Goal: Transaction & Acquisition: Purchase product/service

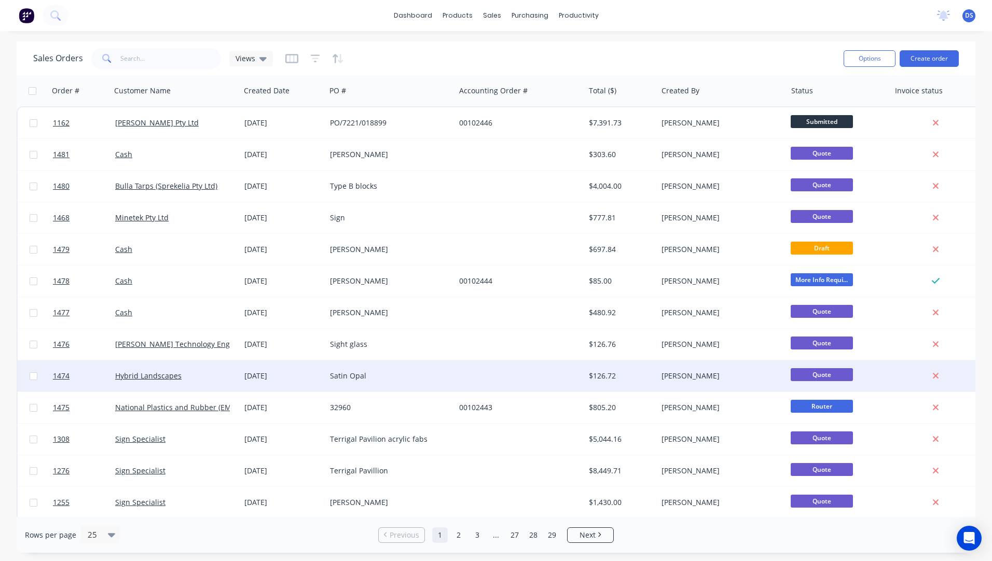
click at [348, 379] on div "Satin Opal" at bounding box center [387, 376] width 115 height 10
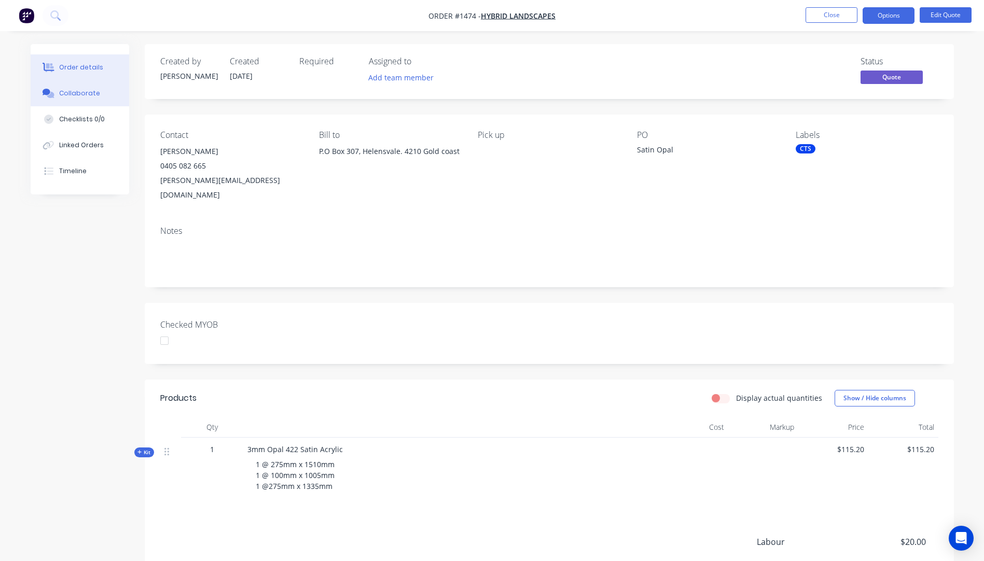
click at [99, 93] on button "Collaborate" at bounding box center [80, 93] width 99 height 26
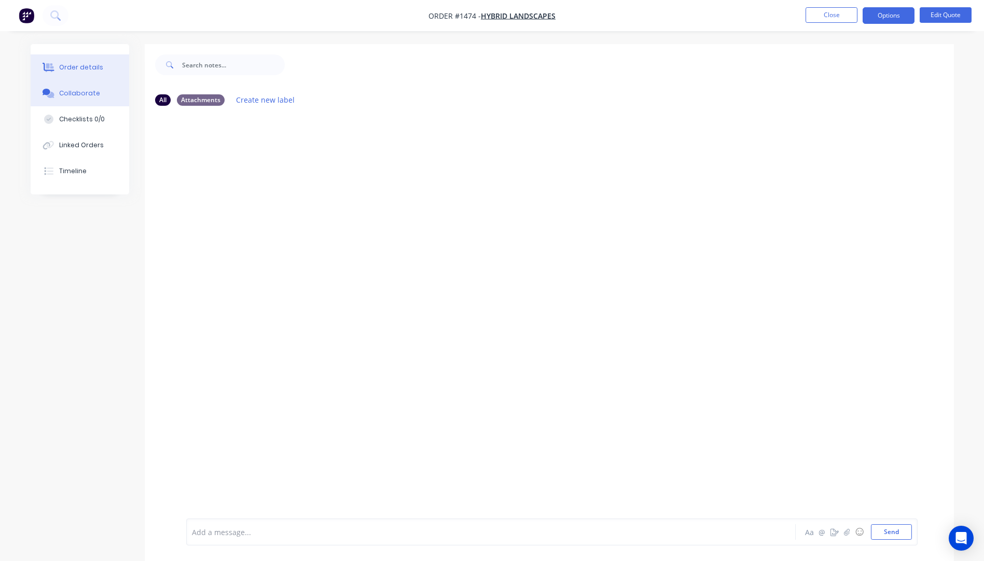
click at [77, 69] on div "Order details" at bounding box center [81, 67] width 44 height 9
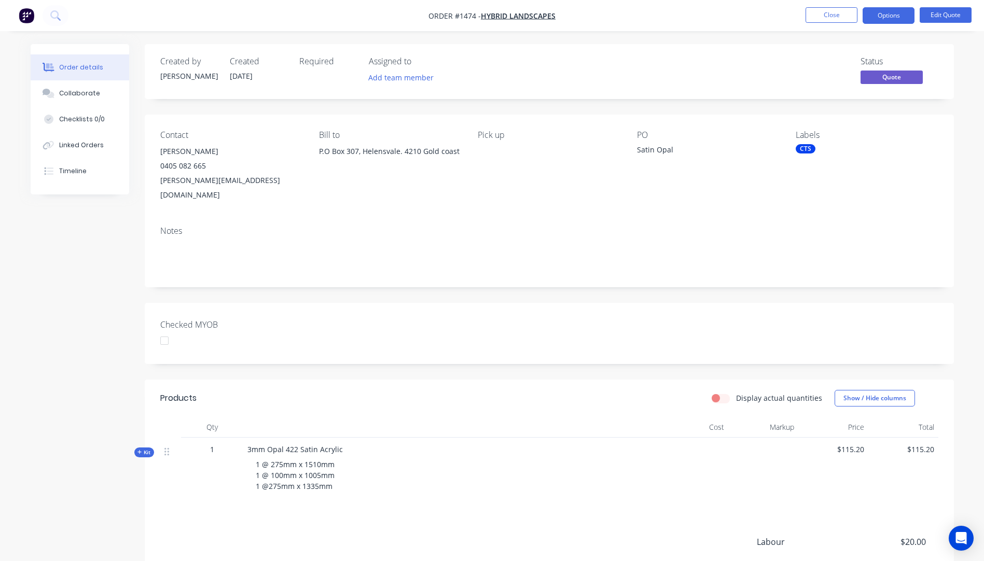
click at [139, 450] on icon at bounding box center [139, 452] width 4 height 4
click at [183, 163] on div "0405 082 665" at bounding box center [231, 166] width 142 height 15
click at [183, 152] on div "Nick Gopperth" at bounding box center [231, 151] width 142 height 15
click at [936, 12] on button "Edit Quote" at bounding box center [946, 15] width 52 height 16
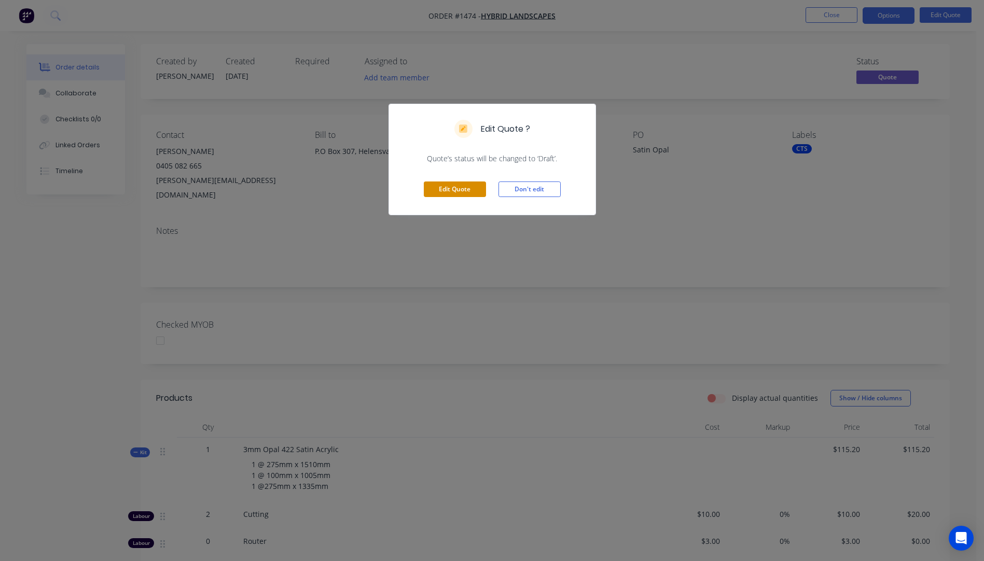
click at [471, 191] on button "Edit Quote" at bounding box center [455, 190] width 62 height 16
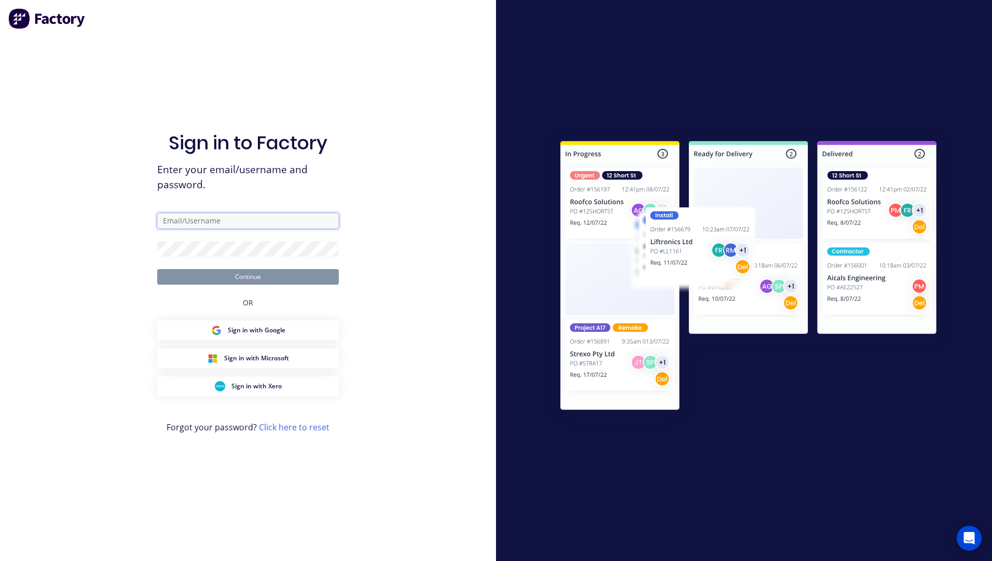
type input "sales@allstarplastics.com.au"
click at [255, 279] on button "Continue" at bounding box center [248, 277] width 182 height 16
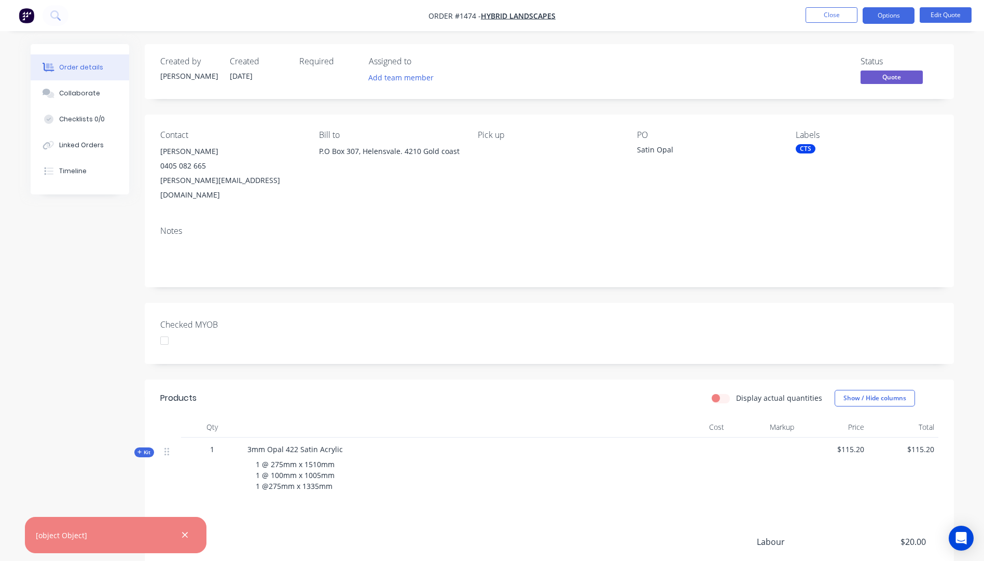
click at [194, 168] on div "0405 082 665" at bounding box center [231, 166] width 142 height 15
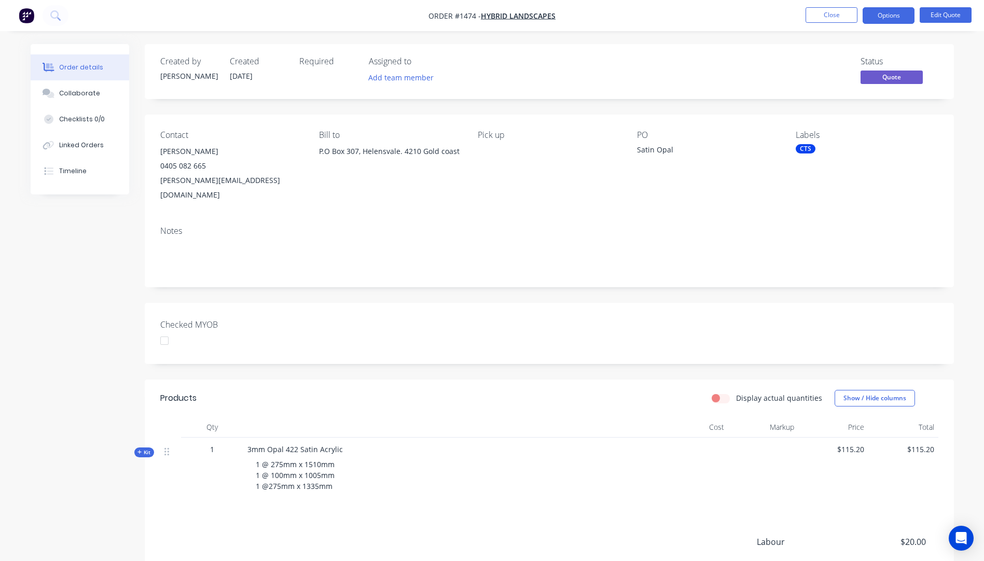
click at [939, 7] on nav "Order #1474 - Hybrid Landscapes Close Options Edit Quote" at bounding box center [492, 15] width 984 height 31
click at [938, 19] on button "Edit Quote" at bounding box center [946, 15] width 52 height 16
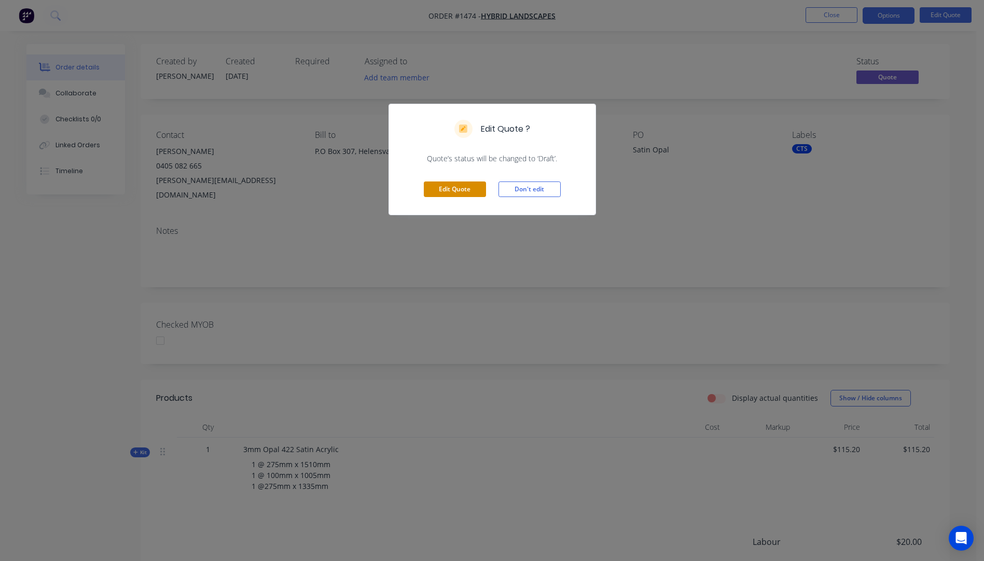
click at [459, 192] on button "Edit Quote" at bounding box center [455, 190] width 62 height 16
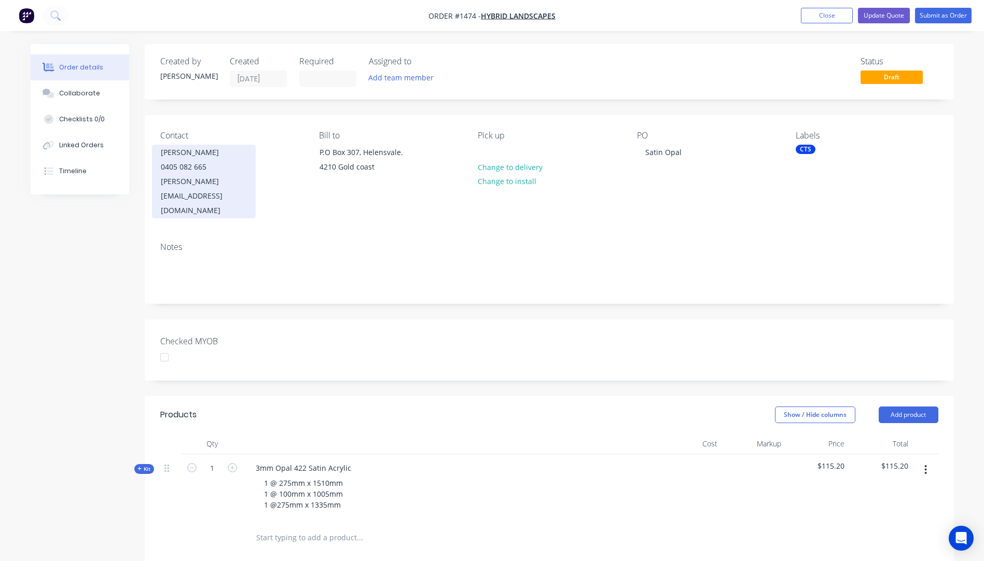
click at [183, 180] on div "nickgopperth@hotmail.com" at bounding box center [204, 196] width 86 height 44
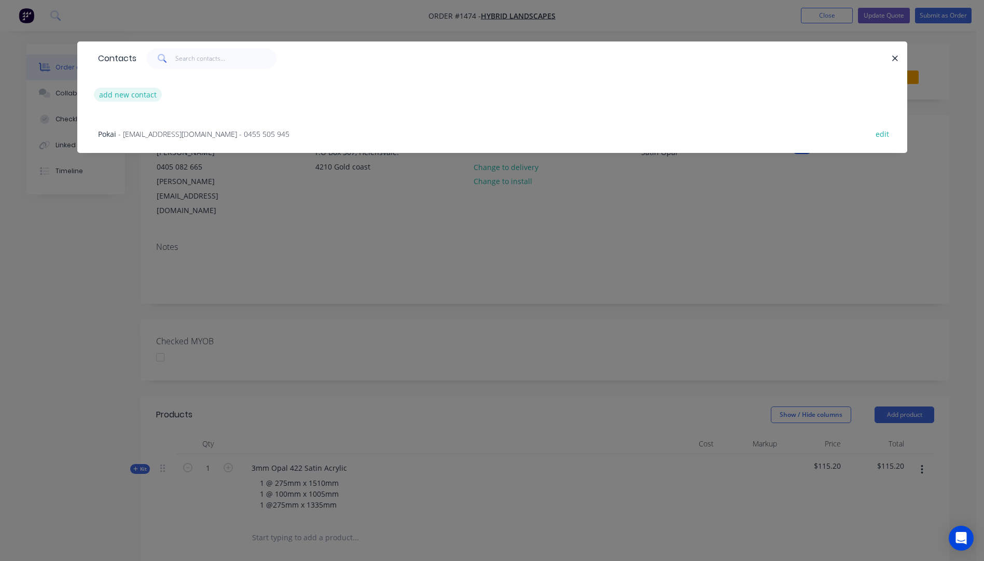
click at [134, 100] on button "add new contact" at bounding box center [128, 95] width 68 height 14
select select "AU"
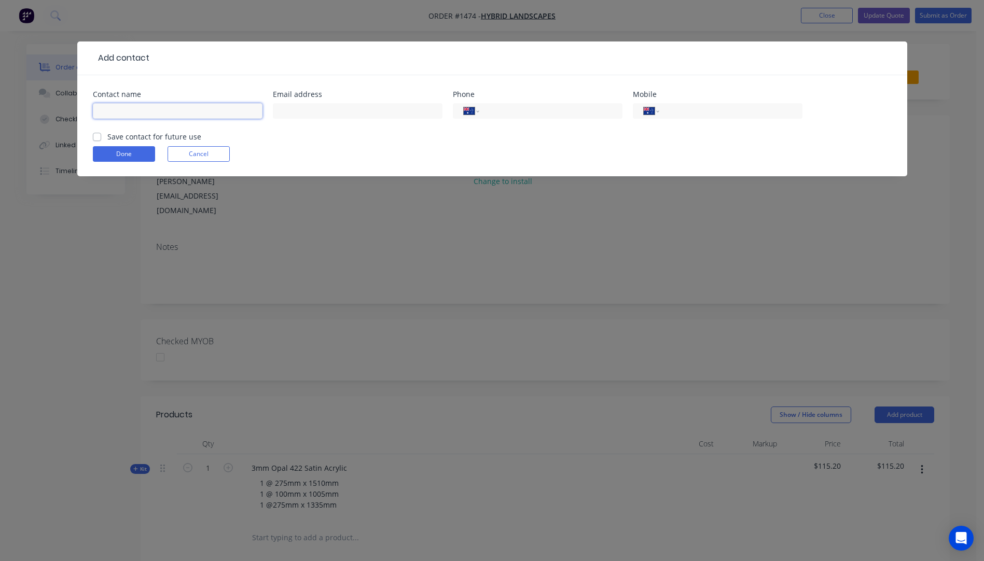
click at [132, 112] on input "text" at bounding box center [178, 111] width 170 height 16
type input "Dominic"
click at [292, 112] on input "text" at bounding box center [358, 111] width 170 height 16
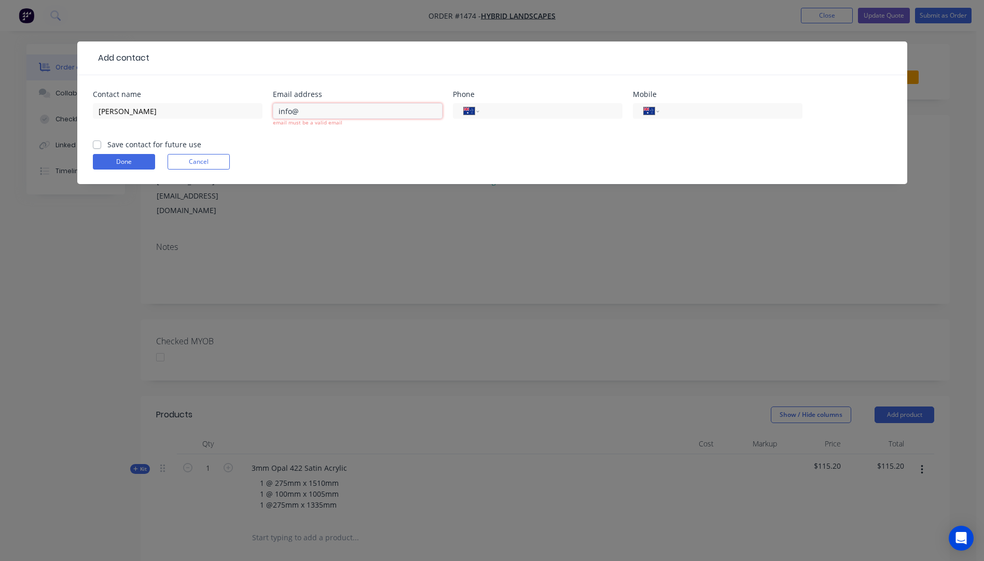
click at [311, 108] on input "info@" at bounding box center [358, 111] width 170 height 16
type input "info@hybridlandscapes.com.au"
click at [158, 113] on input "Dominic" at bounding box center [178, 111] width 170 height 16
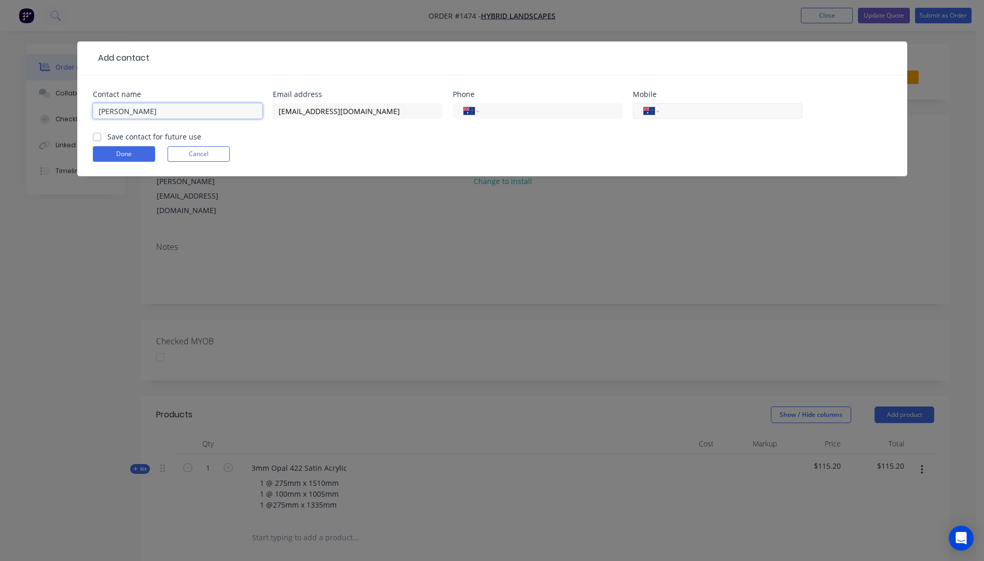
type input "Dominic Blackman"
click at [681, 110] on input "tel" at bounding box center [729, 111] width 125 height 12
type input "0400 066 890"
click at [129, 155] on button "Done" at bounding box center [124, 154] width 62 height 16
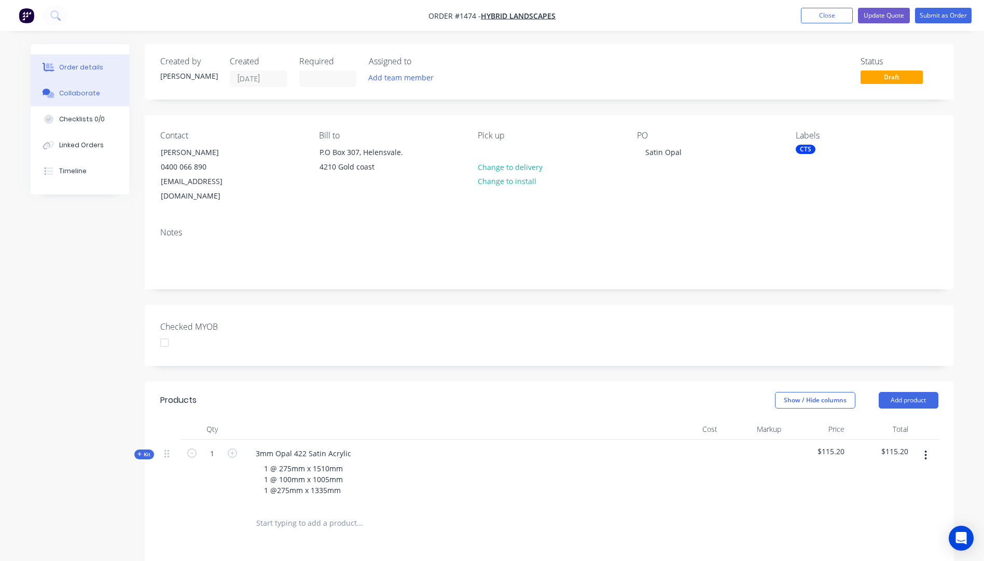
click at [81, 98] on div "Collaborate" at bounding box center [79, 93] width 41 height 9
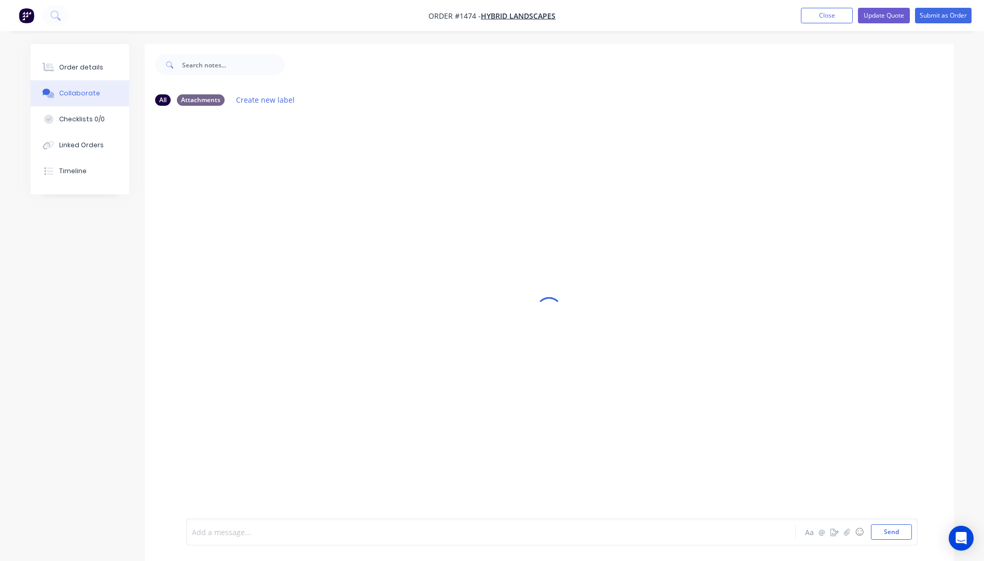
click at [282, 535] on div at bounding box center [462, 532] width 540 height 11
click at [859, 533] on button "☺" at bounding box center [859, 532] width 12 height 12
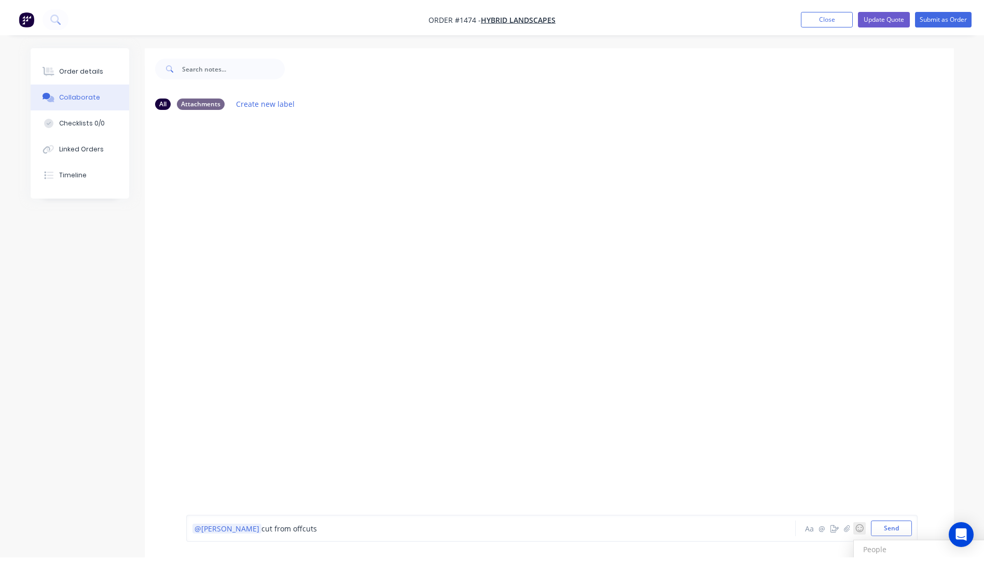
scroll to position [16, 0]
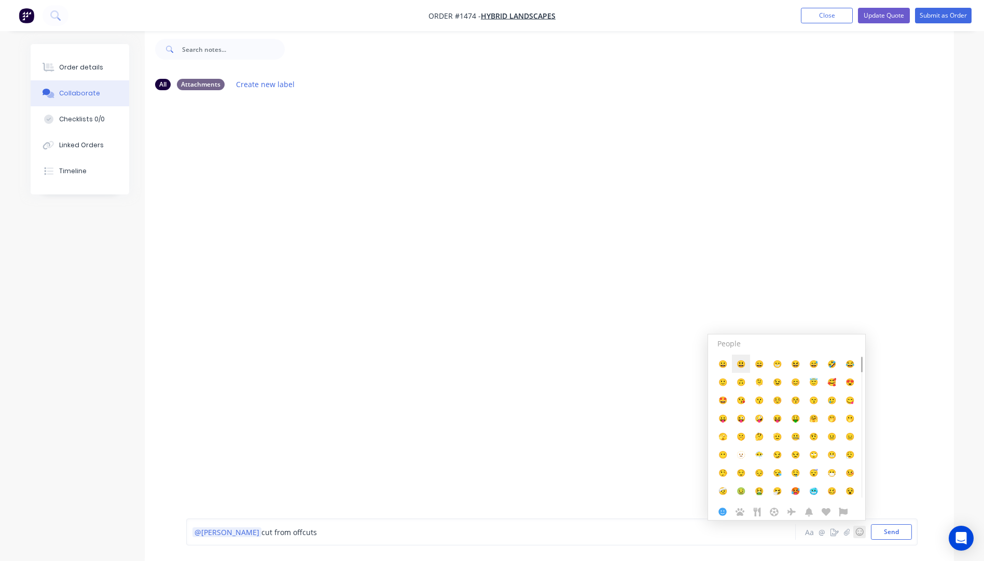
click at [743, 369] on button "😃" at bounding box center [741, 364] width 18 height 18
click at [454, 383] on div at bounding box center [549, 301] width 809 height 405
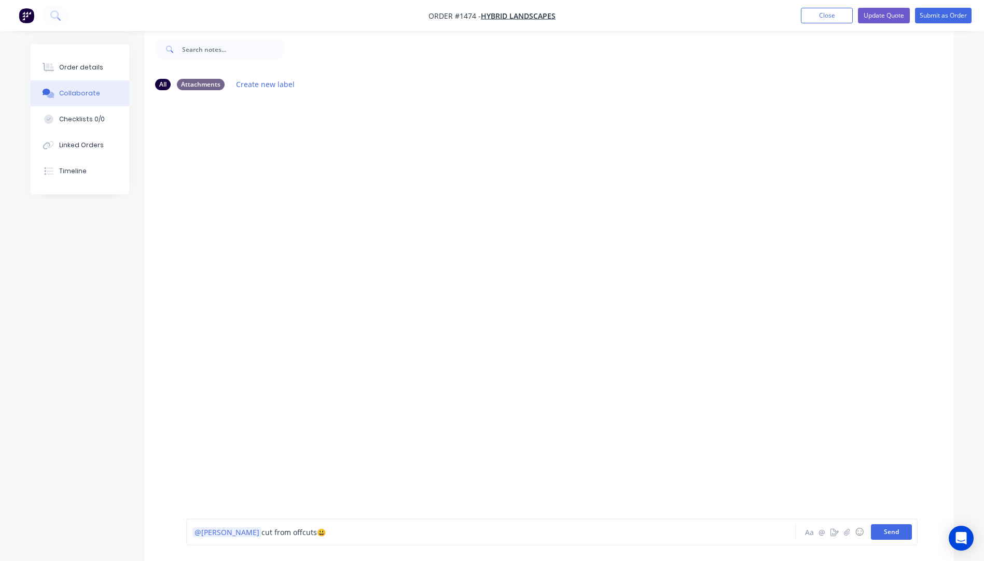
click at [893, 532] on button "Send" at bounding box center [891, 532] width 41 height 16
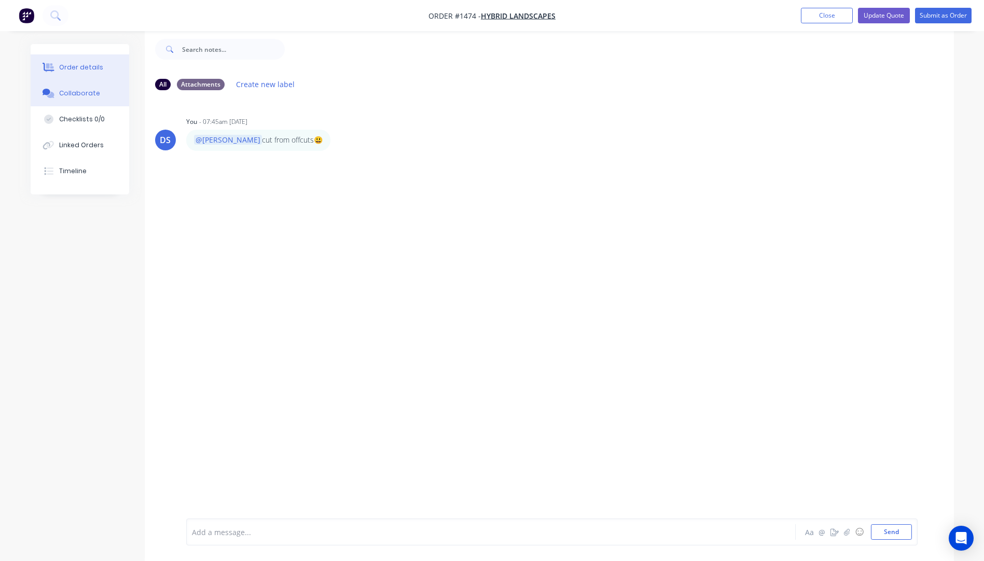
click at [86, 72] on div "Order details" at bounding box center [81, 67] width 44 height 9
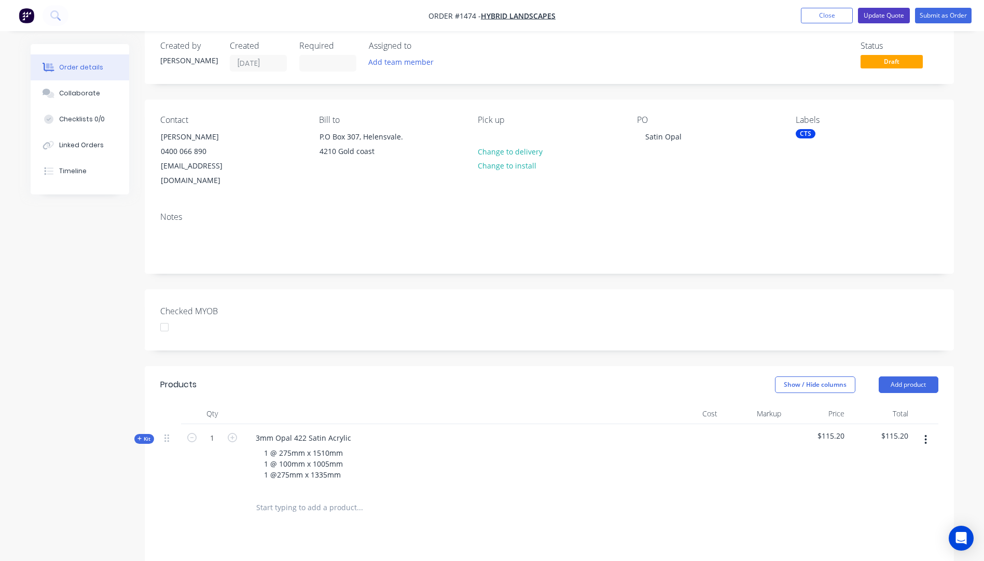
click at [886, 19] on button "Update Quote" at bounding box center [884, 16] width 52 height 16
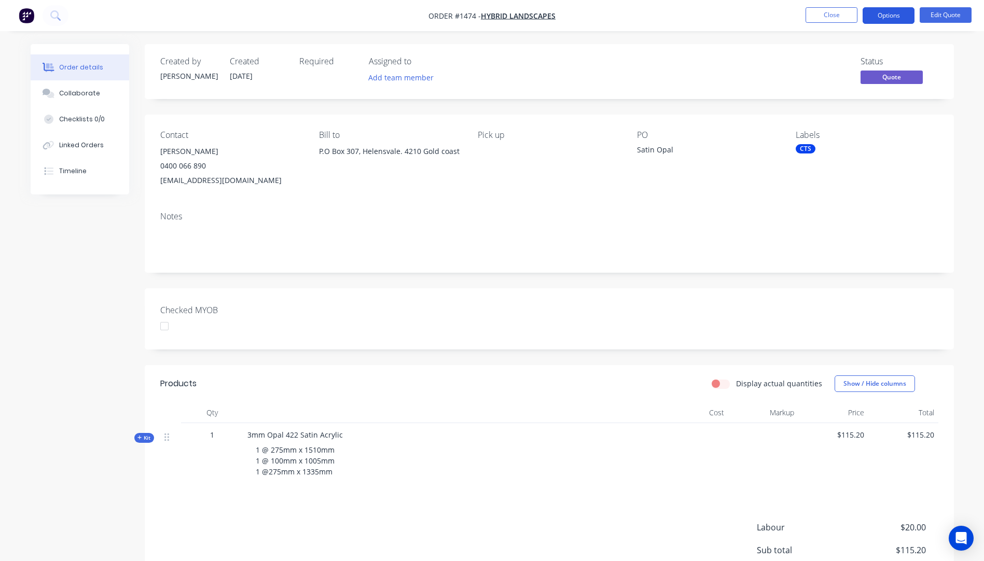
click at [893, 19] on button "Options" at bounding box center [889, 15] width 52 height 17
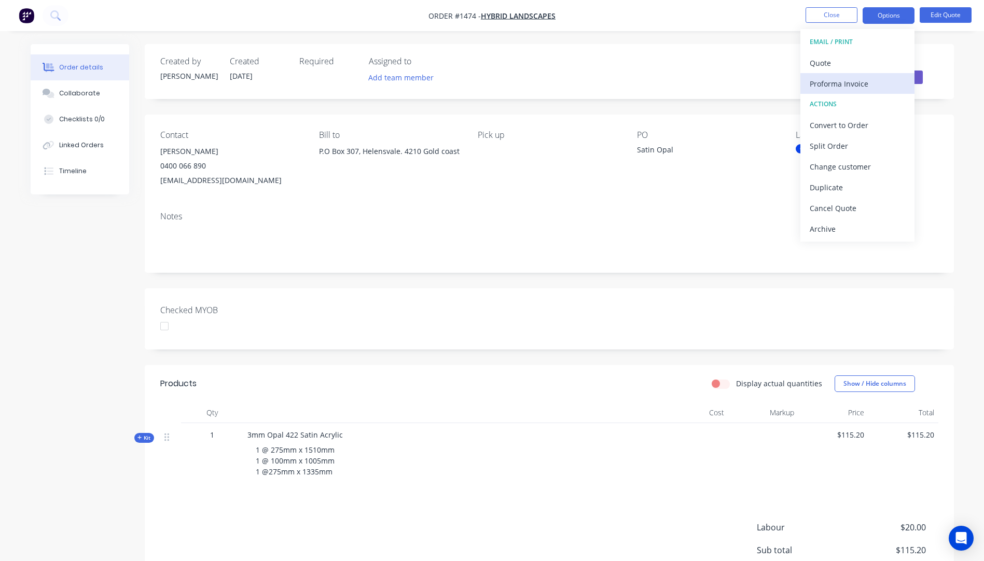
click at [834, 84] on div "Proforma Invoice" at bounding box center [857, 83] width 95 height 15
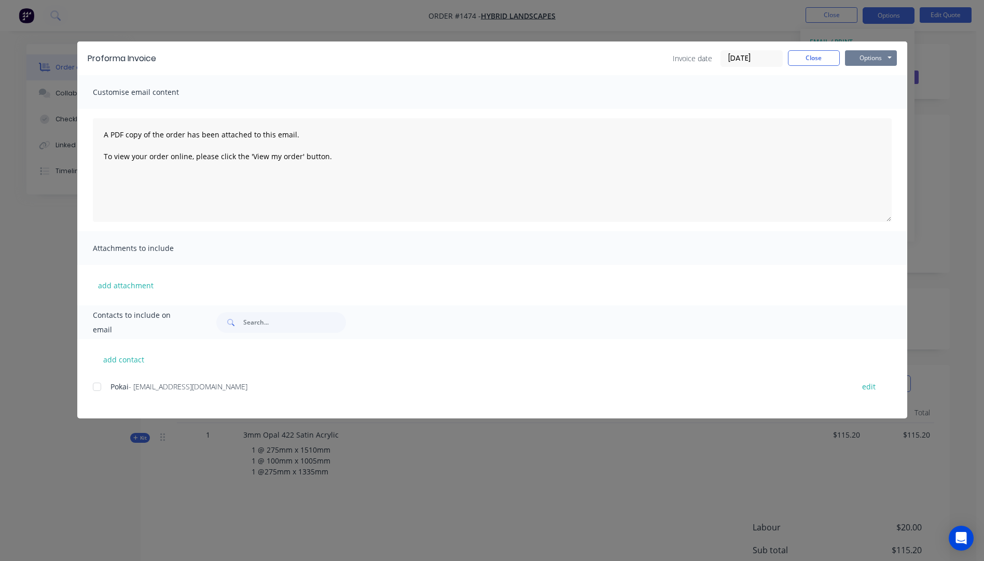
click at [862, 57] on button "Options" at bounding box center [871, 58] width 52 height 16
click at [869, 77] on button "Preview" at bounding box center [878, 76] width 66 height 17
click at [128, 364] on button "add contact" at bounding box center [124, 360] width 62 height 16
select select "AU"
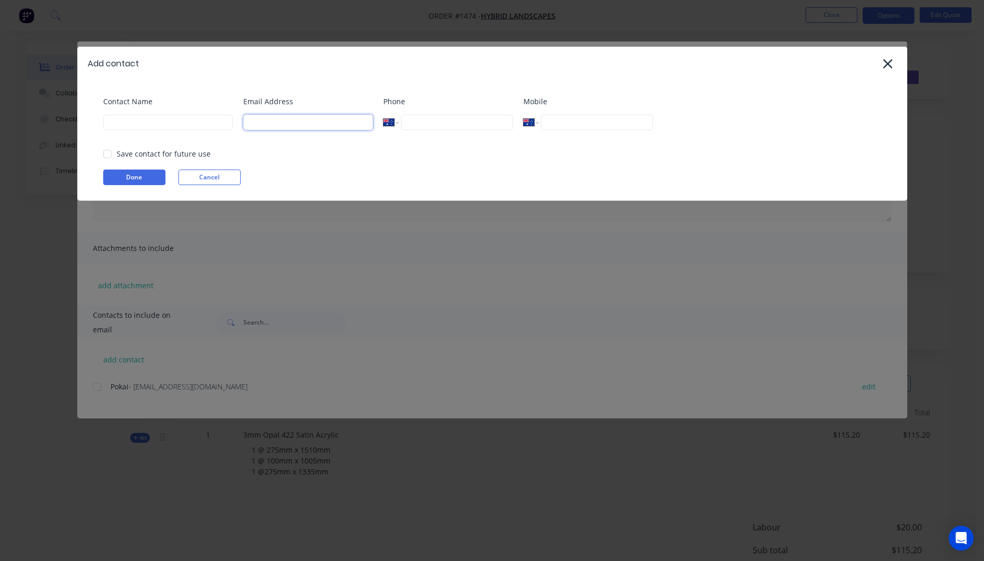
click at [292, 128] on input at bounding box center [308, 123] width 130 height 16
type input "info@hybridlandscapes.com.au"
click at [172, 125] on input at bounding box center [168, 123] width 130 height 16
type input "Dominic Blackman"
click at [139, 182] on button "Done" at bounding box center [134, 178] width 62 height 16
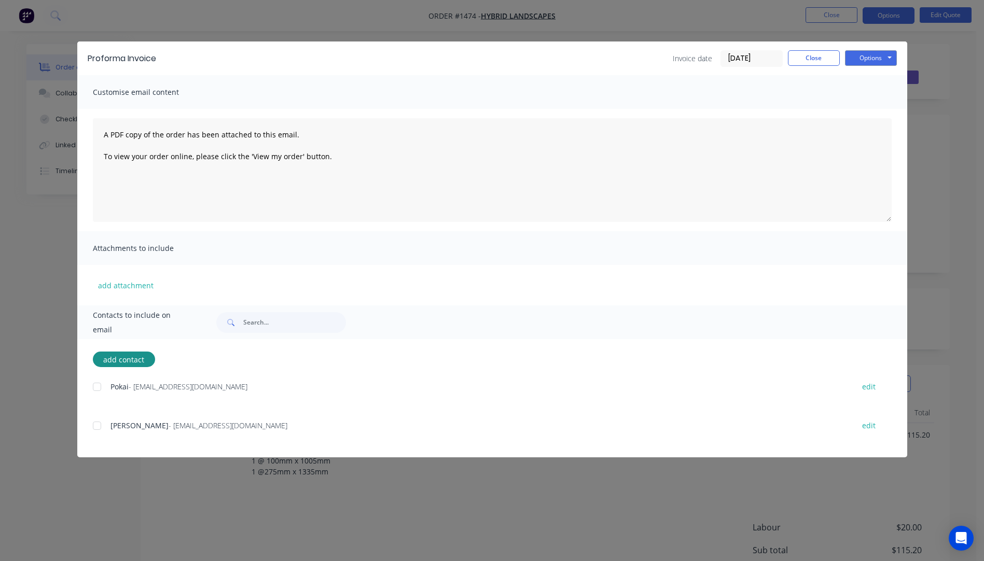
click at [97, 427] on div at bounding box center [97, 426] width 21 height 21
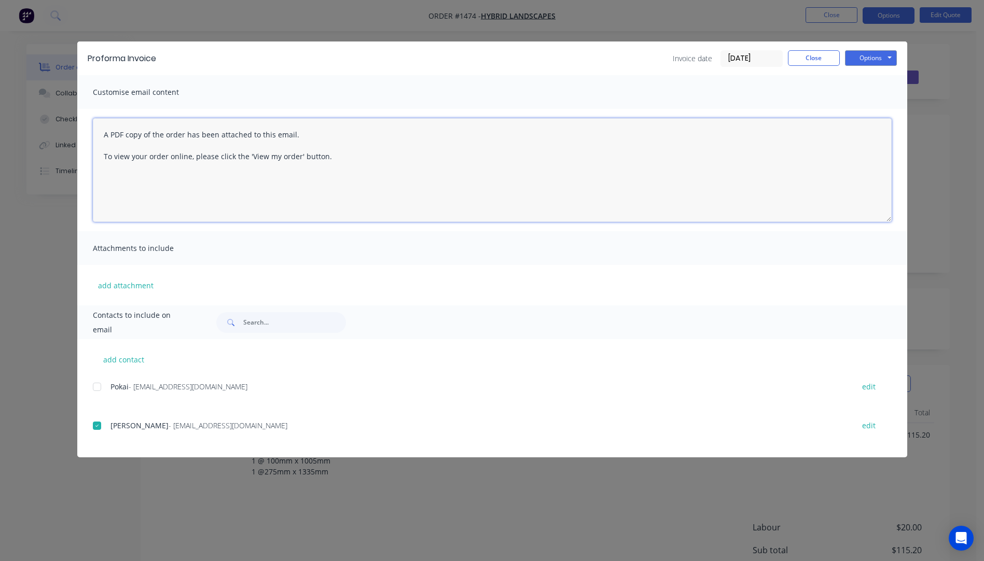
paste textarea "Hi, Please contact us if you have any questions. Regards, [PERSON_NAME] [EMAIL_…"
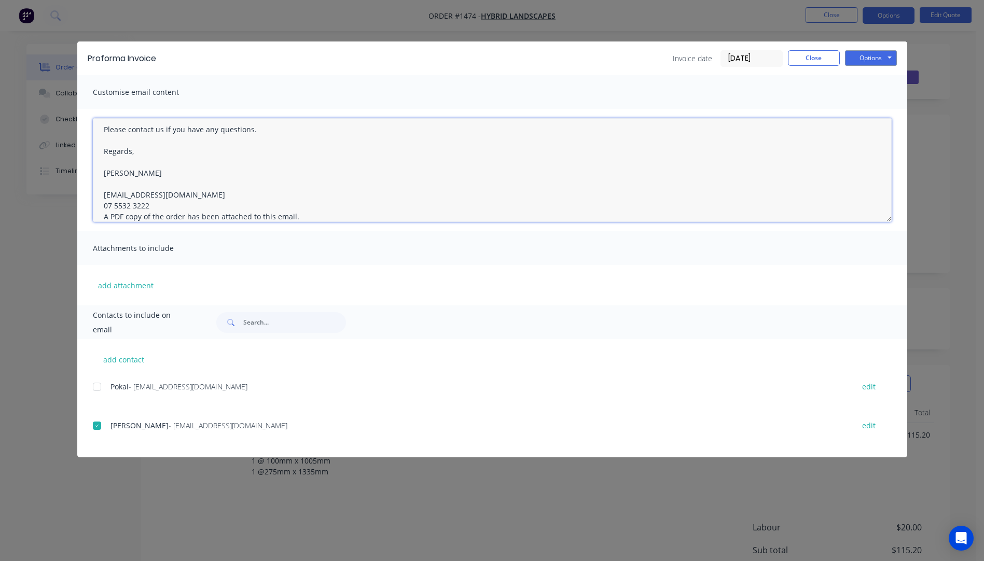
click at [153, 206] on textarea "Hi, Please contact us if you have any questions. Regards, [PERSON_NAME] [EMAIL_…" at bounding box center [492, 170] width 799 height 104
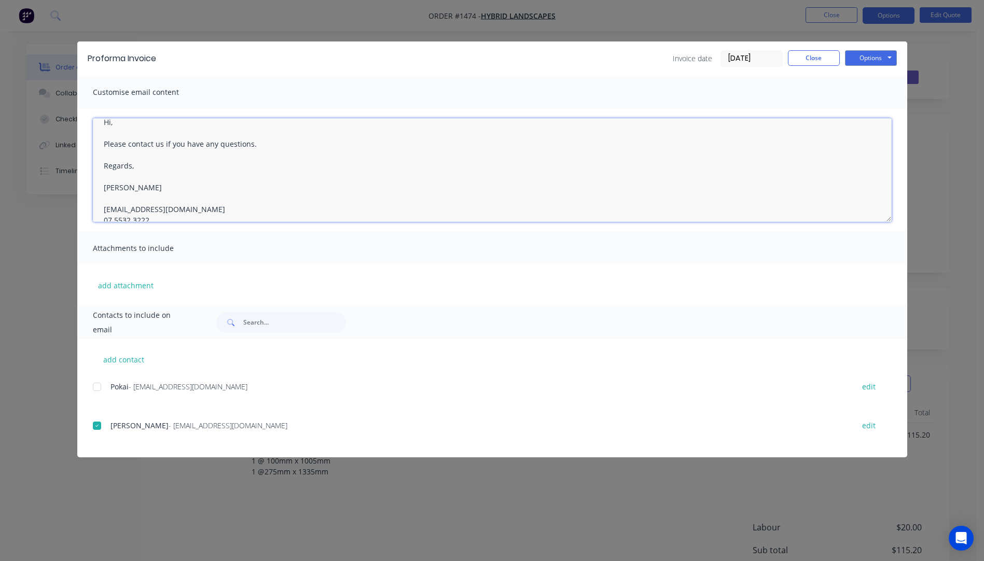
scroll to position [0, 0]
click at [127, 137] on textarea "Hi, Please contact us if you have any questions. Regards, [PERSON_NAME] [EMAIL_…" at bounding box center [492, 170] width 799 height 104
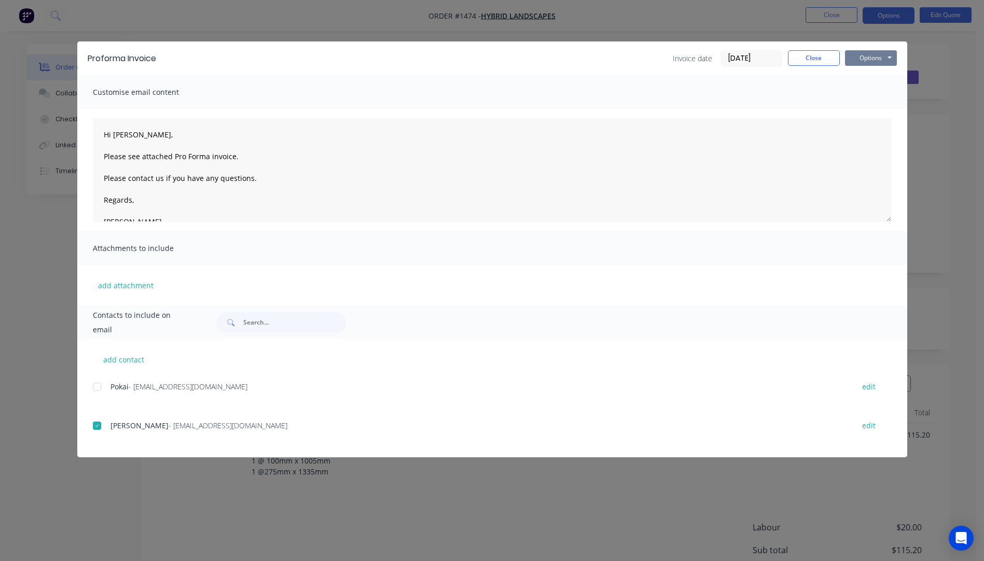
click at [873, 60] on button "Options" at bounding box center [871, 58] width 52 height 16
click at [879, 114] on button "Email" at bounding box center [878, 110] width 66 height 17
type textarea "A PDF copy of the order has been attached to this email. To view your order onl…"
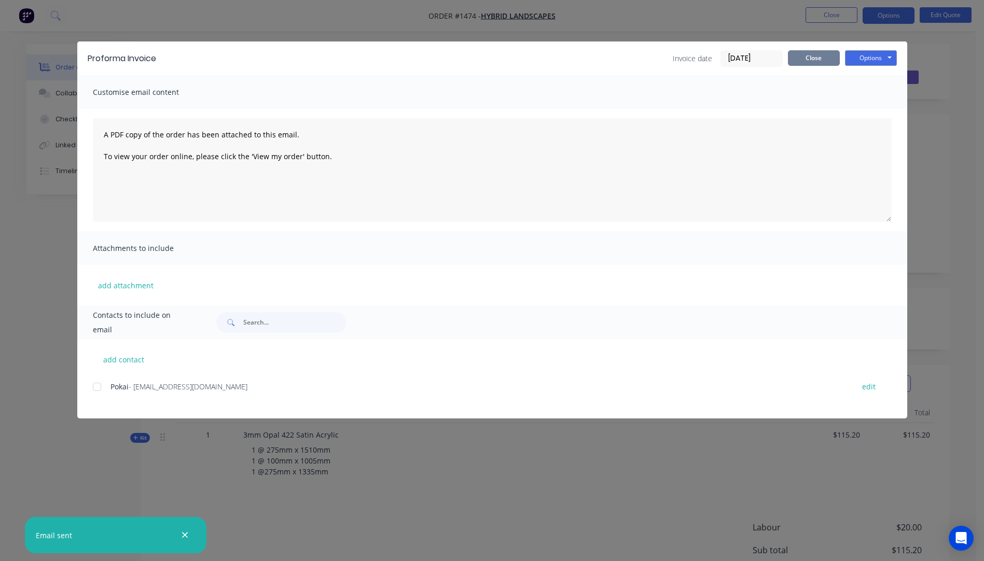
click at [815, 62] on button "Close" at bounding box center [814, 58] width 52 height 16
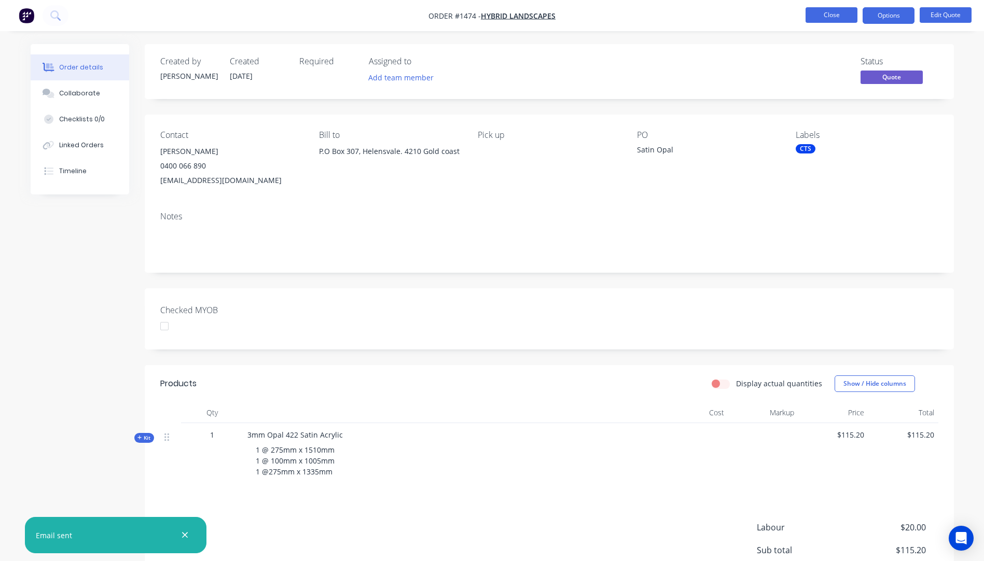
click at [830, 16] on button "Close" at bounding box center [832, 15] width 52 height 16
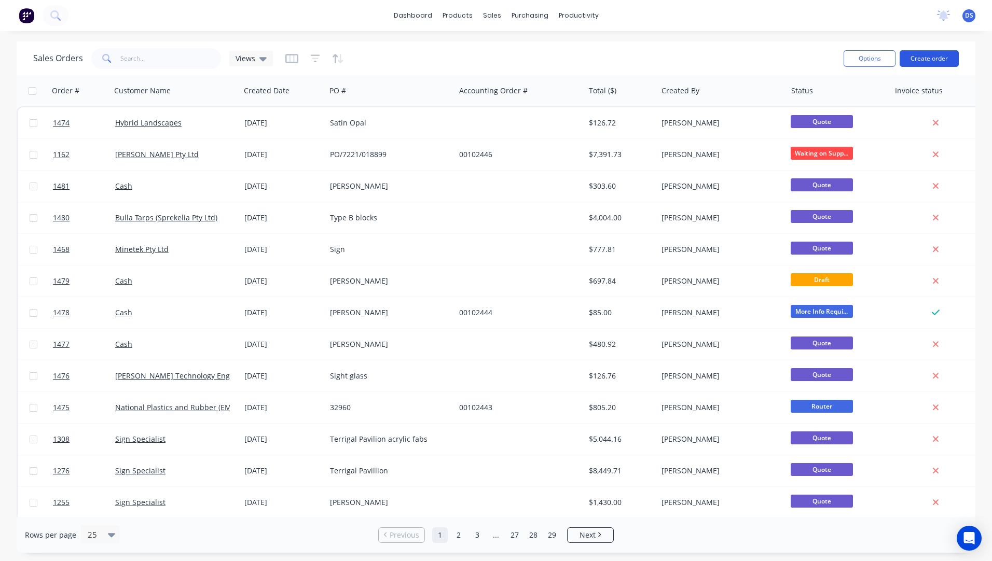
click at [927, 61] on button "Create order" at bounding box center [929, 58] width 59 height 17
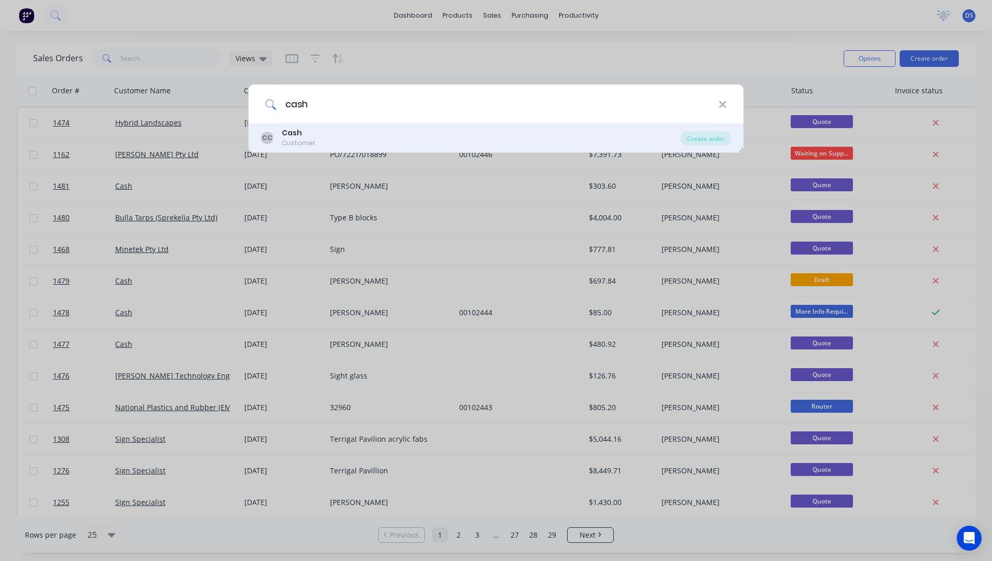
type input "cash"
click at [293, 136] on b "Cash" at bounding box center [292, 133] width 20 height 10
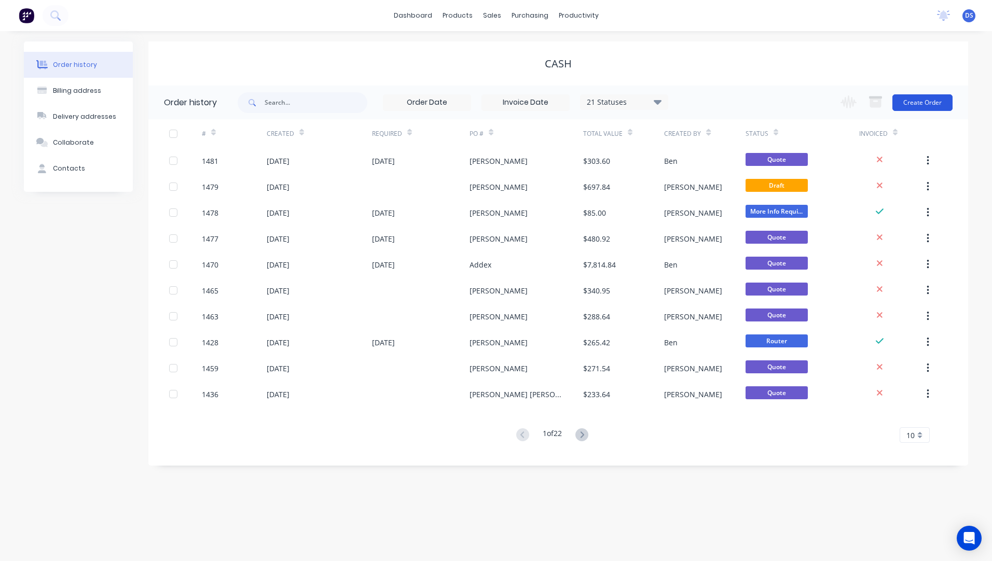
click at [917, 105] on button "Create Order" at bounding box center [922, 102] width 60 height 17
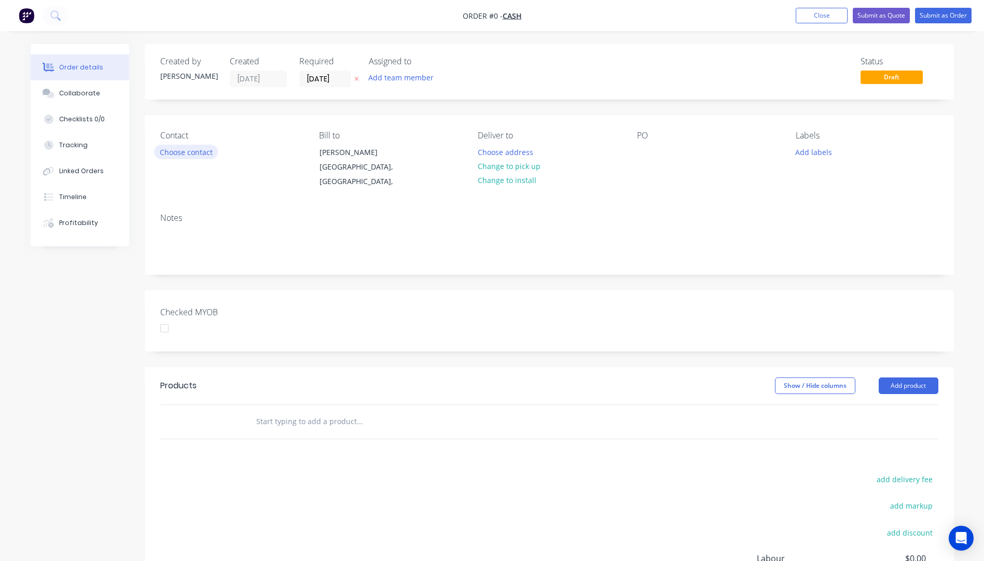
click at [211, 157] on button "Choose contact" at bounding box center [186, 152] width 64 height 14
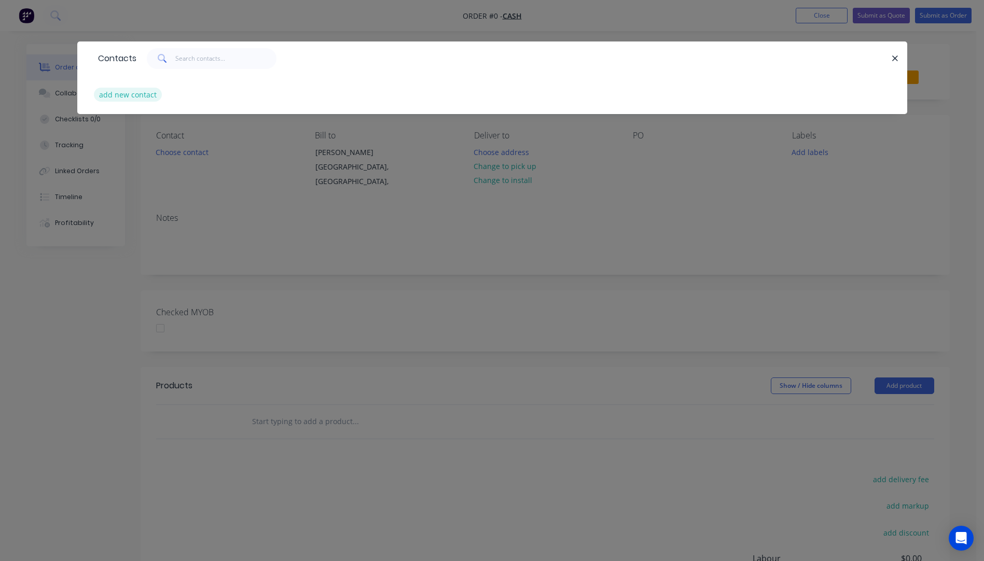
click at [138, 95] on button "add new contact" at bounding box center [128, 95] width 68 height 14
select select "AU"
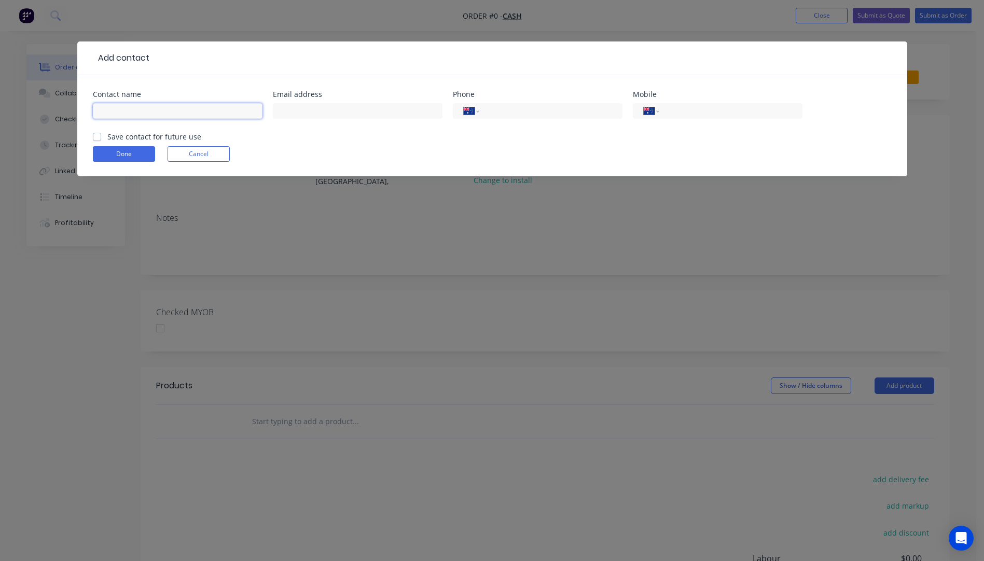
click at [135, 113] on input "text" at bounding box center [178, 111] width 170 height 16
type input "[PERSON_NAME]"
click at [681, 108] on input "tel" at bounding box center [729, 111] width 125 height 12
type input "0401 846 693"
click at [127, 159] on button "Done" at bounding box center [124, 154] width 62 height 16
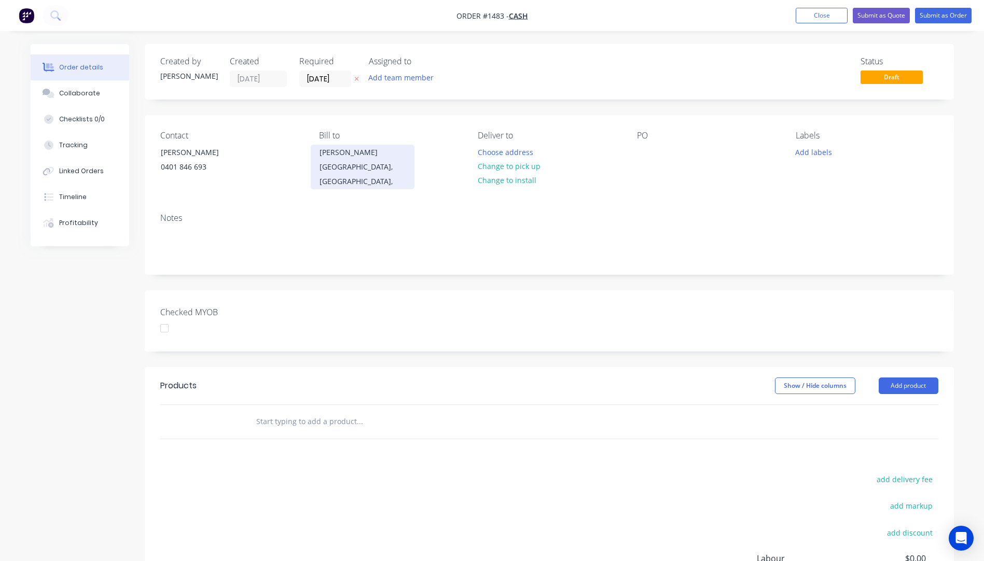
click at [335, 158] on div "[PERSON_NAME]" at bounding box center [363, 152] width 86 height 15
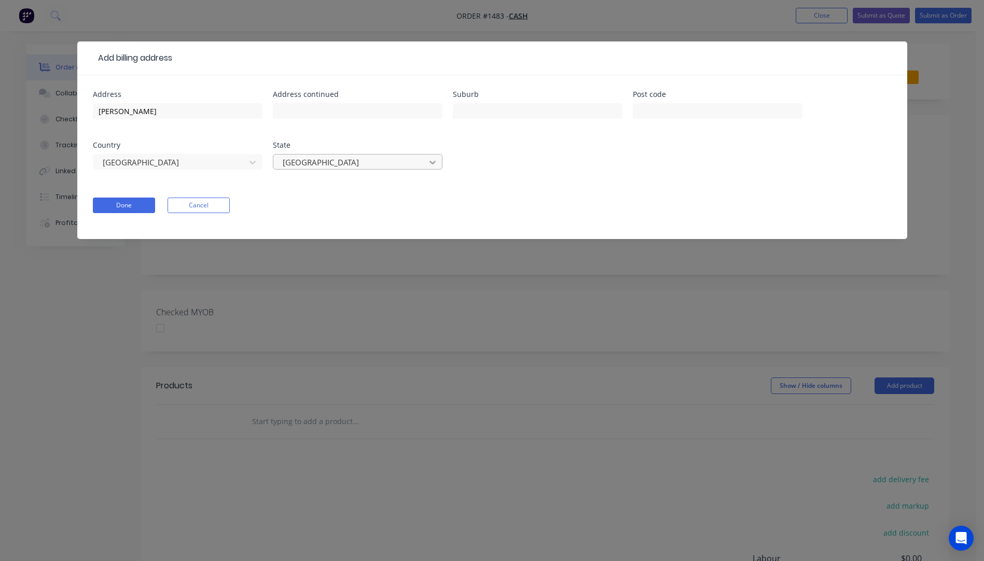
click at [433, 163] on icon at bounding box center [433, 163] width 6 height 4
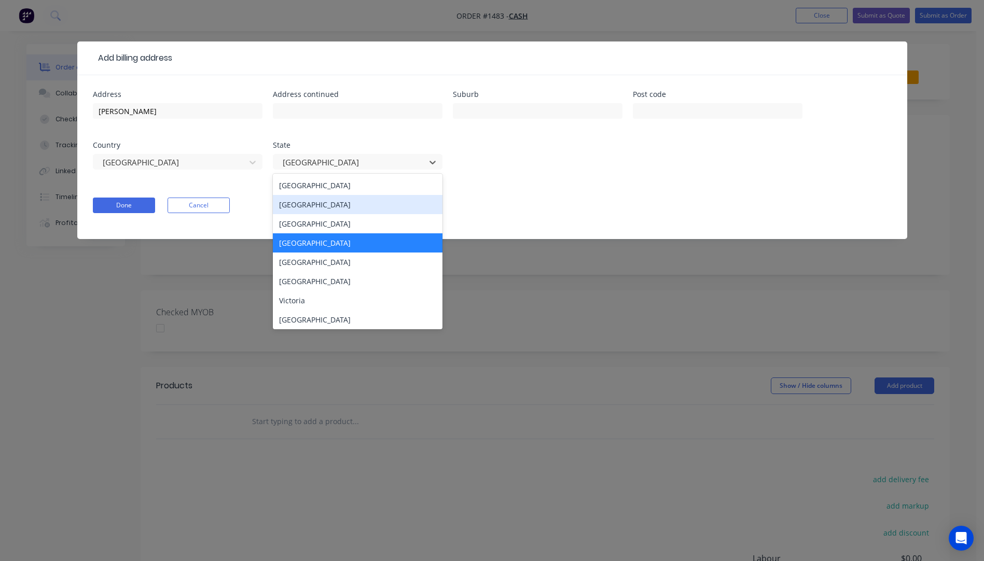
click at [305, 203] on div "[GEOGRAPHIC_DATA]" at bounding box center [358, 204] width 170 height 19
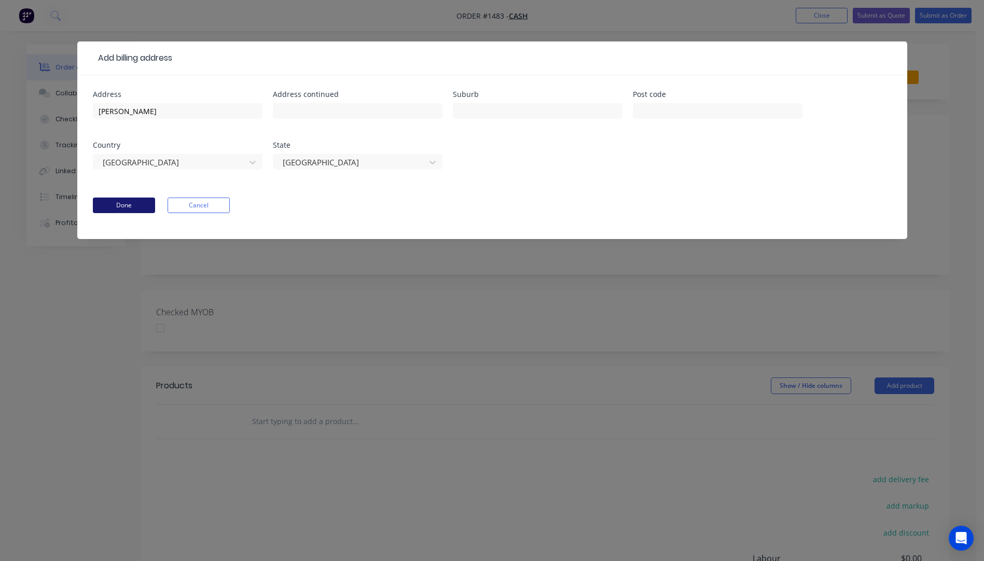
click at [114, 206] on button "Done" at bounding box center [124, 206] width 62 height 16
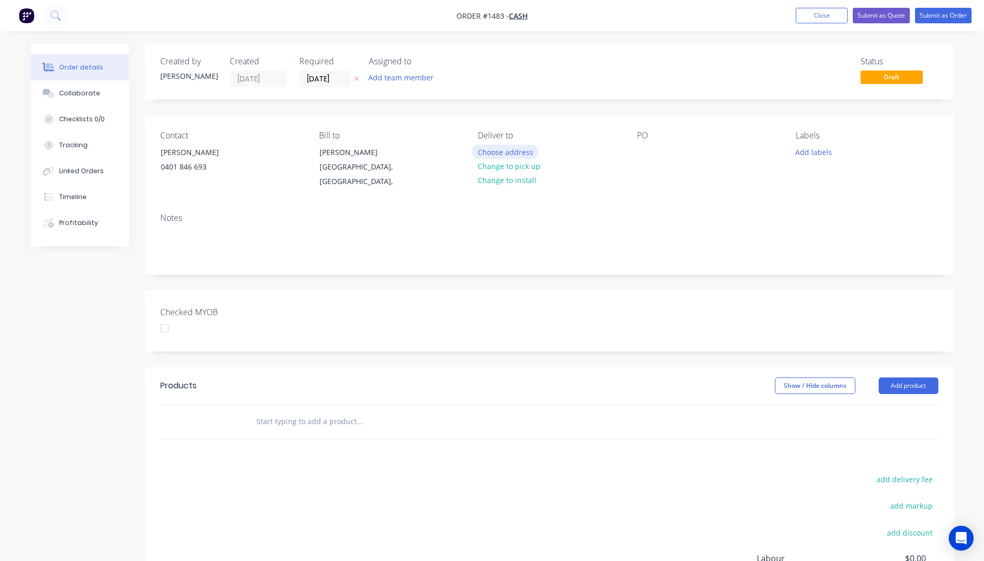
click at [513, 151] on button "Choose address" at bounding box center [505, 152] width 66 height 14
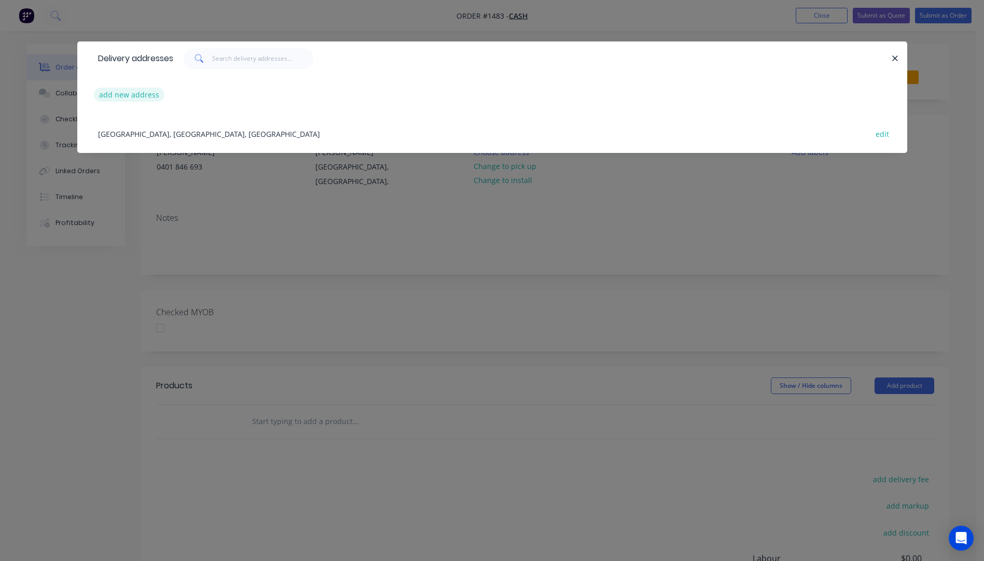
click at [136, 96] on button "add new address" at bounding box center [129, 95] width 71 height 14
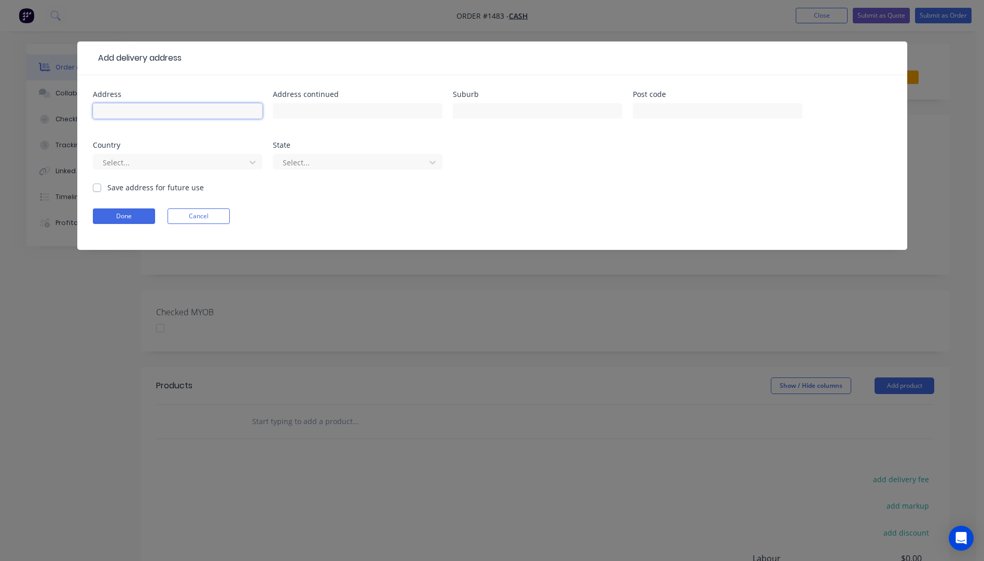
click at [147, 105] on input "text" at bounding box center [178, 111] width 170 height 16
type input "[PERSON_NAME]"
click at [324, 114] on input "text" at bounding box center [358, 111] width 170 height 16
type input "548 Parker Road"
click at [509, 113] on input "text" at bounding box center [538, 111] width 170 height 16
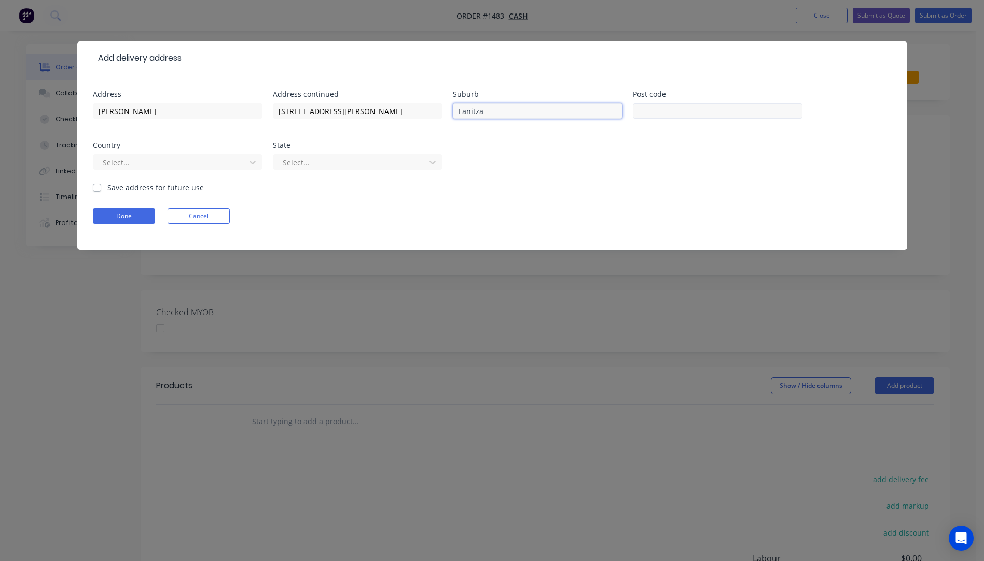
type input "Lanitza"
click at [669, 111] on input "text" at bounding box center [718, 111] width 170 height 16
type input "2460"
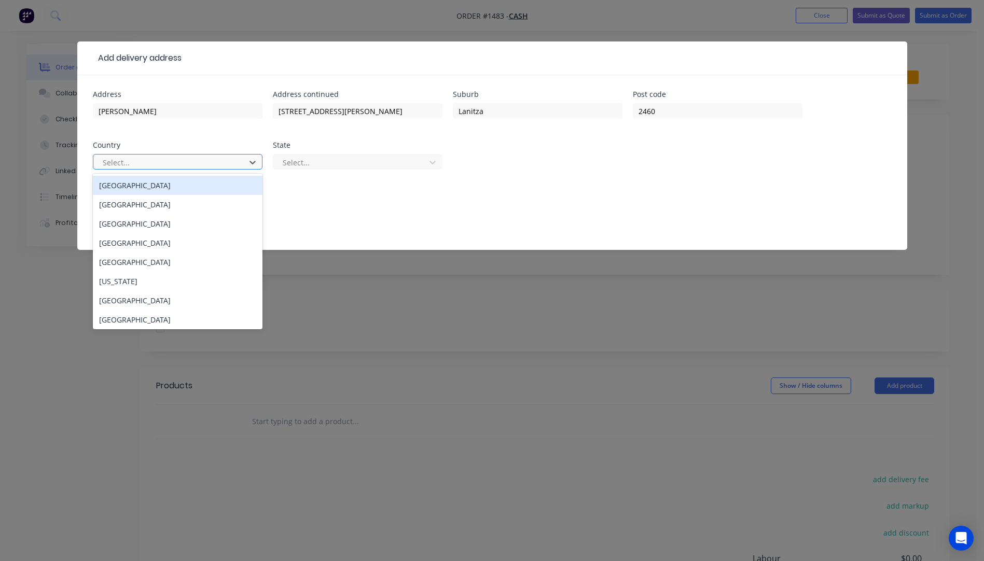
click at [205, 163] on div at bounding box center [171, 162] width 139 height 13
click at [129, 190] on div "[GEOGRAPHIC_DATA]" at bounding box center [178, 185] width 170 height 19
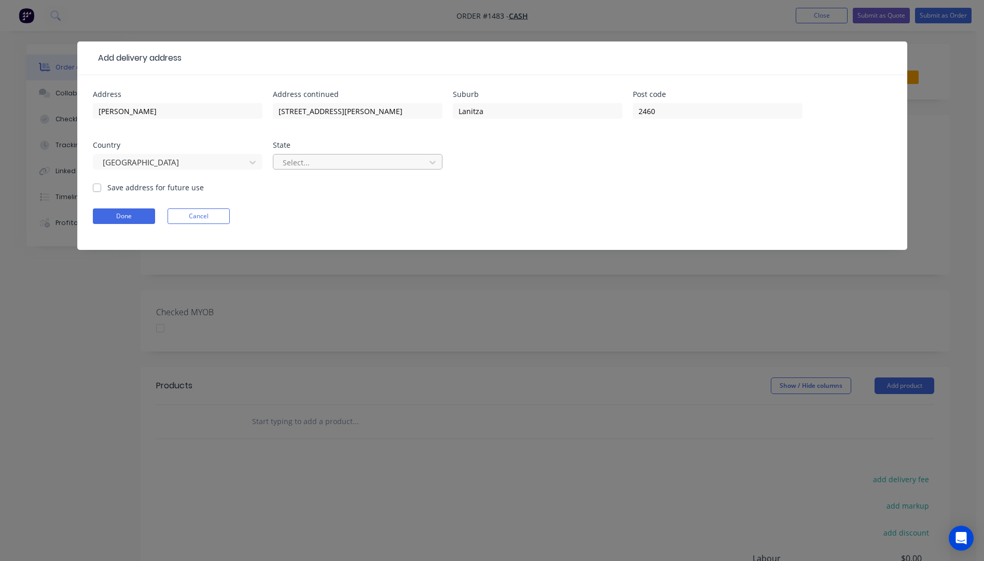
click at [328, 168] on div at bounding box center [351, 162] width 139 height 13
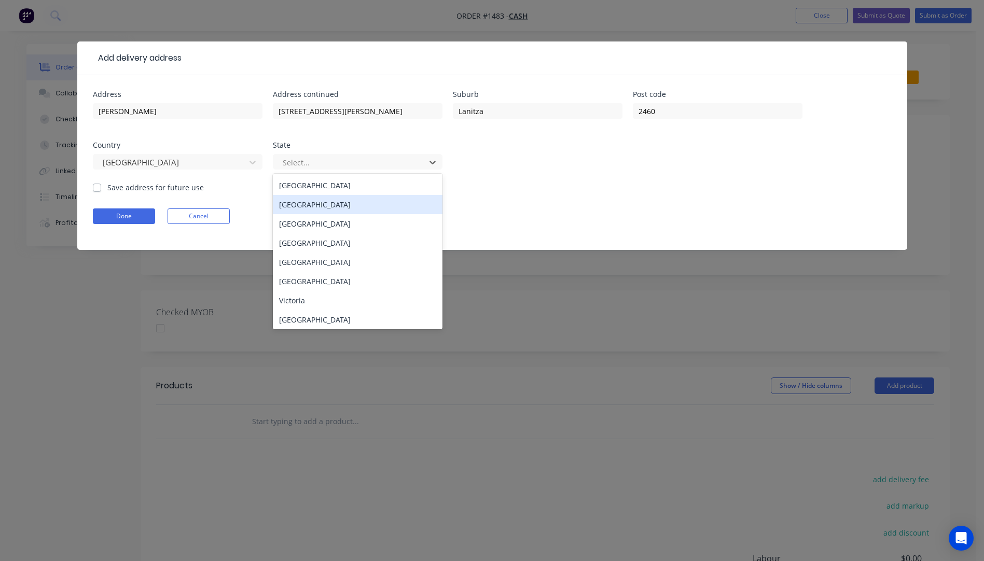
click at [329, 206] on div "[GEOGRAPHIC_DATA]" at bounding box center [358, 204] width 170 height 19
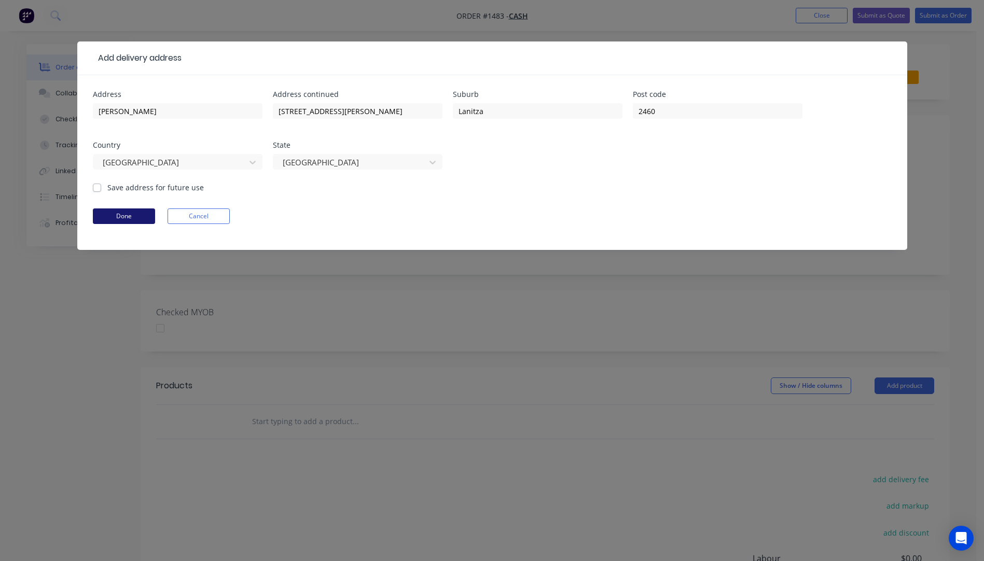
click at [122, 220] on button "Done" at bounding box center [124, 217] width 62 height 16
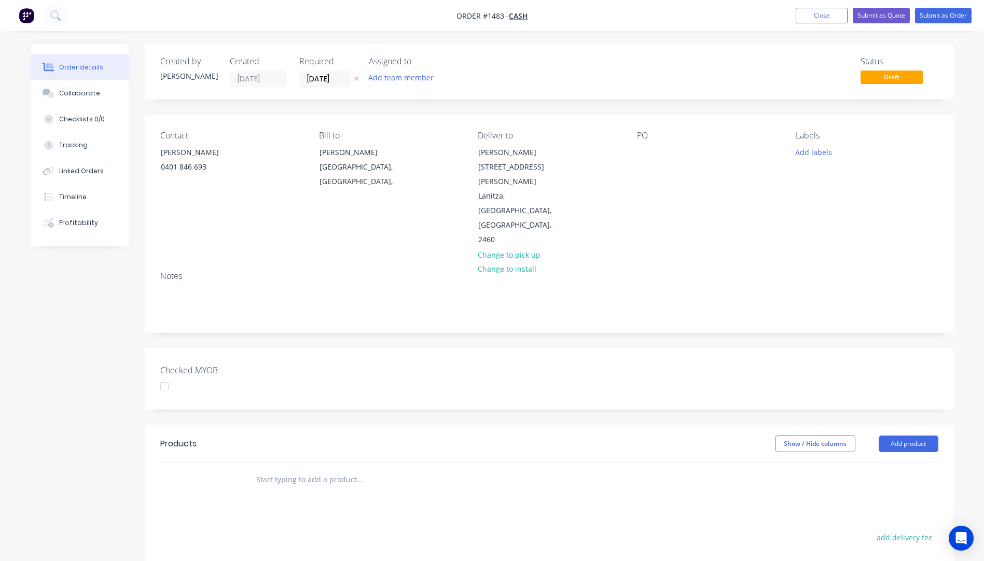
click at [360, 78] on button "button" at bounding box center [356, 79] width 11 height 12
click at [643, 154] on div at bounding box center [645, 152] width 17 height 15
click at [817, 149] on button "Add labels" at bounding box center [814, 152] width 48 height 14
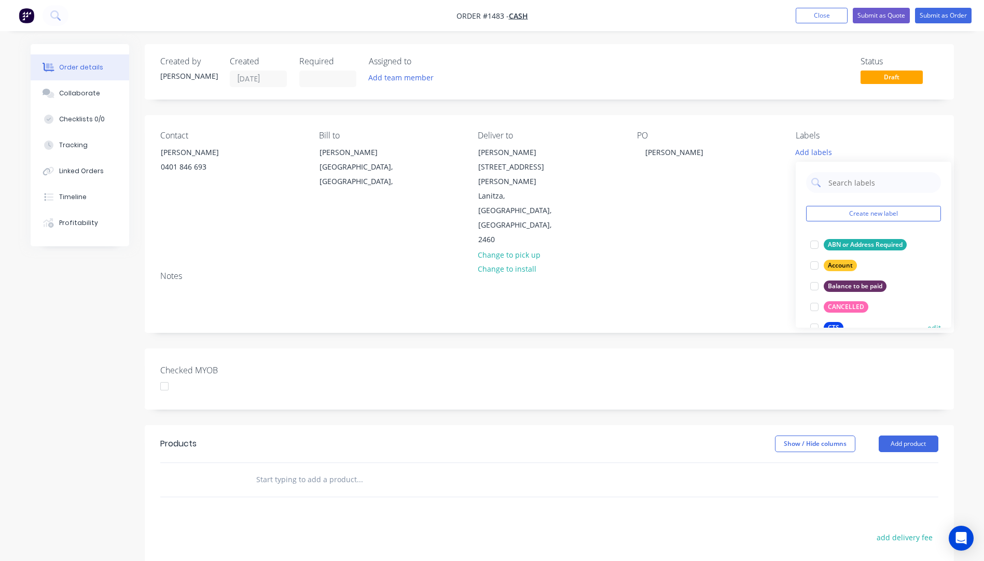
click at [838, 325] on div "CTS" at bounding box center [834, 327] width 20 height 11
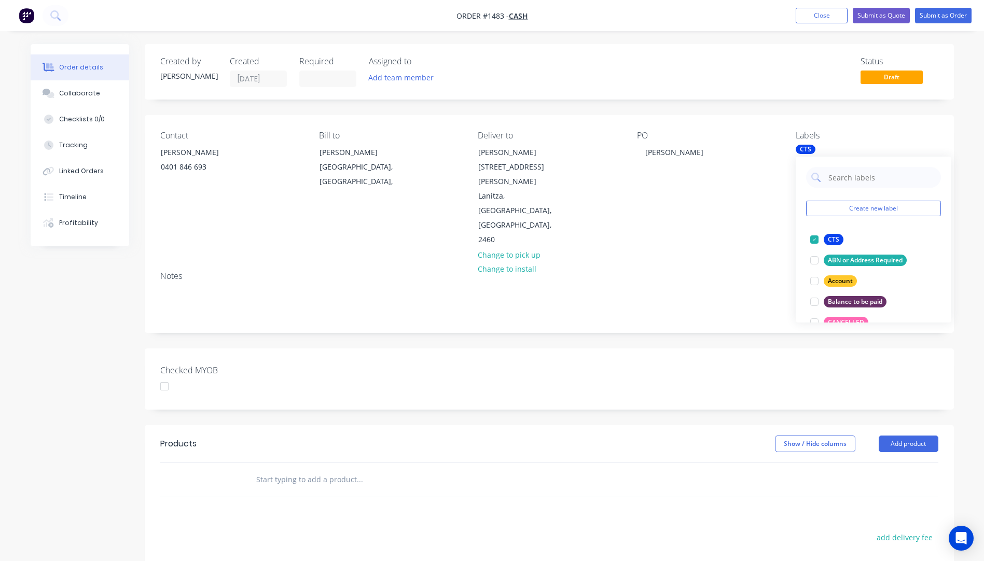
click at [711, 263] on div "Notes" at bounding box center [549, 298] width 809 height 70
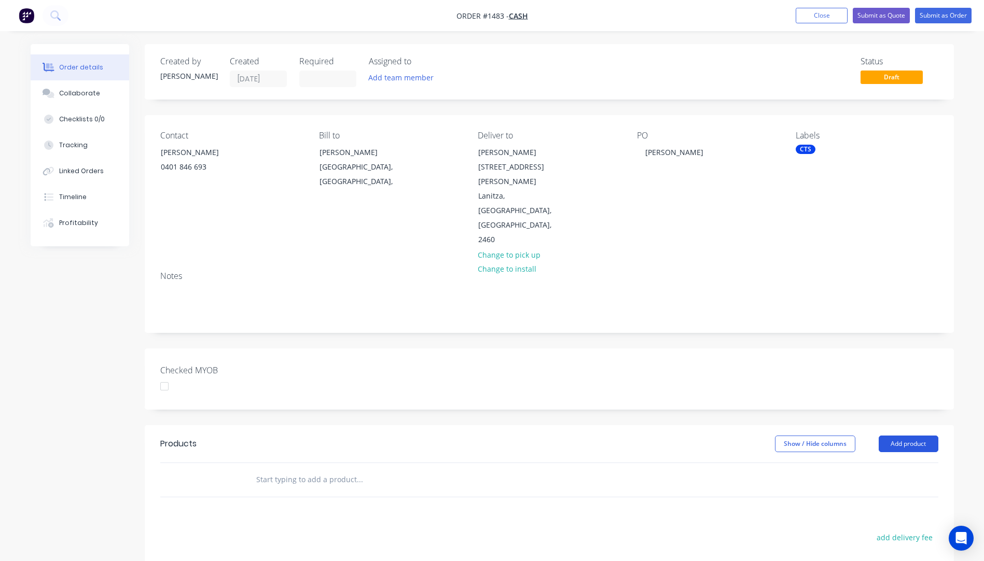
click at [926, 436] on button "Add product" at bounding box center [909, 444] width 60 height 17
click at [900, 463] on div "Product catalogue" at bounding box center [889, 470] width 80 height 15
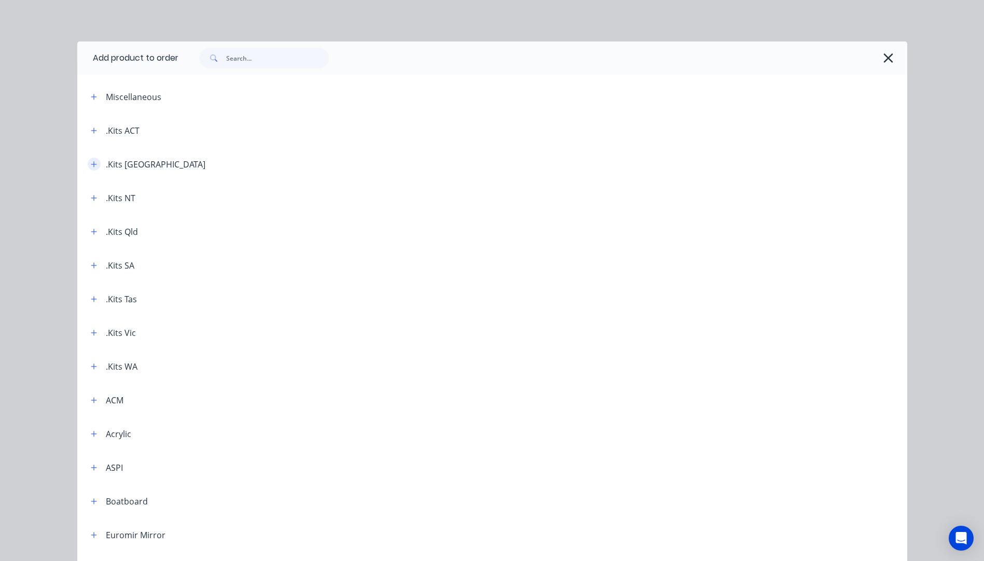
click at [88, 169] on button "button" at bounding box center [94, 164] width 13 height 13
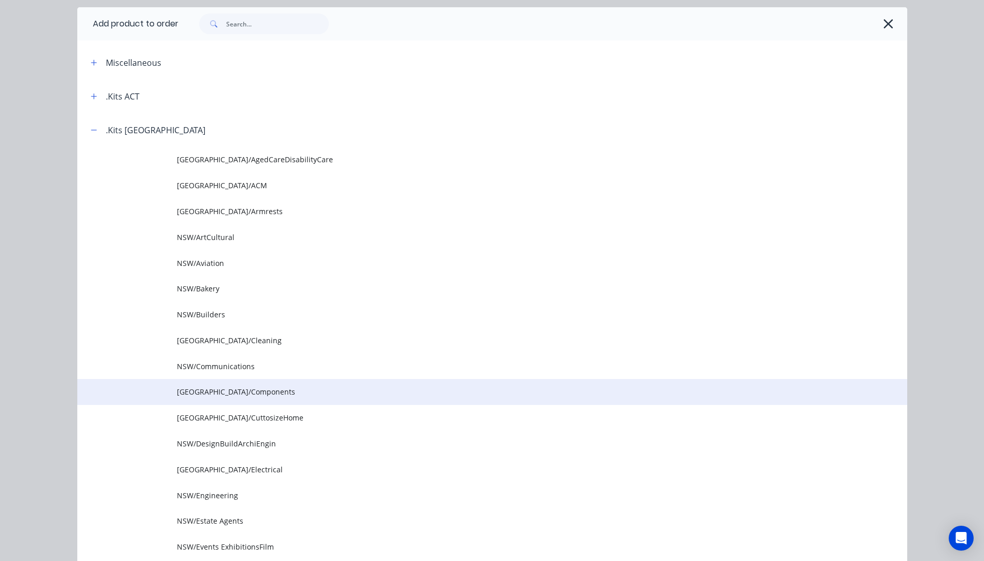
scroll to position [52, 0]
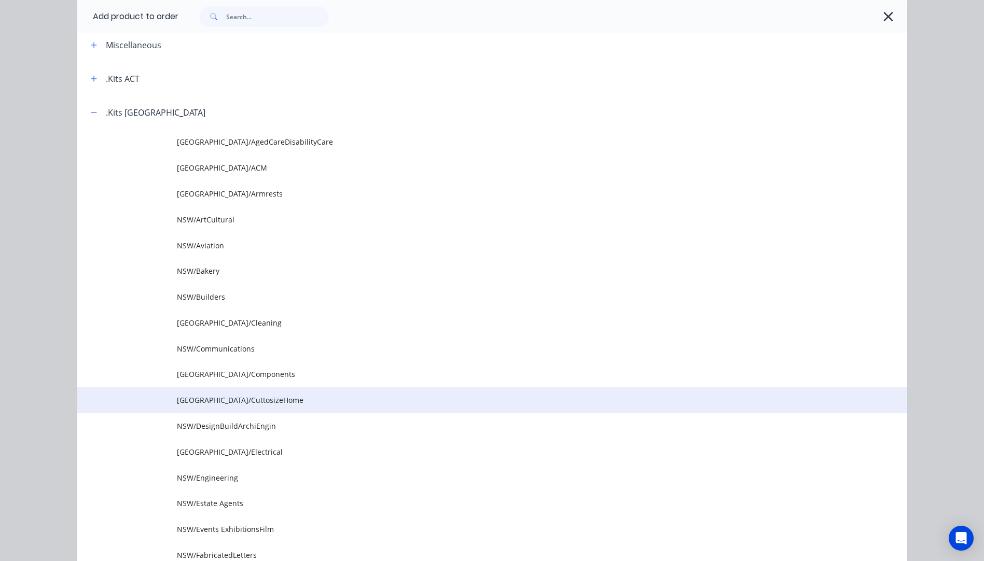
click at [215, 398] on span "NSW/CuttosizeHome" at bounding box center [469, 400] width 584 height 11
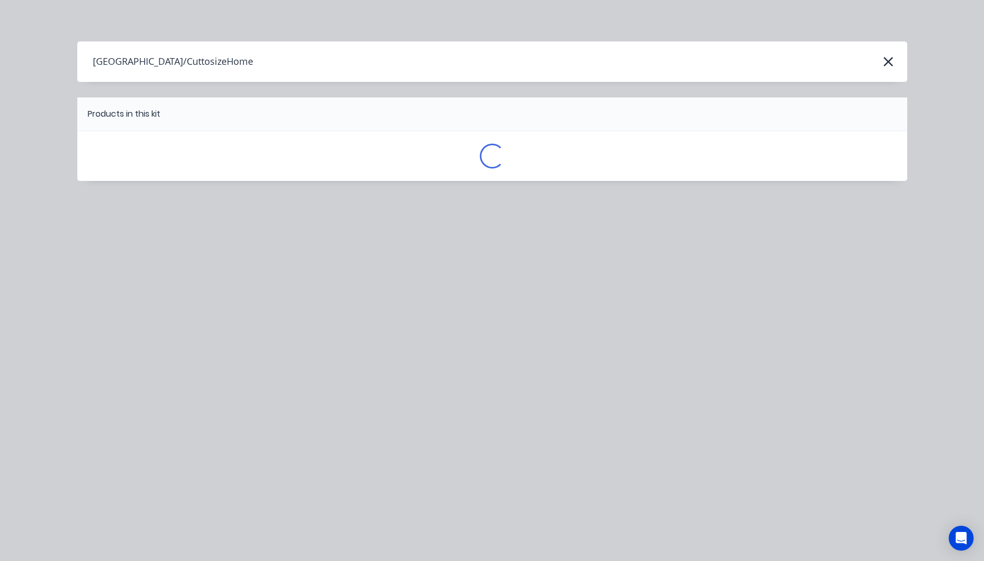
scroll to position [0, 0]
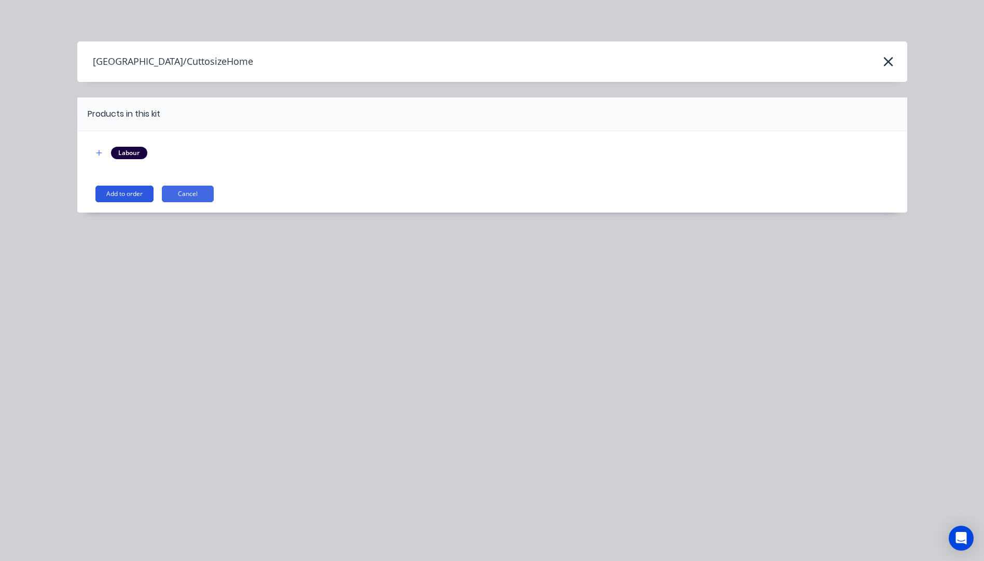
click at [139, 190] on button "Add to order" at bounding box center [124, 194] width 58 height 17
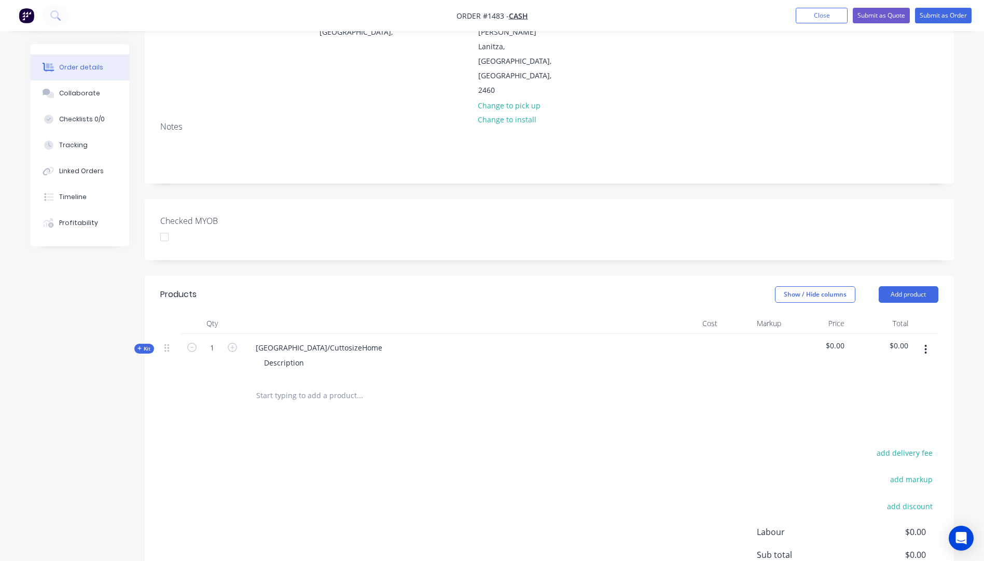
scroll to position [156, 0]
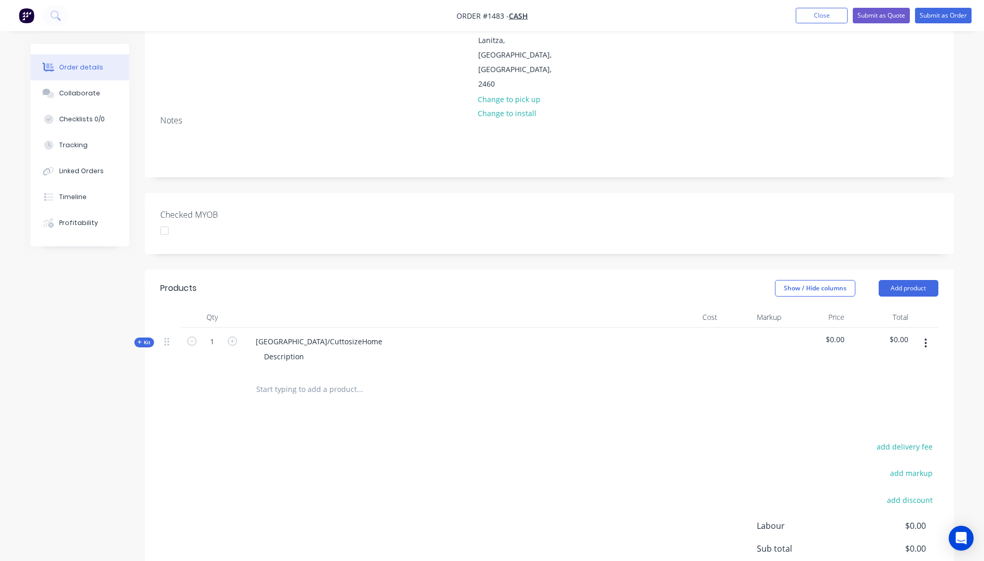
click at [141, 339] on span "Kit" at bounding box center [143, 343] width 13 height 8
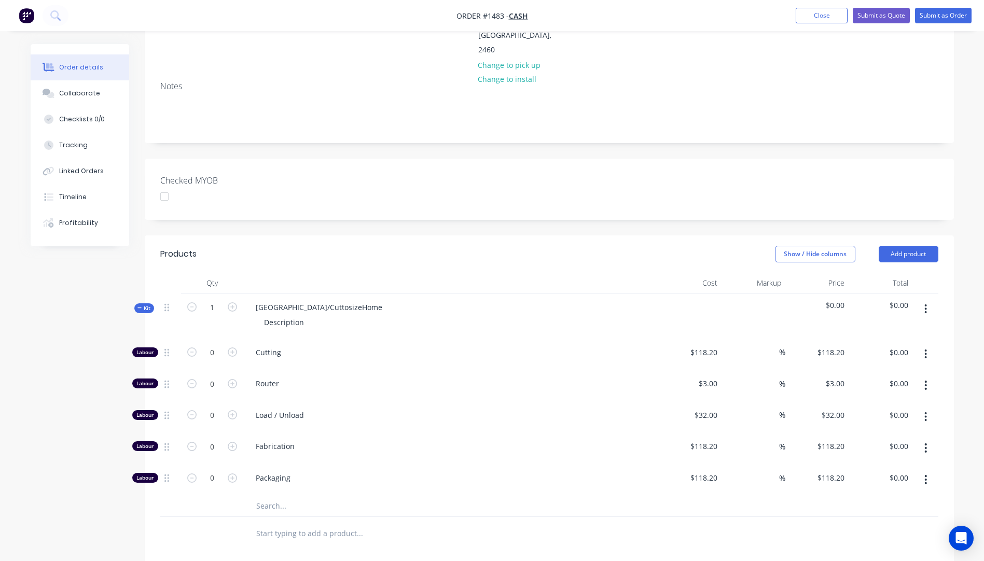
scroll to position [208, 0]
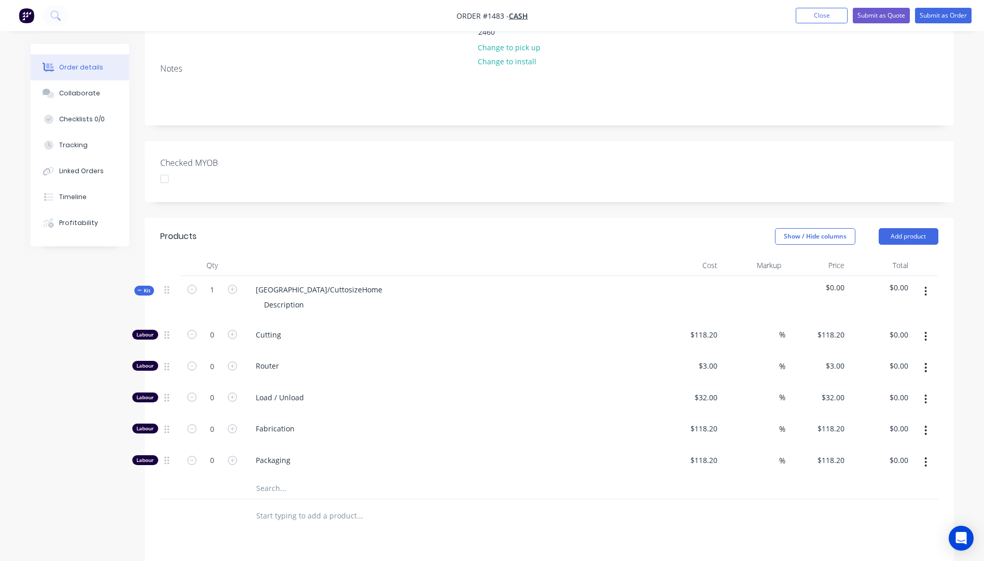
click at [271, 478] on input "text" at bounding box center [360, 488] width 208 height 21
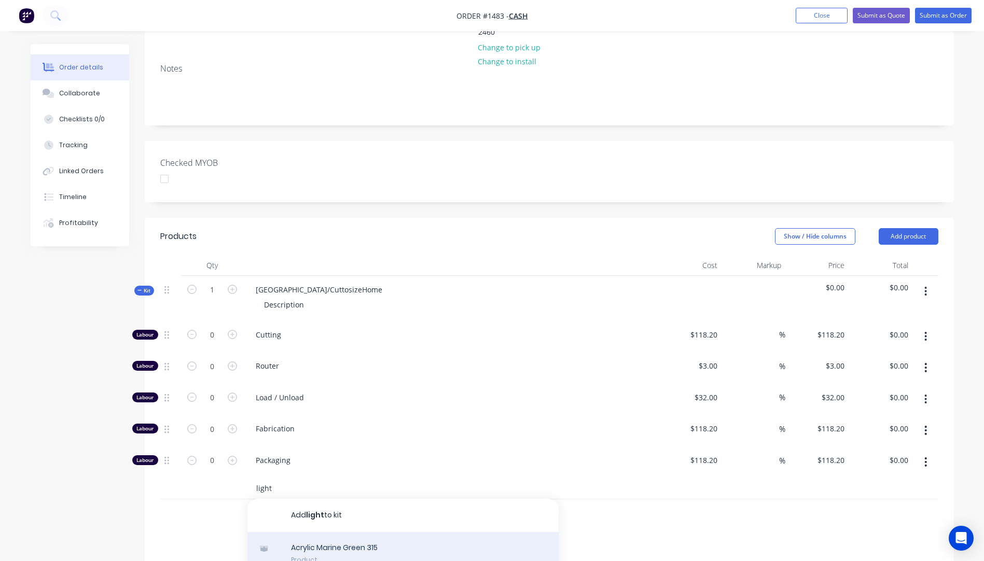
type input "light"
click at [344, 532] on div "Acrylic Marine Green 315 Product" at bounding box center [402, 554] width 311 height 44
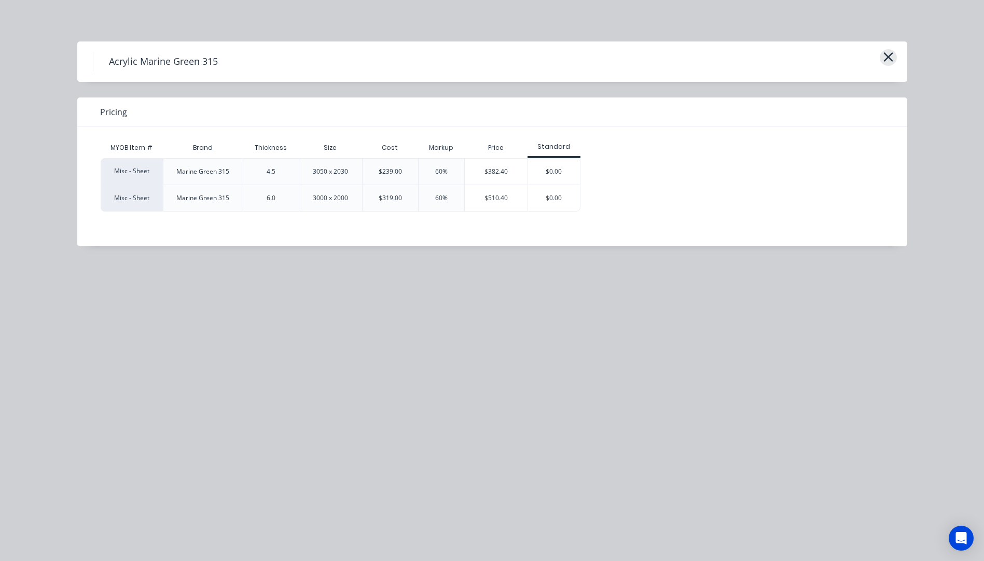
click at [886, 59] on icon "button" at bounding box center [887, 56] width 9 height 9
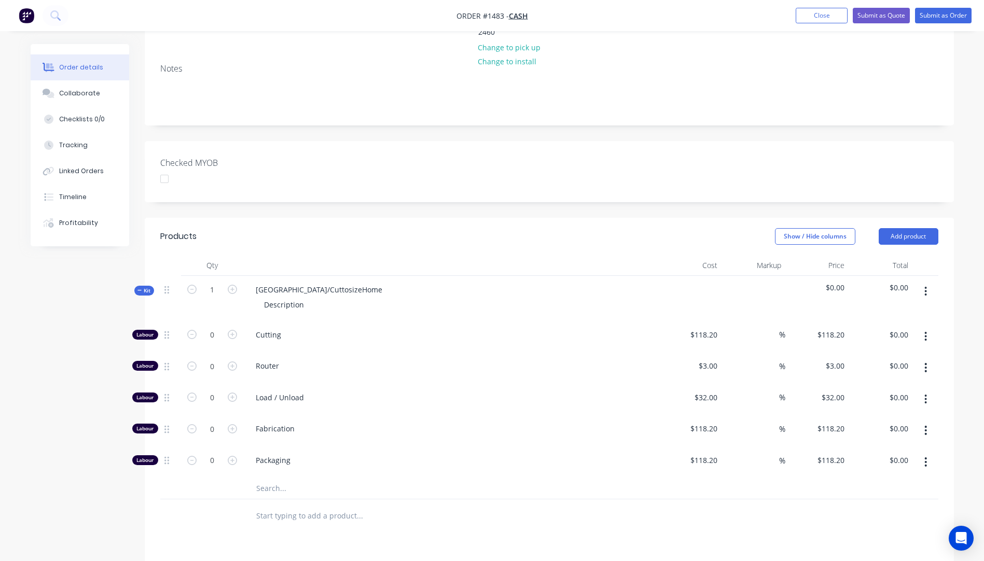
click at [268, 478] on input "text" at bounding box center [360, 488] width 208 height 21
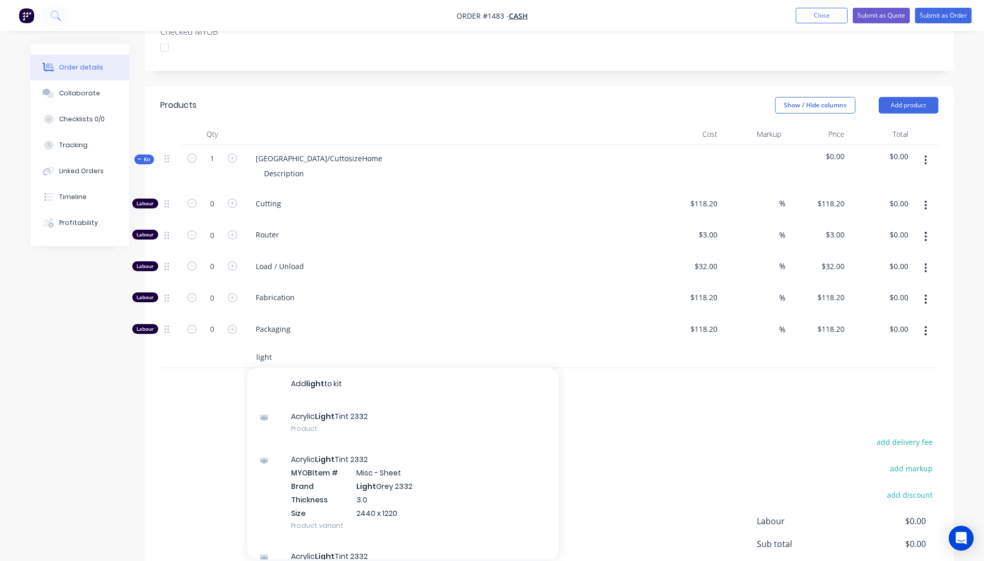
scroll to position [363, 0]
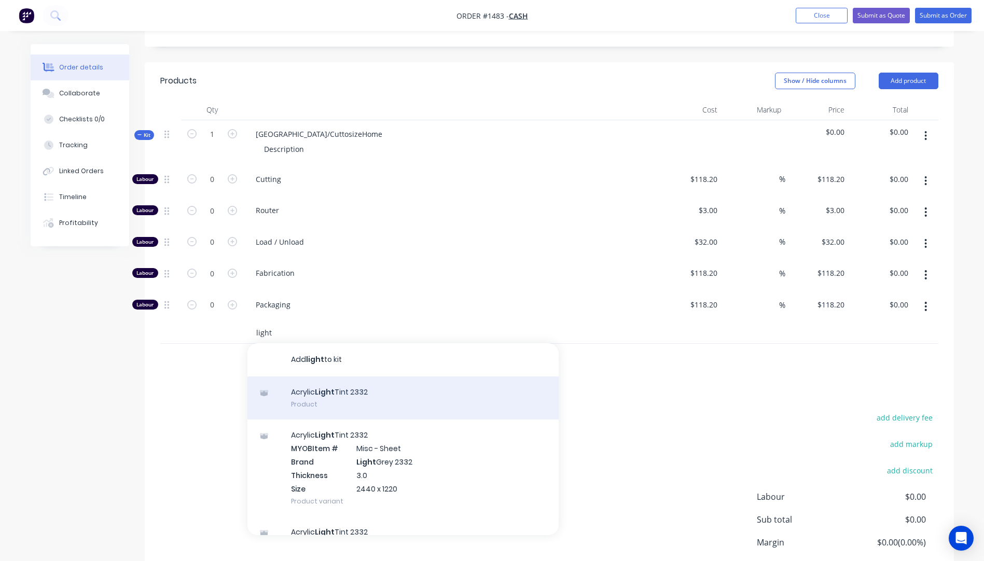
type input "light"
click at [360, 377] on div "Acrylic Light Tint 2332 Product" at bounding box center [402, 399] width 311 height 44
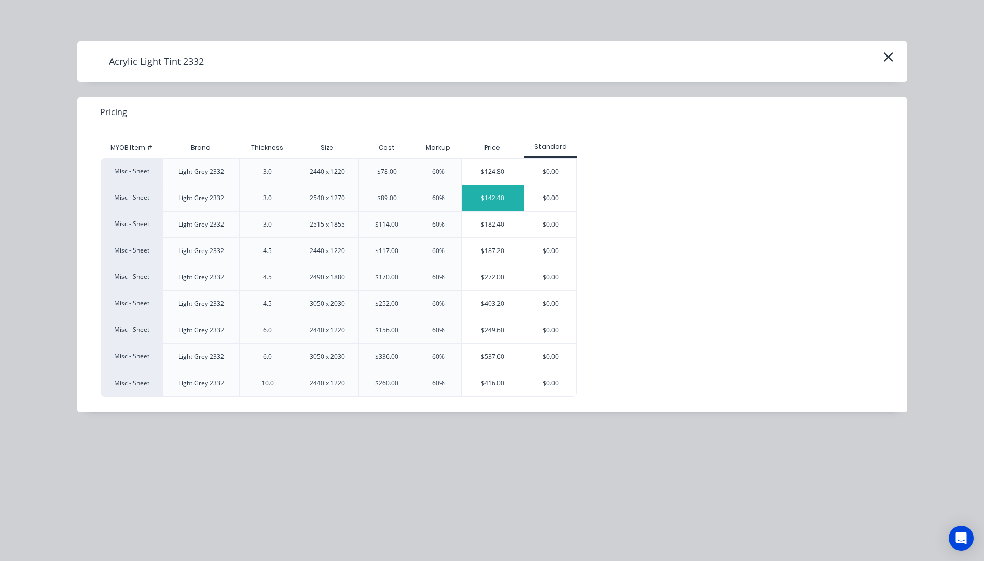
click at [485, 200] on div "$142.40" at bounding box center [493, 198] width 63 height 26
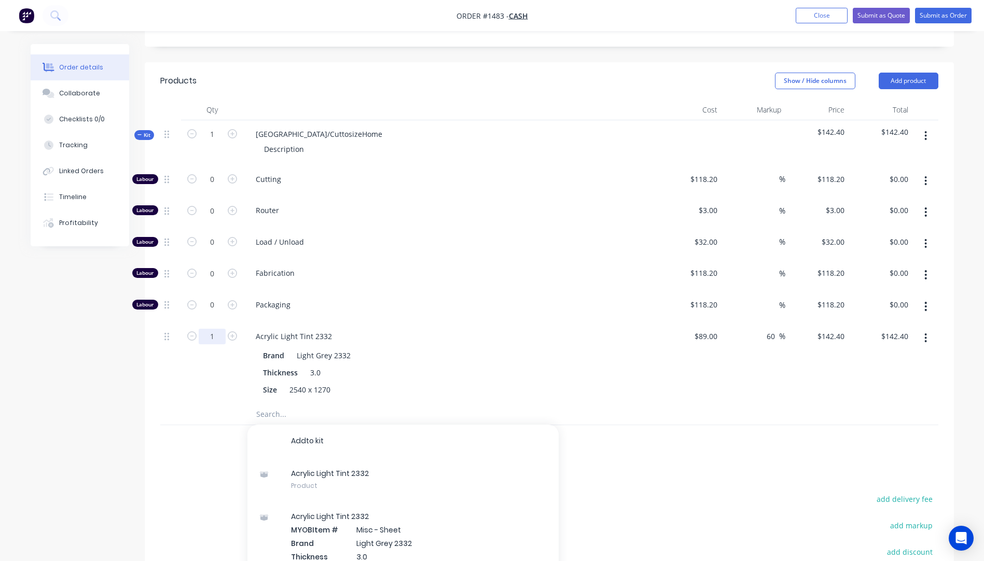
click at [219, 329] on input "1" at bounding box center [212, 337] width 27 height 16
type input "0.5"
type input "$71.20"
click at [198, 425] on div at bounding box center [212, 442] width 62 height 34
click at [233, 174] on icon "button" at bounding box center [232, 178] width 9 height 9
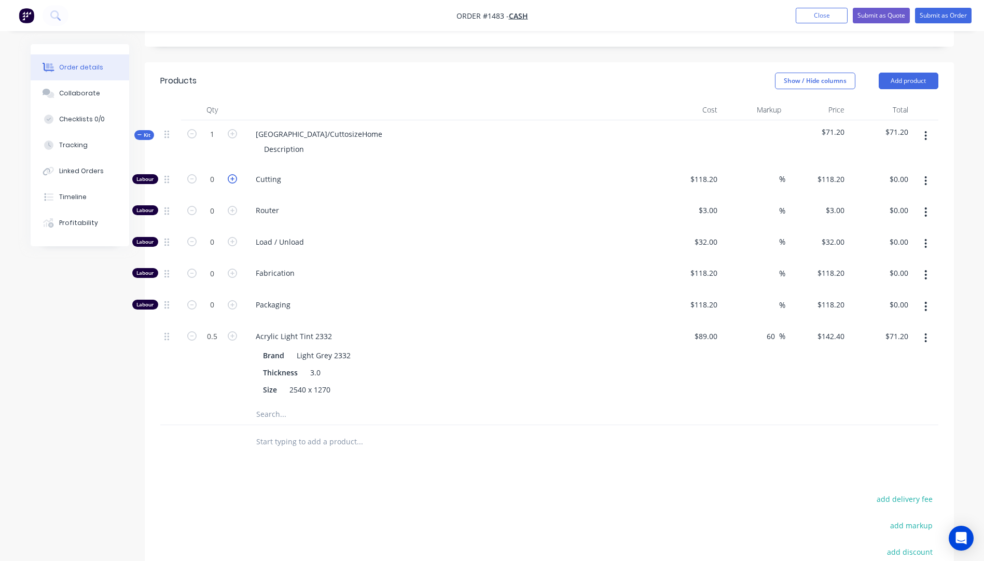
type input "1"
type input "$118.20"
click at [695, 165] on div "118.2 118.2" at bounding box center [690, 181] width 64 height 32
drag, startPoint x: 695, startPoint y: 127, endPoint x: 698, endPoint y: 120, distance: 6.7
click at [698, 172] on input "118.2" at bounding box center [710, 179] width 24 height 15
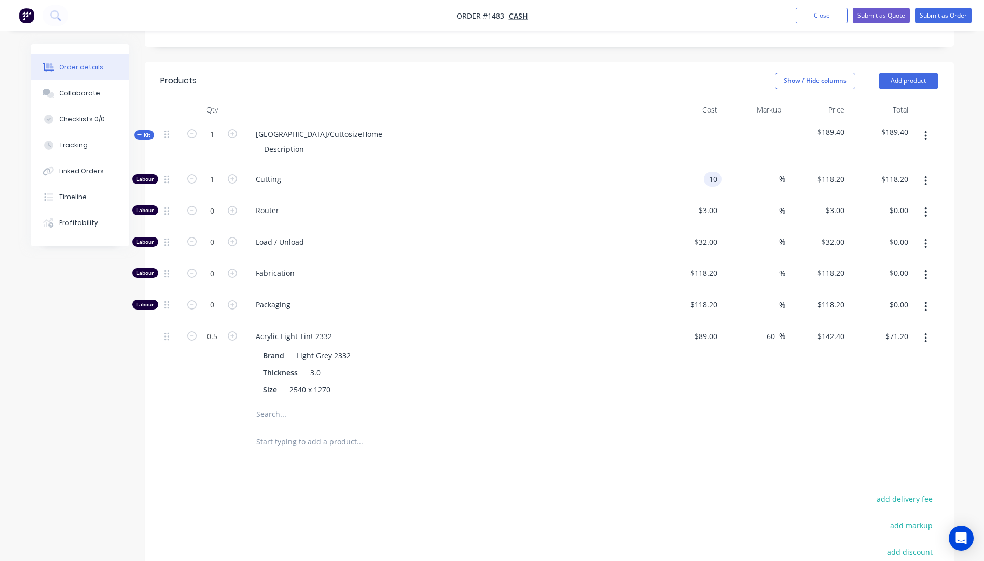
type input "$10.00"
click at [551, 205] on span "Router" at bounding box center [455, 210] width 398 height 11
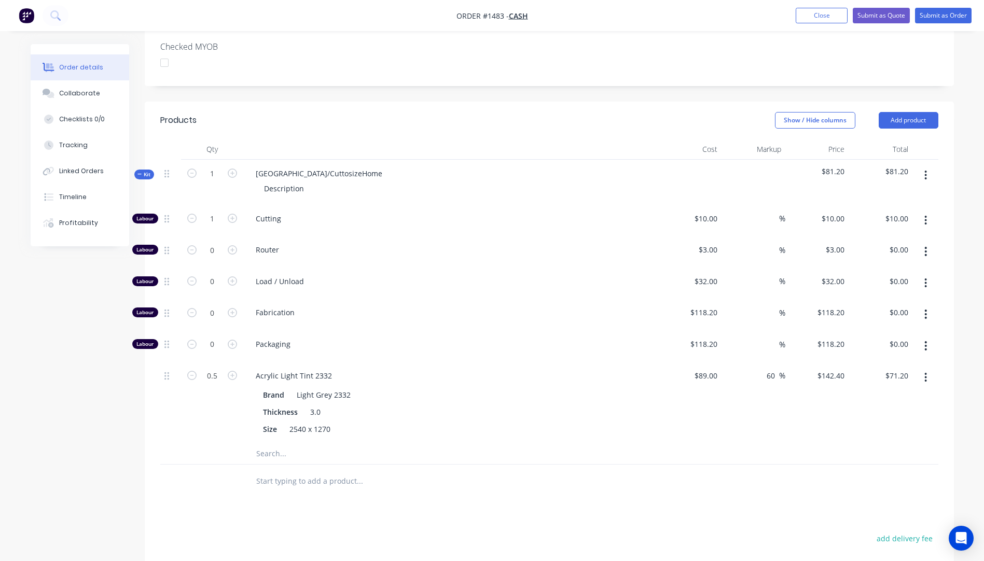
scroll to position [259, 0]
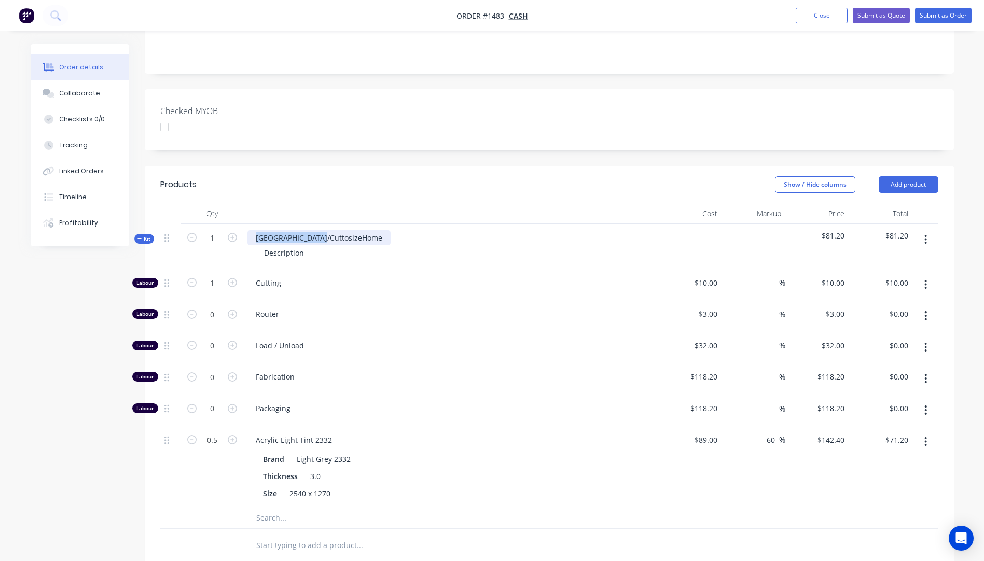
drag, startPoint x: 327, startPoint y: 179, endPoint x: 256, endPoint y: 179, distance: 70.6
click at [256, 230] on div "NSW/CuttosizeHome" at bounding box center [318, 237] width 143 height 15
click at [255, 230] on div "Light tint" at bounding box center [271, 237] width 48 height 15
click at [312, 230] on div "3mm Light tint" at bounding box center [280, 237] width 67 height 15
drag, startPoint x: 303, startPoint y: 195, endPoint x: 254, endPoint y: 194, distance: 48.8
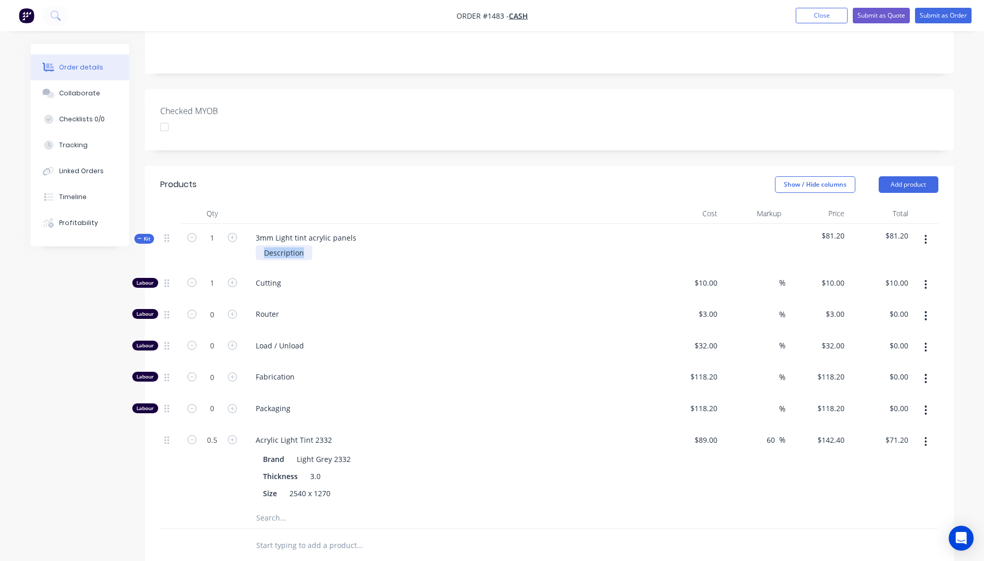
click at [254, 245] on div "Description" at bounding box center [450, 252] width 407 height 15
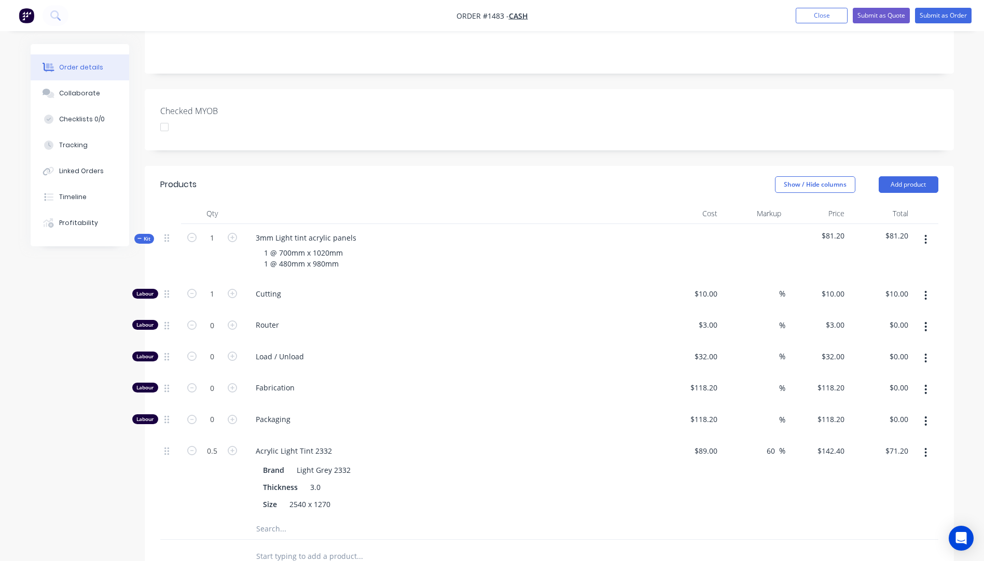
click at [400, 280] on div "Cutting" at bounding box center [450, 296] width 415 height 32
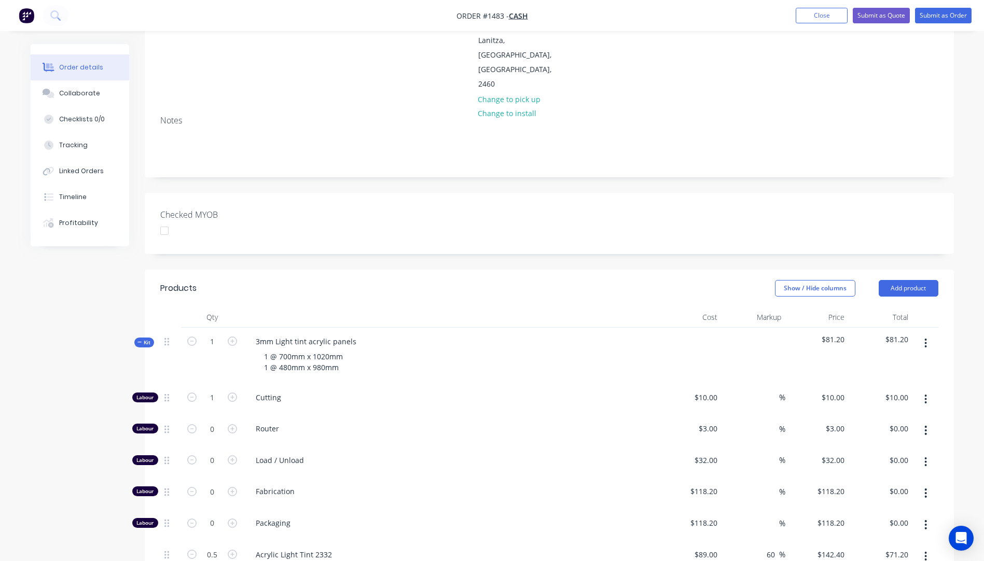
scroll to position [0, 0]
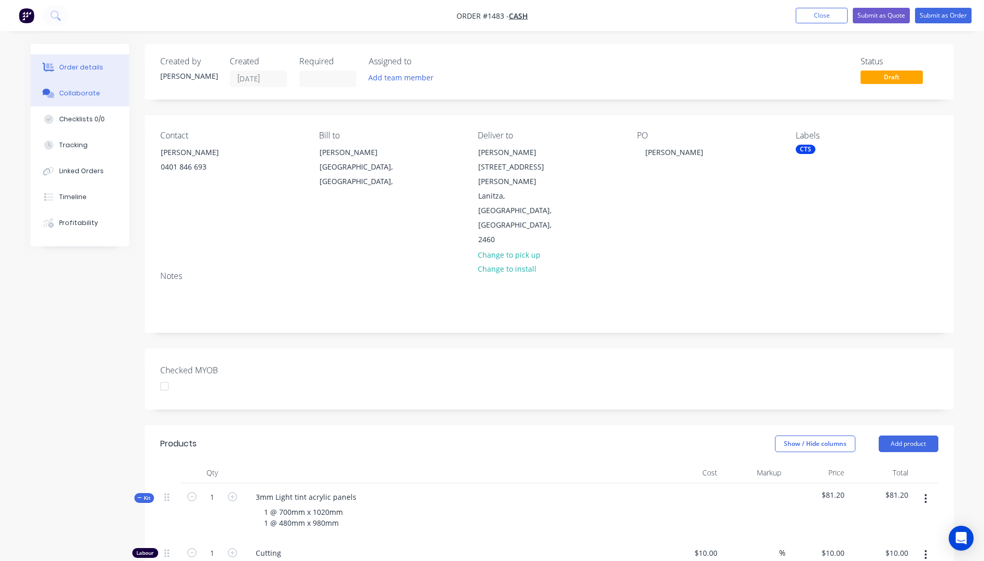
click at [83, 96] on div "Collaborate" at bounding box center [79, 93] width 41 height 9
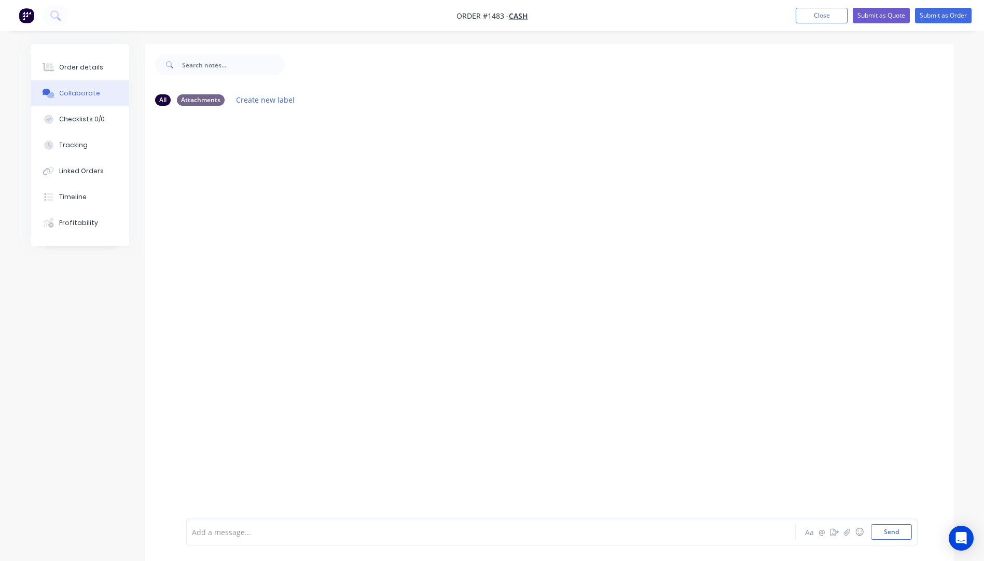
click at [245, 528] on div at bounding box center [462, 532] width 540 height 11
click at [896, 538] on button "Send" at bounding box center [891, 532] width 41 height 16
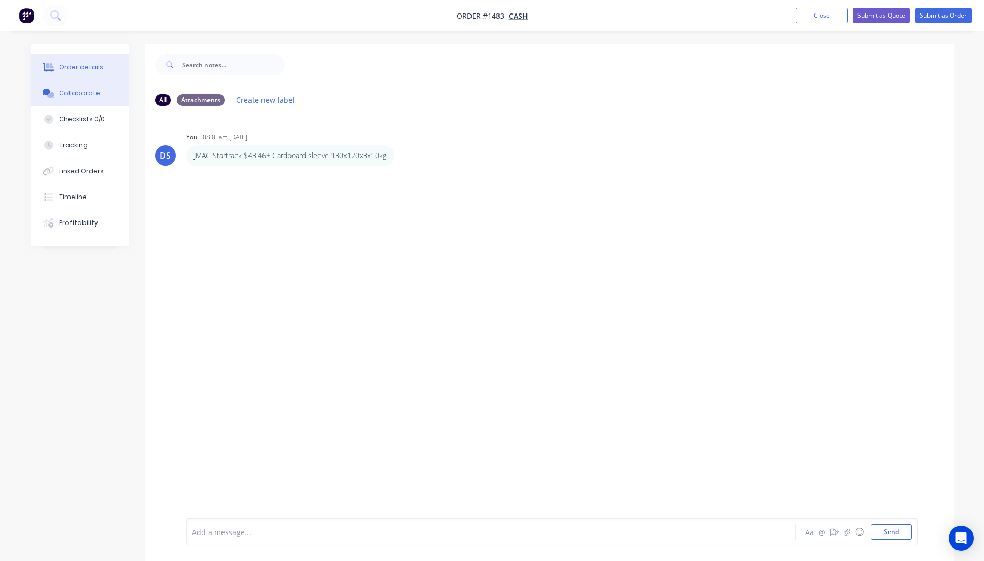
click at [77, 69] on div "Order details" at bounding box center [81, 67] width 44 height 9
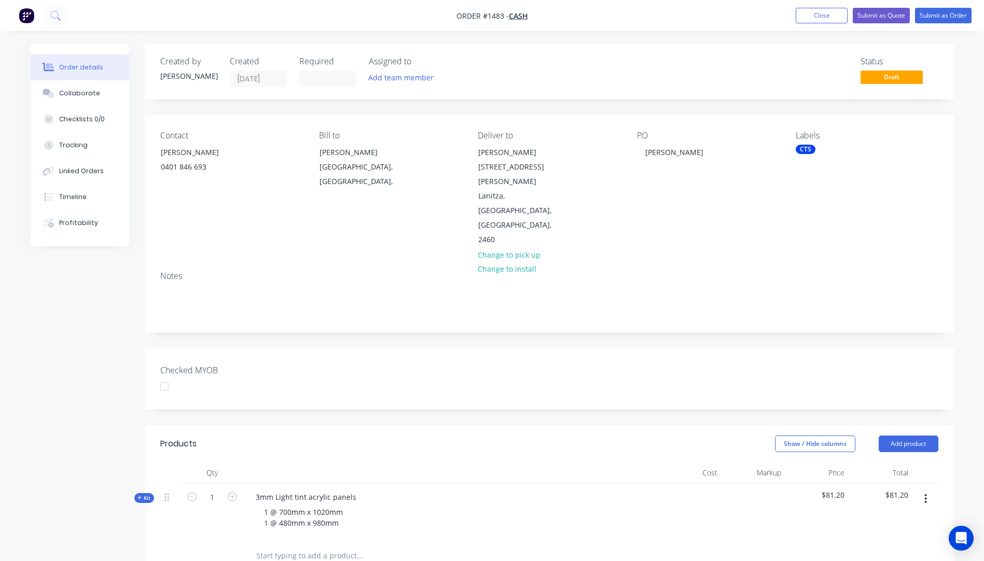
click at [138, 495] on icon at bounding box center [139, 497] width 5 height 5
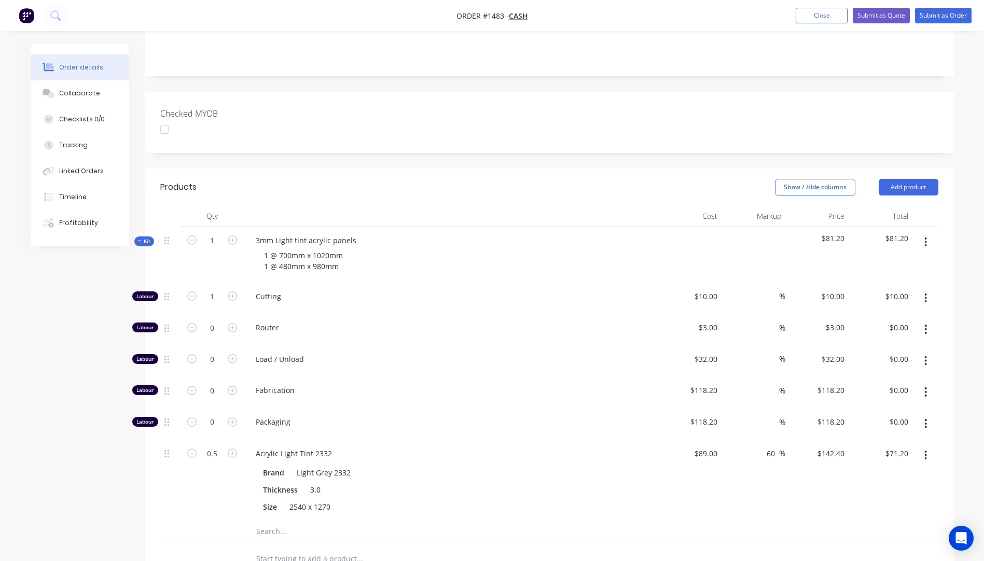
scroll to position [259, 0]
click at [273, 519] on input "text" at bounding box center [360, 529] width 208 height 21
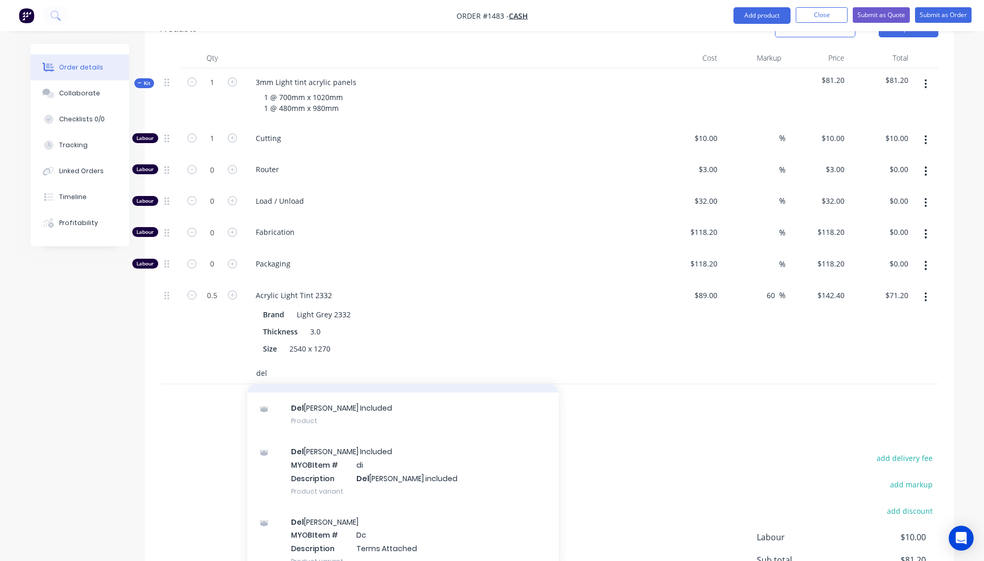
scroll to position [68, 0]
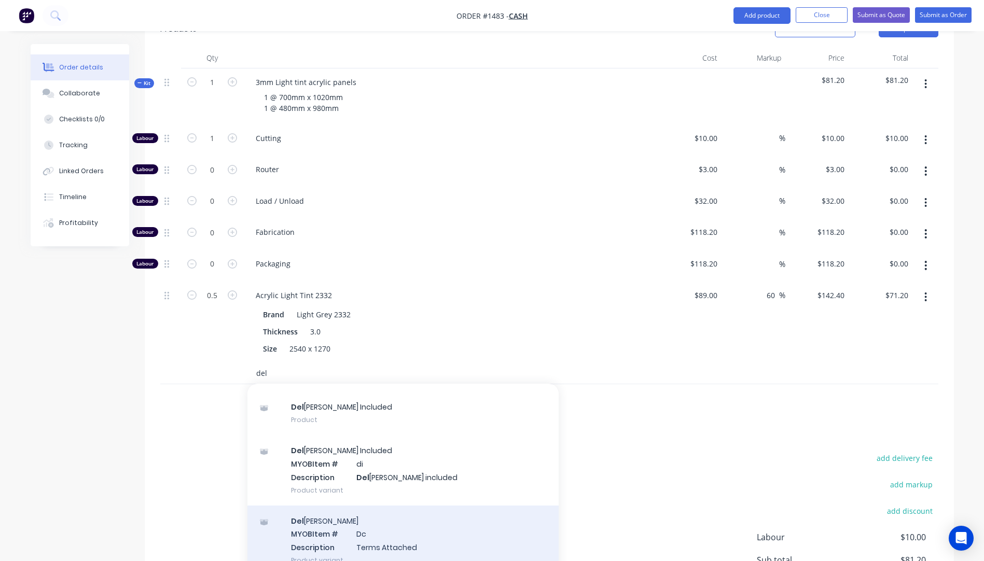
type input "del"
click at [362, 506] on div "Del ivery MYOB Item # Dc Description Terms Attached Product variant" at bounding box center [402, 541] width 311 height 70
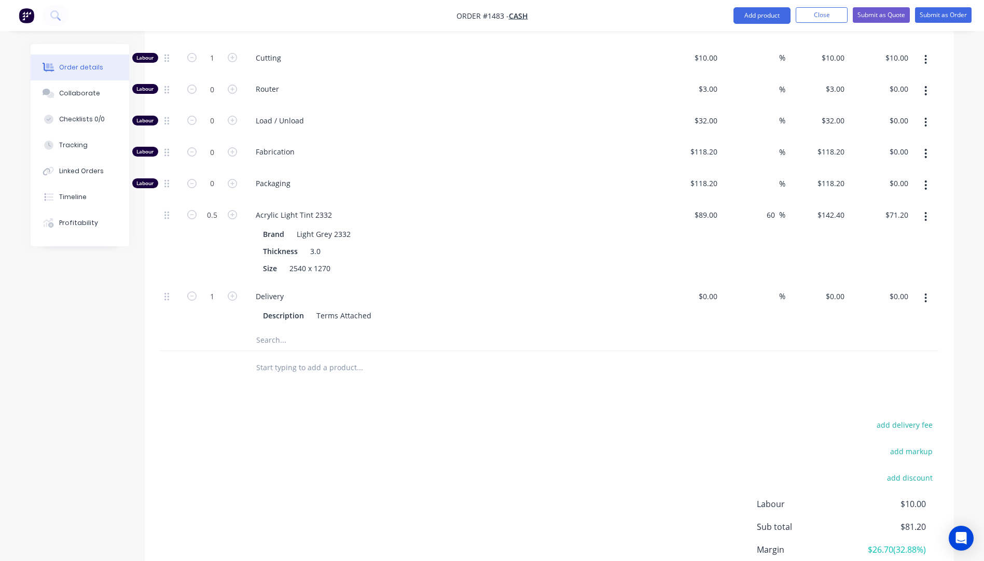
scroll to position [519, 0]
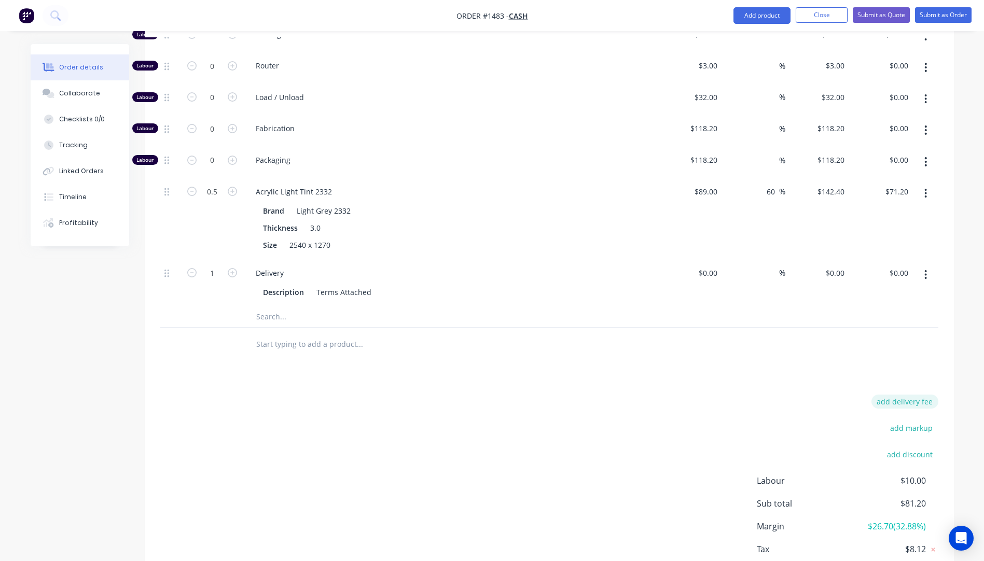
click at [920, 395] on button "add delivery fee" at bounding box center [905, 402] width 67 height 14
type input "70"
click at [645, 395] on div "Delivery fee Delivery fee Delivery fee name (Optional) 70 70 $0 add markup add …" at bounding box center [549, 494] width 778 height 198
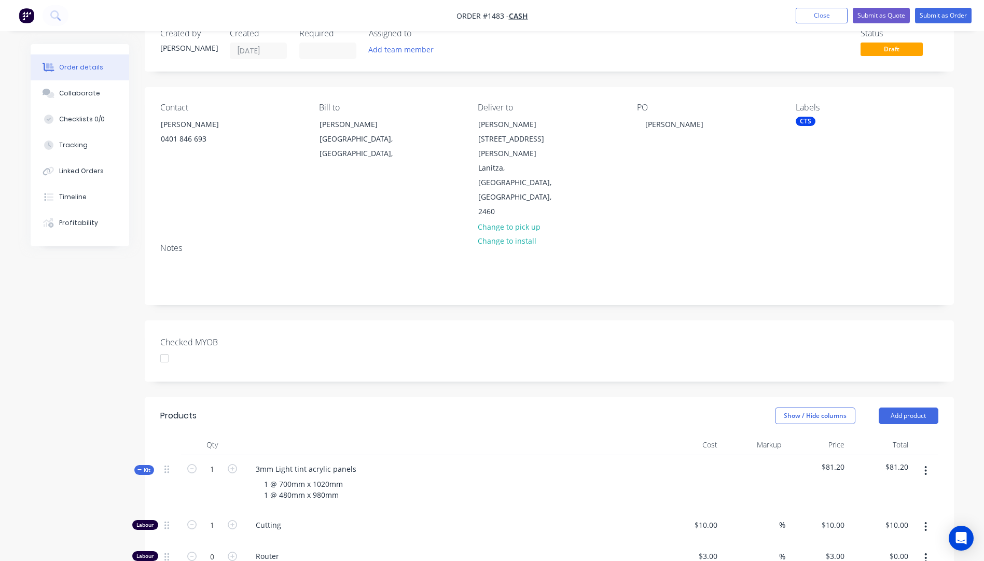
scroll to position [2, 0]
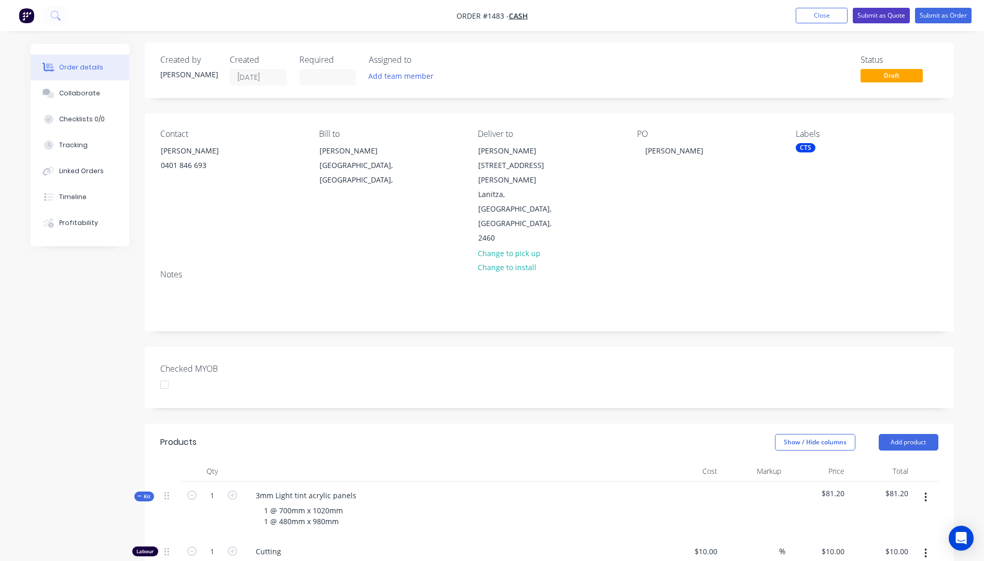
click at [873, 19] on button "Submit as Quote" at bounding box center [881, 16] width 57 height 16
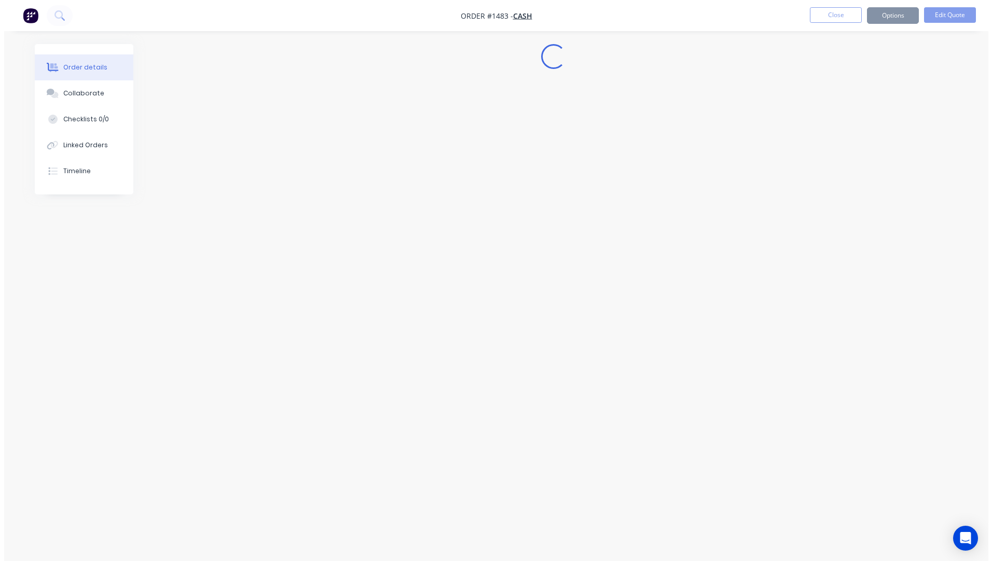
scroll to position [0, 0]
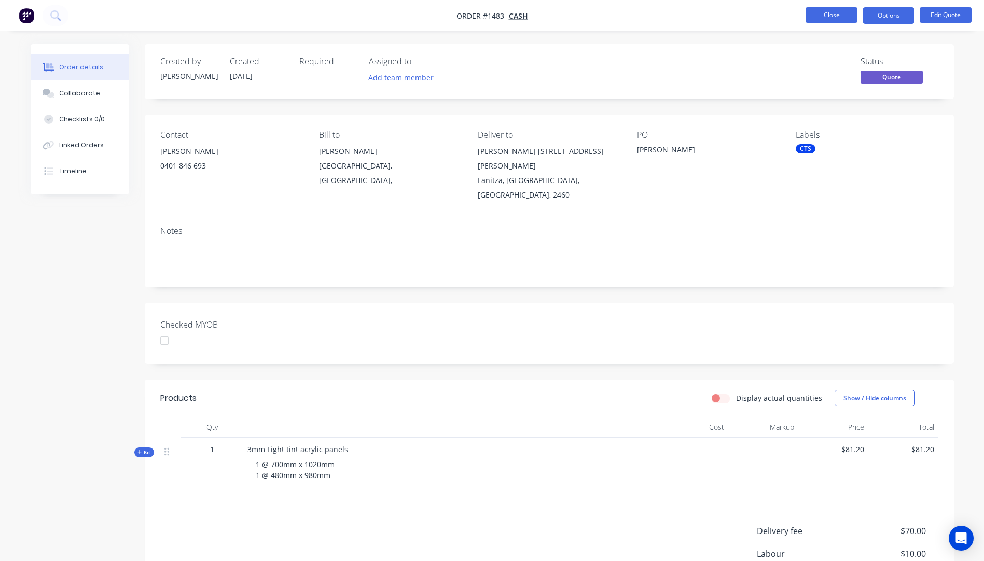
click at [836, 13] on button "Close" at bounding box center [832, 15] width 52 height 16
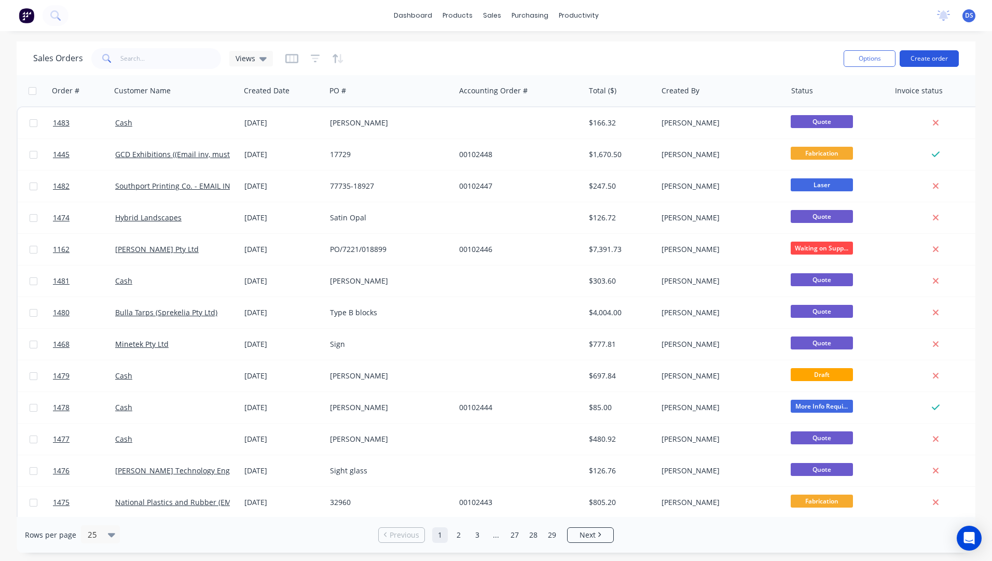
click at [919, 58] on button "Create order" at bounding box center [929, 58] width 59 height 17
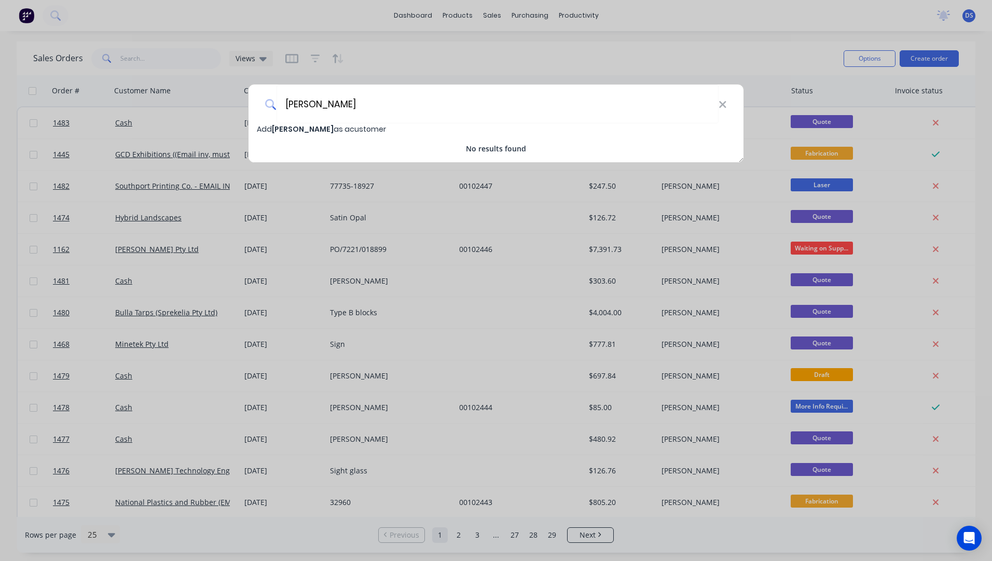
type input "Henry Clive Caravan Bar"
click at [302, 130] on span "Henry Clive Caravan Bar" at bounding box center [303, 129] width 62 height 10
select select "AU"
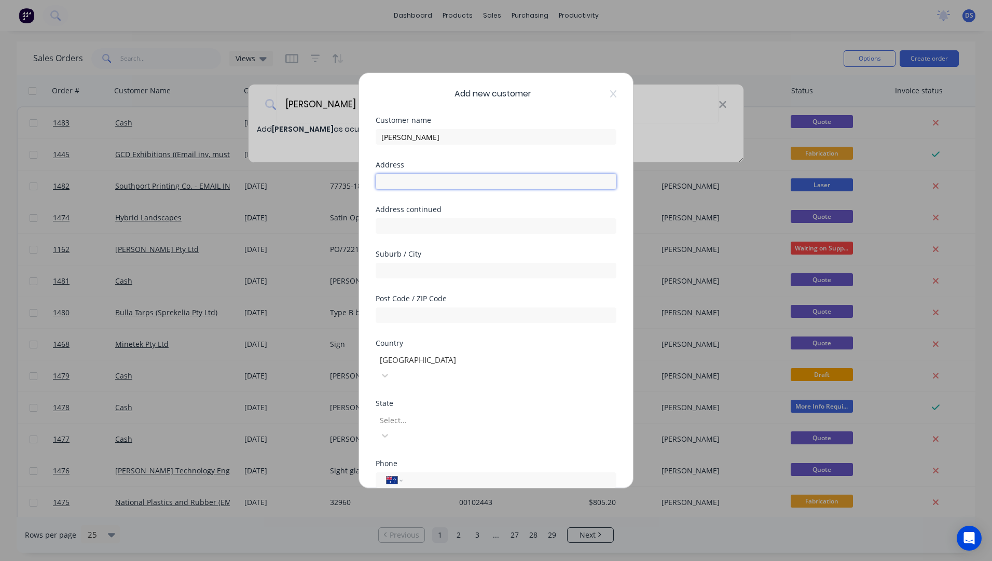
paste input "Unit 1/4 Old Creamery Ln, Berry NSW 2535"
drag, startPoint x: 523, startPoint y: 181, endPoint x: 511, endPoint y: 182, distance: 12.5
click at [511, 182] on input "Unit 1/4 Old Creamery Ln, Berry NSW 2535" at bounding box center [496, 182] width 241 height 16
type input "Unit 1/4 Old Creamery Ln, Berry NSW"
paste input "2535"
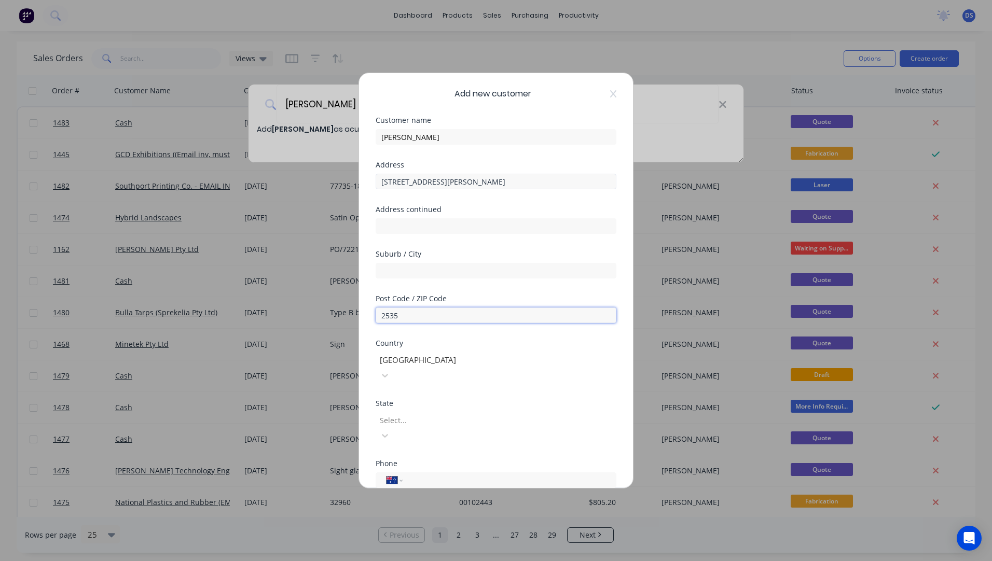
type input "2535"
drag, startPoint x: 480, startPoint y: 177, endPoint x: 471, endPoint y: 177, distance: 9.4
click at [471, 177] on input "Unit 1/4 Old Creamery Ln, Berry NSW" at bounding box center [496, 182] width 241 height 16
type input "Unit 1/4 Old Creamery Ln, NSW"
paste input "Berry"
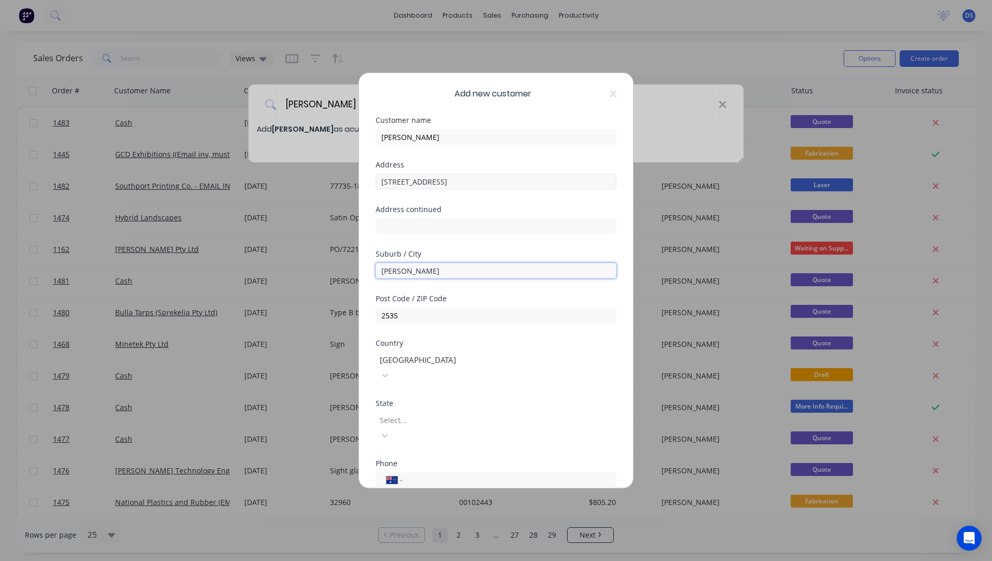
type input "Berry"
drag, startPoint x: 485, startPoint y: 178, endPoint x: 466, endPoint y: 175, distance: 18.9
click at [466, 175] on input "Unit 1/4 Old Creamery Ln, NSW" at bounding box center [496, 182] width 241 height 16
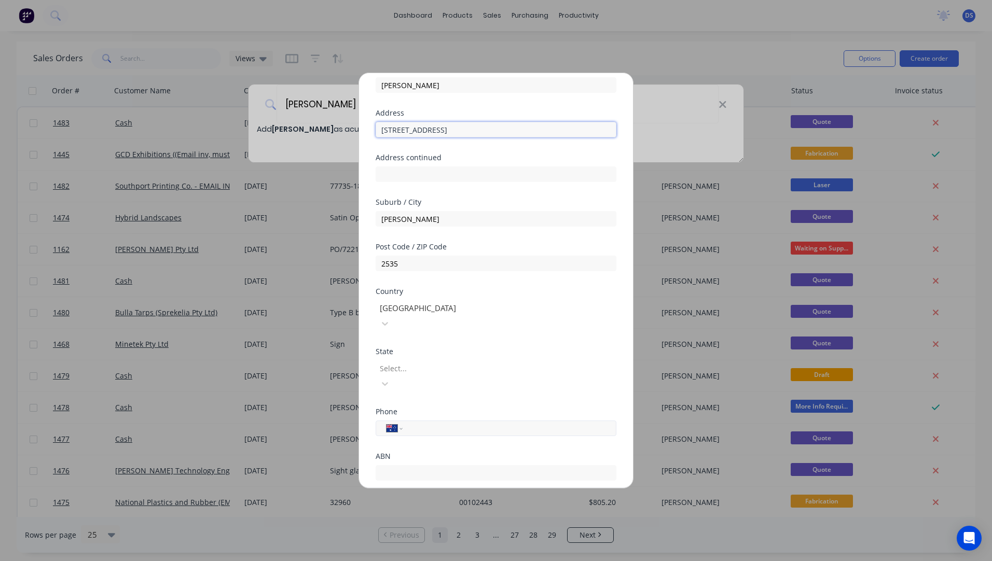
type input "Unit 1/4 Old Creamery Lane"
click at [463, 423] on input "tel" at bounding box center [508, 429] width 196 height 12
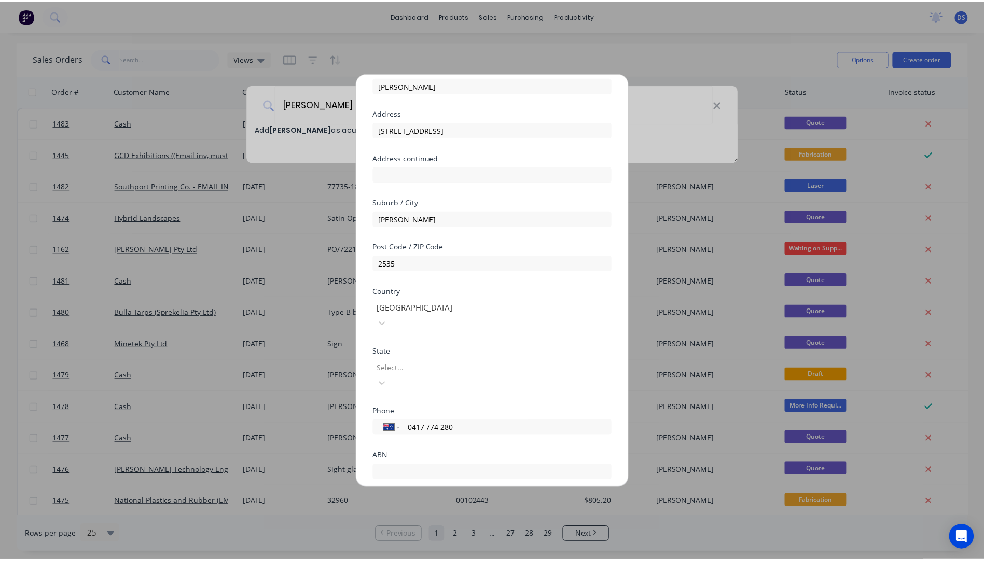
scroll to position [91, 0]
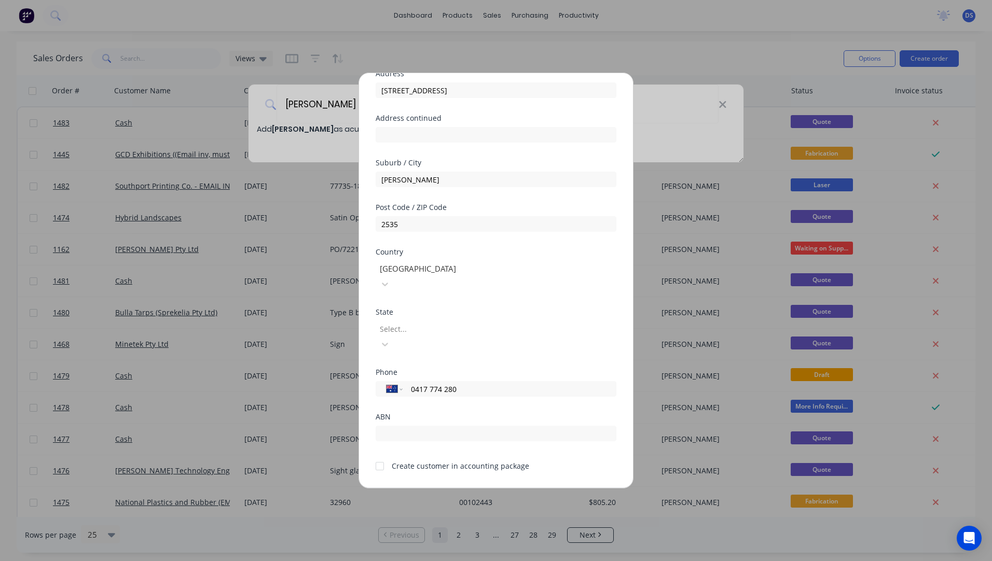
type input "0417 774 280"
click at [380, 456] on div at bounding box center [379, 466] width 21 height 21
click at [449, 488] on button "Save" at bounding box center [463, 496] width 57 height 17
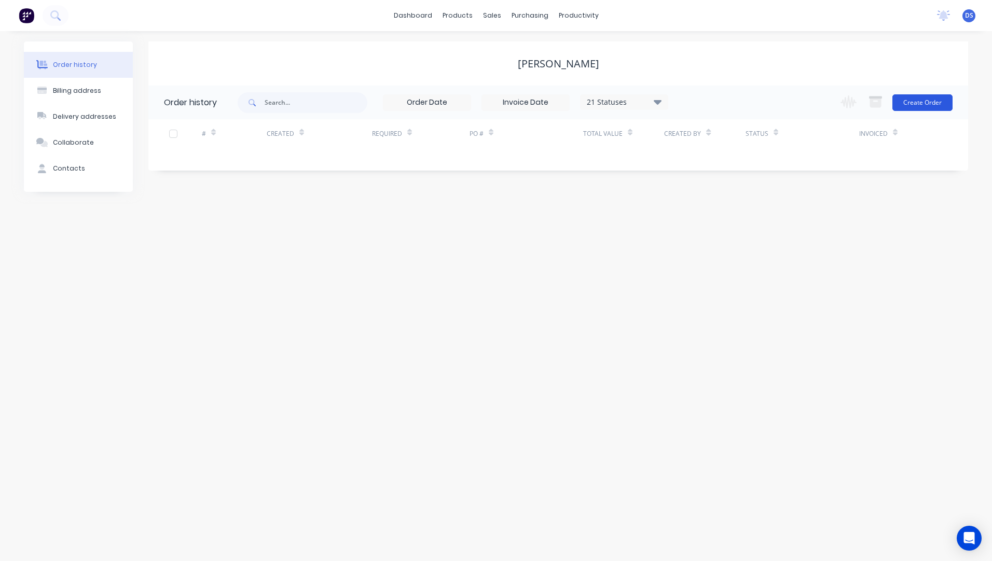
click at [922, 105] on button "Create Order" at bounding box center [922, 102] width 60 height 17
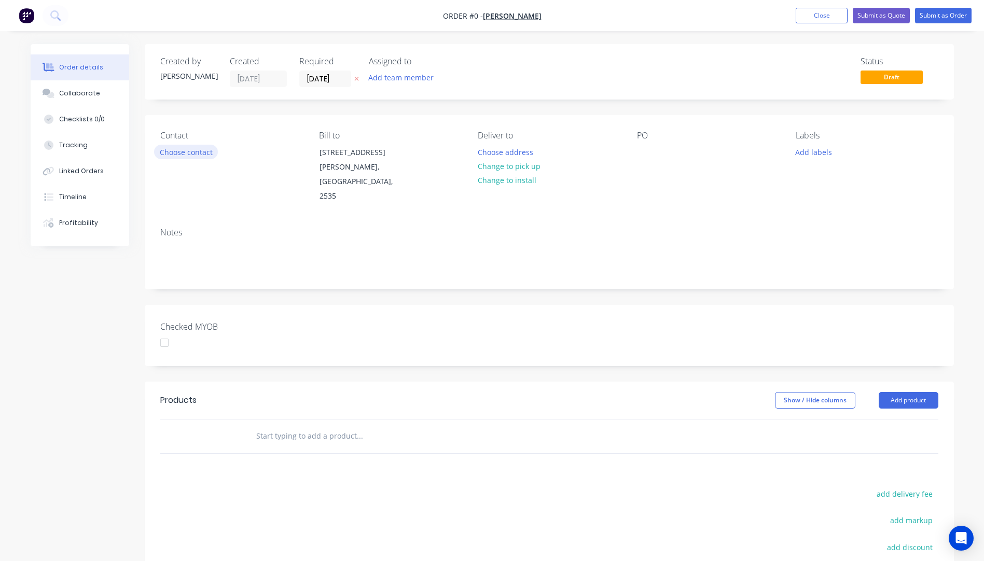
click at [196, 152] on button "Choose contact" at bounding box center [186, 152] width 64 height 14
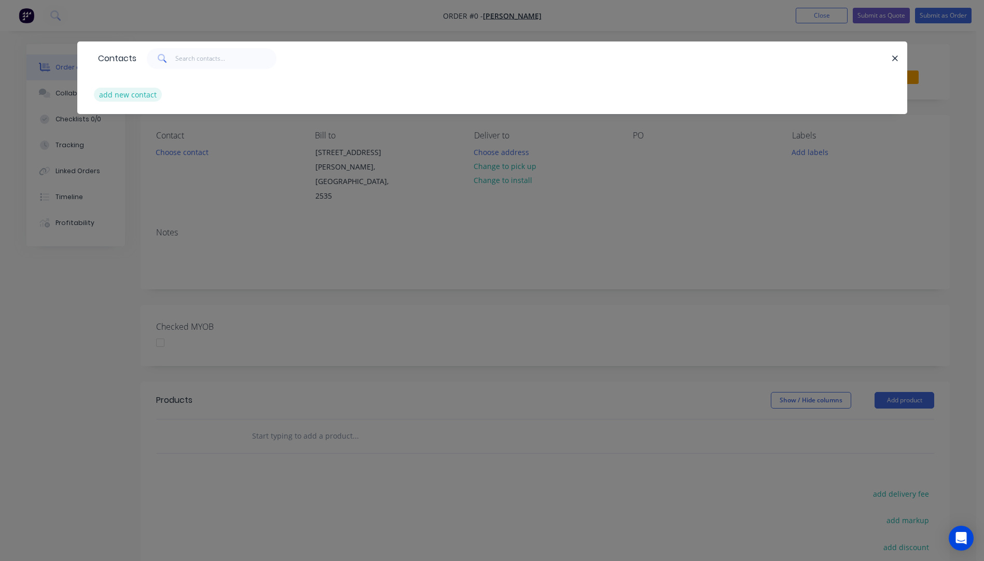
click at [128, 95] on button "add new contact" at bounding box center [128, 95] width 68 height 14
select select "AU"
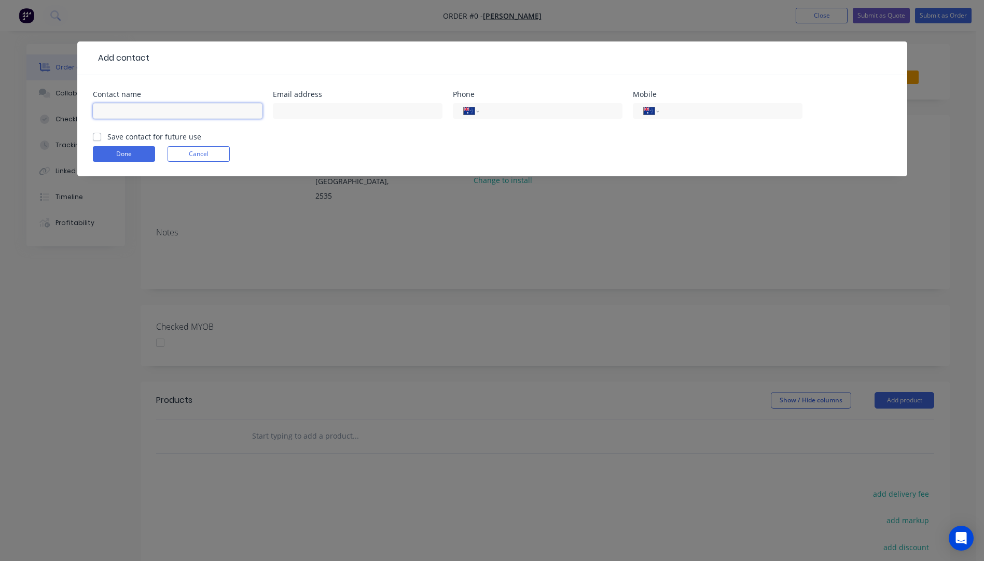
click at [132, 114] on input "text" at bounding box center [178, 111] width 170 height 16
type input "Jenna"
click at [340, 115] on input "text" at bounding box center [358, 111] width 170 height 16
type input "jenna@henryclive.com.au"
click at [703, 109] on input "tel" at bounding box center [729, 111] width 125 height 12
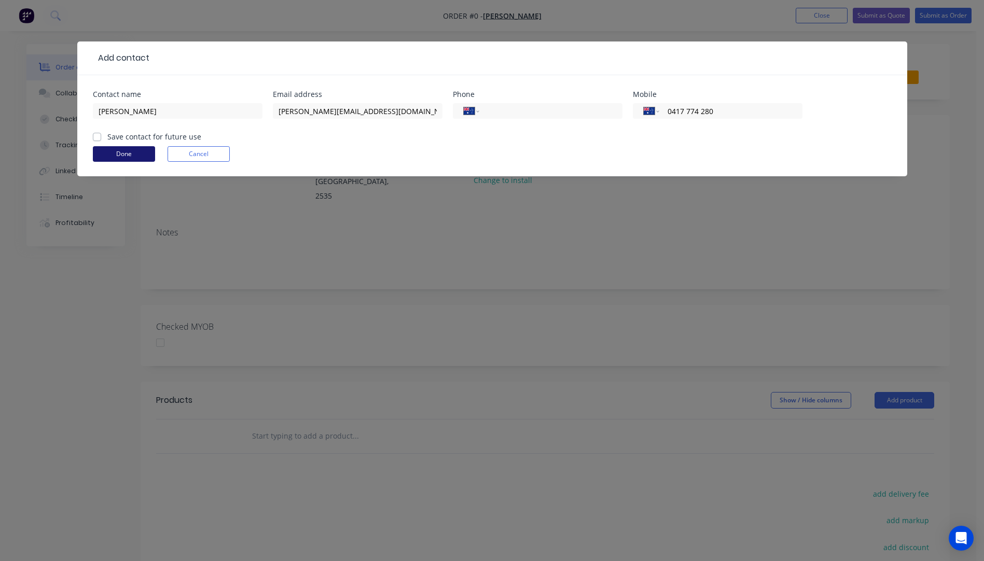
type input "0417 774 280"
click at [120, 160] on button "Done" at bounding box center [124, 154] width 62 height 16
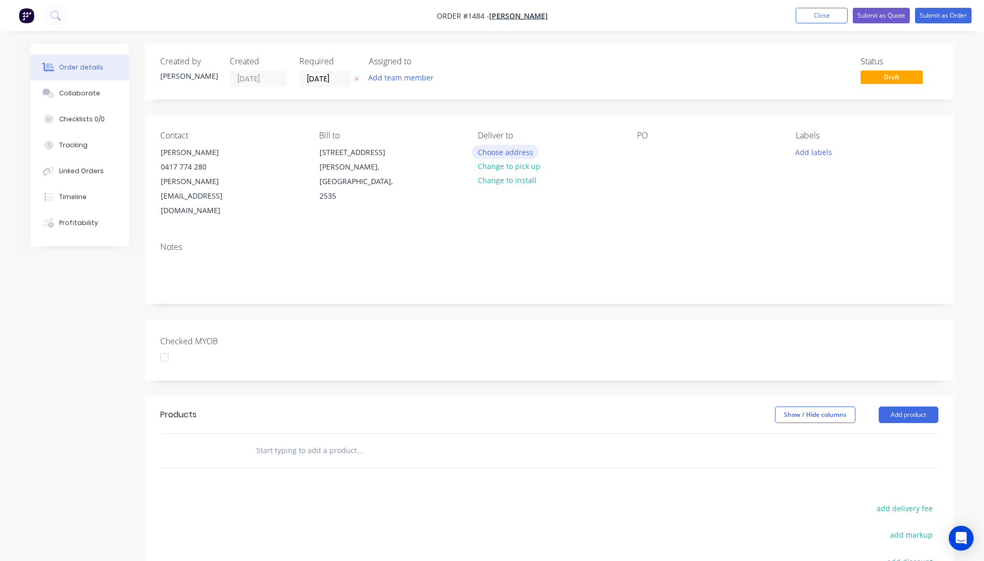
click at [503, 154] on button "Choose address" at bounding box center [505, 152] width 66 height 14
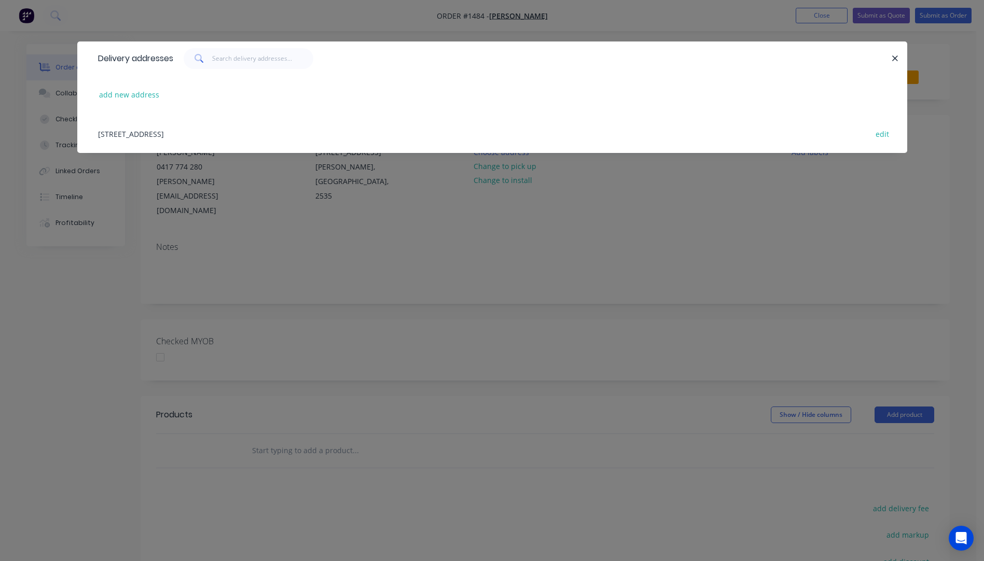
click at [144, 137] on div "Unit 1/4 Old Creamery Lane, Berry, Australia, 2535 edit" at bounding box center [492, 133] width 799 height 39
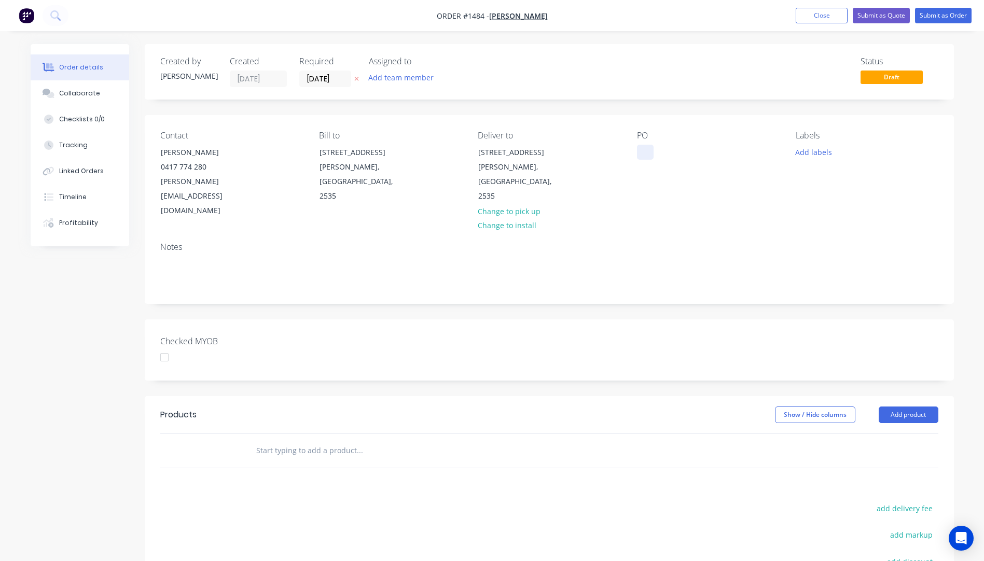
click at [646, 155] on div at bounding box center [645, 152] width 17 height 15
click at [810, 151] on button "Add labels" at bounding box center [814, 152] width 48 height 14
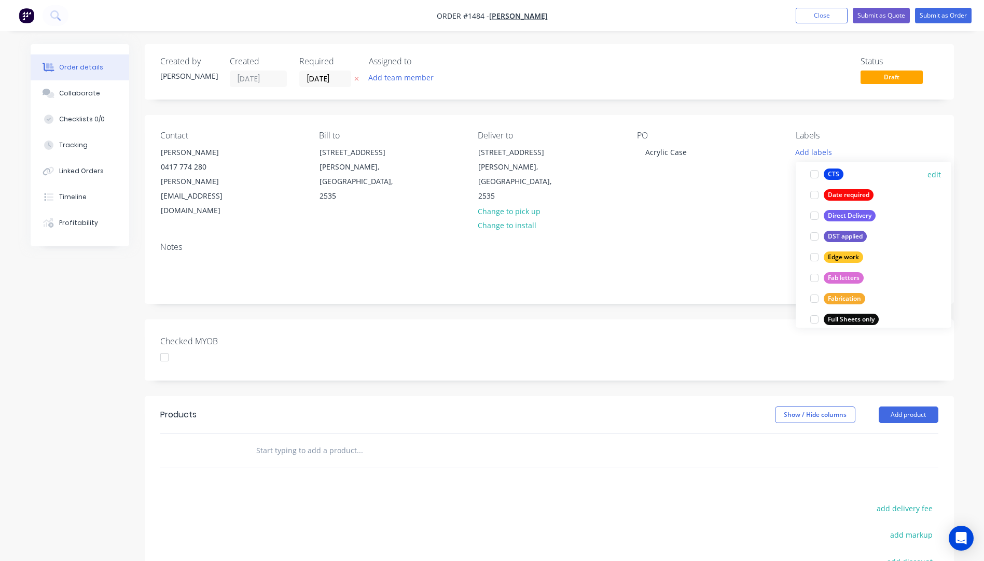
scroll to position [156, 0]
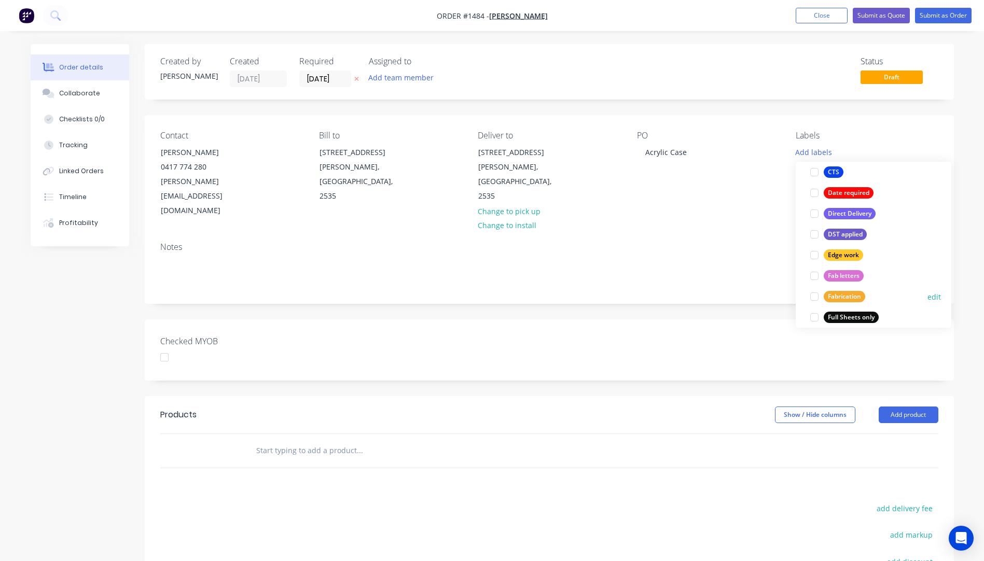
click at [846, 295] on div "Fabrication" at bounding box center [845, 296] width 42 height 11
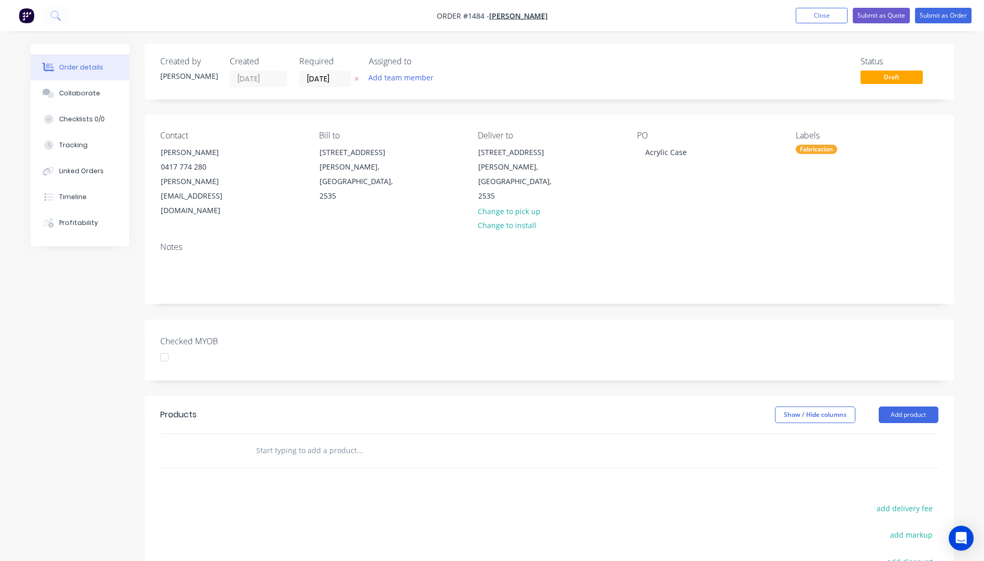
click at [772, 234] on div "Notes" at bounding box center [549, 269] width 809 height 70
click at [909, 407] on button "Add product" at bounding box center [909, 415] width 60 height 17
click at [886, 434] on div "Product catalogue" at bounding box center [889, 441] width 80 height 15
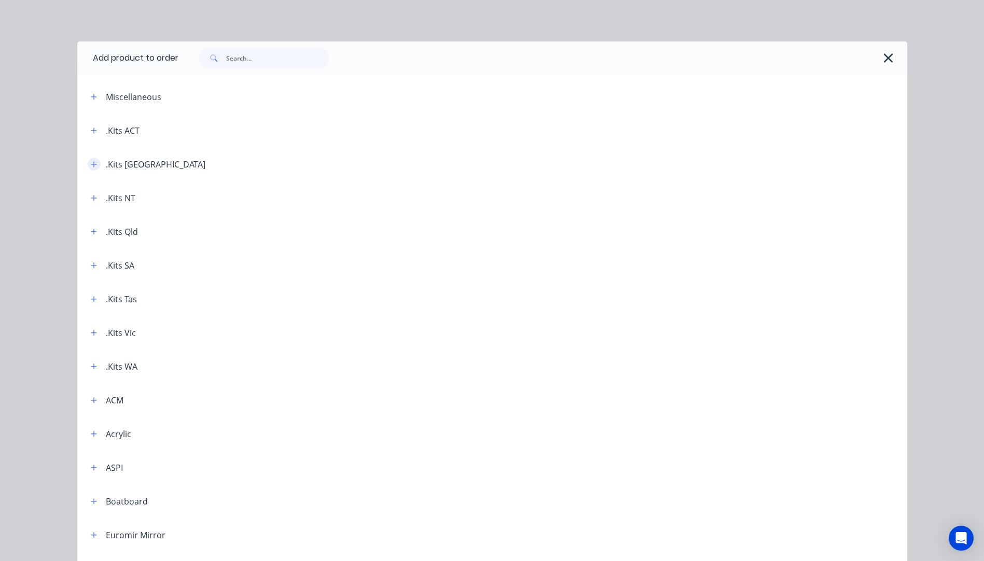
click at [91, 167] on icon "button" at bounding box center [94, 164] width 6 height 6
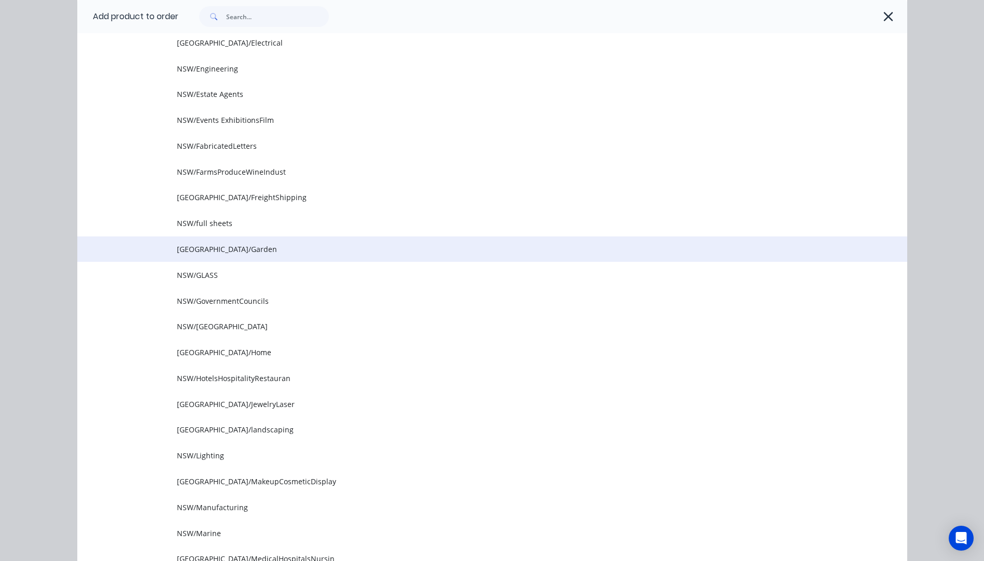
scroll to position [467, 0]
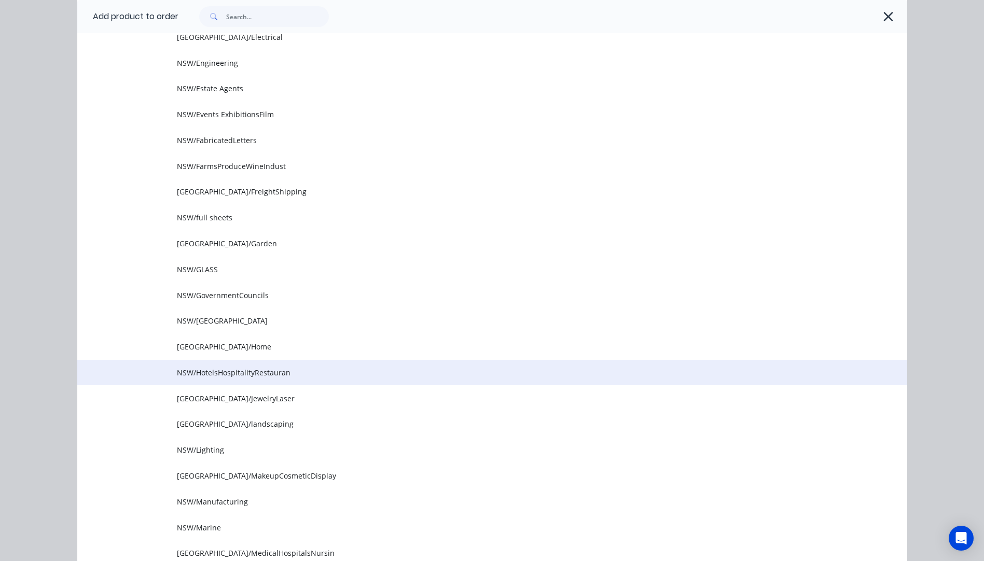
click at [252, 377] on span "NSW/HotelsHospitalityRestauran" at bounding box center [469, 372] width 584 height 11
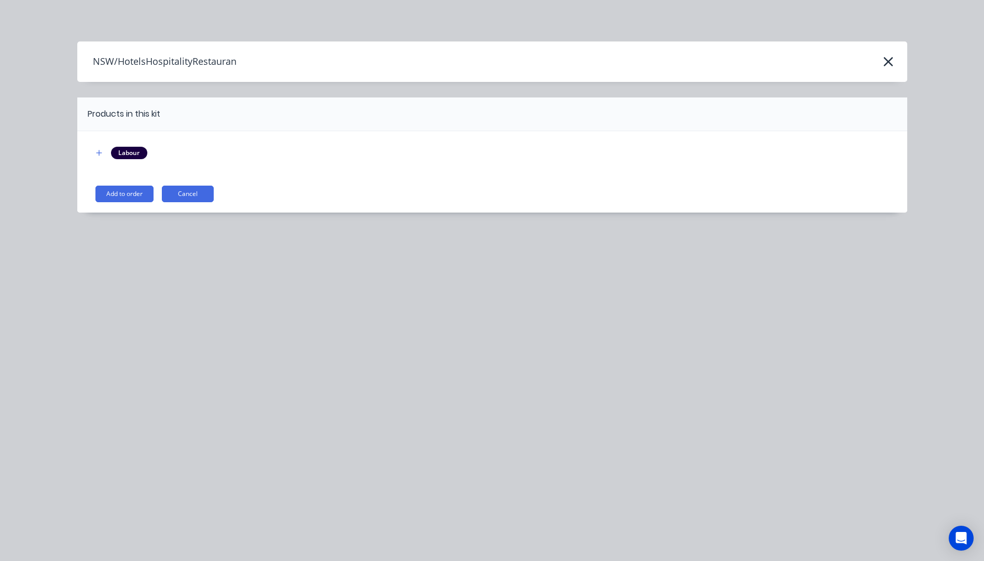
click at [126, 195] on button "Add to order" at bounding box center [124, 194] width 58 height 17
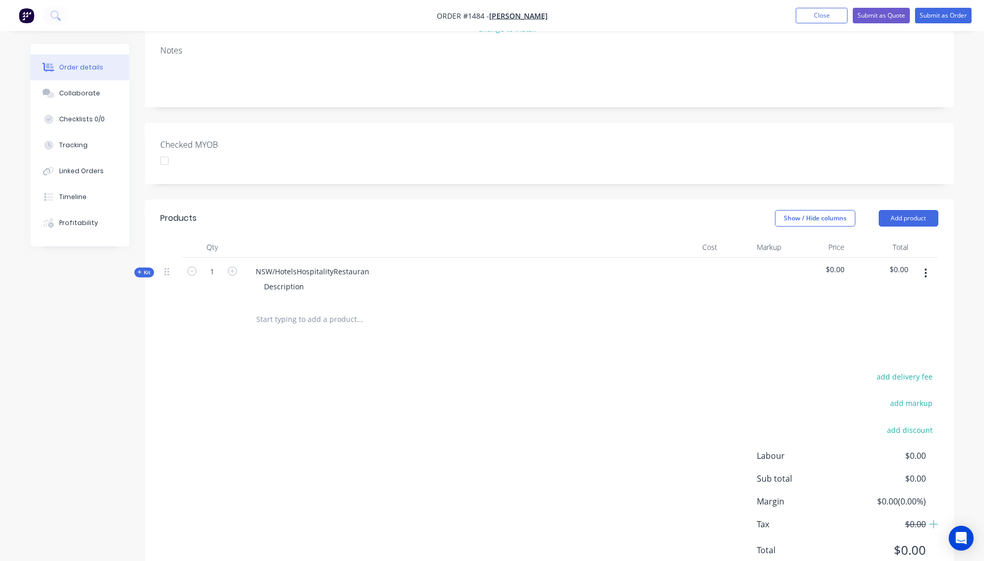
scroll to position [208, 0]
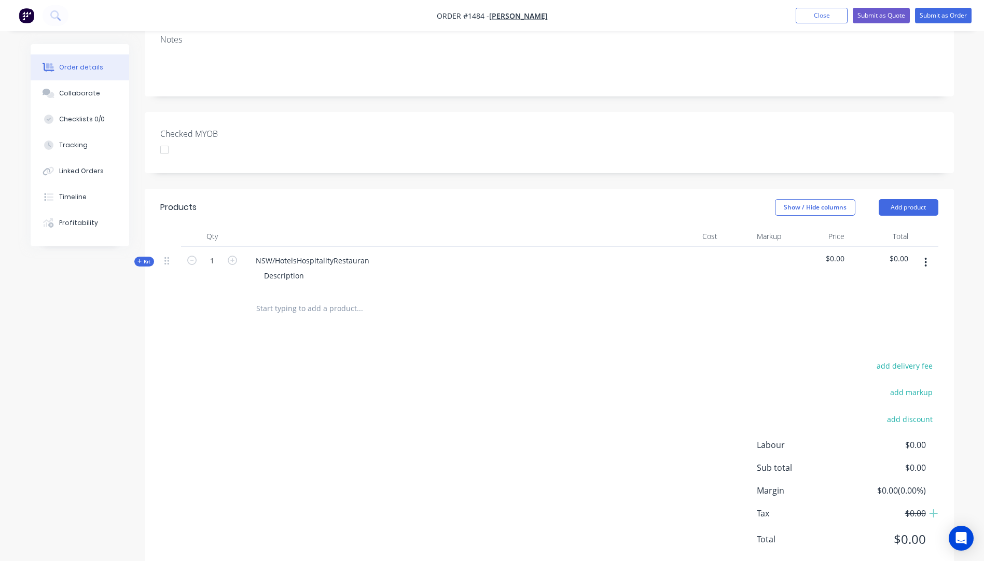
click at [140, 259] on icon at bounding box center [139, 261] width 5 height 5
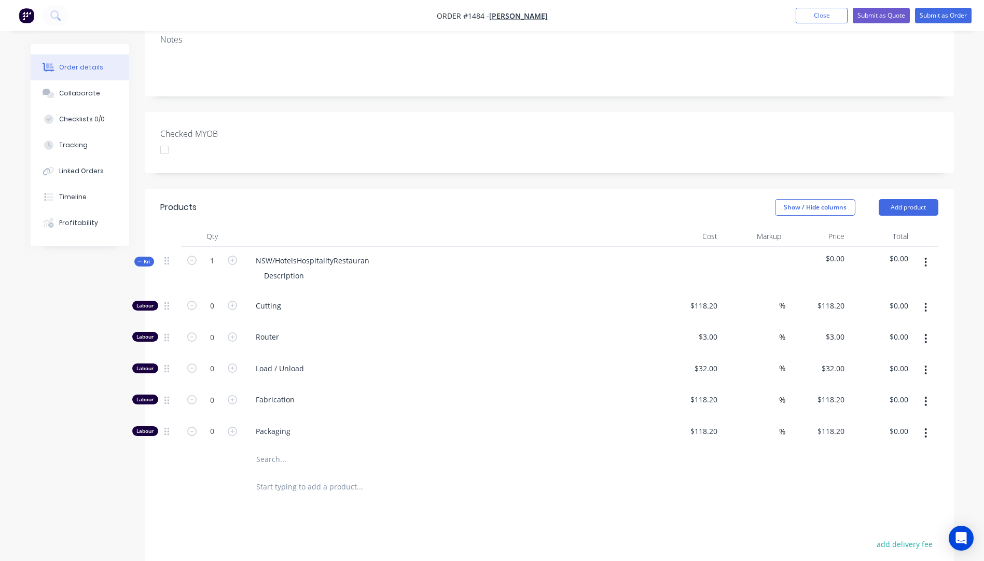
click at [273, 449] on input "text" at bounding box center [360, 459] width 208 height 21
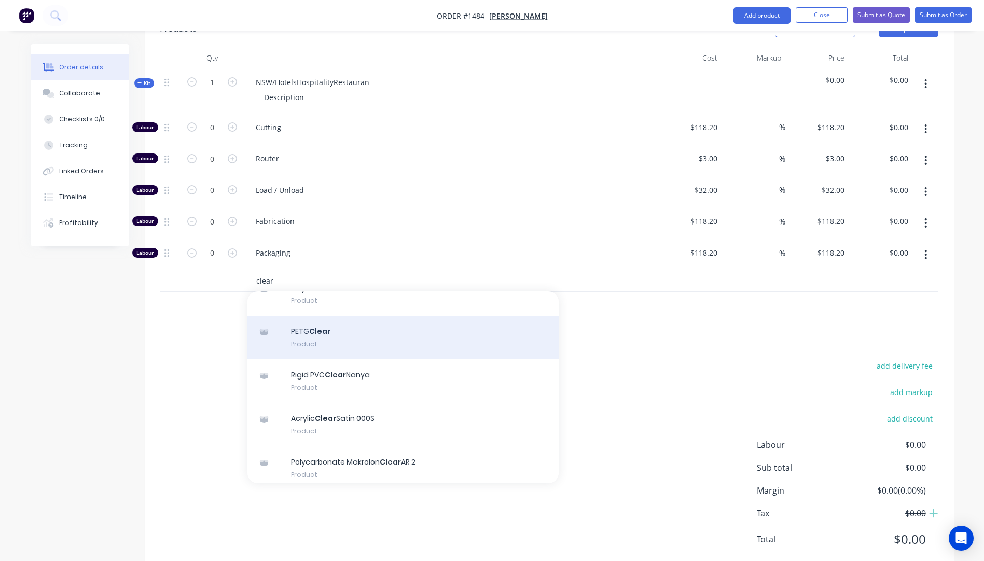
scroll to position [104, 0]
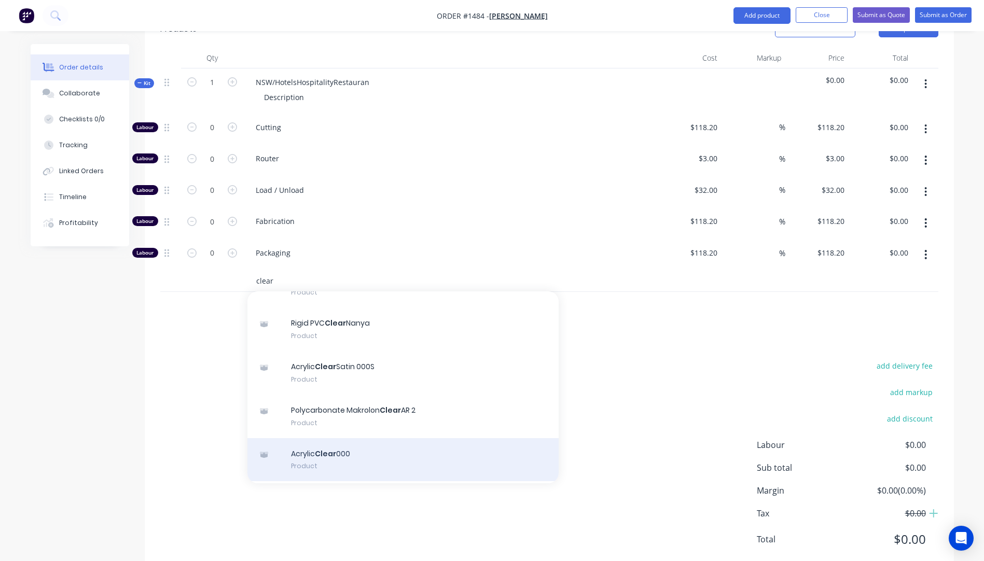
type input "clear"
click at [355, 438] on div "Acrylic Clear 000 Product" at bounding box center [402, 460] width 311 height 44
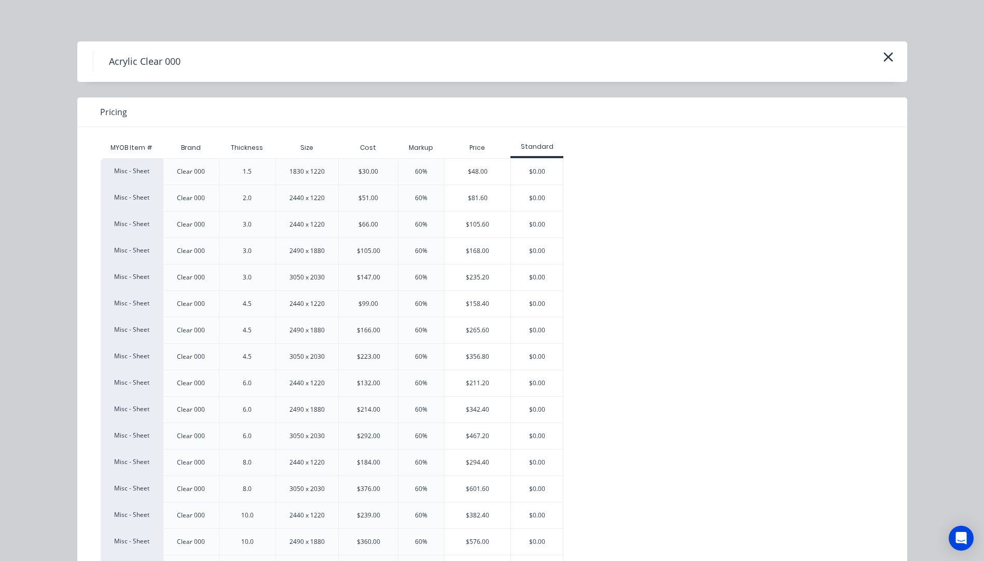
click at [471, 303] on div "$158.40" at bounding box center [478, 304] width 66 height 26
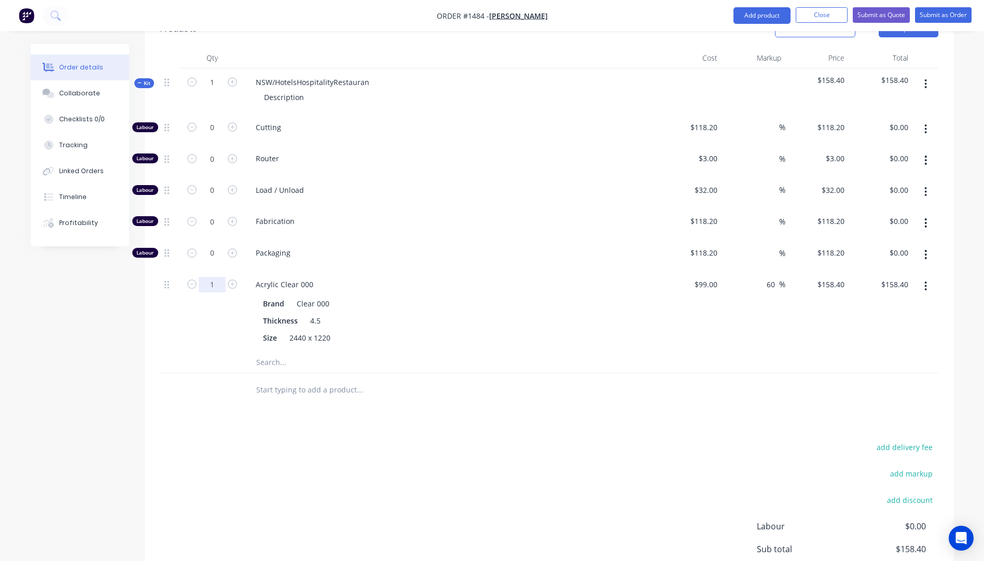
drag, startPoint x: 222, startPoint y: 255, endPoint x: 215, endPoint y: 257, distance: 7.1
click at [222, 277] on input "1" at bounding box center [212, 285] width 27 height 16
type input "0.3"
type input "$47.52"
click at [432, 247] on span "Packaging" at bounding box center [455, 252] width 398 height 11
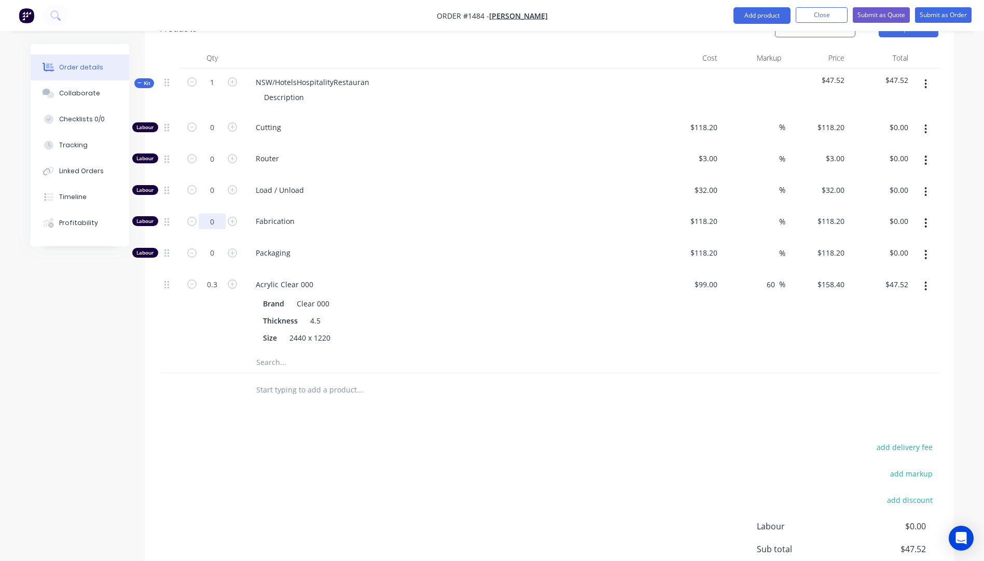
click at [218, 214] on input "0" at bounding box center [212, 222] width 27 height 16
type input "1.5"
type input "$177.30"
click at [517, 216] on span "Fabrication" at bounding box center [455, 221] width 398 height 11
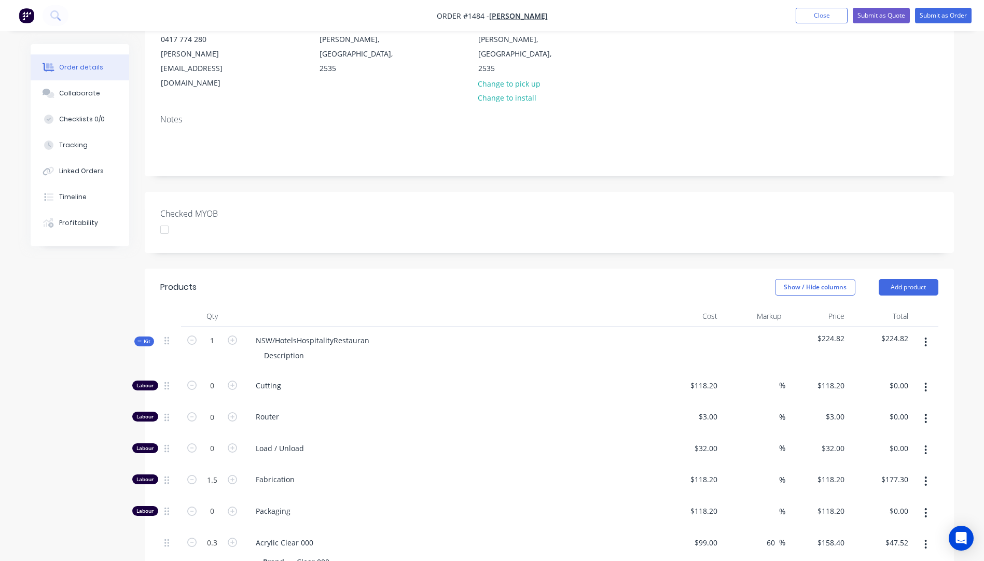
scroll to position [127, 0]
drag, startPoint x: 370, startPoint y: 313, endPoint x: 258, endPoint y: 312, distance: 112.6
click at [258, 334] on div "NSW/HotelsHospitalityRestauran" at bounding box center [312, 341] width 130 height 15
click at [305, 349] on div "Description" at bounding box center [284, 356] width 57 height 15
click at [306, 349] on div "Description" at bounding box center [284, 356] width 57 height 15
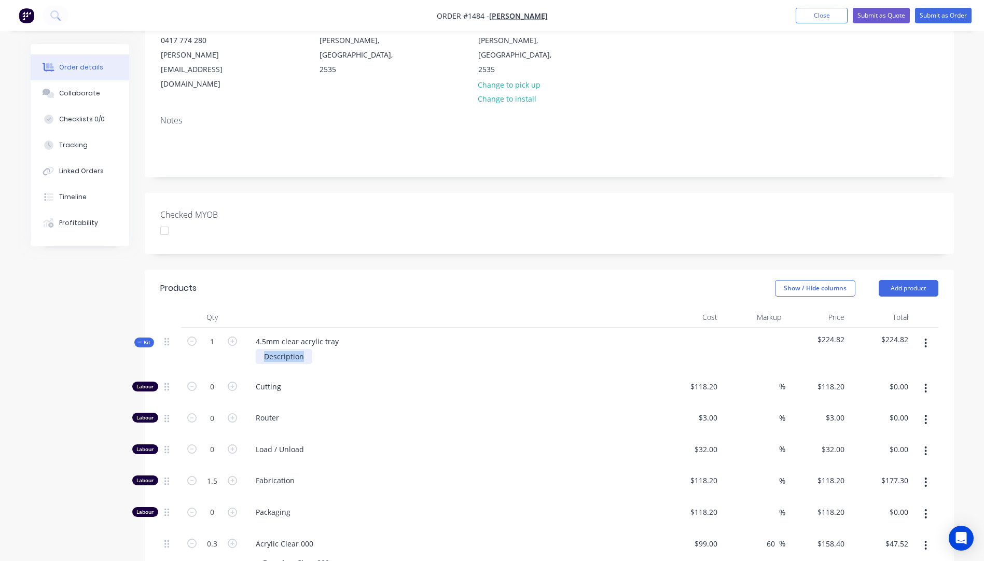
drag, startPoint x: 306, startPoint y: 328, endPoint x: 264, endPoint y: 328, distance: 42.0
click at [264, 349] on div "Description" at bounding box center [284, 356] width 57 height 15
click at [469, 404] on div "Router" at bounding box center [450, 420] width 415 height 32
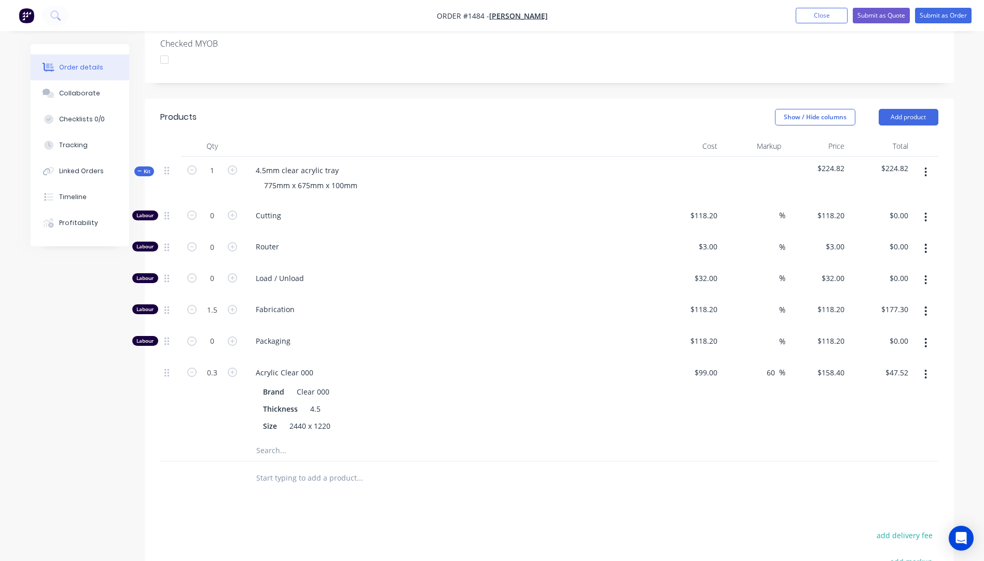
scroll to position [334, 0]
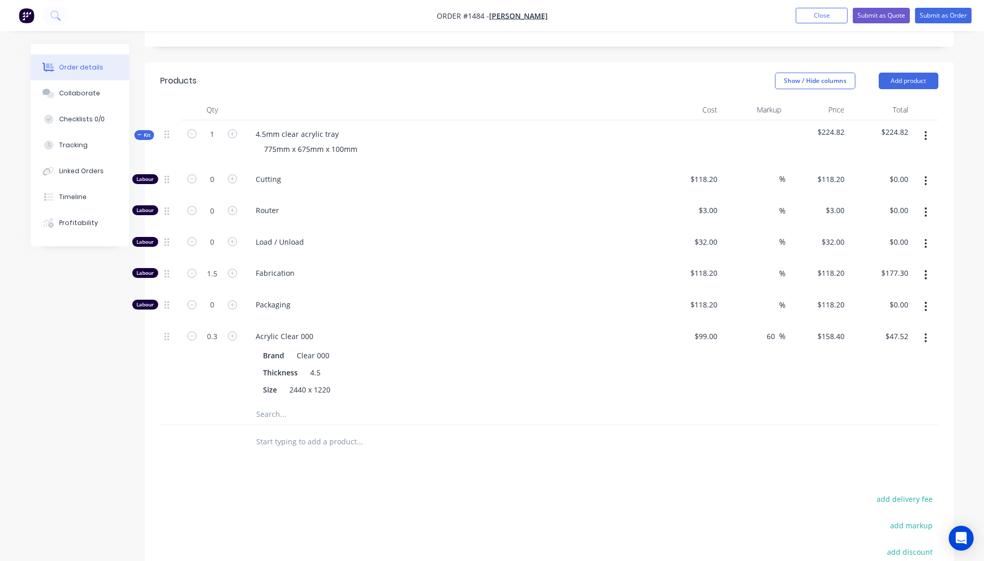
click at [270, 404] on input "text" at bounding box center [360, 414] width 208 height 21
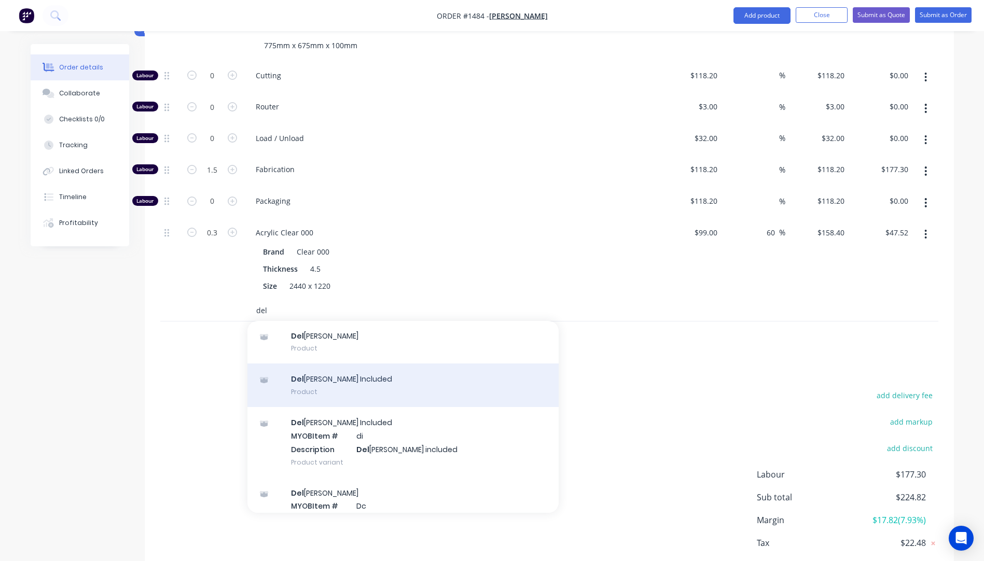
scroll to position [68, 0]
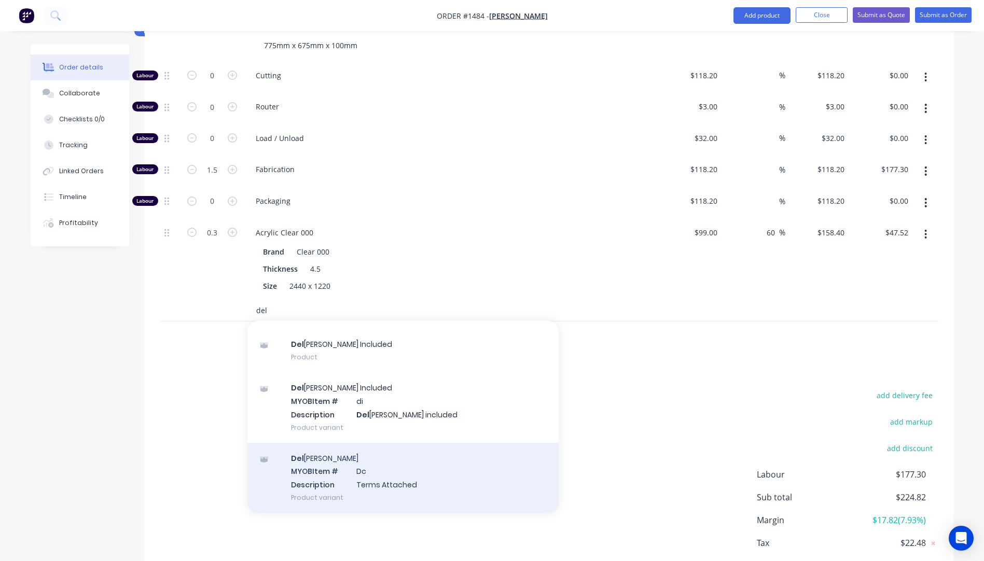
type input "del"
click at [382, 461] on div "Del ivery MYOB Item # Dc Description Terms Attached Product variant" at bounding box center [402, 478] width 311 height 70
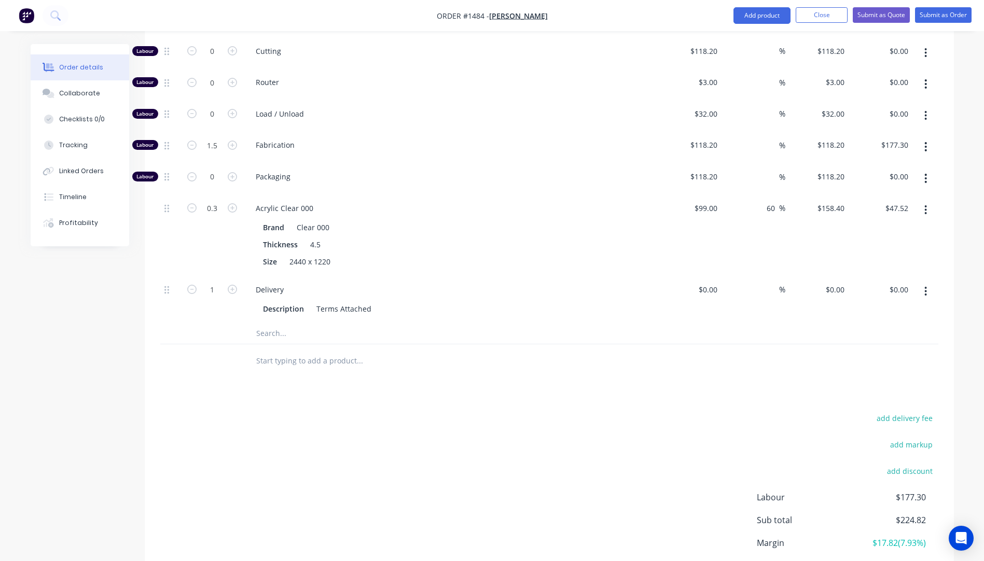
scroll to position [490, 0]
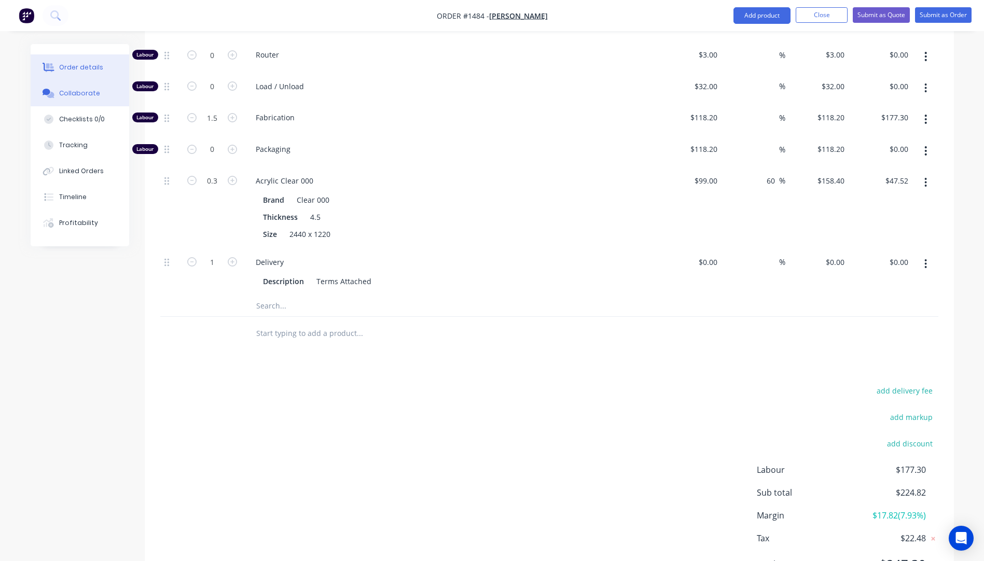
click at [77, 97] on div "Collaborate" at bounding box center [79, 93] width 41 height 9
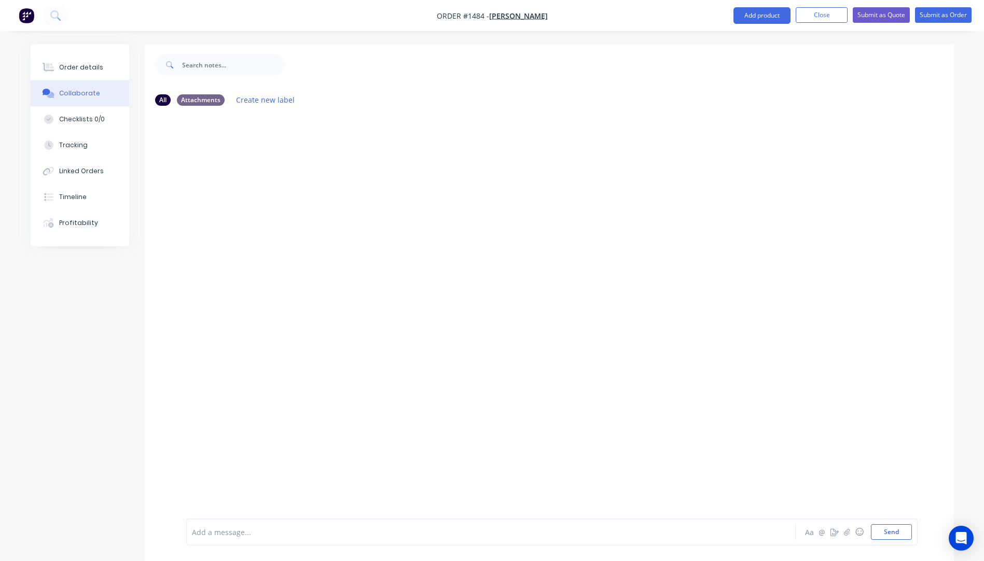
click at [255, 530] on div at bounding box center [462, 532] width 540 height 11
click at [210, 535] on span "JMAC TNT" at bounding box center [209, 533] width 34 height 10
click at [230, 531] on div "KIS TNT" at bounding box center [462, 532] width 540 height 11
click at [299, 533] on span "KIS TNT $66.61+ 90x80x15x8kg ubble wrap" at bounding box center [266, 533] width 148 height 10
click at [348, 533] on div "KIS TNT $66.61+ 90x80x15x8kg bubble wrap" at bounding box center [462, 532] width 540 height 11
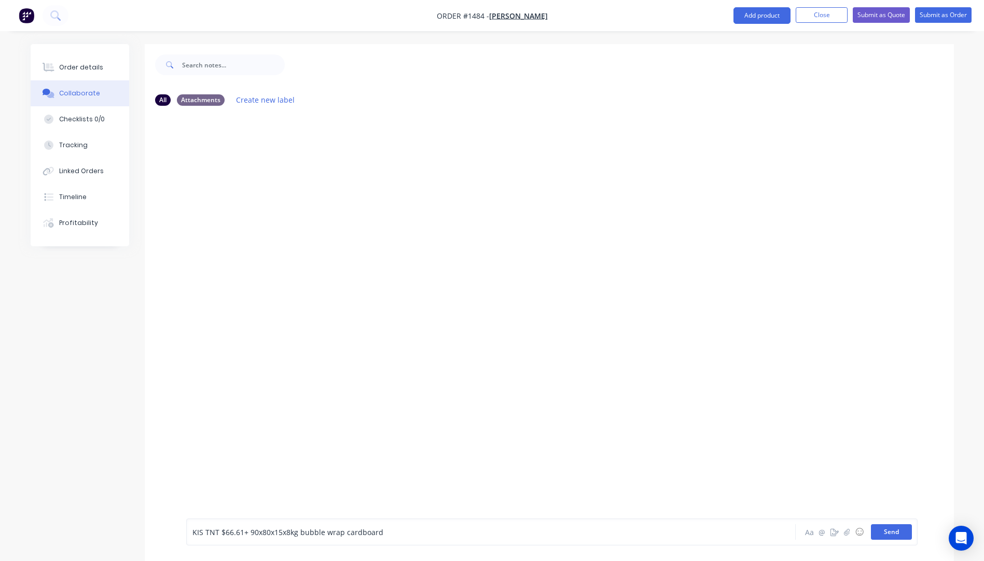
click at [894, 535] on button "Send" at bounding box center [891, 532] width 41 height 16
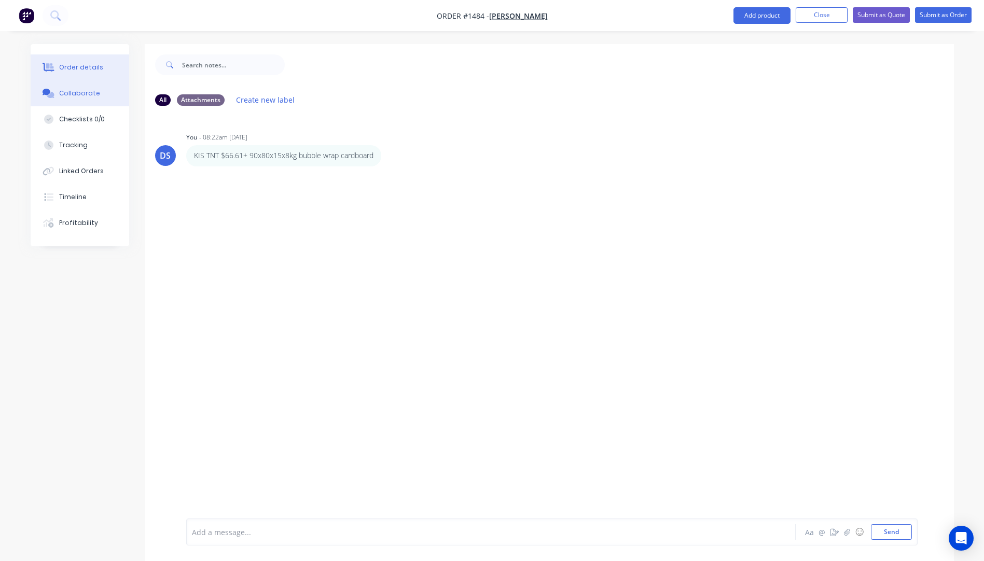
click at [84, 71] on div "Order details" at bounding box center [81, 67] width 44 height 9
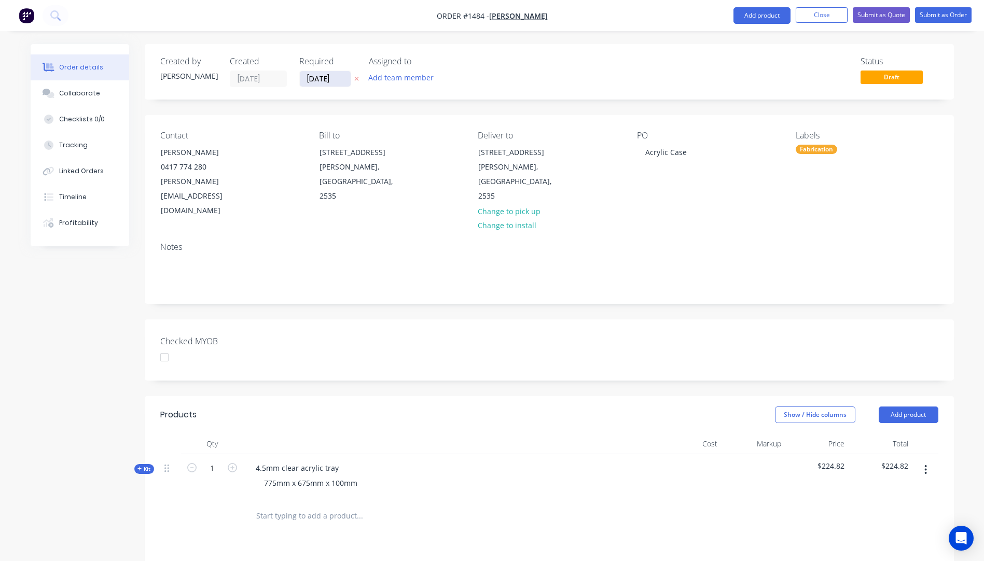
click at [355, 80] on icon "button" at bounding box center [356, 79] width 5 height 6
click at [364, 476] on div "775mm x 675mm x 100mm" at bounding box center [311, 483] width 110 height 15
click at [429, 476] on div "775mm x 675mm x 100mm polished edges" at bounding box center [450, 489] width 407 height 26
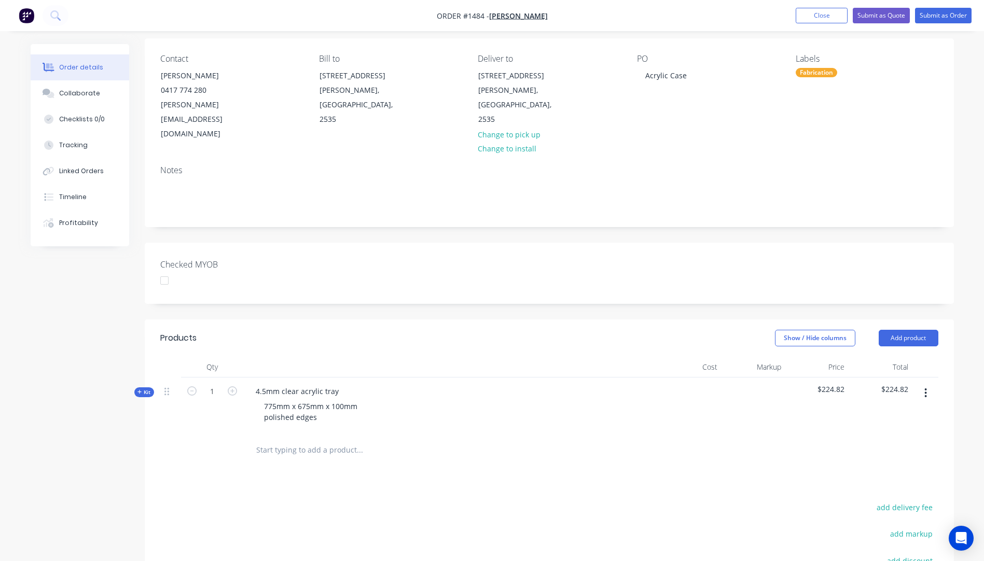
scroll to position [52, 0]
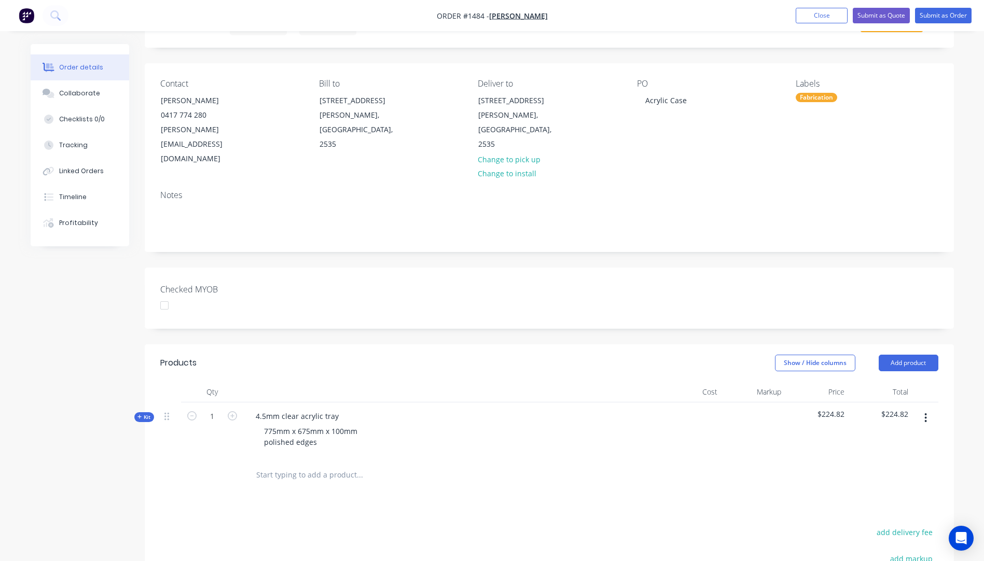
click at [141, 415] on icon at bounding box center [139, 417] width 5 height 5
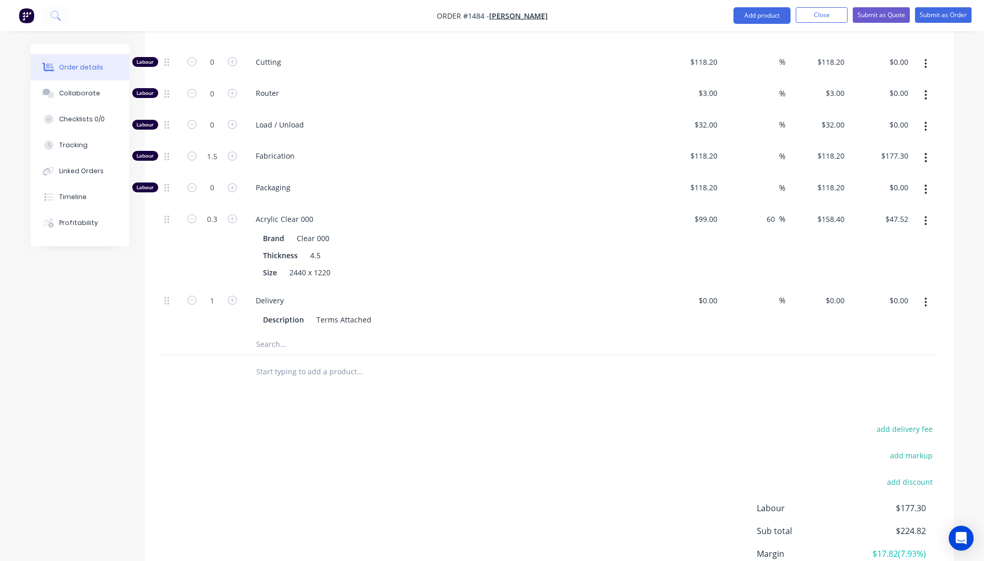
scroll to position [467, 0]
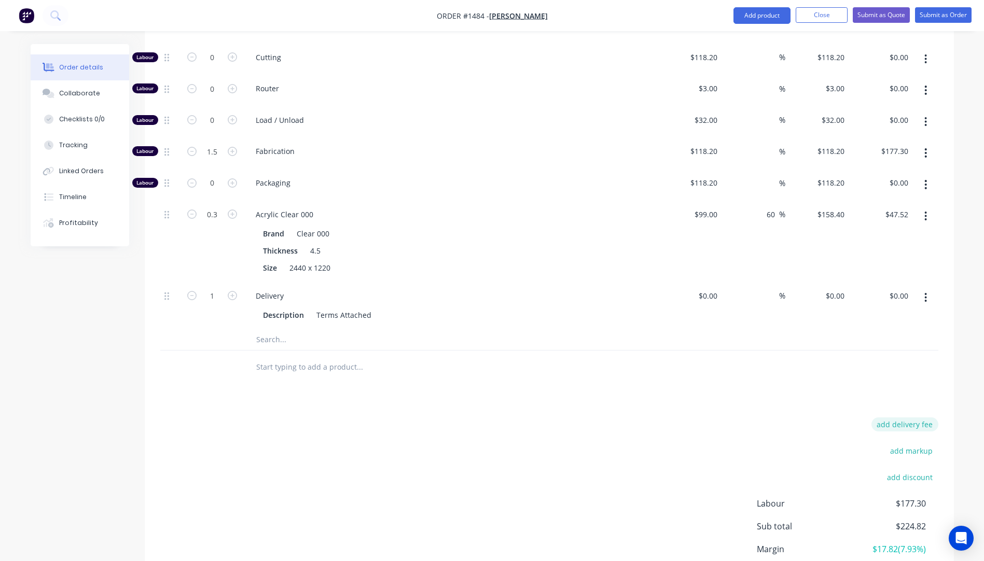
click at [903, 418] on button "add delivery fee" at bounding box center [905, 425] width 67 height 14
click at [78, 91] on div "Collaborate" at bounding box center [79, 93] width 41 height 9
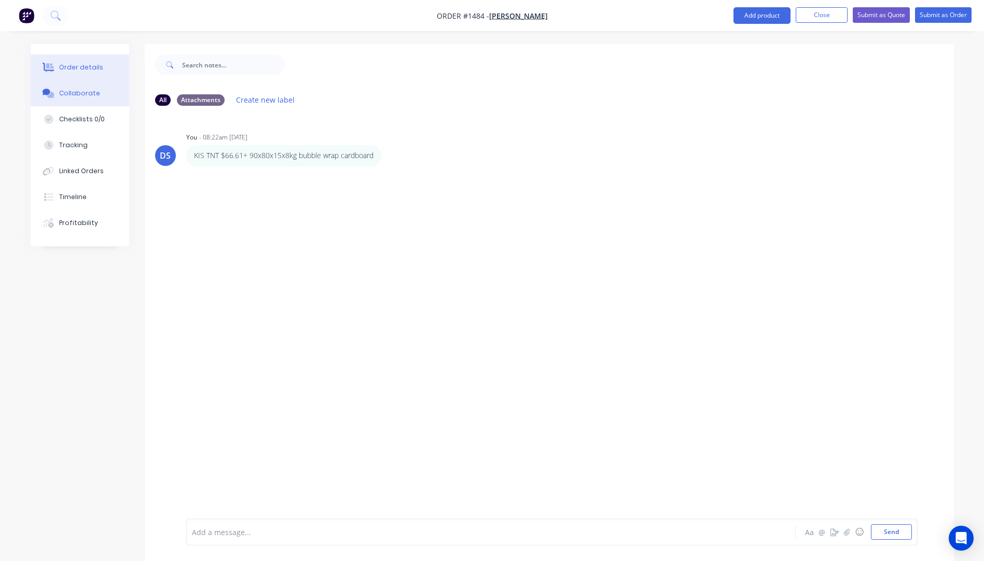
click at [90, 70] on div "Order details" at bounding box center [81, 67] width 44 height 9
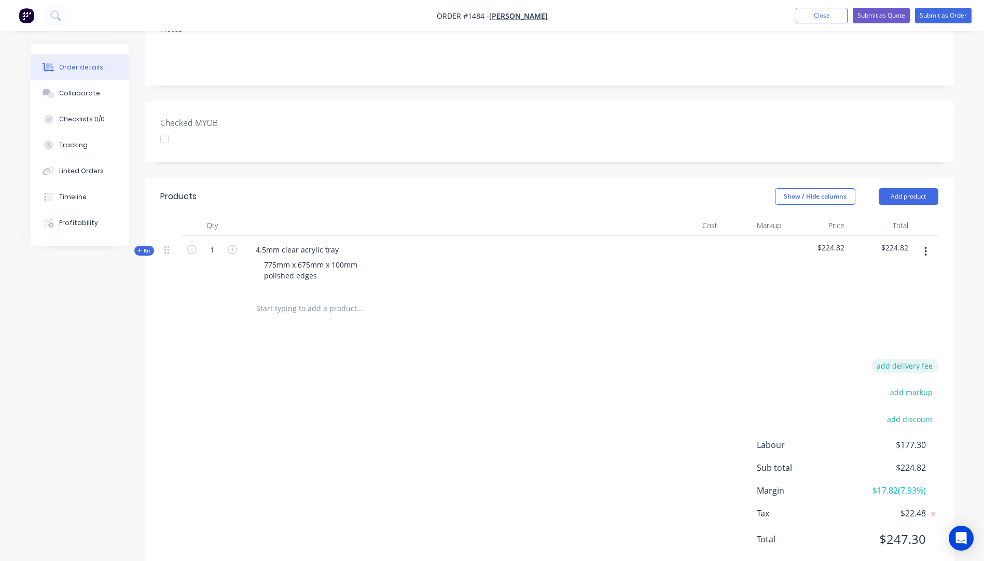
click at [894, 359] on button "add delivery fee" at bounding box center [905, 366] width 67 height 14
type input "86"
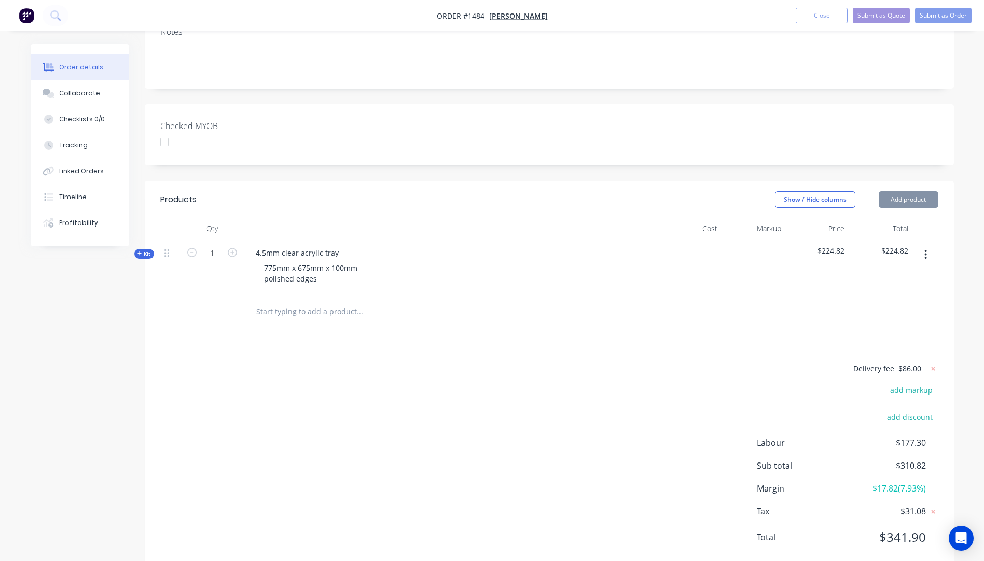
click at [657, 333] on div "Products Show / Hide columns Add product Qty Cost Markup Price Total Kit 1 4.5m…" at bounding box center [549, 377] width 809 height 392
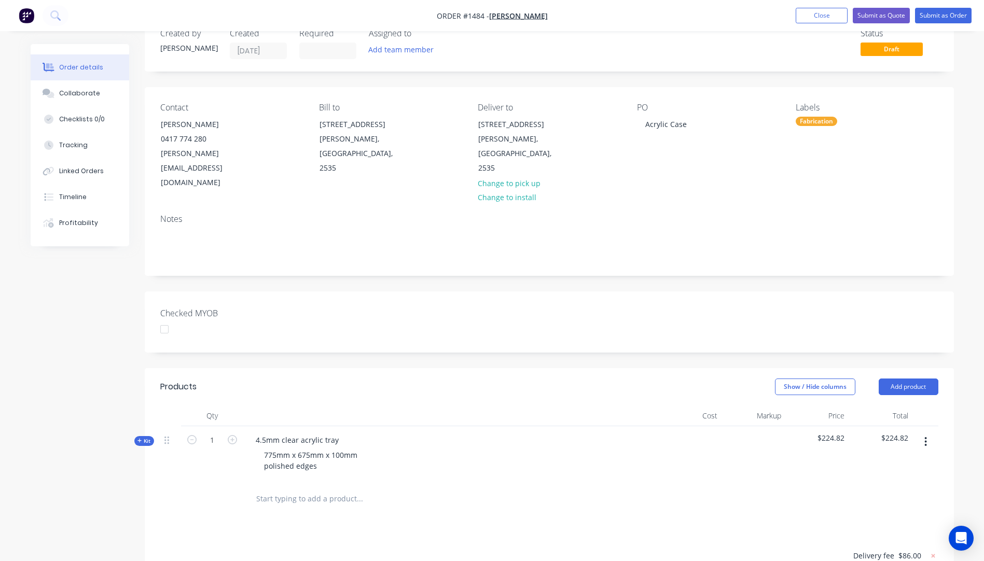
scroll to position [0, 0]
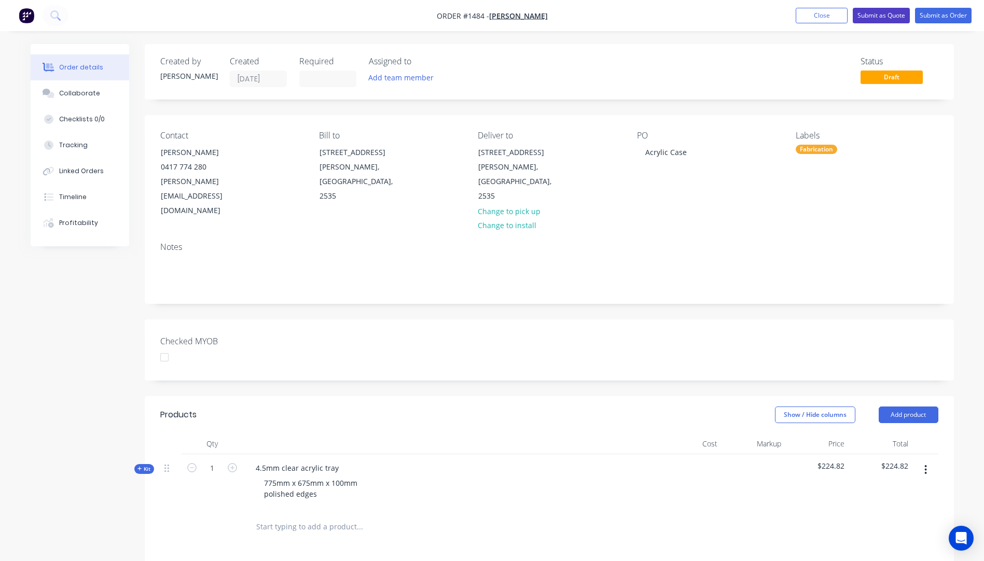
click at [888, 18] on button "Submit as Quote" at bounding box center [881, 16] width 57 height 16
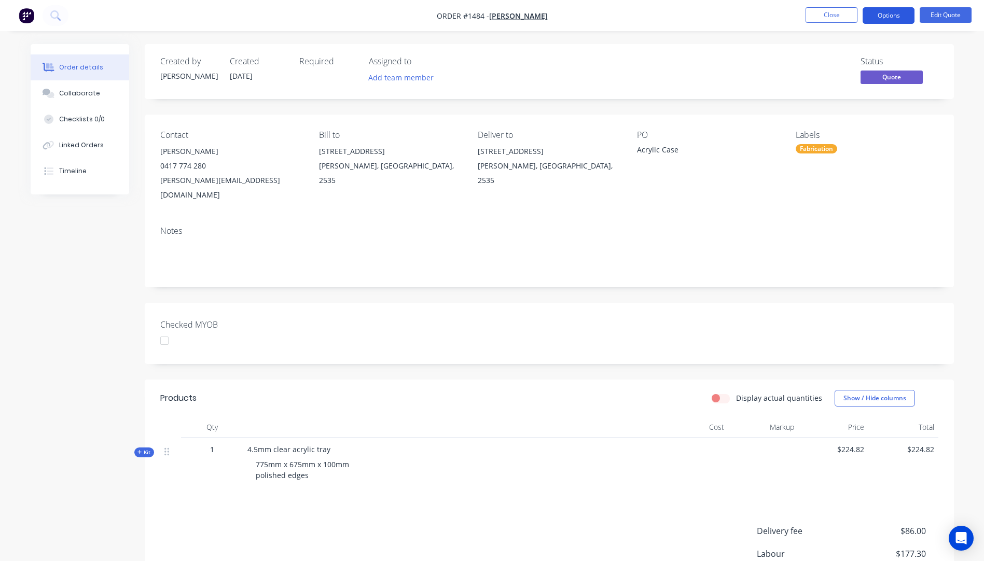
click at [890, 21] on button "Options" at bounding box center [889, 15] width 52 height 17
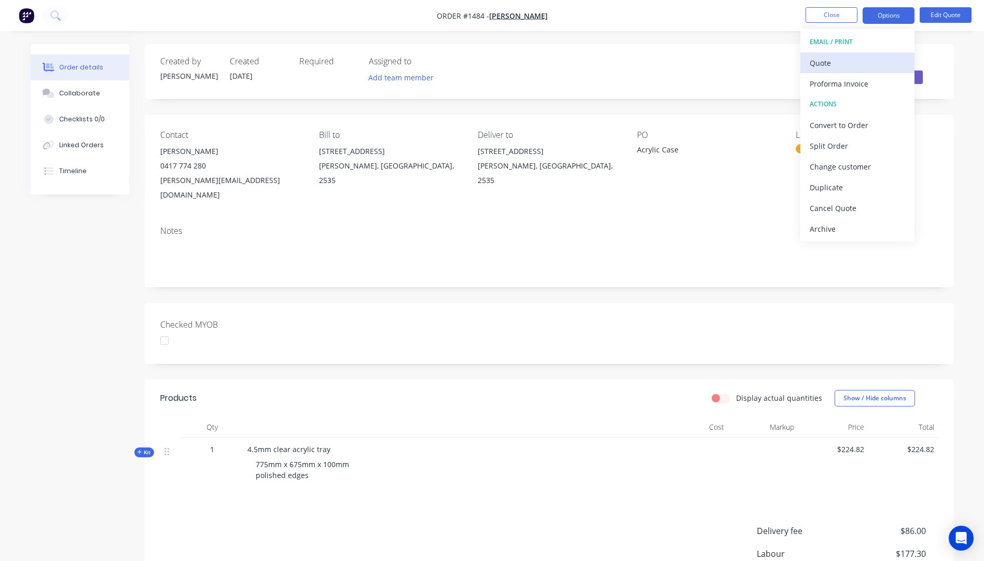
click at [817, 68] on div "Quote" at bounding box center [857, 63] width 95 height 15
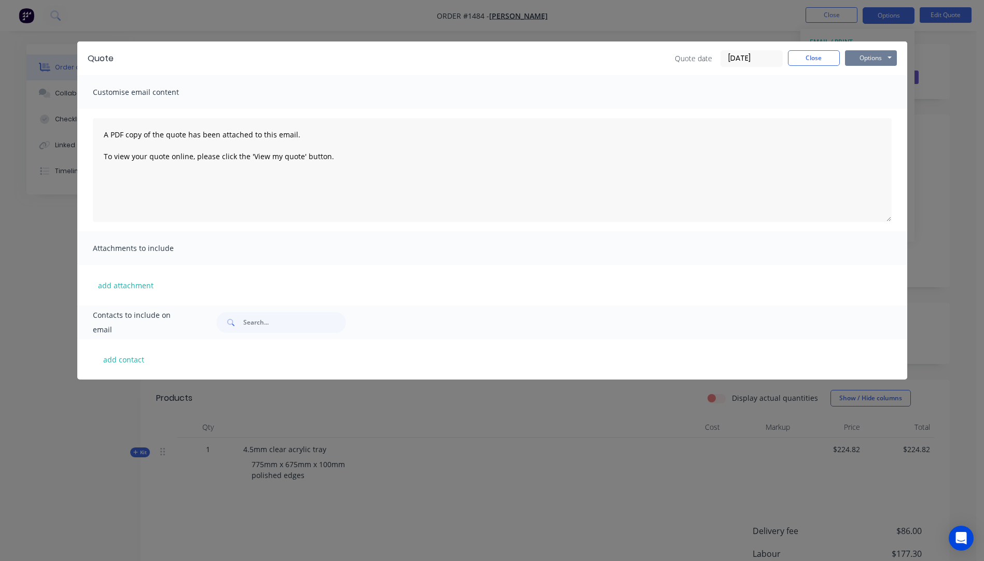
click at [865, 61] on button "Options" at bounding box center [871, 58] width 52 height 16
click at [871, 82] on button "Preview" at bounding box center [878, 76] width 66 height 17
click at [131, 363] on button "add contact" at bounding box center [124, 360] width 62 height 16
select select "AU"
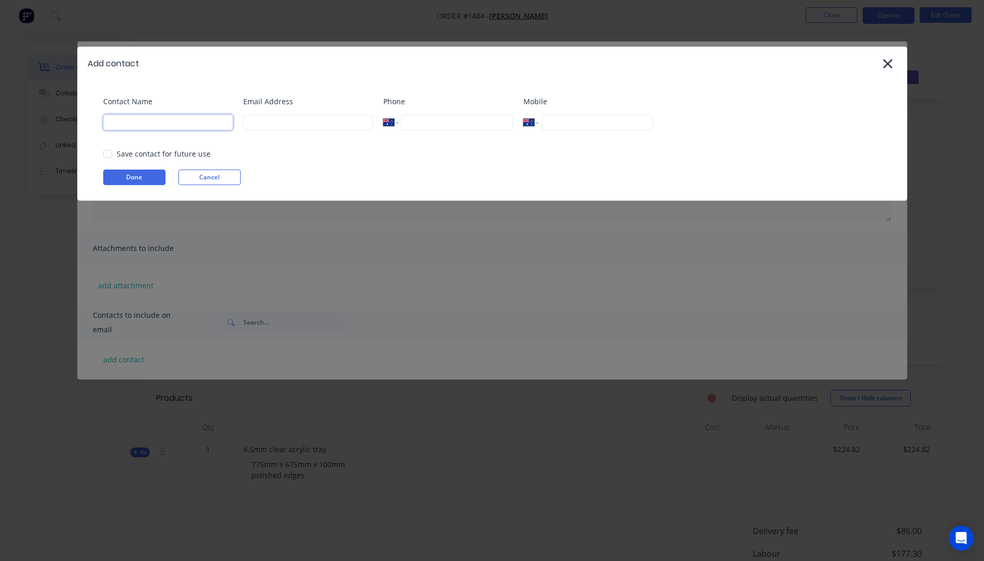
click at [151, 116] on input at bounding box center [168, 123] width 130 height 16
click at [285, 122] on input at bounding box center [308, 123] width 130 height 16
type input "jenna@henryclive.com.au"
click at [200, 125] on input at bounding box center [168, 123] width 130 height 16
type input "Jenna"
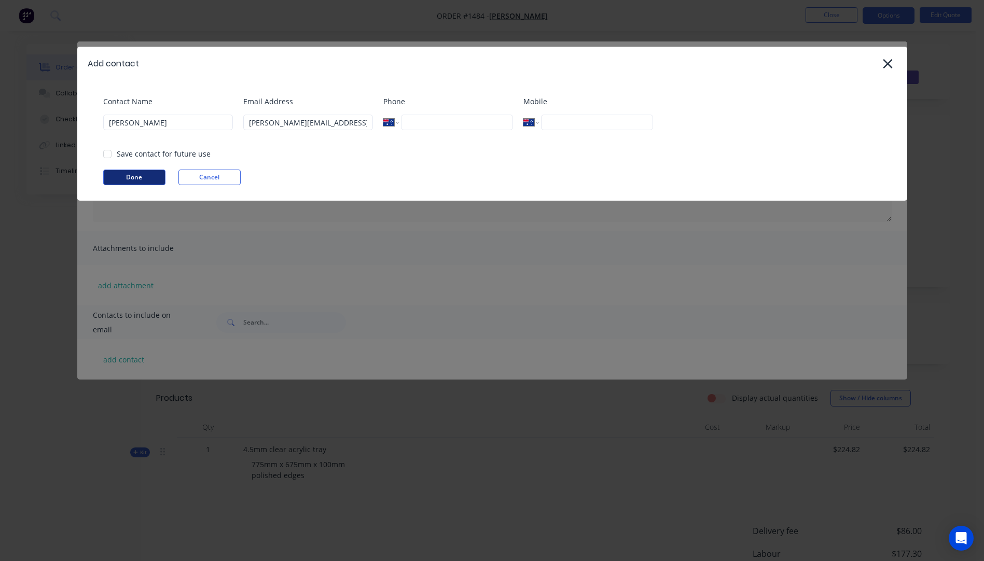
click at [144, 178] on button "Done" at bounding box center [134, 178] width 62 height 16
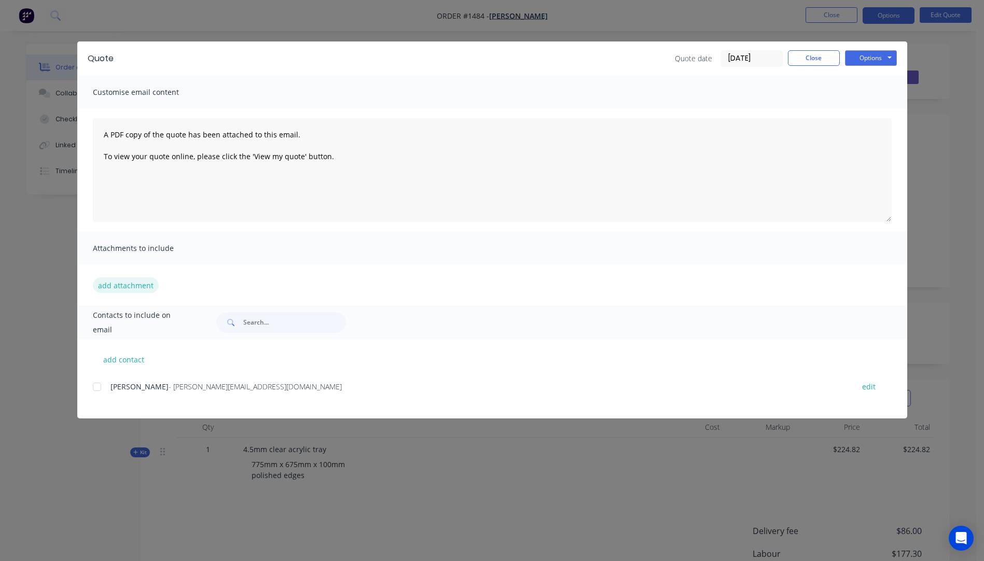
click at [130, 288] on button "add attachment" at bounding box center [126, 286] width 66 height 16
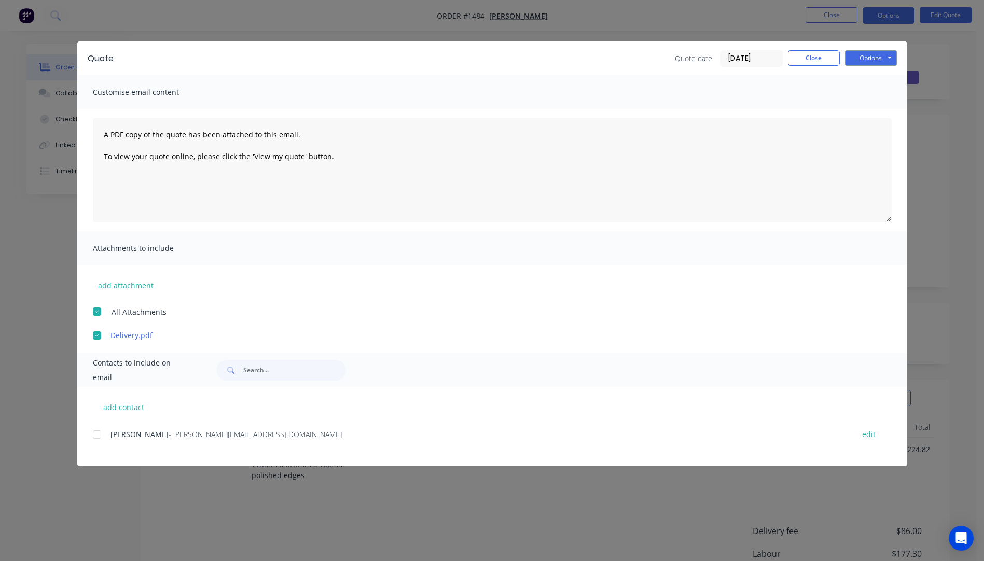
click at [96, 435] on div at bounding box center [97, 434] width 21 height 21
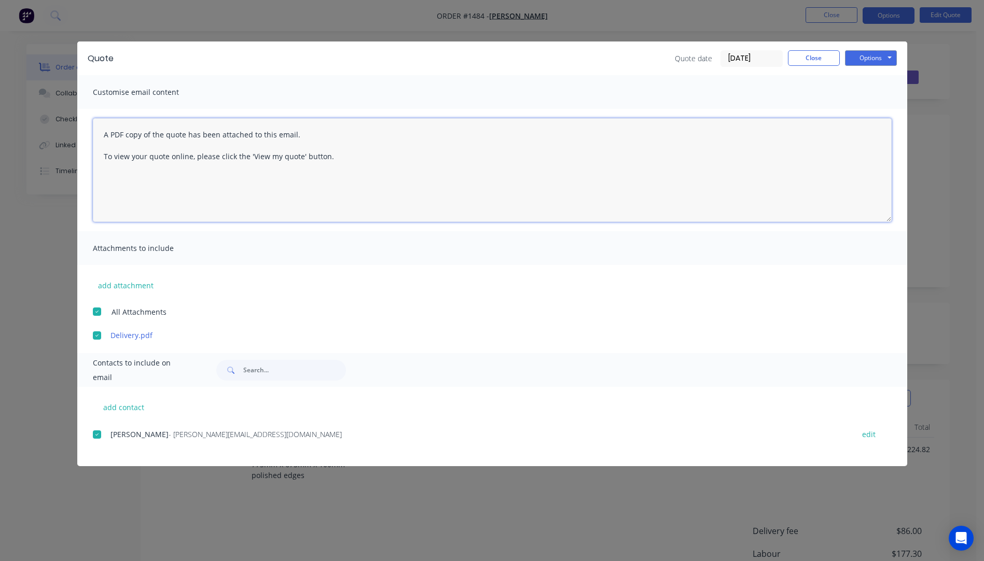
paste textarea "Hi, Please contact us if you have any questions. Regards, Darren sales@allstarp…"
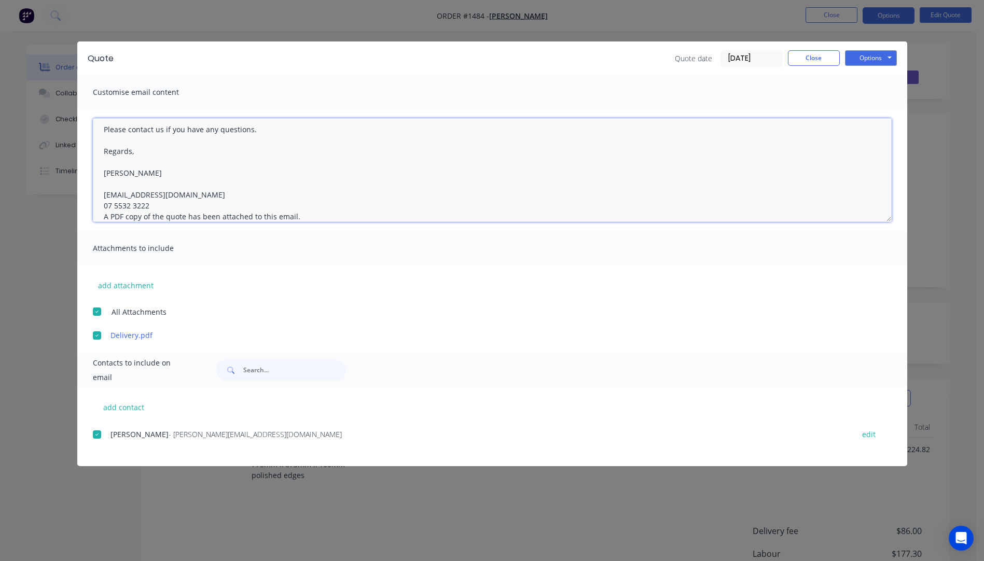
click at [155, 204] on textarea "Hi, Please contact us if you have any questions. Regards, Darren sales@allstarp…" at bounding box center [492, 170] width 799 height 104
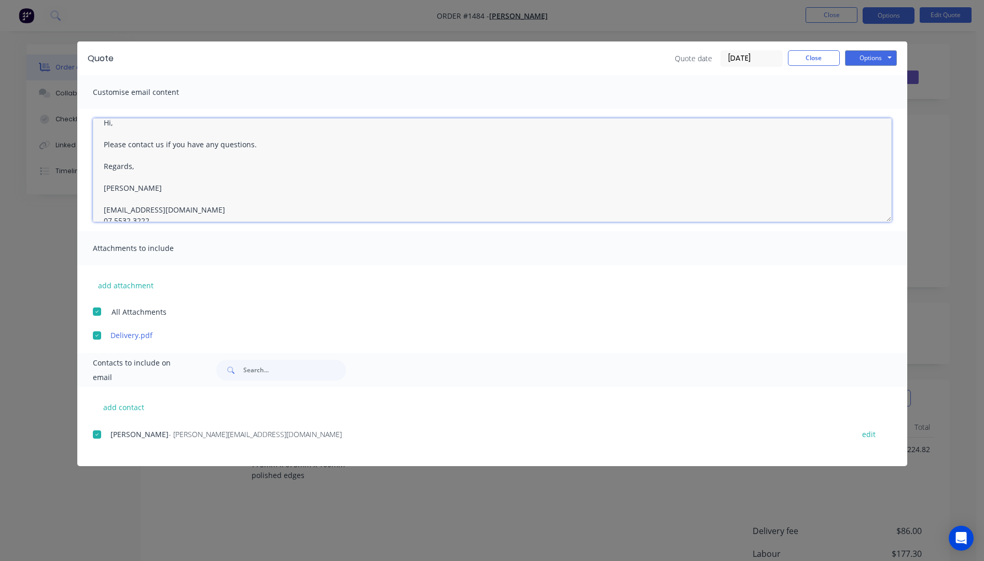
scroll to position [0, 0]
click at [128, 136] on textarea "Hi, Please contact us if you have any questions. Regards, Darren sales@allstarp…" at bounding box center [492, 170] width 799 height 104
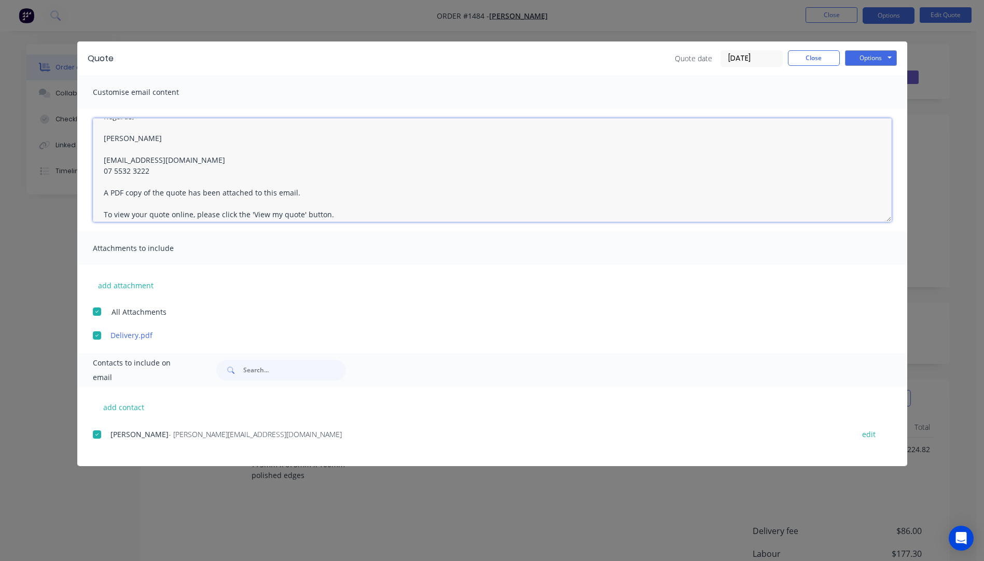
scroll to position [92, 0]
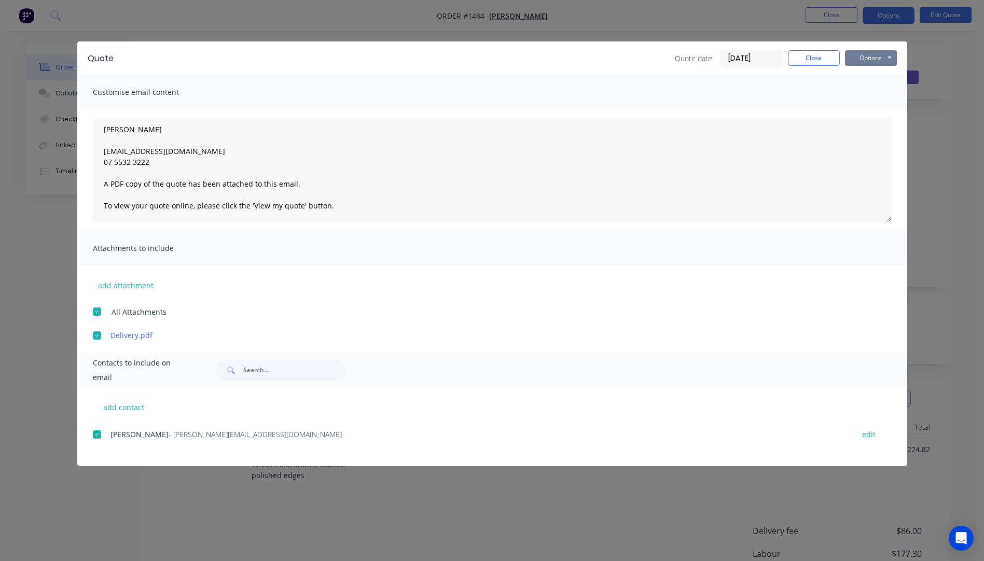
click at [867, 63] on button "Options" at bounding box center [871, 58] width 52 height 16
click at [868, 114] on button "Email" at bounding box center [878, 110] width 66 height 17
type textarea "A PDF copy of the quote has been attached to this email. To view your quote onl…"
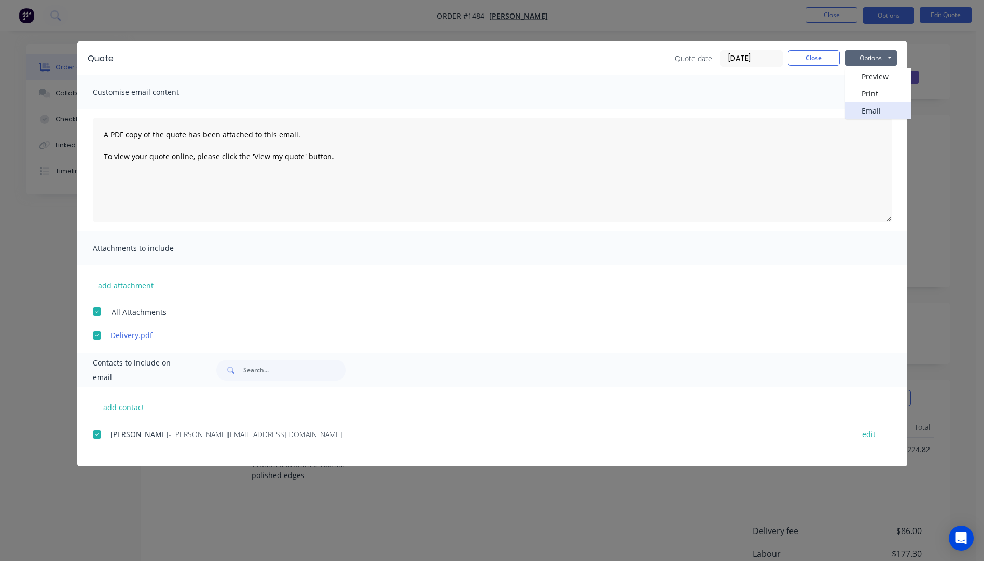
scroll to position [0, 0]
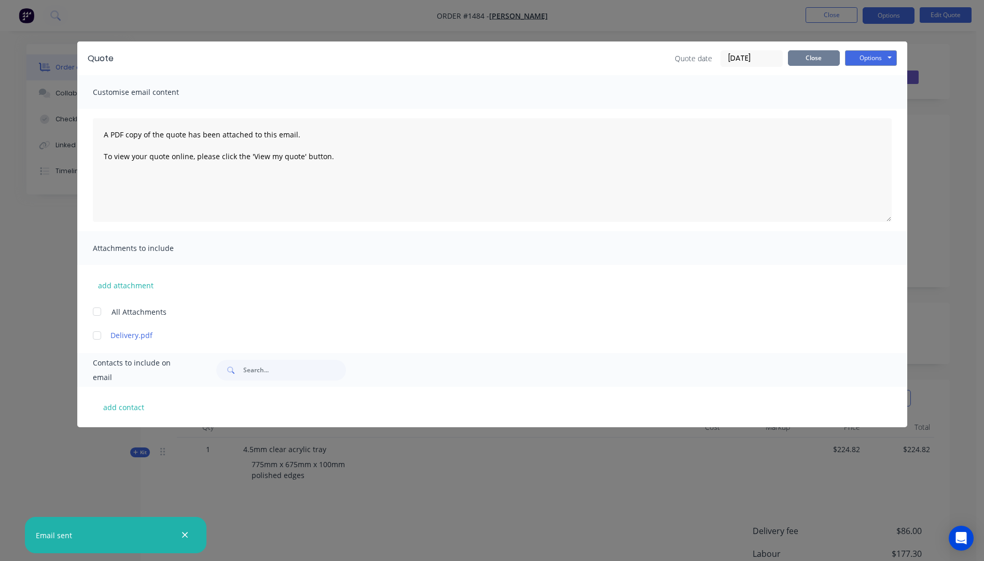
click at [807, 59] on button "Close" at bounding box center [814, 58] width 52 height 16
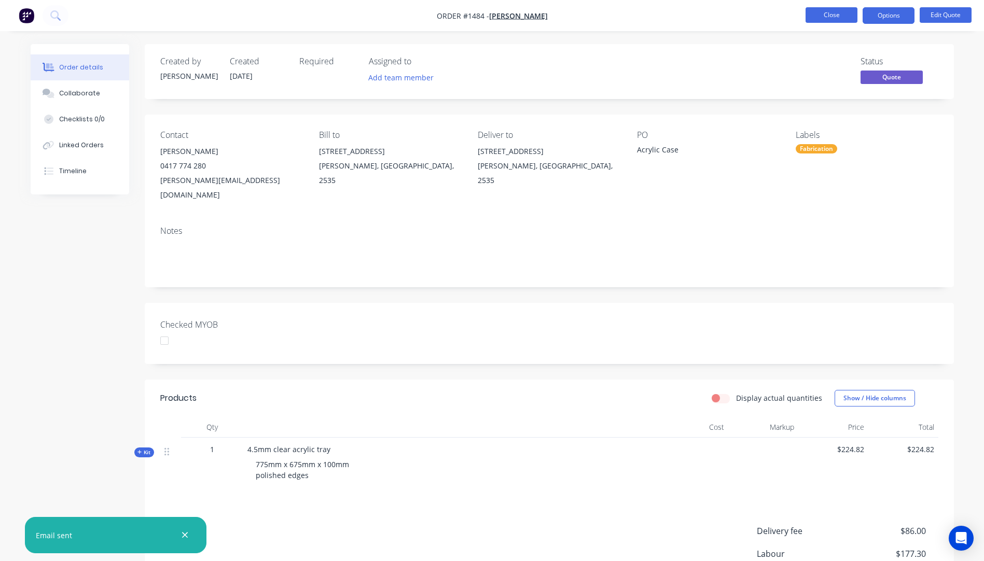
click at [825, 19] on button "Close" at bounding box center [832, 15] width 52 height 16
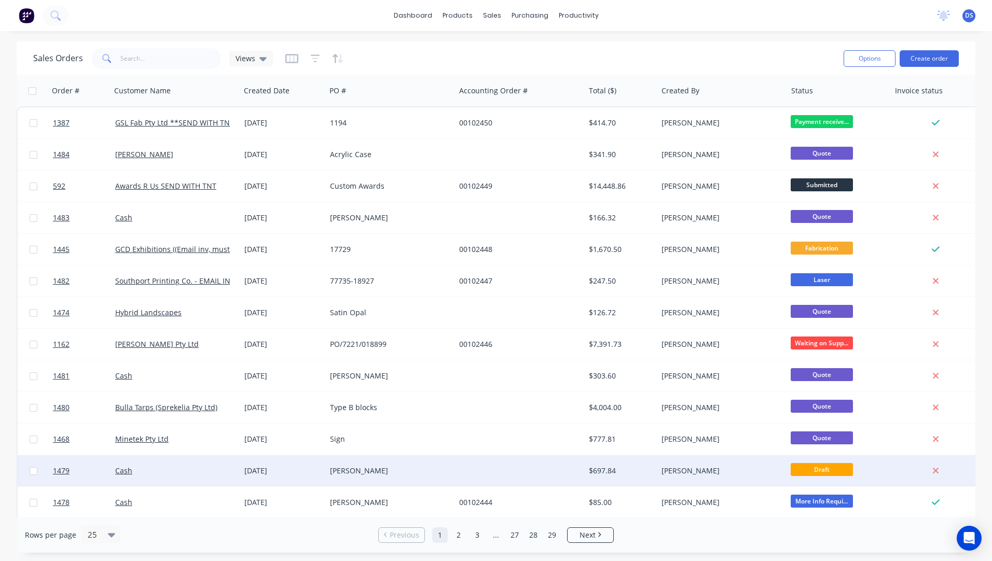
click at [370, 474] on div "[PERSON_NAME]" at bounding box center [387, 471] width 115 height 10
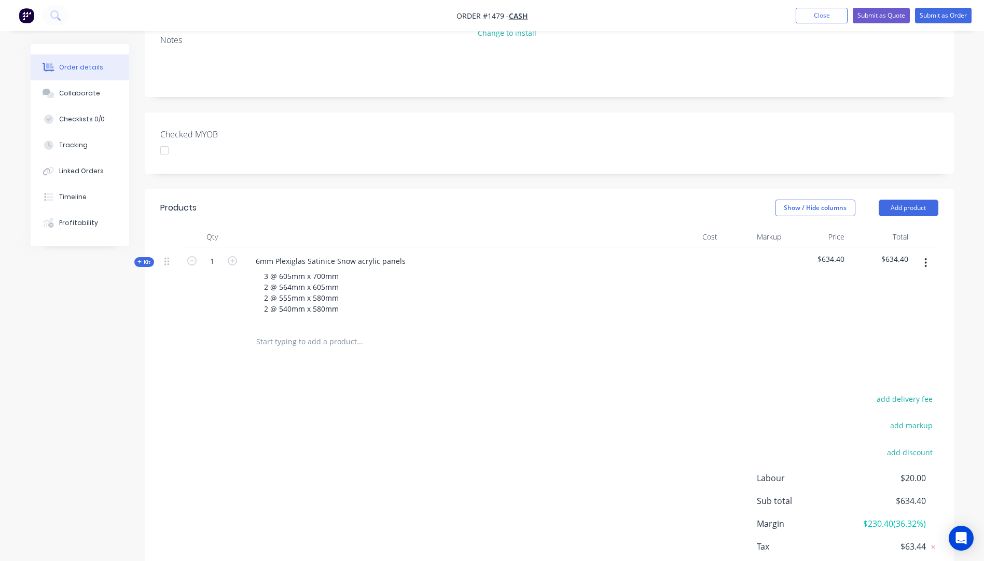
scroll to position [208, 0]
click at [138, 259] on icon at bounding box center [139, 261] width 5 height 5
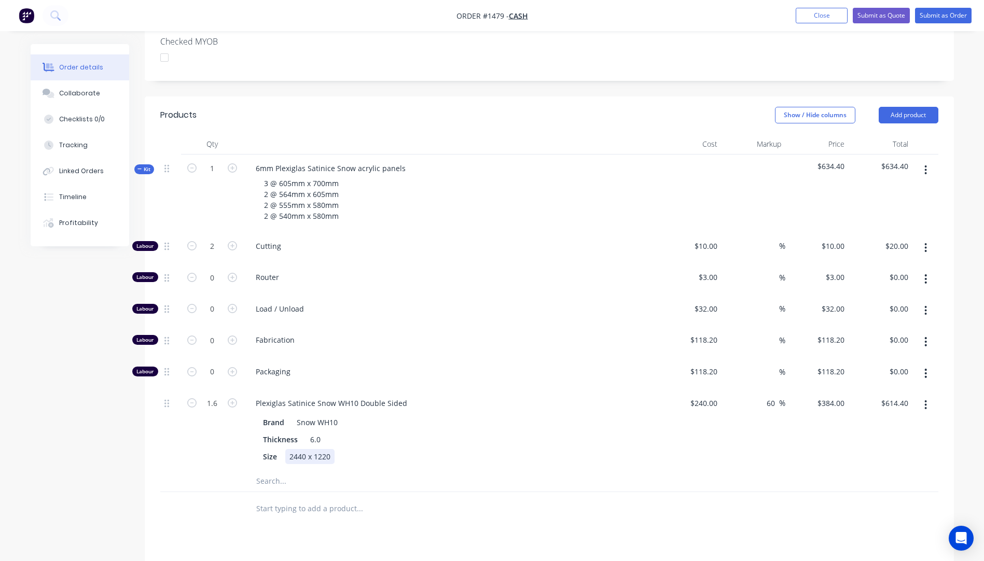
scroll to position [363, 0]
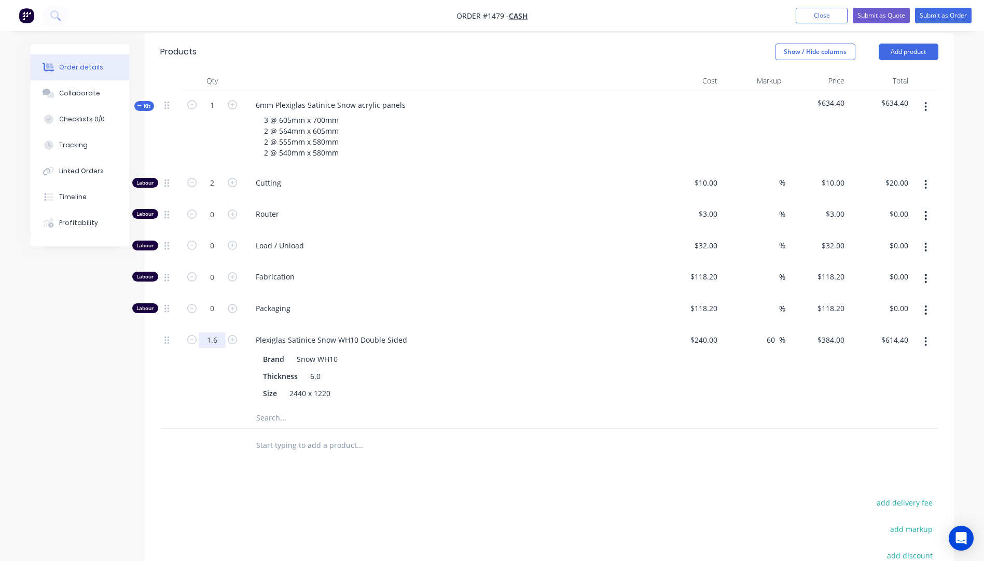
click at [222, 333] on input "1.6" at bounding box center [212, 341] width 27 height 16
type input "0.6"
type input "$230.40"
click at [188, 449] on div "Products Show / Hide columns Add product Qty Cost Markup Price Total Kit 1 6mm …" at bounding box center [549, 372] width 809 height 679
click at [218, 333] on input "0.6" at bounding box center [212, 341] width 27 height 16
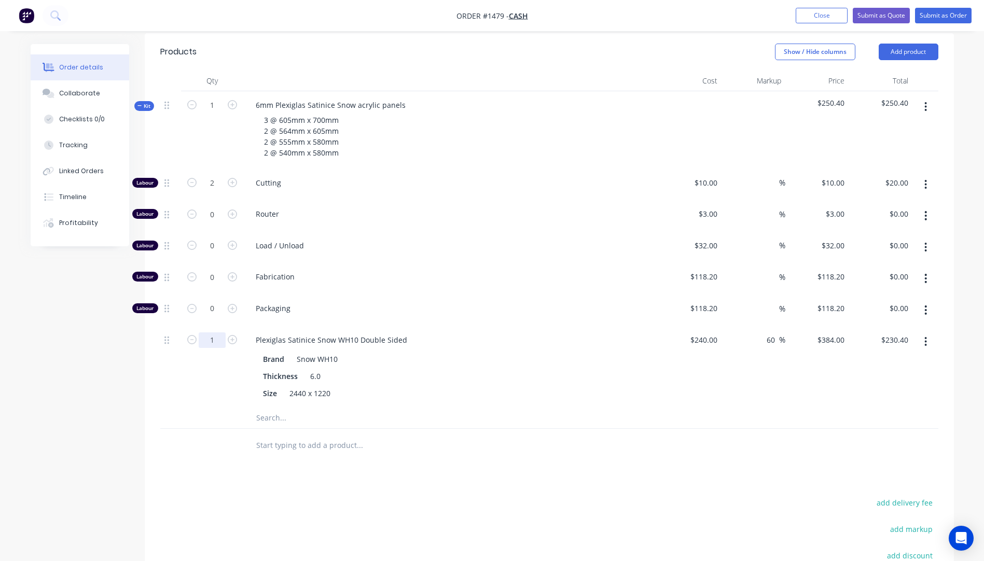
type input "1"
type input "$384.00"
click at [186, 375] on div "1" at bounding box center [212, 366] width 62 height 81
click at [219, 333] on input "1" at bounding box center [212, 341] width 27 height 16
type input "1.6"
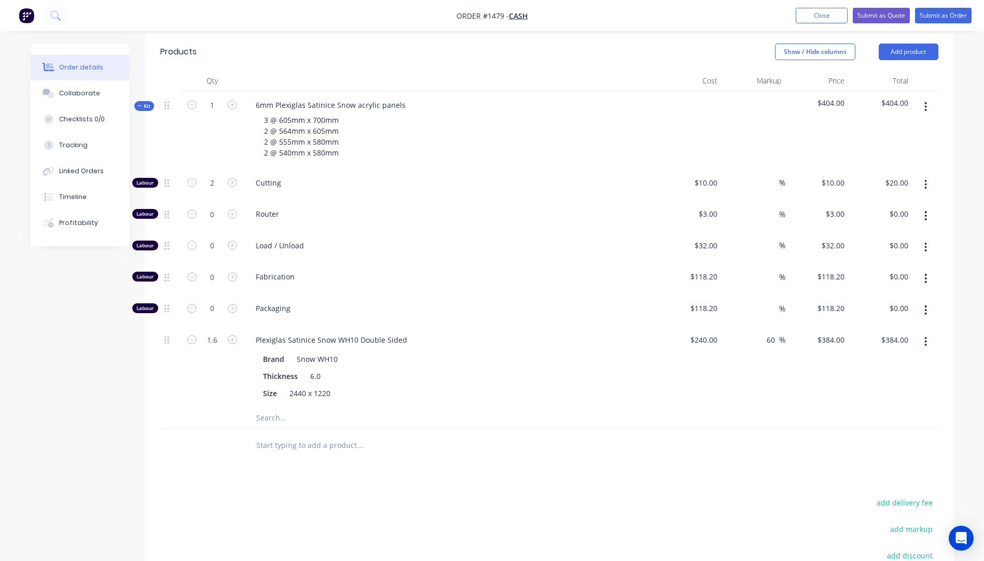
type input "$614.40"
click at [192, 429] on div at bounding box center [212, 446] width 62 height 34
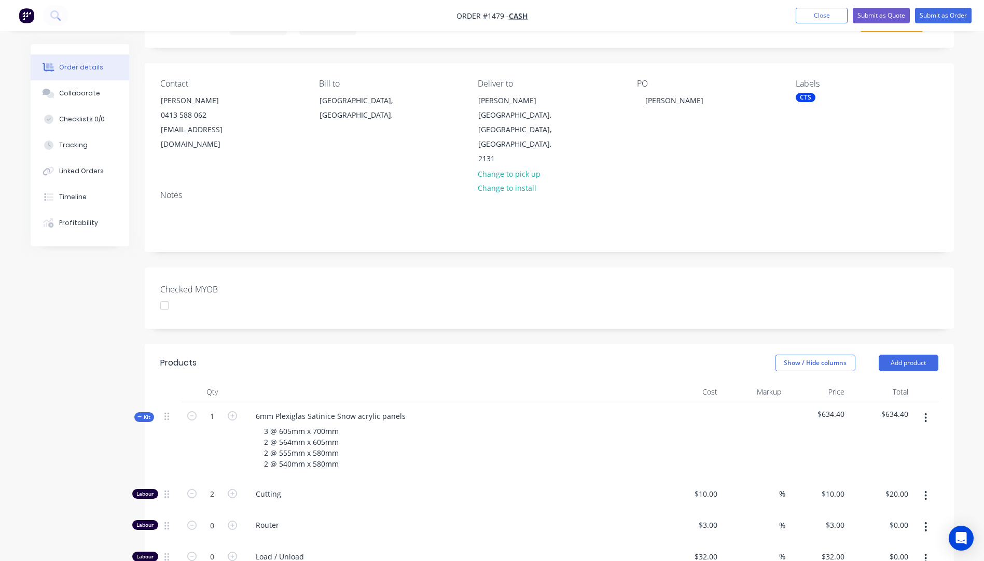
scroll to position [0, 0]
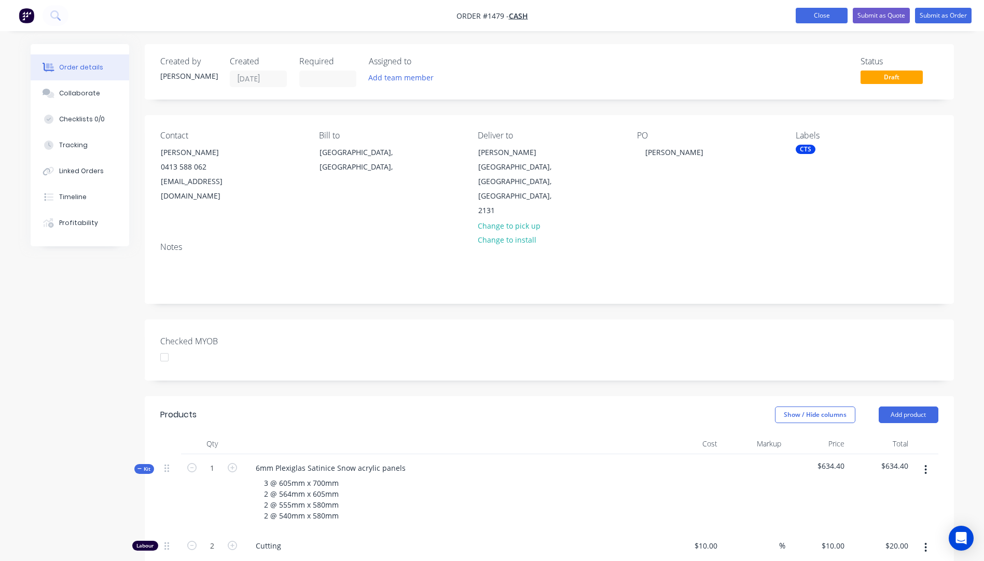
click at [814, 16] on button "Close" at bounding box center [822, 16] width 52 height 16
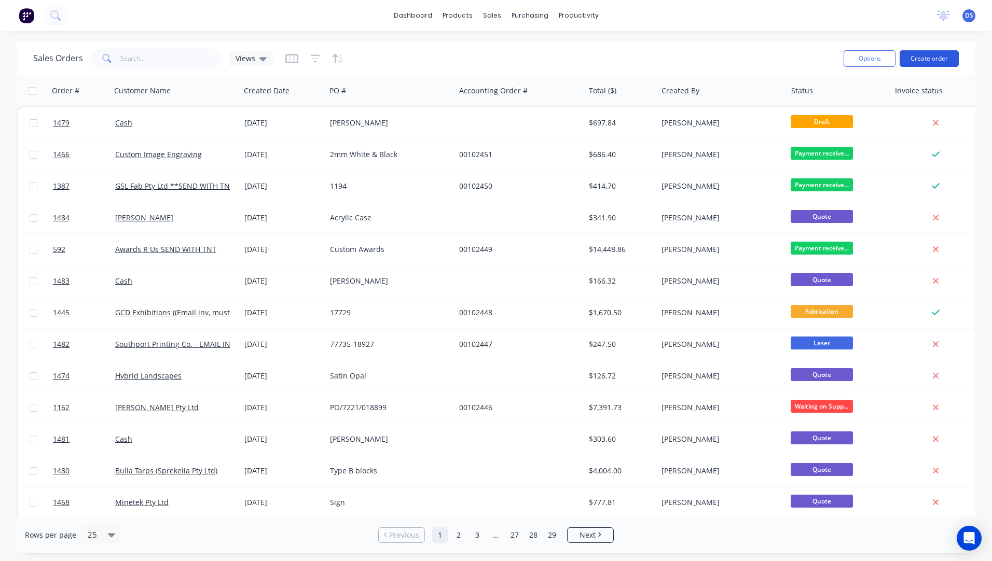
click at [919, 57] on button "Create order" at bounding box center [929, 58] width 59 height 17
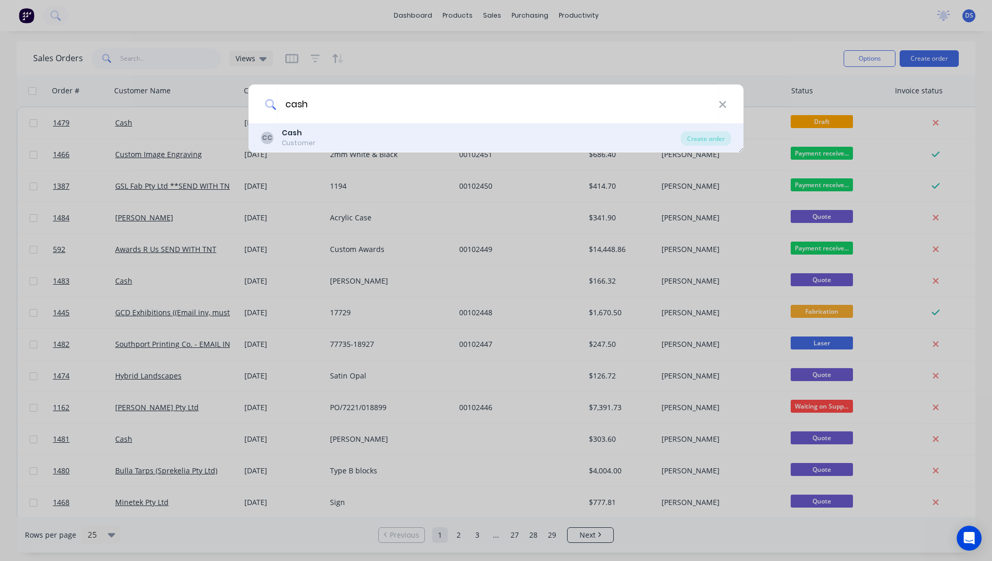
type input "cash"
click at [291, 134] on b "Cash" at bounding box center [292, 133] width 20 height 10
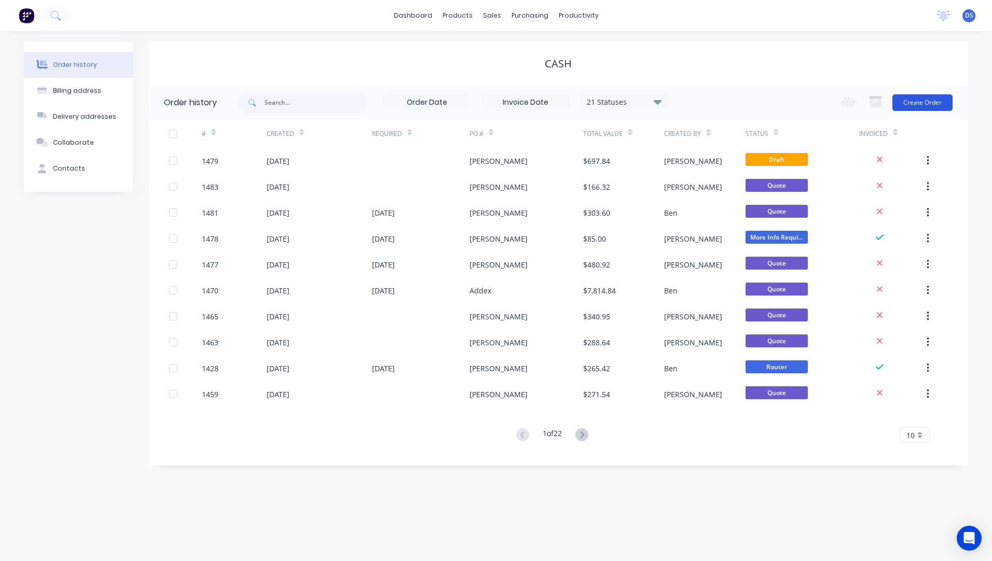
click at [913, 103] on button "Create Order" at bounding box center [922, 102] width 60 height 17
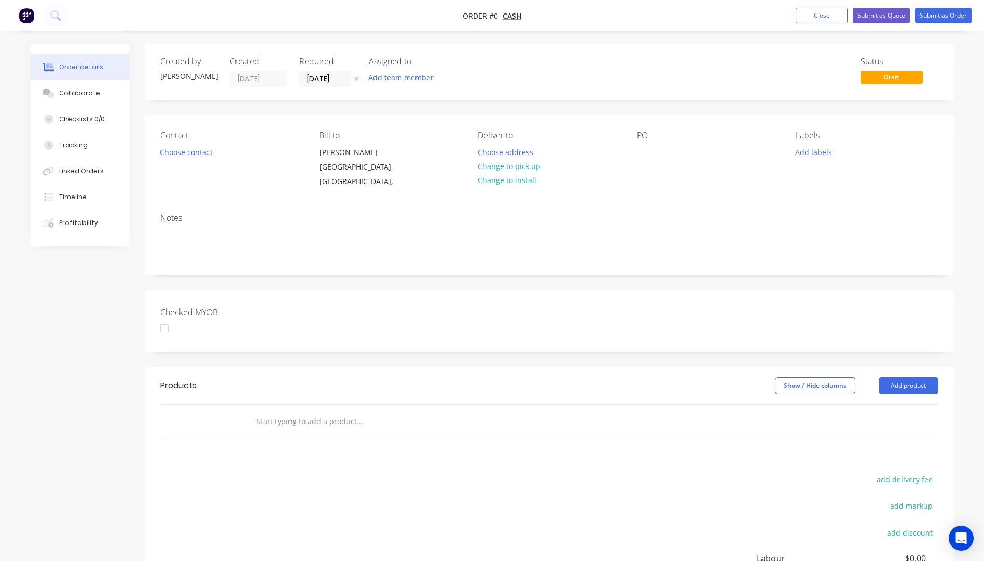
click at [356, 79] on icon "button" at bounding box center [356, 79] width 4 height 4
click at [199, 151] on button "Choose contact" at bounding box center [186, 152] width 64 height 14
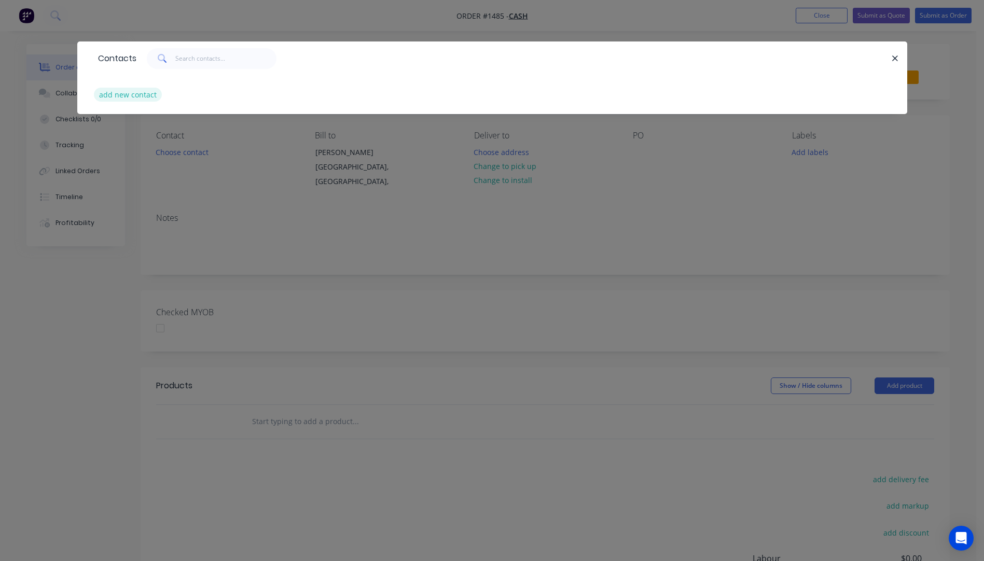
click at [125, 99] on button "add new contact" at bounding box center [128, 95] width 68 height 14
select select "AU"
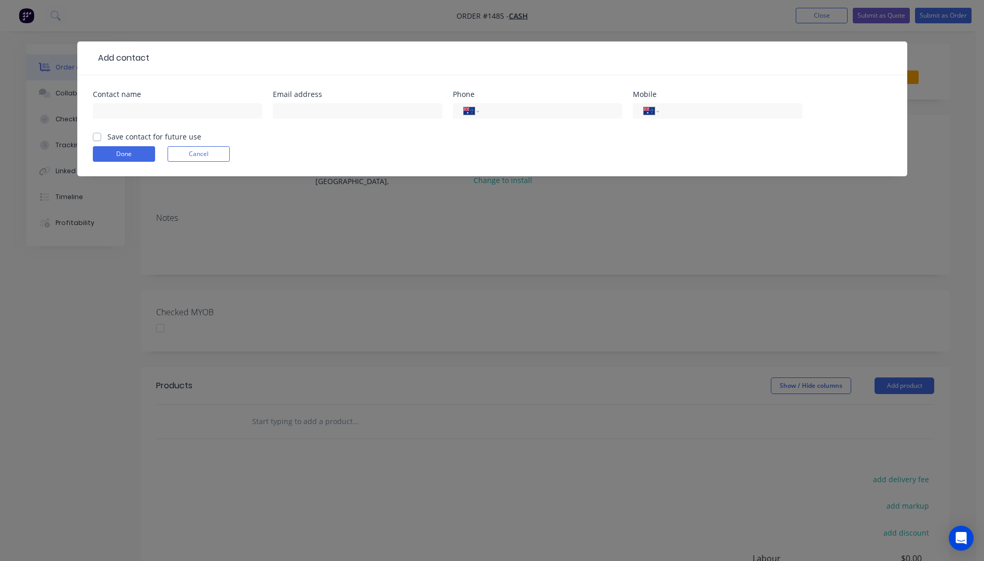
click at [113, 119] on div at bounding box center [178, 116] width 170 height 31
click at [113, 112] on input "text" at bounding box center [178, 111] width 170 height 16
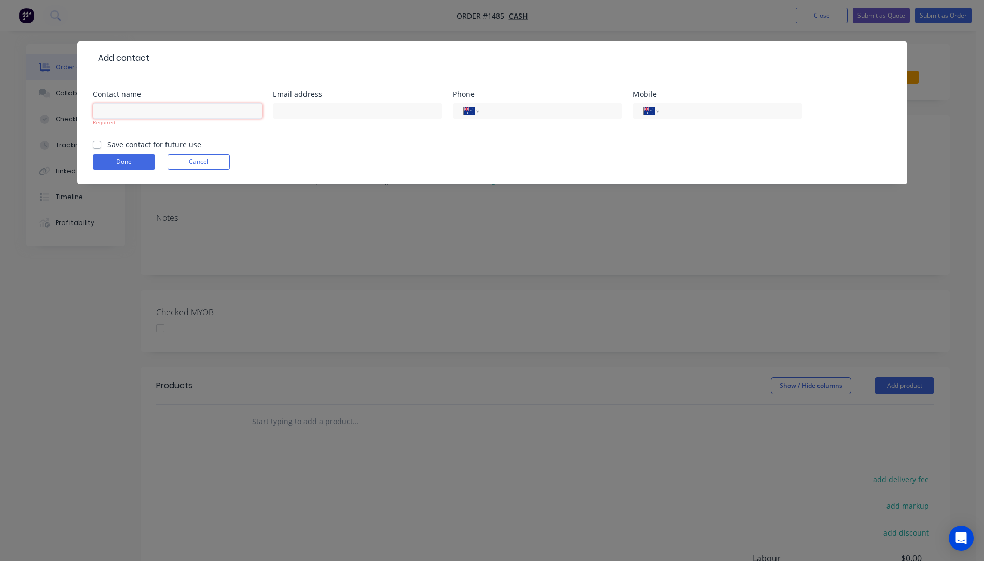
paste input "Riyane Zimmerman ria_ryen@hotmail.com"
drag, startPoint x: 243, startPoint y: 111, endPoint x: 167, endPoint y: 115, distance: 76.3
click at [167, 115] on input "Riyane Zimmerman ria_ryen@hotmail.com" at bounding box center [178, 111] width 170 height 16
type input "[PERSON_NAME]"
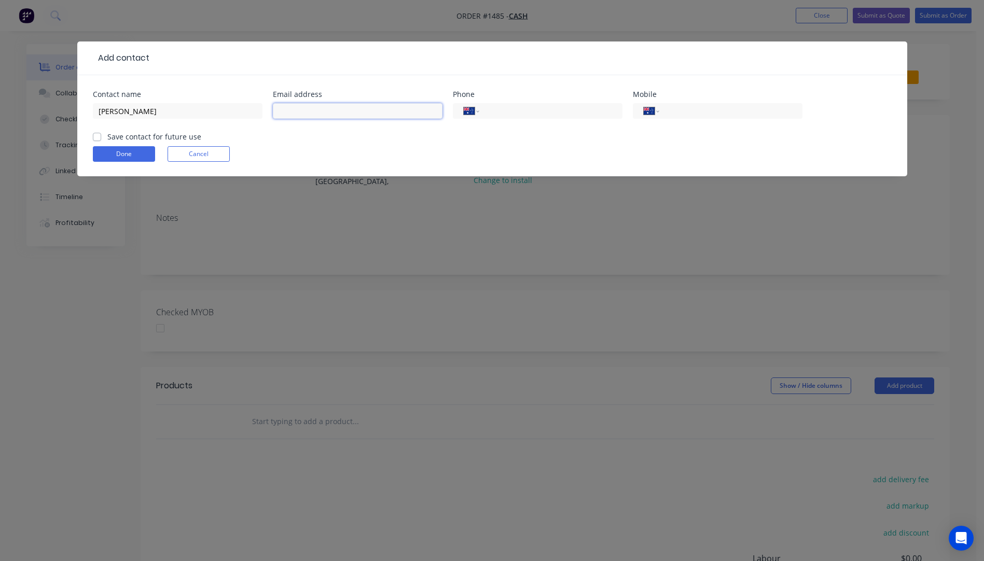
paste input "ria_ryen@hotmail.com"
type input "ria_ryen@hotmail.com"
click at [186, 111] on input "[PERSON_NAME]" at bounding box center [178, 111] width 170 height 16
type input "[PERSON_NAME]"
click at [121, 155] on button "Done" at bounding box center [124, 154] width 62 height 16
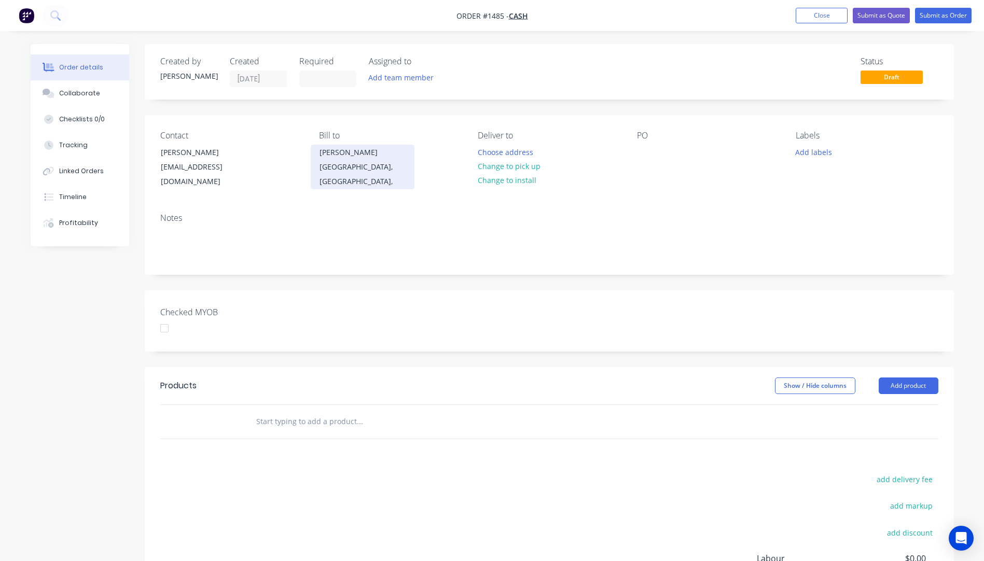
click at [340, 159] on div "Anji Kala" at bounding box center [363, 152] width 86 height 15
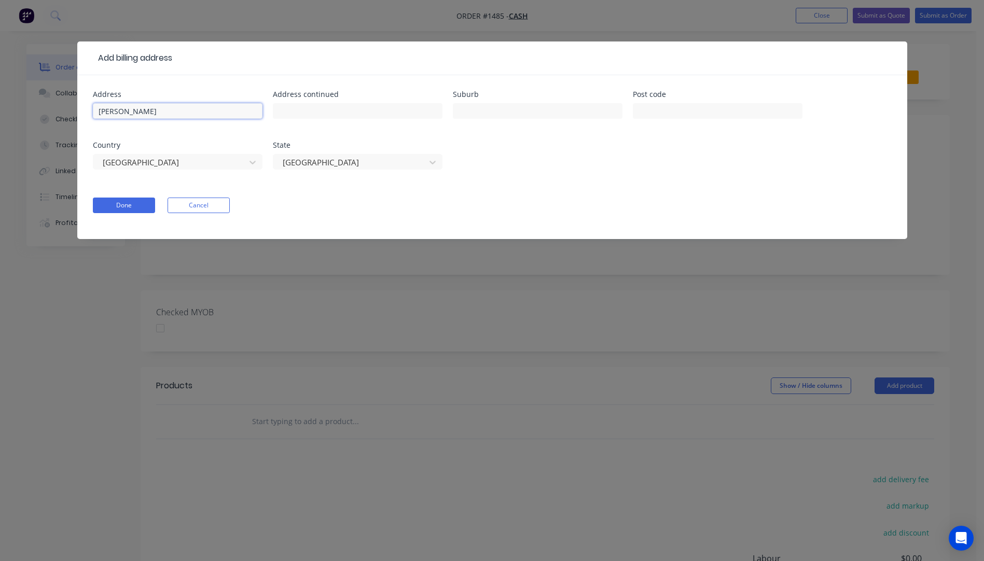
drag, startPoint x: 158, startPoint y: 114, endPoint x: 71, endPoint y: 114, distance: 87.2
click at [71, 114] on div "Add billing address Address Anji Kala Address continued Suburb Post code Countr…" at bounding box center [492, 280] width 984 height 561
paste input "[PERSON_NAME]"
type input "[PERSON_NAME]"
paste input "U901, 20 Queens lane Melbourne 3004"
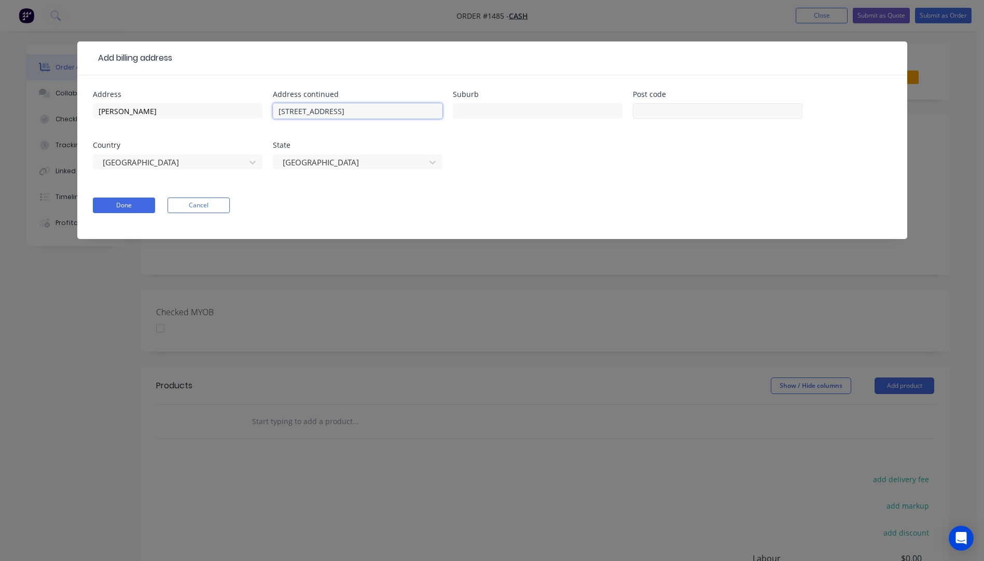
type input "U901, 20 Queens lane Melbourne 3004"
click at [706, 114] on input "text" at bounding box center [718, 111] width 170 height 16
type input "3004"
click at [516, 116] on input "text" at bounding box center [538, 111] width 170 height 16
type input "Melbourne"
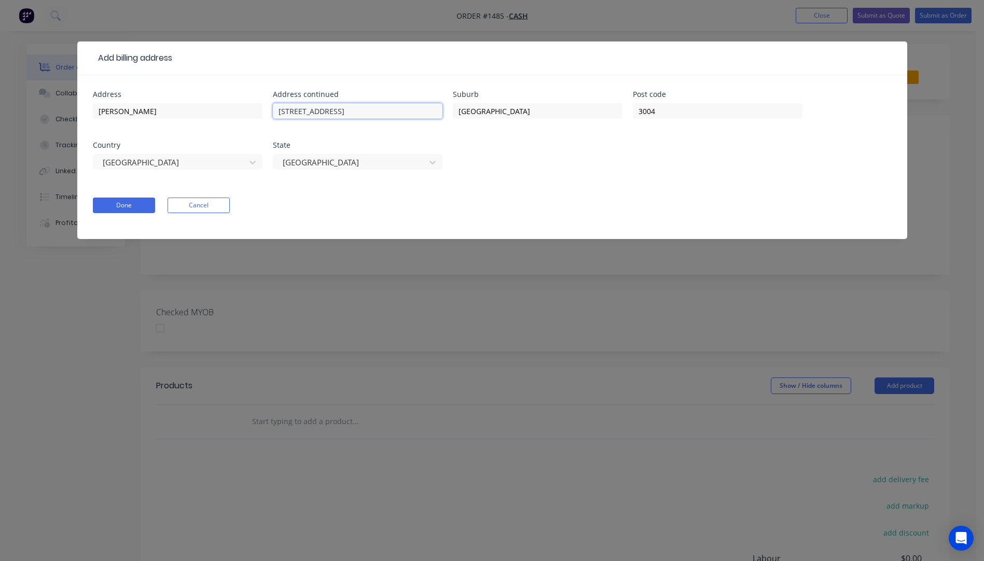
drag, startPoint x: 411, startPoint y: 112, endPoint x: 353, endPoint y: 114, distance: 58.7
click at [353, 114] on input "U901, 20 Queens lane Melbourne 3004" at bounding box center [358, 111] width 170 height 16
drag, startPoint x: 361, startPoint y: 109, endPoint x: 279, endPoint y: 110, distance: 82.5
click at [279, 110] on input "U901, 20 Queens Lane" at bounding box center [358, 111] width 170 height 16
type input "U901, 20 Queens Lane"
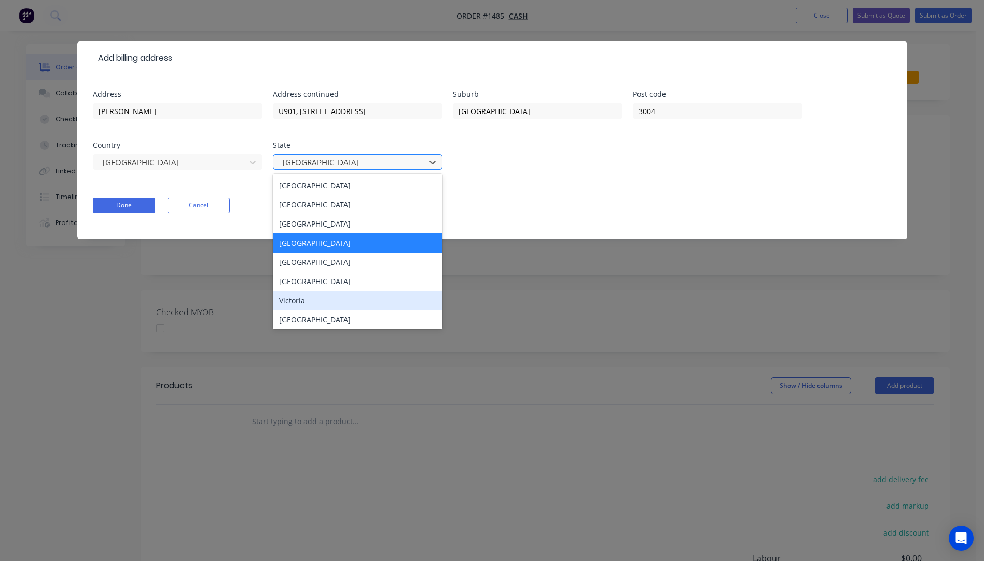
click at [297, 299] on div "Victoria" at bounding box center [358, 300] width 170 height 19
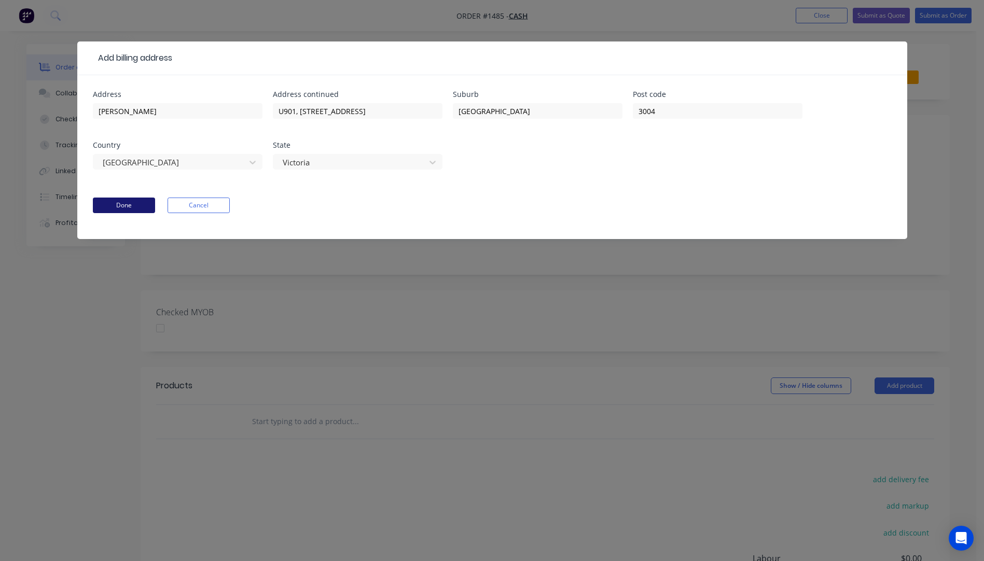
click at [129, 208] on button "Done" at bounding box center [124, 206] width 62 height 16
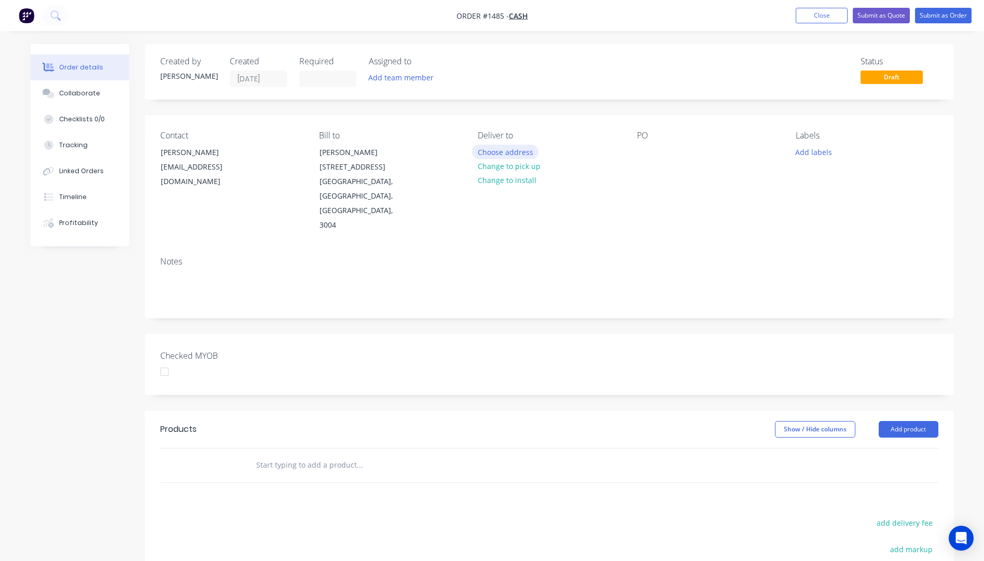
click at [507, 154] on button "Choose address" at bounding box center [505, 152] width 66 height 14
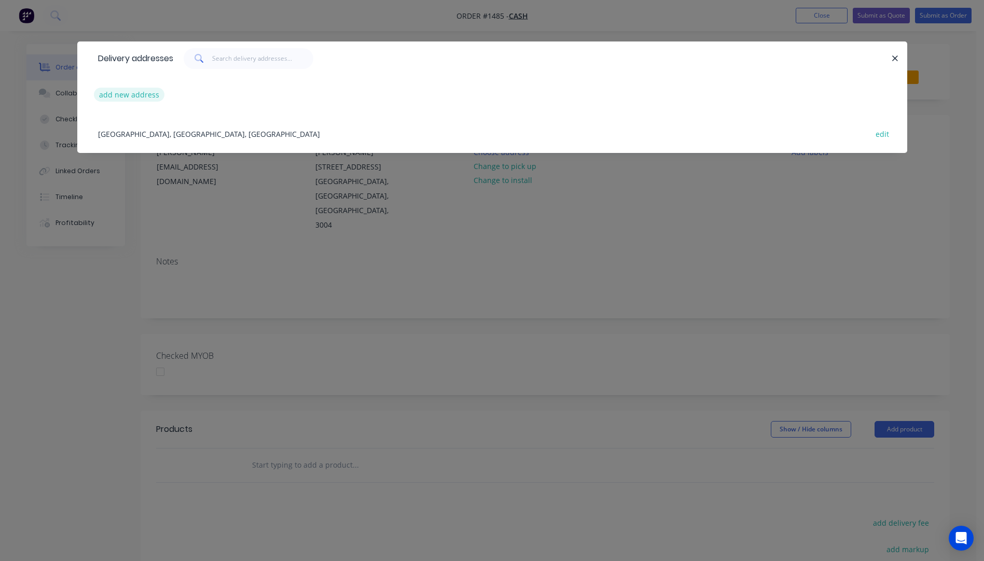
click at [143, 98] on button "add new address" at bounding box center [129, 95] width 71 height 14
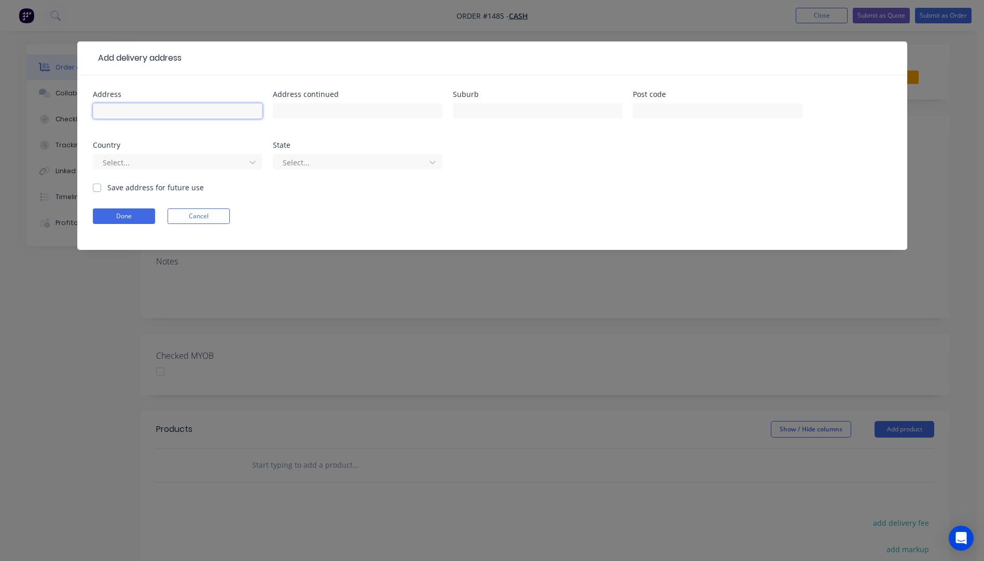
paste input "Riyane Zimmerman ria_ryen@hotmail.com U901, 20 Queens lane Melbourne 3004"
type input "Riyane Zimmerman ria_ryen@hotmail.com U901, 20 Queens lane Melbourne 3004"
click at [706, 110] on input "text" at bounding box center [718, 111] width 170 height 16
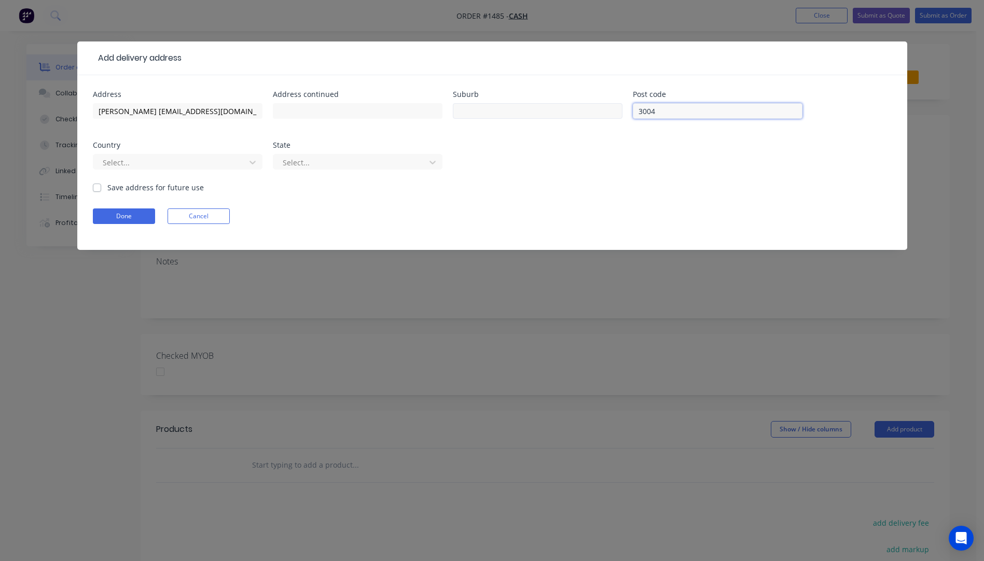
type input "3004"
click at [491, 115] on input "text" at bounding box center [538, 111] width 170 height 16
type input "Melbourne"
drag, startPoint x: 163, startPoint y: 111, endPoint x: 149, endPoint y: 110, distance: 14.0
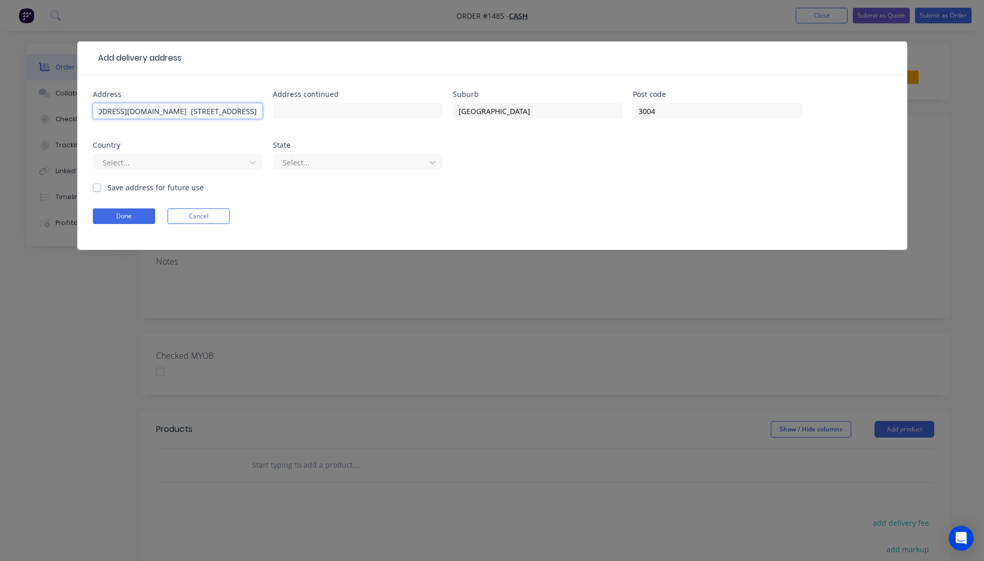
click at [149, 110] on input "Riyane Zimmerman ria_ryen@hotmail.com U901, 20 Queens lane Melbourne 3004" at bounding box center [178, 111] width 170 height 16
drag, startPoint x: 146, startPoint y: 110, endPoint x: 195, endPoint y: 110, distance: 49.3
click at [196, 110] on input "Riyane Zimmerman20 Queens lane Melbourne 3004" at bounding box center [178, 111] width 170 height 16
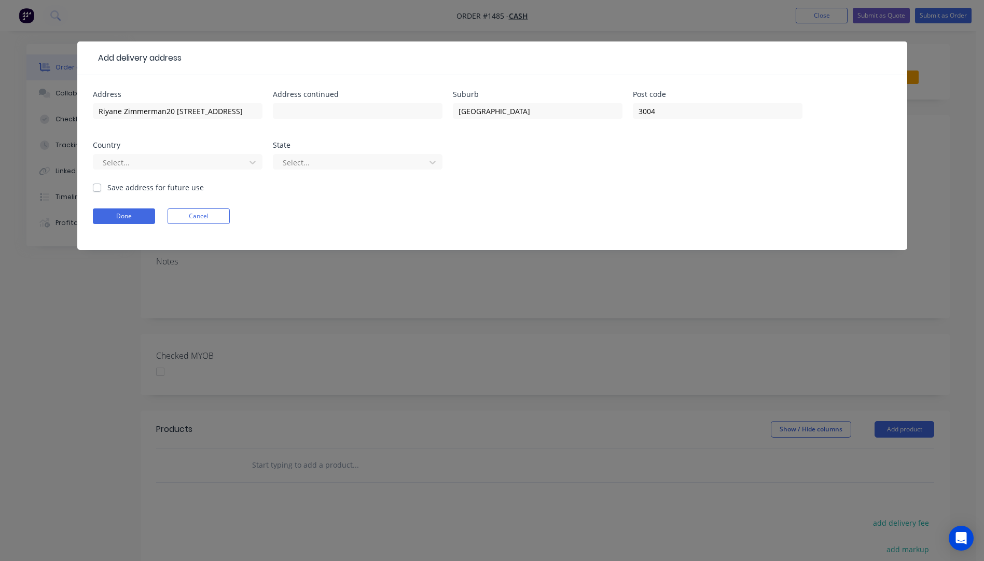
drag, startPoint x: 195, startPoint y: 110, endPoint x: 211, endPoint y: 56, distance: 56.9
click at [211, 56] on div at bounding box center [537, 58] width 710 height 12
drag, startPoint x: 165, startPoint y: 110, endPoint x: 205, endPoint y: 110, distance: 40.5
click at [213, 107] on input "Riyane Zimmerman20 Queens lane Melbourne 3004" at bounding box center [178, 111] width 170 height 16
click at [199, 68] on header "Add delivery address" at bounding box center [492, 59] width 830 height 34
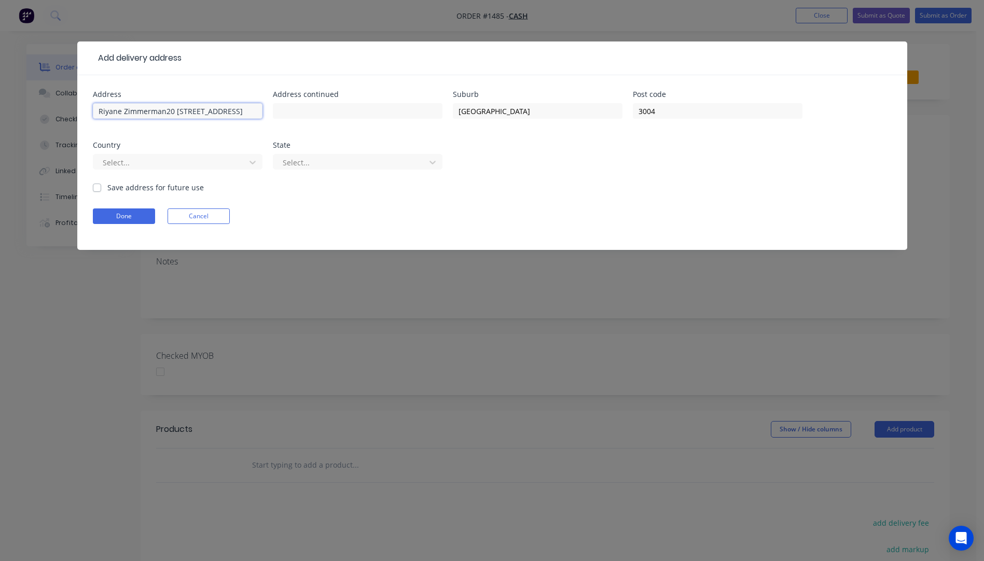
drag, startPoint x: 165, startPoint y: 110, endPoint x: 215, endPoint y: 110, distance: 50.3
click at [217, 110] on input "Riyane Zimmerman20 Queens lane Melbourne 3004" at bounding box center [178, 111] width 170 height 16
type input "Riyane Zimmerman Melbourne 3004"
paste input "20 Queens lane"
type input "20 Queens Lane"
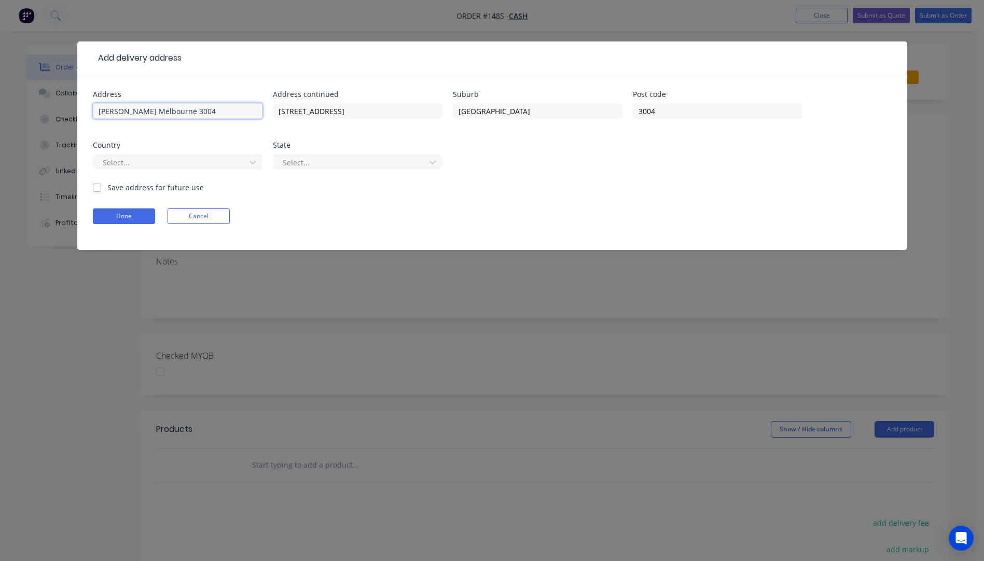
drag, startPoint x: 240, startPoint y: 111, endPoint x: 163, endPoint y: 112, distance: 76.3
click at [163, 112] on input "Riyane Zimmerman Melbourne 3004" at bounding box center [178, 111] width 170 height 16
type input "[PERSON_NAME]"
click at [220, 59] on header "Add delivery address" at bounding box center [492, 59] width 830 height 34
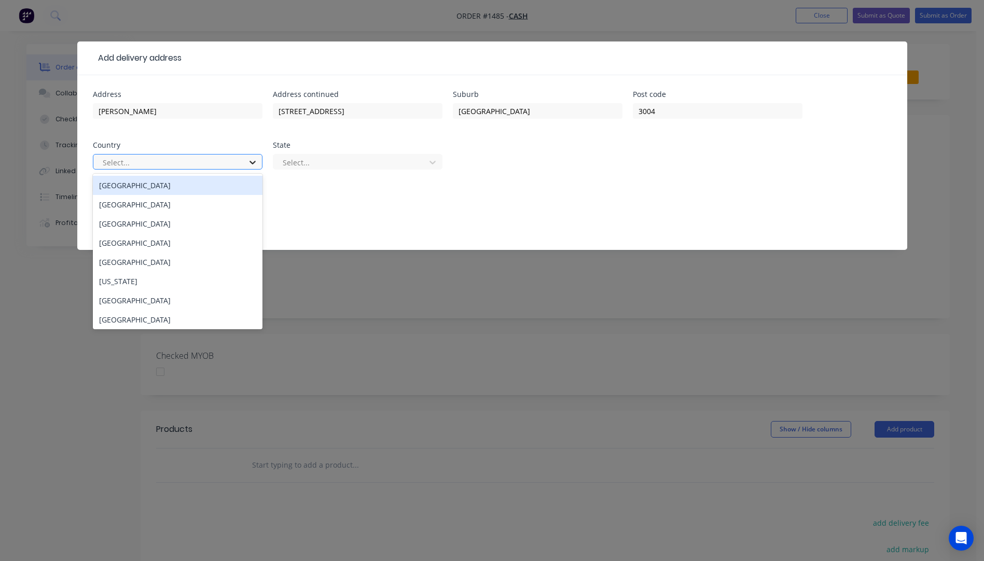
click at [253, 162] on icon at bounding box center [252, 162] width 10 height 10
click at [134, 184] on div "Australia" at bounding box center [178, 185] width 170 height 19
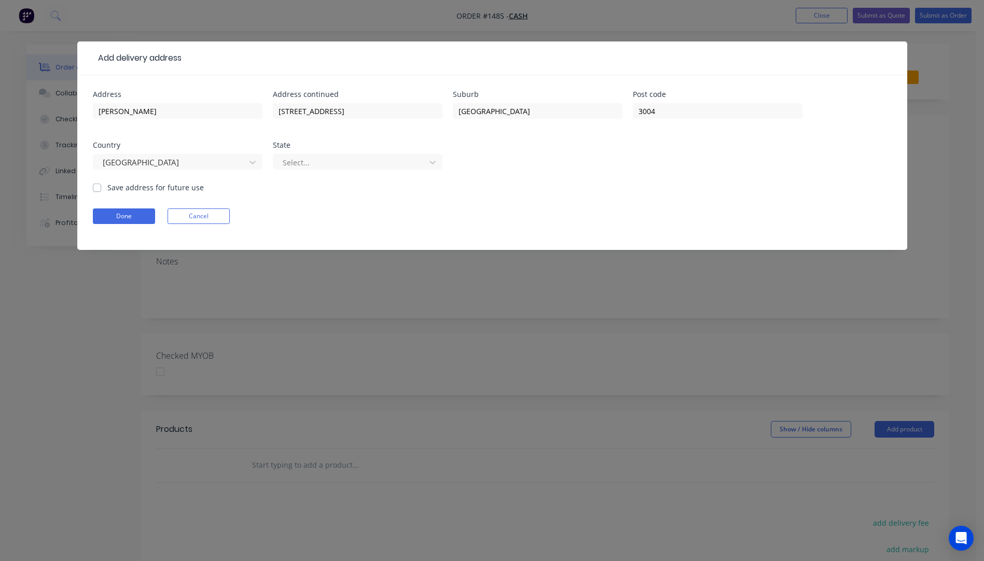
click at [347, 154] on div "Select..." at bounding box center [358, 166] width 170 height 31
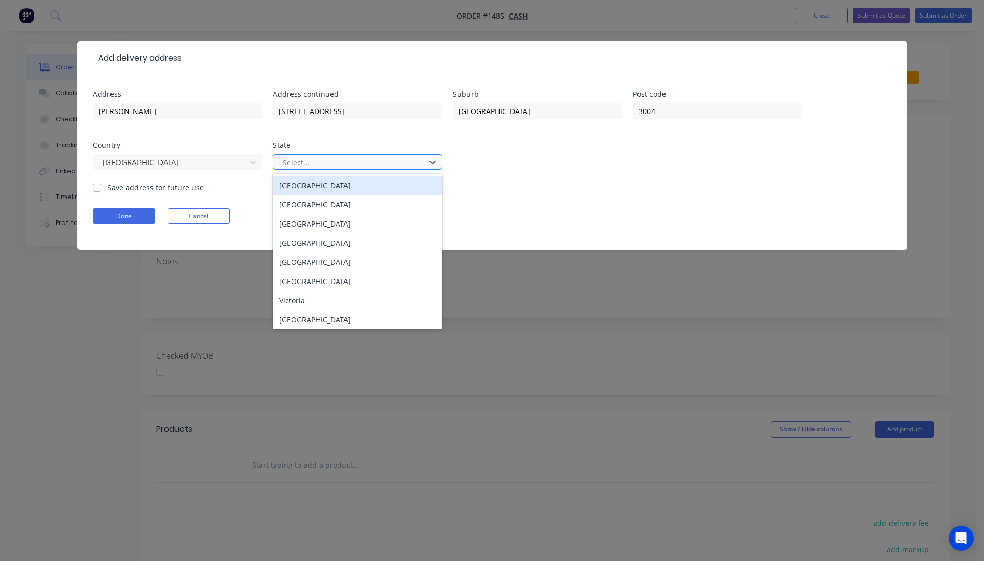
click at [348, 162] on div at bounding box center [351, 162] width 139 height 13
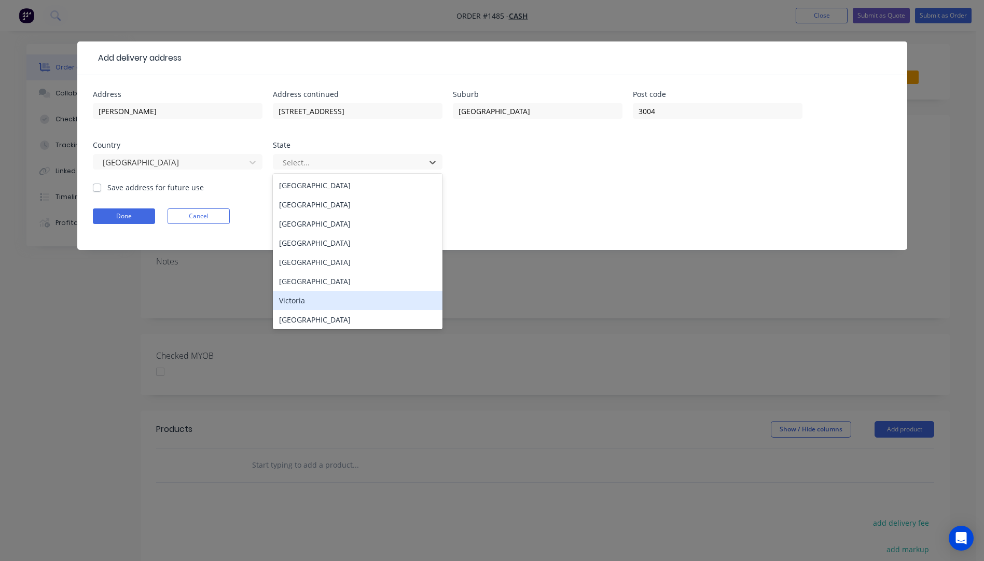
click at [297, 300] on div "Victoria" at bounding box center [358, 300] width 170 height 19
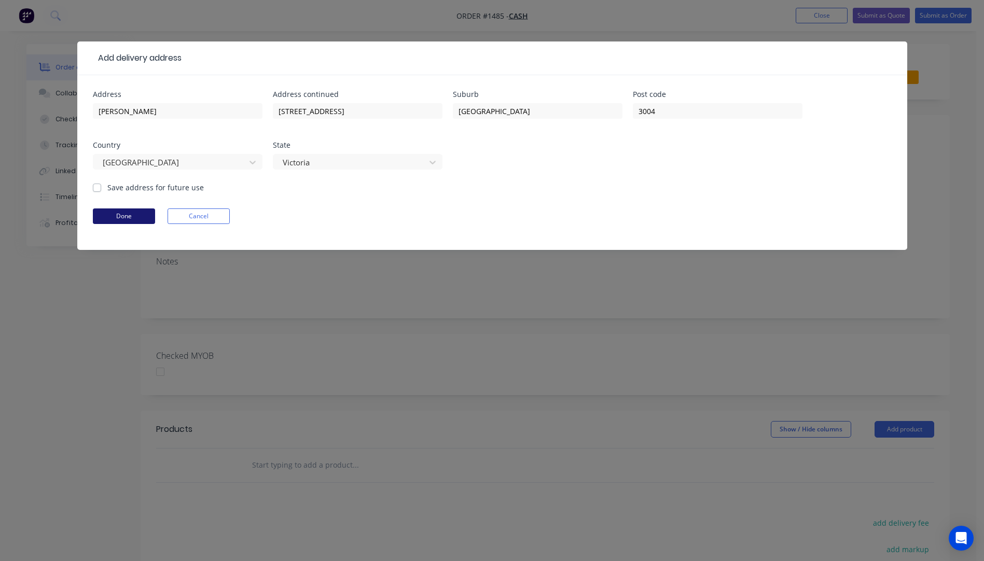
click at [141, 209] on button "Done" at bounding box center [124, 217] width 62 height 16
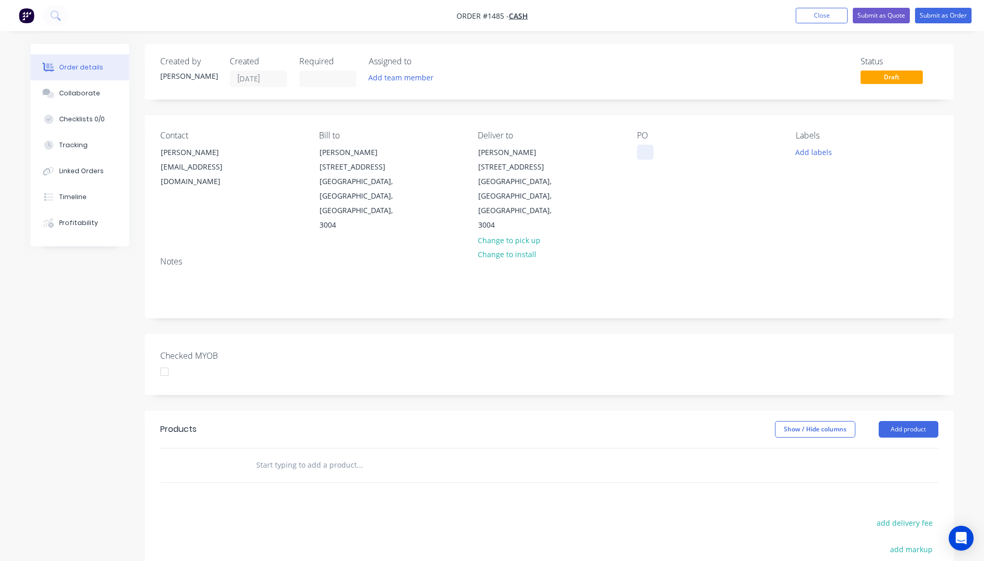
click at [639, 154] on div at bounding box center [645, 152] width 17 height 15
paste div
click at [820, 153] on button "Add labels" at bounding box center [814, 152] width 48 height 14
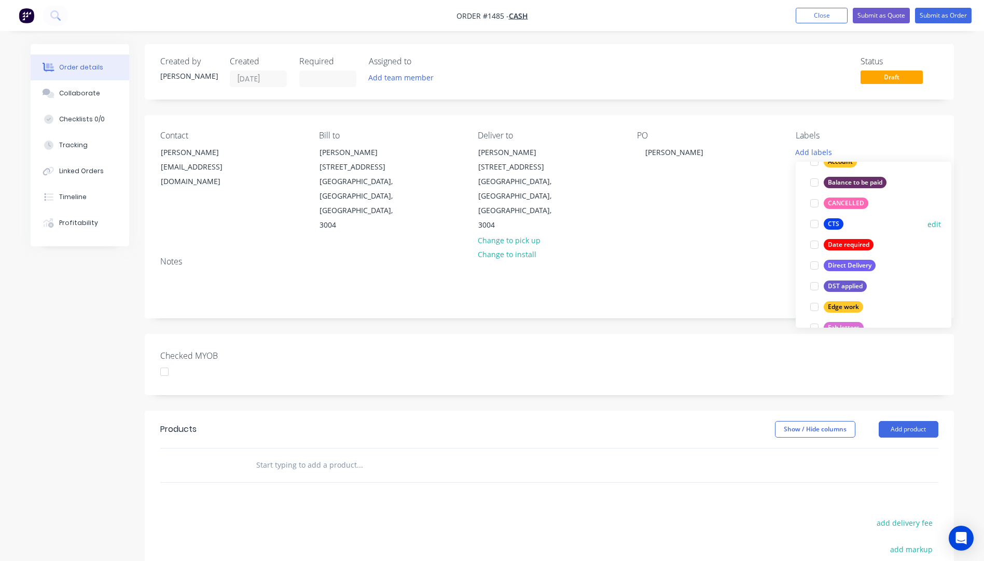
click at [833, 227] on div "CTS" at bounding box center [834, 223] width 20 height 11
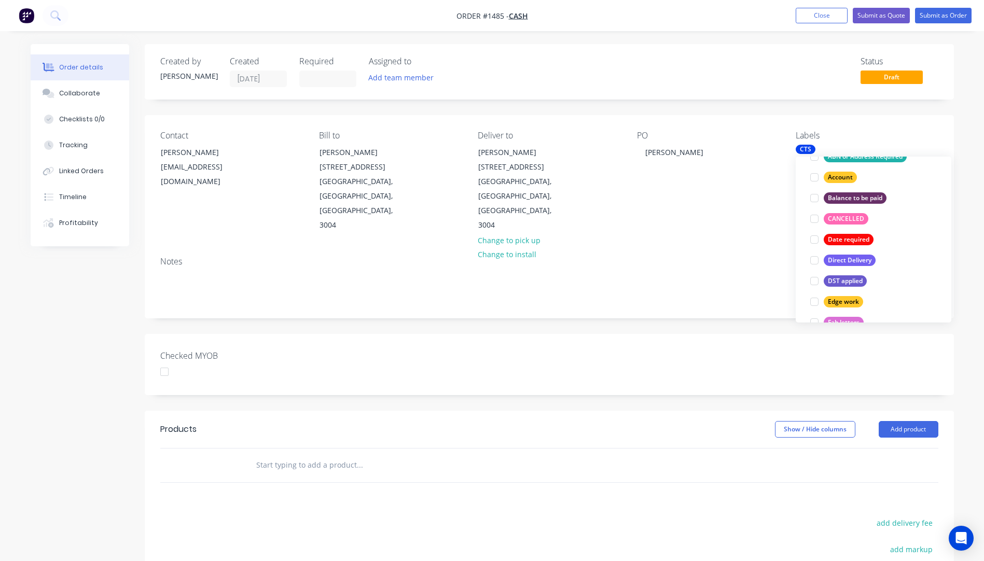
scroll to position [21, 0]
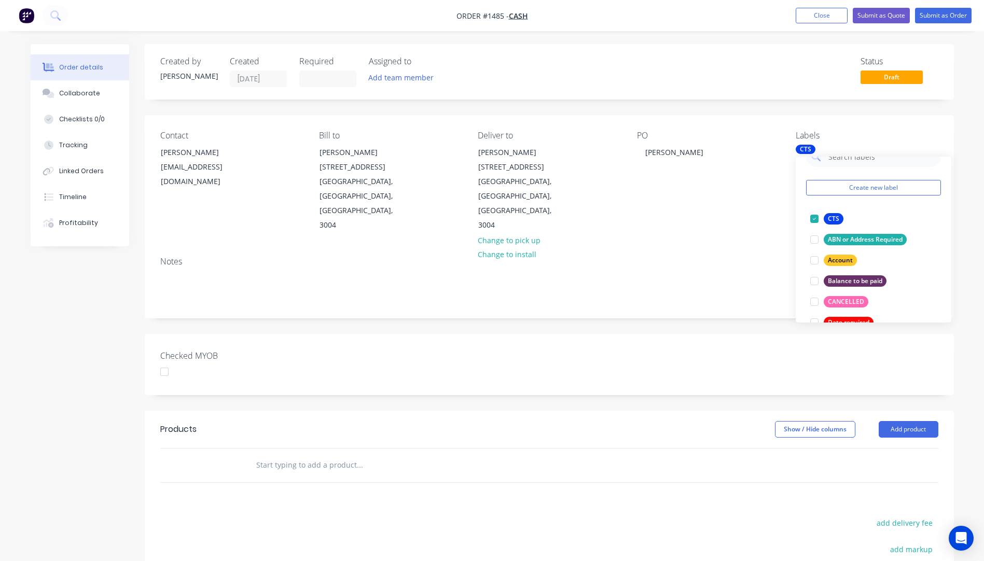
drag, startPoint x: 687, startPoint y: 213, endPoint x: 694, endPoint y: 215, distance: 7.4
click at [689, 213] on div "Contact Riyane Zimmerman ria_ryen@hotmail.com Bill to Riyane Zimmerman U901, 20…" at bounding box center [549, 181] width 809 height 133
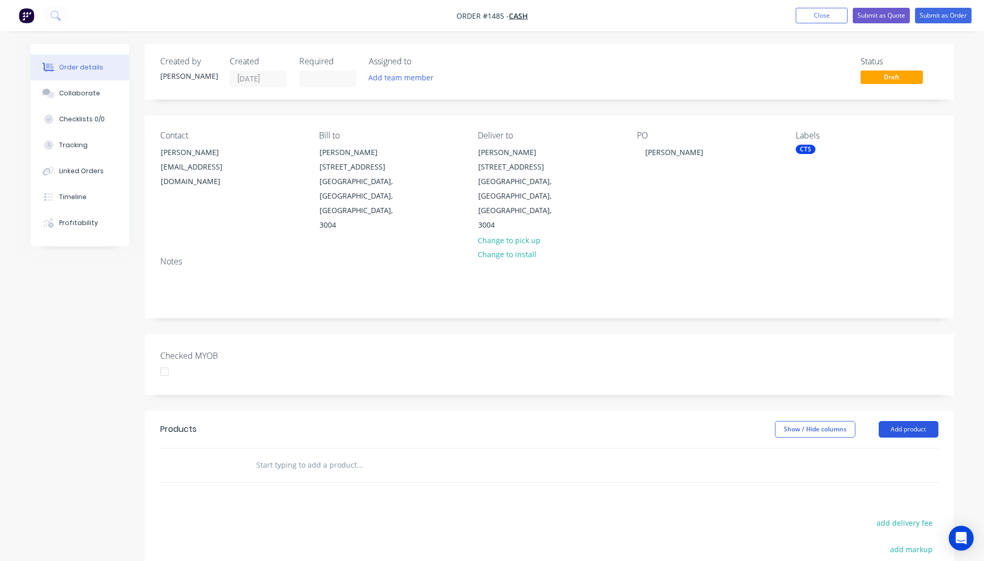
click at [907, 421] on button "Add product" at bounding box center [909, 429] width 60 height 17
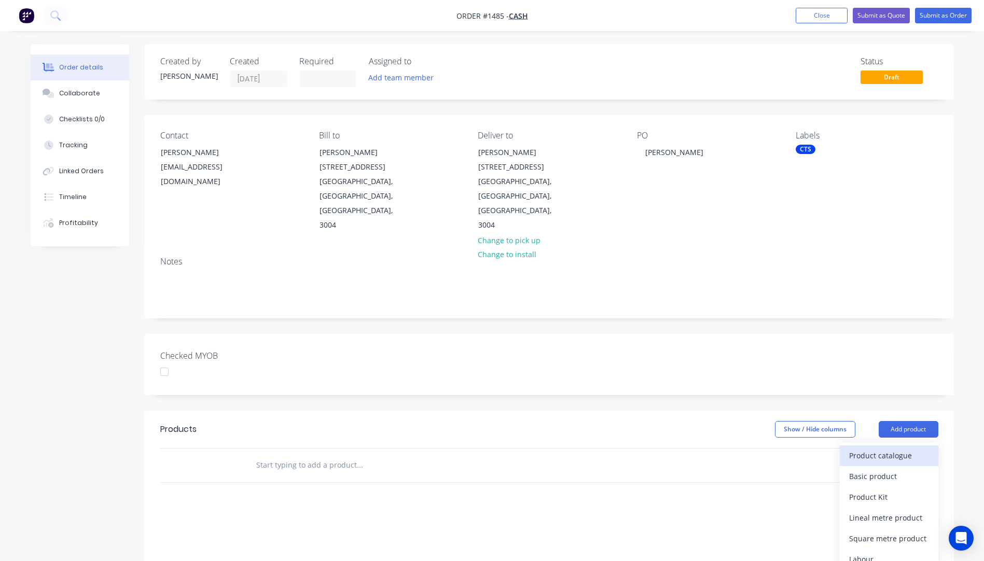
click at [891, 448] on div "Product catalogue" at bounding box center [889, 455] width 80 height 15
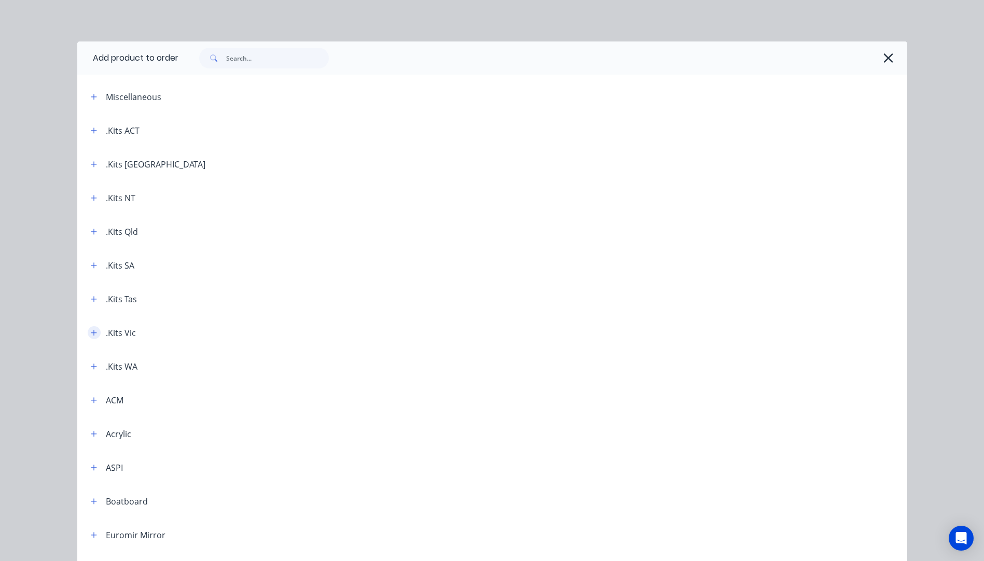
click at [91, 334] on icon "button" at bounding box center [94, 332] width 6 height 7
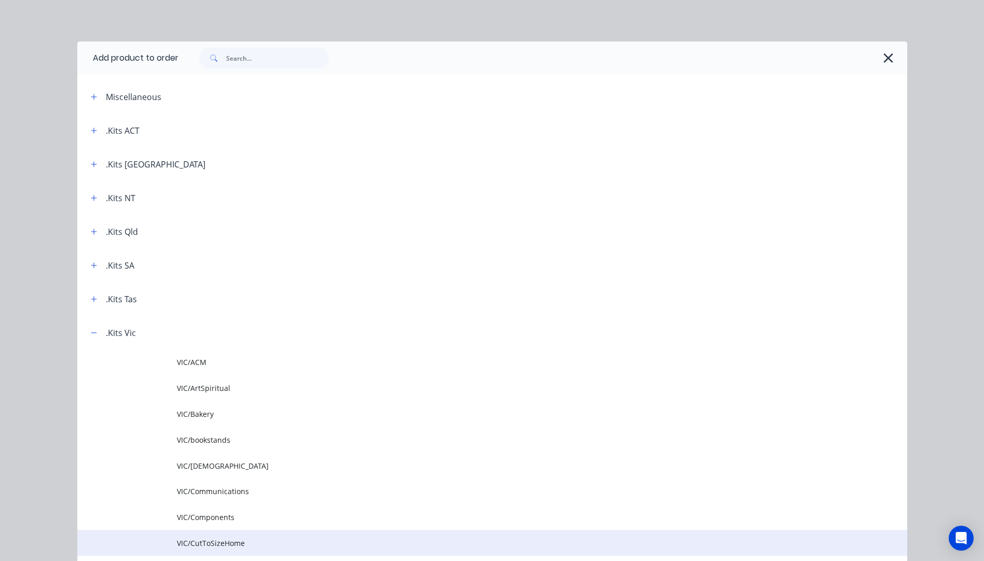
click at [223, 552] on td "VIC/CutToSizeHome" at bounding box center [542, 543] width 730 height 26
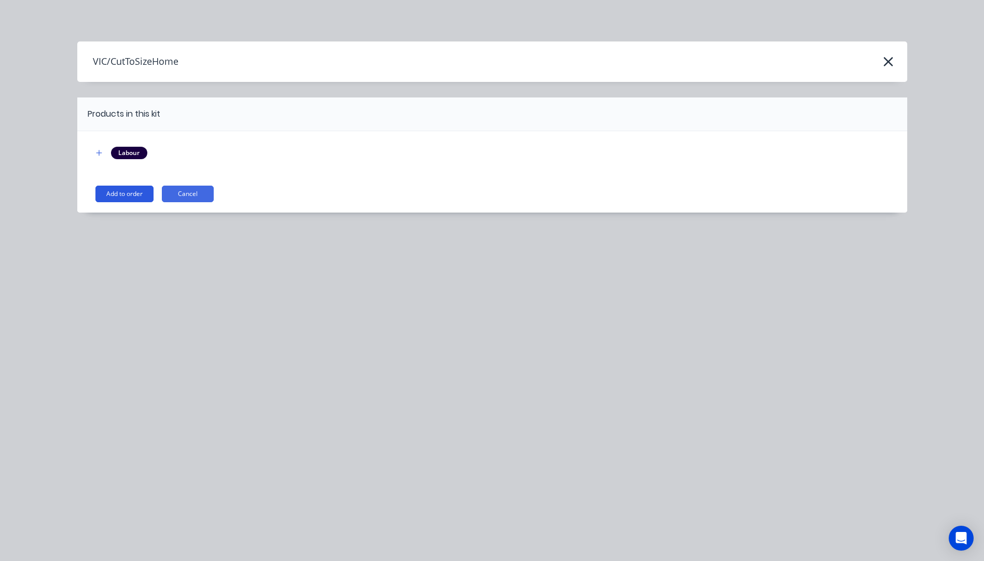
click at [130, 191] on button "Add to order" at bounding box center [124, 194] width 58 height 17
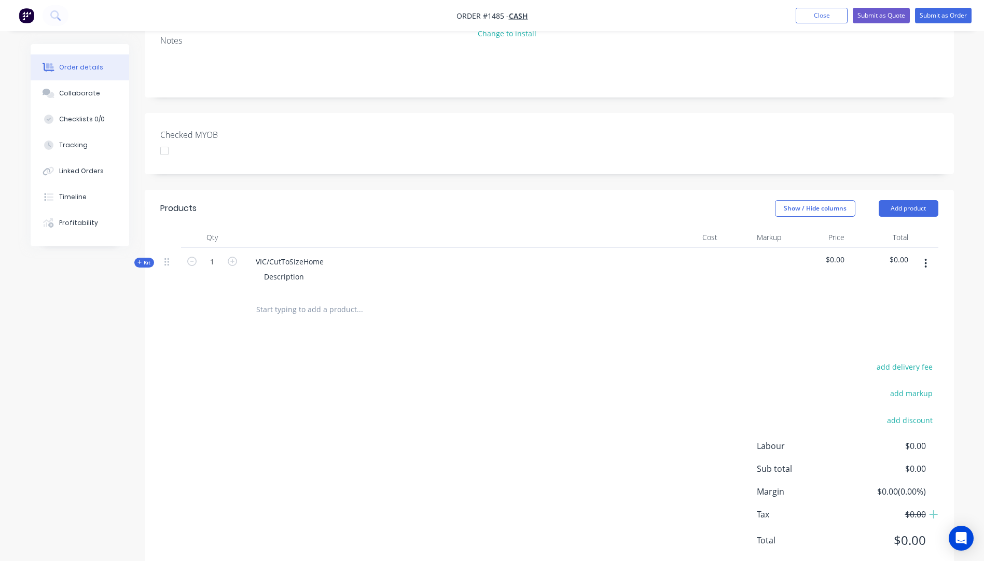
scroll to position [222, 0]
click at [138, 259] on icon at bounding box center [139, 261] width 5 height 5
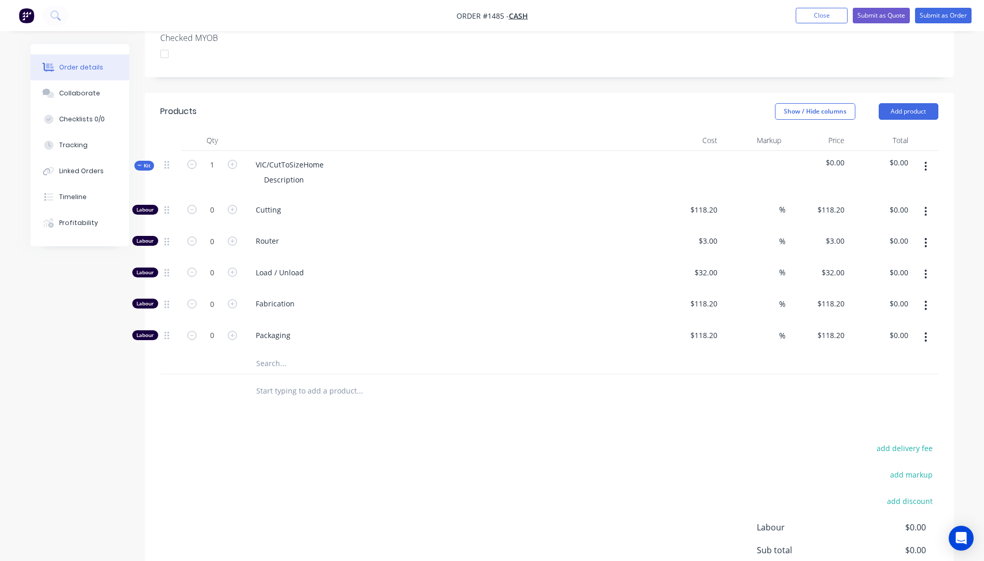
scroll to position [326, 0]
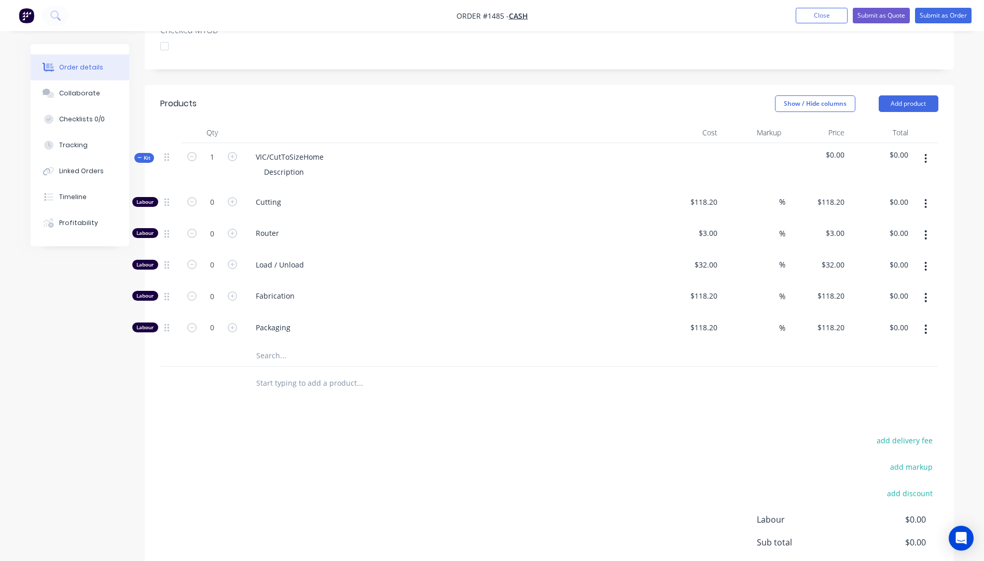
click at [278, 346] on input "text" at bounding box center [360, 356] width 208 height 21
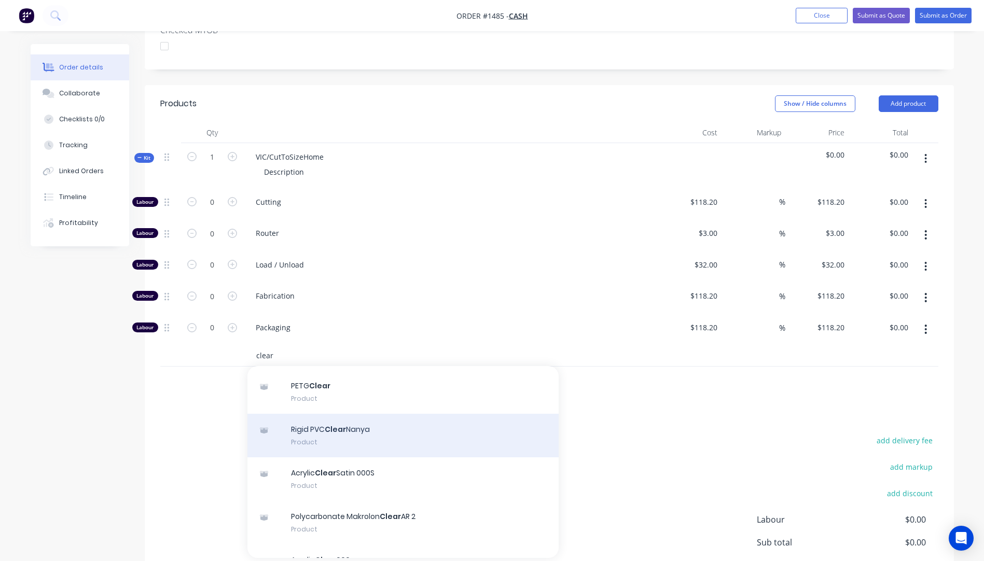
scroll to position [104, 0]
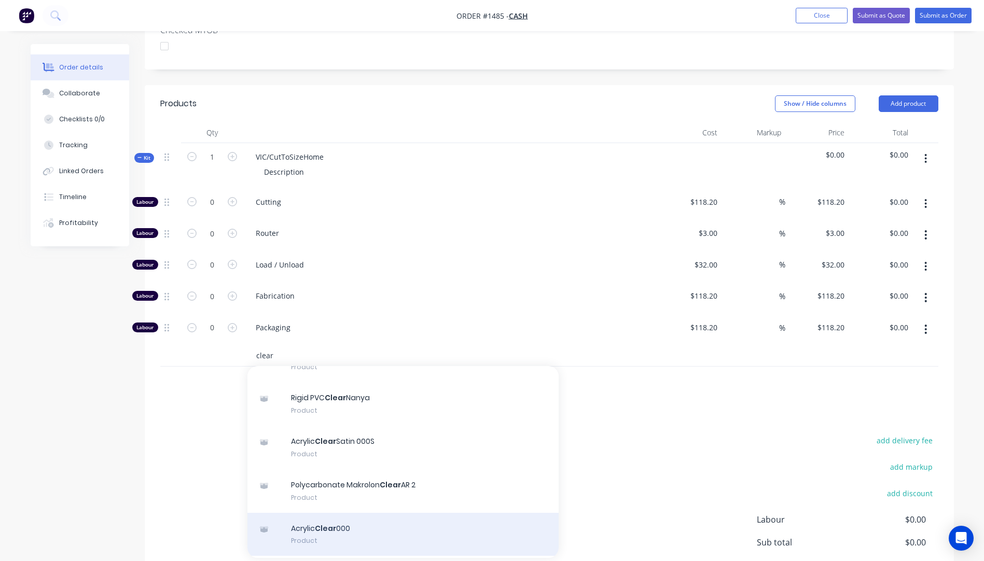
type input "clear"
click at [344, 513] on div "Acrylic Clear 000 Product" at bounding box center [402, 535] width 311 height 44
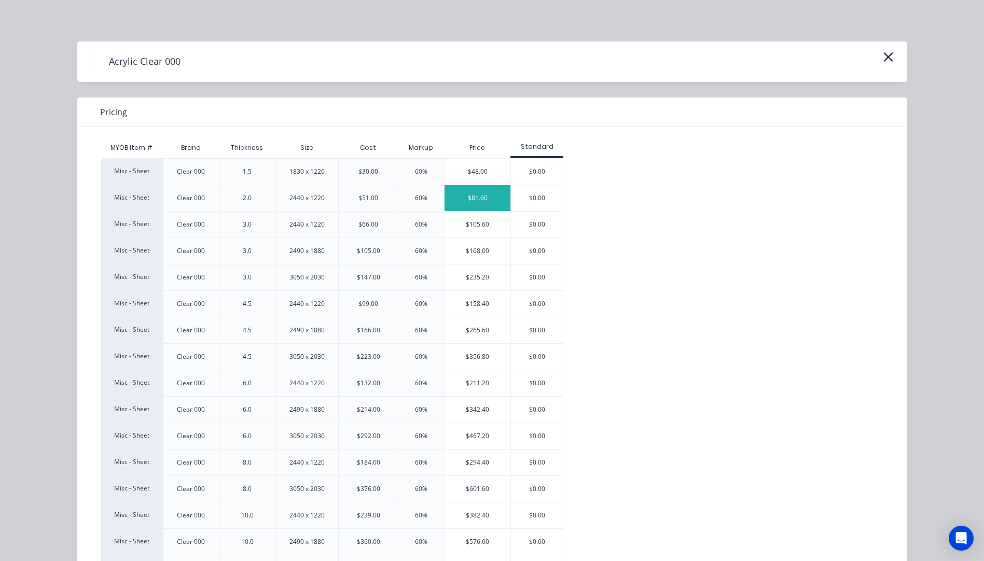
click at [491, 196] on div "$81.60" at bounding box center [478, 198] width 66 height 26
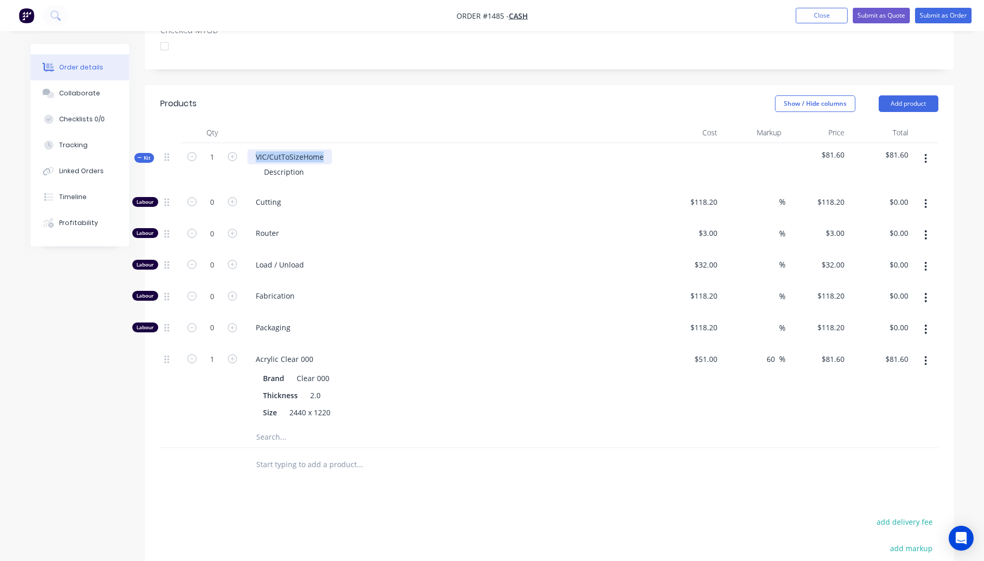
drag, startPoint x: 325, startPoint y: 128, endPoint x: 255, endPoint y: 131, distance: 70.1
click at [255, 149] on div "VIC/CutToSizeHome" at bounding box center [289, 156] width 85 height 15
drag, startPoint x: 306, startPoint y: 144, endPoint x: 259, endPoint y: 144, distance: 46.2
click at [259, 164] on div "Description" at bounding box center [284, 171] width 57 height 15
click at [446, 251] on div "Load / Unload" at bounding box center [450, 267] width 415 height 32
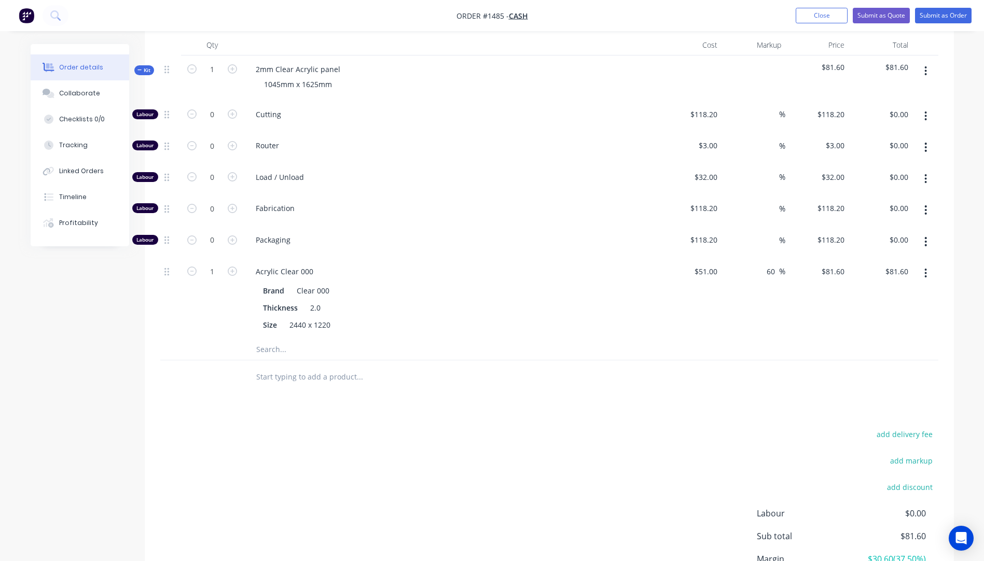
scroll to position [430, 0]
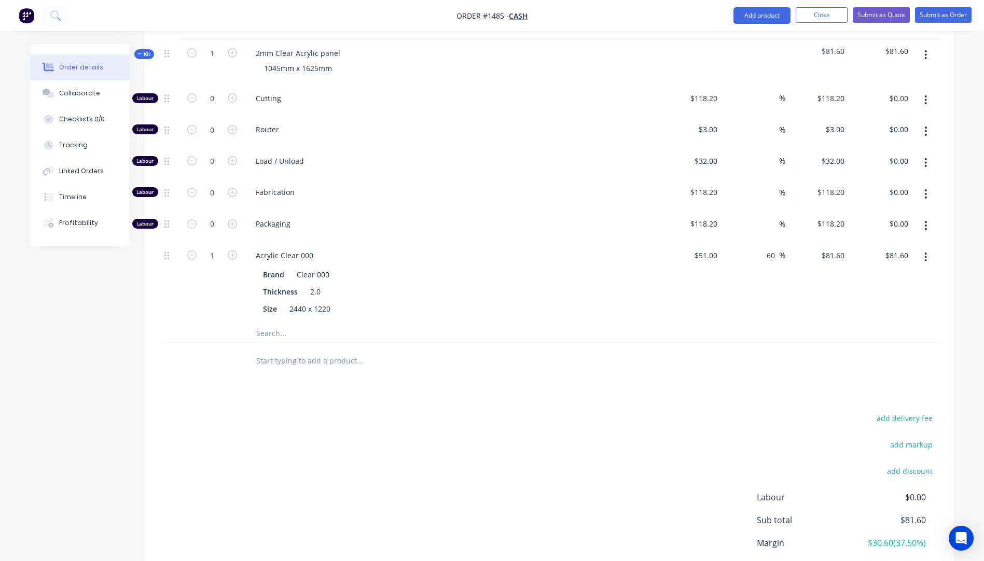
click at [273, 323] on input "text" at bounding box center [360, 333] width 208 height 21
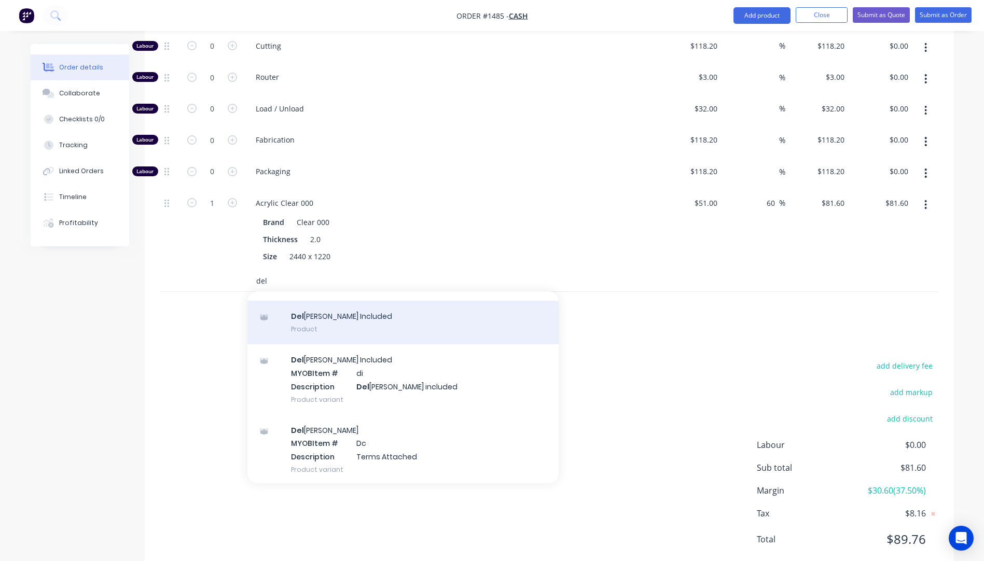
scroll to position [68, 0]
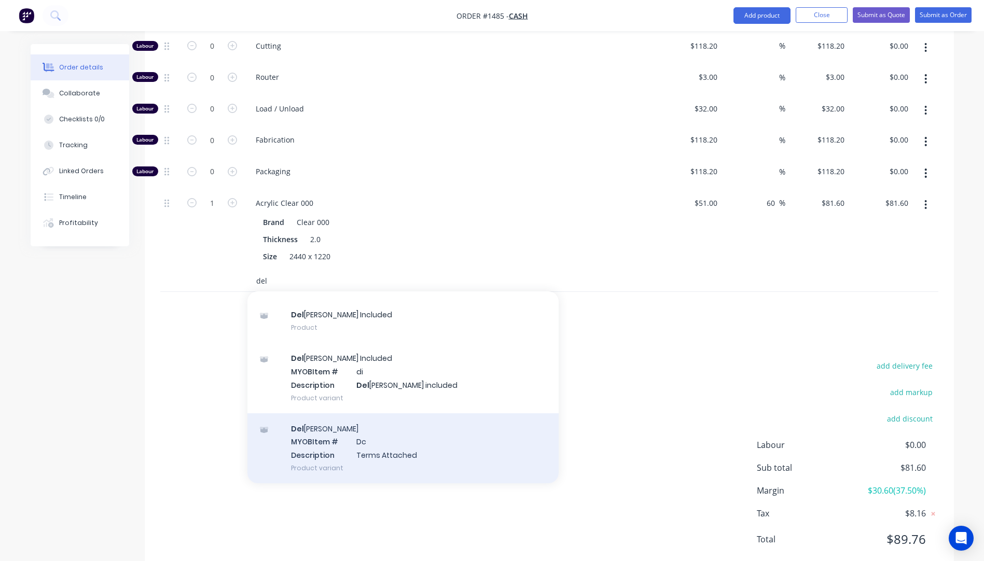
type input "del"
click at [327, 416] on div "Del ivery MYOB Item # Dc Description Terms Attached Product variant" at bounding box center [402, 448] width 311 height 70
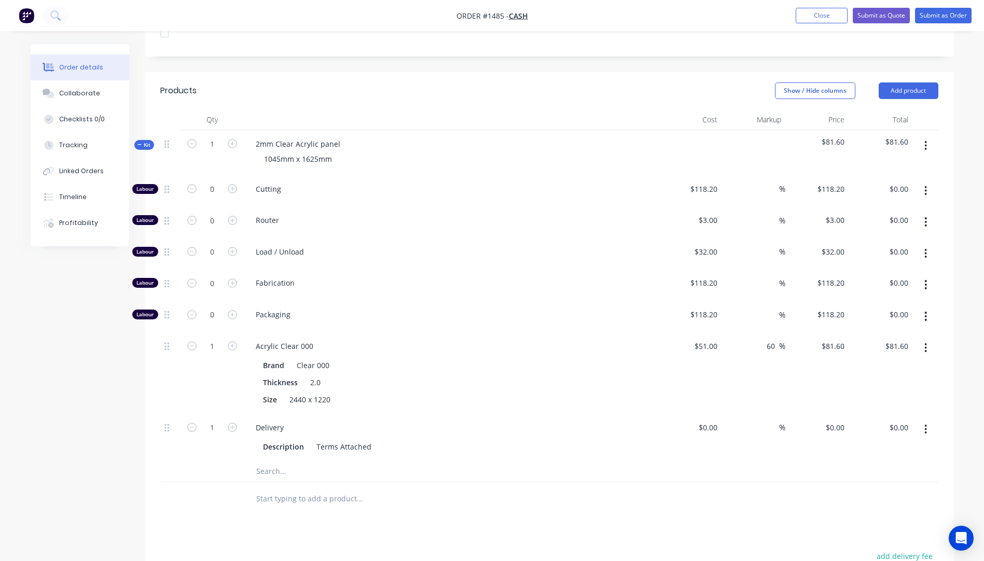
scroll to position [15, 0]
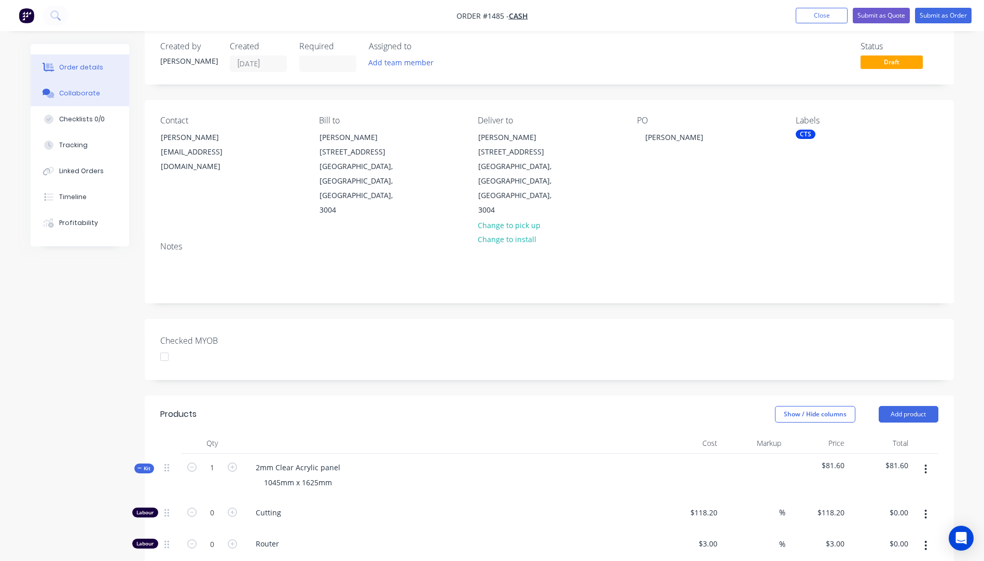
click at [84, 98] on button "Collaborate" at bounding box center [80, 93] width 99 height 26
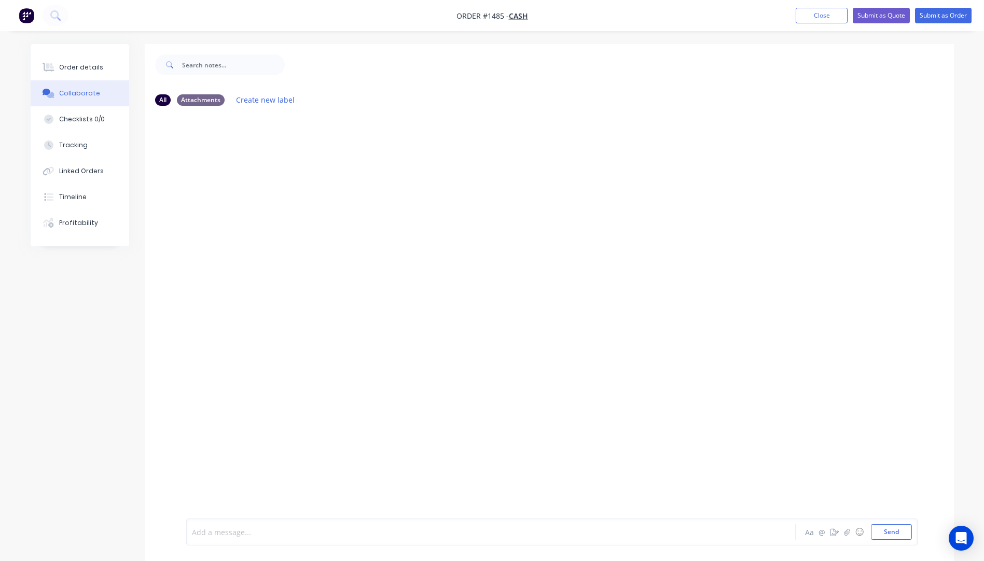
click at [223, 534] on div at bounding box center [462, 532] width 540 height 11
click at [897, 536] on button "Send" at bounding box center [891, 532] width 41 height 16
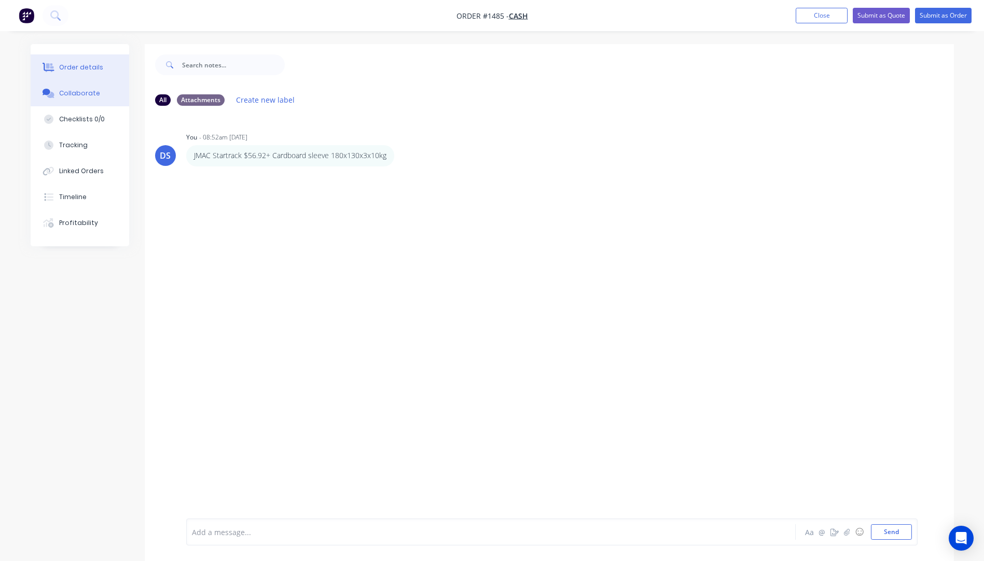
click at [87, 70] on div "Order details" at bounding box center [81, 67] width 44 height 9
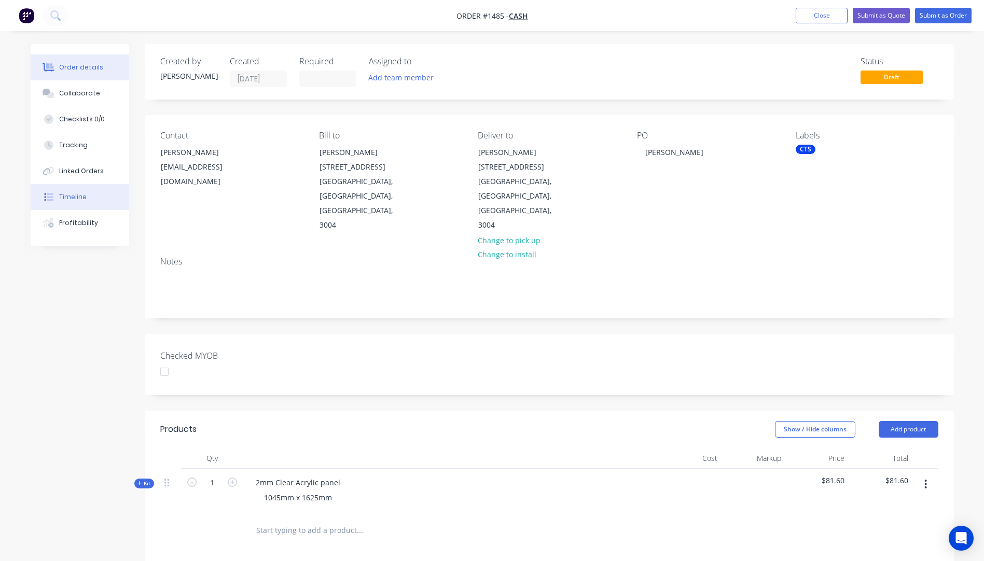
click at [72, 202] on button "Timeline" at bounding box center [80, 197] width 99 height 26
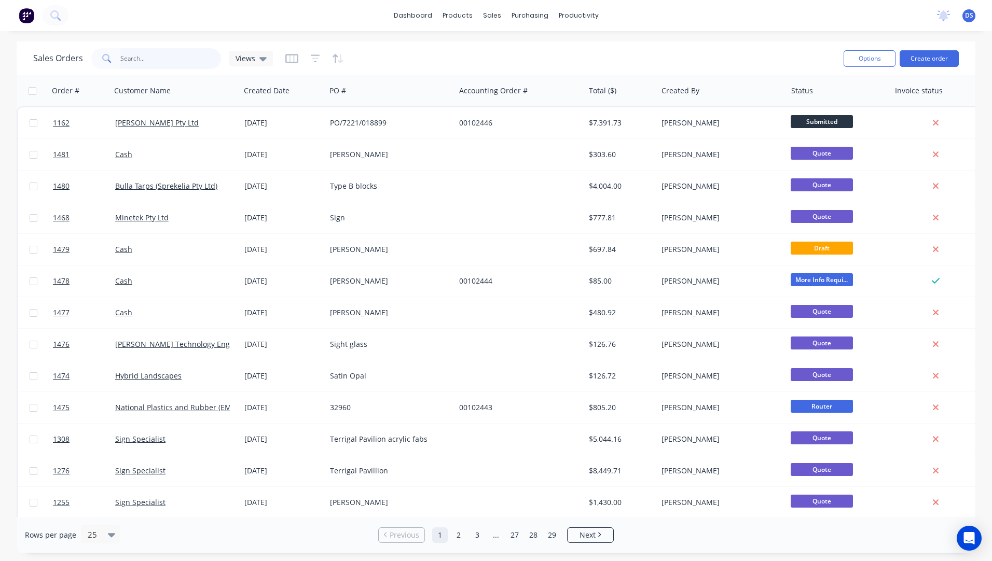
click at [158, 61] on input "text" at bounding box center [170, 58] width 101 height 21
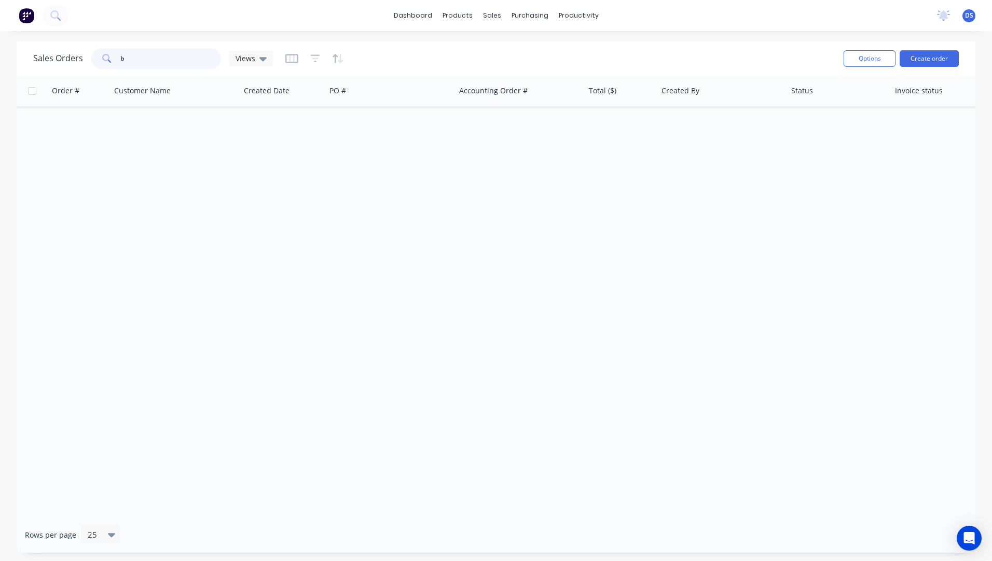
type input "b"
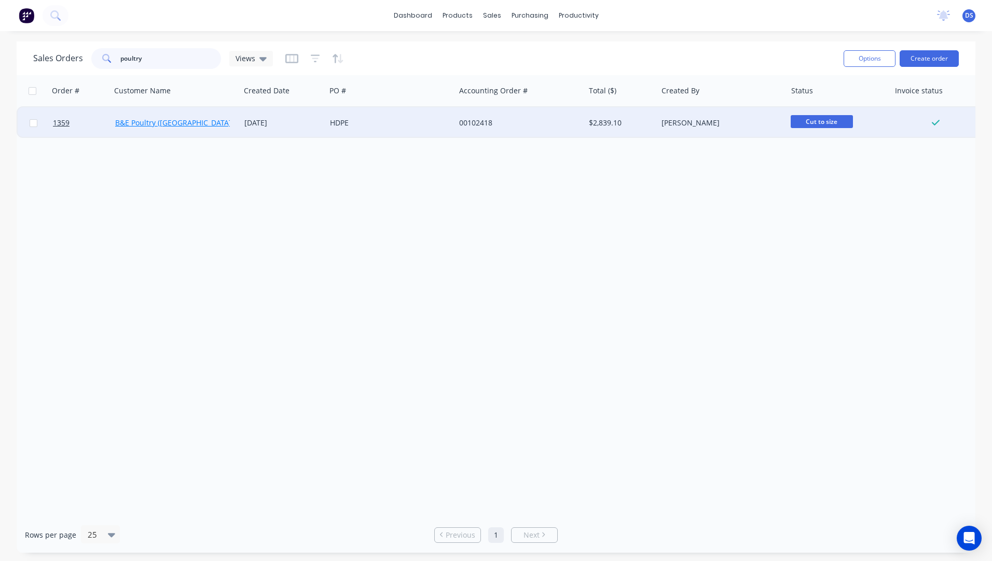
type input "poultry"
click at [187, 126] on link "B&E Poultry ([GEOGRAPHIC_DATA]) Pty Ltd" at bounding box center [187, 123] width 144 height 10
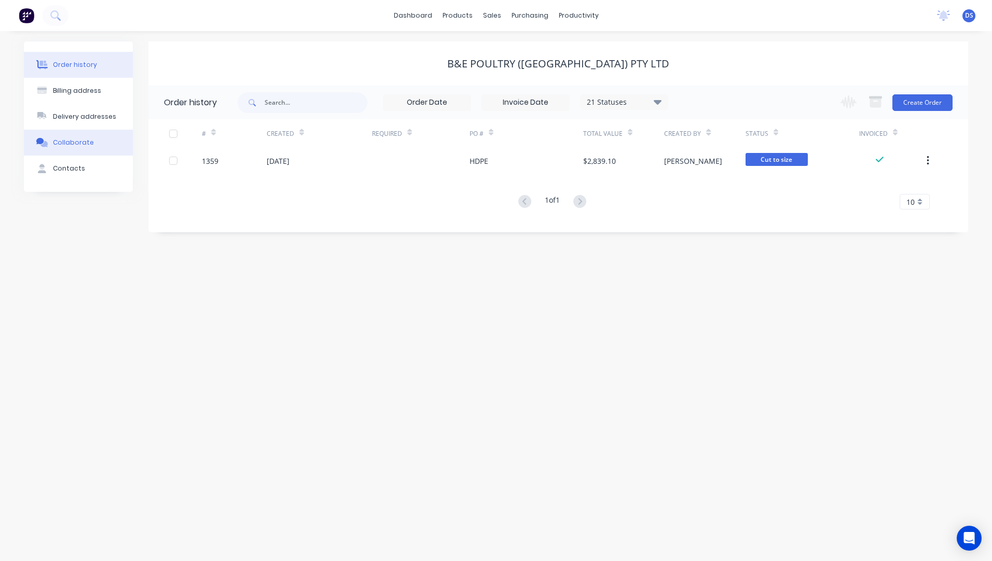
click at [68, 144] on div "Collaborate" at bounding box center [73, 142] width 41 height 9
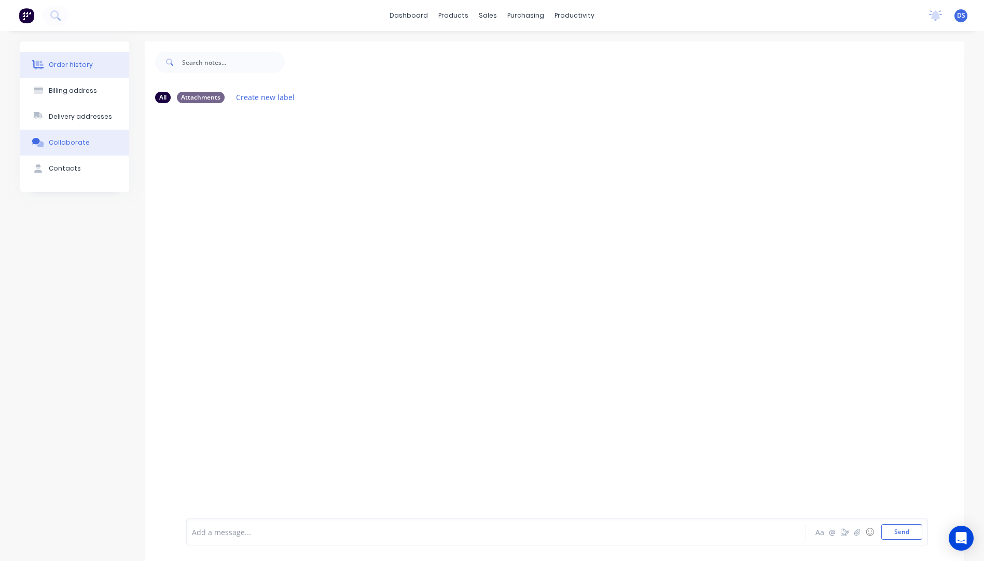
click at [76, 65] on div "Order history" at bounding box center [71, 64] width 44 height 9
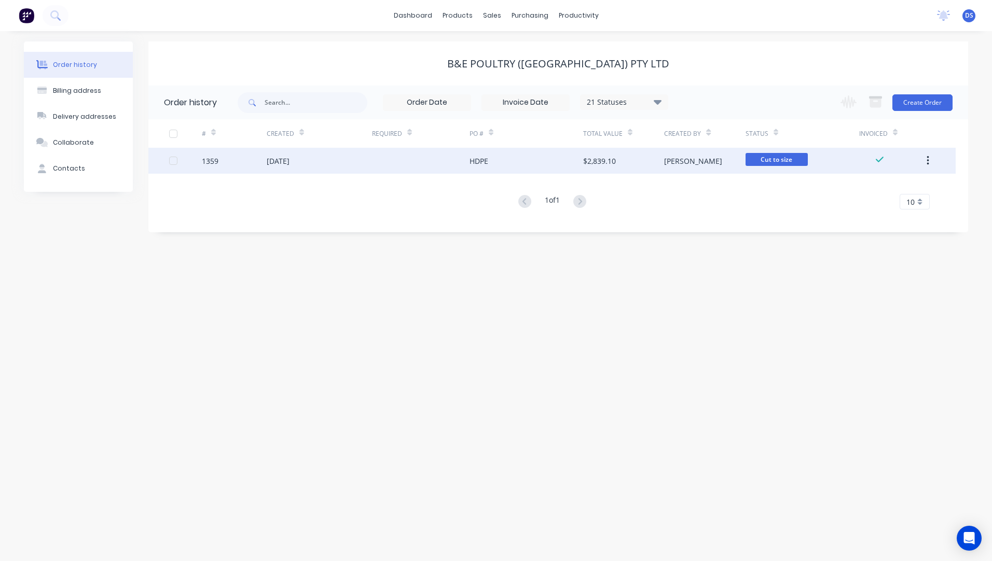
click at [282, 161] on div "[DATE]" at bounding box center [278, 161] width 23 height 11
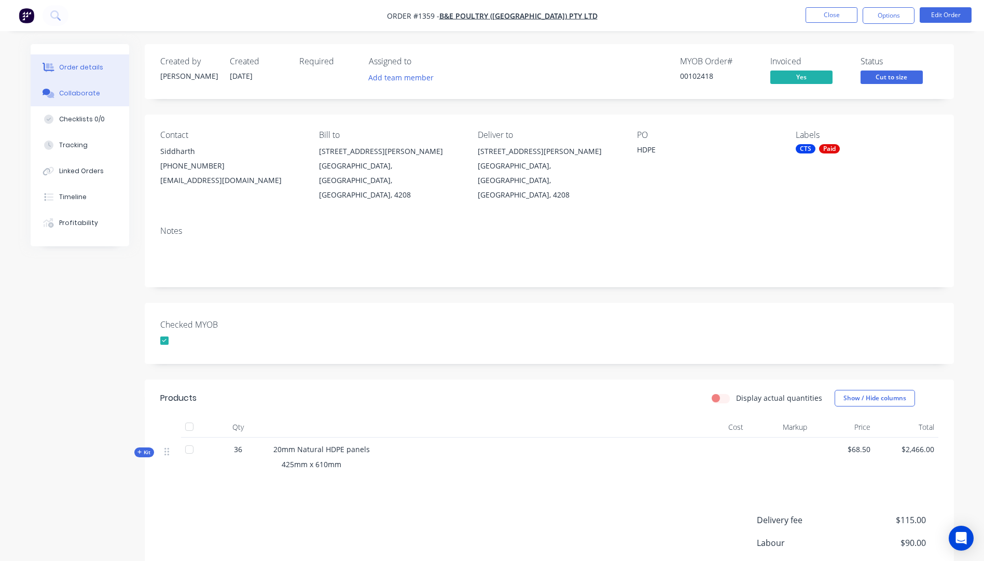
click at [79, 89] on div "Collaborate" at bounding box center [79, 93] width 41 height 9
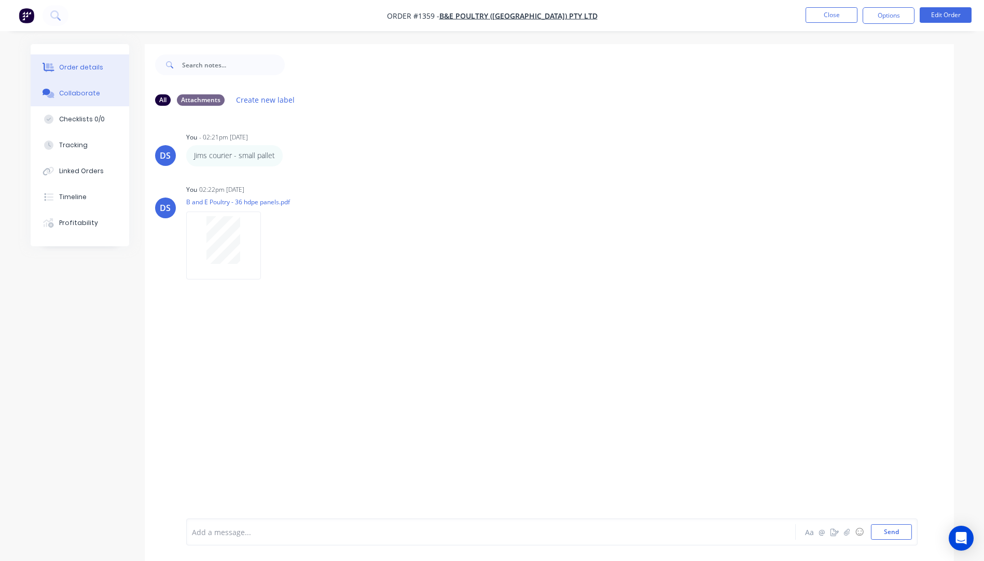
click at [80, 70] on div "Order details" at bounding box center [81, 67] width 44 height 9
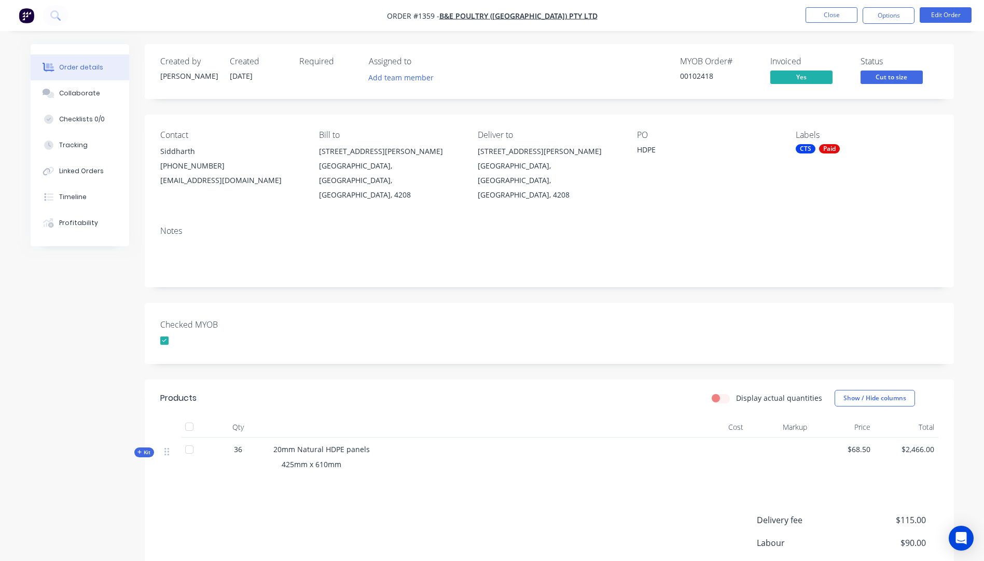
click at [81, 69] on div "Order details" at bounding box center [81, 67] width 44 height 9
click at [837, 21] on button "Close" at bounding box center [832, 15] width 52 height 16
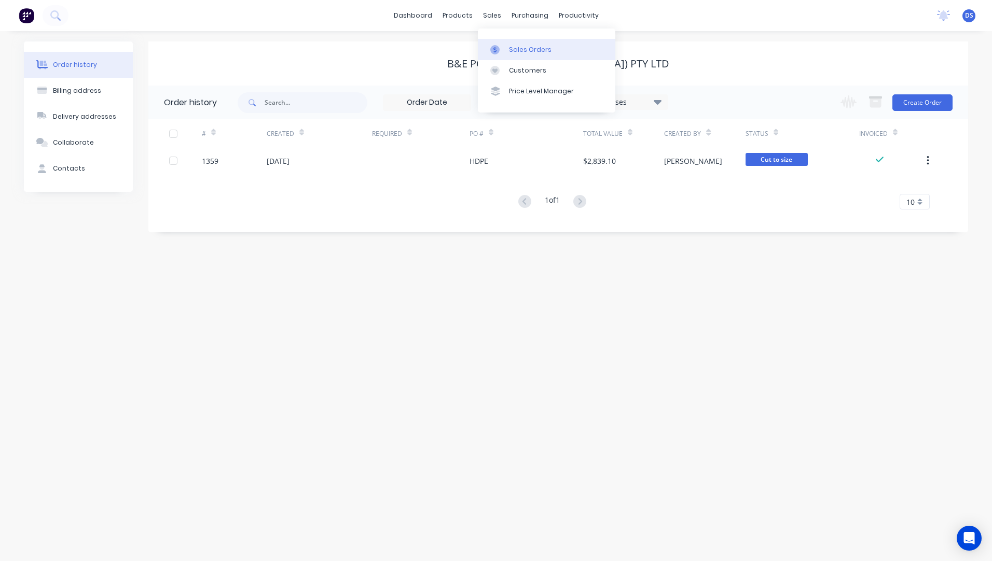
click at [517, 52] on div "Sales Orders" at bounding box center [530, 49] width 43 height 9
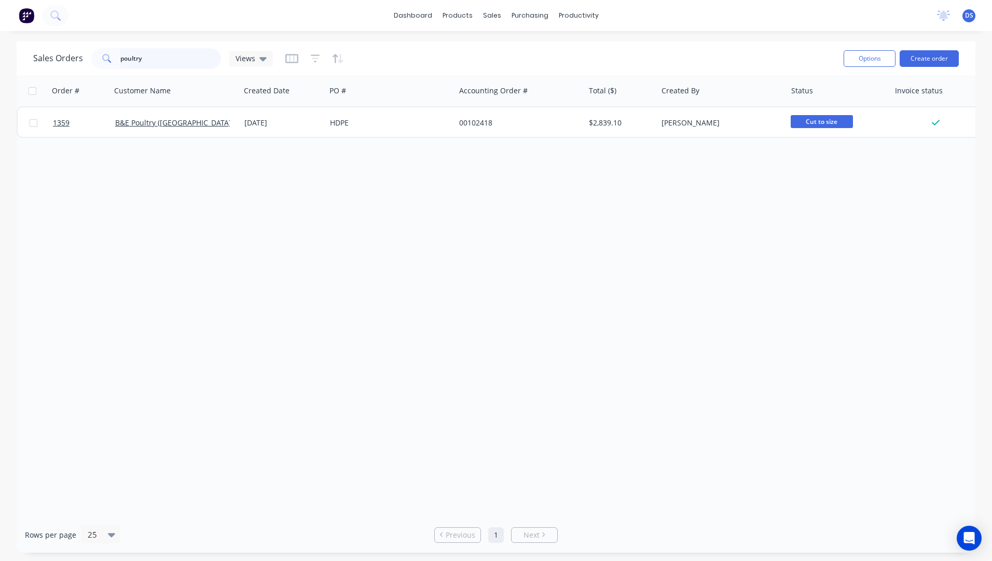
click at [172, 59] on input "poultry" at bounding box center [170, 58] width 101 height 21
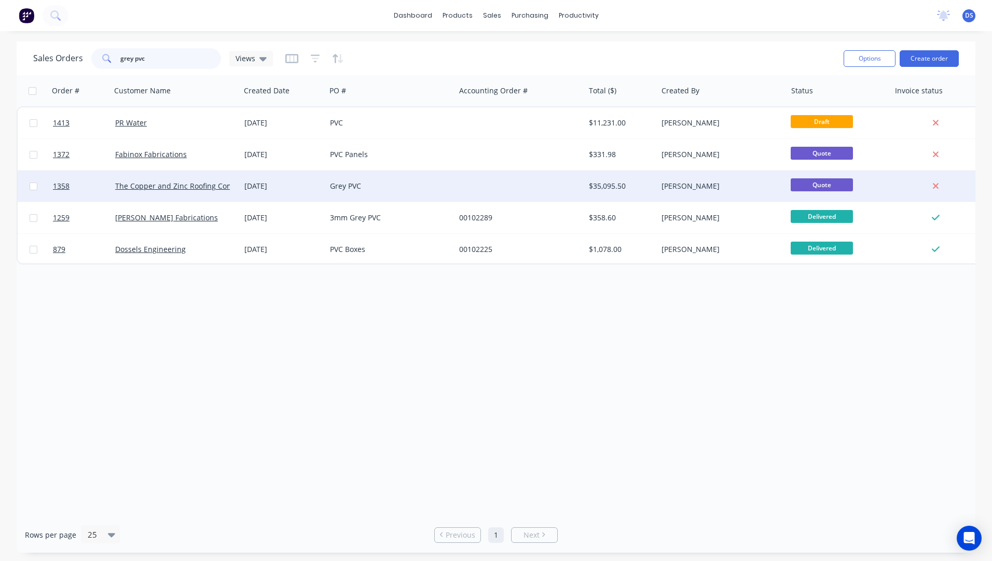
type input "grey pvc"
click at [190, 196] on div "The Copper and Zinc Roofing Company" at bounding box center [175, 186] width 129 height 31
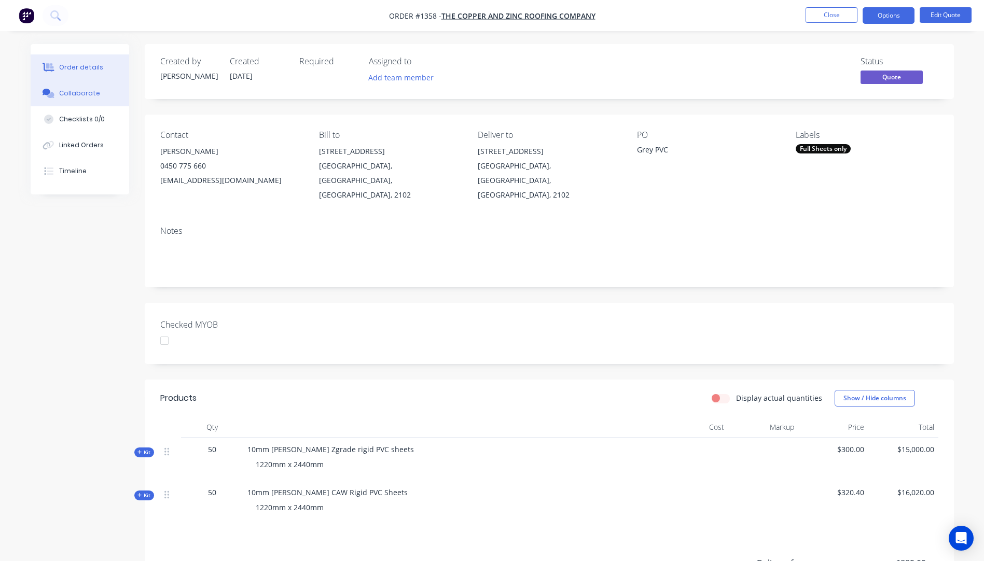
click at [77, 96] on div "Collaborate" at bounding box center [79, 93] width 41 height 9
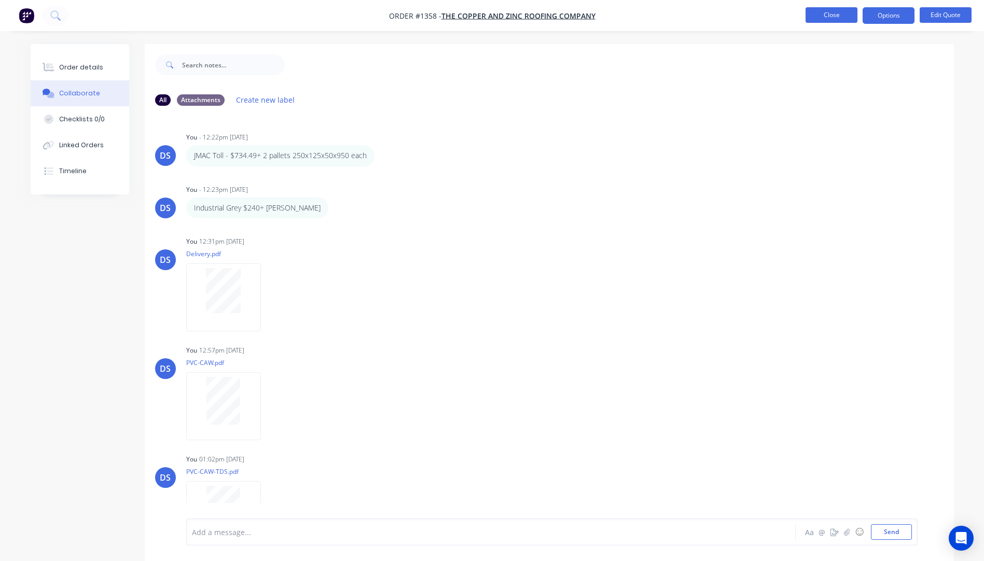
click at [827, 14] on button "Close" at bounding box center [832, 15] width 52 height 16
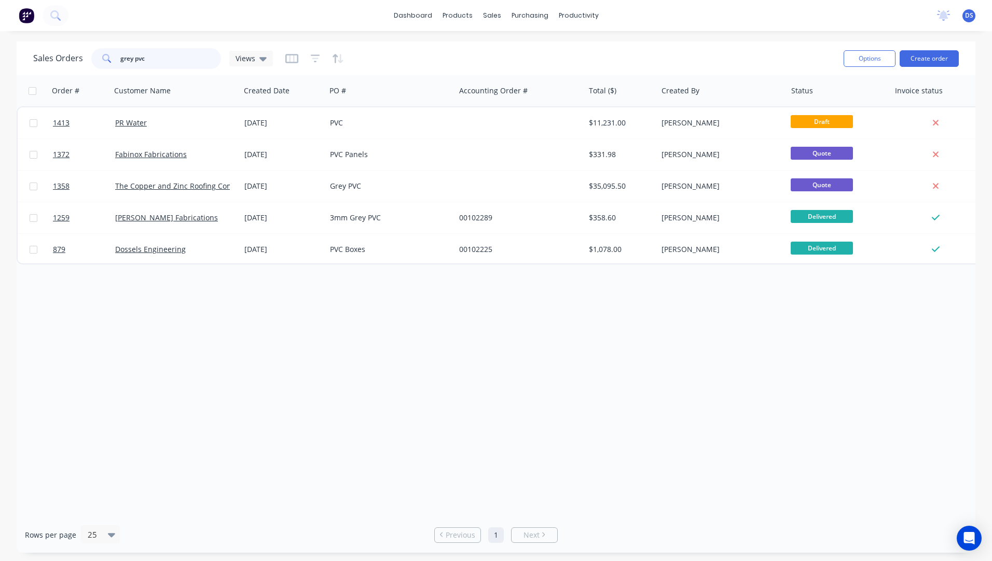
drag, startPoint x: 161, startPoint y: 63, endPoint x: 96, endPoint y: 59, distance: 65.0
click at [96, 59] on div "grey pvc" at bounding box center [156, 58] width 130 height 21
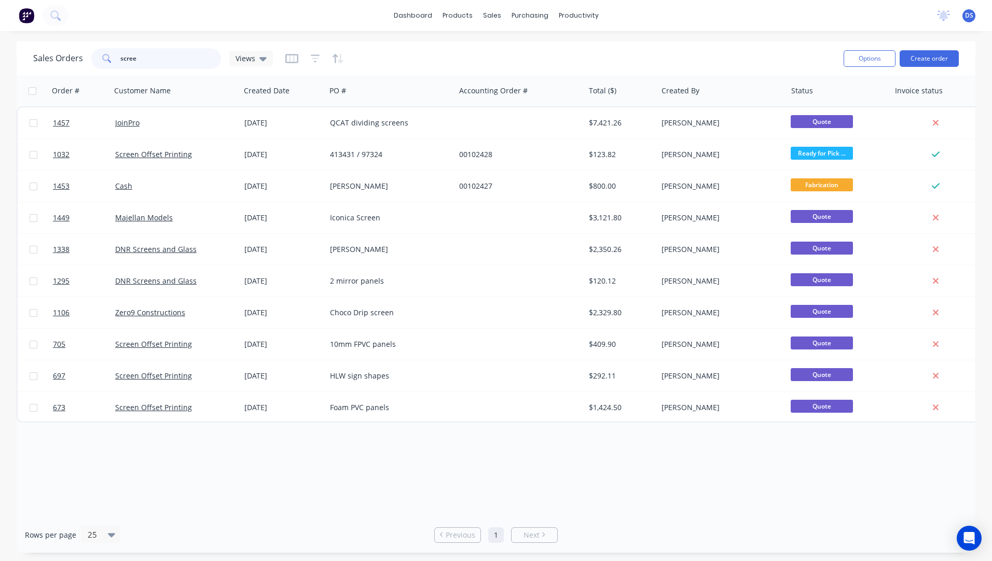
drag, startPoint x: 168, startPoint y: 60, endPoint x: 122, endPoint y: 54, distance: 46.0
click at [121, 54] on input "scree" at bounding box center [170, 58] width 101 height 21
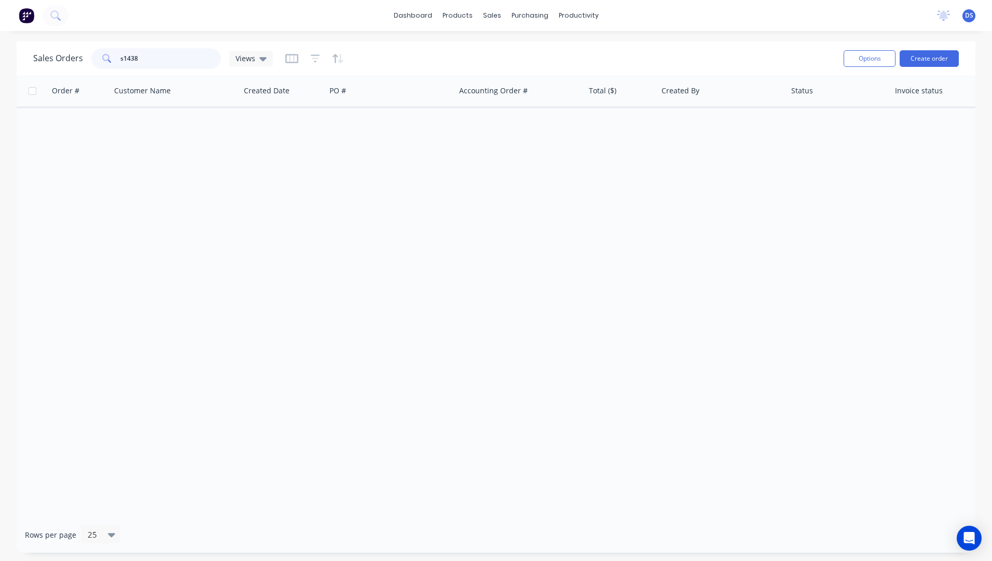
drag, startPoint x: 151, startPoint y: 59, endPoint x: 105, endPoint y: 60, distance: 46.2
click at [105, 60] on div "s1438" at bounding box center [156, 58] width 130 height 21
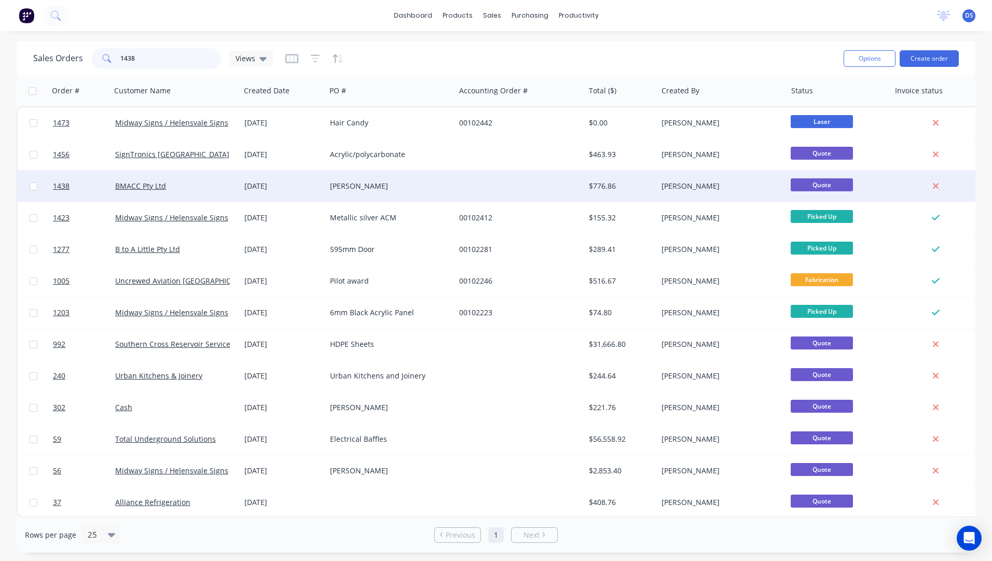
type input "1438"
click at [170, 191] on div "BMACC Pty Ltd" at bounding box center [175, 186] width 129 height 31
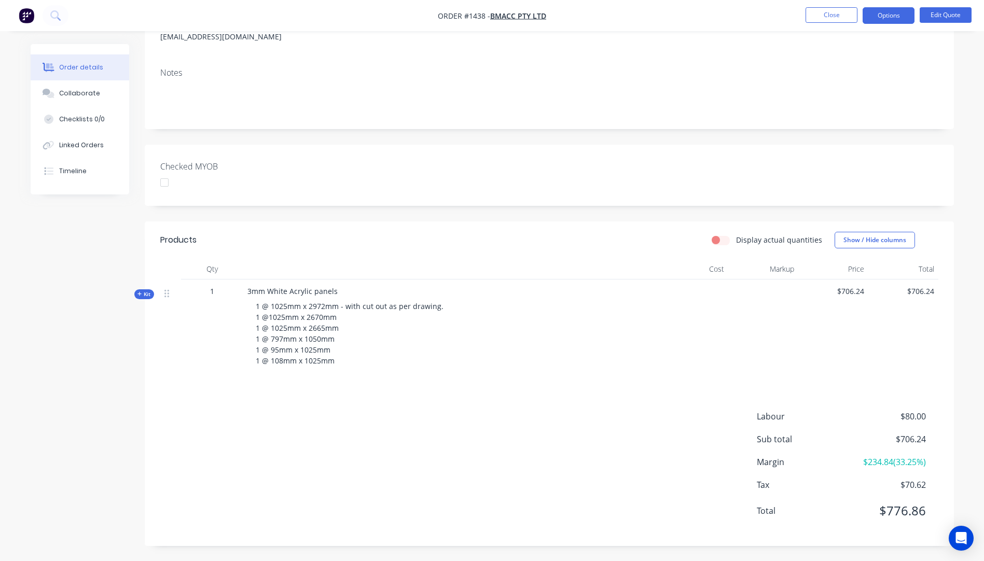
scroll to position [144, 0]
click at [945, 17] on button "Edit Quote" at bounding box center [946, 15] width 52 height 16
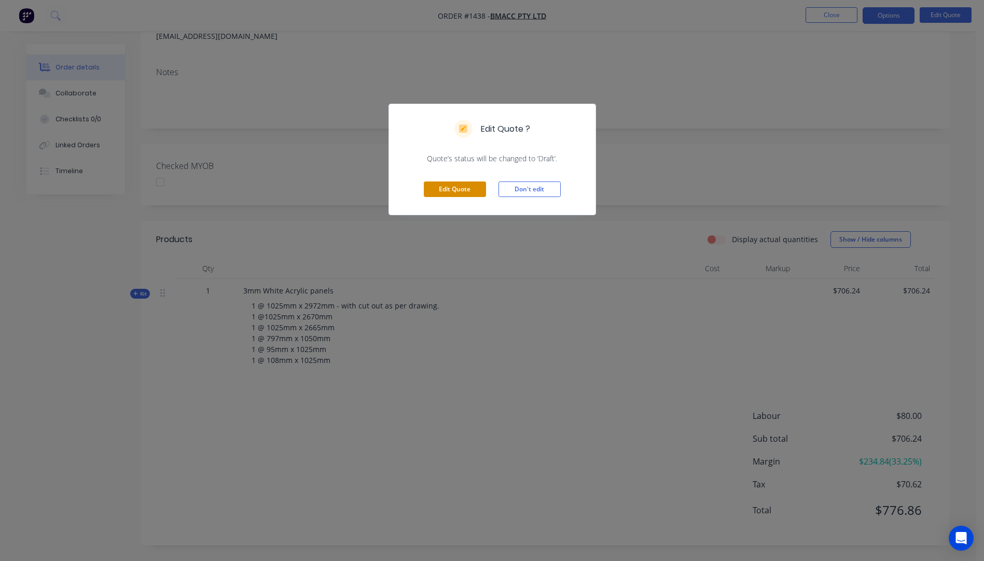
click at [476, 195] on button "Edit Quote" at bounding box center [455, 190] width 62 height 16
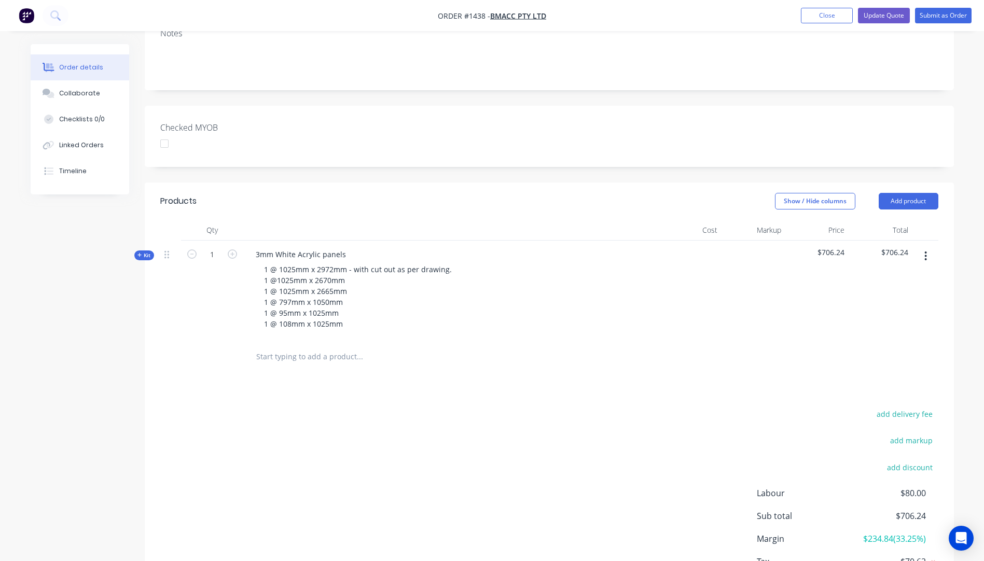
scroll to position [262, 0]
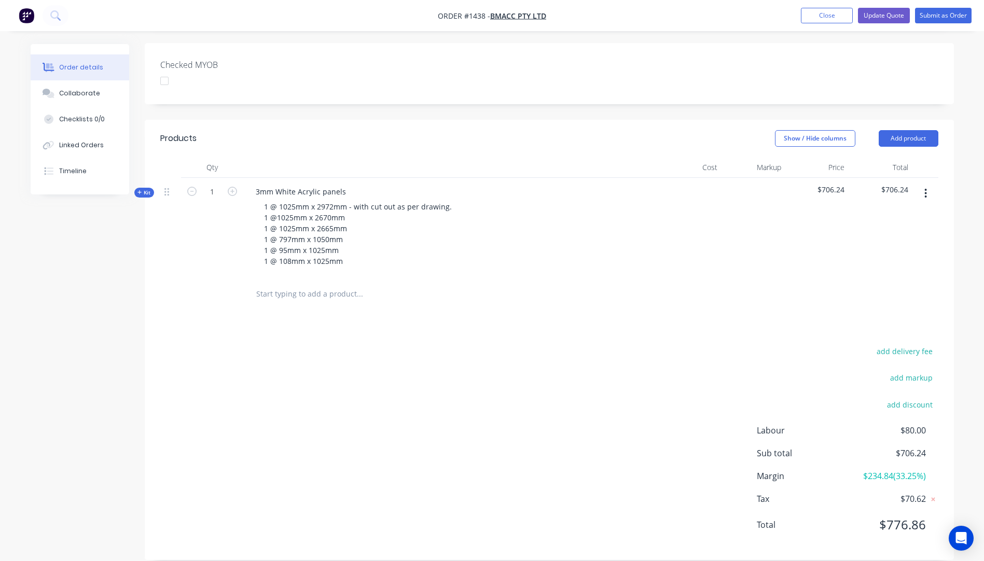
click at [331, 390] on div "add delivery fee add markup add discount Labour $80.00 Sub total $706.24 Margin…" at bounding box center [549, 444] width 778 height 200
click at [140, 190] on icon at bounding box center [139, 192] width 5 height 5
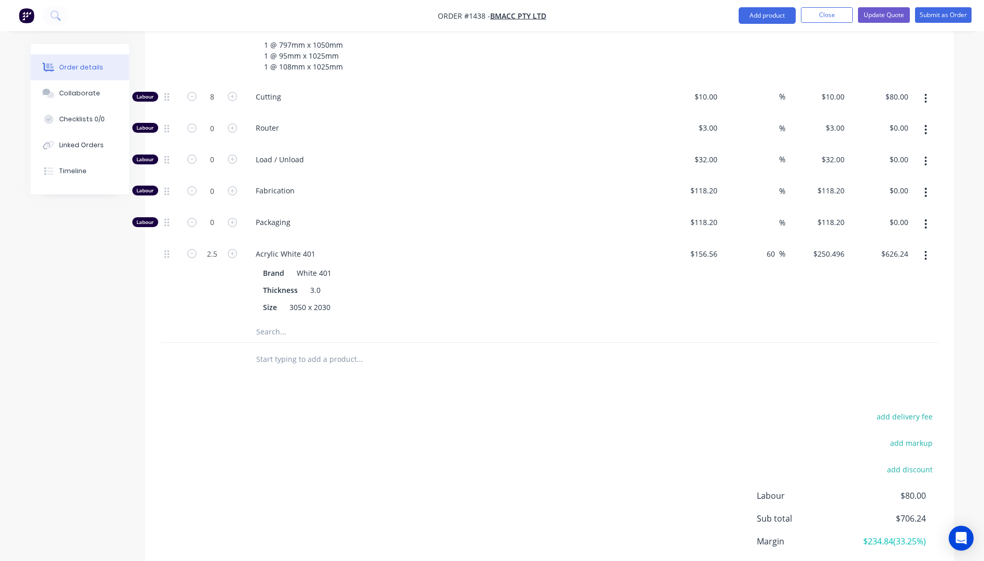
scroll to position [469, 0]
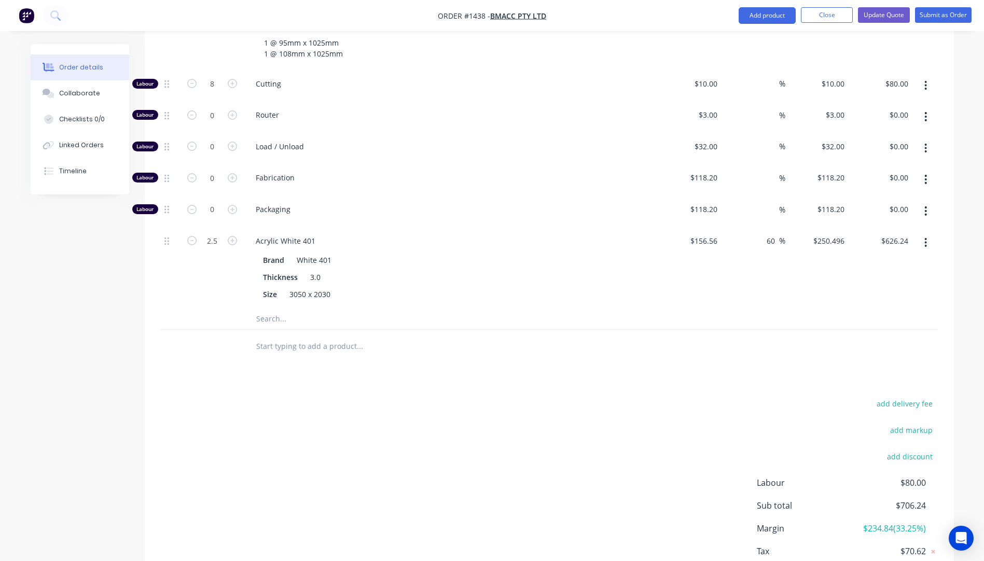
click at [302, 336] on input "text" at bounding box center [360, 346] width 208 height 21
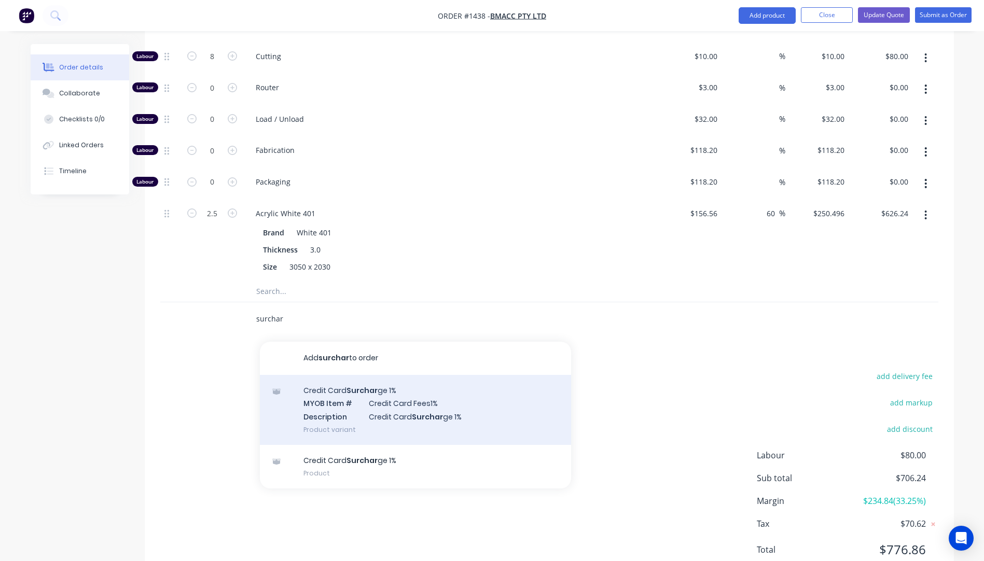
scroll to position [522, 0]
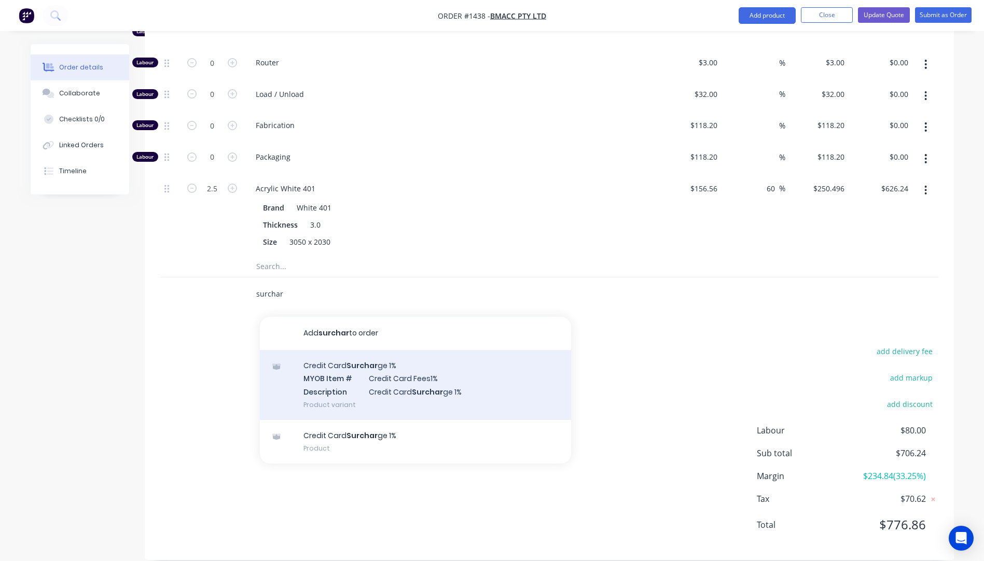
type input "surchar"
click at [380, 383] on div "Credit Card Surchar ge 1% MYOB Item # Credit Card Fees1% Description Credit Car…" at bounding box center [415, 385] width 311 height 70
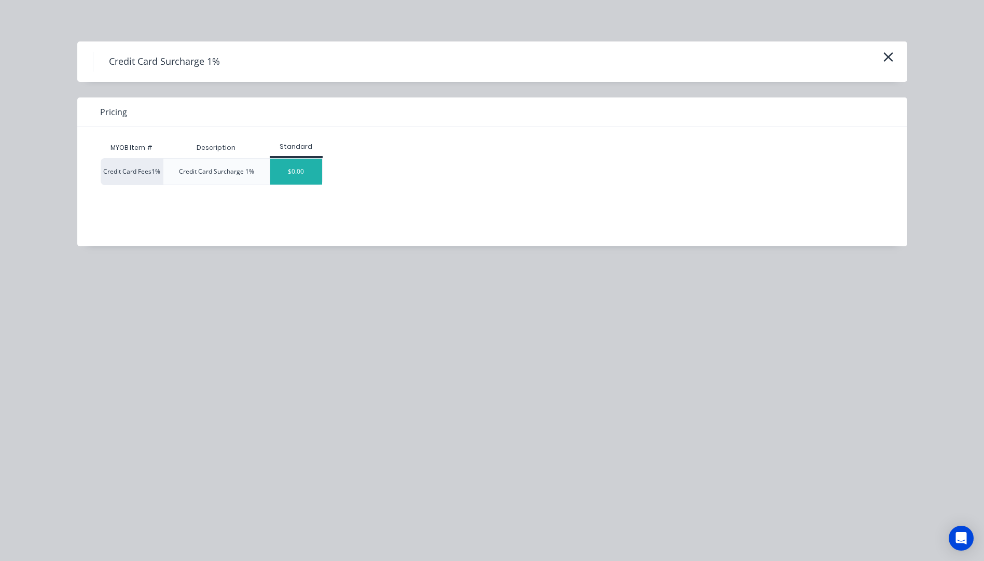
click at [294, 170] on div "$0.00" at bounding box center [296, 172] width 52 height 26
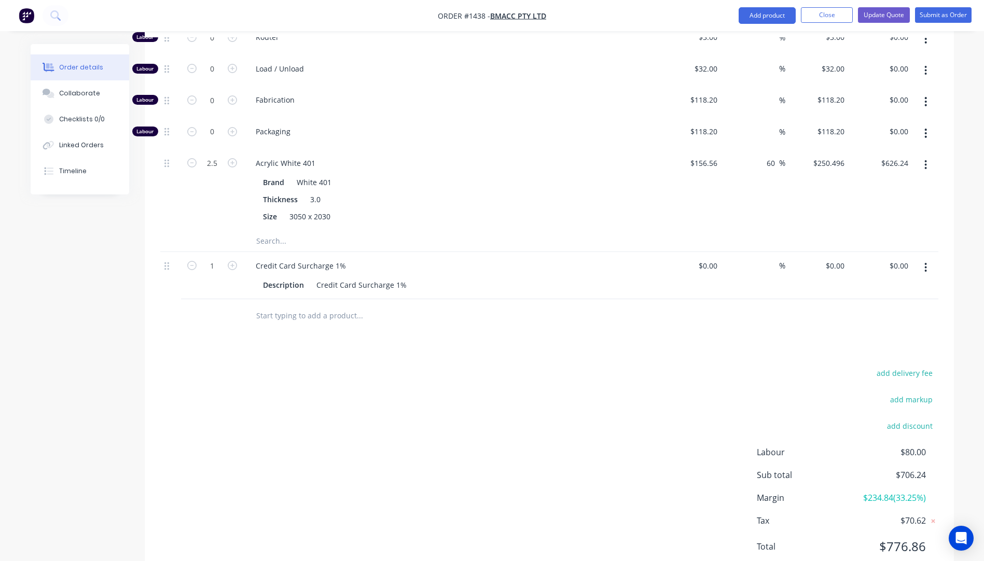
scroll to position [569, 0]
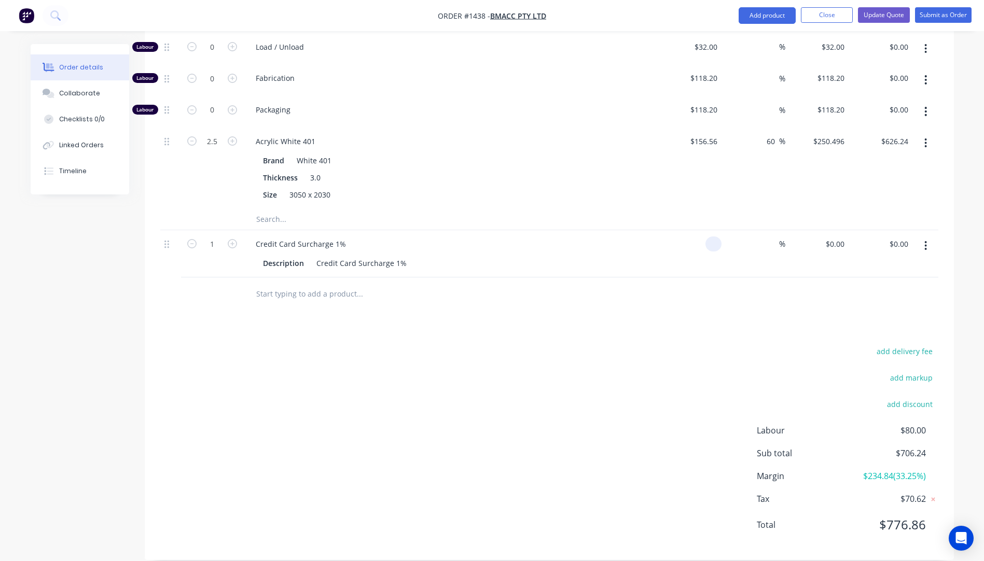
click at [706, 237] on div at bounding box center [714, 244] width 16 height 15
type input "$7.06"
click at [648, 301] on div "Products Show / Hide columns Add product Qty Cost Markup Price Total Kit 1 3mm …" at bounding box center [549, 187] width 809 height 748
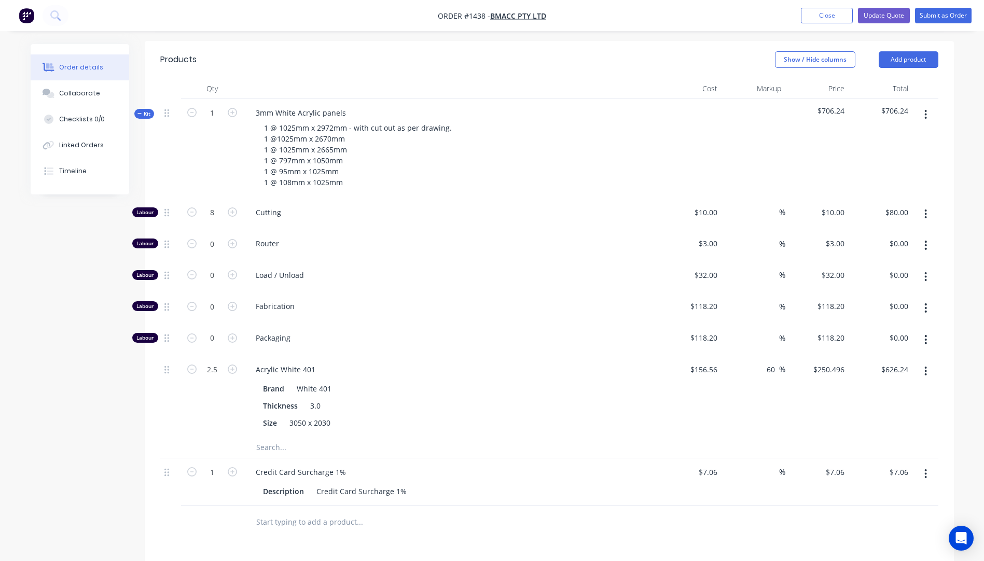
scroll to position [310, 0]
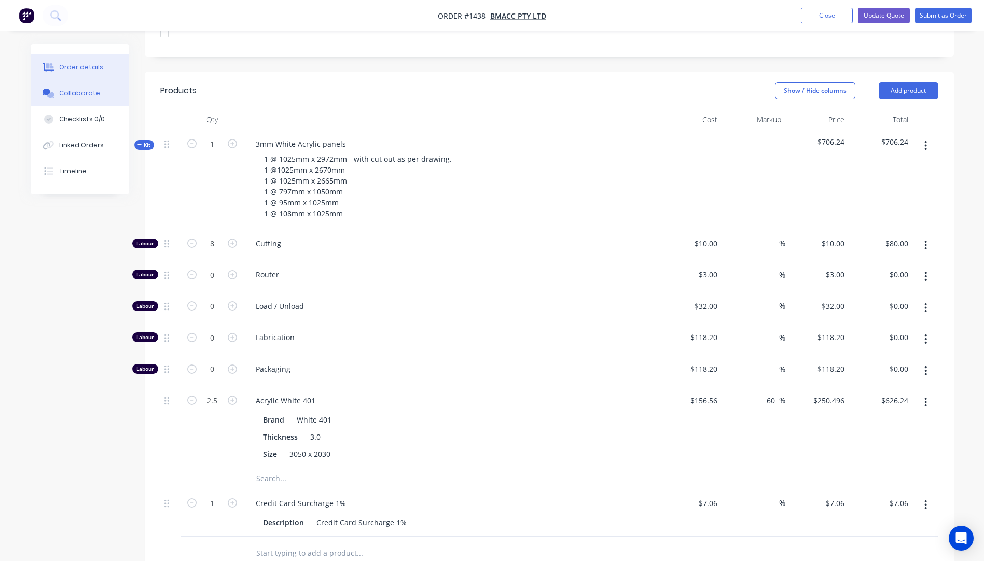
click at [86, 93] on div "Collaborate" at bounding box center [79, 93] width 41 height 9
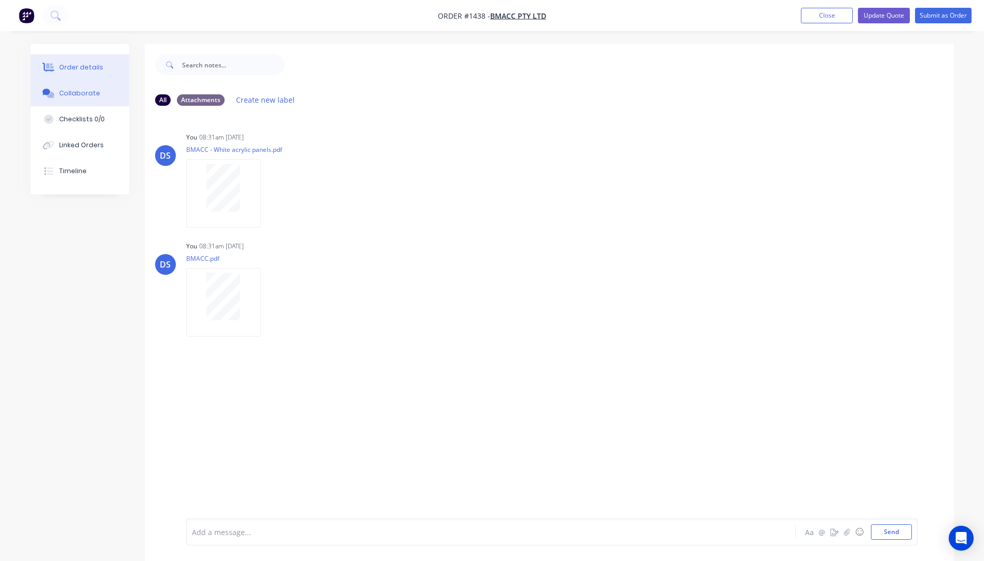
click at [71, 71] on div "Order details" at bounding box center [81, 67] width 44 height 9
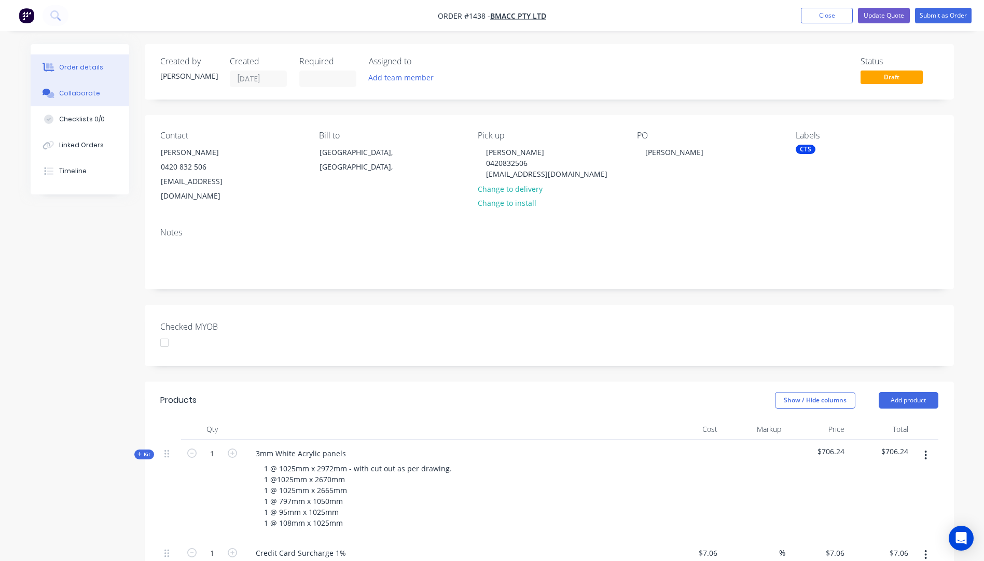
click at [76, 98] on button "Collaborate" at bounding box center [80, 93] width 99 height 26
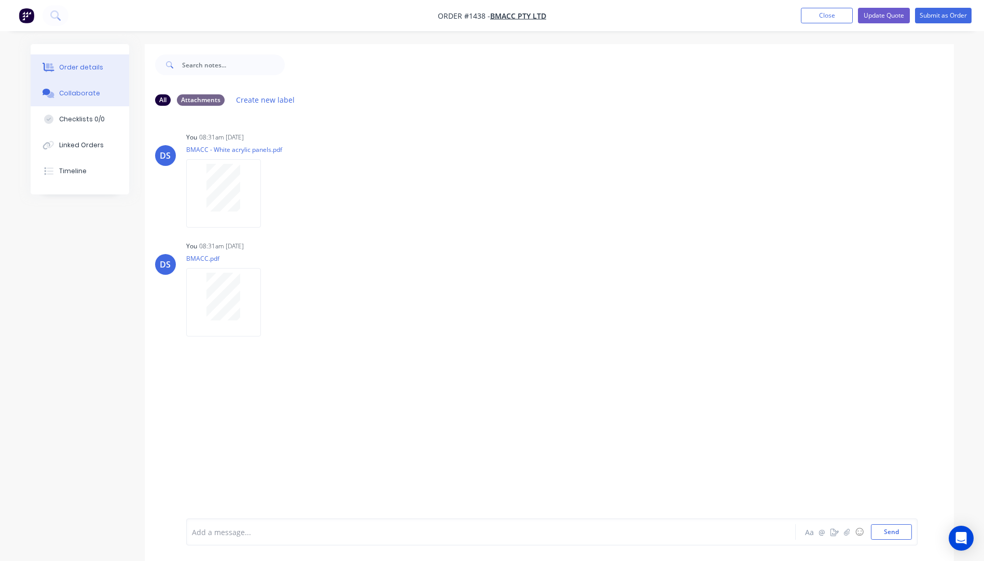
click at [85, 65] on div "Order details" at bounding box center [81, 67] width 44 height 9
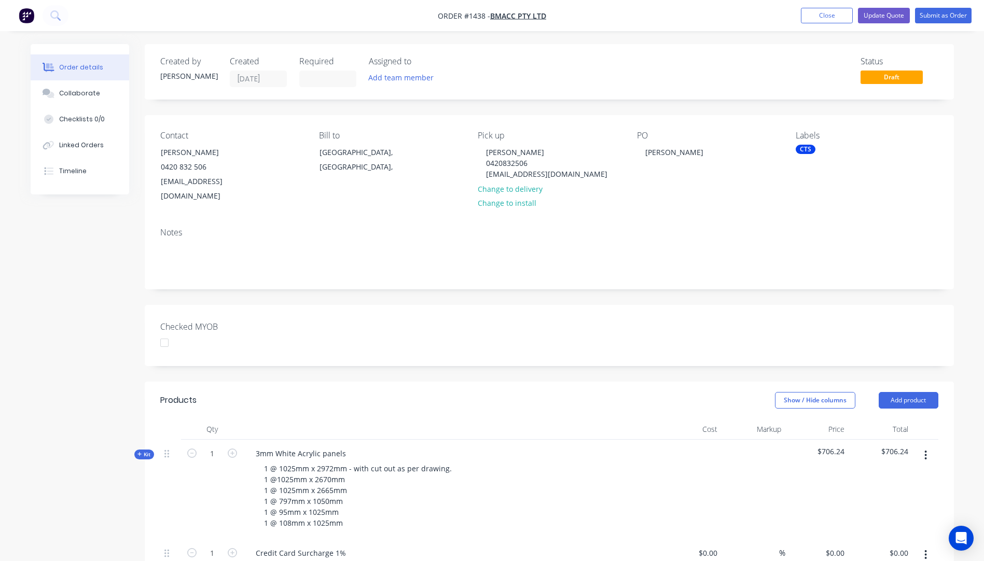
type input "$7.06"
click at [80, 93] on div "Collaborate" at bounding box center [79, 93] width 41 height 9
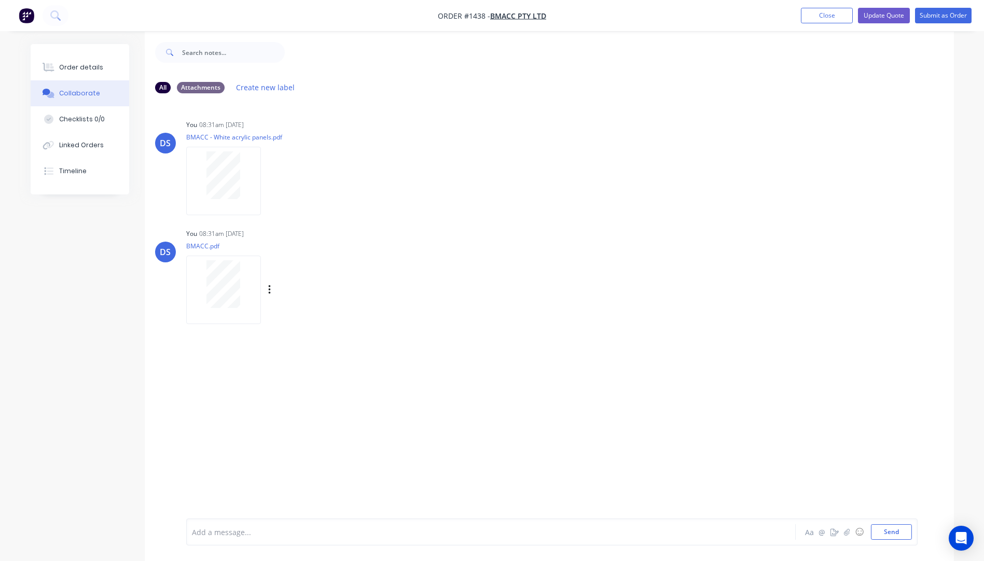
scroll to position [16, 0]
click at [80, 72] on button "Order details" at bounding box center [80, 67] width 99 height 26
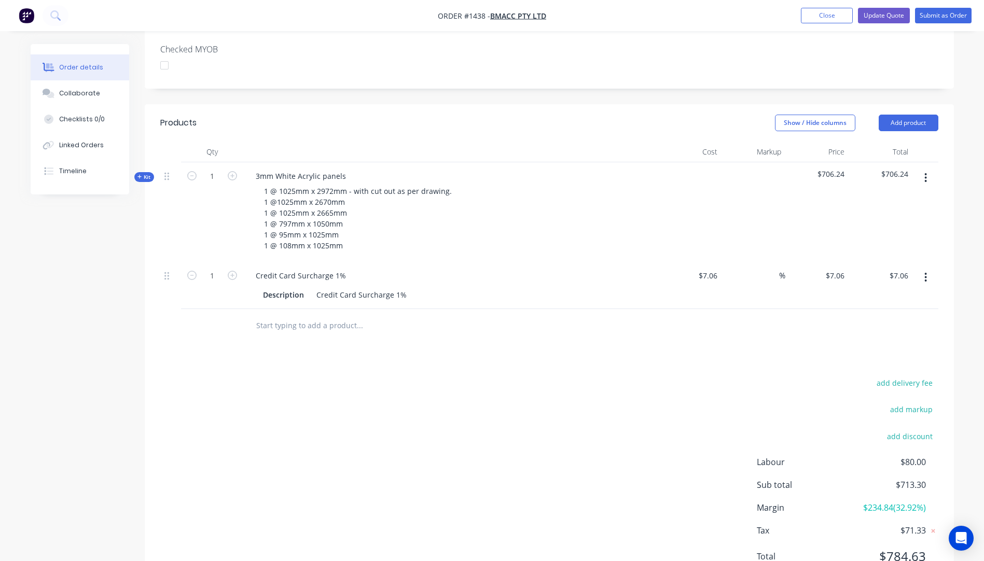
scroll to position [309, 0]
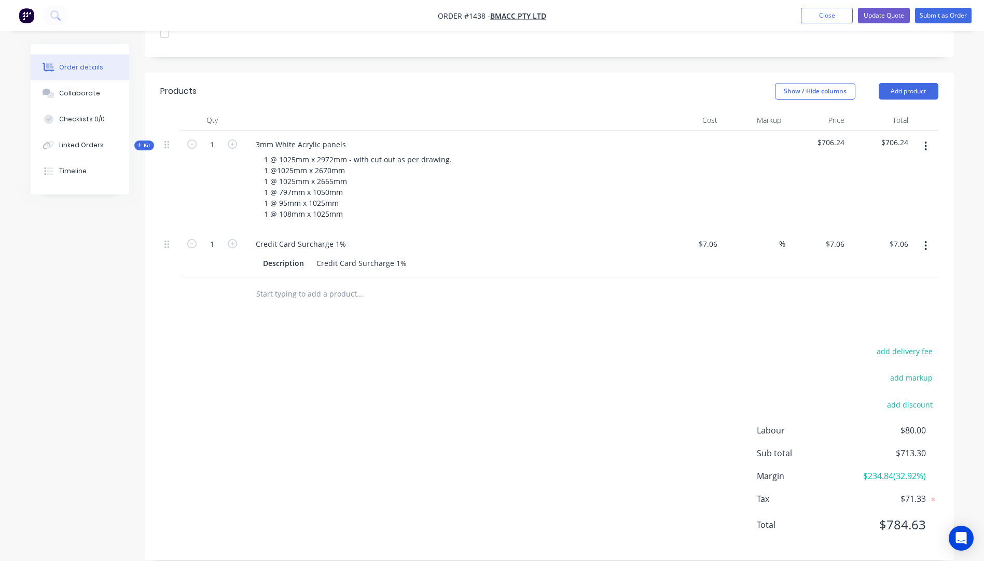
click at [139, 143] on icon at bounding box center [139, 145] width 5 height 5
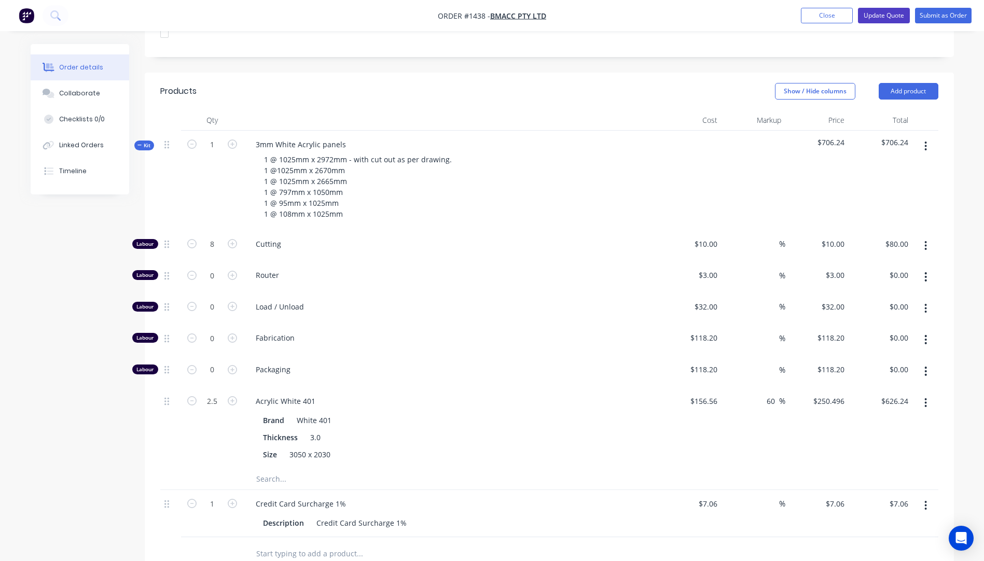
click at [881, 18] on button "Update Quote" at bounding box center [884, 16] width 52 height 16
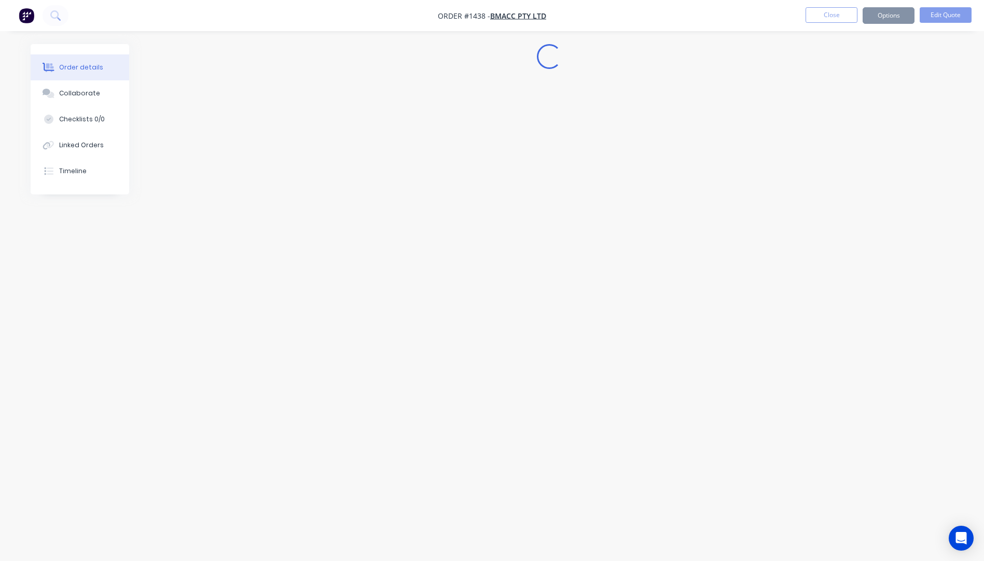
scroll to position [0, 0]
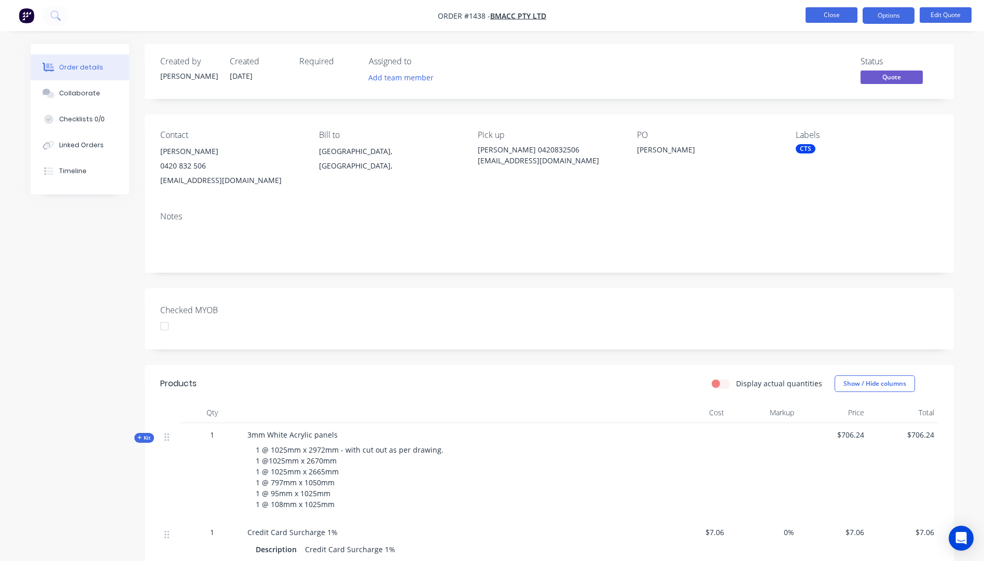
click at [841, 15] on button "Close" at bounding box center [832, 15] width 52 height 16
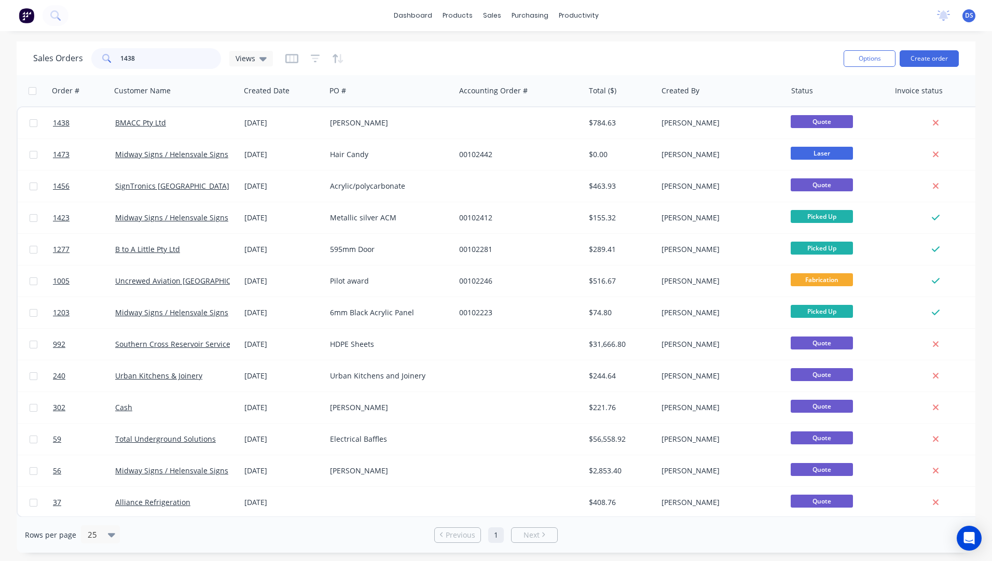
drag, startPoint x: 147, startPoint y: 60, endPoint x: 106, endPoint y: 60, distance: 41.5
click at [106, 60] on div "1438" at bounding box center [156, 58] width 130 height 21
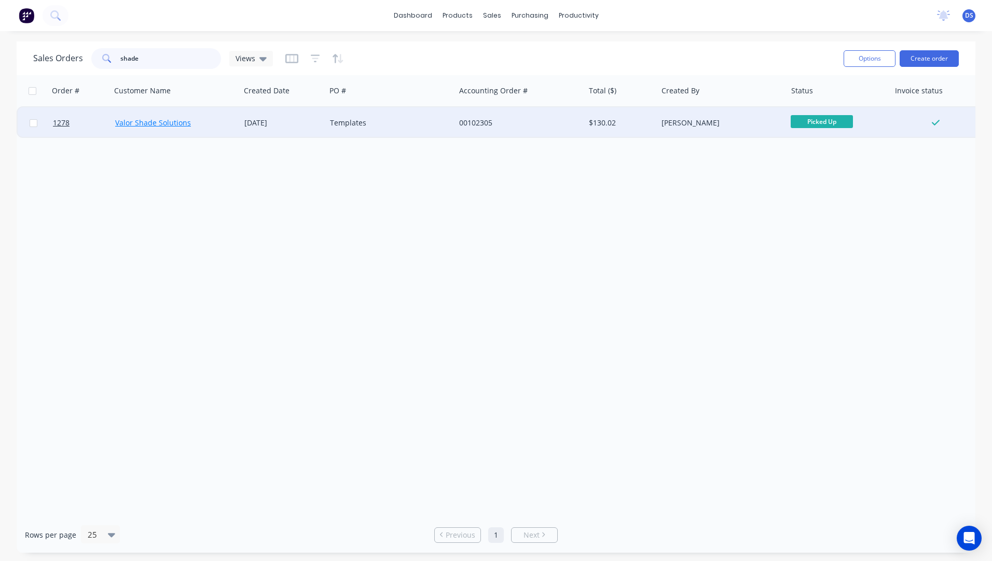
type input "shade"
click at [165, 126] on link "Valor Shade Solutions" at bounding box center [153, 123] width 76 height 10
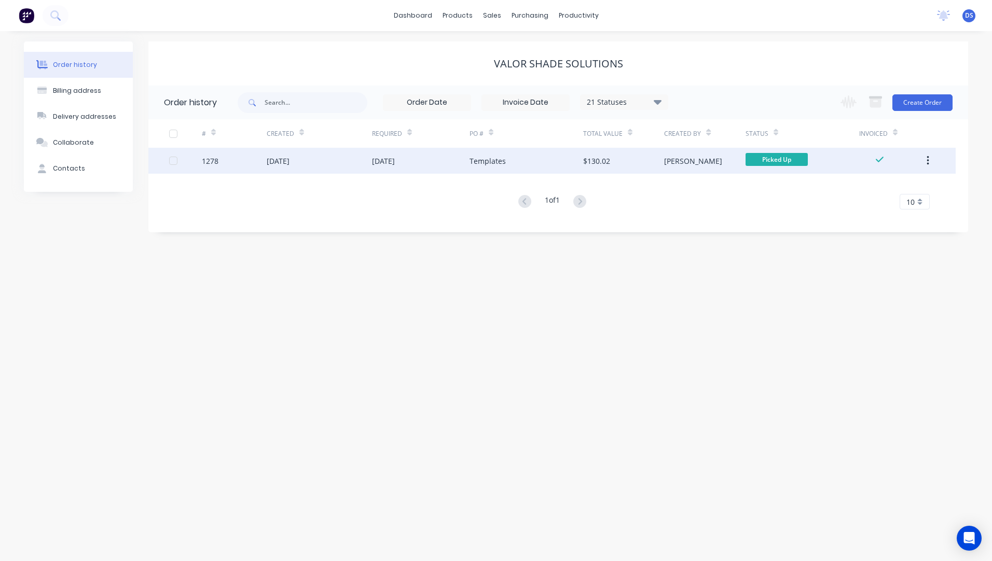
click at [368, 165] on div "[DATE]" at bounding box center [319, 161] width 105 height 26
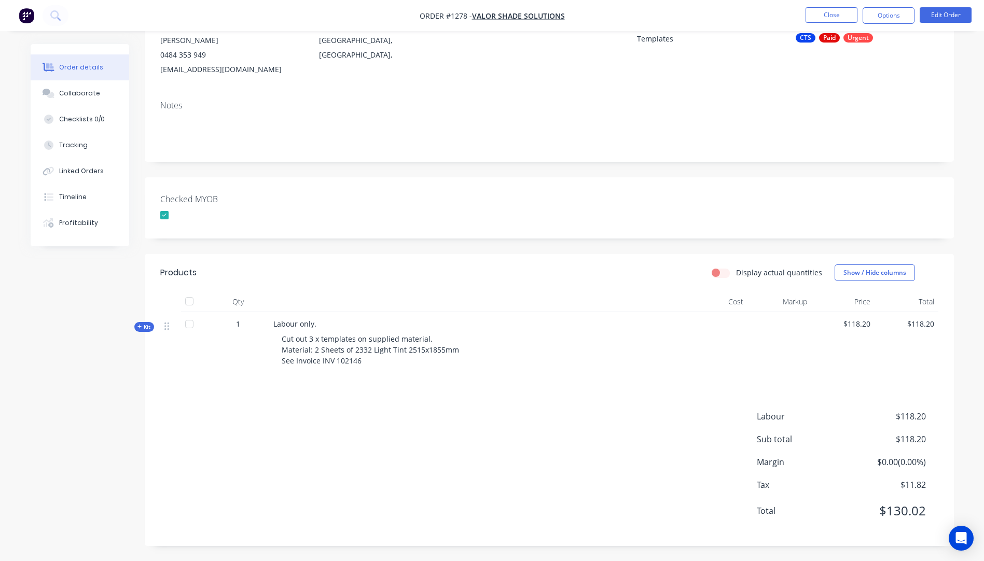
scroll to position [112, 0]
click at [139, 327] on icon at bounding box center [139, 326] width 5 height 5
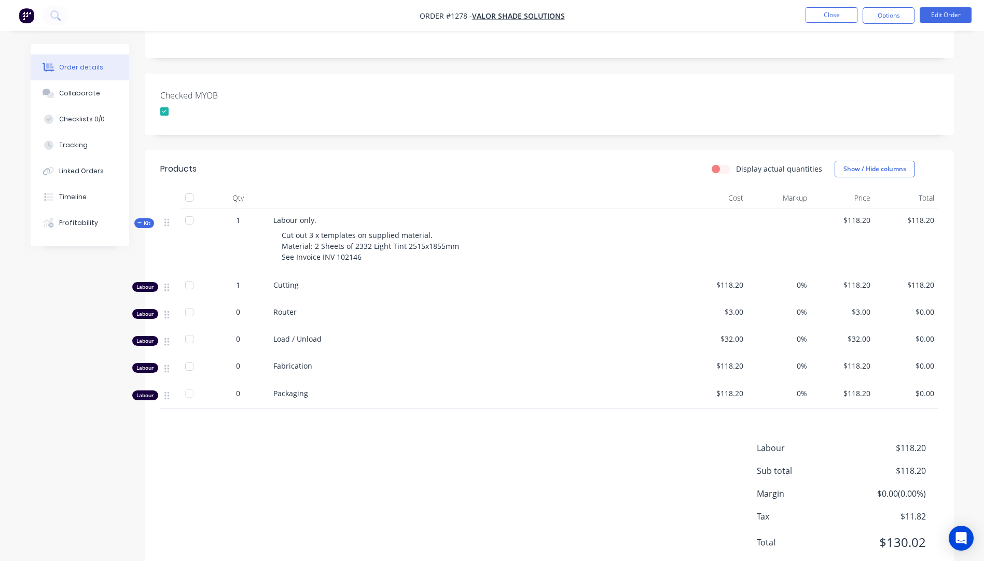
scroll to position [215, 0]
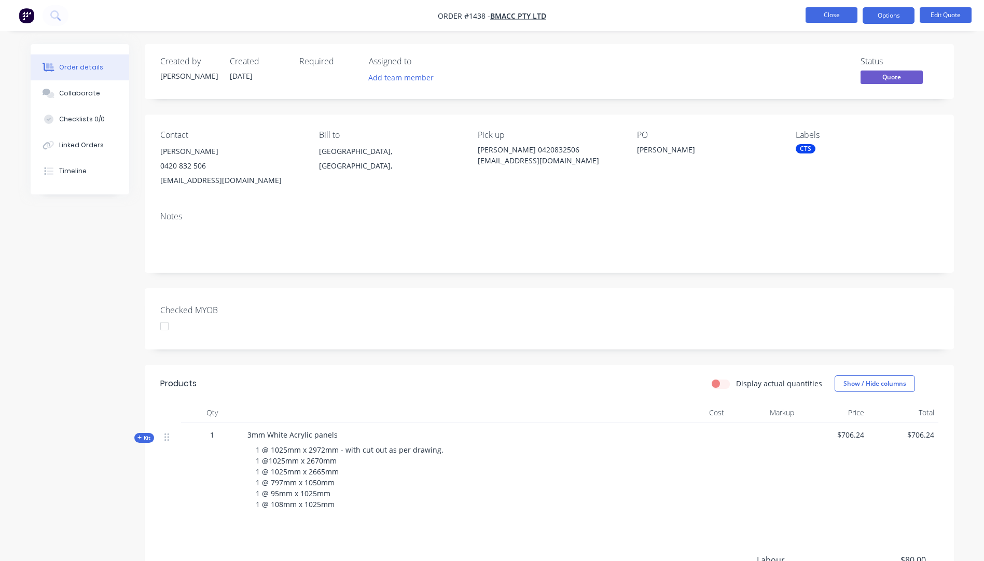
click at [830, 10] on button "Close" at bounding box center [832, 15] width 52 height 16
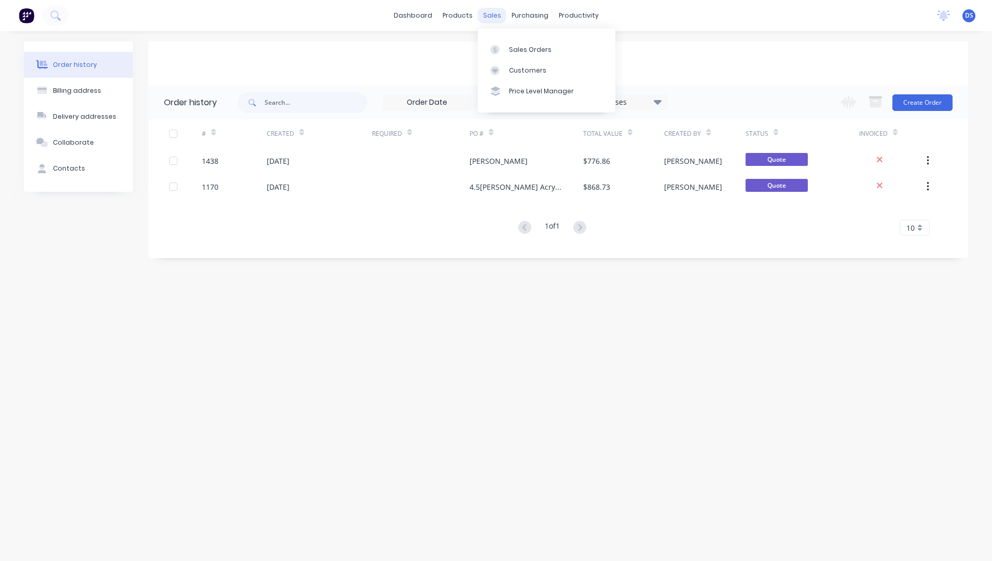
drag, startPoint x: 492, startPoint y: 20, endPoint x: 504, endPoint y: 27, distance: 14.7
click at [492, 20] on div "sales" at bounding box center [492, 16] width 29 height 16
click at [520, 51] on div "Sales Orders" at bounding box center [530, 49] width 43 height 9
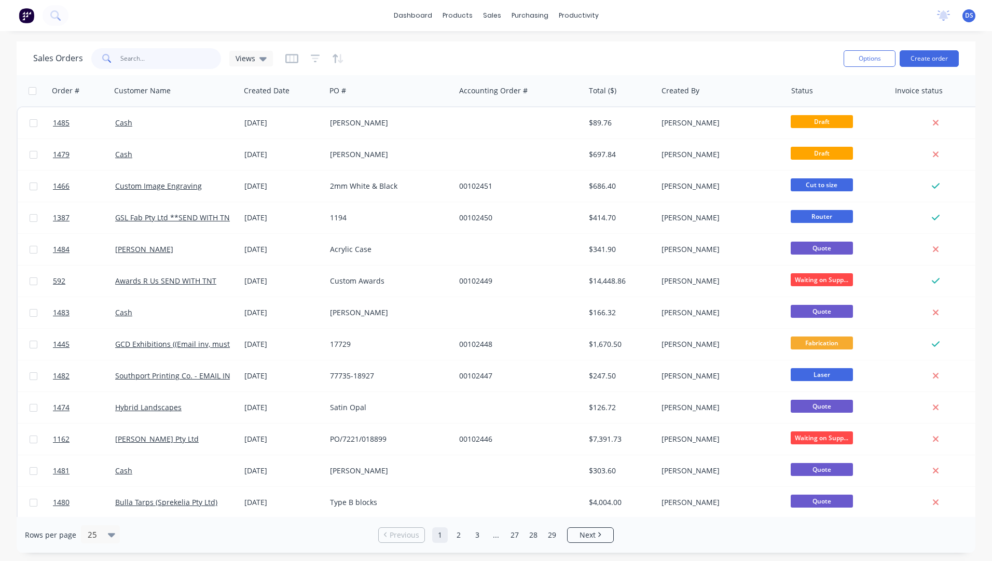
click at [178, 63] on input "text" at bounding box center [170, 58] width 101 height 21
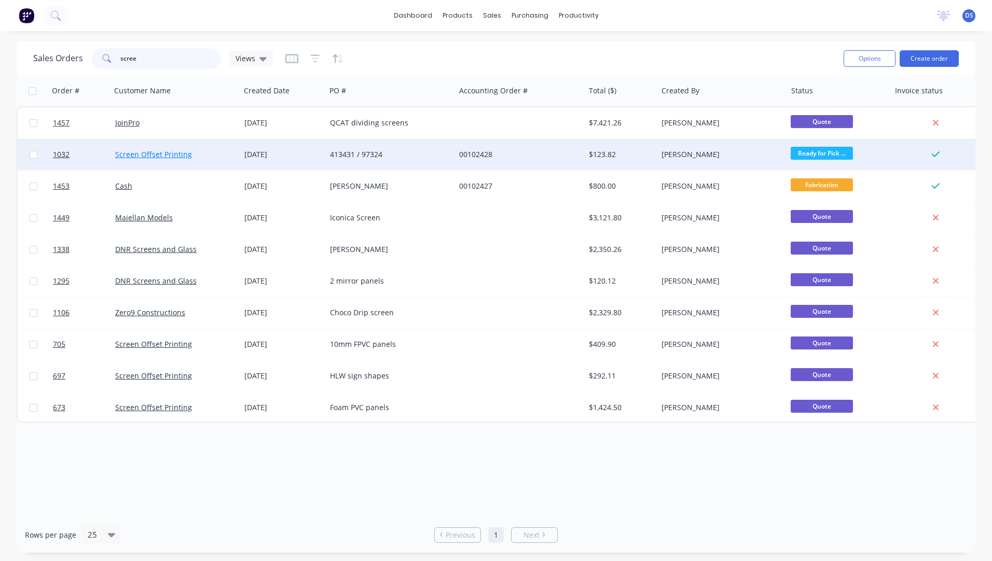
type input "scree"
click at [168, 157] on link "Screen Offset Printing" at bounding box center [153, 154] width 77 height 10
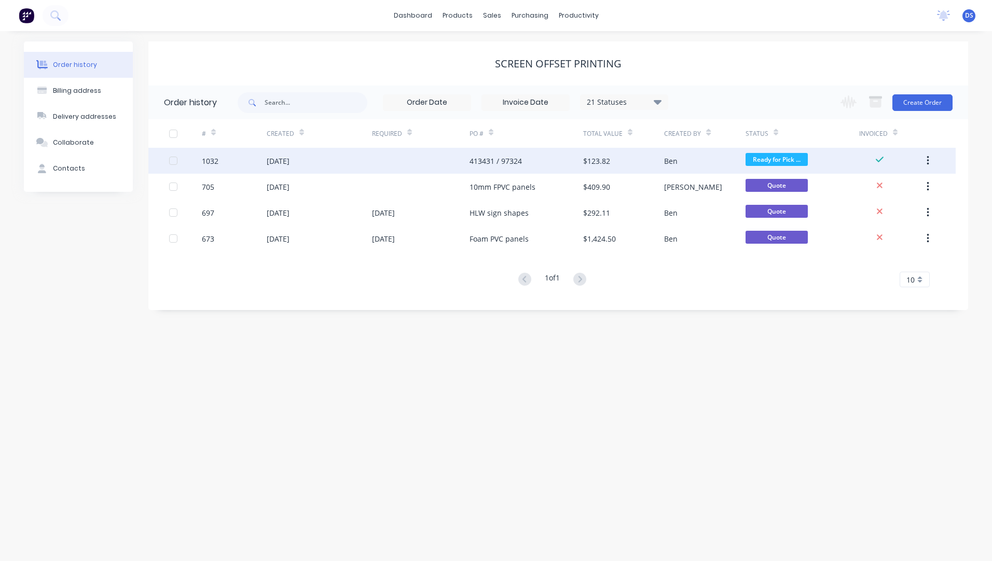
click at [496, 165] on div "413431 / 97324" at bounding box center [495, 161] width 52 height 11
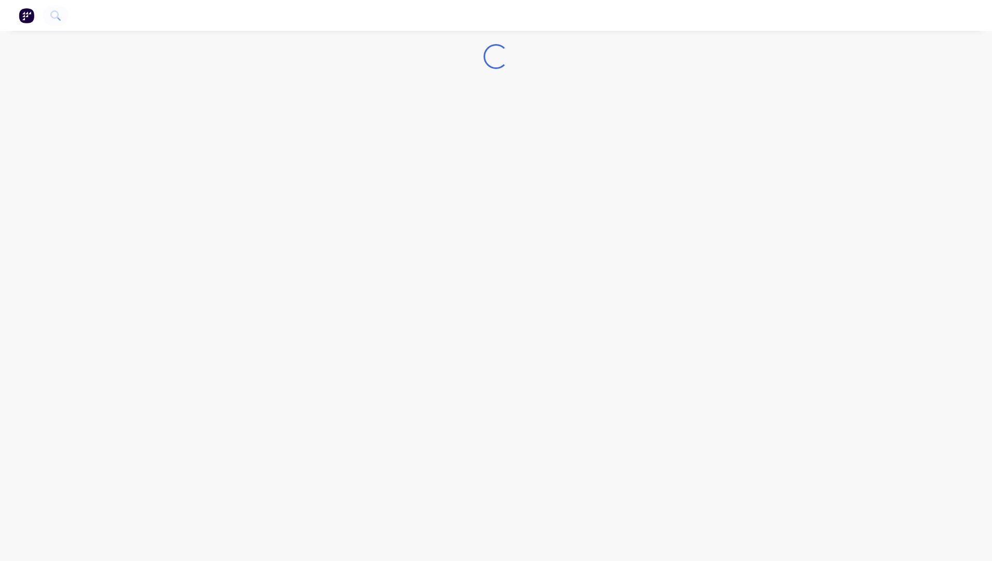
click at [496, 165] on div "Loading..." at bounding box center [496, 280] width 992 height 561
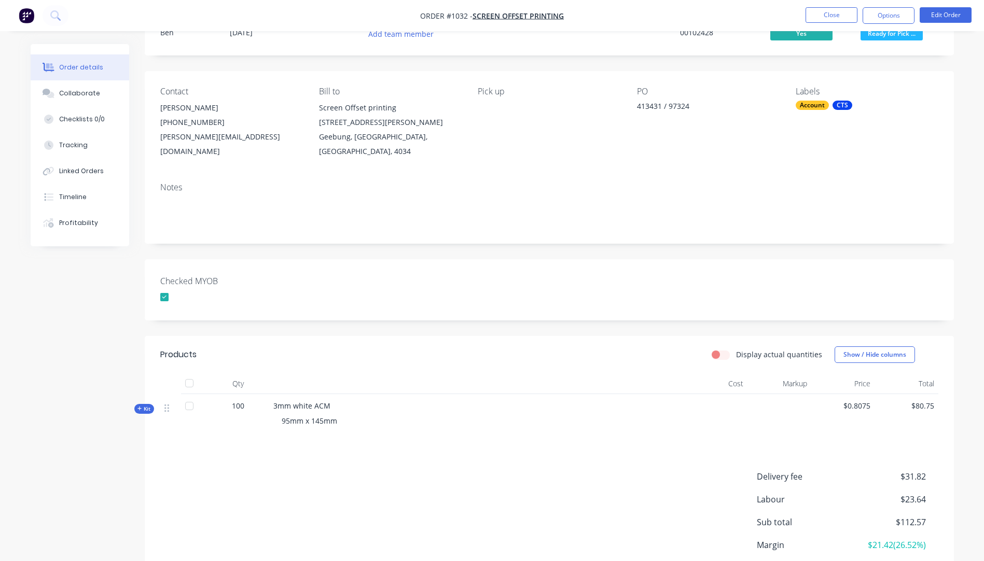
scroll to position [113, 0]
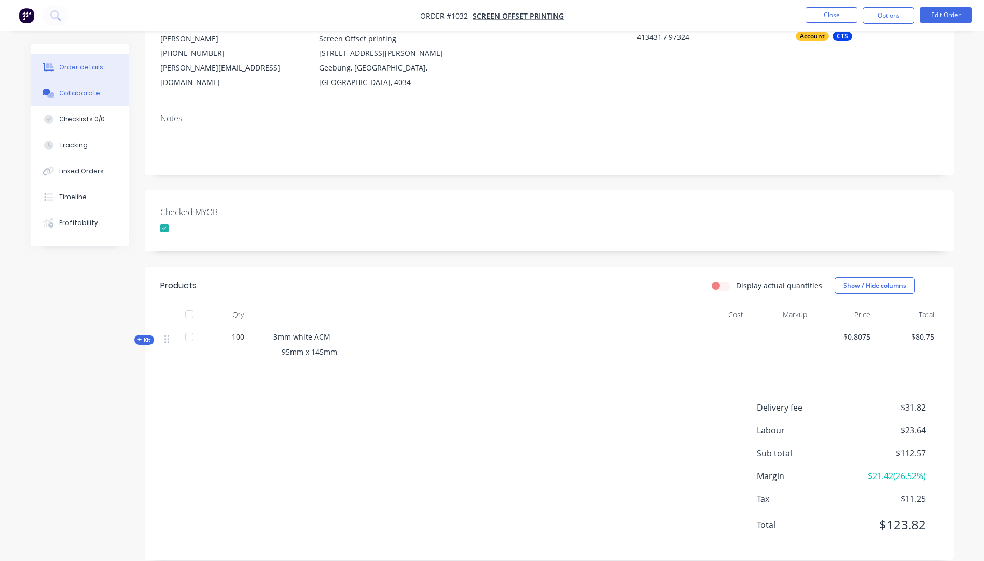
click at [92, 98] on div "Collaborate" at bounding box center [79, 93] width 41 height 9
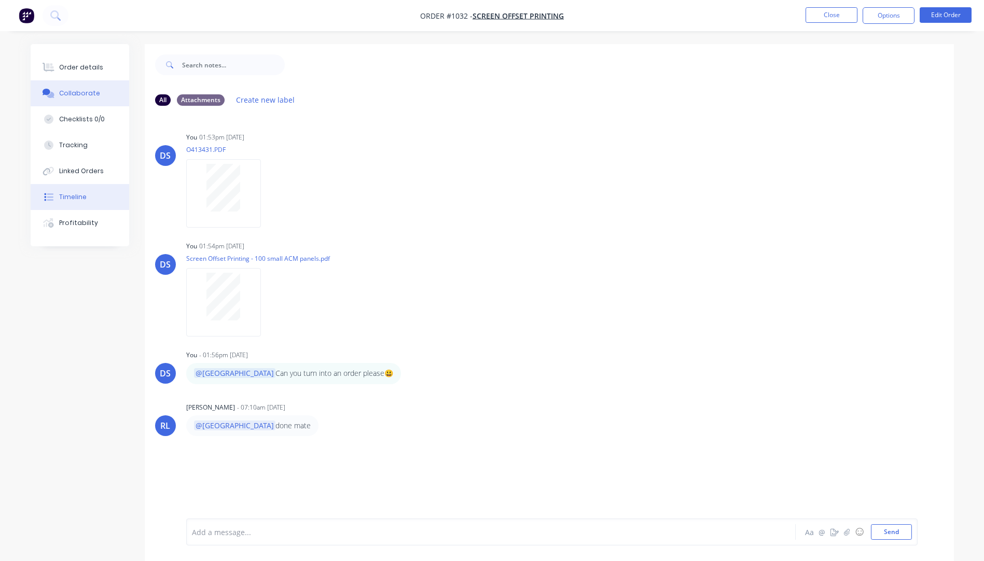
click at [77, 198] on div "Timeline" at bounding box center [72, 196] width 27 height 9
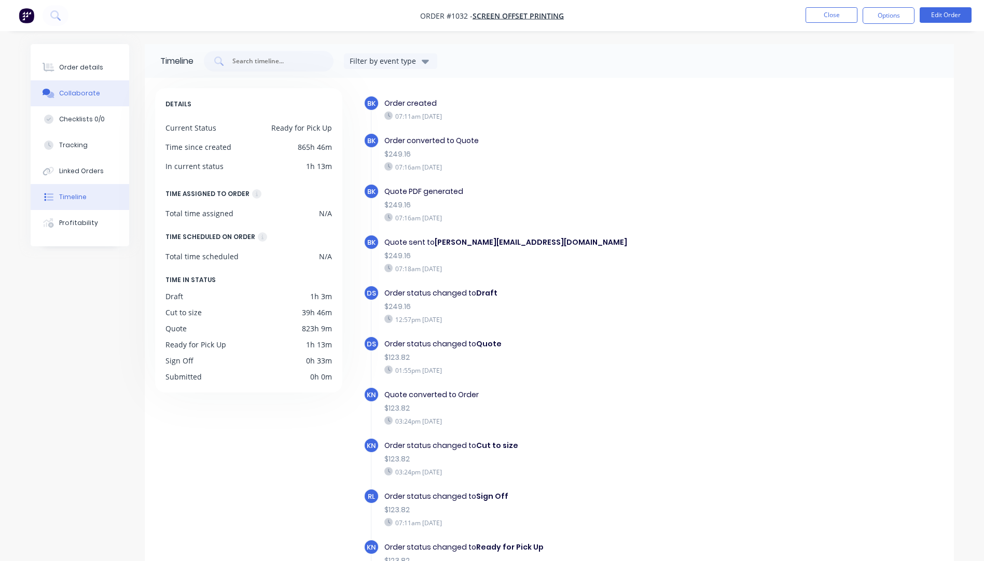
click at [82, 96] on div "Collaborate" at bounding box center [79, 93] width 41 height 9
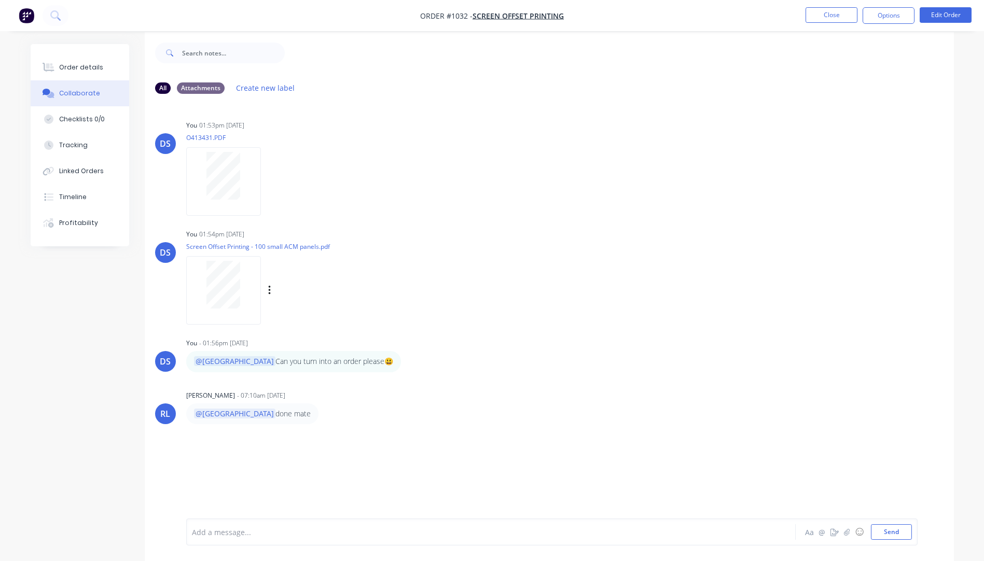
scroll to position [16, 0]
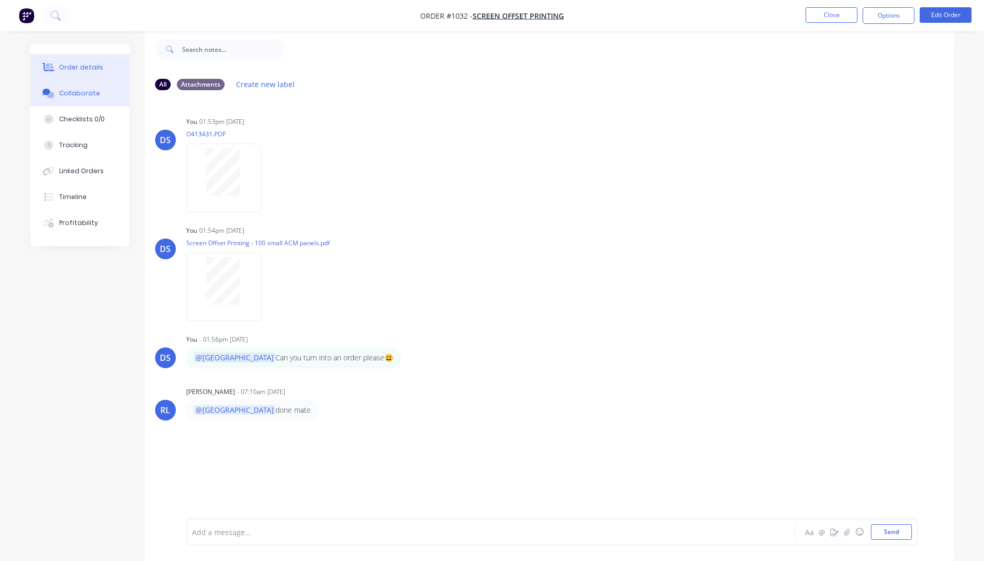
click at [76, 74] on button "Order details" at bounding box center [80, 67] width 99 height 26
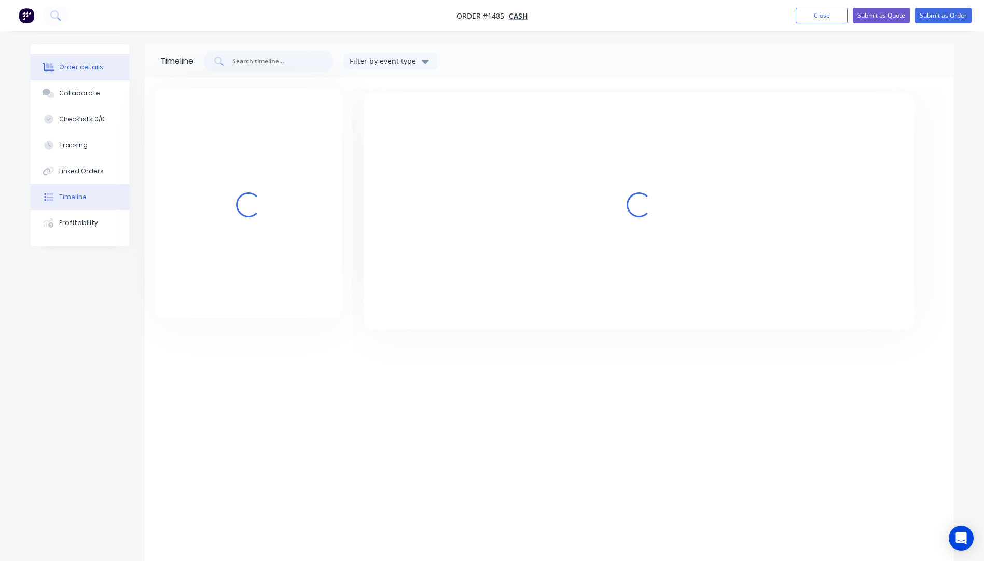
click at [80, 67] on div "Order details" at bounding box center [81, 67] width 44 height 9
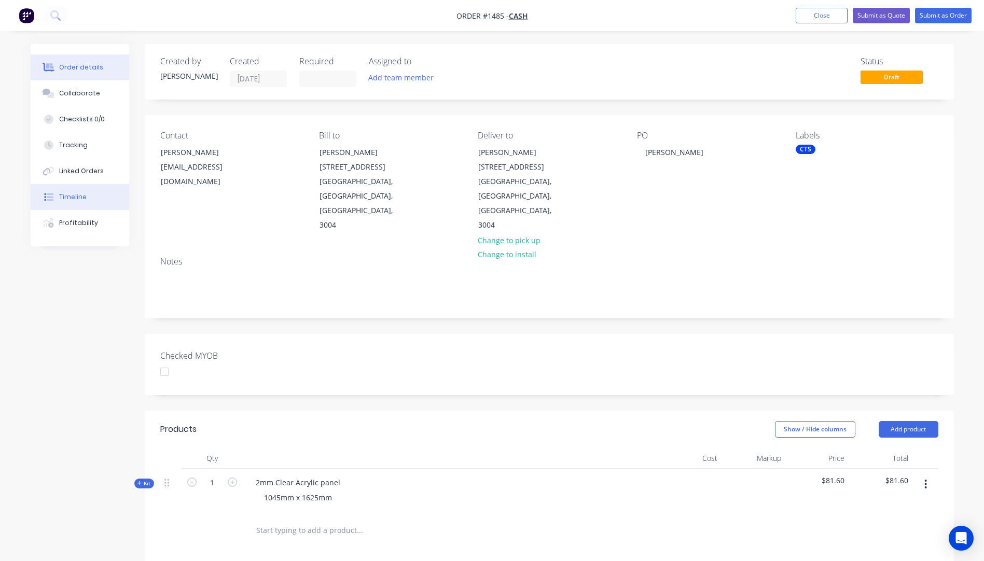
click at [70, 201] on div "Timeline" at bounding box center [72, 196] width 27 height 9
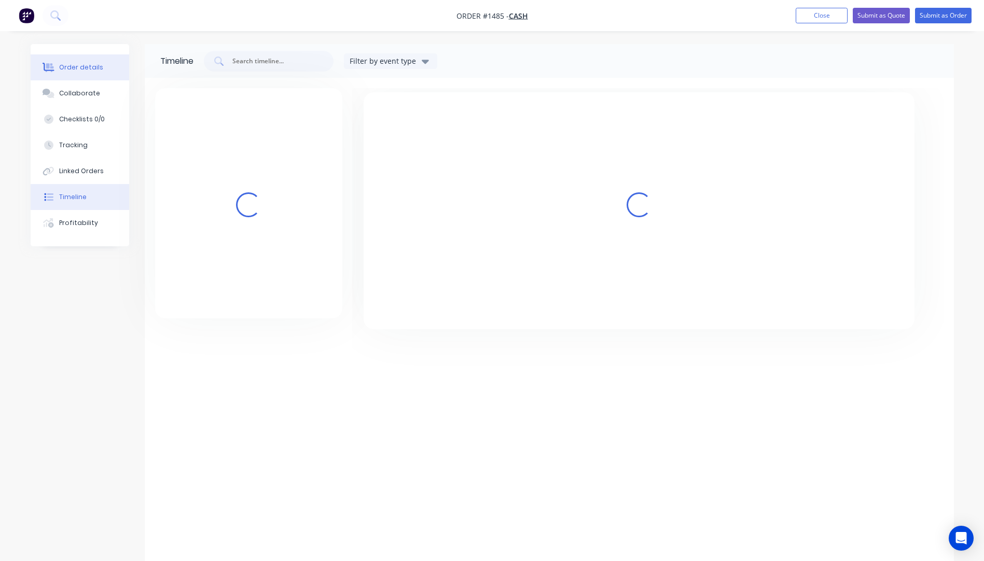
click at [87, 71] on div "Order details" at bounding box center [81, 67] width 44 height 9
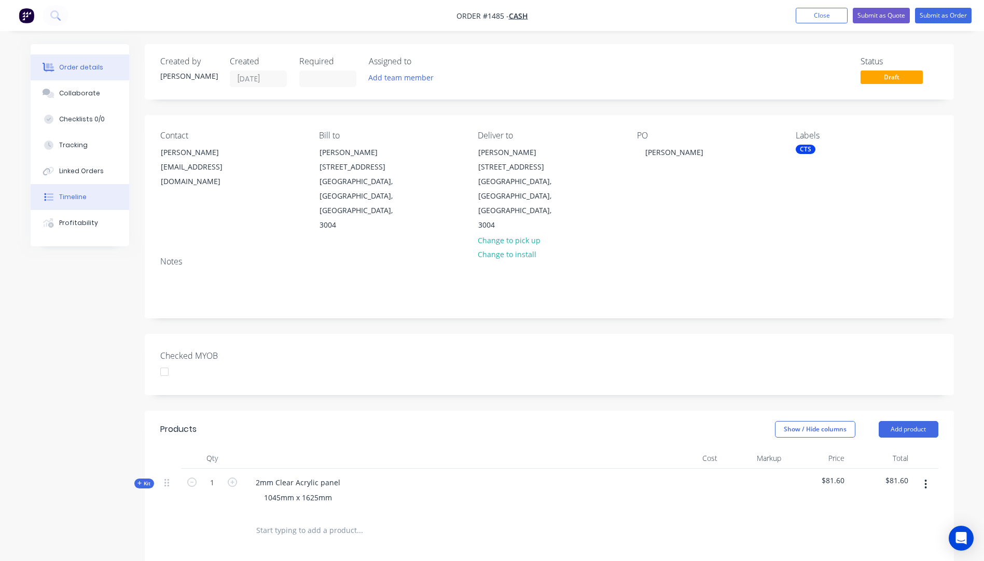
click at [80, 201] on div "Timeline" at bounding box center [72, 196] width 27 height 9
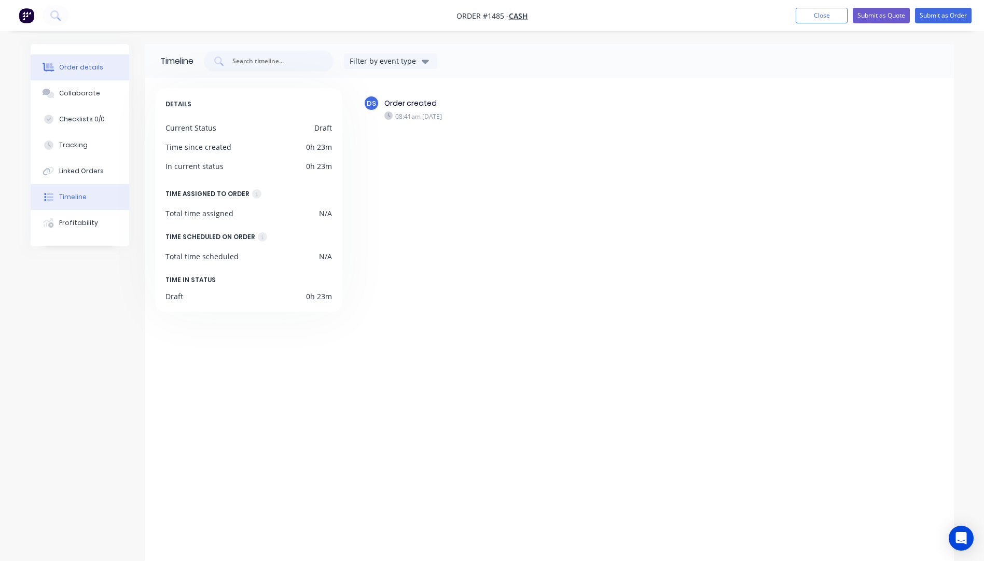
click at [90, 70] on div "Order details" at bounding box center [81, 67] width 44 height 9
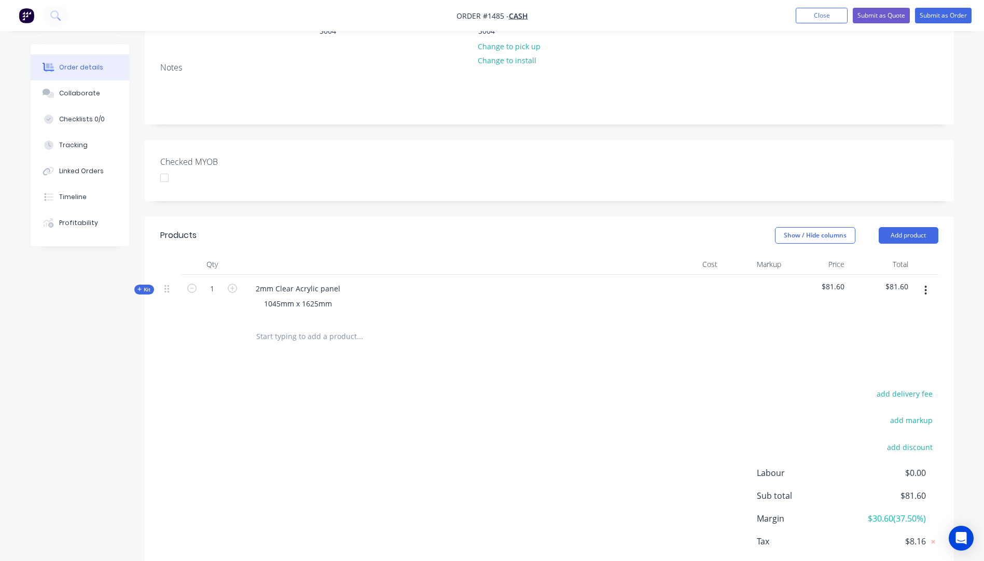
scroll to position [208, 0]
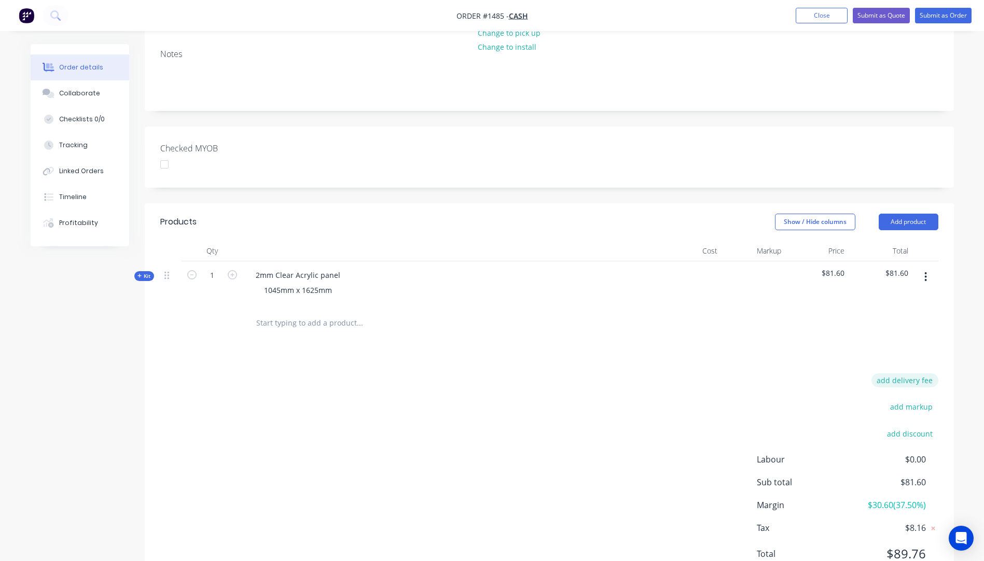
click at [914, 374] on button "add delivery fee" at bounding box center [905, 381] width 67 height 14
click at [91, 98] on div "Collaborate" at bounding box center [79, 93] width 41 height 9
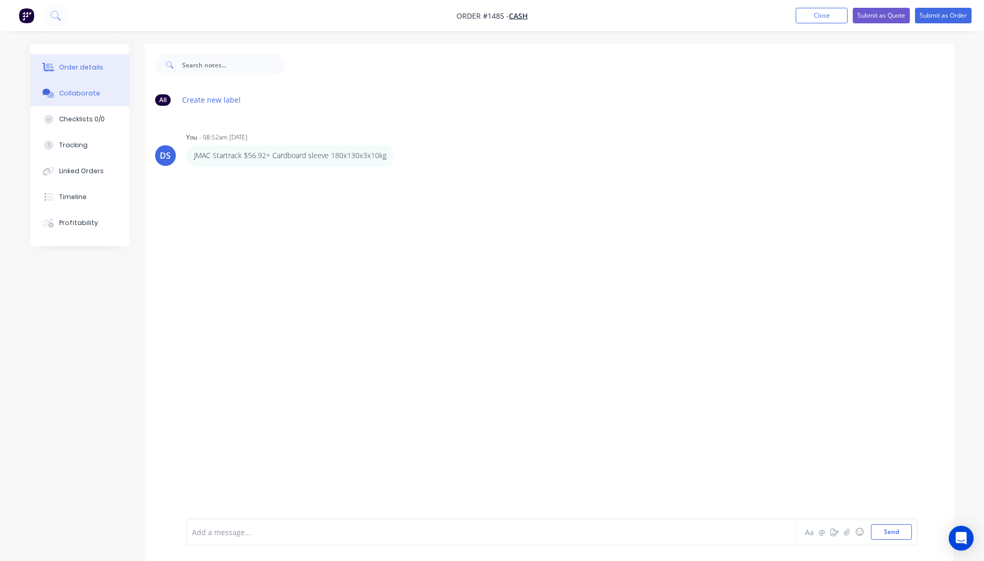
click at [83, 68] on div "Order details" at bounding box center [81, 67] width 44 height 9
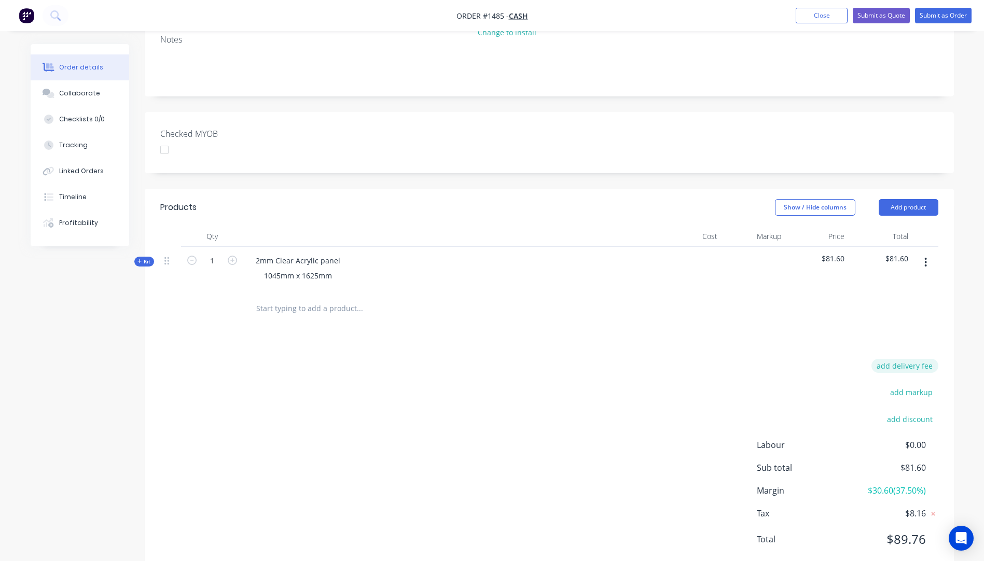
click at [914, 359] on button "add delivery fee" at bounding box center [905, 366] width 67 height 14
type input "82"
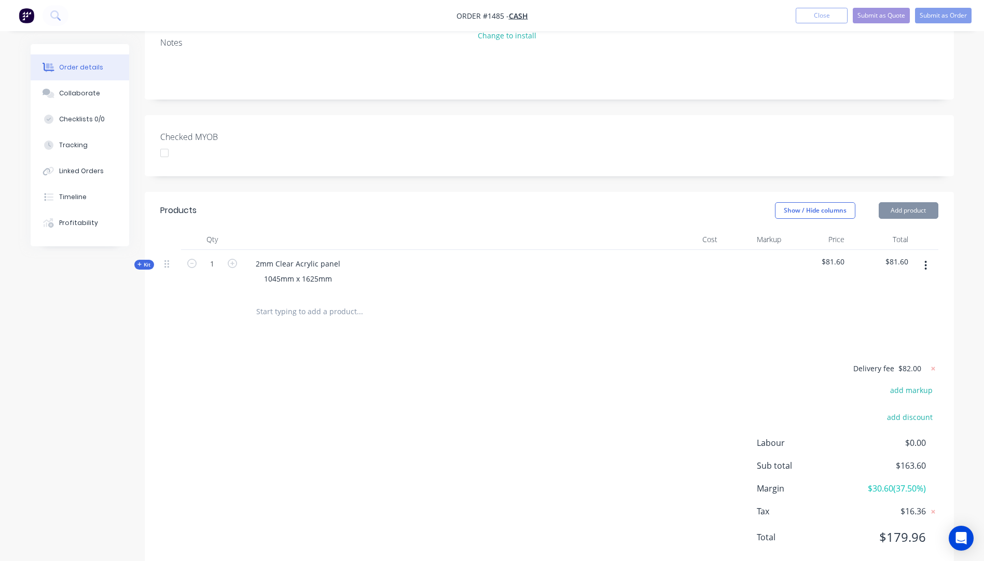
scroll to position [217, 0]
click at [679, 364] on div "Delivery fee $82.00 add markup add discount Labour $0.00 Sub total $163.60 Marg…" at bounding box center [549, 461] width 778 height 195
click at [935, 366] on icon at bounding box center [933, 371] width 10 height 10
click at [913, 362] on button "add delivery fee" at bounding box center [905, 369] width 67 height 14
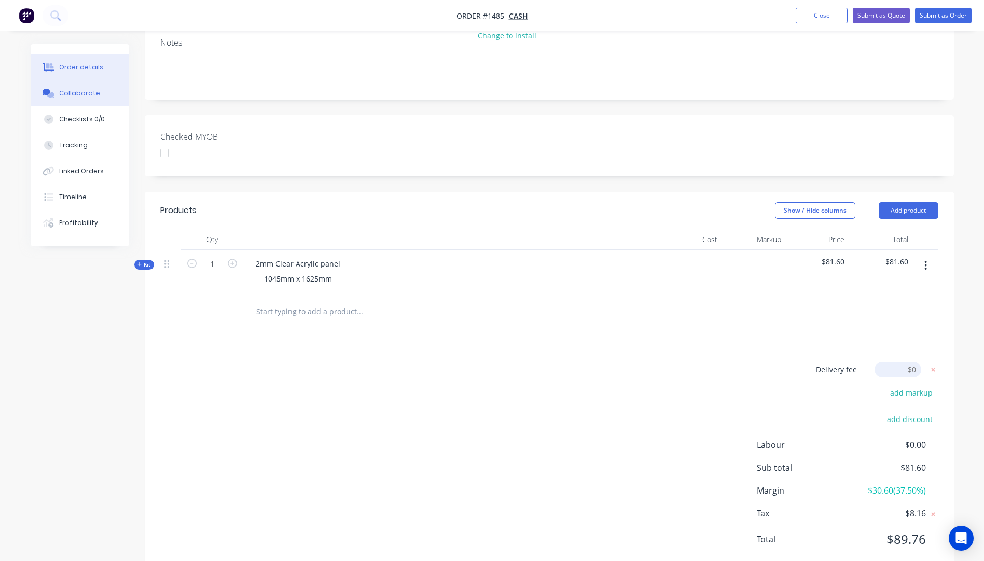
click at [72, 95] on div "Collaborate" at bounding box center [79, 93] width 41 height 9
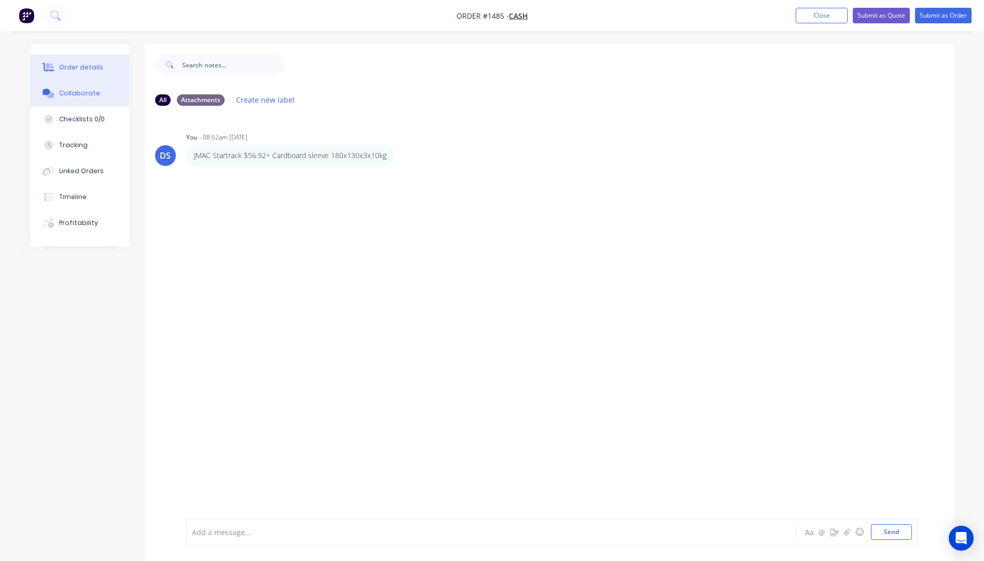
click at [82, 71] on div "Order details" at bounding box center [81, 67] width 44 height 9
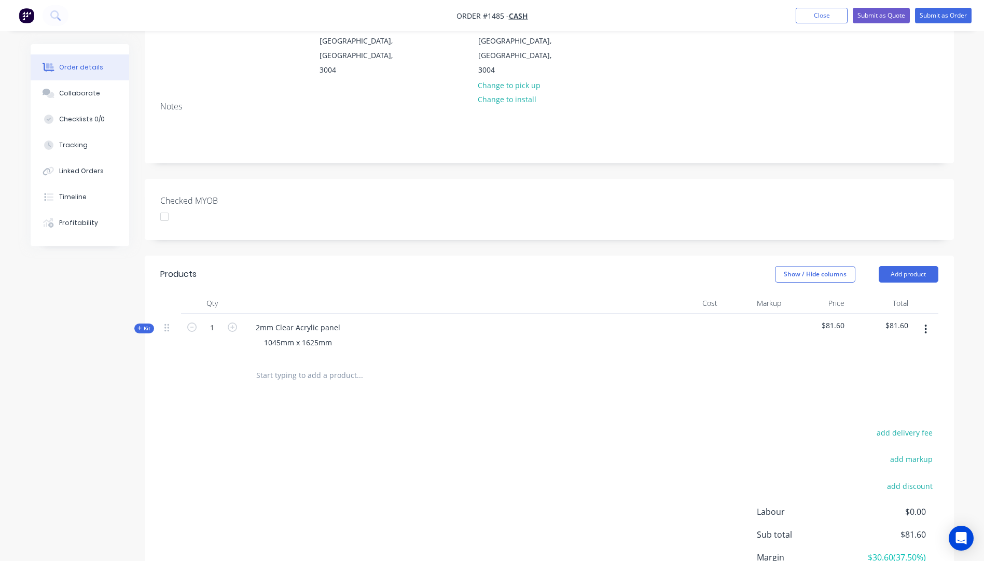
scroll to position [156, 0]
click at [910, 425] on button "add delivery fee" at bounding box center [905, 432] width 67 height 14
type input "79"
click at [642, 439] on div "Delivery fee Delivery fee Delivery fee name (Optional) 79 79 $0 add markup add …" at bounding box center [549, 524] width 778 height 198
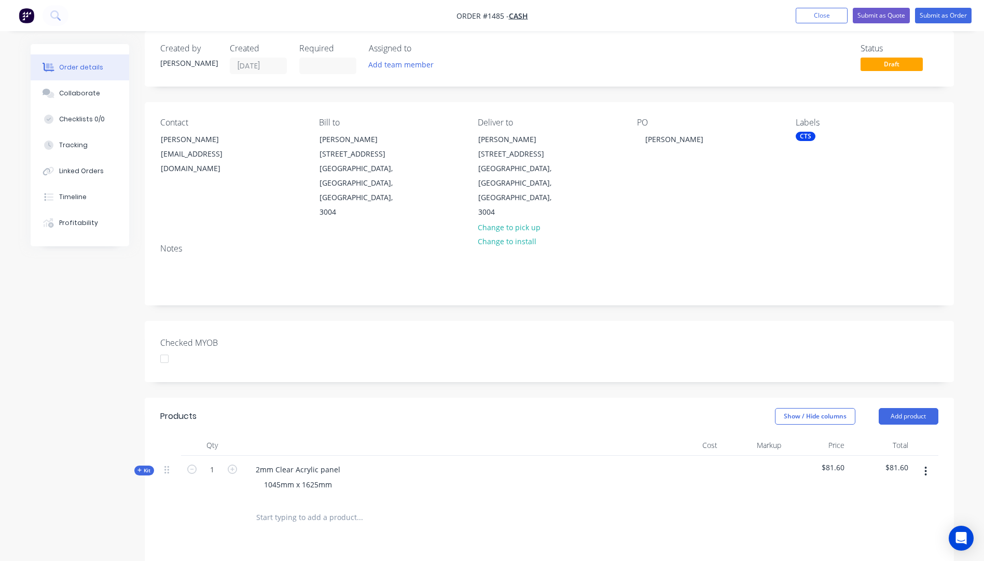
scroll to position [0, 0]
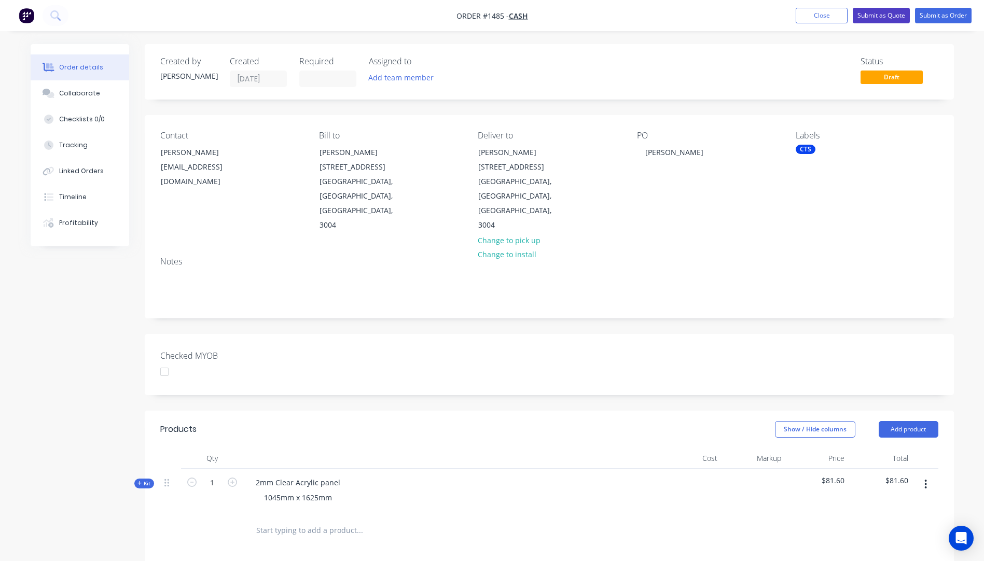
click at [879, 19] on button "Submit as Quote" at bounding box center [881, 16] width 57 height 16
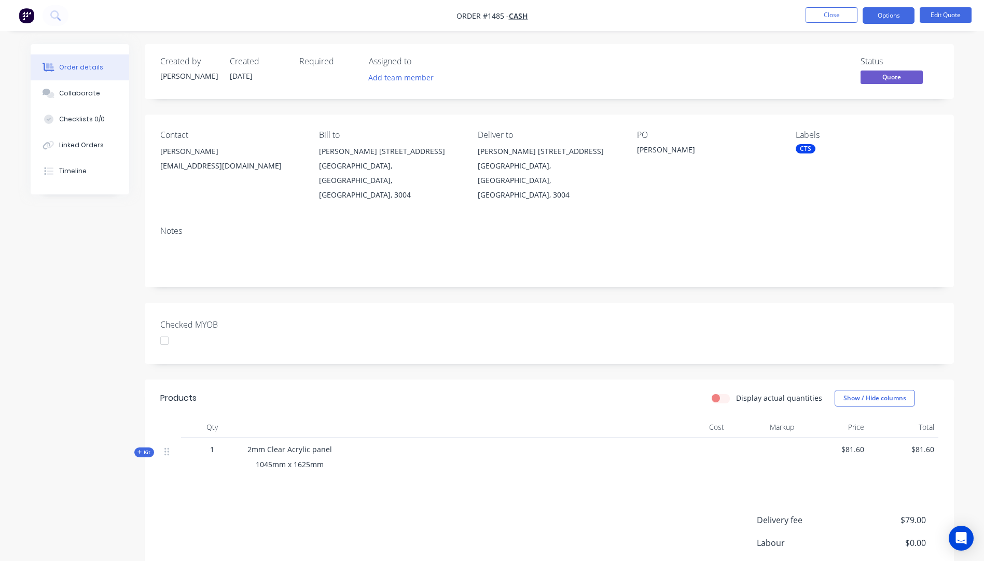
click at [879, 19] on button "Options" at bounding box center [889, 15] width 52 height 17
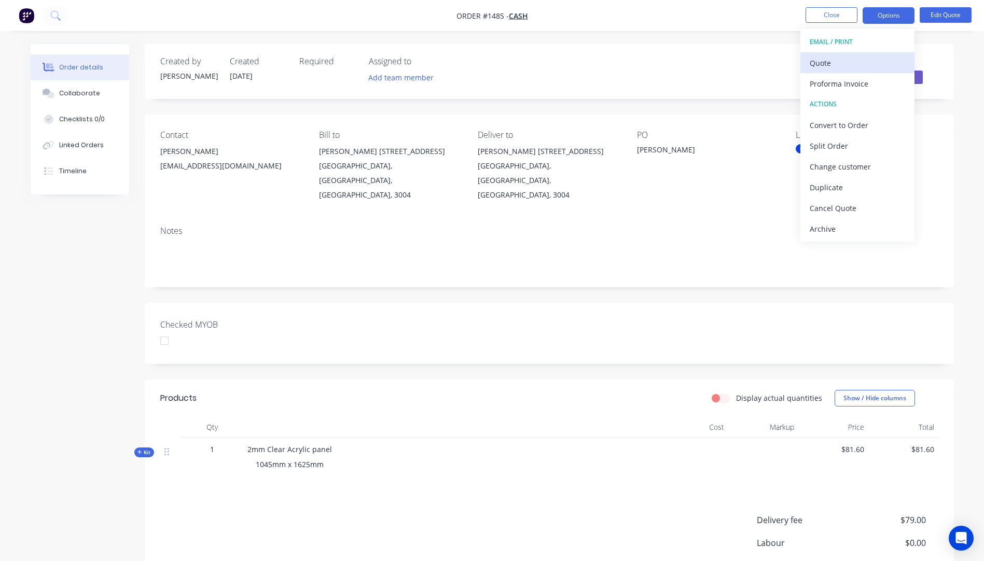
click at [834, 63] on div "Quote" at bounding box center [857, 63] width 95 height 15
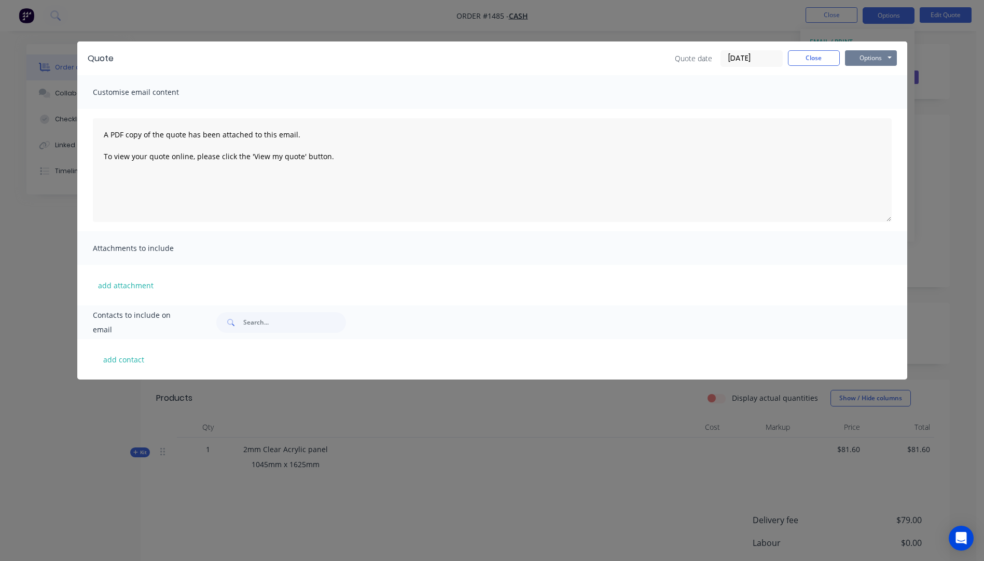
click at [864, 58] on button "Options" at bounding box center [871, 58] width 52 height 16
click at [876, 75] on button "Preview" at bounding box center [878, 76] width 66 height 17
click at [135, 360] on button "add contact" at bounding box center [124, 360] width 62 height 16
select select "AU"
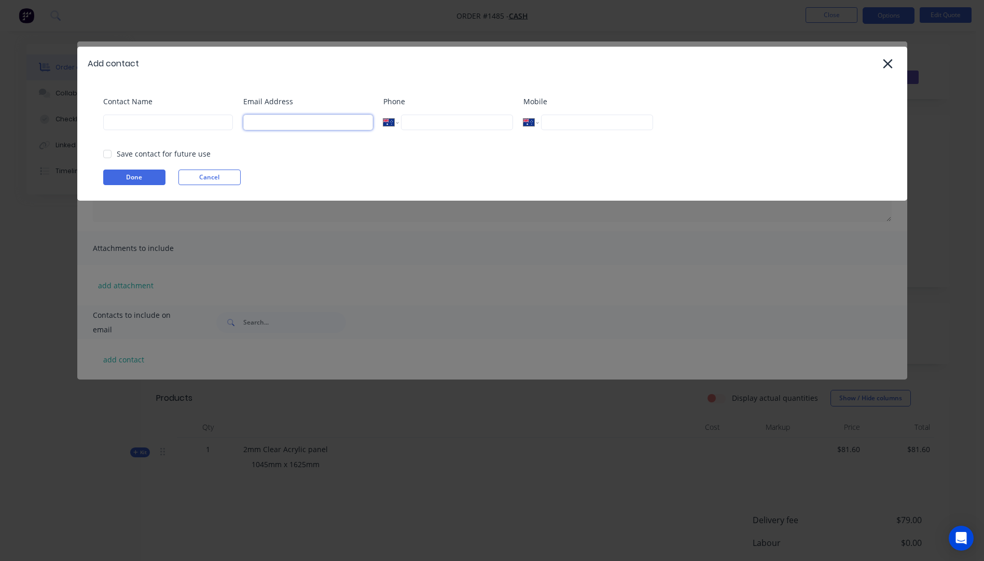
click at [275, 126] on input at bounding box center [308, 123] width 130 height 16
type input "ria_ryen@hotmail.com"
click at [157, 125] on input at bounding box center [168, 123] width 130 height 16
type input "Riyane"
click at [134, 176] on button "Done" at bounding box center [134, 178] width 62 height 16
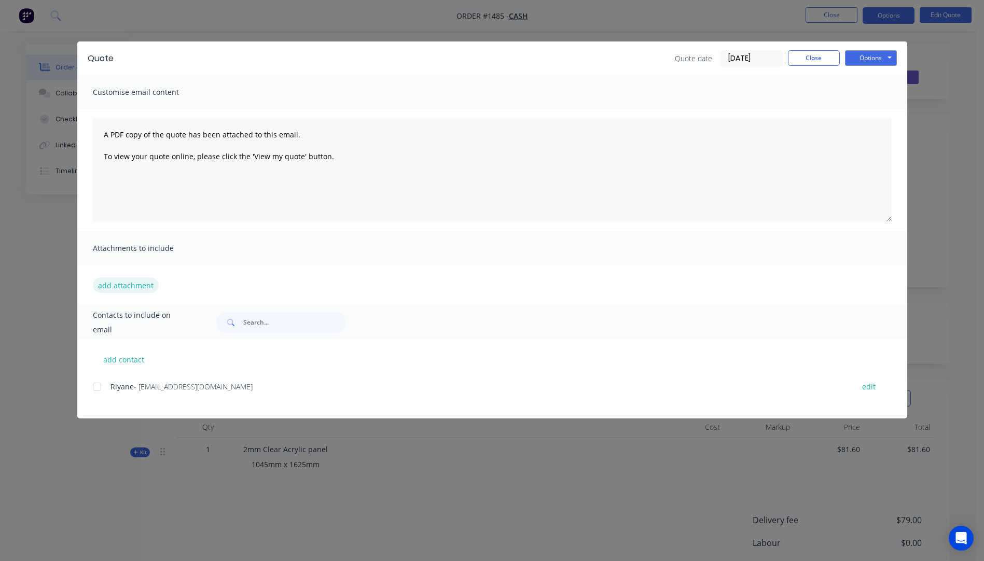
click at [119, 287] on button "add attachment" at bounding box center [126, 286] width 66 height 16
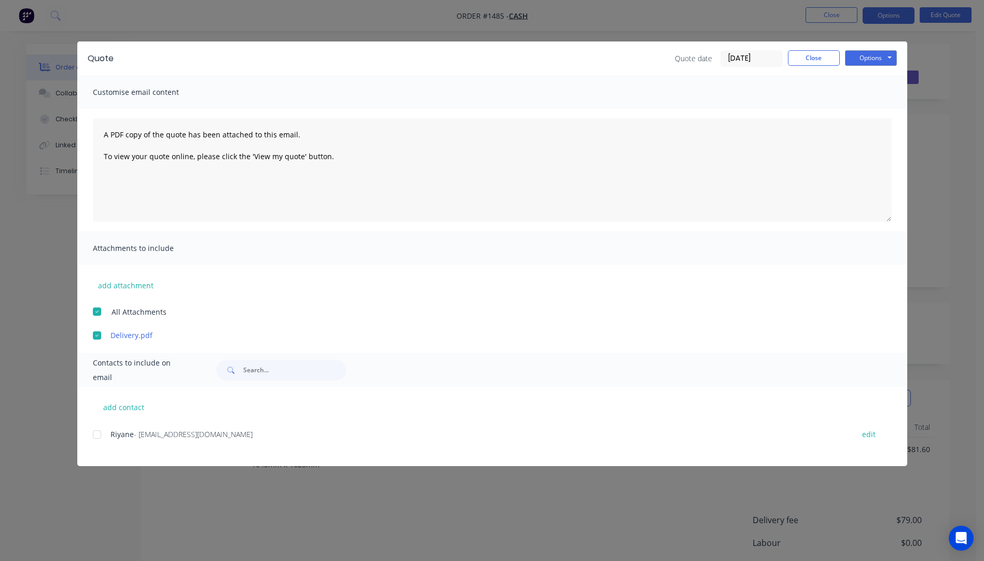
click at [98, 437] on div at bounding box center [97, 434] width 21 height 21
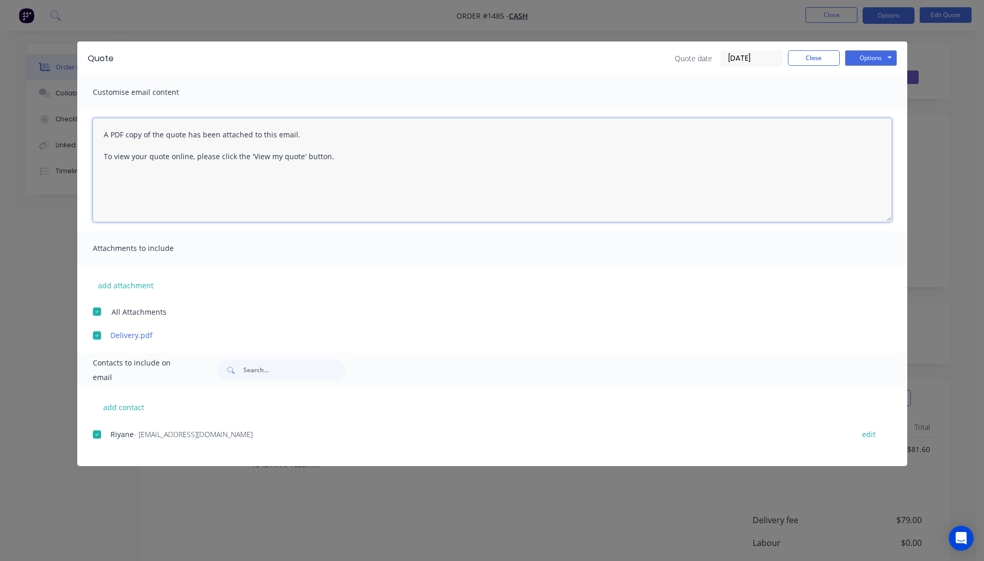
paste textarea "Hi, Please contact us if you have any questions. Regards, Darren sales@allstarp…"
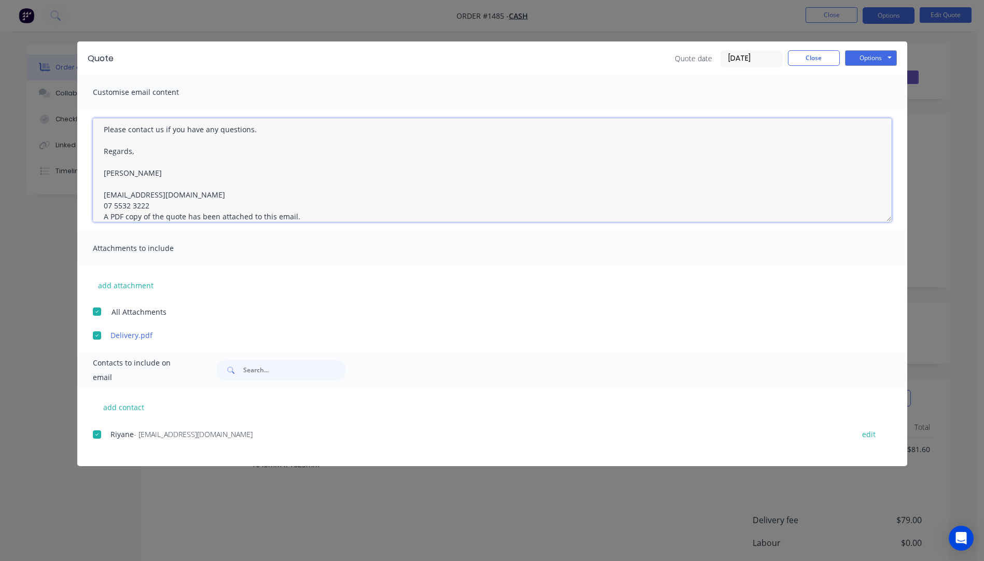
click at [158, 208] on textarea "Hi, Please contact us if you have any questions. Regards, Darren sales@allstarp…" at bounding box center [492, 170] width 799 height 104
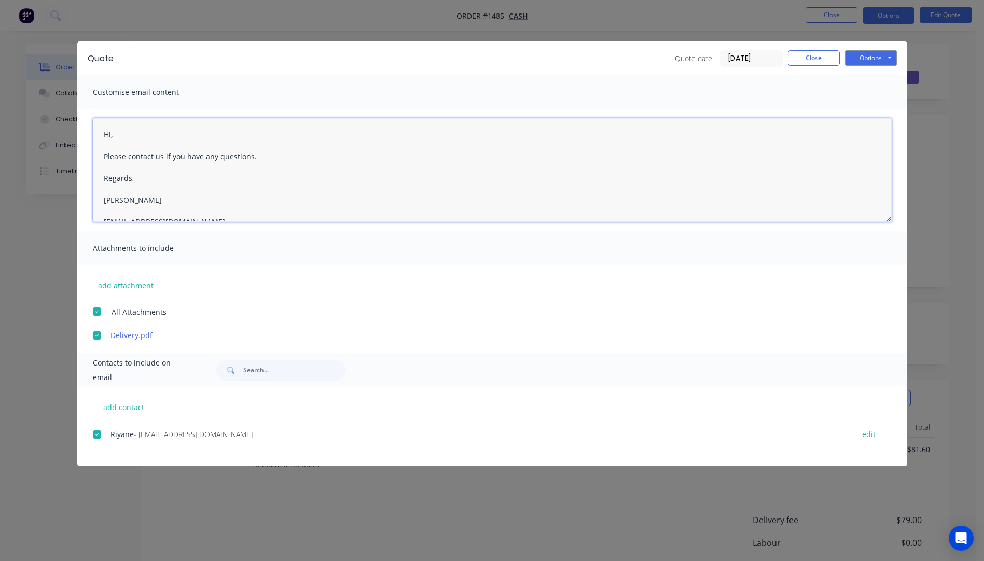
click at [123, 135] on textarea "Hi, Please contact us if you have any questions. Regards, Darren sales@allstarp…" at bounding box center [492, 170] width 799 height 104
click at [285, 186] on textarea "Hi Riyane, Please see quote attached. Please contact us if you have any questio…" at bounding box center [492, 170] width 799 height 104
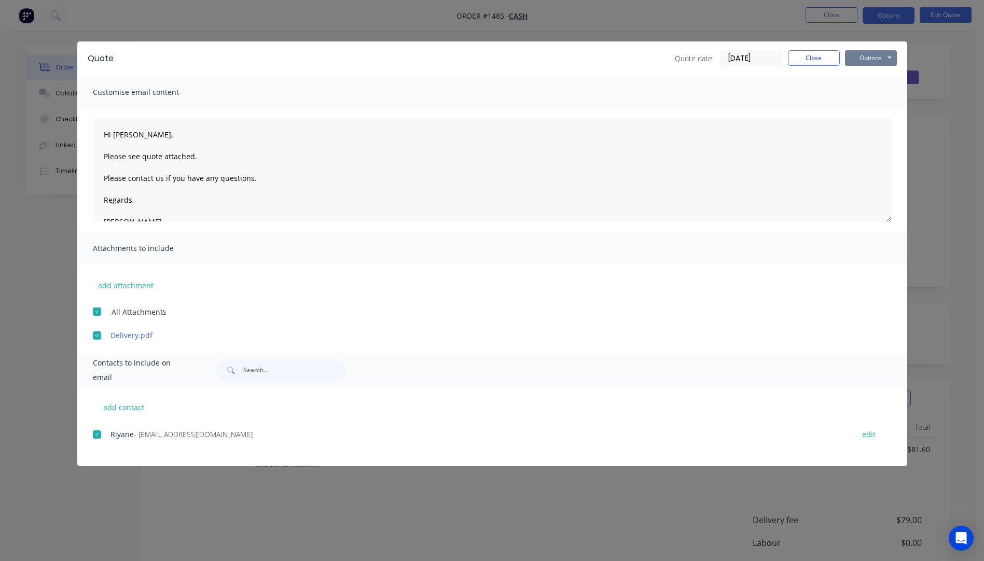
click at [858, 59] on button "Options" at bounding box center [871, 58] width 52 height 16
click at [872, 116] on button "Email" at bounding box center [878, 110] width 66 height 17
type textarea "A PDF copy of the quote has been attached to this email. To view your quote onl…"
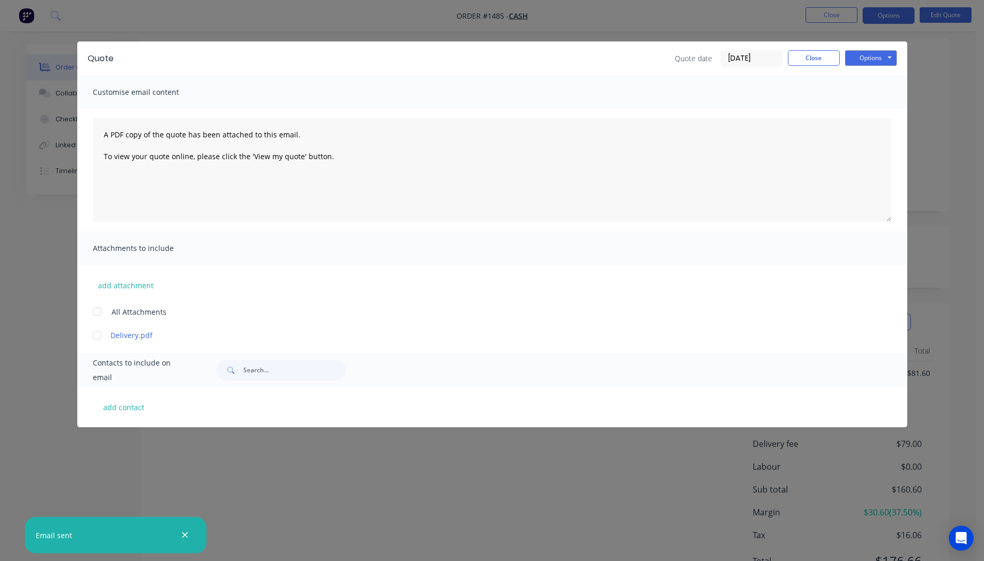
scroll to position [52, 0]
click at [807, 59] on button "Close" at bounding box center [814, 58] width 52 height 16
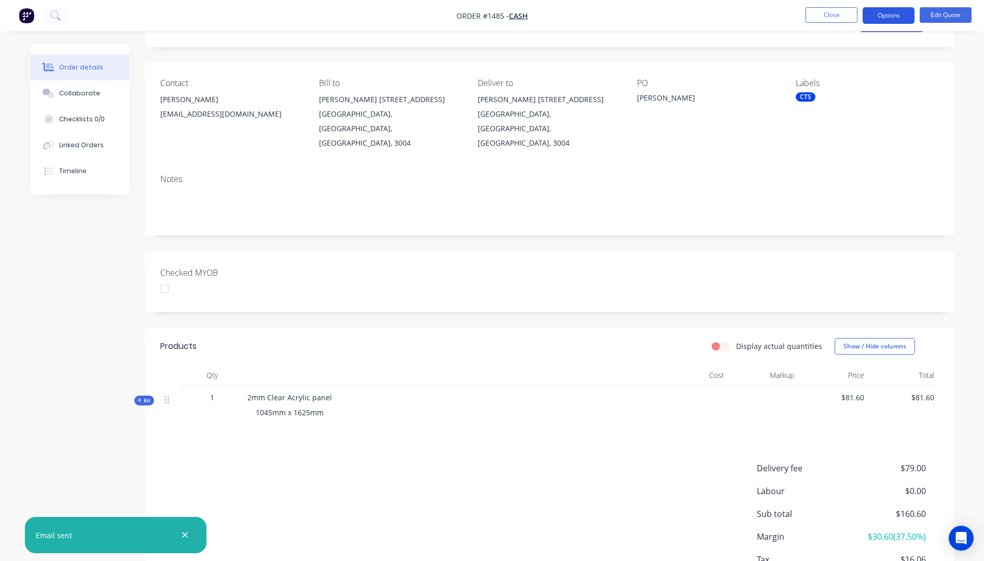
click at [881, 19] on button "Options" at bounding box center [889, 15] width 52 height 17
click at [823, 13] on button "Close" at bounding box center [832, 15] width 52 height 16
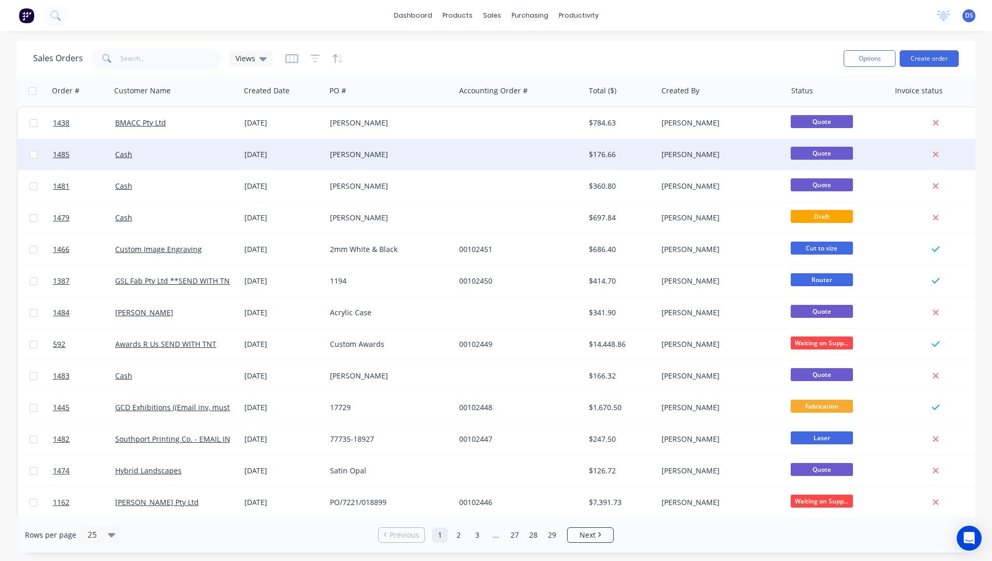
click at [348, 161] on div "[PERSON_NAME]" at bounding box center [390, 154] width 129 height 31
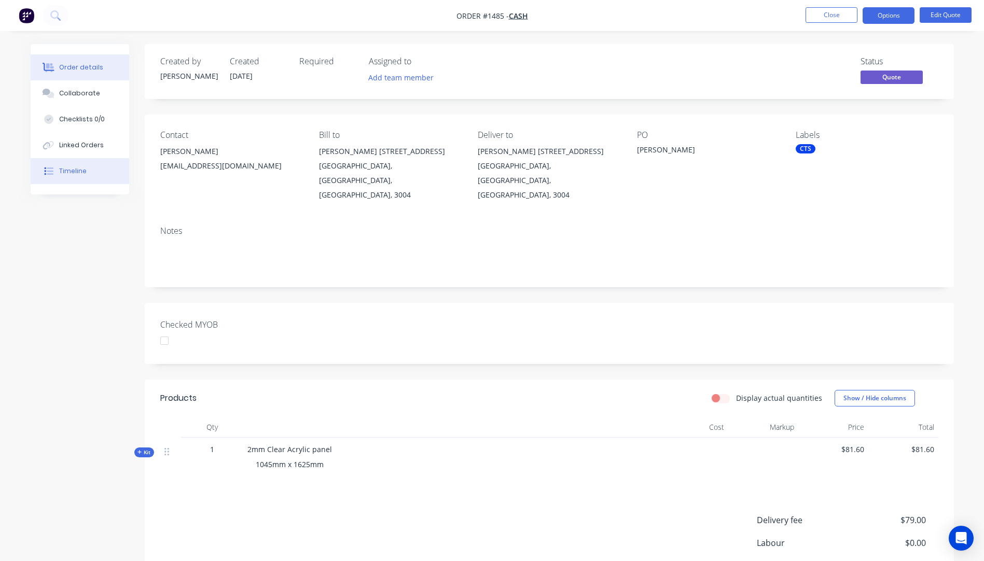
click at [80, 174] on div "Timeline" at bounding box center [72, 171] width 27 height 9
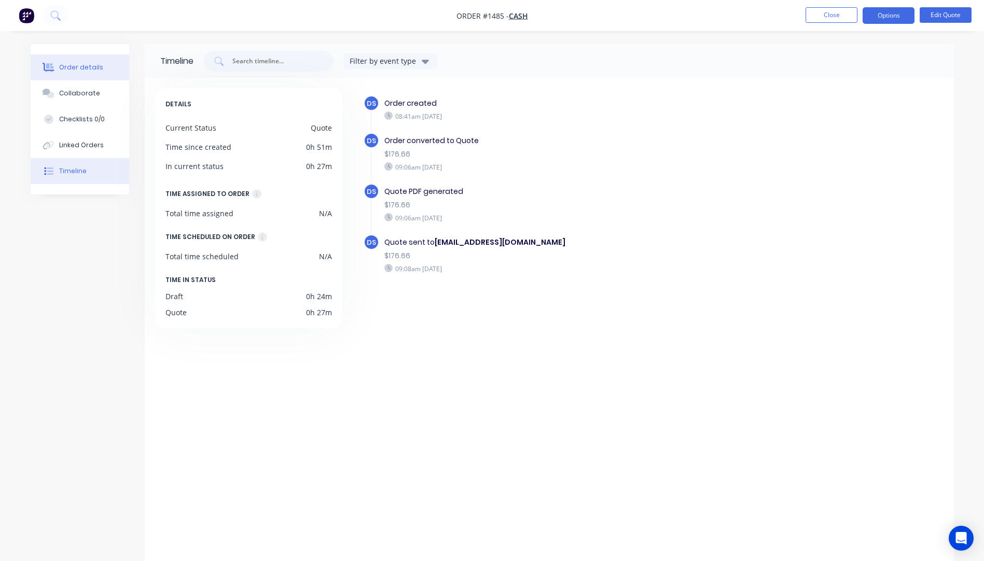
click at [92, 68] on div "Order details" at bounding box center [81, 67] width 44 height 9
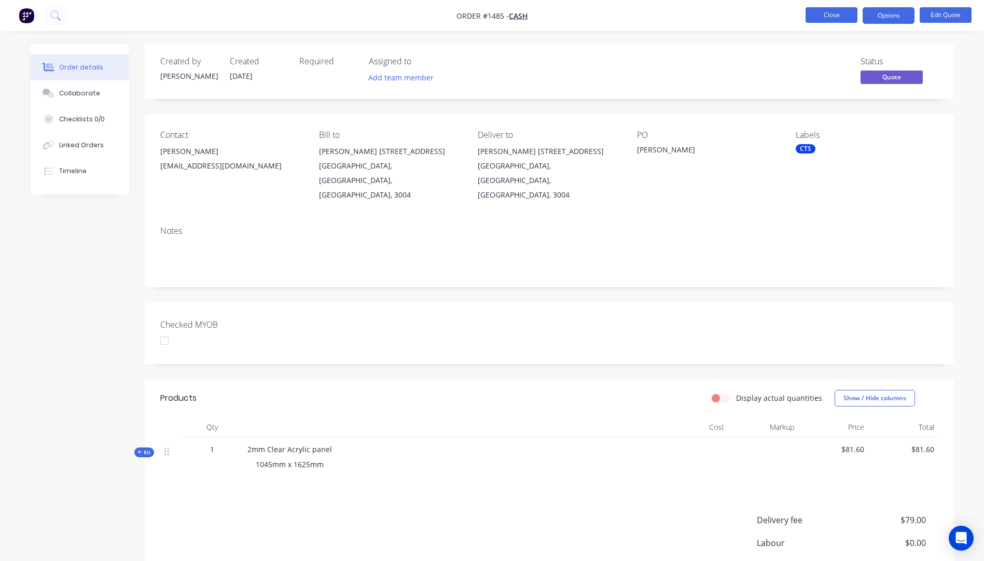
click at [818, 19] on button "Close" at bounding box center [832, 15] width 52 height 16
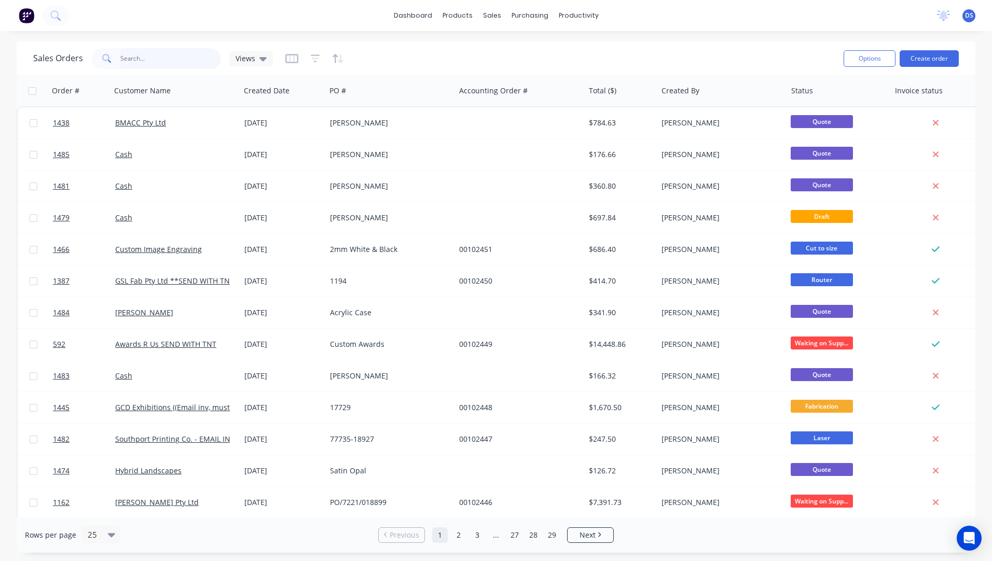
click at [151, 60] on input "text" at bounding box center [170, 58] width 101 height 21
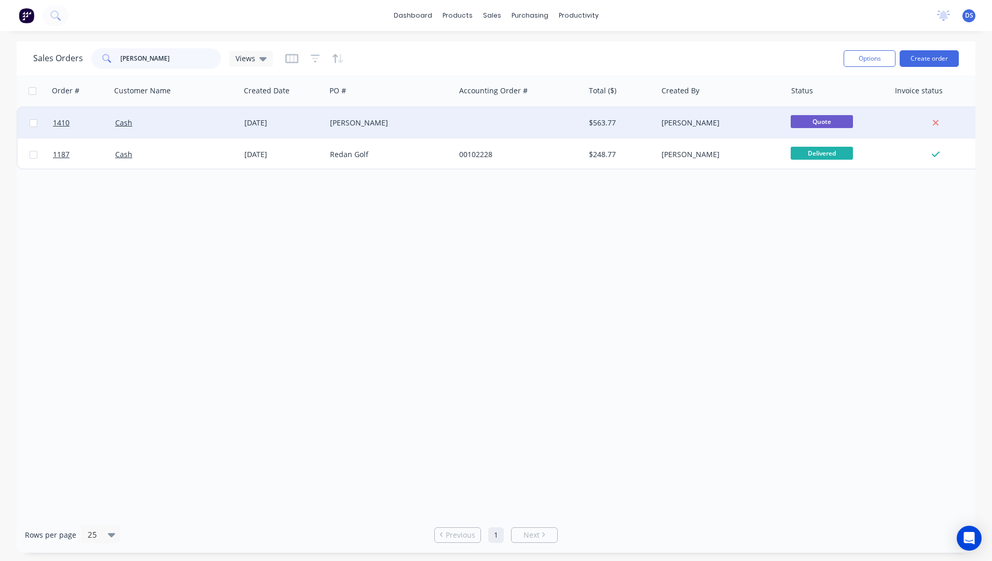
type input "jake"
click at [357, 126] on div "[PERSON_NAME]" at bounding box center [387, 123] width 115 height 10
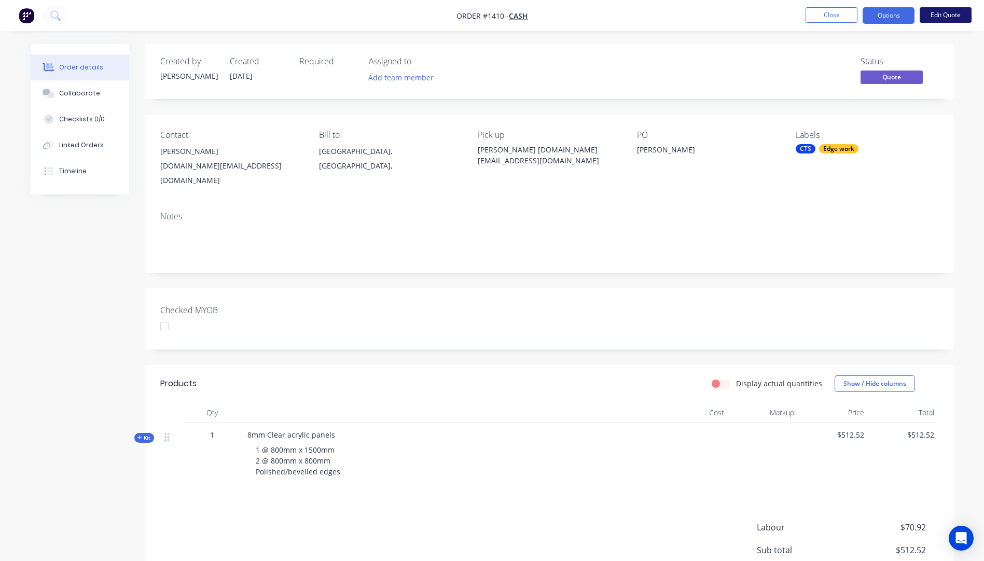
click at [943, 14] on button "Edit Quote" at bounding box center [946, 15] width 52 height 16
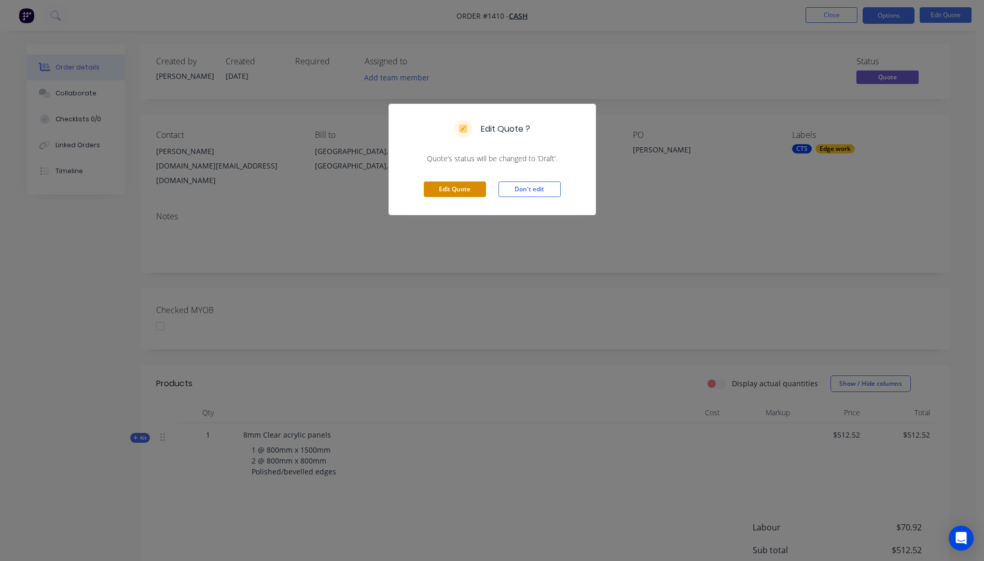
click at [450, 189] on button "Edit Quote" at bounding box center [455, 190] width 62 height 16
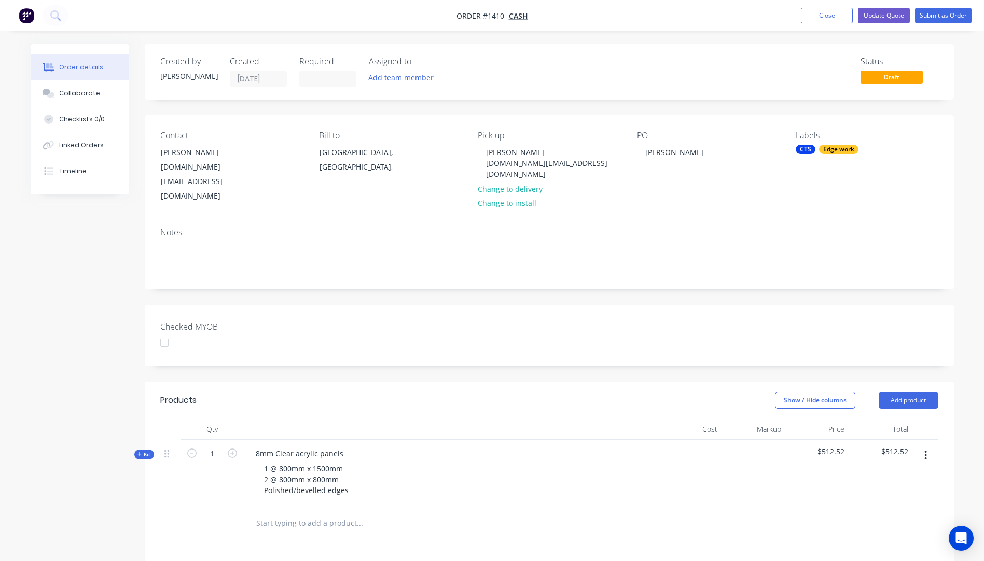
click at [139, 452] on icon at bounding box center [139, 454] width 4 height 4
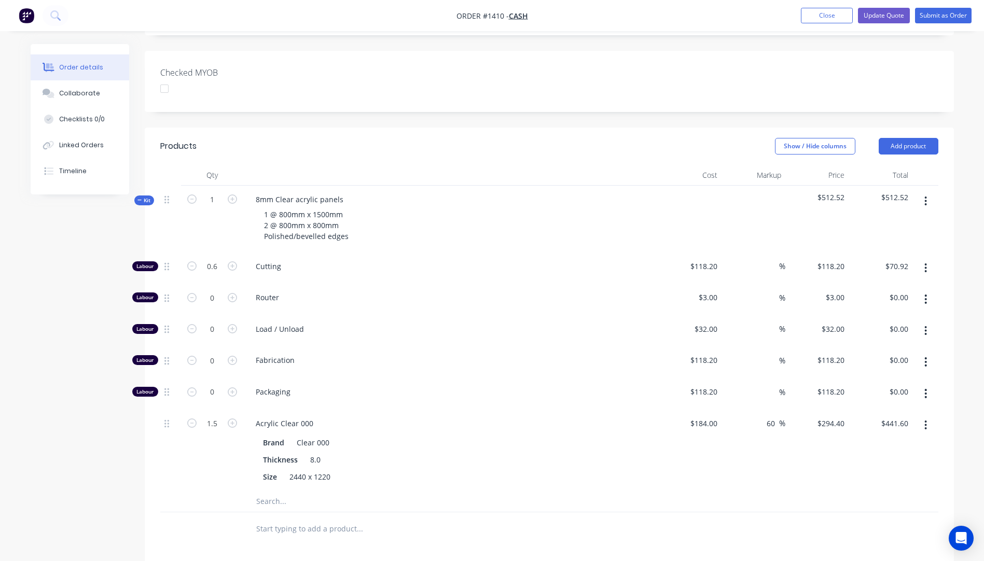
scroll to position [259, 0]
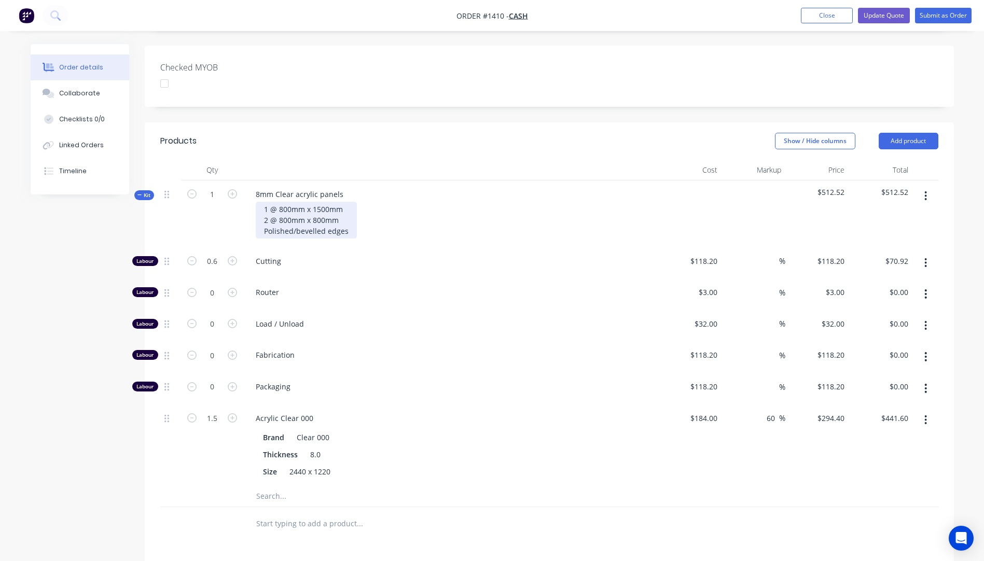
click at [291, 202] on div "1 @ 800mm x 1500mm 2 @ 800mm x 800mm Polished/bevelled edges" at bounding box center [306, 220] width 101 height 37
click at [327, 202] on div "1 @ 500mm x 1500mm 2 @ 800mm x 800mm Polished/bevelled edges" at bounding box center [306, 220] width 101 height 37
click at [283, 202] on div "1 @ 500mm x 1398mm 2 @ 800mm x 800mm Polished/bevelled edges" at bounding box center [306, 220] width 101 height 37
click at [324, 202] on div "1 @ 500mm x 1398mm 2 @ 500mm x 800mm Polished/bevelled edges" at bounding box center [306, 220] width 101 height 37
click at [386, 252] on div "Cutting" at bounding box center [450, 263] width 415 height 32
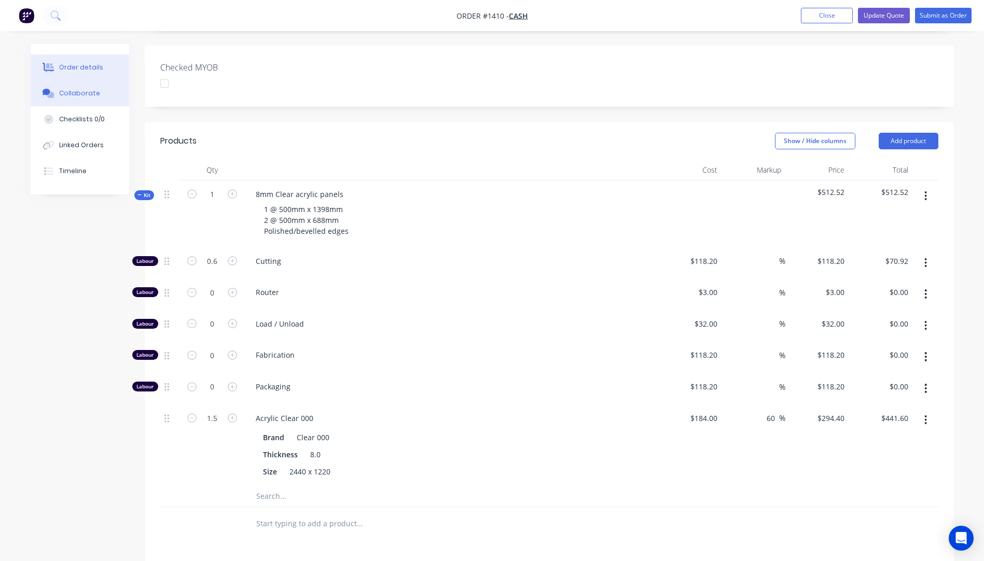
click at [86, 90] on div "Collaborate" at bounding box center [79, 93] width 41 height 9
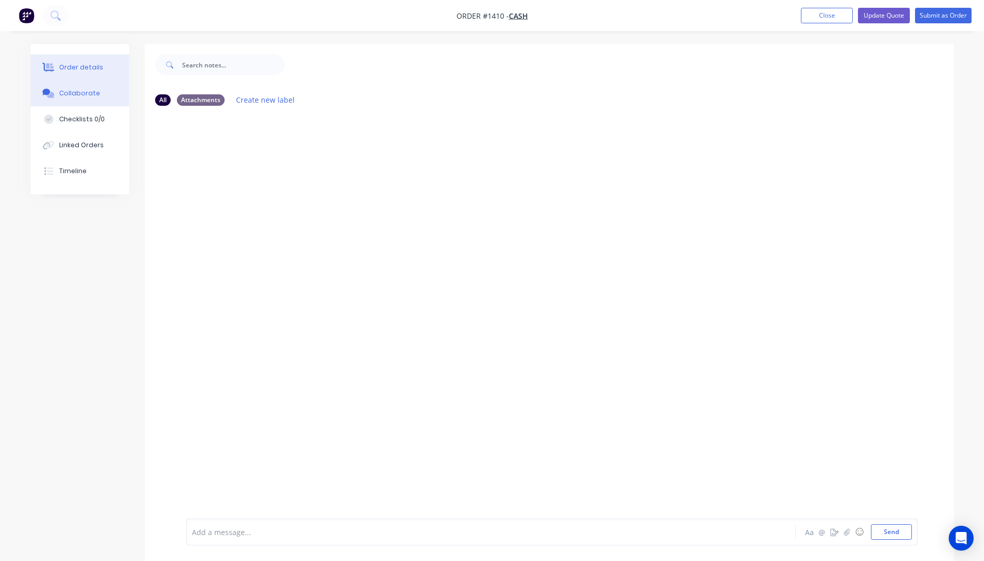
click at [71, 73] on button "Order details" at bounding box center [80, 67] width 99 height 26
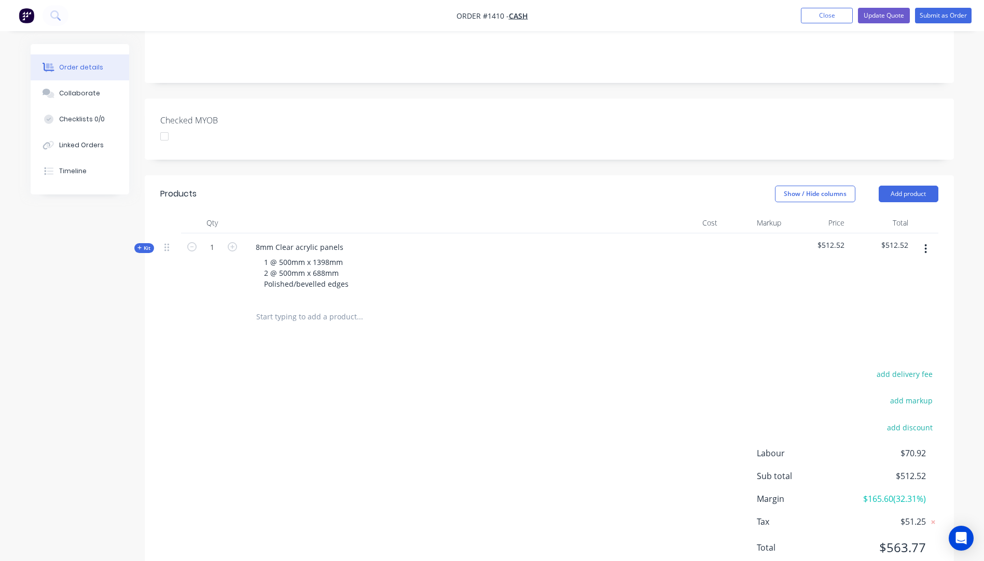
scroll to position [208, 0]
click at [141, 245] on icon at bounding box center [139, 247] width 4 height 4
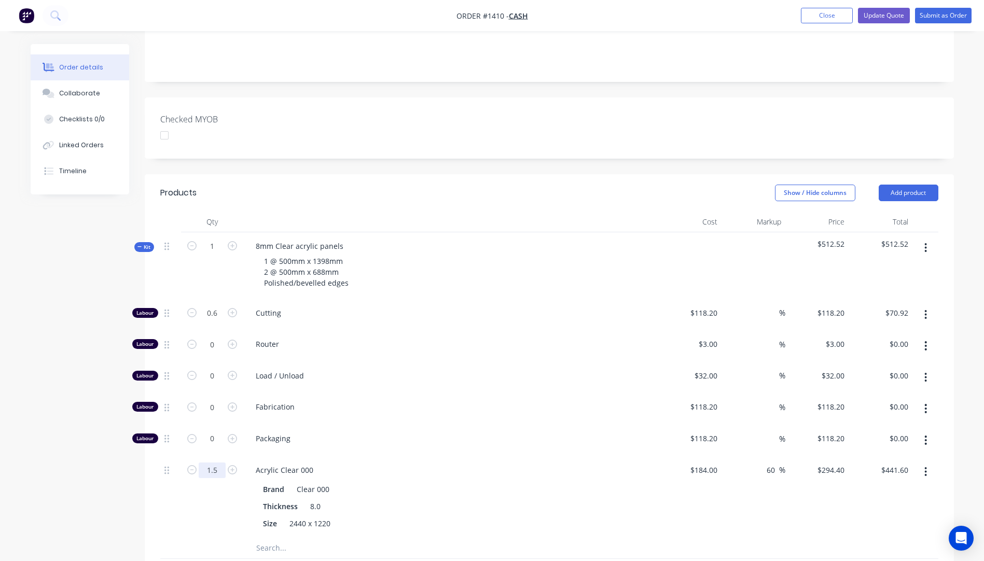
click at [218, 463] on input "1.5" at bounding box center [212, 471] width 27 height 16
type input "0.7"
type input "$206.08"
click at [117, 472] on div "Created by Darren Created 05/09/25 Required Assigned to Add team member Status …" at bounding box center [492, 347] width 923 height 1021
click at [217, 306] on input "0.6" at bounding box center [212, 314] width 27 height 16
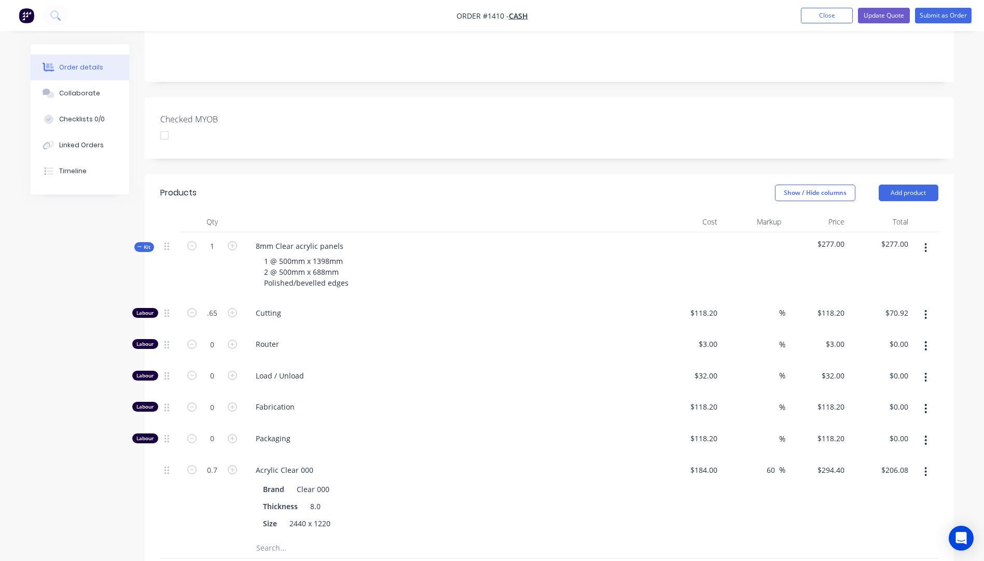
type input "0.65"
type input "$76.83"
click at [498, 299] on div "Cutting" at bounding box center [450, 315] width 415 height 32
click at [217, 306] on input "0.65" at bounding box center [212, 314] width 27 height 16
type input "0.7"
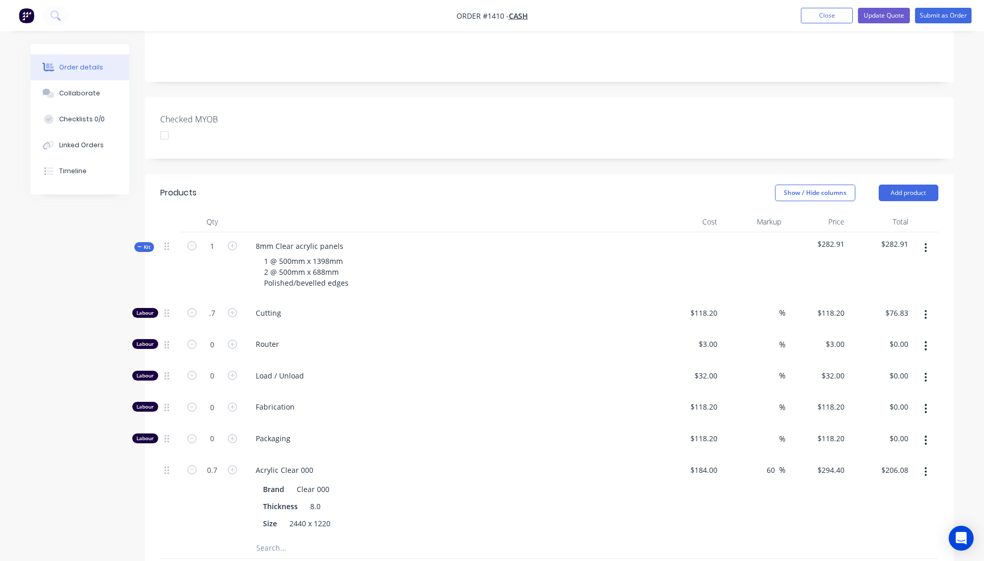
type input "$82.74"
click at [552, 302] on div "Cutting" at bounding box center [450, 315] width 415 height 32
click at [218, 306] on input "0.7" at bounding box center [212, 314] width 27 height 16
type input "0.68"
type input "$80.38"
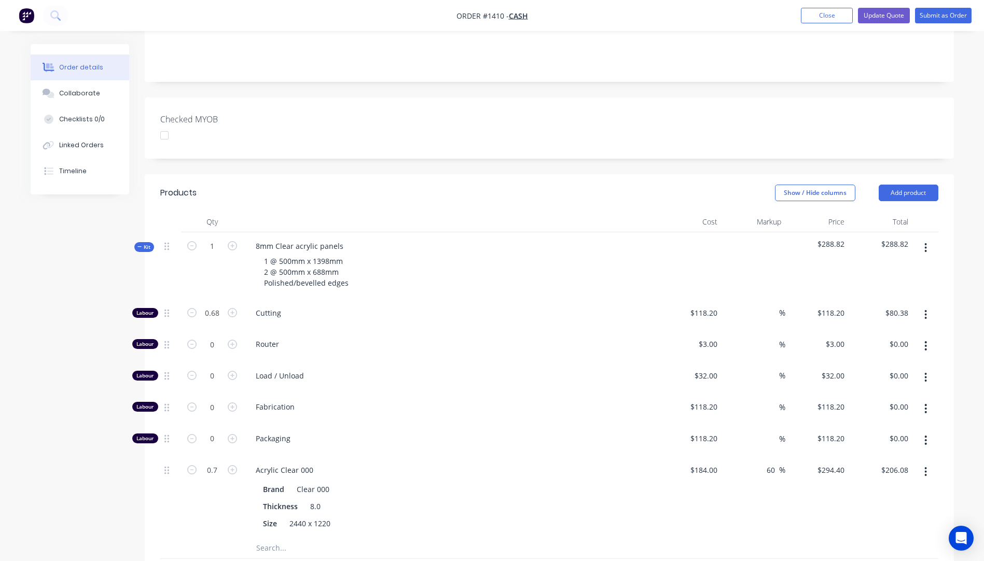
click at [382, 330] on div "Router" at bounding box center [450, 346] width 415 height 32
click at [220, 306] on input "0.68" at bounding box center [212, 314] width 27 height 16
type input "0.685"
type input "$80.97"
click at [369, 299] on div "Cutting" at bounding box center [450, 315] width 415 height 32
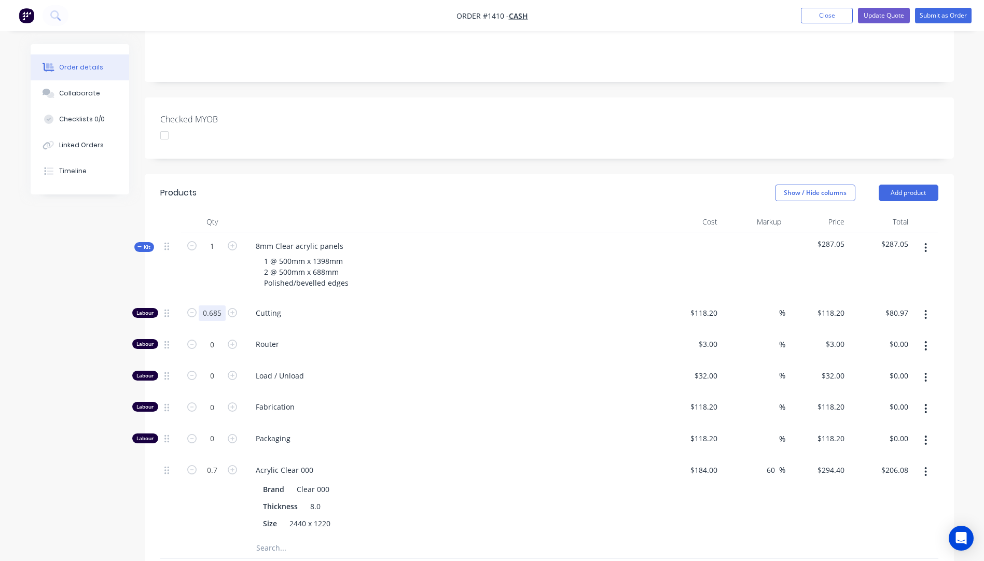
click at [223, 306] on input "0.685" at bounding box center [212, 314] width 27 height 16
type input "4"
type input "$472.80"
click at [428, 330] on div "Router" at bounding box center [450, 346] width 415 height 32
click at [413, 330] on div "Router" at bounding box center [450, 346] width 415 height 32
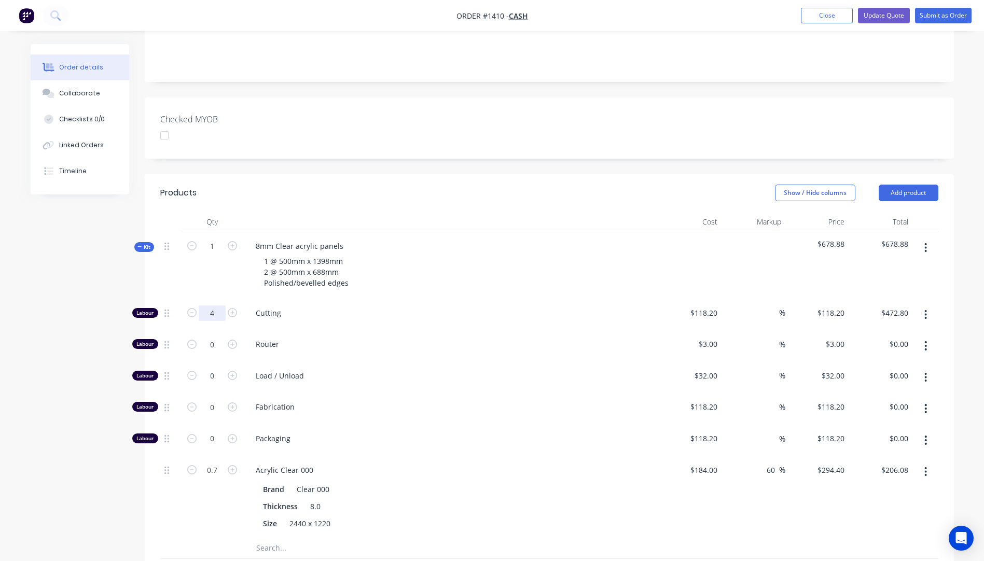
click at [214, 306] on input "4" at bounding box center [212, 314] width 27 height 16
type input "0.684"
type input "$80.85"
click at [396, 330] on div "Router" at bounding box center [450, 346] width 415 height 32
click at [224, 306] on input "0.684" at bounding box center [212, 314] width 27 height 16
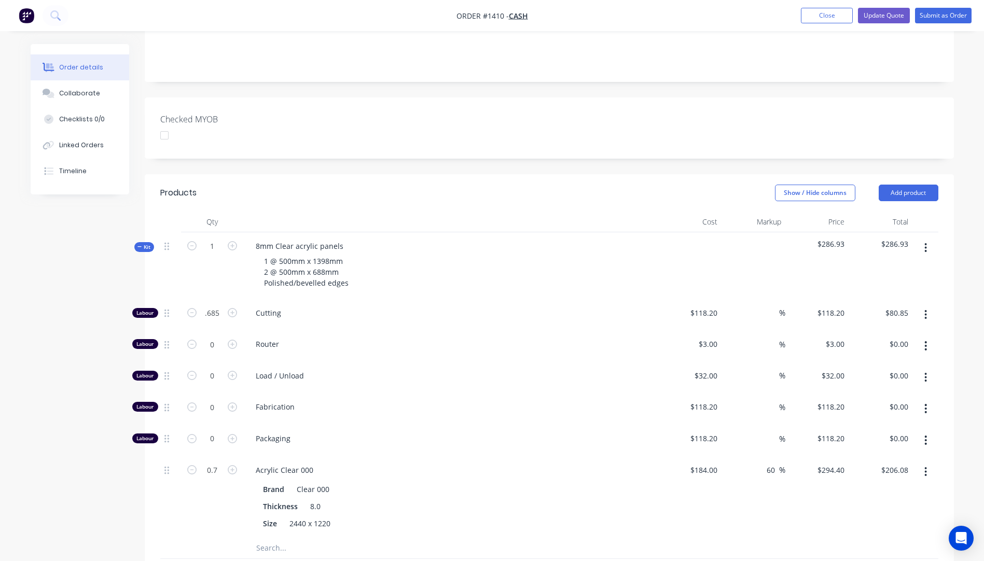
type input "0.685"
type input "$80.97"
click at [413, 308] on span "Cutting" at bounding box center [455, 313] width 398 height 11
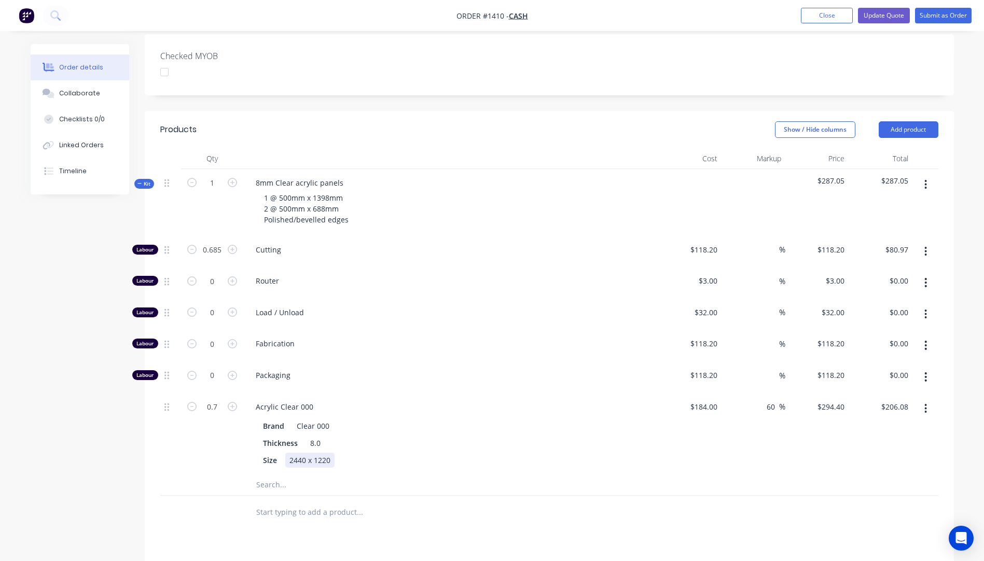
scroll to position [270, 0]
click at [221, 400] on input "0.7" at bounding box center [212, 408] width 27 height 16
type input "0.75"
type input "$220.80"
click at [229, 413] on div "0.75" at bounding box center [212, 434] width 62 height 81
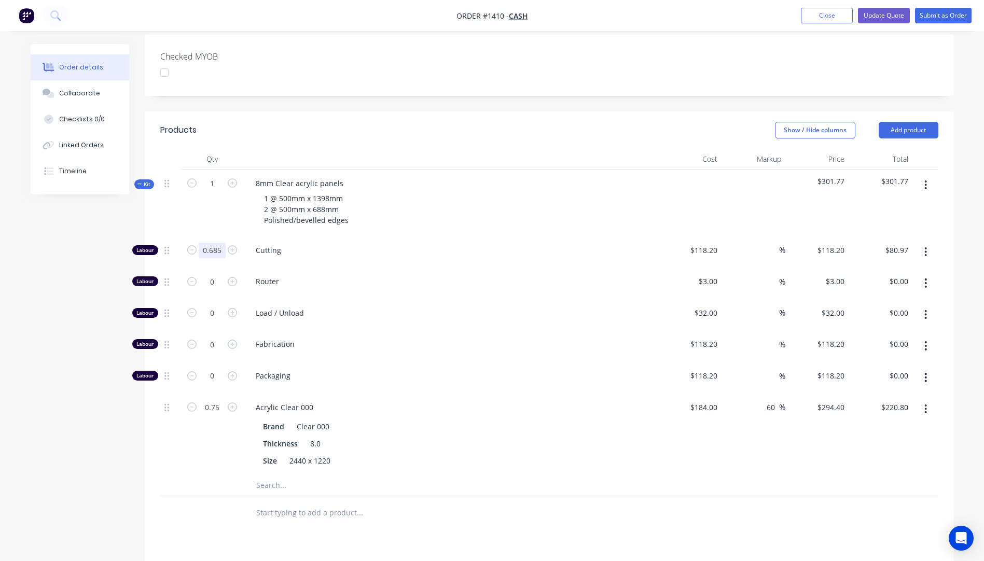
click at [215, 243] on input "0.685" at bounding box center [212, 251] width 27 height 16
type input "0.6"
type input "$70.92"
click at [218, 419] on div "0.75" at bounding box center [212, 434] width 62 height 81
click at [218, 400] on input "0.75" at bounding box center [212, 408] width 27 height 16
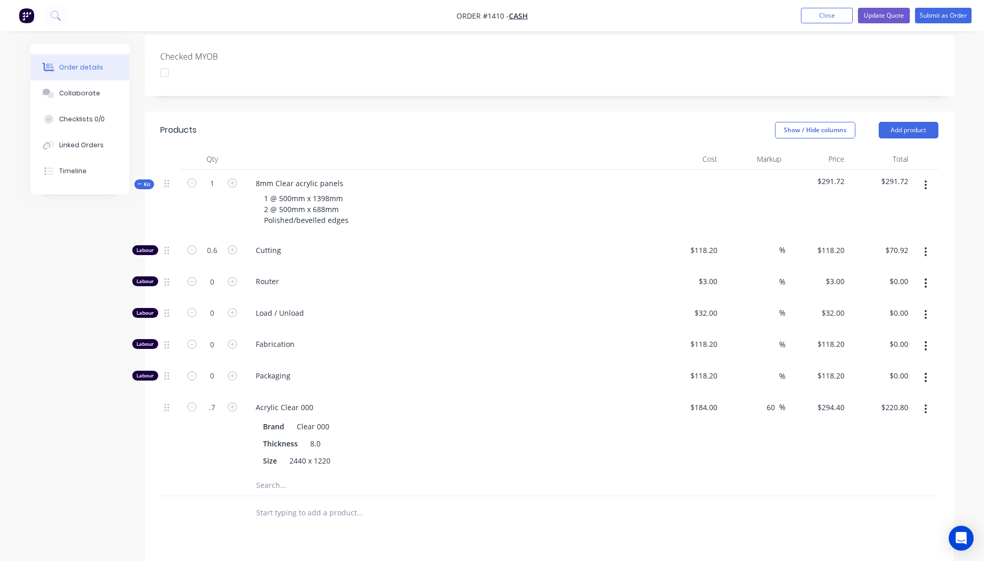
type input "0.7"
type input "$206.08"
click at [179, 403] on div at bounding box center [170, 434] width 21 height 81
click at [215, 243] on input "0.6" at bounding box center [212, 251] width 27 height 16
type input "0.65"
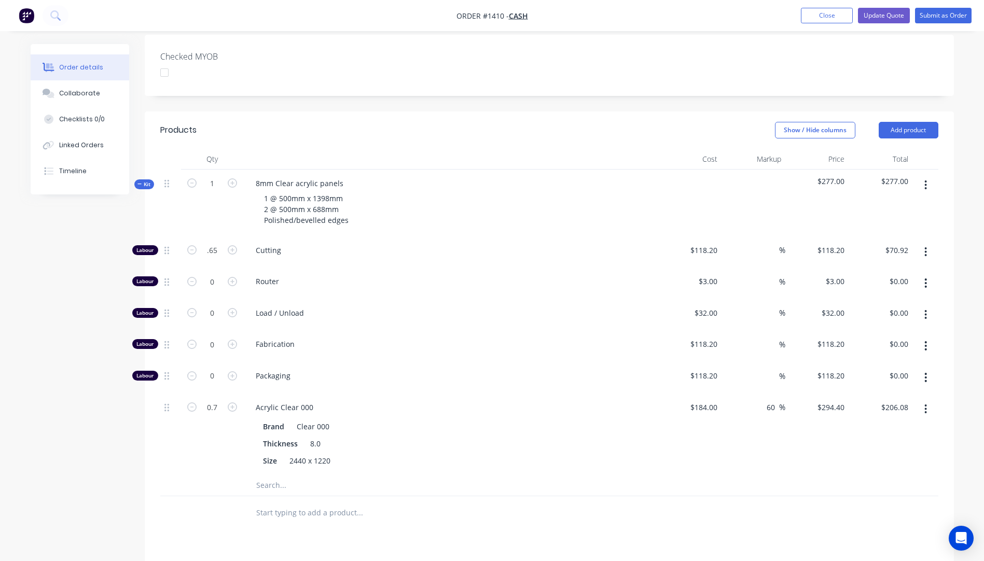
type input "$76.83"
click at [466, 299] on div "Load / Unload" at bounding box center [450, 315] width 415 height 32
click at [222, 243] on input "0.65" at bounding box center [212, 251] width 27 height 16
type input "0.7"
type input "$82.74"
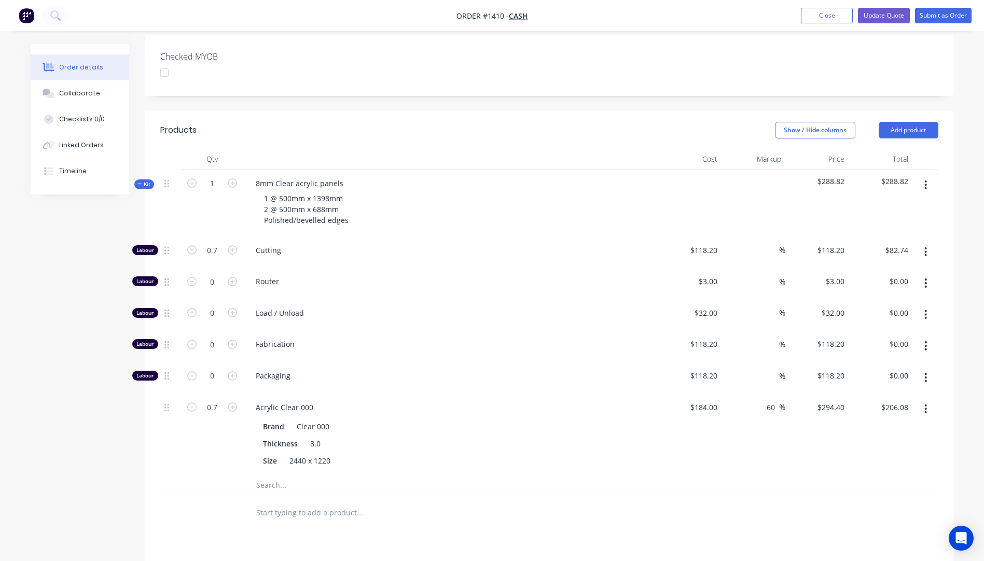
click at [451, 268] on div "Router" at bounding box center [450, 284] width 415 height 32
click at [224, 243] on input "0.7" at bounding box center [212, 251] width 27 height 16
type input "0.68"
type input "$80.38"
click at [427, 268] on div "Router" at bounding box center [450, 284] width 415 height 32
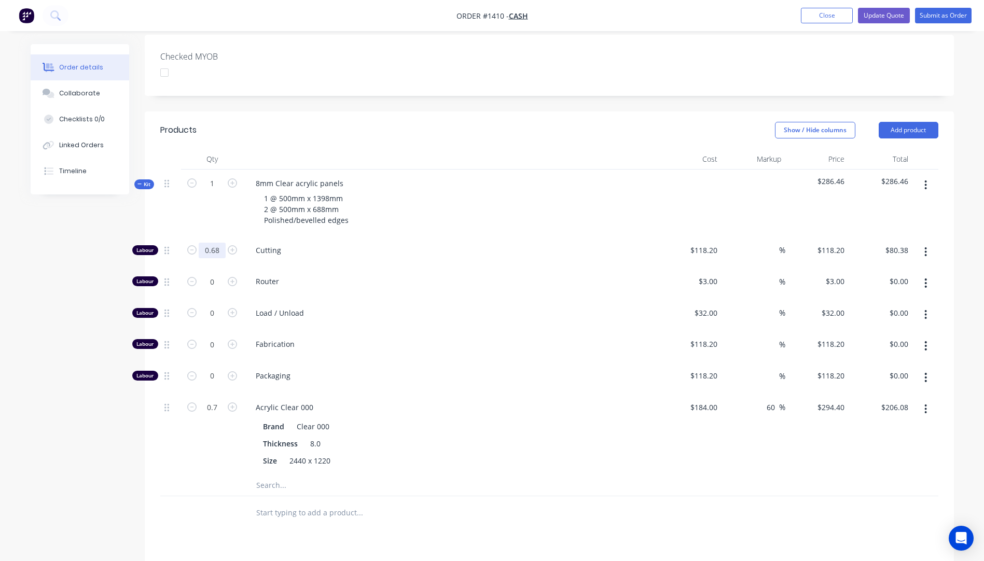
click at [219, 243] on input "0.68" at bounding box center [212, 251] width 27 height 16
type input "0.69"
type input "$81.56"
click at [461, 308] on span "Load / Unload" at bounding box center [455, 313] width 398 height 11
click at [221, 243] on input "0.69" at bounding box center [212, 251] width 27 height 16
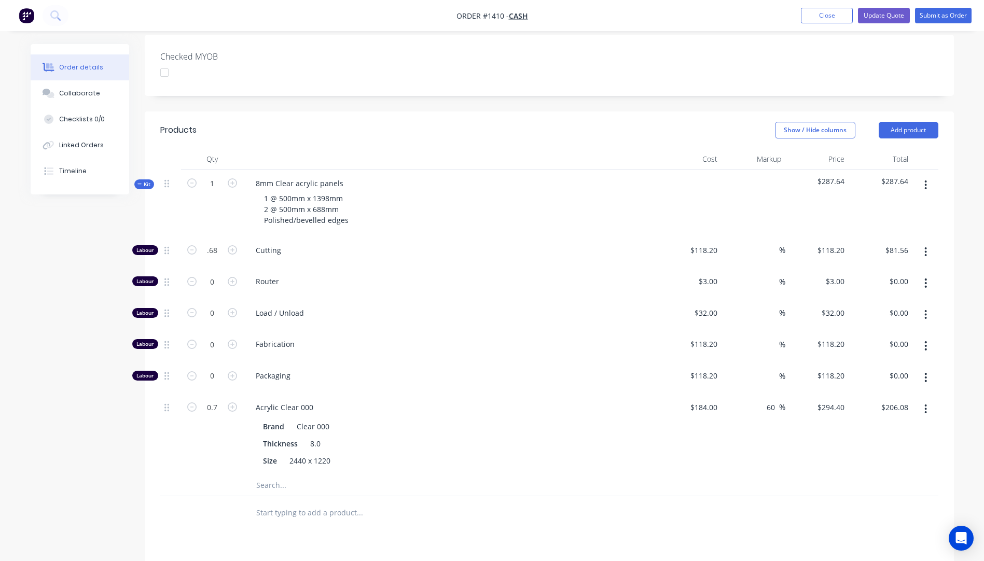
type input "0.68"
type input "$80.38"
click at [374, 299] on div "Load / Unload" at bounding box center [450, 315] width 415 height 32
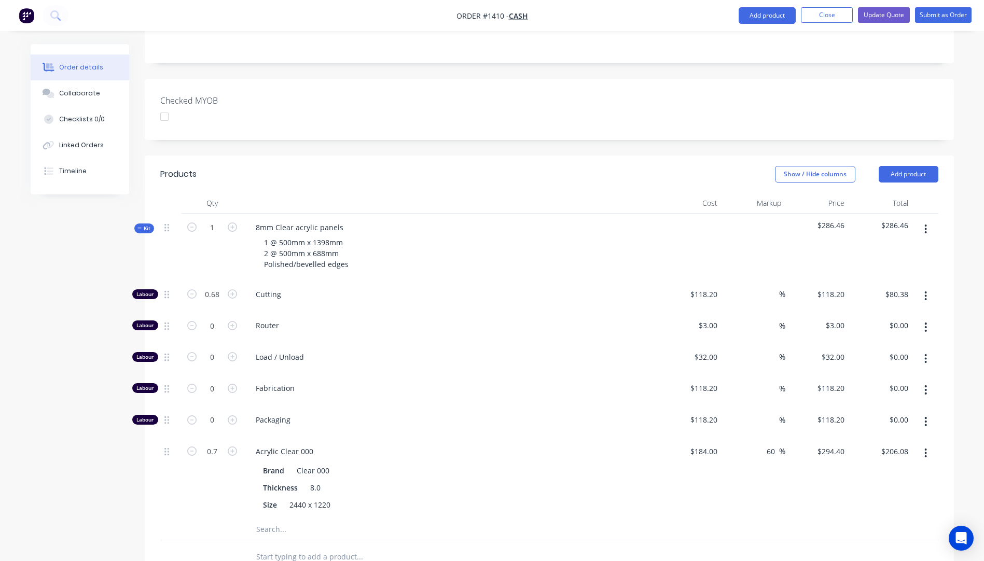
scroll to position [167, 0]
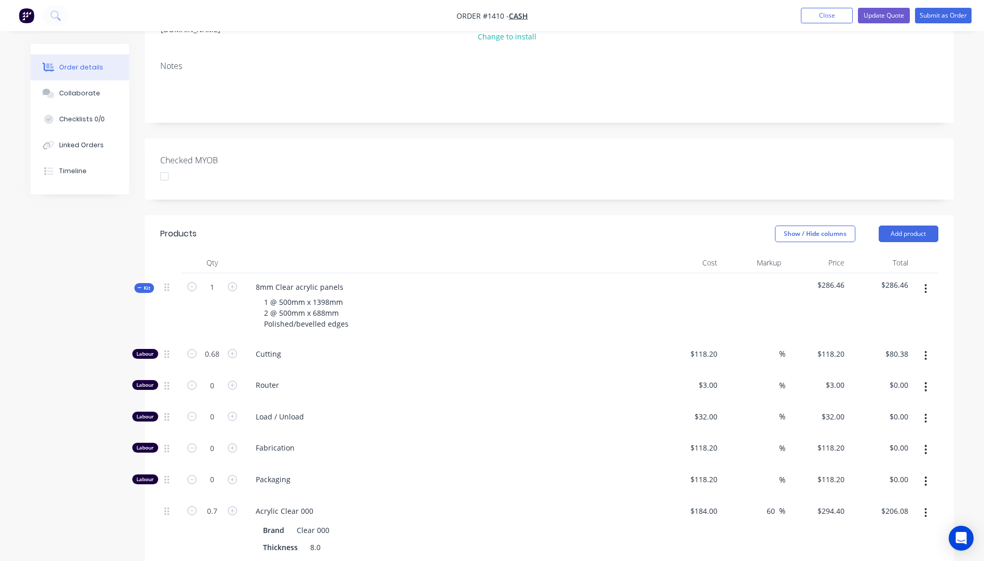
click at [233, 471] on form "0" at bounding box center [212, 479] width 54 height 16
click at [233, 475] on icon "button" at bounding box center [232, 479] width 9 height 9
type input "1"
type input "$118.20"
click at [707, 472] on input "118.2" at bounding box center [705, 479] width 32 height 15
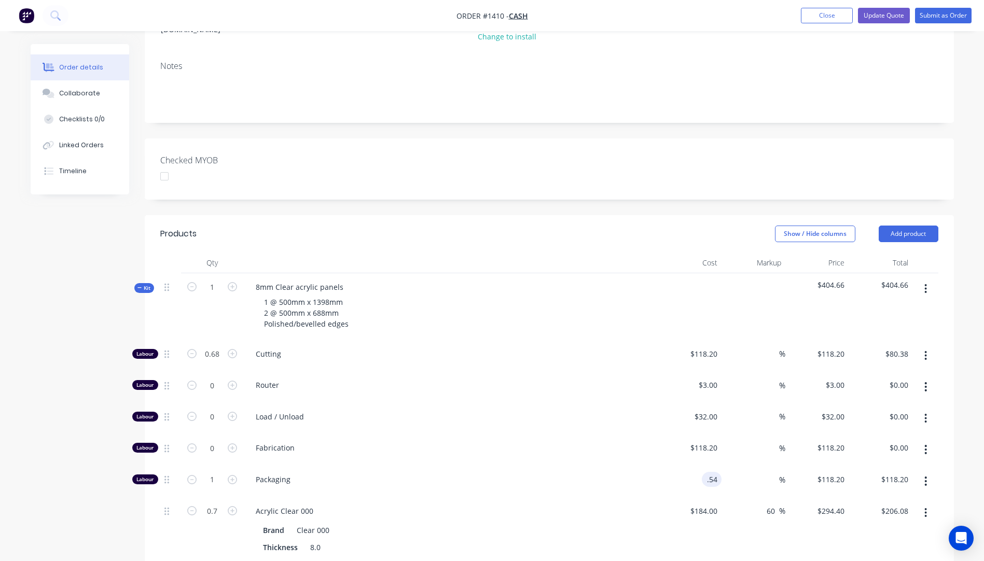
type input "$0.54"
click at [641, 466] on div "Packaging" at bounding box center [450, 482] width 415 height 32
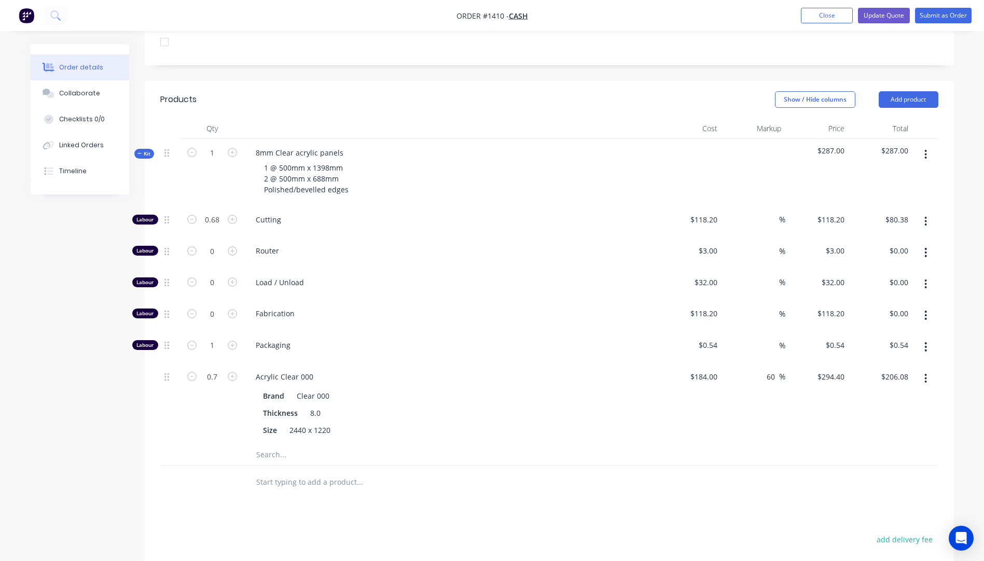
scroll to position [218, 0]
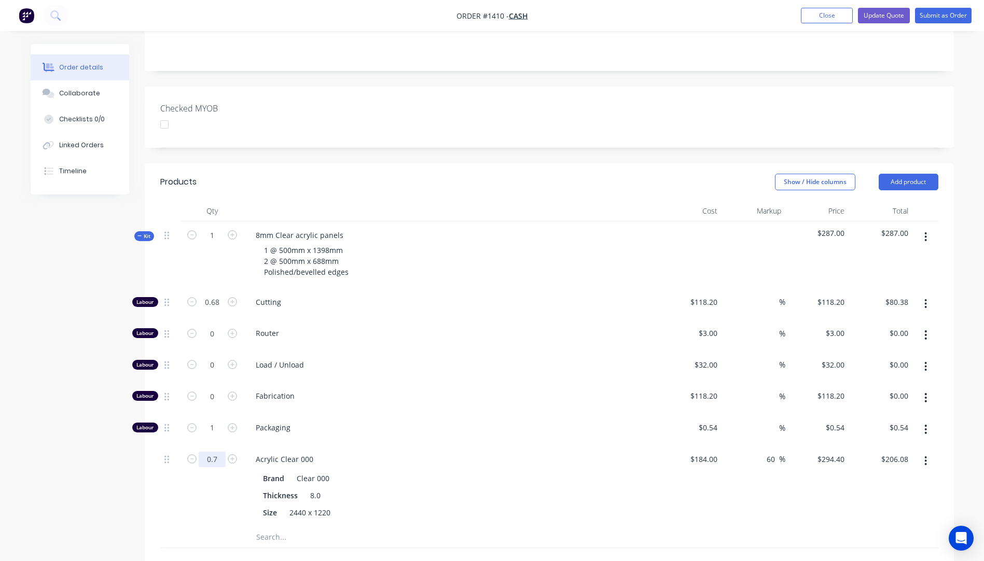
click at [216, 452] on input "0.7" at bounding box center [212, 460] width 27 height 16
type input "0.66"
type input "$194.30"
click at [182, 460] on div "0.66" at bounding box center [212, 486] width 62 height 81
click at [193, 423] on icon "button" at bounding box center [191, 427] width 9 height 9
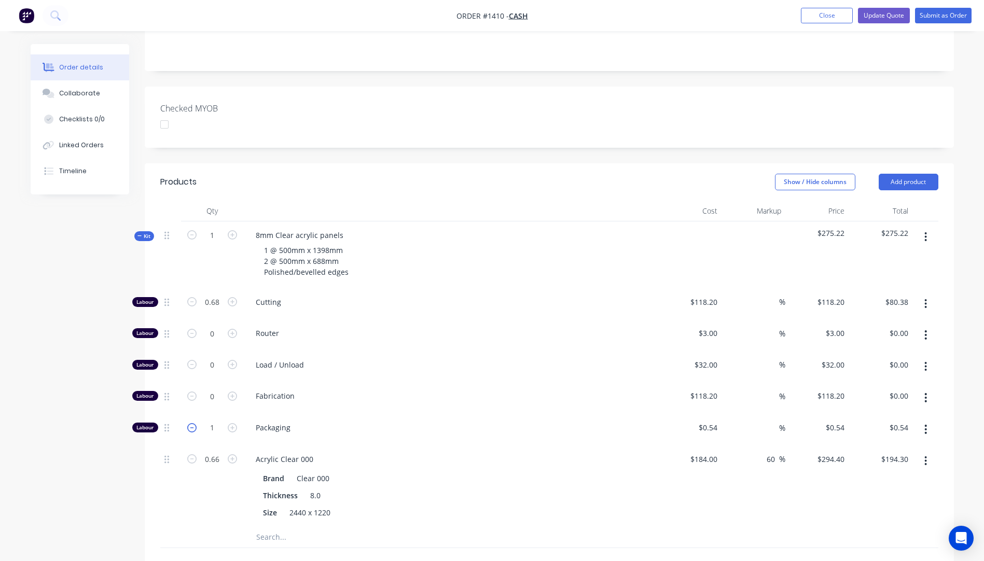
type input "0"
type input "$0.00"
click at [214, 295] on input "0.68" at bounding box center [212, 303] width 27 height 16
type input "0.6"
type input "$70.92"
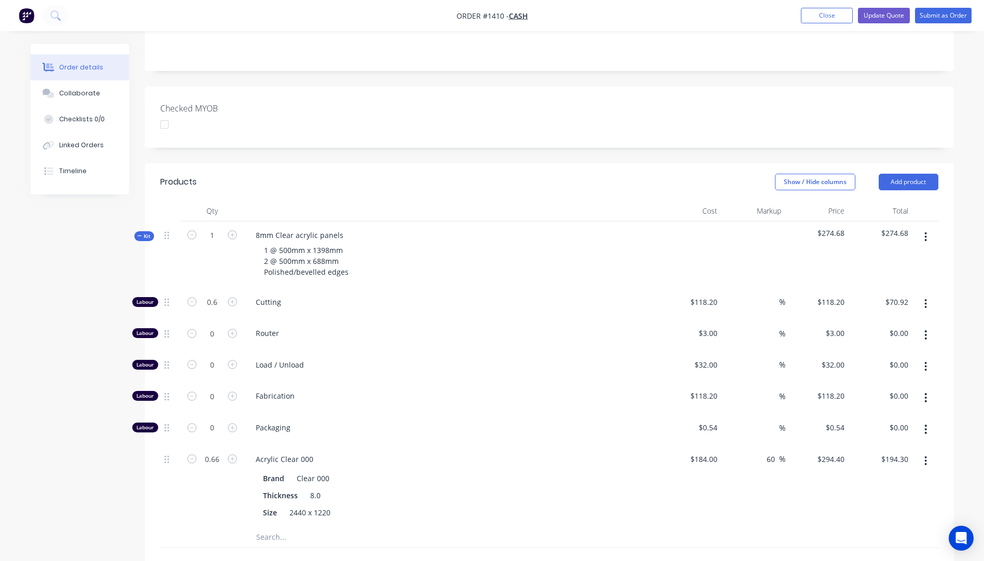
click at [177, 457] on div at bounding box center [170, 486] width 21 height 81
click at [219, 295] on input "0.6" at bounding box center [212, 303] width 27 height 16
type input "0.7"
type input "$82.74"
click at [188, 466] on div "0.66" at bounding box center [212, 486] width 62 height 81
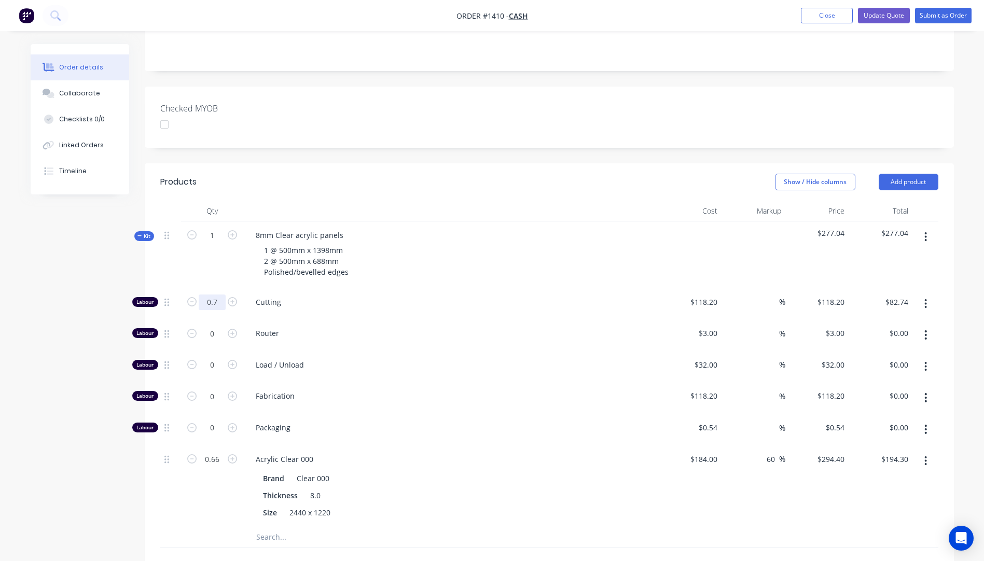
click at [222, 295] on input "0.7" at bounding box center [212, 303] width 27 height 16
type input "0.8"
type input "$94.56"
click at [211, 467] on div "0.66" at bounding box center [212, 486] width 62 height 81
click at [220, 452] on input "0.66" at bounding box center [212, 460] width 27 height 16
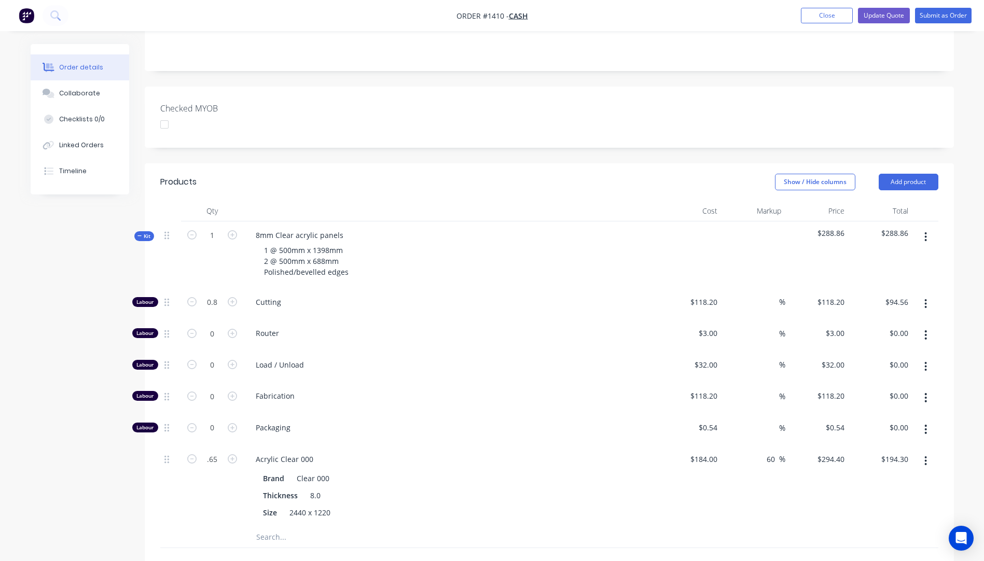
type input "0.65"
type input "$191.36"
click at [169, 465] on div at bounding box center [170, 486] width 21 height 81
click at [222, 295] on input "0.8" at bounding box center [212, 303] width 27 height 16
type input "0.81"
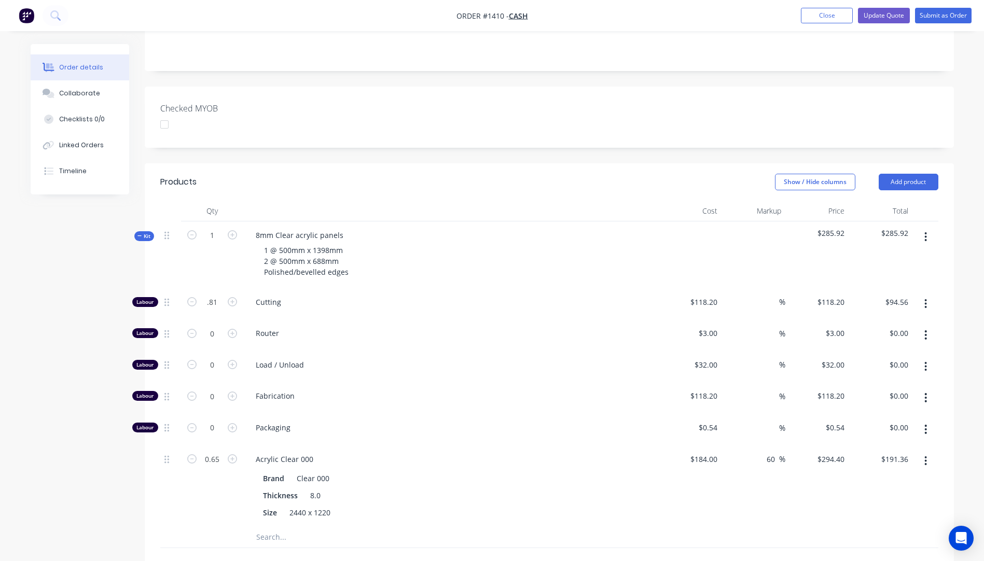
type input "$95.74"
click at [217, 473] on div "0.65" at bounding box center [212, 486] width 62 height 81
click at [222, 295] on input "0.81" at bounding box center [212, 303] width 27 height 16
type input "0.8"
type input "$94.56"
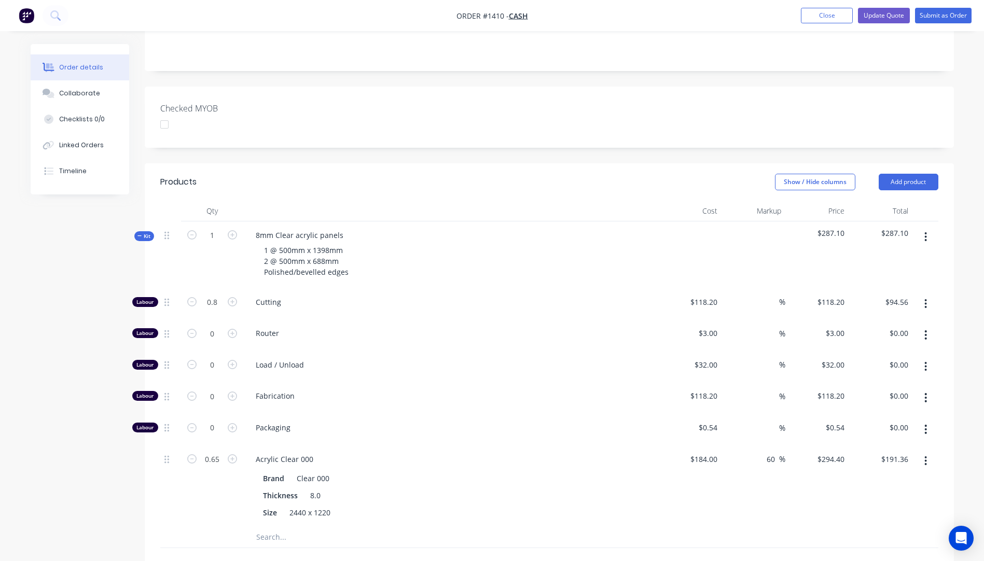
click at [192, 475] on div "0.65" at bounding box center [212, 486] width 62 height 81
click at [713, 420] on input "0.54" at bounding box center [712, 427] width 20 height 15
type input "$1.08"
click at [454, 415] on div "Packaging" at bounding box center [450, 430] width 415 height 32
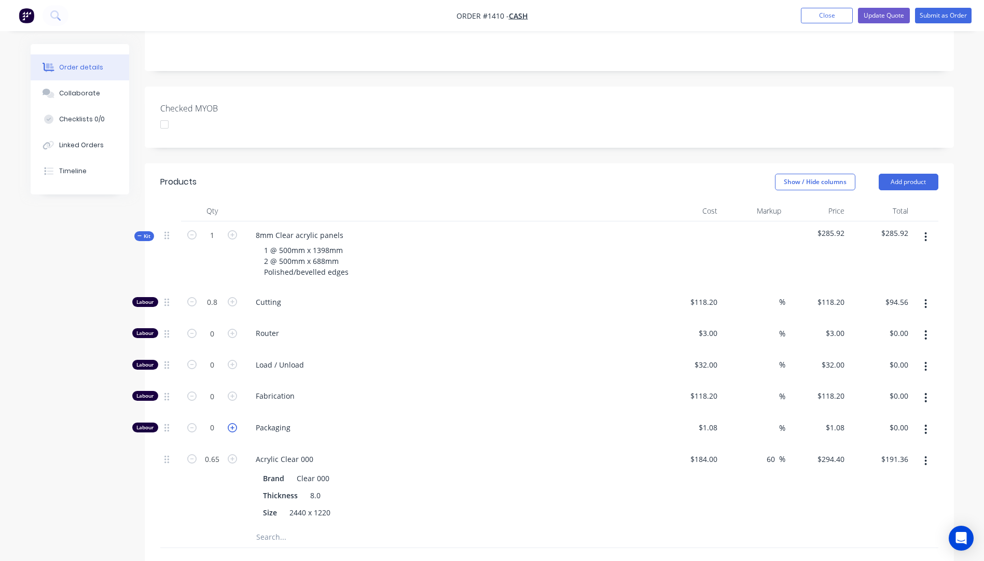
click at [234, 423] on icon "button" at bounding box center [232, 427] width 9 height 9
type input "1"
type input "$1.08"
click at [83, 94] on div "Collaborate" at bounding box center [79, 93] width 41 height 9
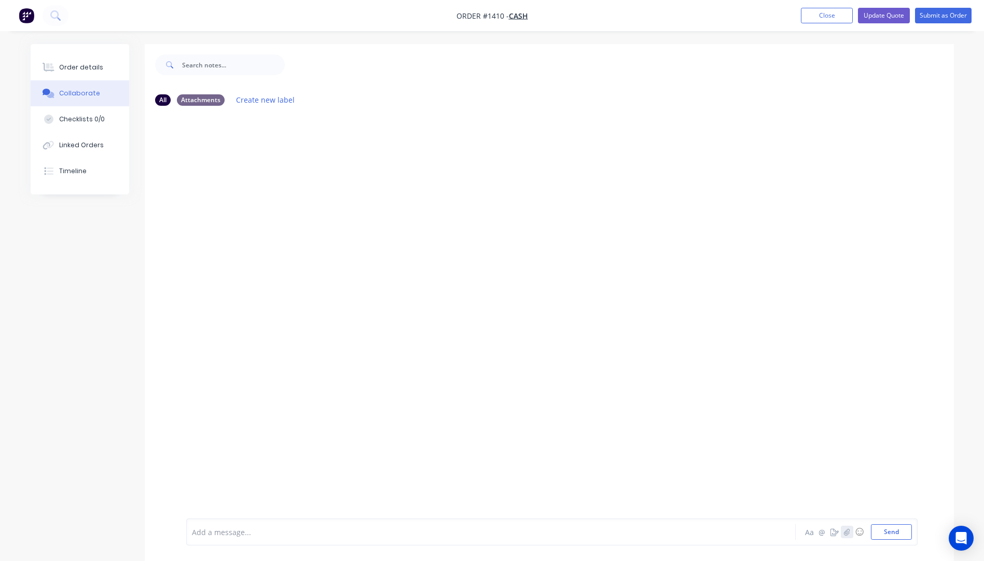
click at [848, 533] on icon "button" at bounding box center [847, 532] width 6 height 7
click at [891, 533] on button "Send" at bounding box center [891, 532] width 41 height 16
click at [76, 70] on div "Order details" at bounding box center [81, 67] width 44 height 9
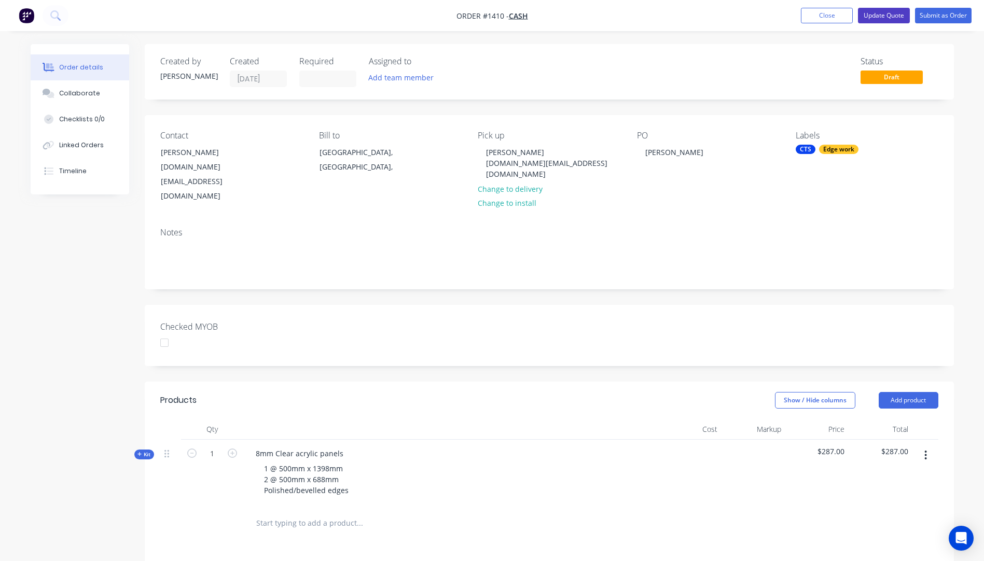
click at [877, 18] on button "Update Quote" at bounding box center [884, 16] width 52 height 16
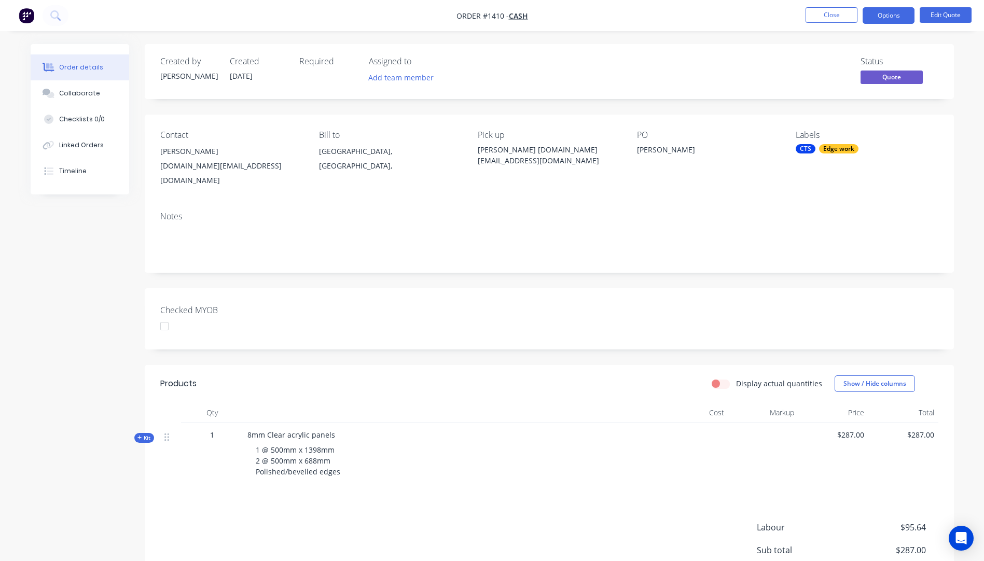
click at [877, 18] on button "Options" at bounding box center [889, 15] width 52 height 17
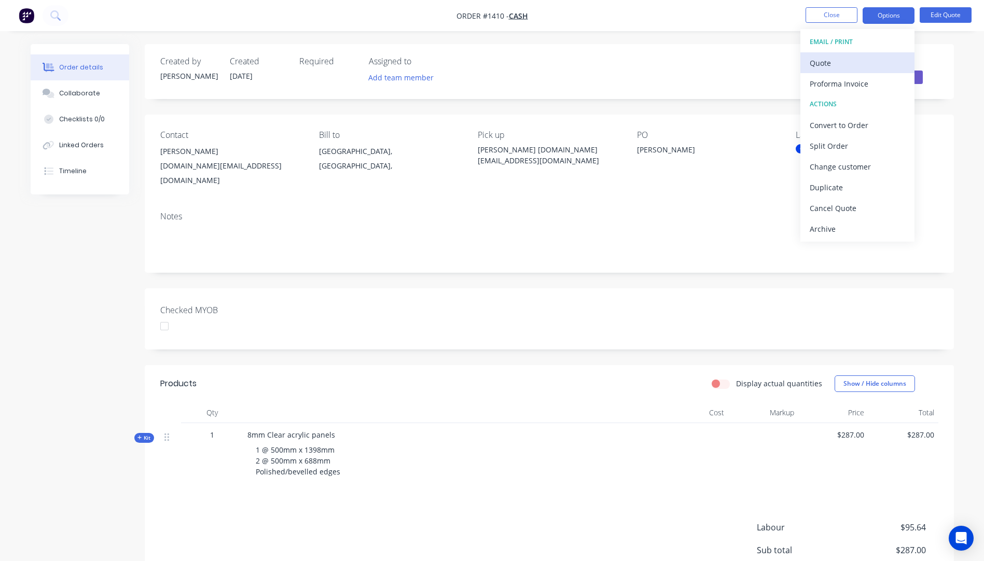
click at [834, 60] on div "Quote" at bounding box center [857, 63] width 95 height 15
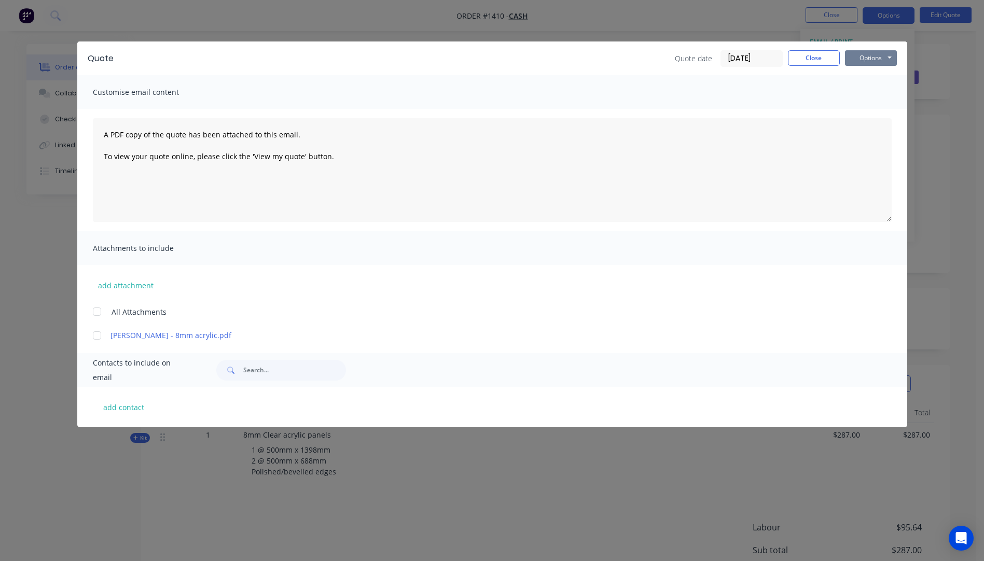
click at [869, 56] on button "Options" at bounding box center [871, 58] width 52 height 16
click at [874, 77] on button "Preview" at bounding box center [878, 76] width 66 height 17
click at [863, 57] on button "Options" at bounding box center [871, 58] width 52 height 16
click at [817, 60] on button "Close" at bounding box center [814, 58] width 52 height 16
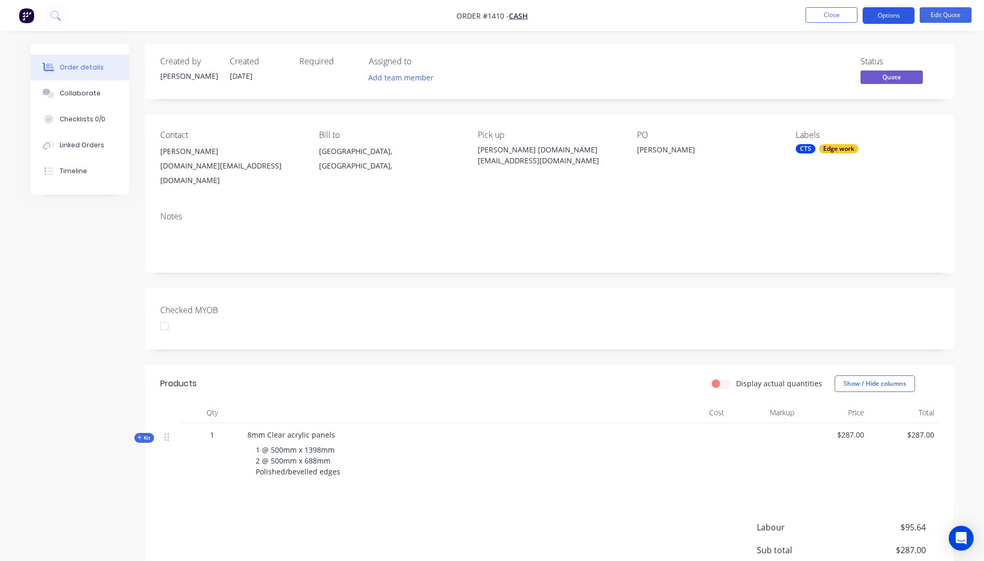
click at [880, 20] on button "Options" at bounding box center [889, 15] width 52 height 17
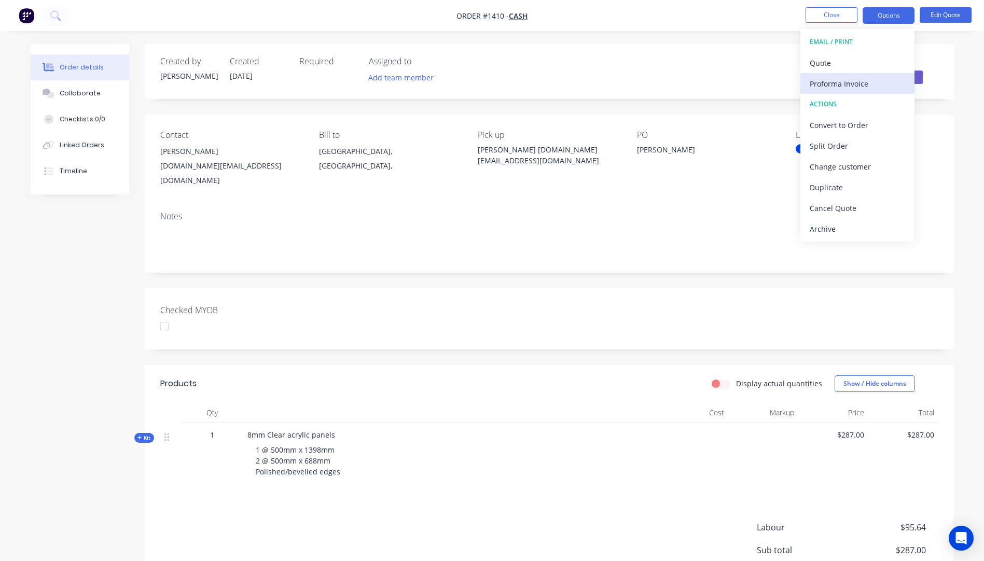
click at [840, 86] on div "Proforma Invoice" at bounding box center [857, 83] width 95 height 15
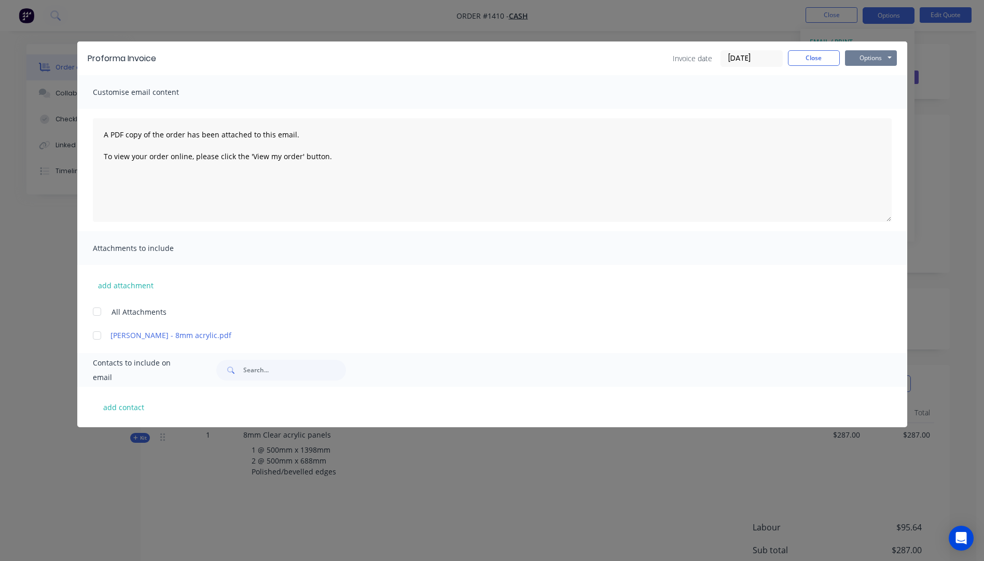
click at [867, 59] on button "Options" at bounding box center [871, 58] width 52 height 16
click at [873, 78] on button "Preview" at bounding box center [878, 76] width 66 height 17
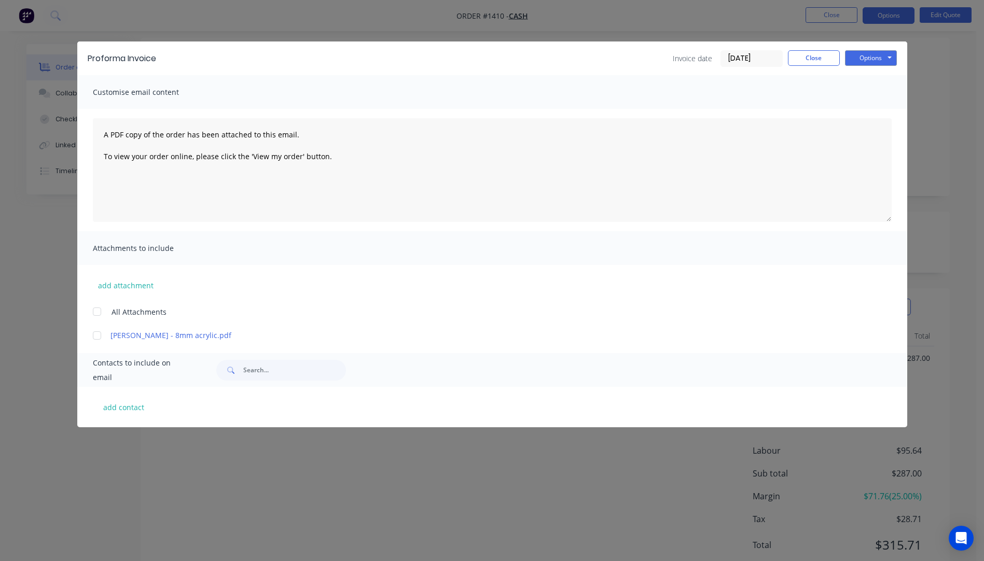
scroll to position [101, 0]
click at [133, 409] on button "add contact" at bounding box center [124, 407] width 62 height 16
select select "AU"
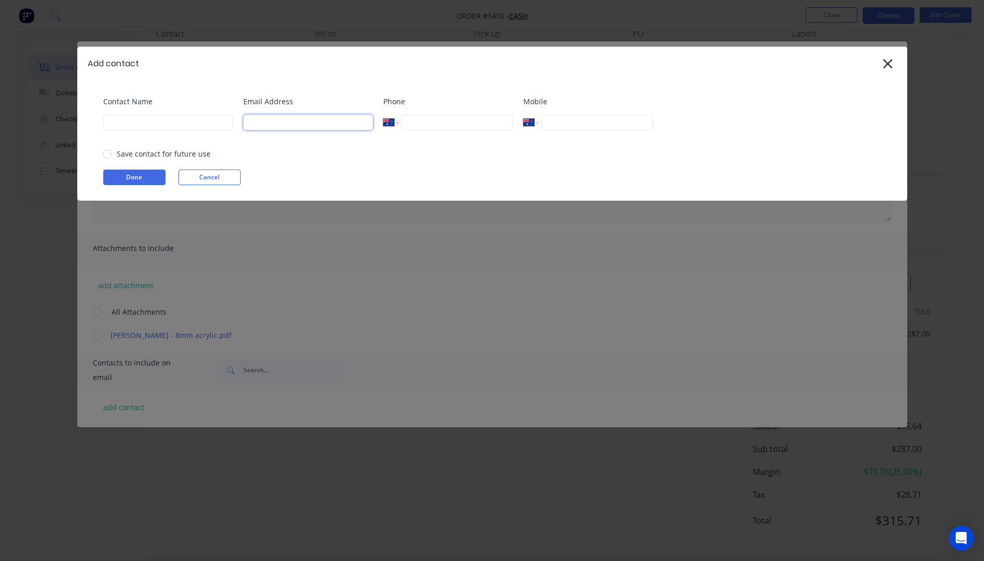
click at [303, 124] on input at bounding box center [308, 123] width 130 height 16
type input "jake.as@outlook.com.au"
click at [142, 127] on input at bounding box center [168, 123] width 130 height 16
type input "Jake"
click at [135, 182] on button "Done" at bounding box center [134, 178] width 62 height 16
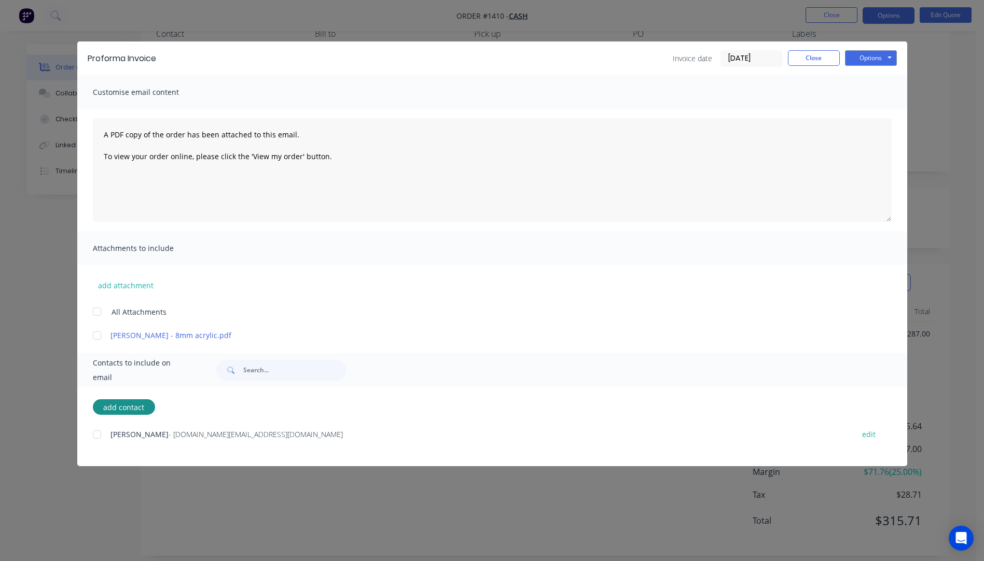
click at [96, 437] on div at bounding box center [97, 434] width 21 height 21
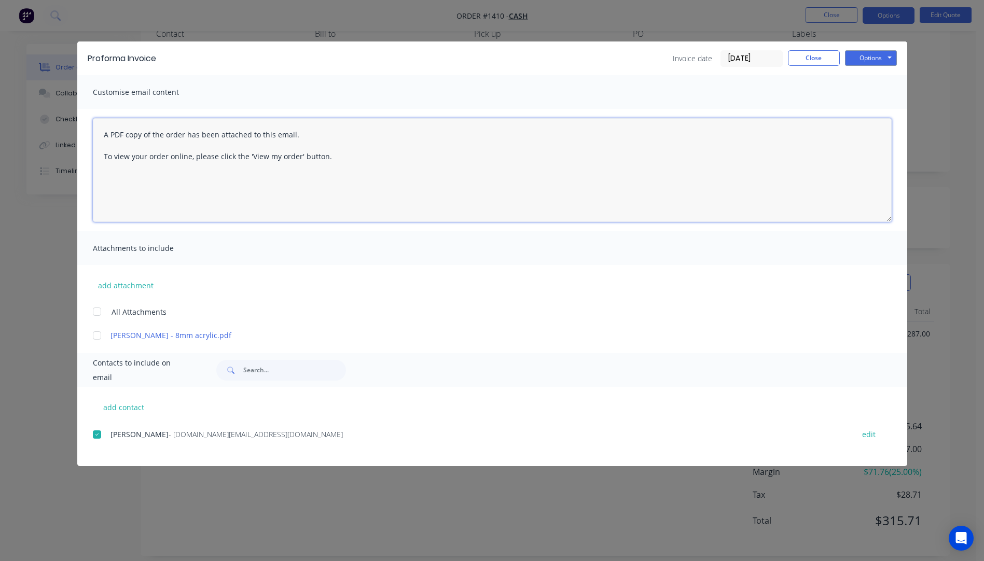
paste textarea "Hi, Please contact us if you have any questions. Regards, Darren sales@allstarp…"
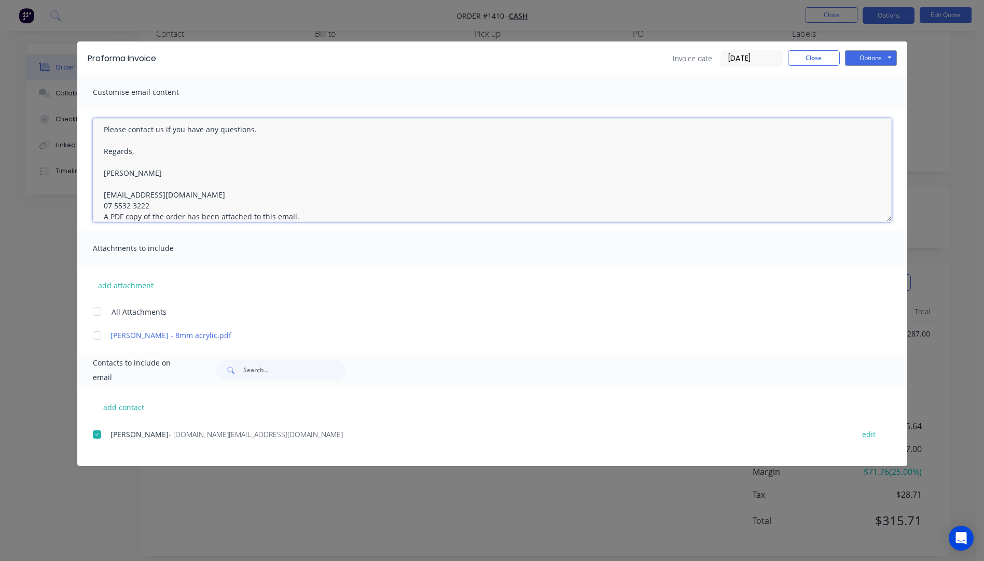
click at [152, 204] on textarea "Hi, Please contact us if you have any questions. Regards, Darren sales@allstarp…" at bounding box center [492, 170] width 799 height 104
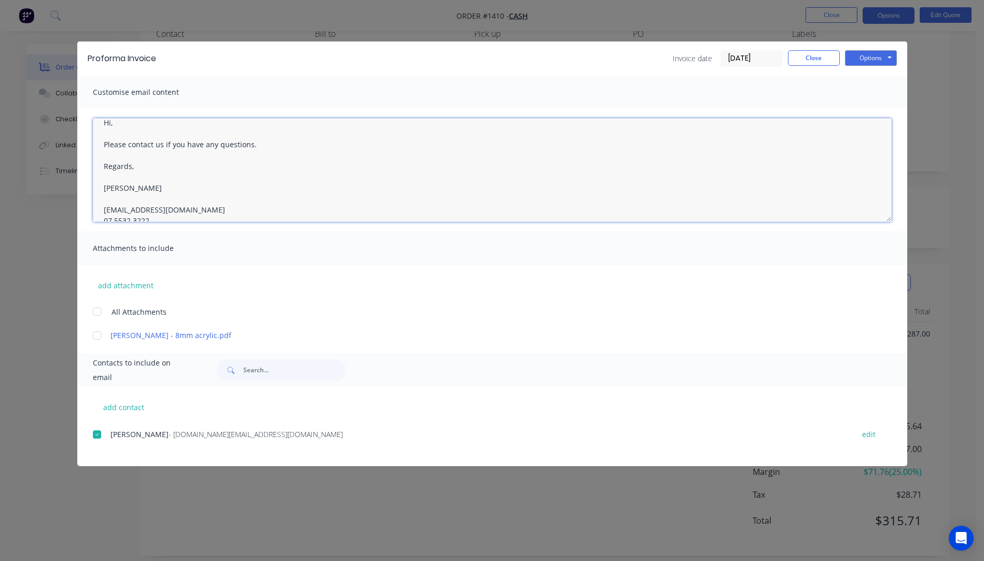
scroll to position [0, 0]
click at [125, 137] on textarea "Hi, Please contact us if you have any questions. Regards, Darren sales@allstarp…" at bounding box center [492, 170] width 799 height 104
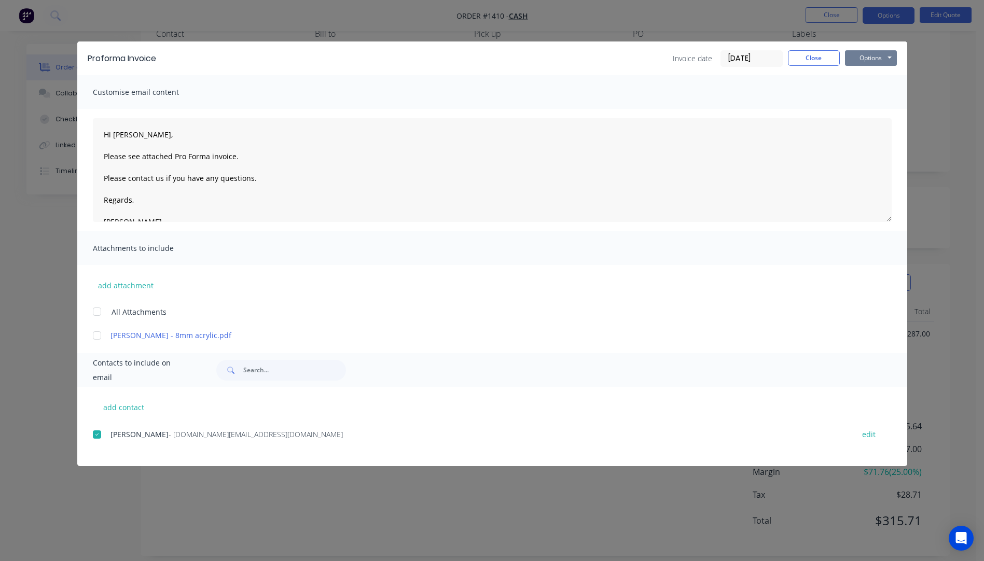
click at [866, 56] on button "Options" at bounding box center [871, 58] width 52 height 16
click at [868, 113] on button "Email" at bounding box center [878, 110] width 66 height 17
type textarea "A PDF copy of the order has been attached to this email. To view your order onl…"
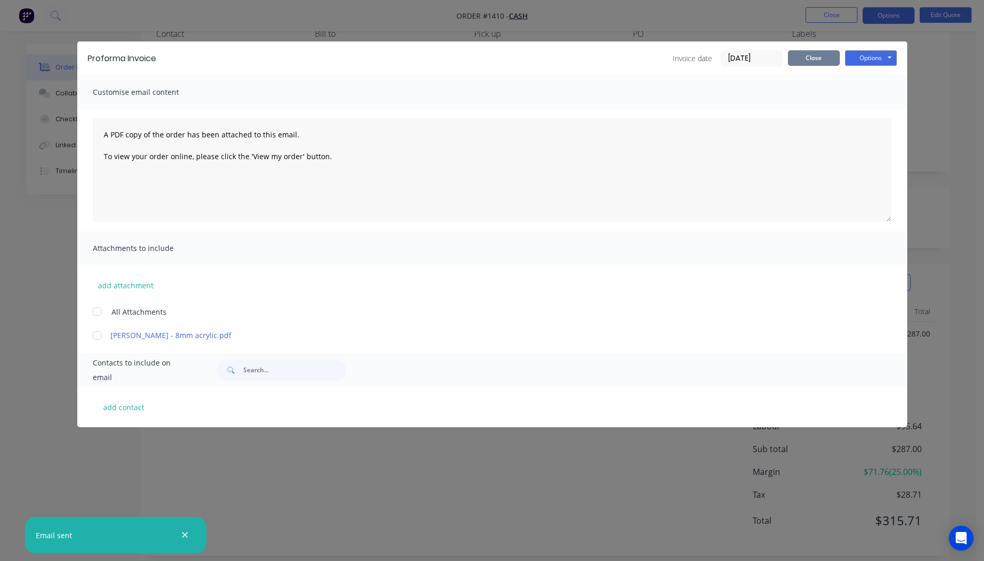
click at [798, 56] on button "Close" at bounding box center [814, 58] width 52 height 16
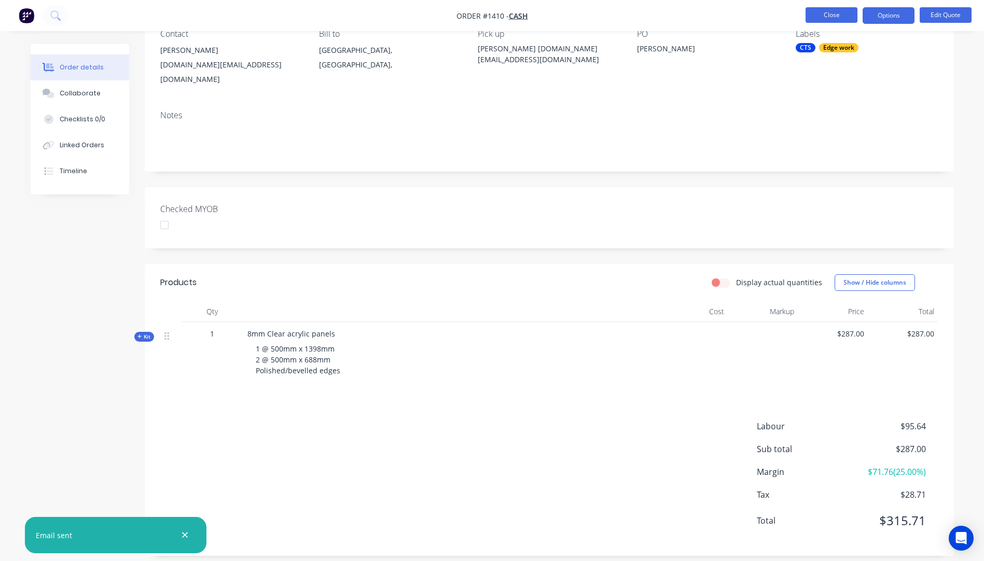
click at [831, 15] on button "Close" at bounding box center [832, 15] width 52 height 16
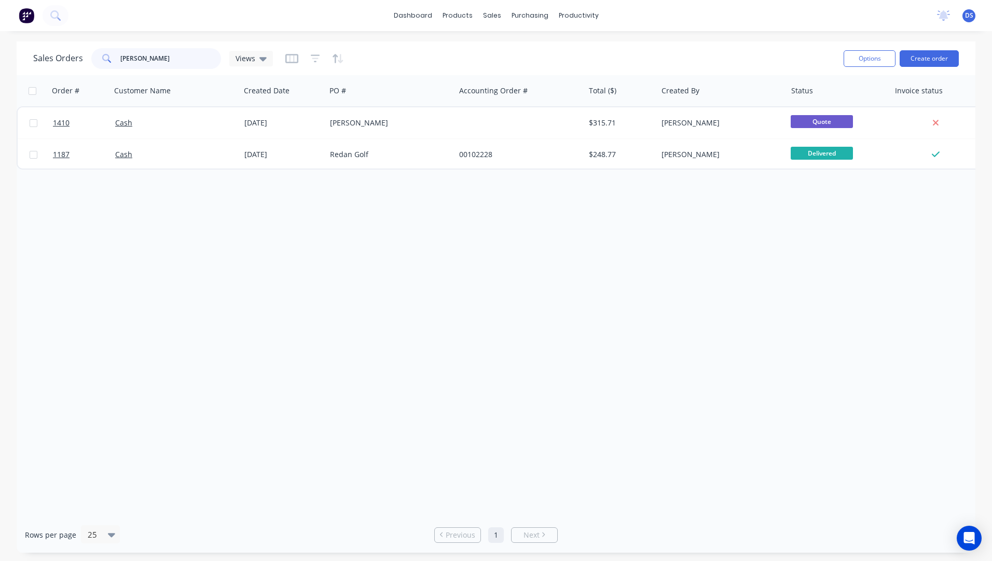
drag, startPoint x: 152, startPoint y: 58, endPoint x: 113, endPoint y: 64, distance: 39.9
click at [113, 64] on div "jake" at bounding box center [156, 58] width 130 height 21
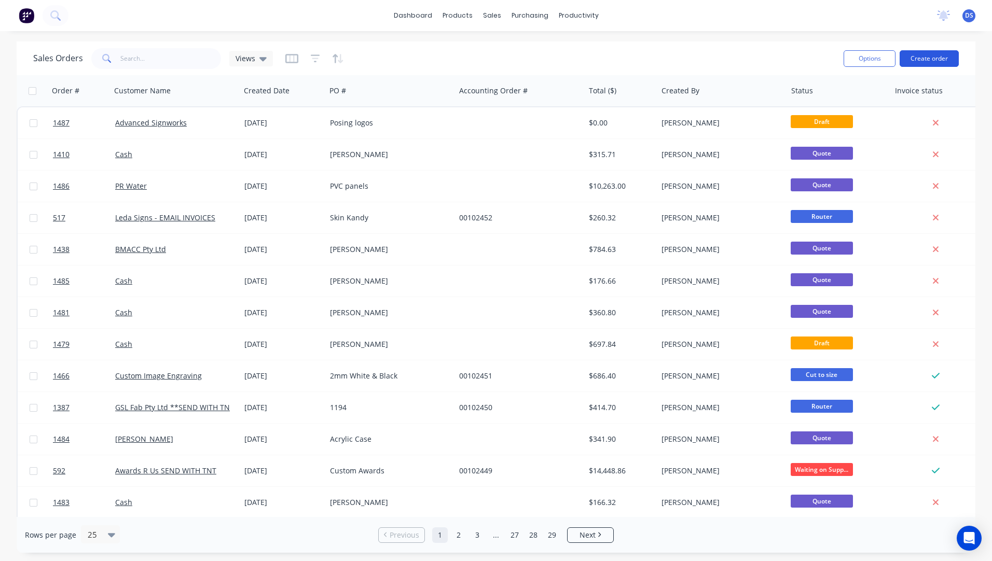
click at [941, 58] on button "Create order" at bounding box center [929, 58] width 59 height 17
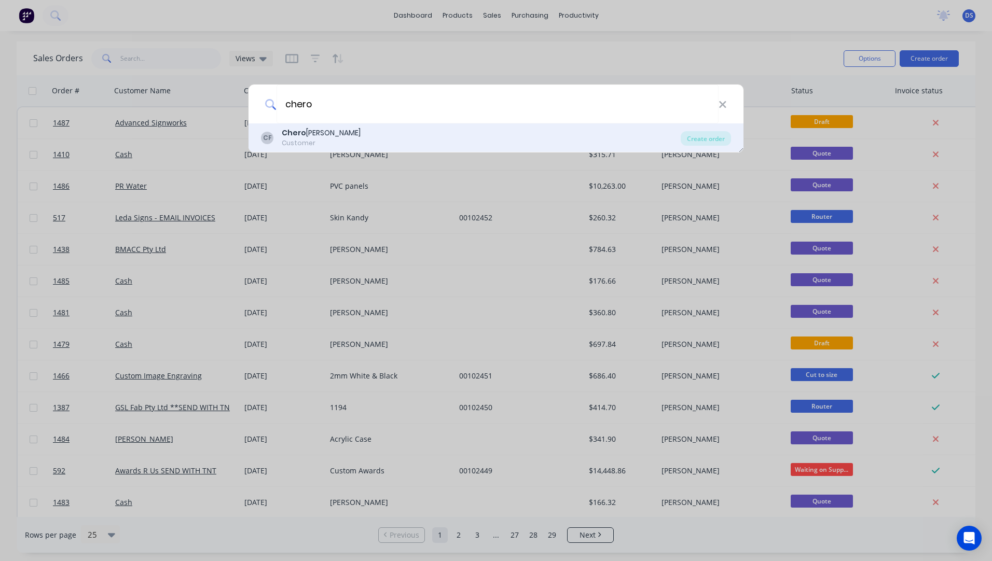
type input "chero"
click at [304, 134] on div "Chero kee Floats" at bounding box center [321, 133] width 79 height 11
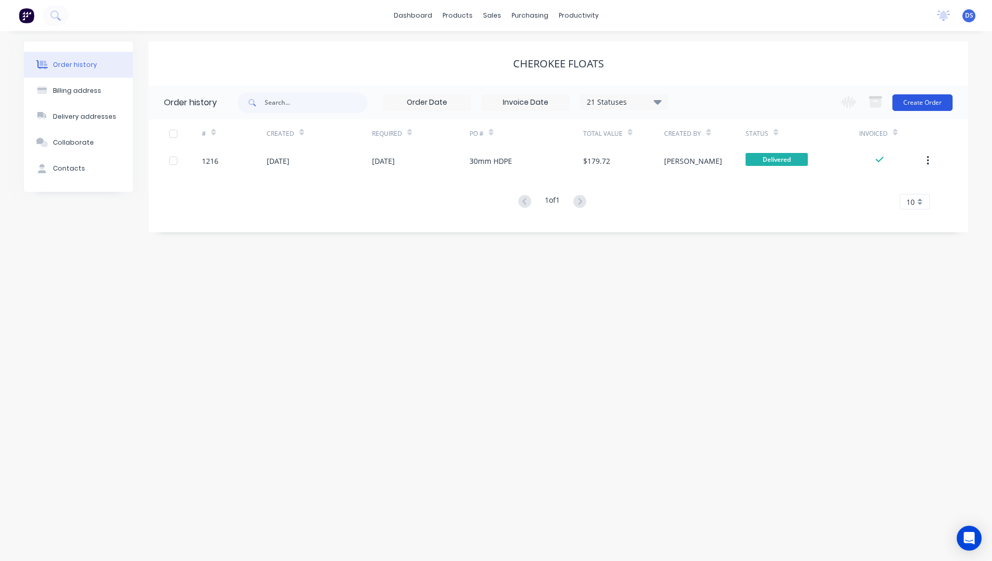
click at [913, 107] on button "Create Order" at bounding box center [922, 102] width 60 height 17
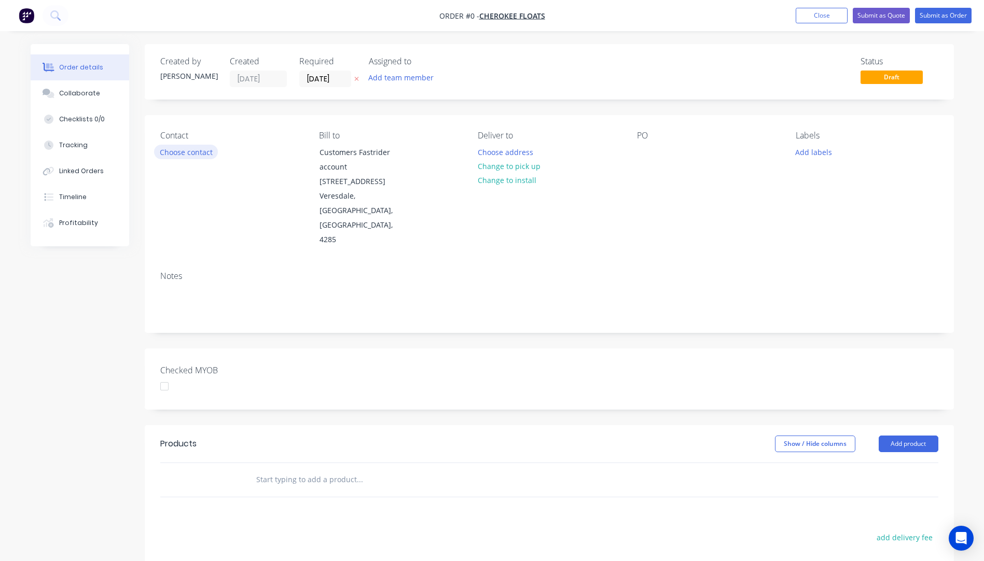
click at [190, 156] on button "Choose contact" at bounding box center [186, 152] width 64 height 14
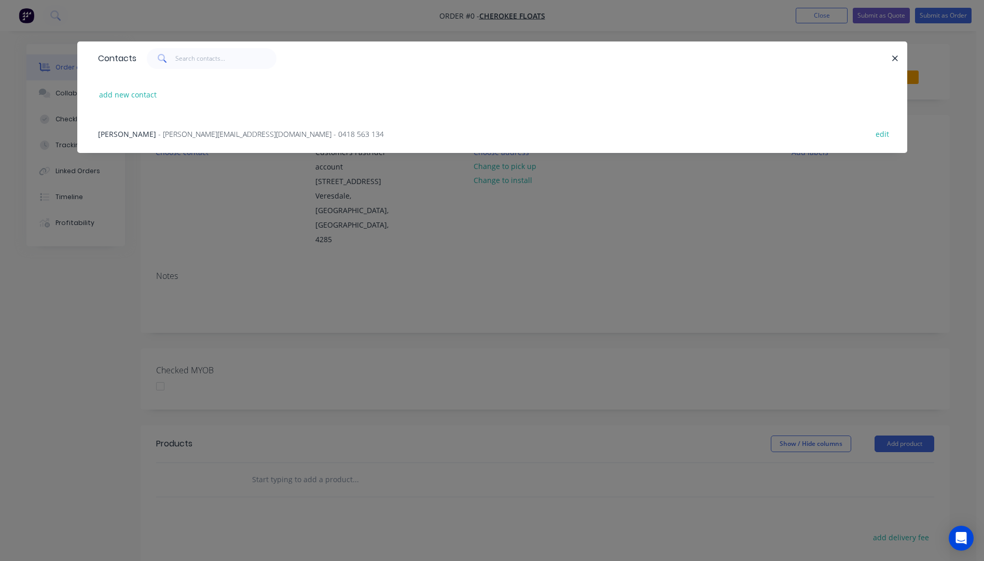
click at [183, 136] on span "- andyrudkin@cherokeefloats.com.au - 0418 563 134" at bounding box center [271, 134] width 226 height 10
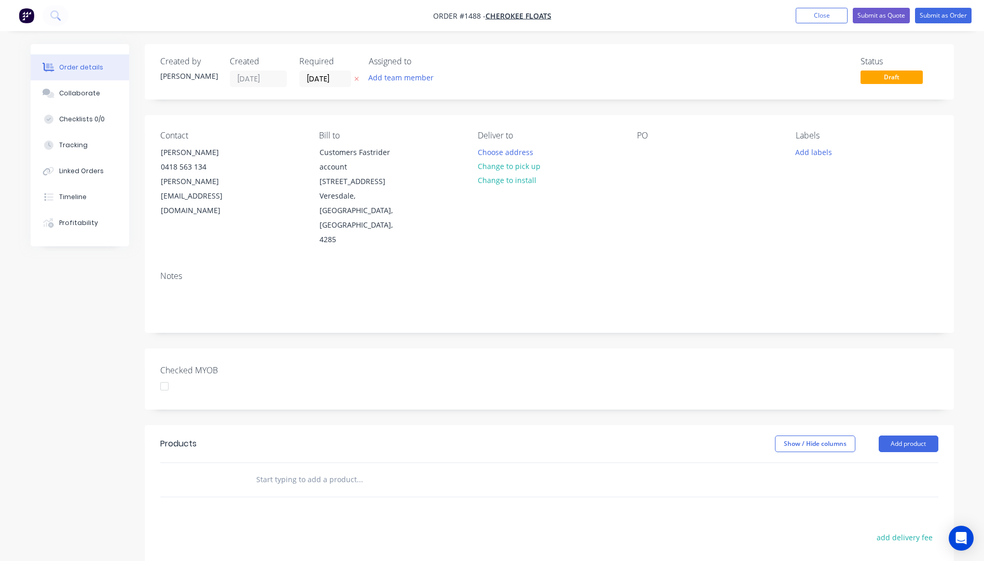
click at [358, 81] on icon "button" at bounding box center [356, 79] width 4 height 4
click at [501, 154] on button "Choose address" at bounding box center [505, 152] width 66 height 14
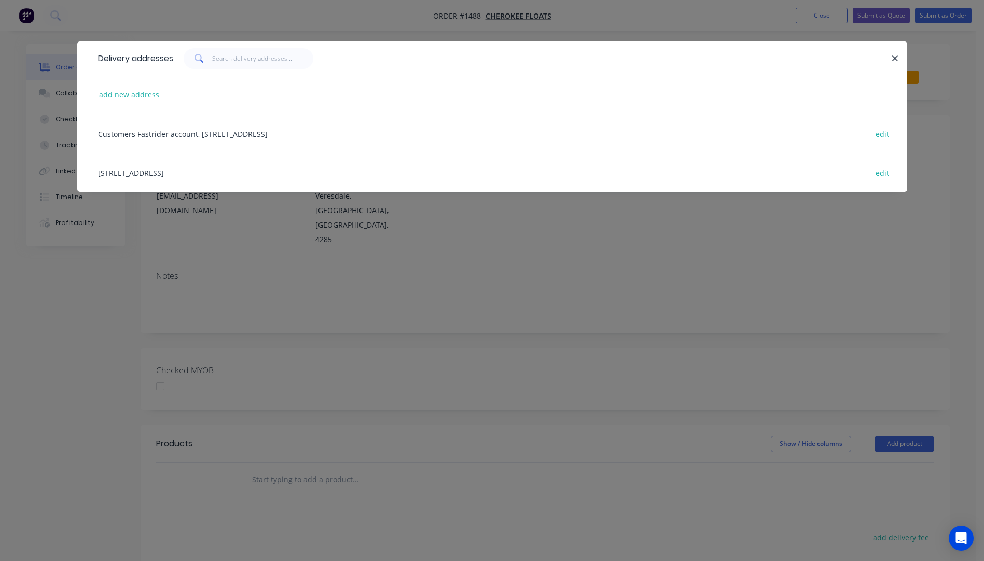
click at [257, 138] on div "Customers Fastrider account, 6128 Mount Lindsay Highway, Veresdale, Queensland,…" at bounding box center [492, 133] width 799 height 39
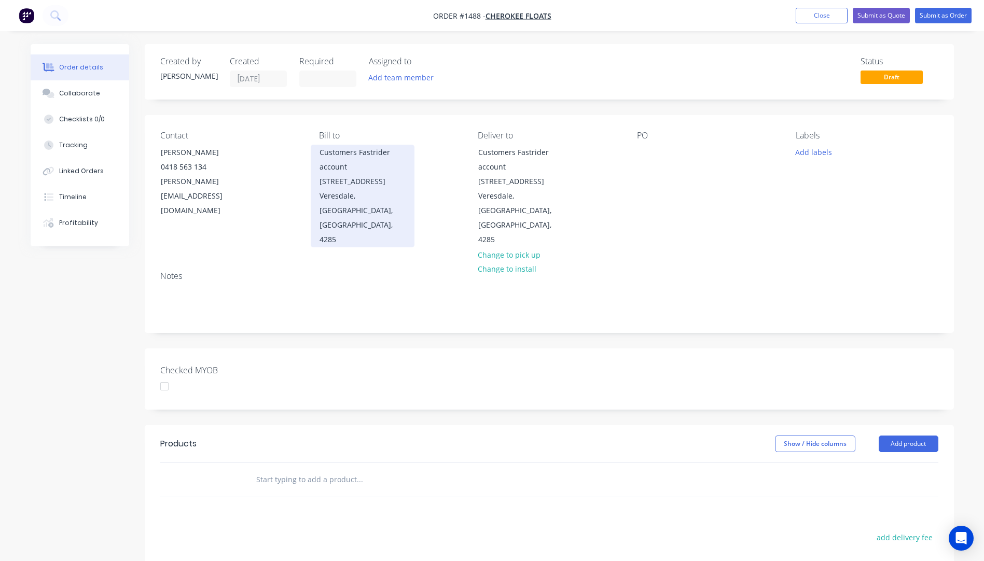
click at [355, 173] on div "Customers Fastrider account 6128 Mount Lindsay Highway" at bounding box center [363, 167] width 86 height 44
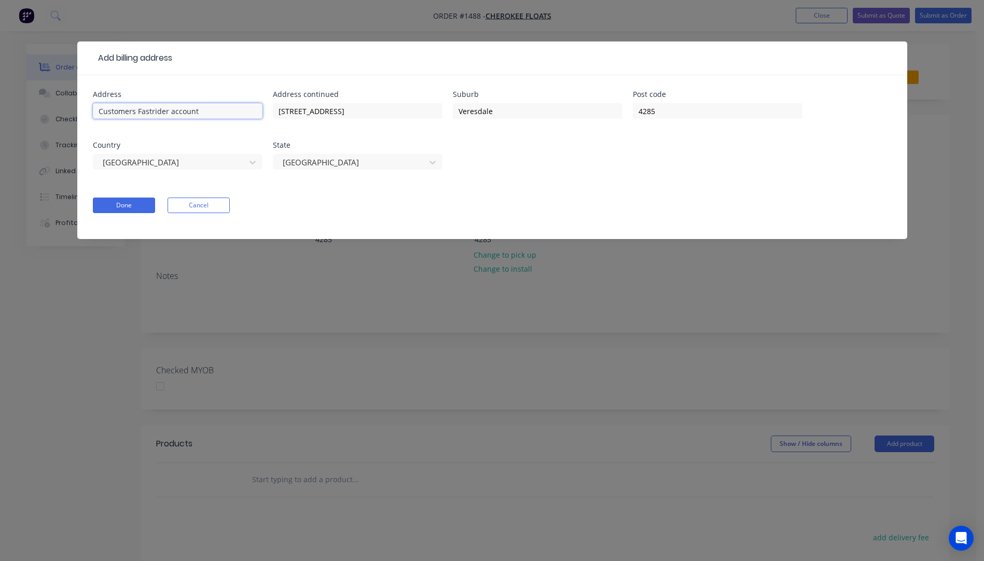
drag, startPoint x: 220, startPoint y: 114, endPoint x: 70, endPoint y: 111, distance: 150.0
click at [70, 111] on div "Add billing address Address Customers Fastrider account Address continued 6128 …" at bounding box center [492, 280] width 984 height 561
click at [117, 205] on button "Done" at bounding box center [124, 206] width 62 height 16
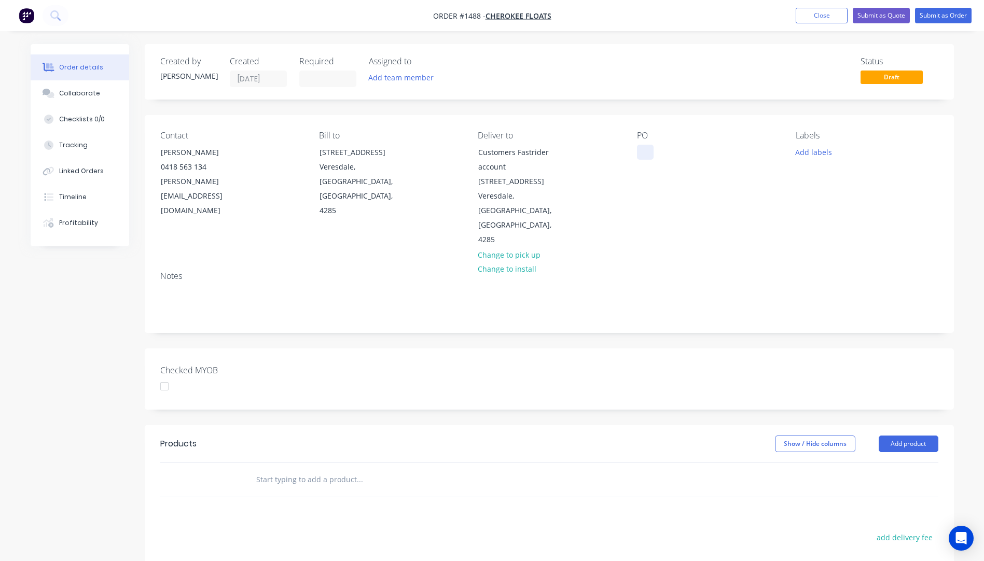
click at [642, 158] on div at bounding box center [645, 152] width 17 height 15
click at [642, 151] on div at bounding box center [645, 152] width 17 height 15
click at [813, 154] on button "Add labels" at bounding box center [814, 152] width 48 height 14
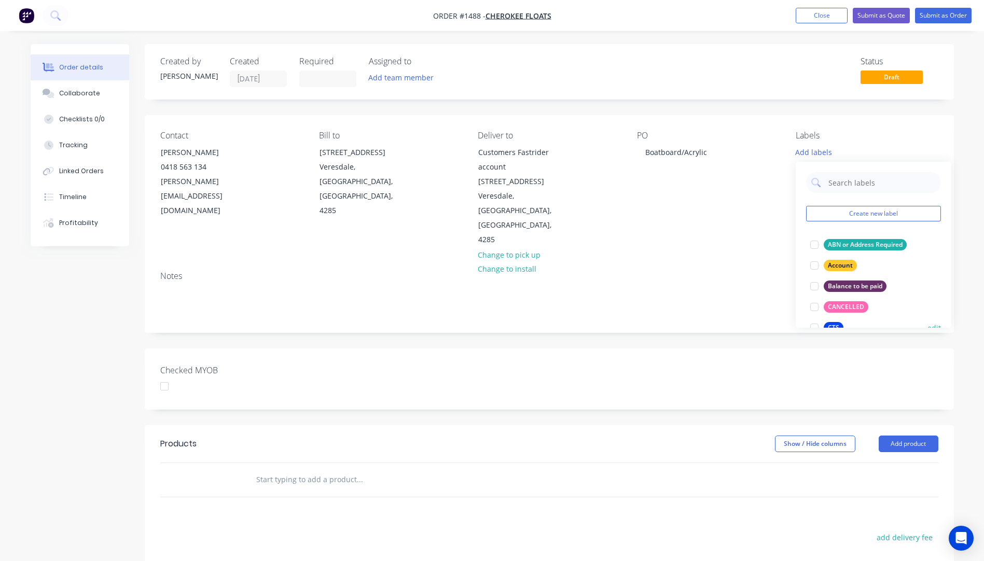
click at [834, 323] on div "CTS" at bounding box center [834, 327] width 20 height 11
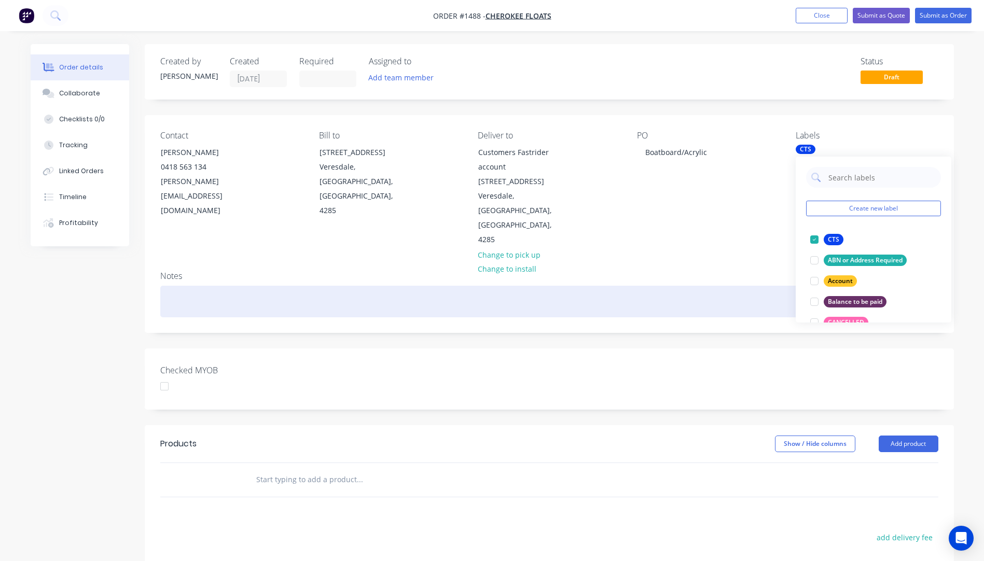
click at [764, 286] on div at bounding box center [549, 302] width 778 height 32
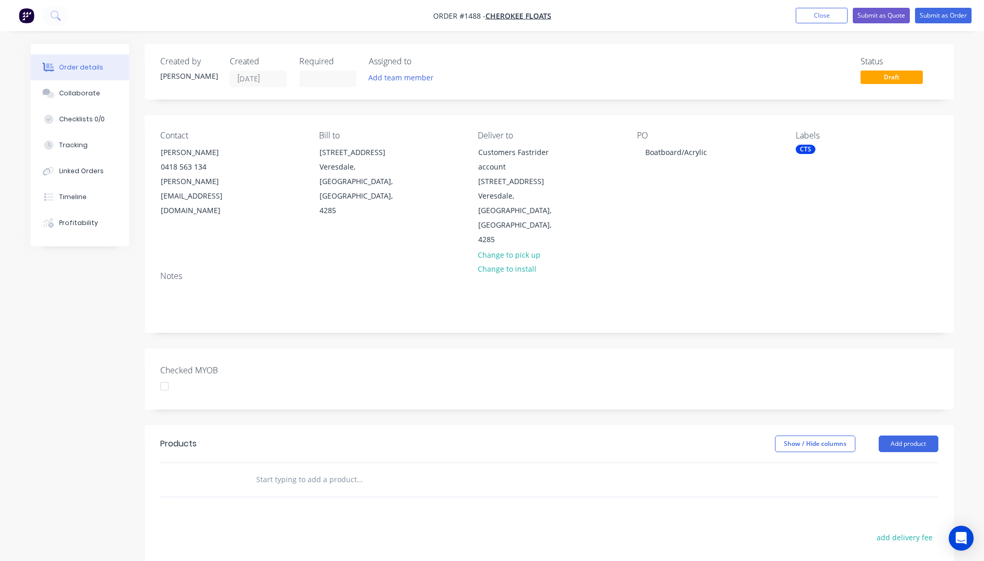
click at [805, 151] on div "CTS" at bounding box center [806, 149] width 20 height 9
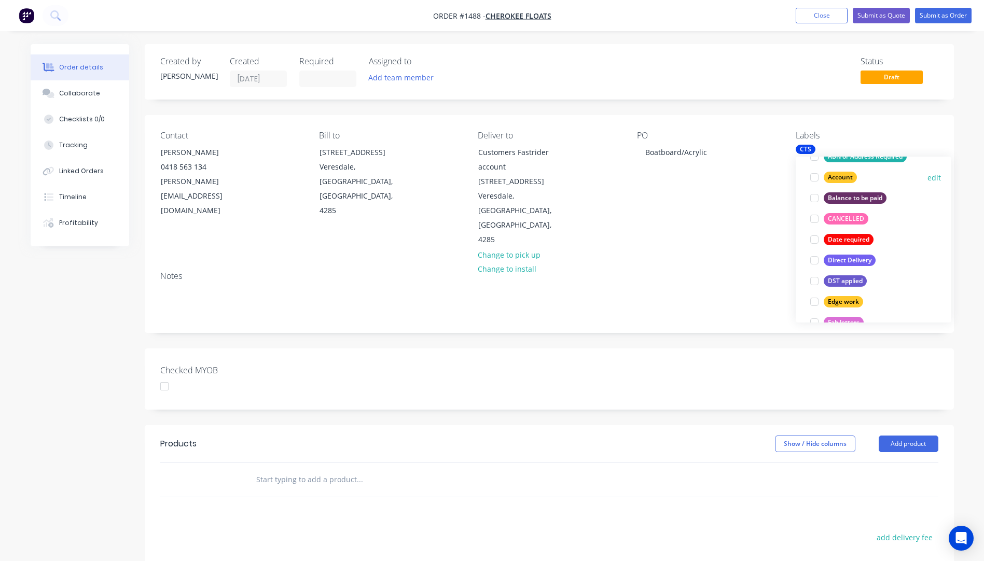
click at [818, 179] on div at bounding box center [814, 177] width 21 height 21
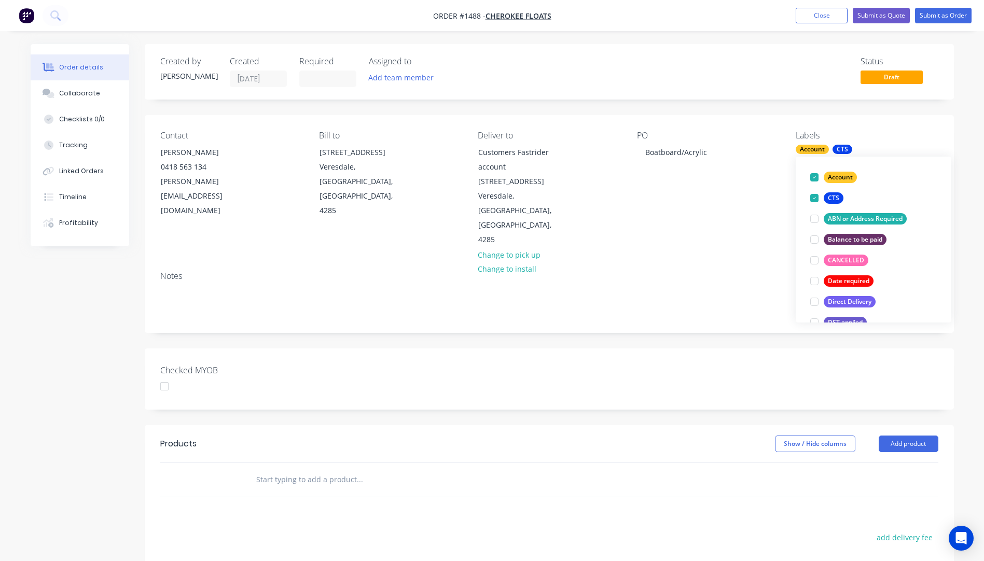
click at [749, 196] on div "PO Boatboard/Acrylic" at bounding box center [708, 189] width 142 height 117
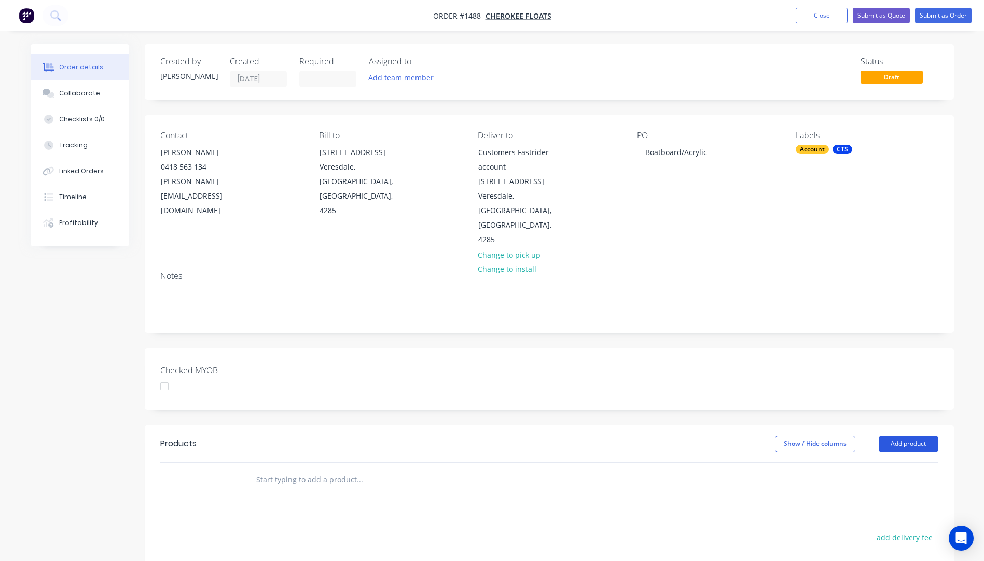
click at [892, 436] on button "Add product" at bounding box center [909, 444] width 60 height 17
click at [881, 463] on div "Product catalogue" at bounding box center [889, 470] width 80 height 15
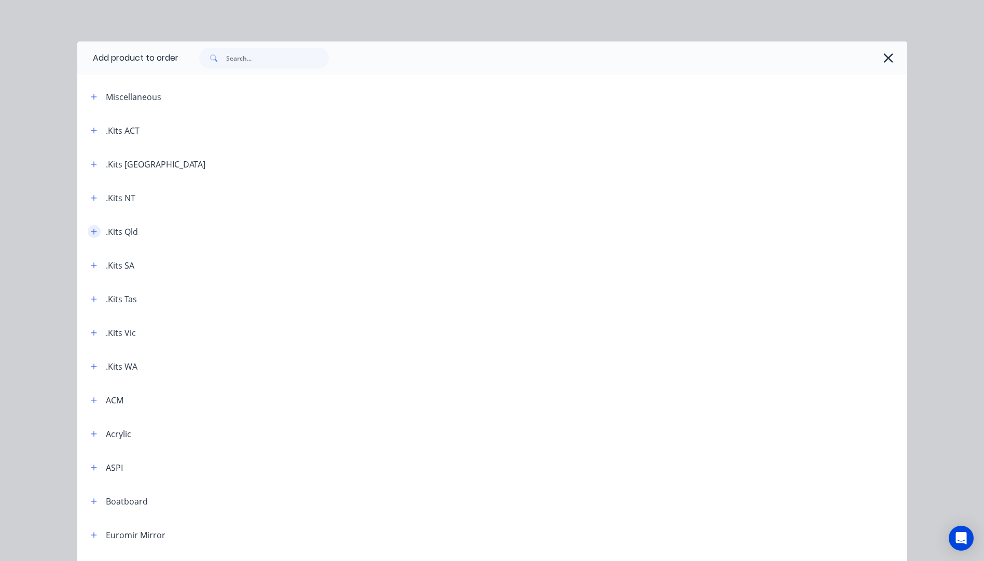
click at [92, 233] on icon "button" at bounding box center [94, 231] width 6 height 7
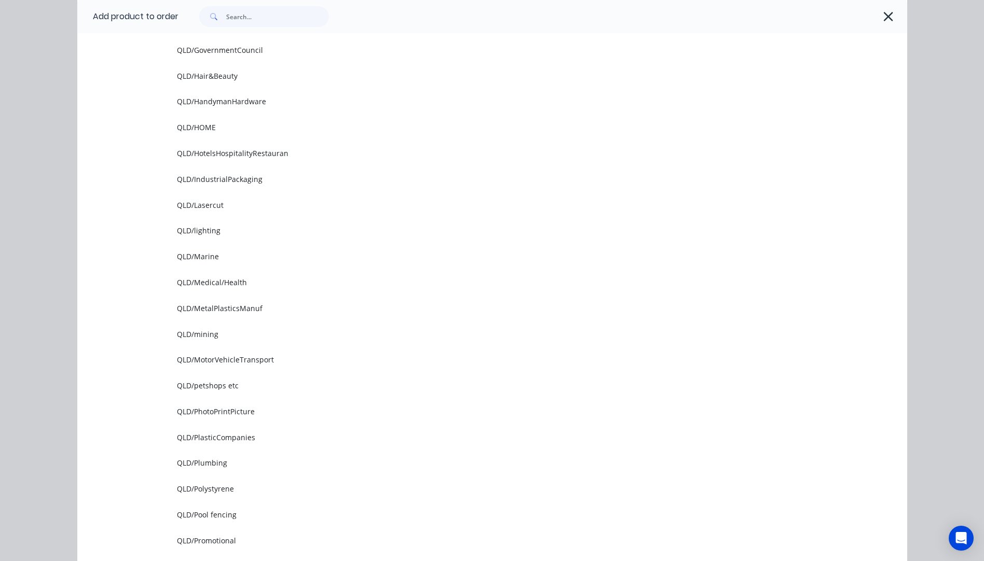
scroll to position [882, 0]
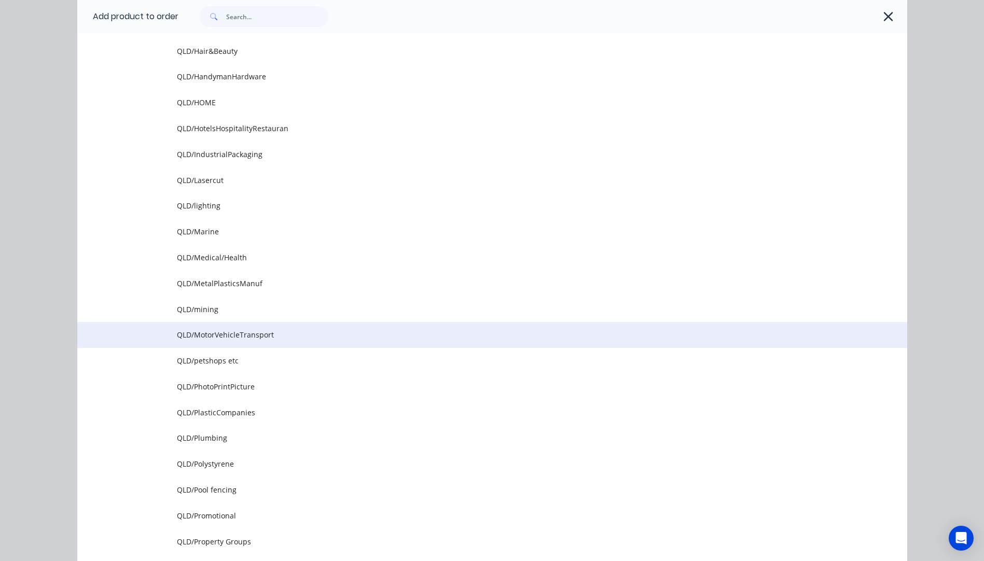
click at [253, 331] on span "QLD/MotorVehicleTransport" at bounding box center [469, 334] width 584 height 11
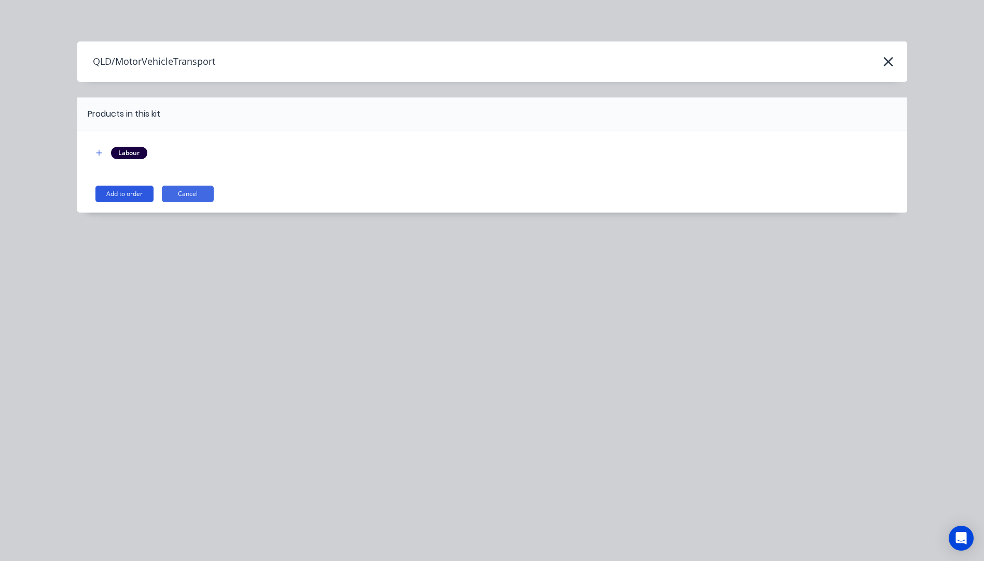
click at [130, 199] on button "Add to order" at bounding box center [124, 194] width 58 height 17
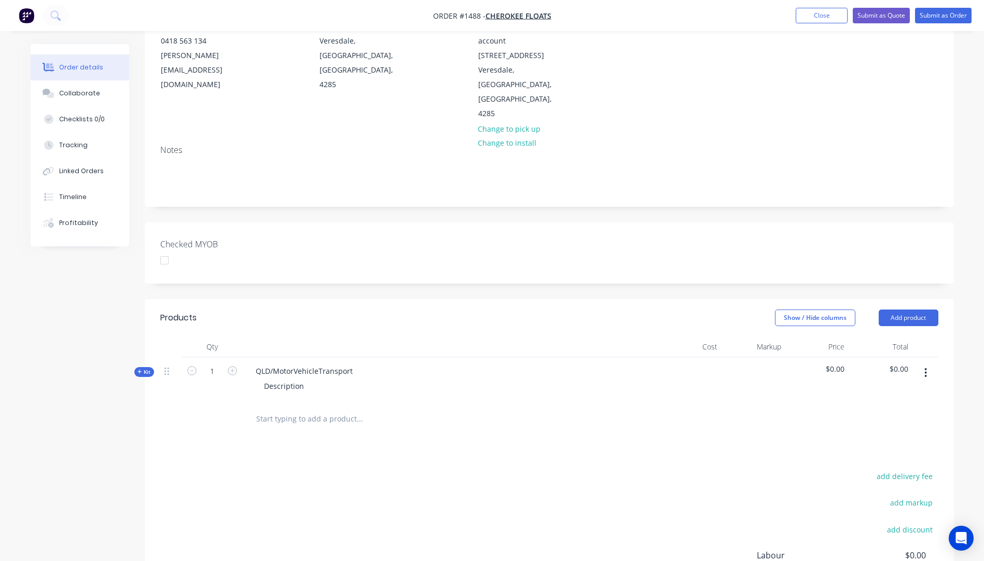
scroll to position [156, 0]
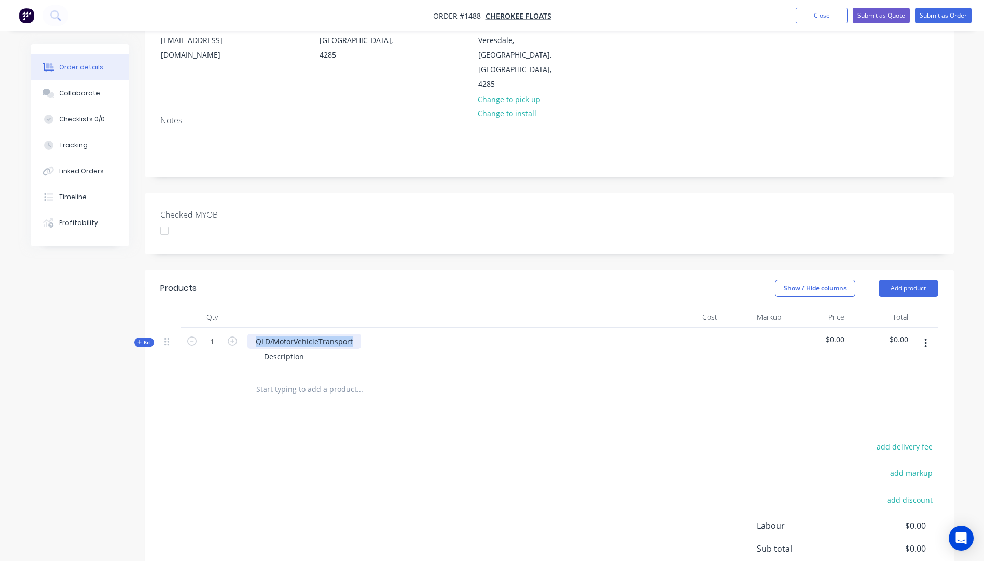
drag, startPoint x: 353, startPoint y: 312, endPoint x: 246, endPoint y: 309, distance: 106.4
click at [246, 328] on div "QLD/MotorVehicleTransport Description" at bounding box center [450, 350] width 415 height 45
click at [264, 334] on div "QLD/MotorVehicleTransport" at bounding box center [304, 341] width 114 height 15
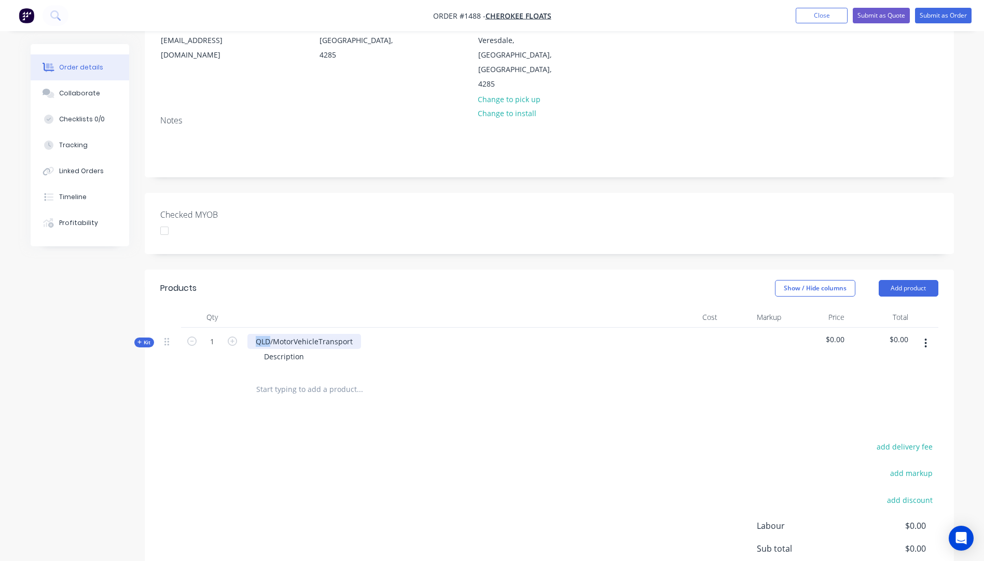
click at [264, 334] on div "QLD/MotorVehicleTransport" at bounding box center [304, 341] width 114 height 15
click at [232, 337] on icon "button" at bounding box center [232, 341] width 9 height 9
type input "3"
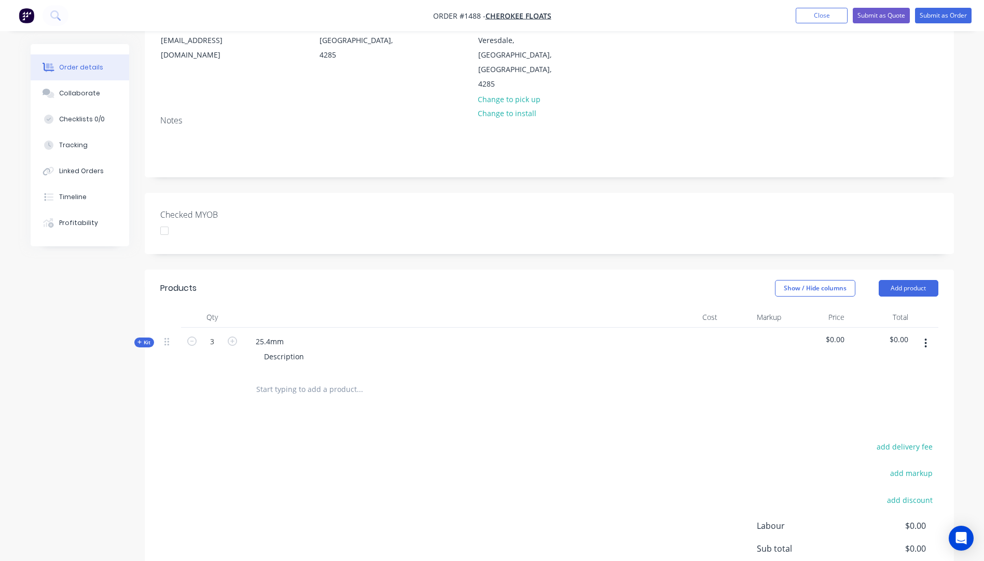
click at [292, 328] on div "25.4mm Description" at bounding box center [450, 350] width 415 height 45
click at [288, 334] on div "25.4mm" at bounding box center [269, 341] width 45 height 15
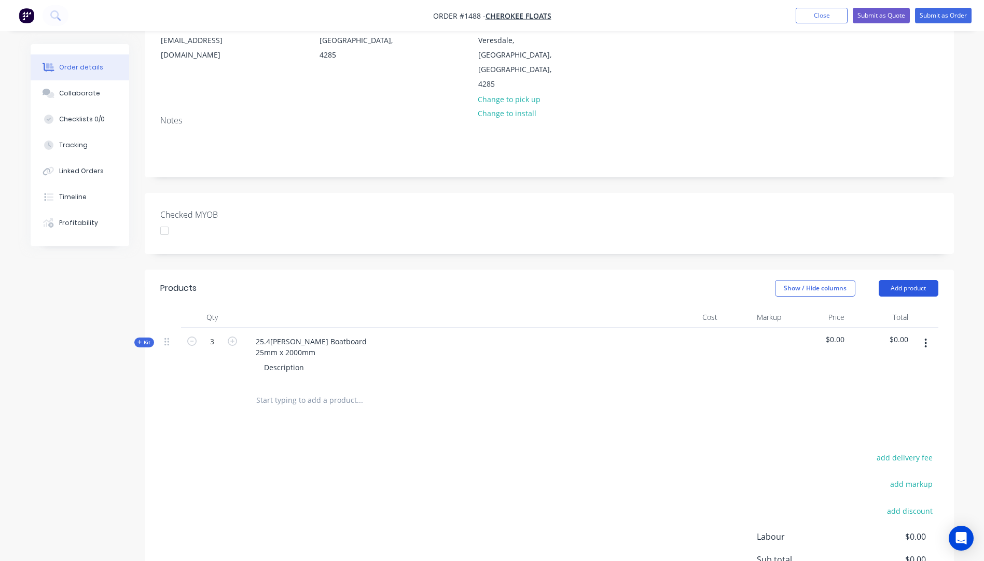
click at [905, 280] on button "Add product" at bounding box center [909, 288] width 60 height 17
click at [137, 340] on icon at bounding box center [139, 342] width 5 height 5
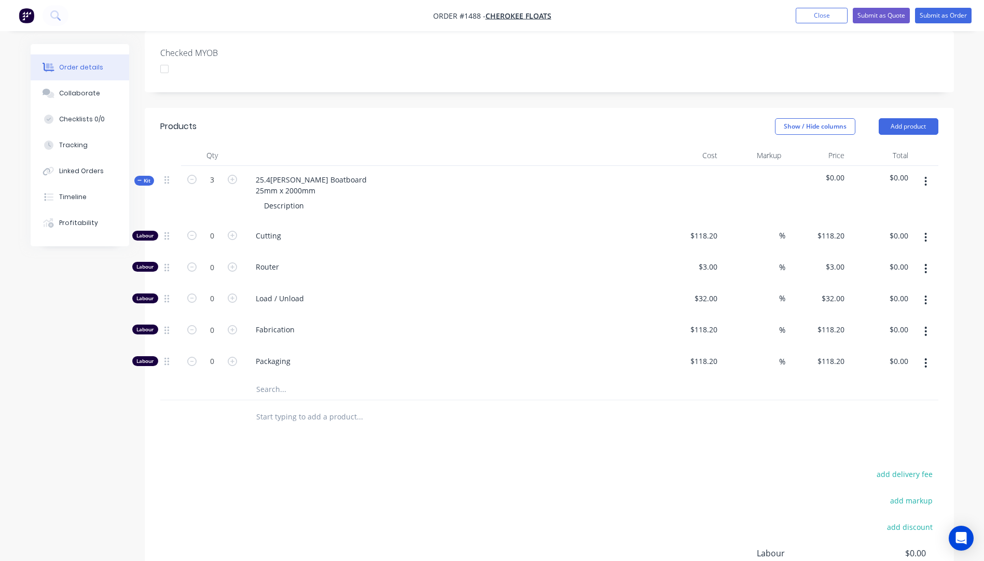
scroll to position [363, 0]
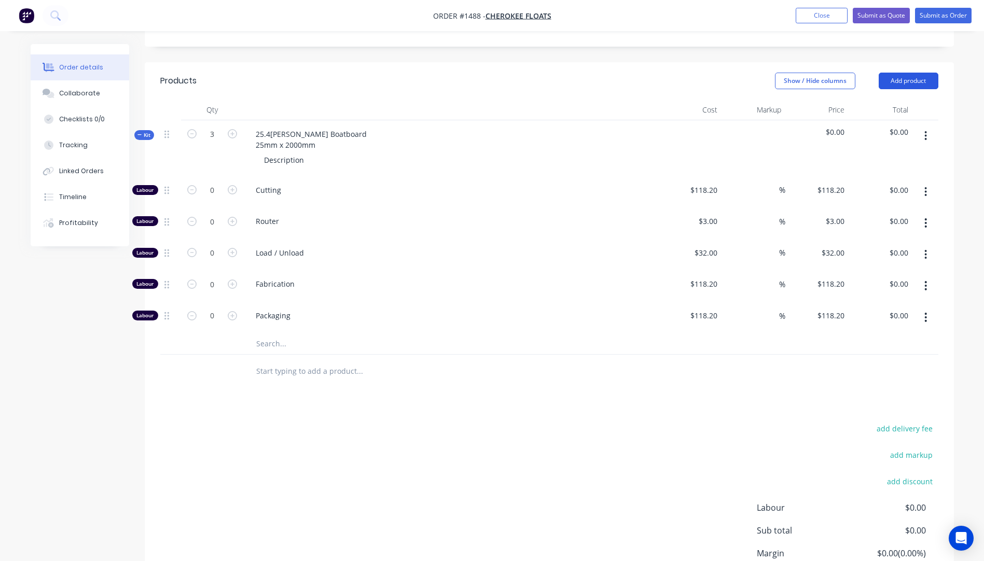
click at [918, 73] on button "Add product" at bounding box center [909, 81] width 60 height 17
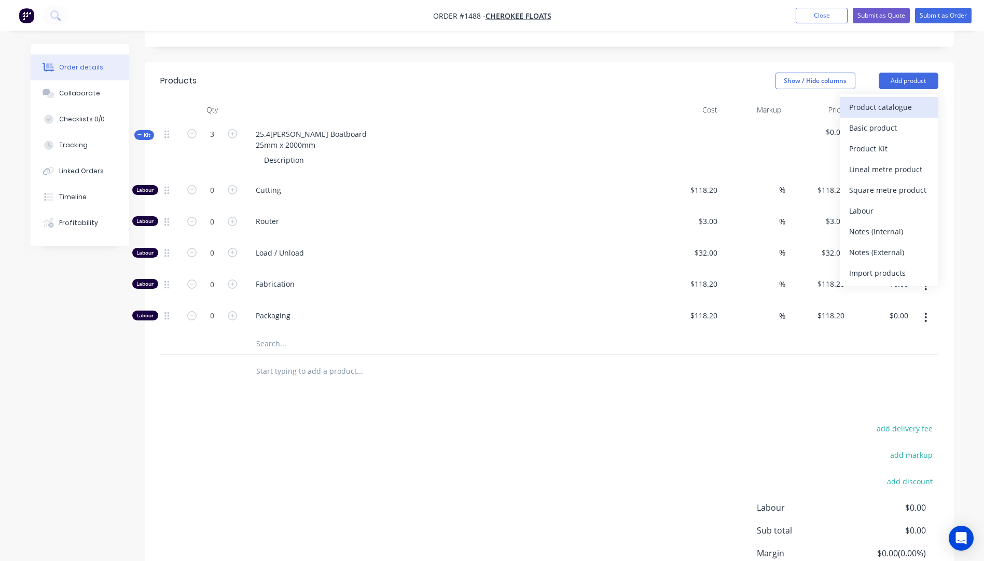
click at [893, 100] on div "Product catalogue" at bounding box center [889, 107] width 80 height 15
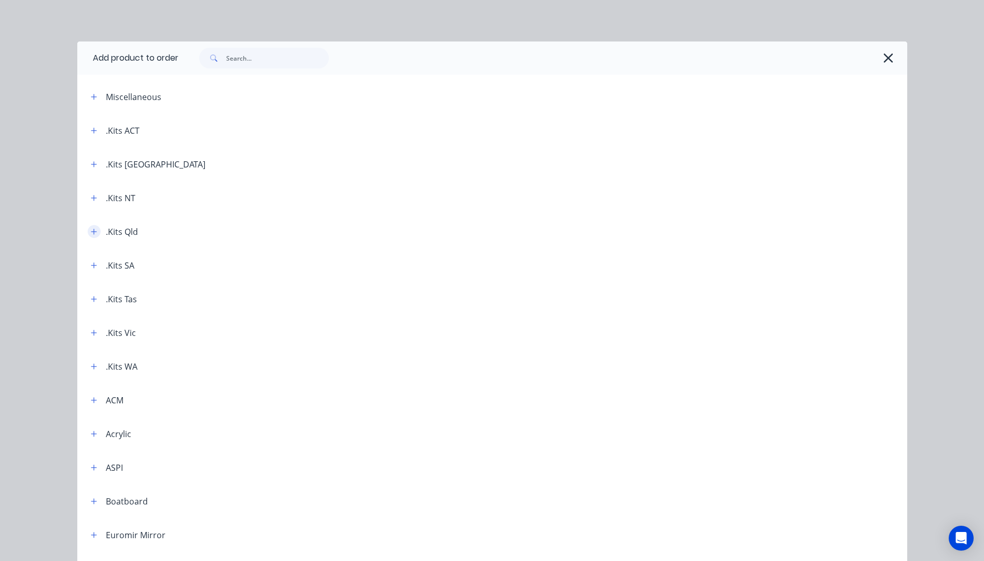
click at [94, 234] on button "button" at bounding box center [94, 231] width 13 height 13
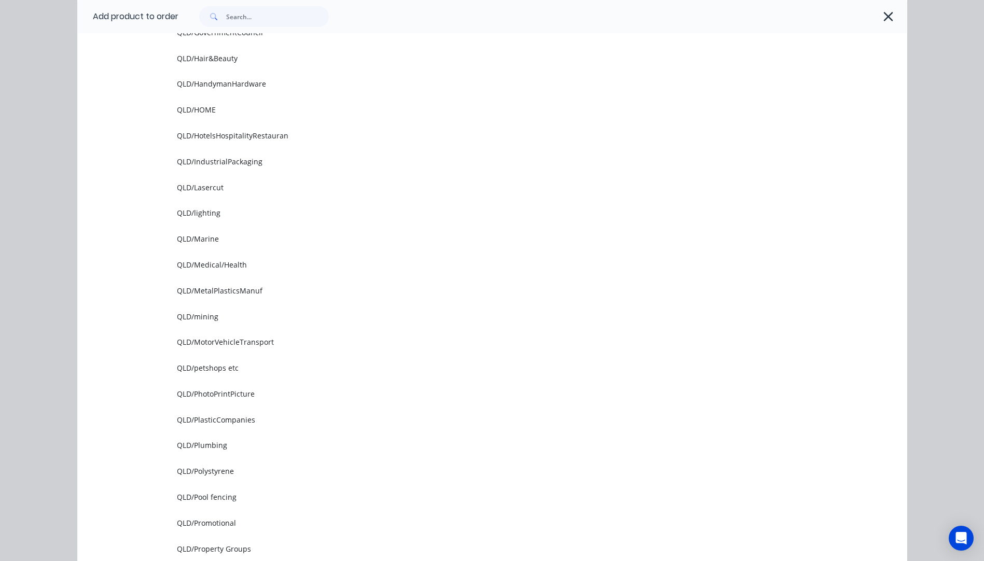
scroll to position [882, 0]
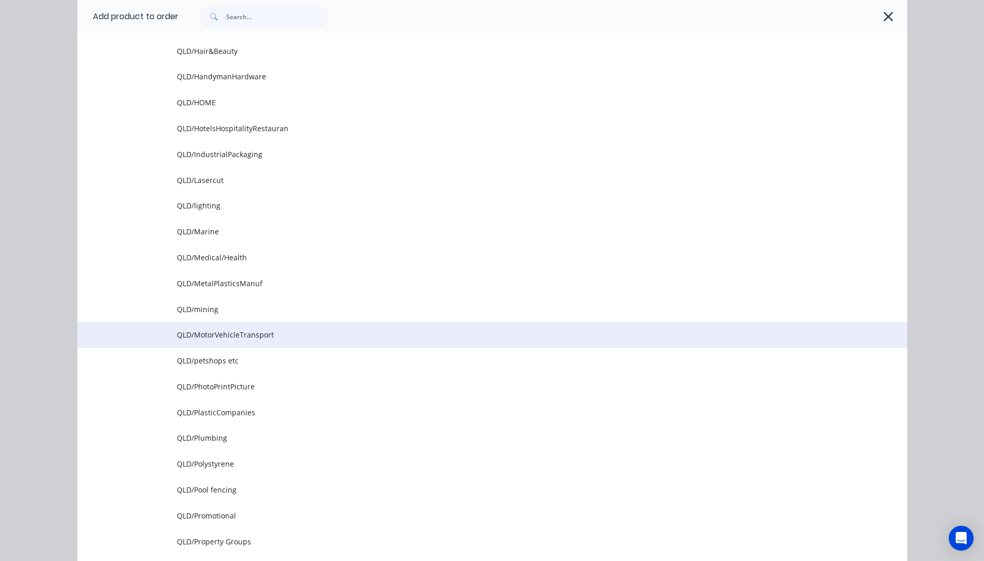
click at [210, 335] on span "QLD/MotorVehicleTransport" at bounding box center [469, 334] width 584 height 11
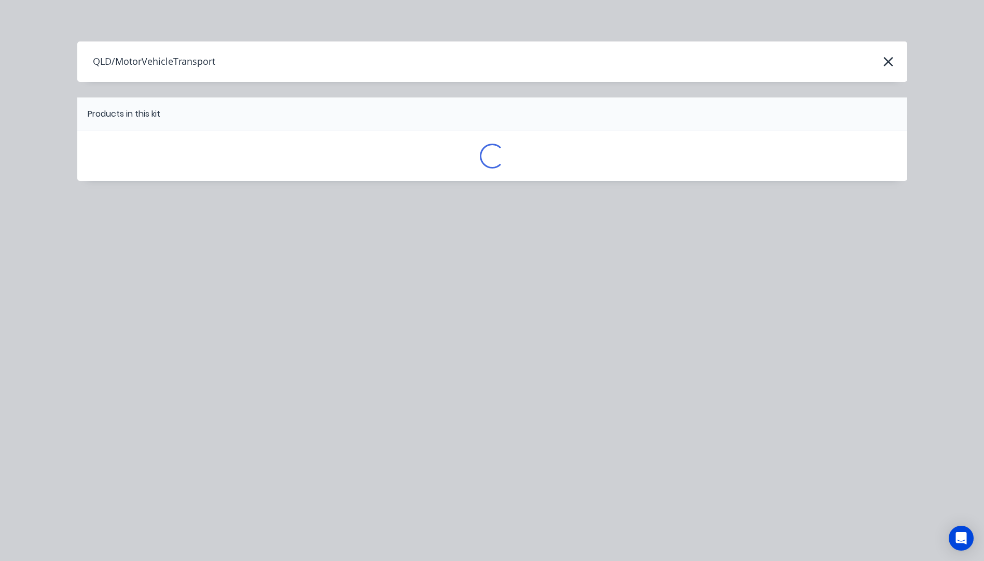
scroll to position [0, 0]
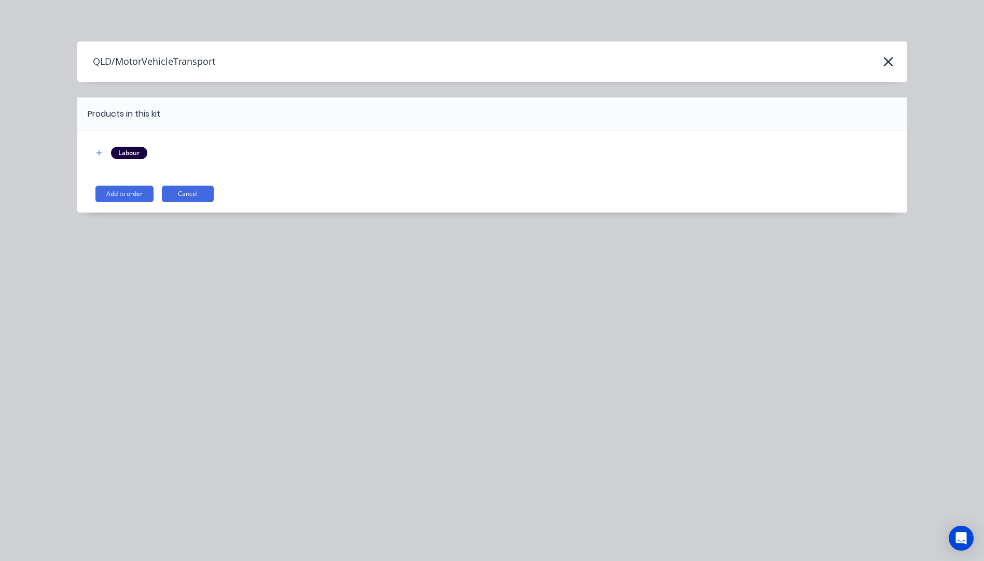
click at [123, 192] on button "Add to order" at bounding box center [124, 194] width 58 height 17
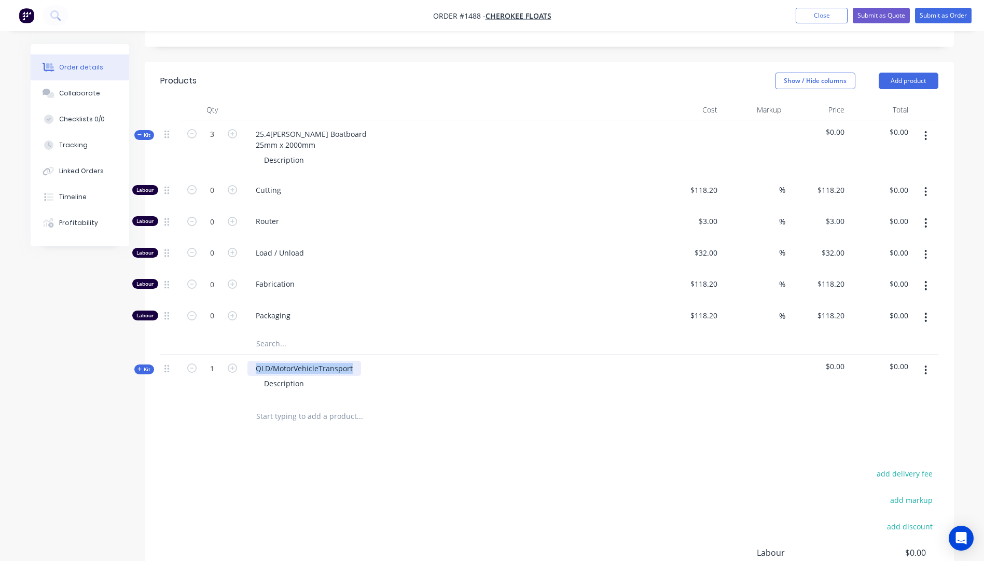
drag, startPoint x: 352, startPoint y: 338, endPoint x: 254, endPoint y: 341, distance: 98.1
click at [254, 361] on div "QLD/MotorVehicleTransport" at bounding box center [304, 368] width 114 height 15
drag, startPoint x: 303, startPoint y: 357, endPoint x: 235, endPoint y: 346, distance: 69.3
click at [235, 355] on div "Kit 1 3mm Light tint Acrylic panel Description $0.00 $0.00" at bounding box center [549, 377] width 778 height 45
click at [141, 367] on icon at bounding box center [139, 369] width 5 height 5
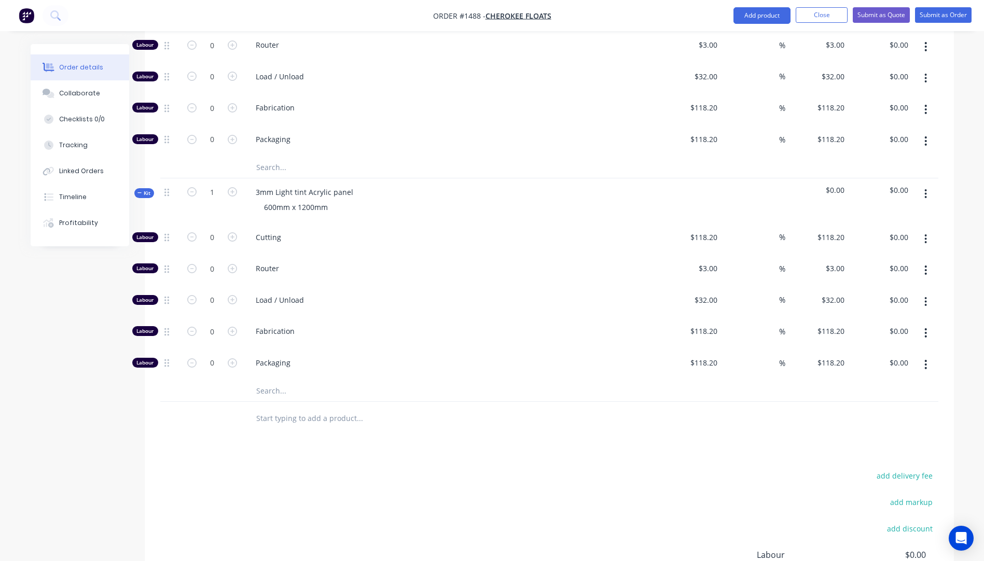
scroll to position [571, 0]
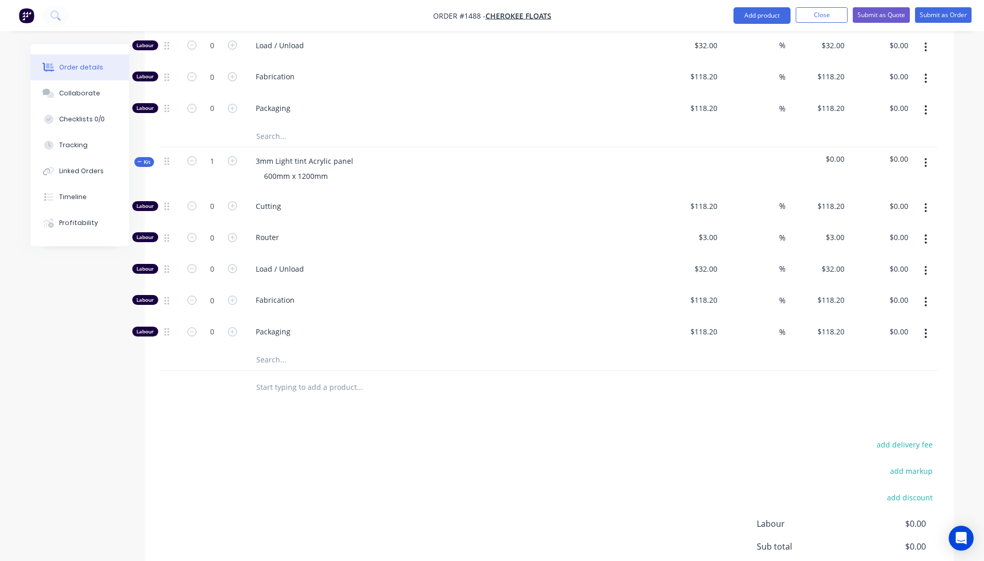
click at [269, 350] on input "text" at bounding box center [360, 360] width 208 height 21
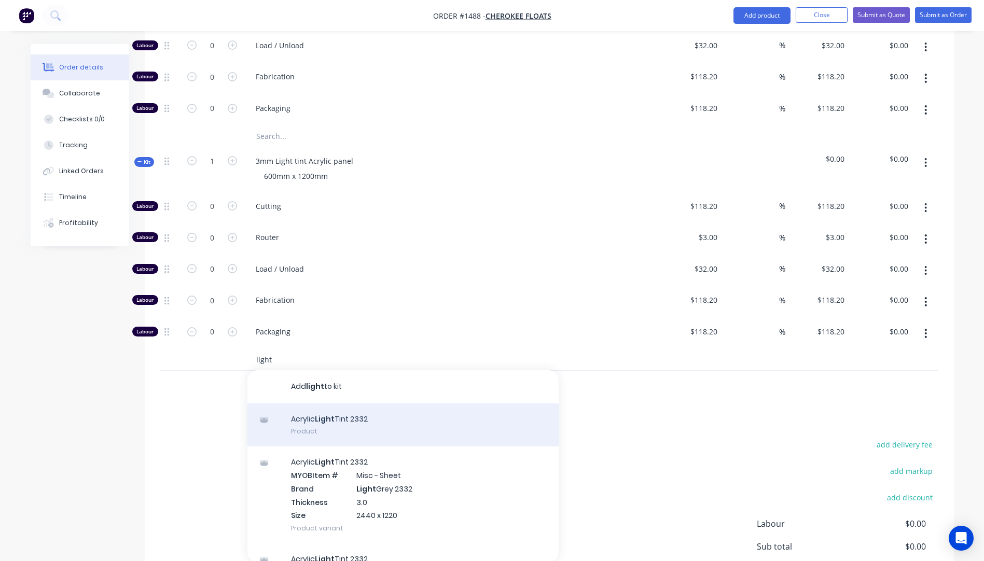
type input "light"
click at [325, 404] on div "Acrylic Light Tint 2332 Product" at bounding box center [402, 426] width 311 height 44
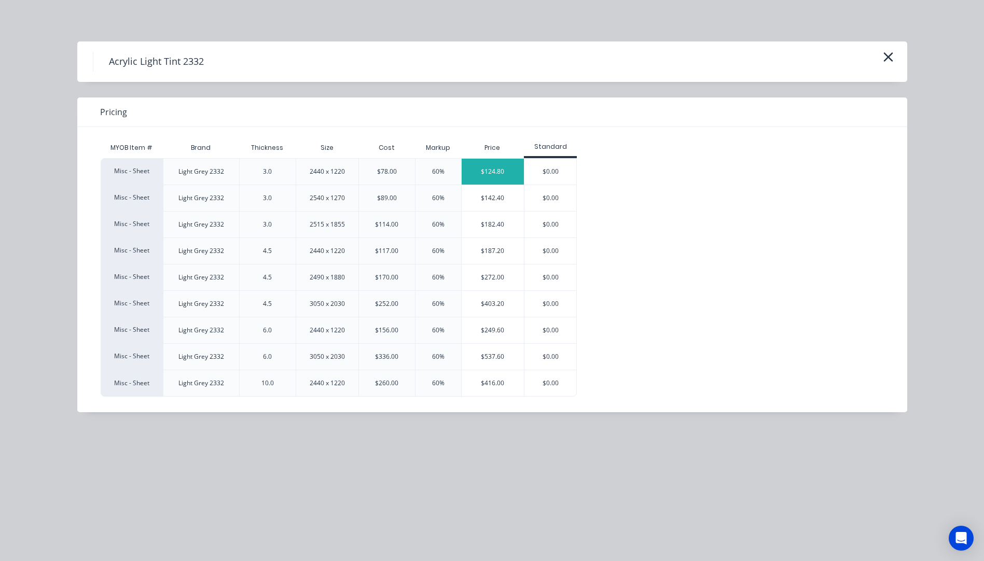
click at [488, 174] on div "$124.80" at bounding box center [493, 172] width 63 height 26
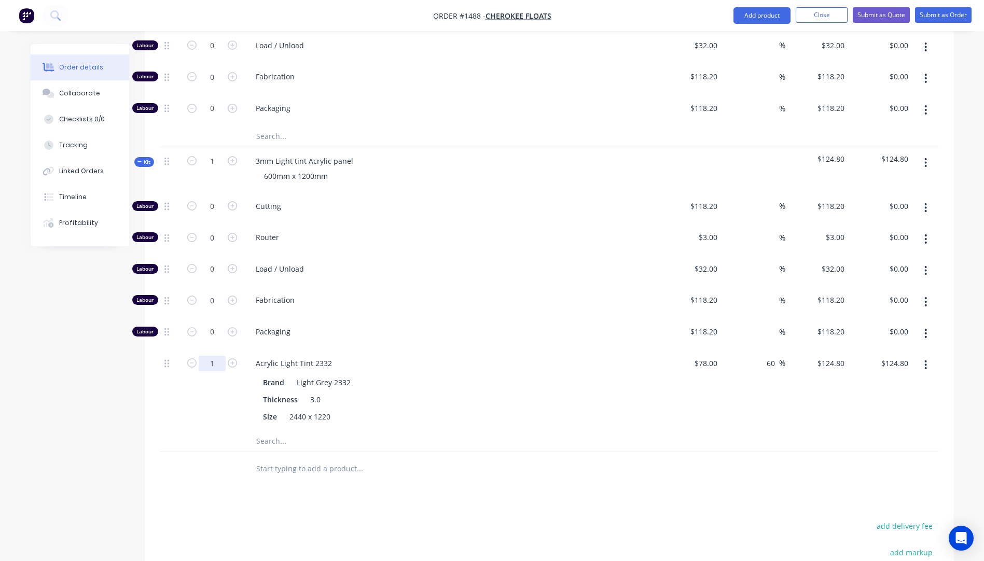
click at [223, 356] on input "1" at bounding box center [212, 364] width 27 height 16
type input "0.25"
type input "$31.20"
click at [451, 392] on div "Thickness 3.0" at bounding box center [449, 399] width 380 height 15
drag, startPoint x: 232, startPoint y: 176, endPoint x: 224, endPoint y: 181, distance: 10.0
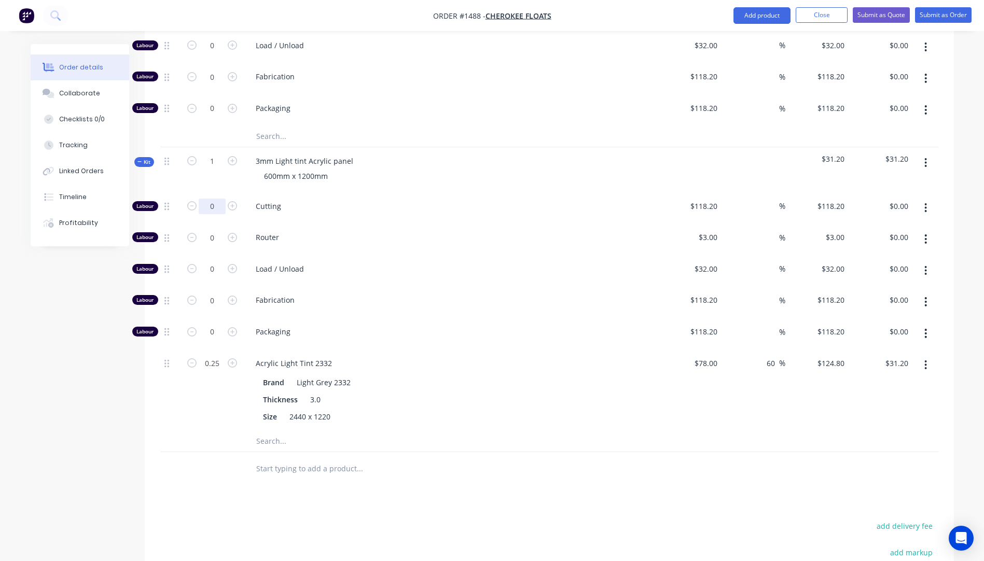
click at [228, 201] on icon "button" at bounding box center [232, 205] width 9 height 9
type input "1"
type input "$118.20"
click at [712, 199] on input "118.2" at bounding box center [705, 206] width 32 height 15
type input "$10.00"
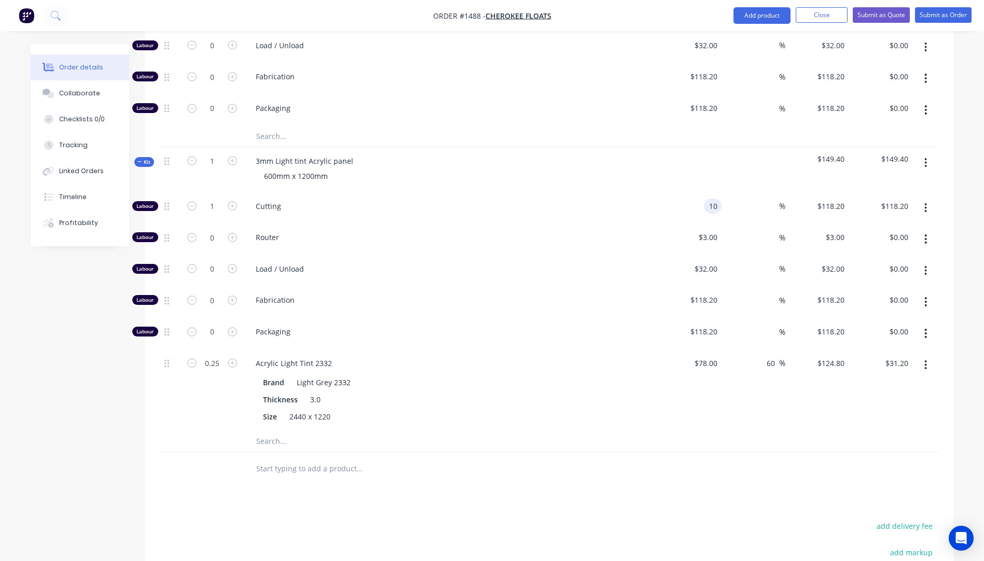
type input "$10.00"
click at [578, 264] on span "Load / Unload" at bounding box center [455, 269] width 398 height 11
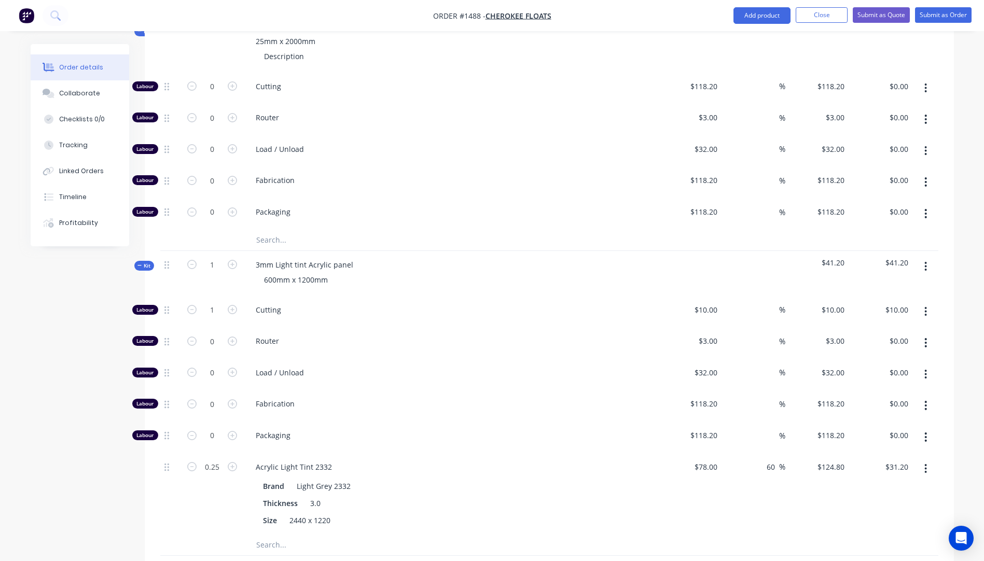
scroll to position [363, 0]
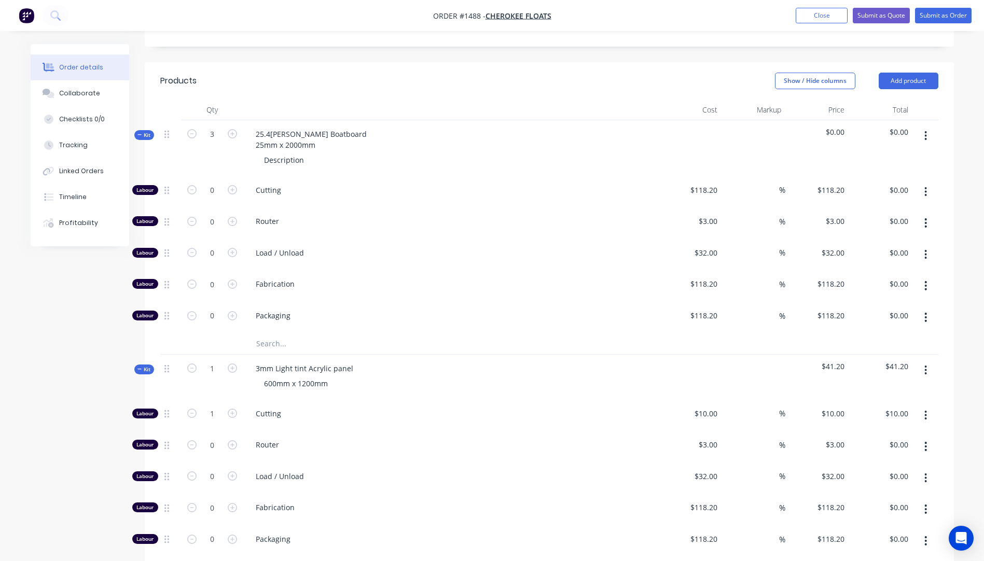
click at [265, 334] on input "text" at bounding box center [360, 344] width 208 height 21
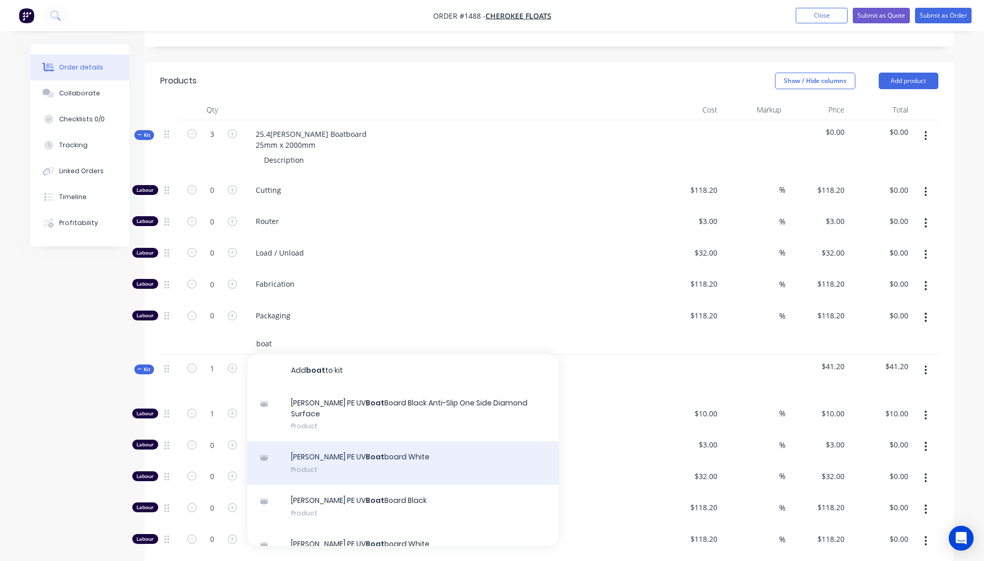
type input "boat"
click at [380, 441] on div "Simona PE UV Boat board White Product" at bounding box center [402, 463] width 311 height 44
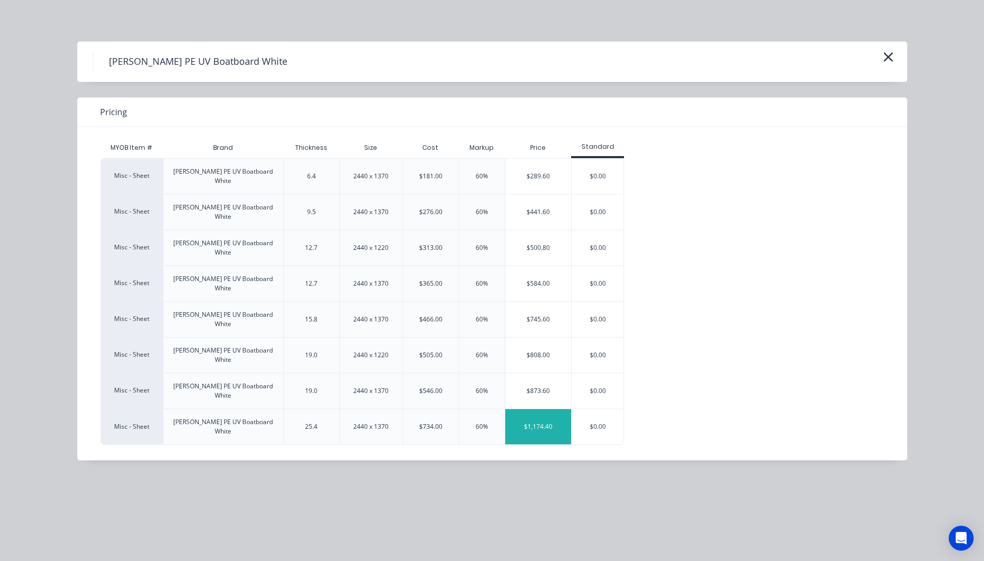
click at [562, 409] on div "$1,174.40" at bounding box center [538, 426] width 66 height 35
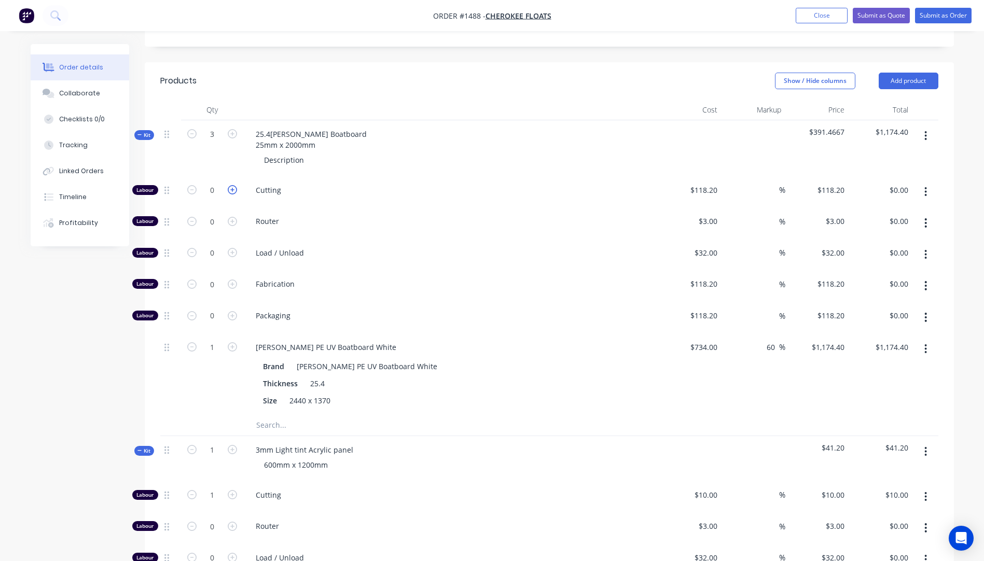
click at [230, 185] on icon "button" at bounding box center [232, 189] width 9 height 9
type input "1"
type input "$118.20"
click at [695, 183] on div "118.2 118.2" at bounding box center [708, 190] width 28 height 15
type input "$10.00"
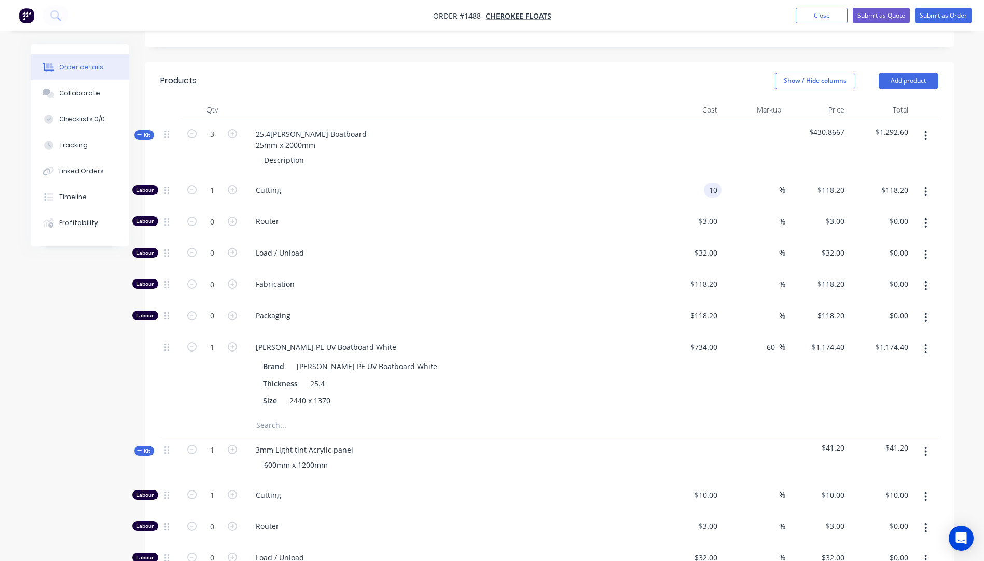
type input "$10.00"
click at [631, 247] on span "Load / Unload" at bounding box center [455, 252] width 398 height 11
click at [216, 340] on input "1" at bounding box center [212, 348] width 27 height 16
type input "0.1"
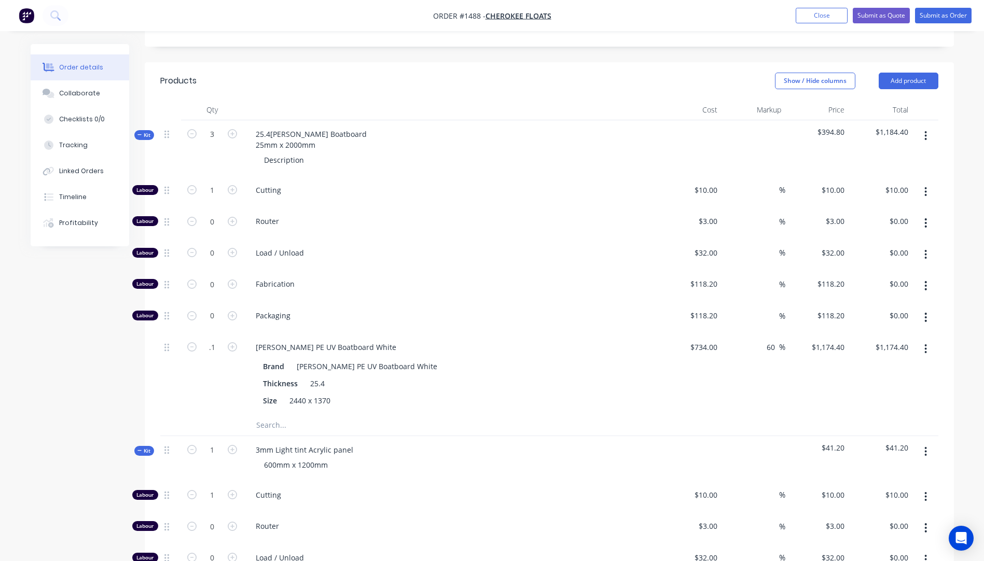
type input "$117.44"
click at [491, 279] on span "Fabrication" at bounding box center [455, 284] width 398 height 11
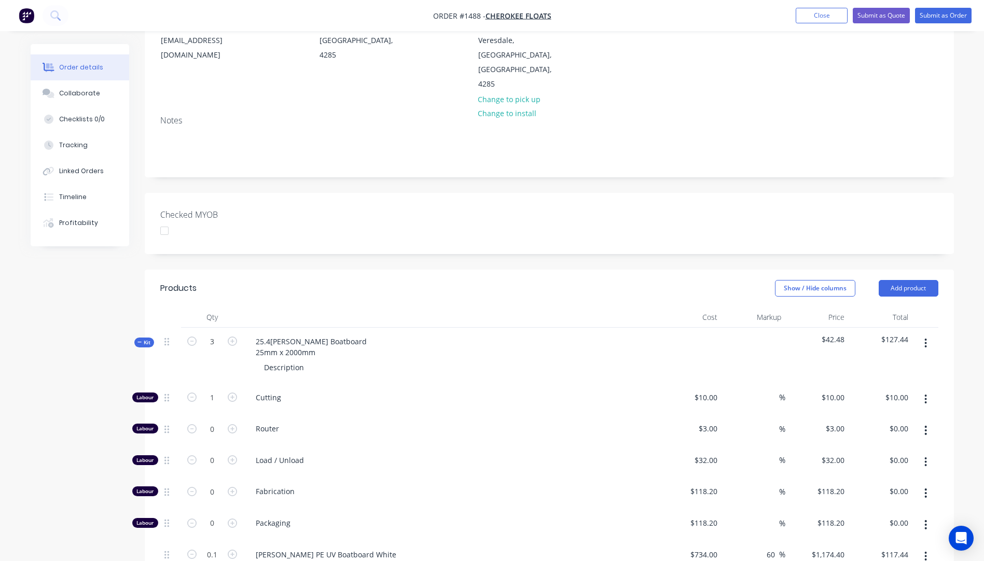
scroll to position [104, 0]
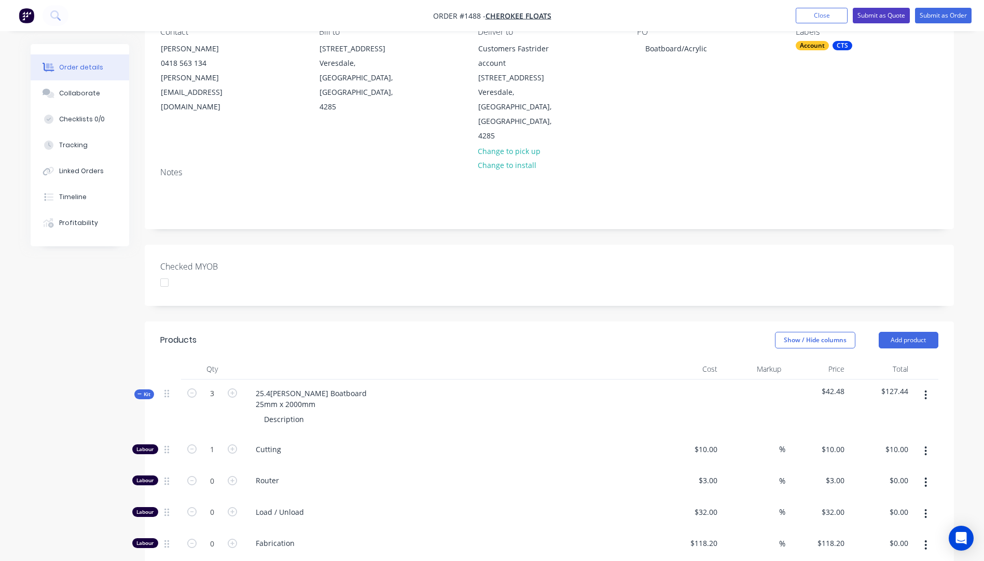
click at [878, 18] on button "Submit as Quote" at bounding box center [881, 16] width 57 height 16
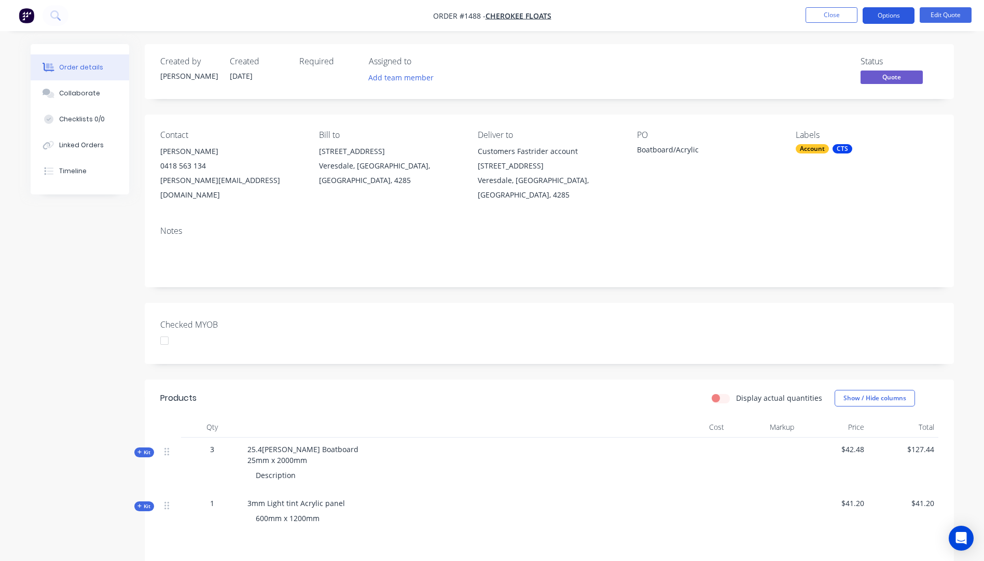
click at [886, 22] on button "Options" at bounding box center [889, 15] width 52 height 17
click at [139, 450] on icon at bounding box center [139, 452] width 5 height 5
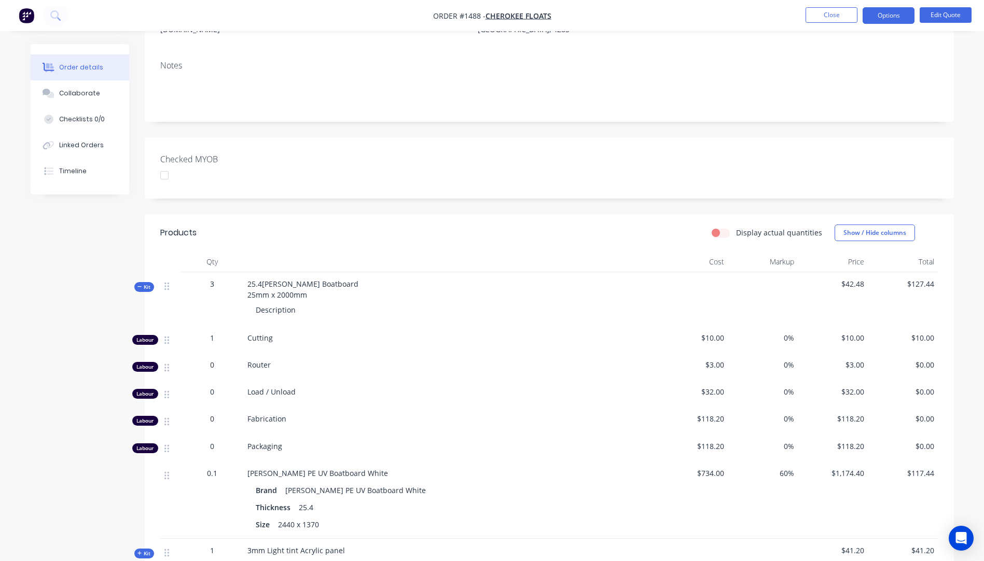
scroll to position [259, 0]
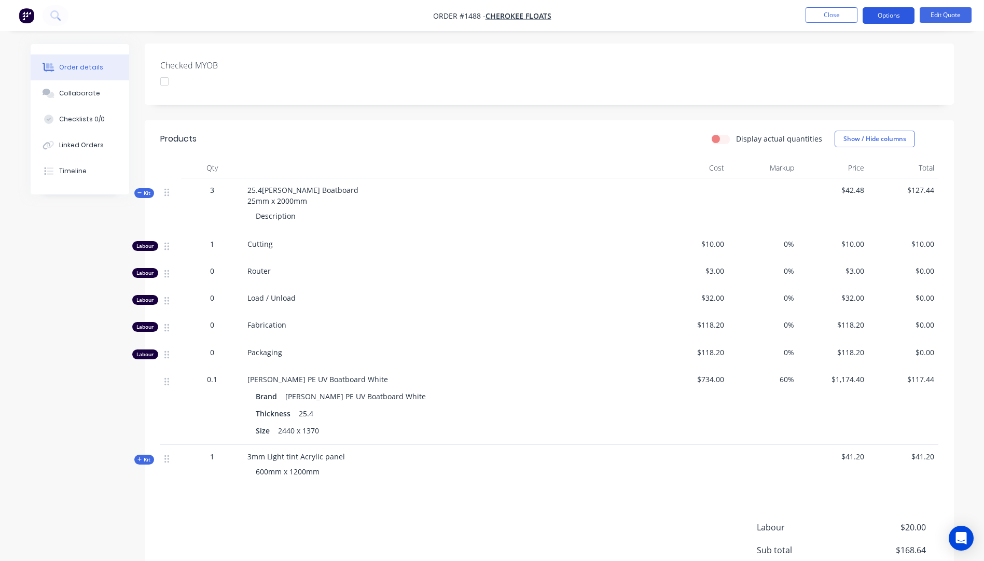
click at [877, 15] on button "Options" at bounding box center [889, 15] width 52 height 17
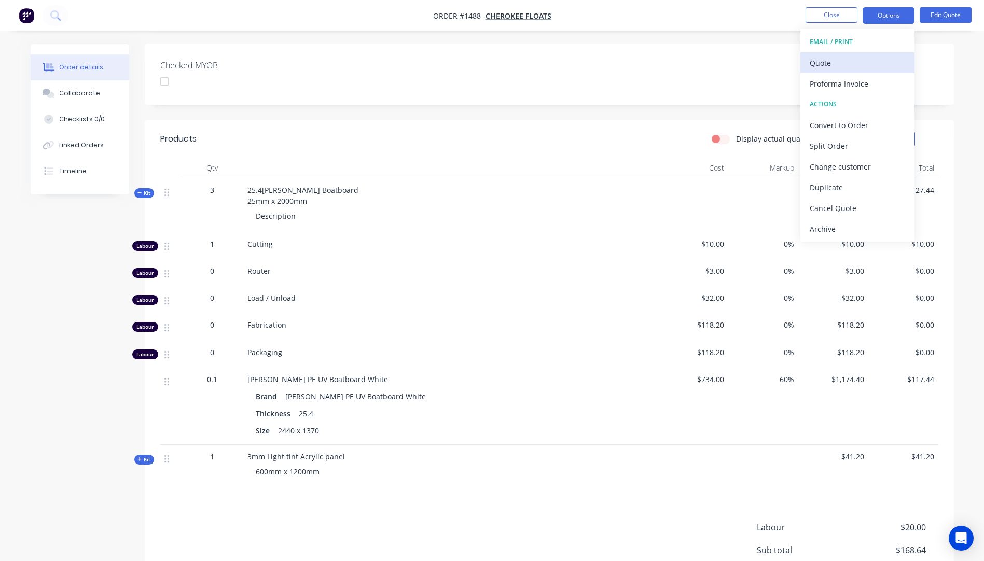
click at [816, 68] on div "Quote" at bounding box center [857, 63] width 95 height 15
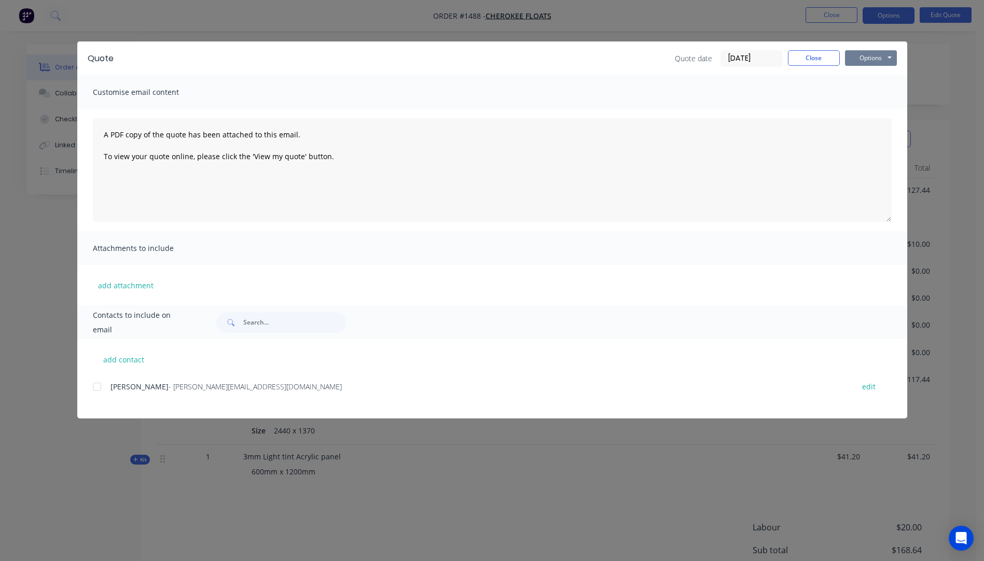
click at [851, 61] on button "Options" at bounding box center [871, 58] width 52 height 16
click at [865, 79] on button "Preview" at bounding box center [878, 76] width 66 height 17
click at [811, 61] on button "Close" at bounding box center [814, 58] width 52 height 16
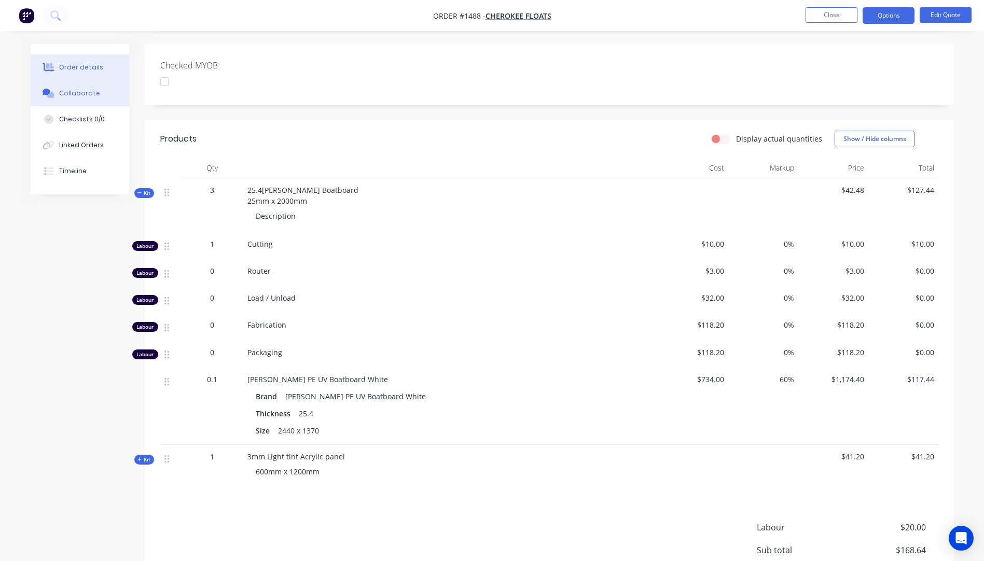
click at [81, 98] on button "Collaborate" at bounding box center [80, 93] width 99 height 26
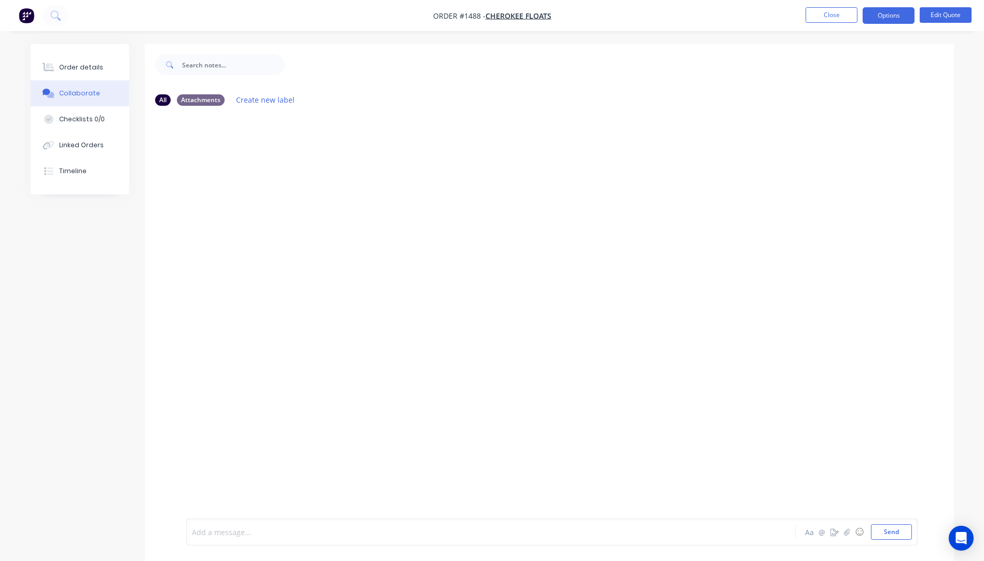
click at [234, 532] on div at bounding box center [462, 532] width 540 height 11
click at [859, 532] on button "☺" at bounding box center [859, 532] width 12 height 12
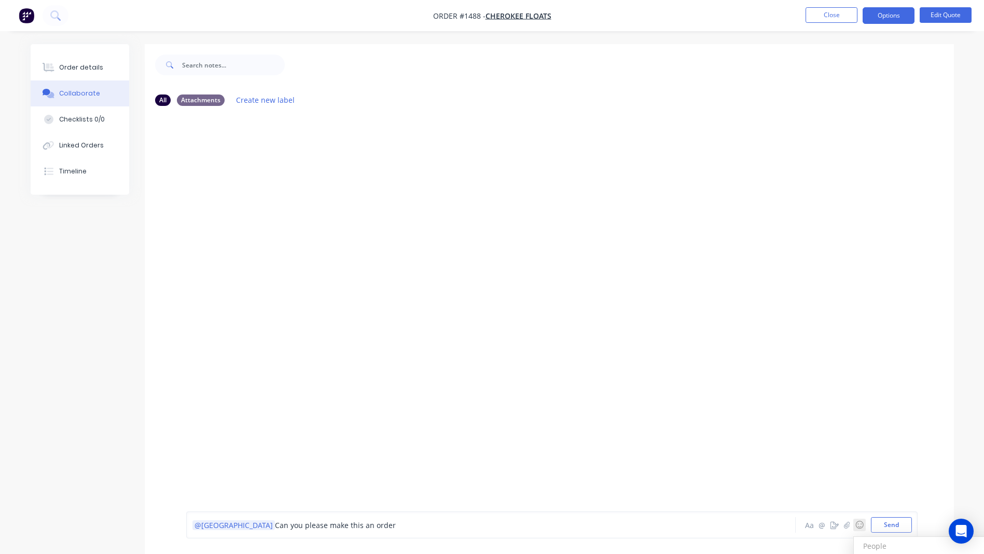
click at [896, 545] on h3 "People" at bounding box center [932, 545] width 153 height 18
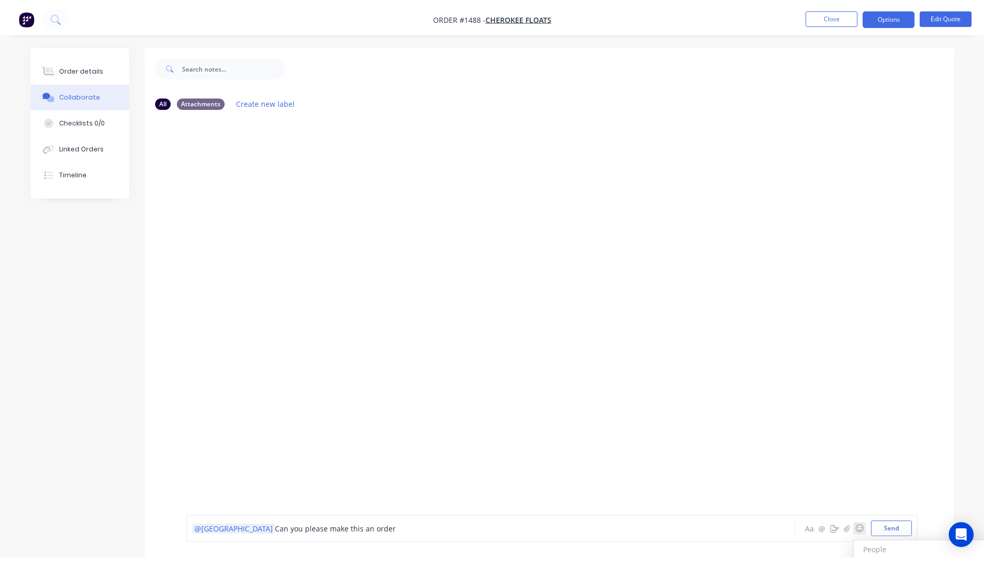
scroll to position [16, 0]
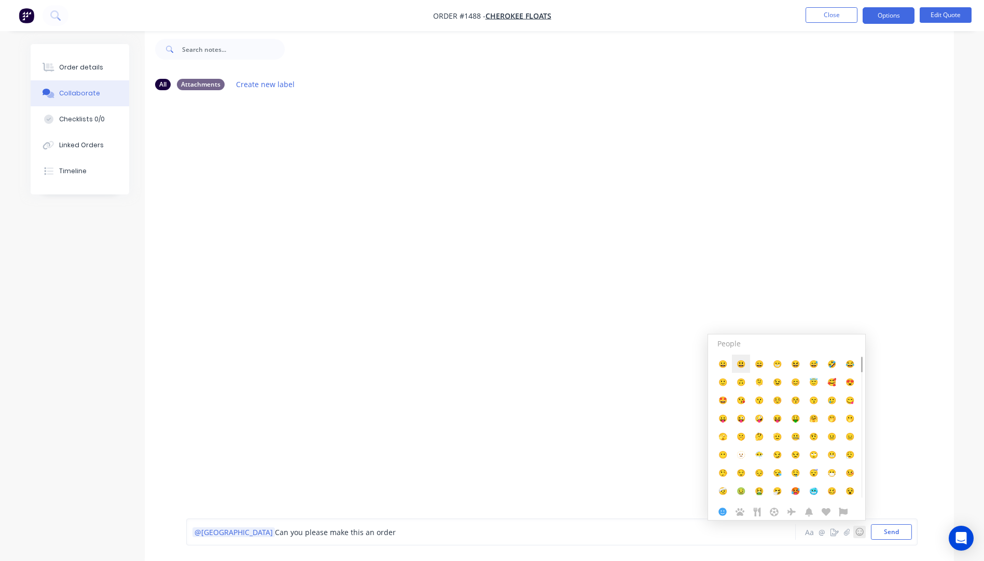
click at [738, 370] on button "😃" at bounding box center [741, 364] width 18 height 18
click at [892, 535] on button "Send" at bounding box center [891, 532] width 41 height 16
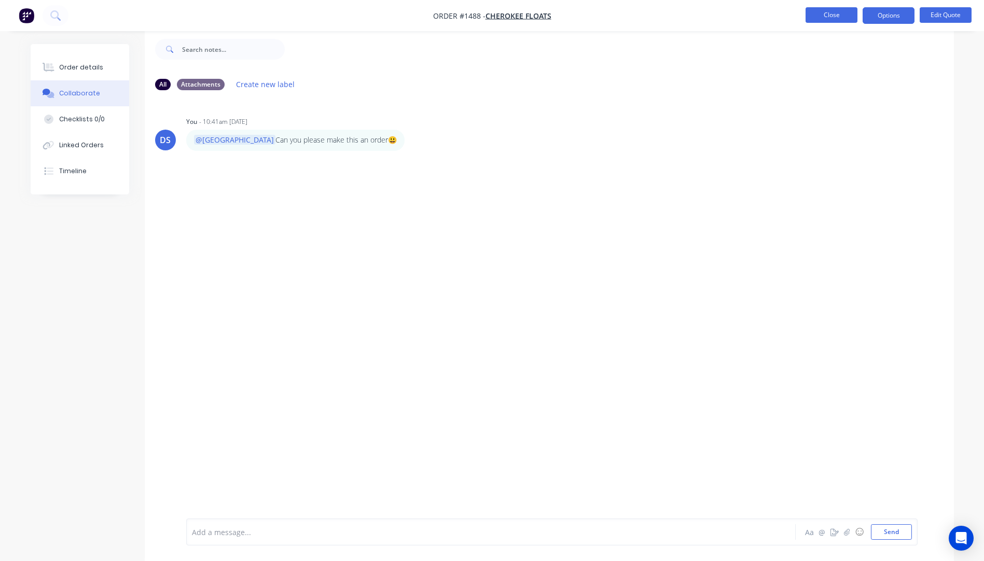
click at [837, 21] on button "Close" at bounding box center [832, 15] width 52 height 16
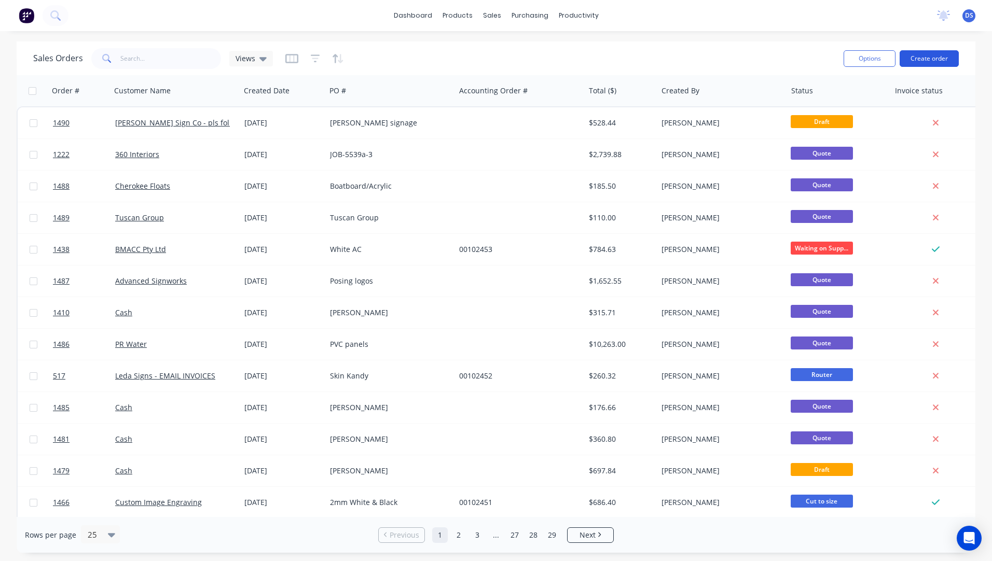
click at [926, 61] on button "Create order" at bounding box center [929, 58] width 59 height 17
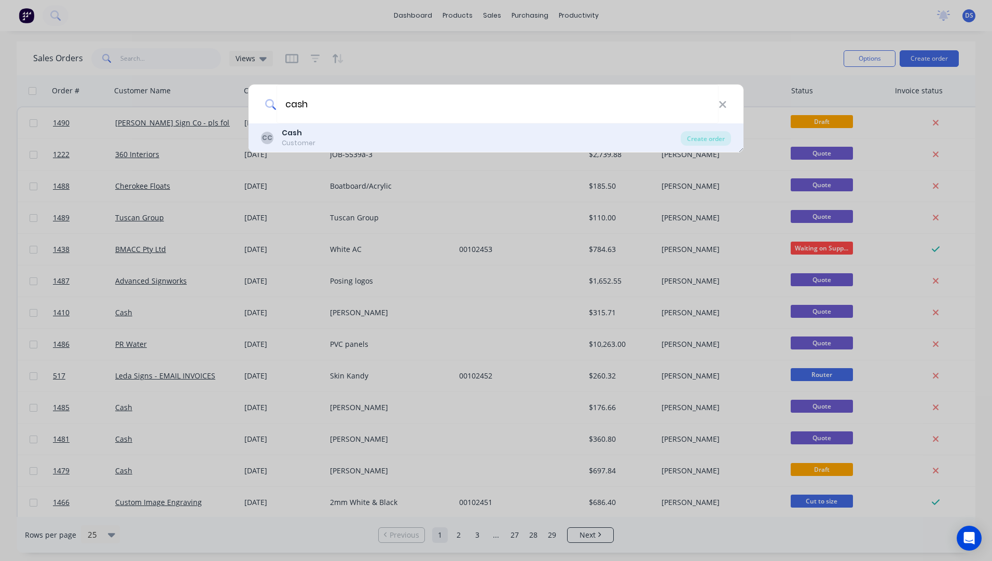
type input "cash"
click at [297, 139] on div "Customer" at bounding box center [299, 143] width 34 height 9
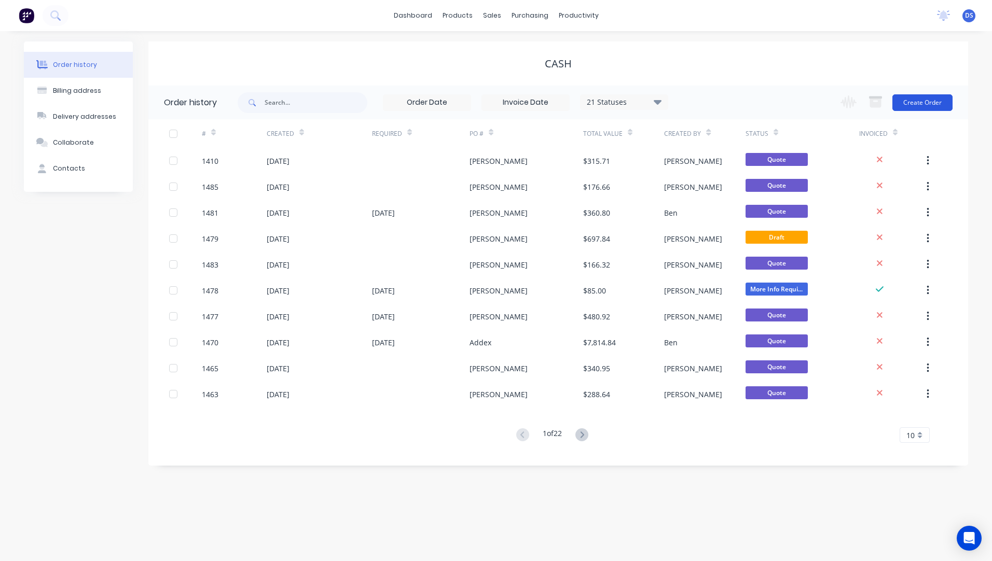
click at [912, 103] on button "Create Order" at bounding box center [922, 102] width 60 height 17
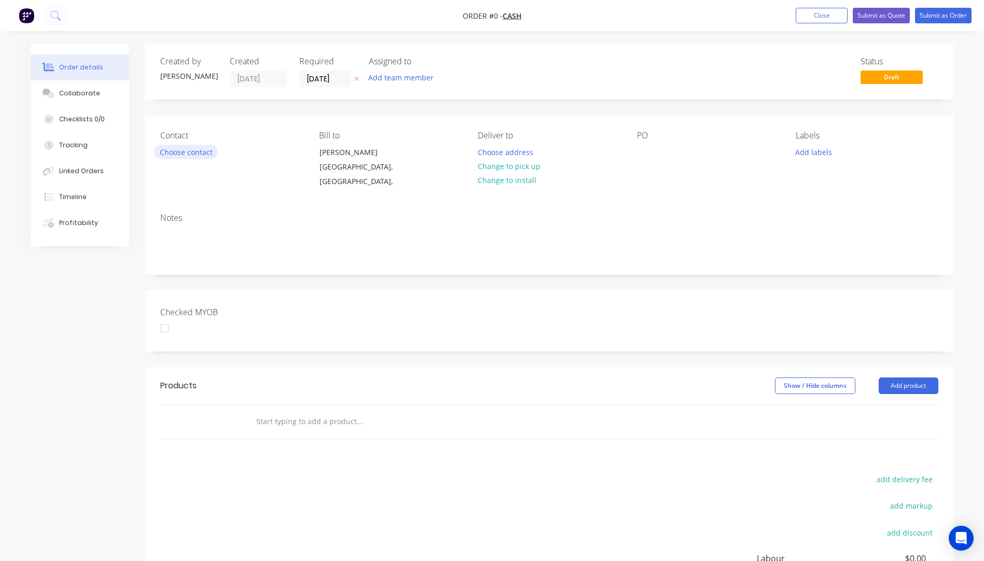
click at [186, 156] on button "Choose contact" at bounding box center [186, 152] width 64 height 14
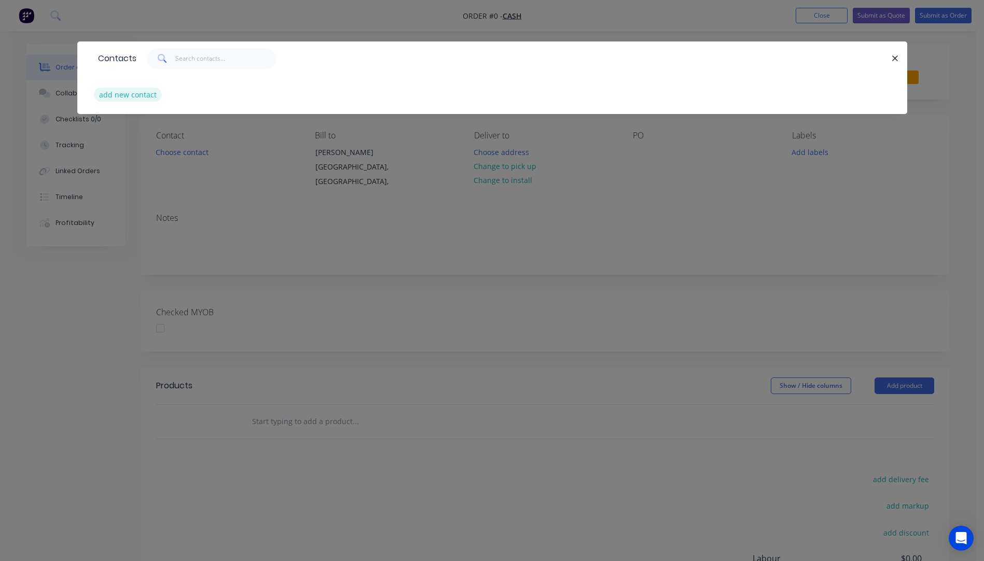
click at [130, 98] on button "add new contact" at bounding box center [128, 95] width 68 height 14
select select "AU"
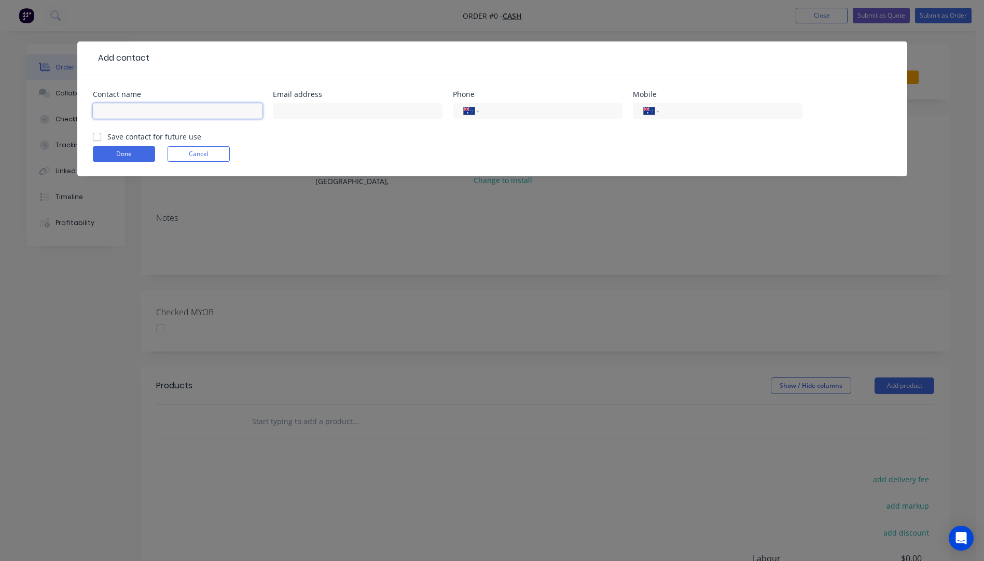
paste input "tracy curtis horseychick66@hotmail.com.au +61400970400"
drag, startPoint x: 255, startPoint y: 110, endPoint x: 208, endPoint y: 110, distance: 47.2
click at [208, 110] on input "tracy curtis horseychick66@hotmail.com.au +61400970400" at bounding box center [178, 111] width 170 height 16
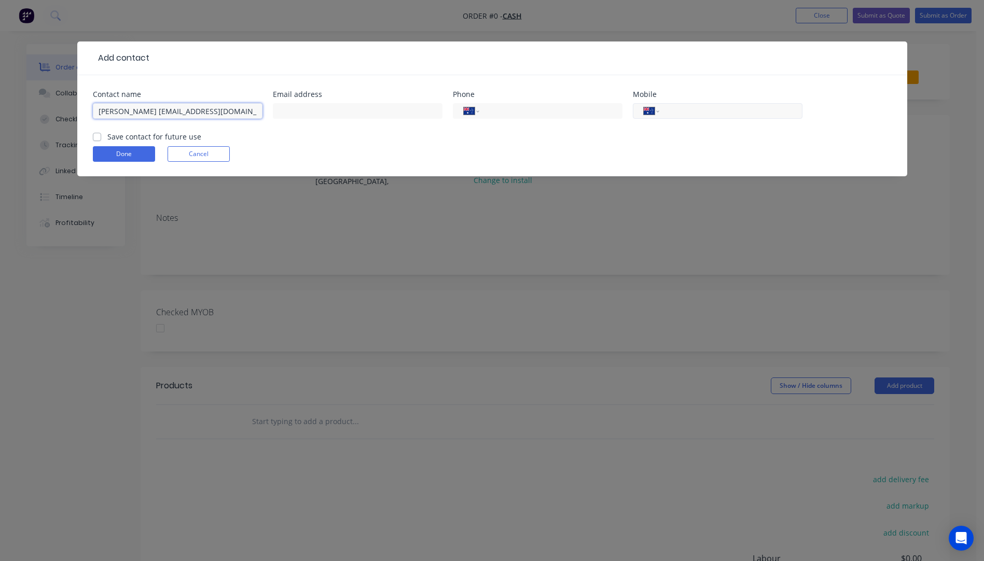
type input "tracy curtis horseychick66@hotmail.com.au"
paste input "0400 970 400"
type input "0400 970 400"
drag, startPoint x: 245, startPoint y: 110, endPoint x: 139, endPoint y: 114, distance: 105.9
click at [139, 114] on input "tracy curtis horseychick66@hotmail.com.au" at bounding box center [178, 111] width 170 height 16
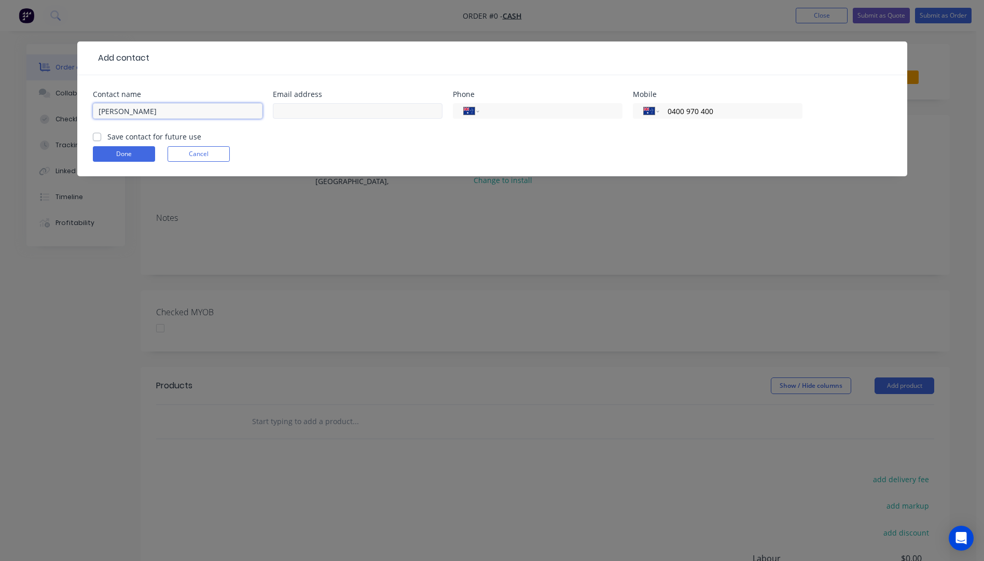
type input "tracy curtis"
paste input "horseychick66@hotmail.com.au"
type input "horseychick66@hotmail.com.au"
click at [147, 108] on input "tracy curtis" at bounding box center [178, 111] width 170 height 16
type input "[PERSON_NAME]"
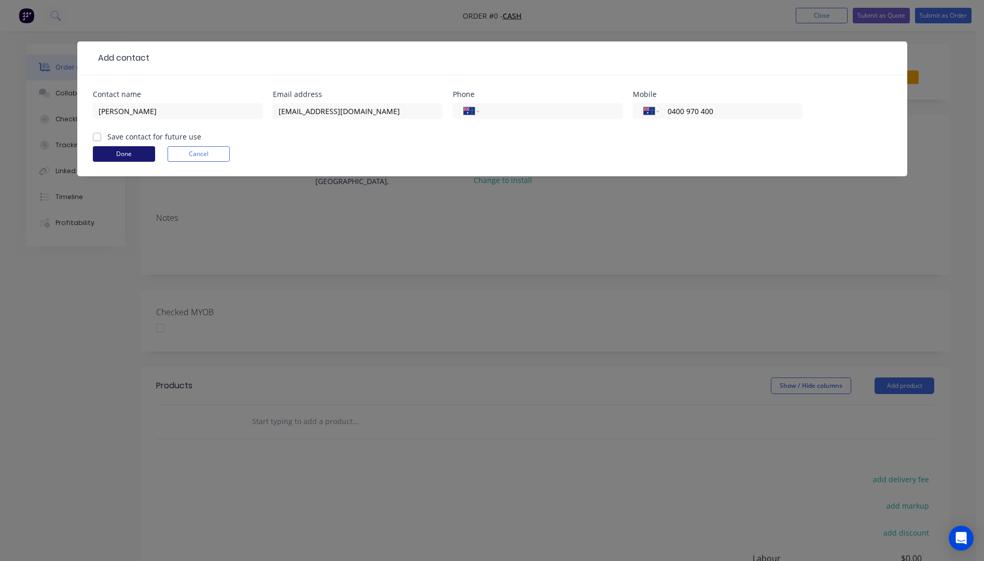
click at [119, 157] on button "Done" at bounding box center [124, 154] width 62 height 16
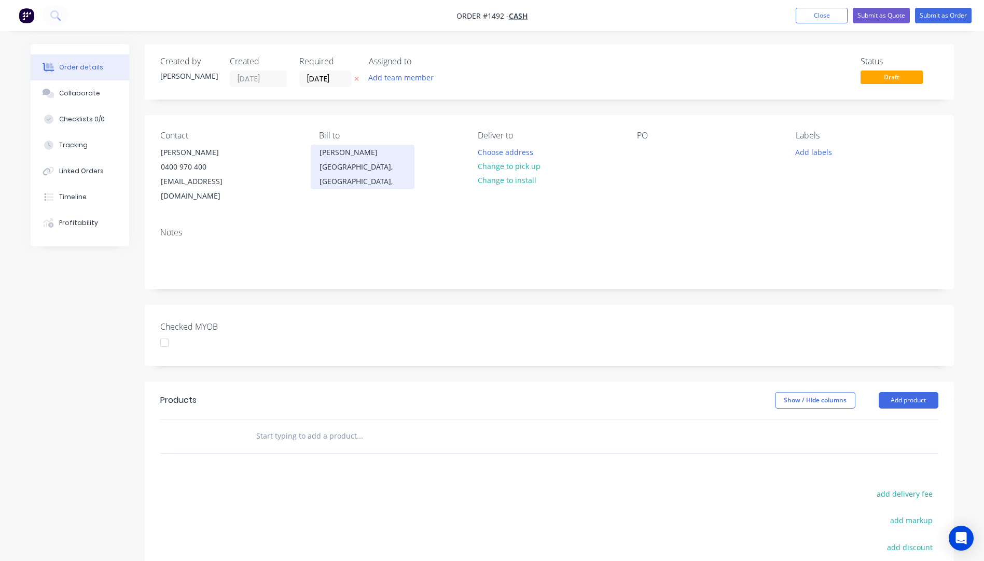
click at [353, 157] on div "Anji Kala" at bounding box center [363, 152] width 86 height 15
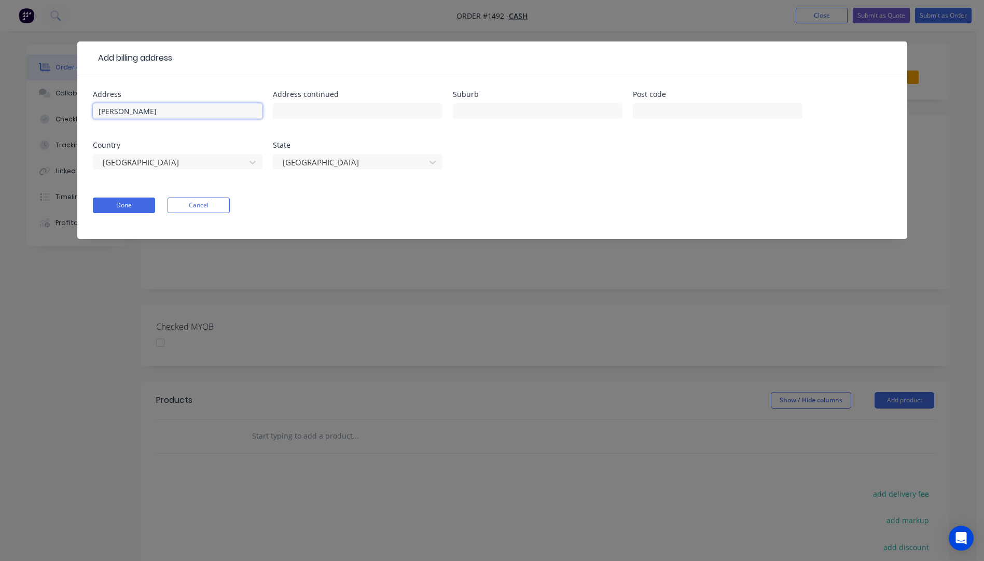
drag, startPoint x: 174, startPoint y: 108, endPoint x: 77, endPoint y: 116, distance: 97.9
click at [77, 116] on div "Address Anji Kala Address continued Suburb Post code Country Australia State Qu…" at bounding box center [492, 157] width 830 height 164
click at [130, 205] on button "Done" at bounding box center [124, 206] width 62 height 16
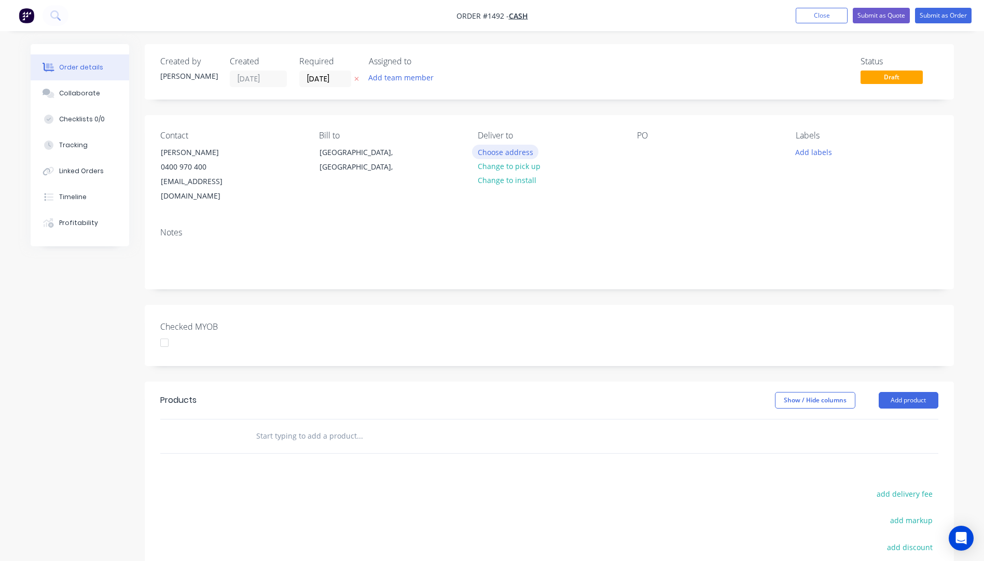
click at [504, 150] on button "Choose address" at bounding box center [505, 152] width 66 height 14
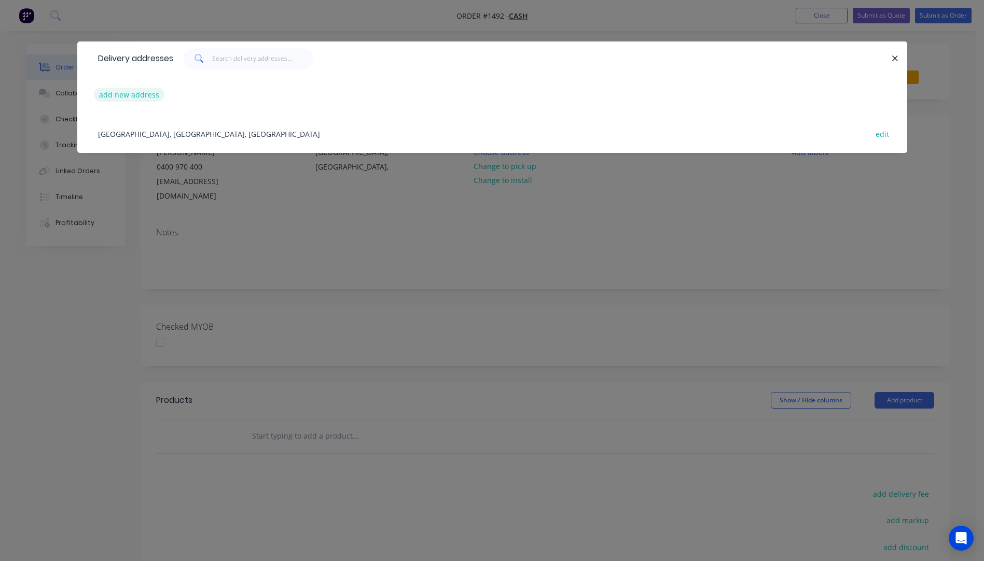
click at [141, 94] on button "add new address" at bounding box center [129, 95] width 71 height 14
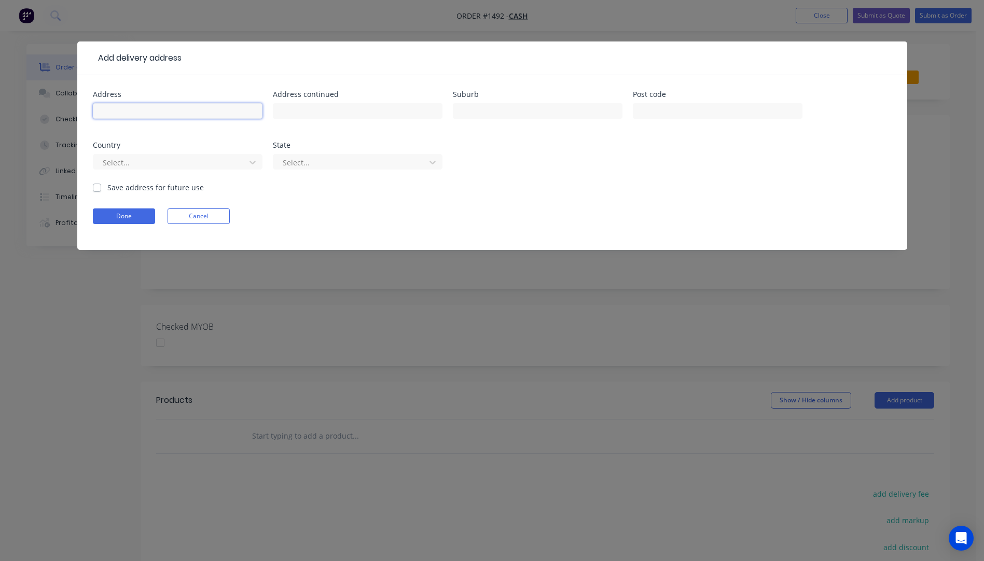
click at [156, 106] on input "text" at bounding box center [178, 111] width 170 height 16
type input "[PERSON_NAME]"
click at [498, 108] on input "text" at bounding box center [538, 111] width 170 height 16
type input "Bundaberg East"
click at [663, 114] on input "text" at bounding box center [718, 111] width 170 height 16
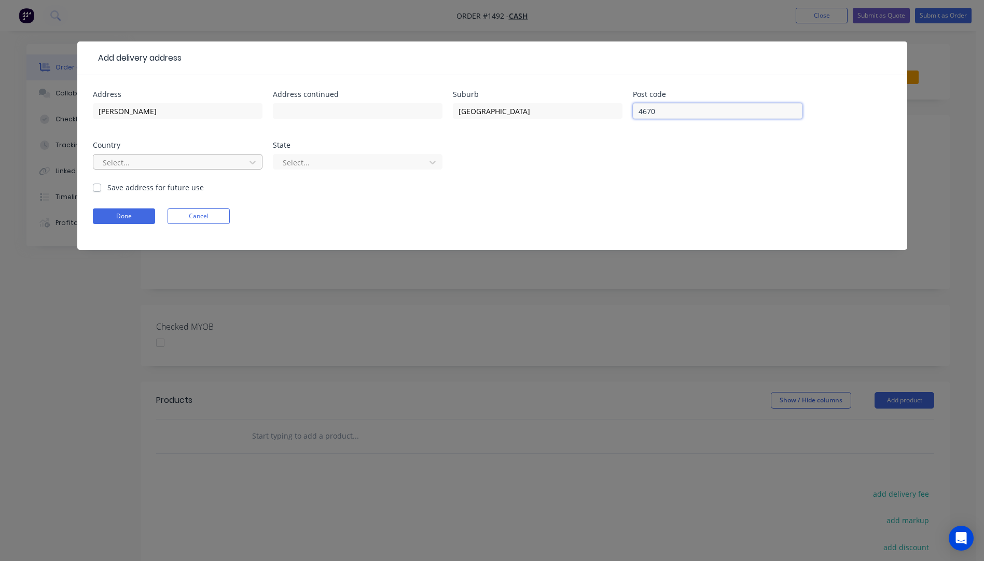
type input "4670"
click at [232, 168] on div at bounding box center [171, 162] width 139 height 13
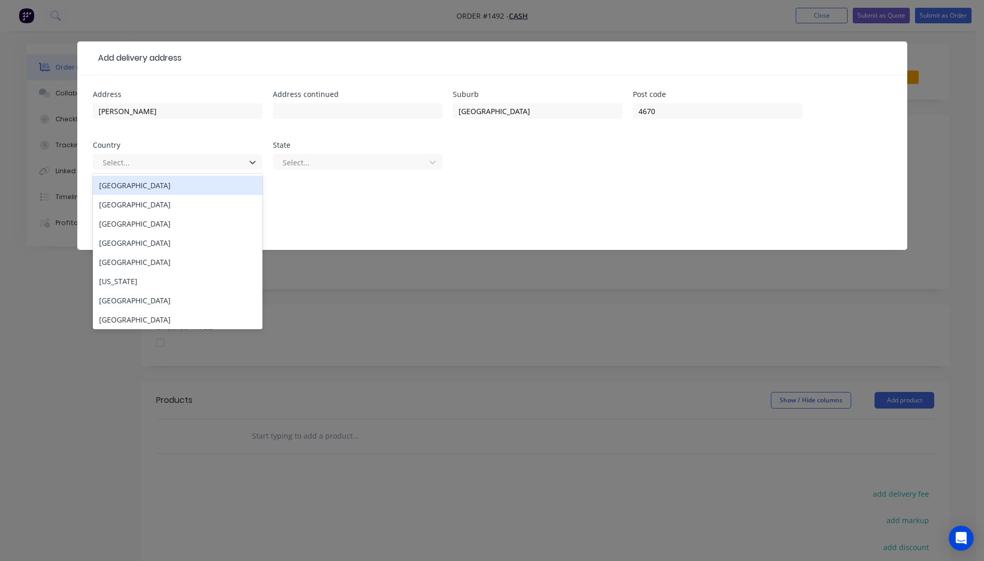
click at [159, 187] on div "Australia" at bounding box center [178, 185] width 170 height 19
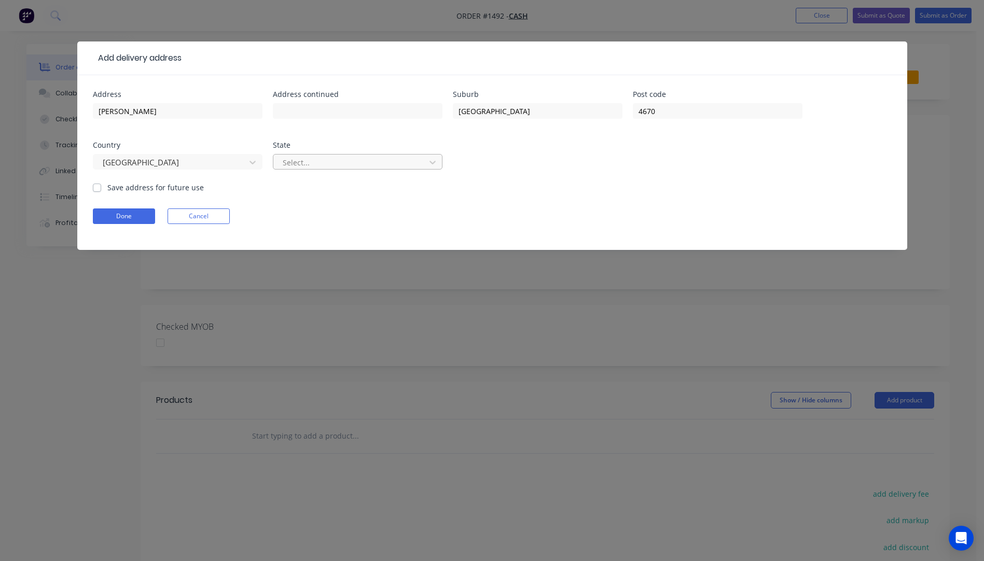
click at [301, 161] on div at bounding box center [351, 162] width 139 height 13
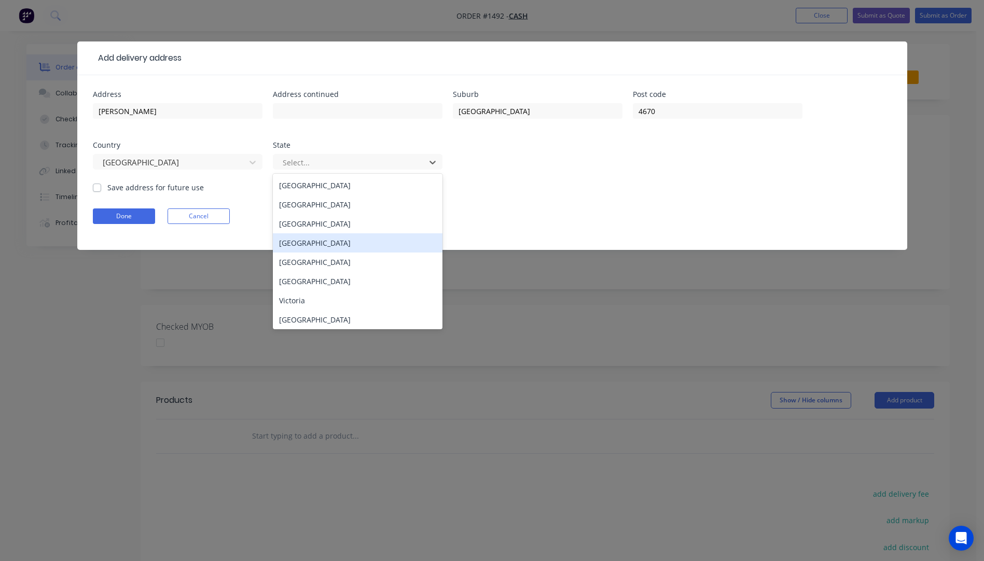
click at [298, 246] on div "Queensland" at bounding box center [358, 242] width 170 height 19
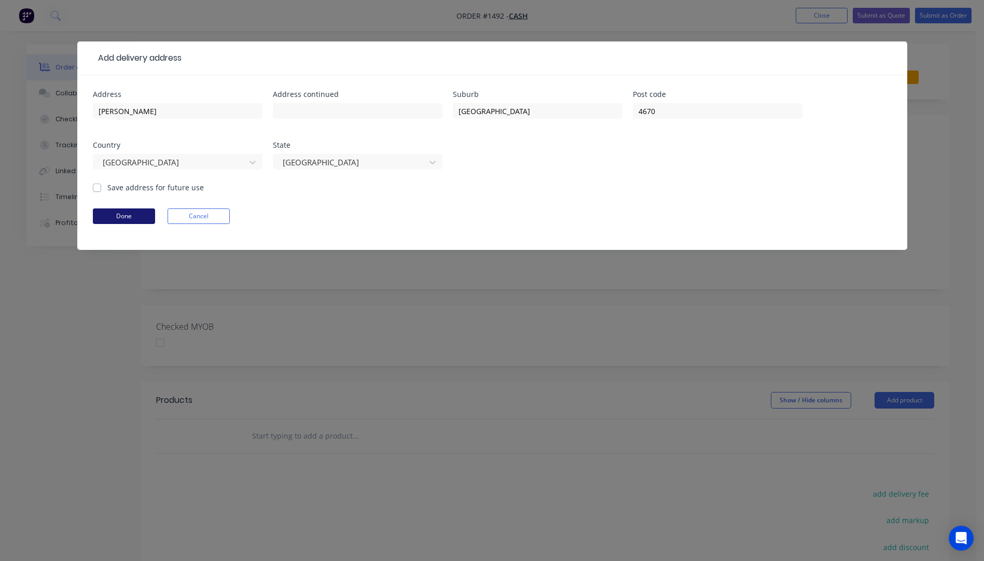
click at [118, 215] on button "Done" at bounding box center [124, 217] width 62 height 16
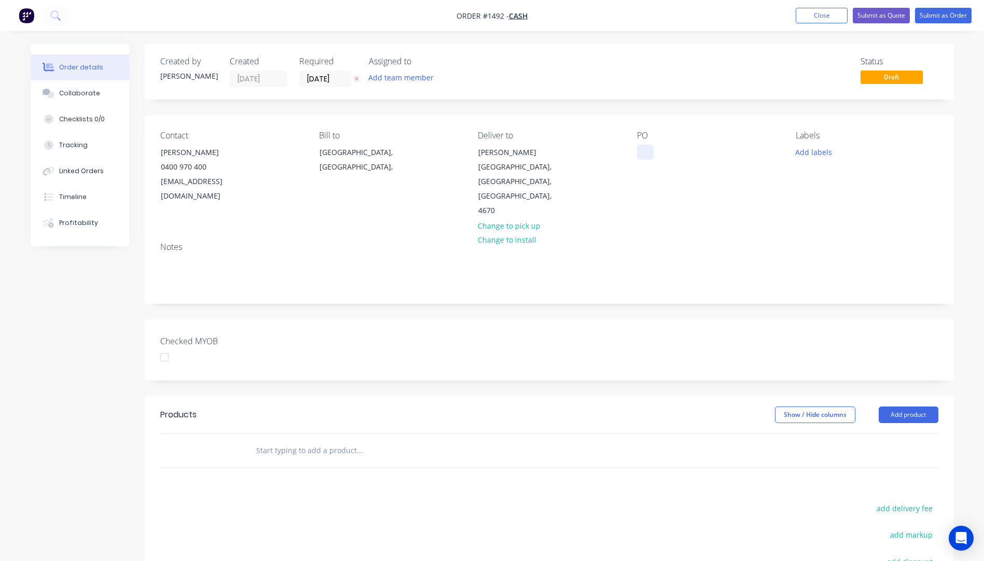
click at [647, 150] on div at bounding box center [645, 152] width 17 height 15
click at [802, 155] on button "Add labels" at bounding box center [814, 152] width 48 height 14
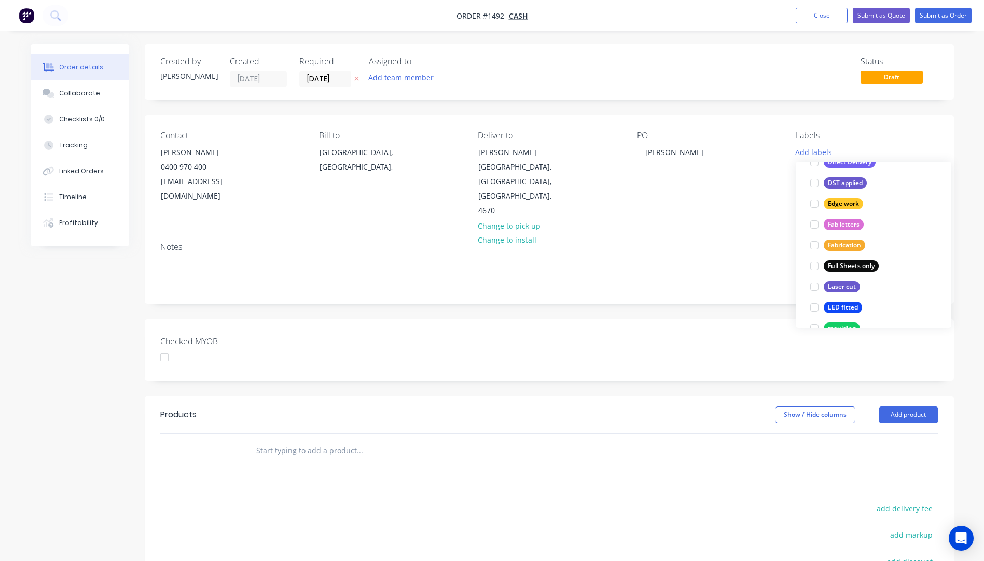
scroll to position [208, 0]
click at [855, 264] on div "Full Sheets only" at bounding box center [851, 265] width 55 height 11
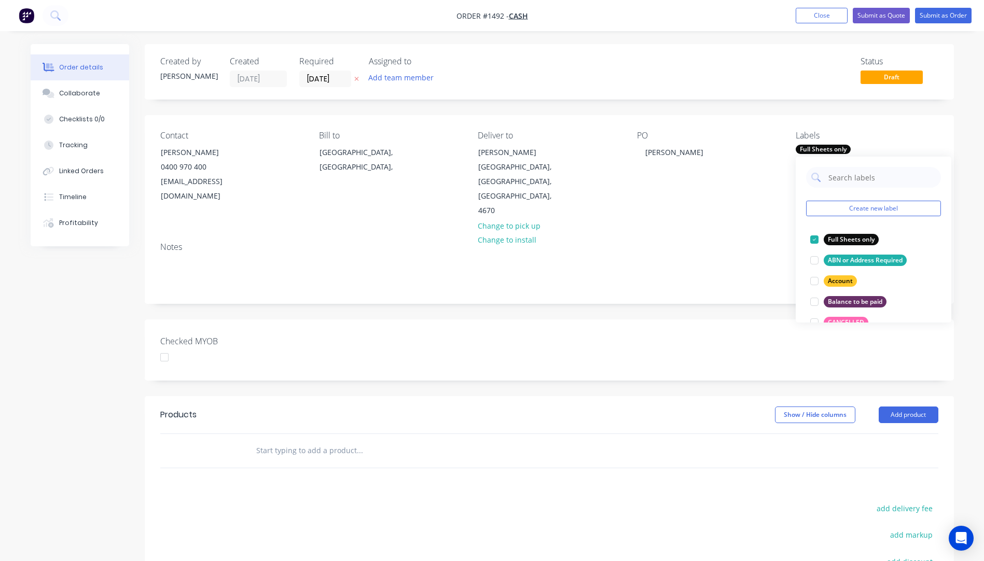
click at [759, 218] on div "Contact Tracy Curtis 0400 970 400 horseychick66@hotmail.com.au Bill to Queensla…" at bounding box center [549, 174] width 809 height 119
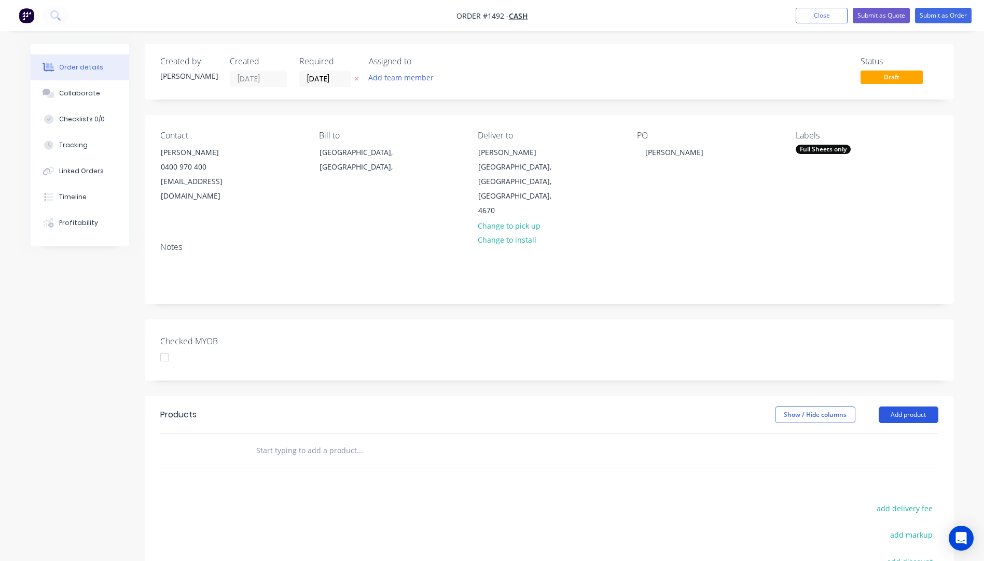
click at [913, 407] on button "Add product" at bounding box center [909, 415] width 60 height 17
click at [891, 434] on div "Product catalogue" at bounding box center [889, 441] width 80 height 15
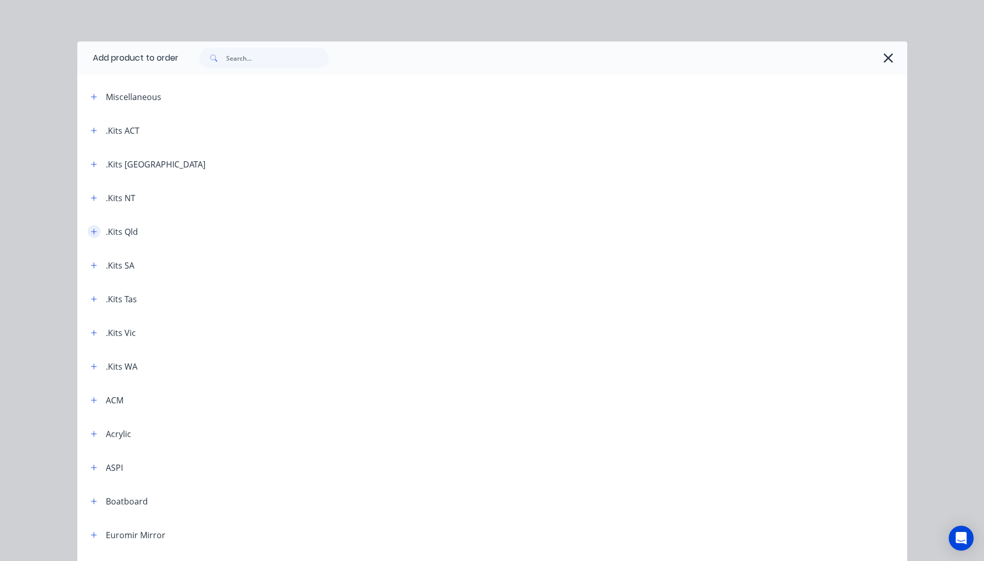
click at [92, 233] on icon "button" at bounding box center [94, 231] width 6 height 7
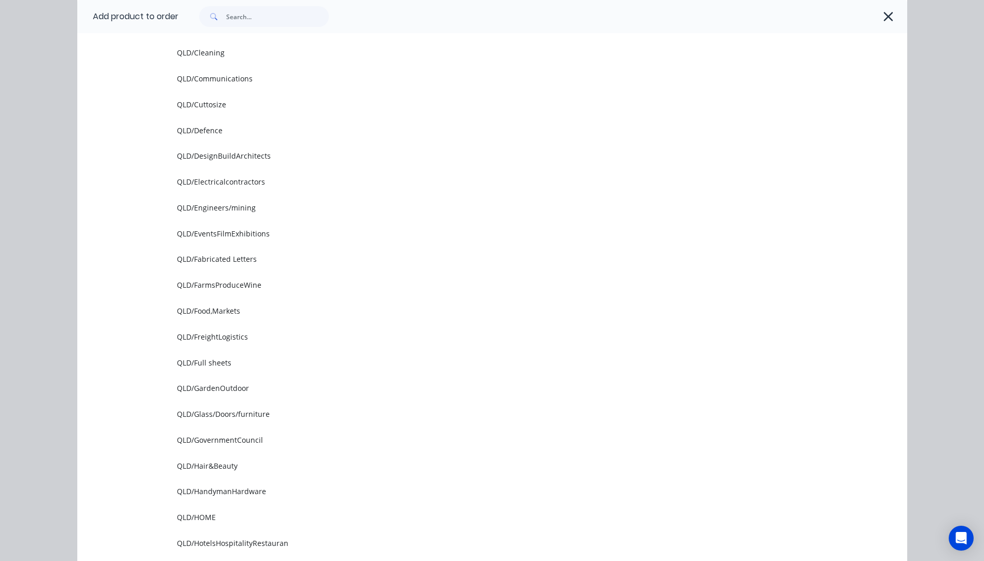
scroll to position [519, 0]
click at [218, 313] on span "QLD/Full sheets" at bounding box center [469, 311] width 584 height 11
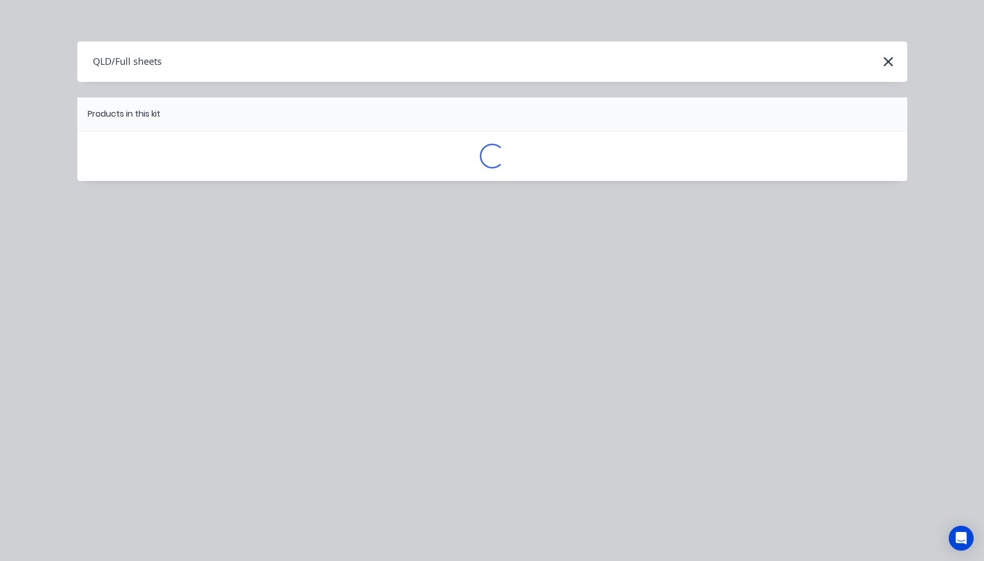
scroll to position [0, 0]
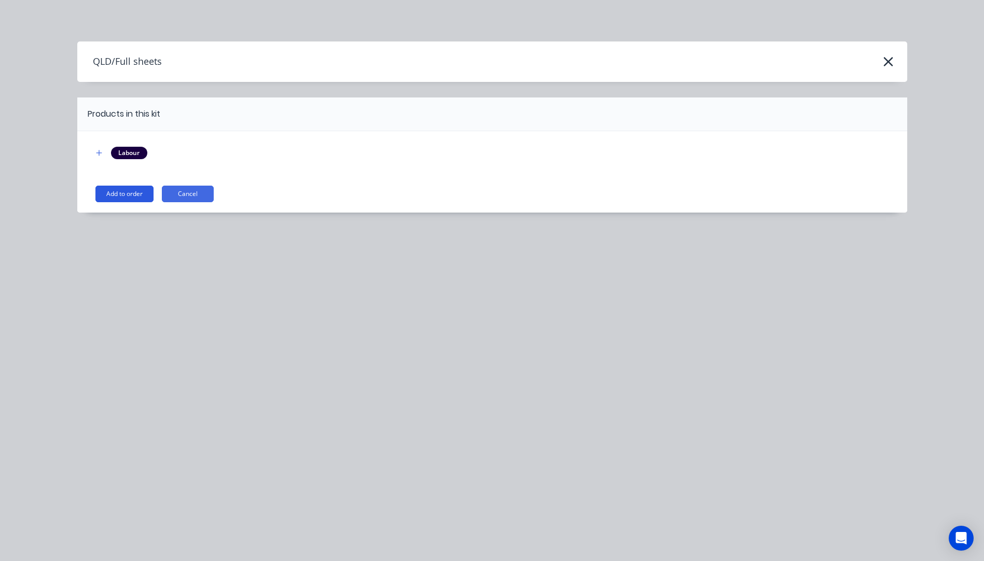
click at [140, 195] on button "Add to order" at bounding box center [124, 194] width 58 height 17
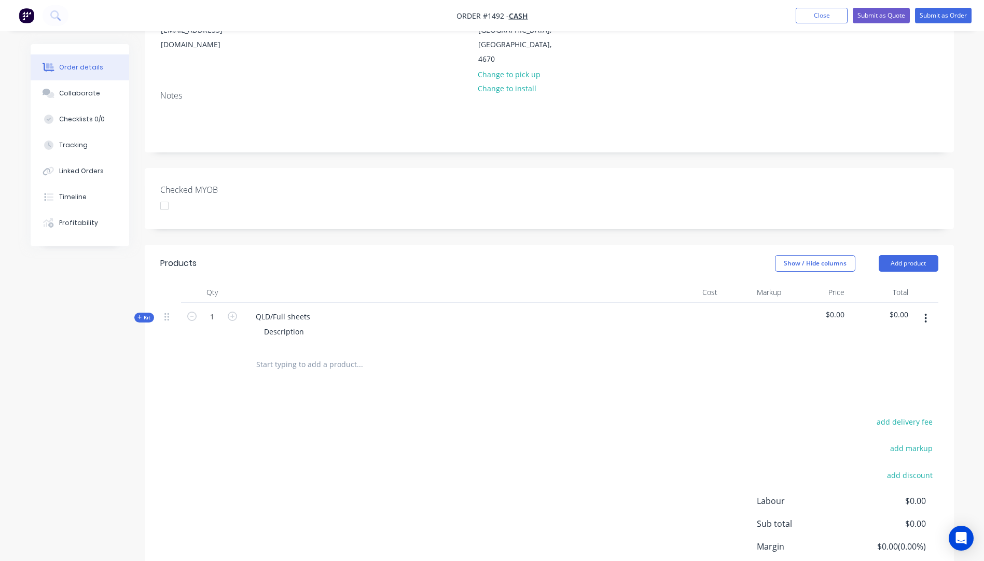
scroll to position [208, 0]
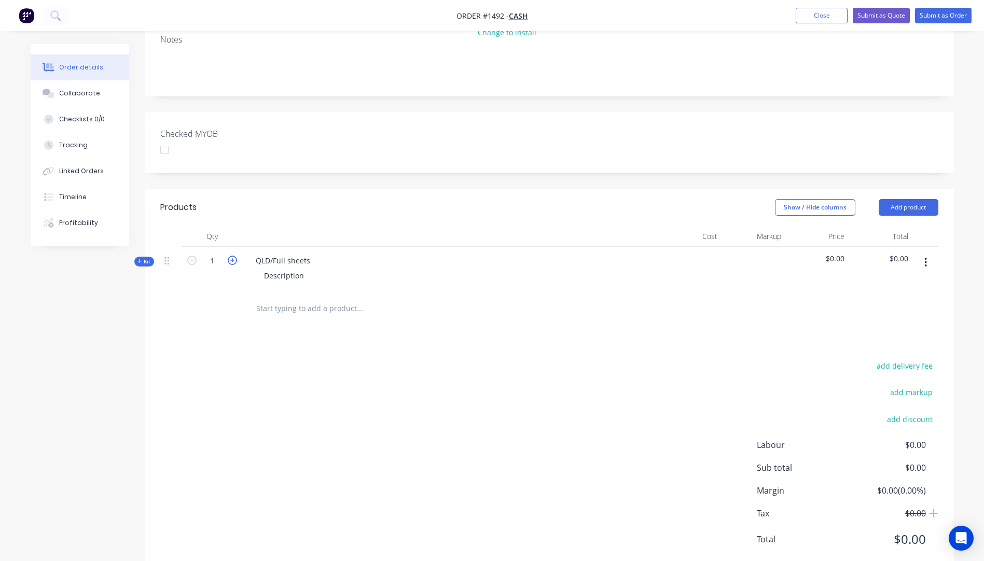
click at [233, 256] on icon "button" at bounding box center [232, 260] width 9 height 9
type input "2"
drag, startPoint x: 314, startPoint y: 244, endPoint x: 250, endPoint y: 247, distance: 64.4
click at [250, 253] on div "QLD/Full sheets" at bounding box center [282, 260] width 71 height 15
drag, startPoint x: 304, startPoint y: 264, endPoint x: 261, endPoint y: 266, distance: 42.6
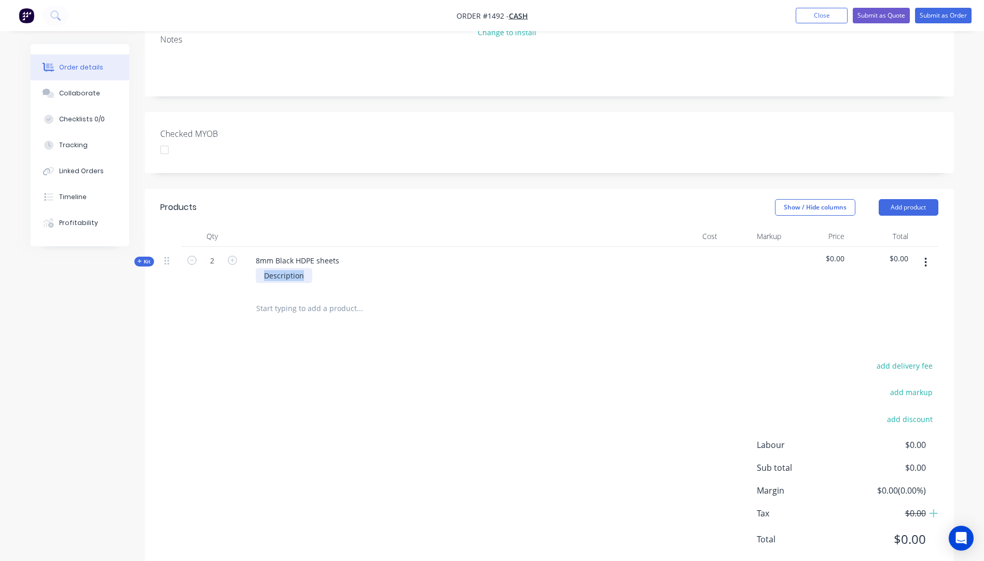
click at [261, 268] on div "Description" at bounding box center [284, 275] width 57 height 15
click at [138, 259] on icon at bounding box center [139, 261] width 5 height 5
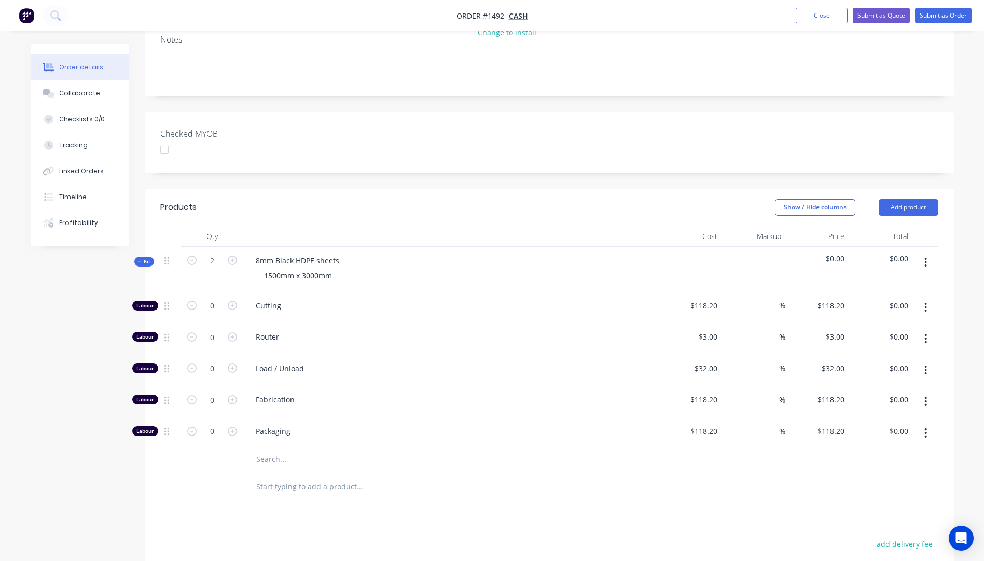
click at [273, 449] on input "text" at bounding box center [360, 459] width 208 height 21
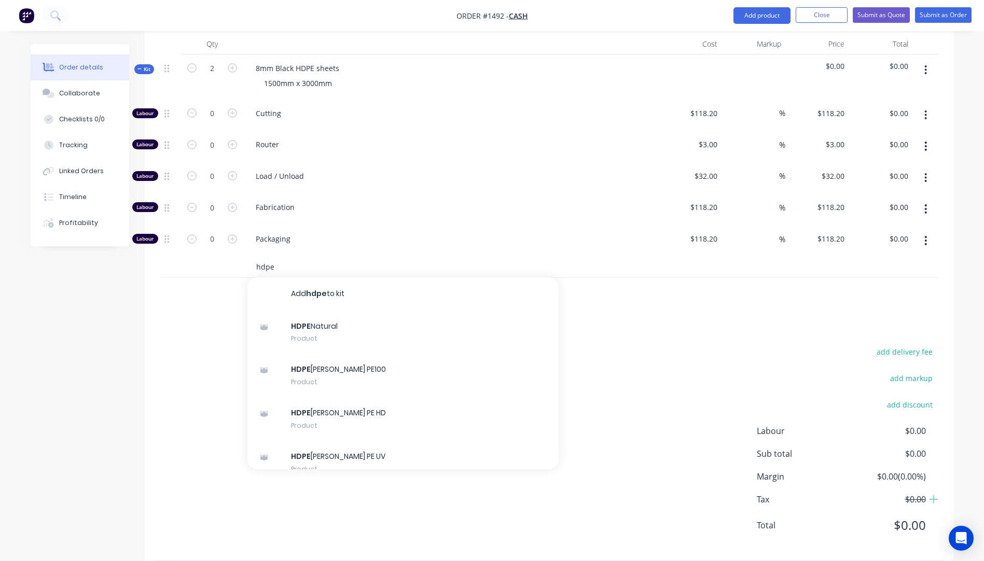
scroll to position [400, 0]
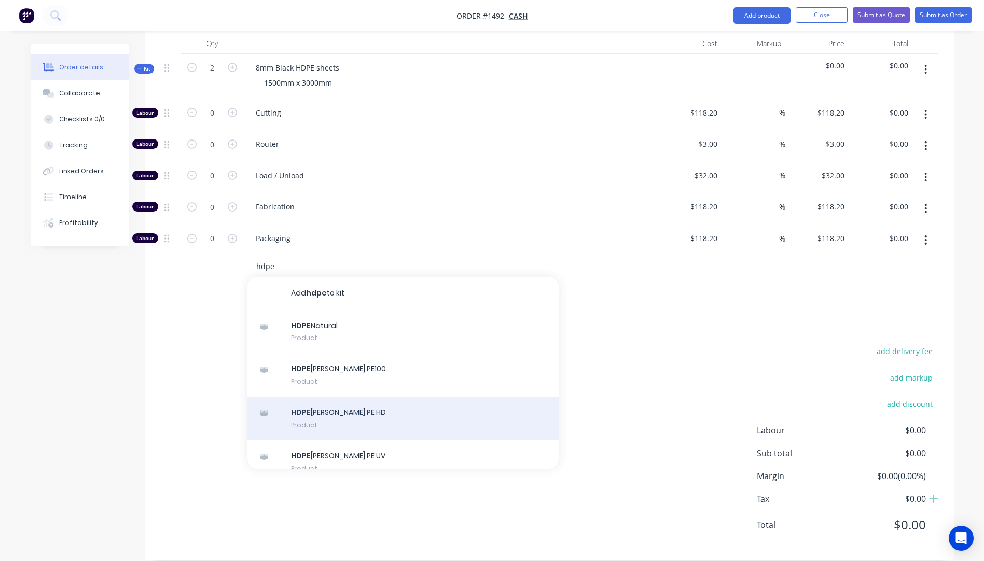
type input "hdpe"
click at [336, 404] on div "HDPE Simona Black PE HD Product" at bounding box center [402, 419] width 311 height 44
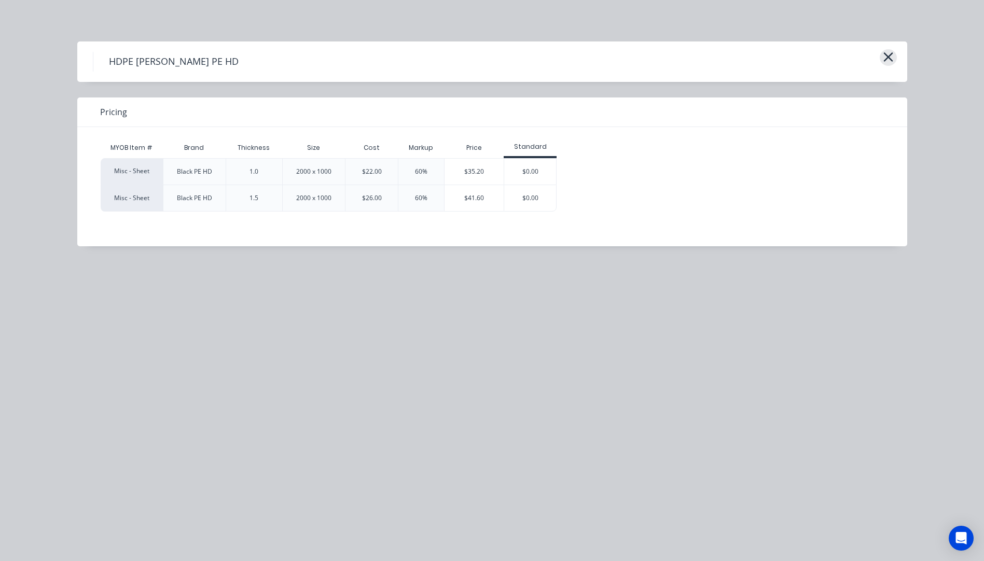
click at [888, 59] on icon "button" at bounding box center [888, 57] width 11 height 15
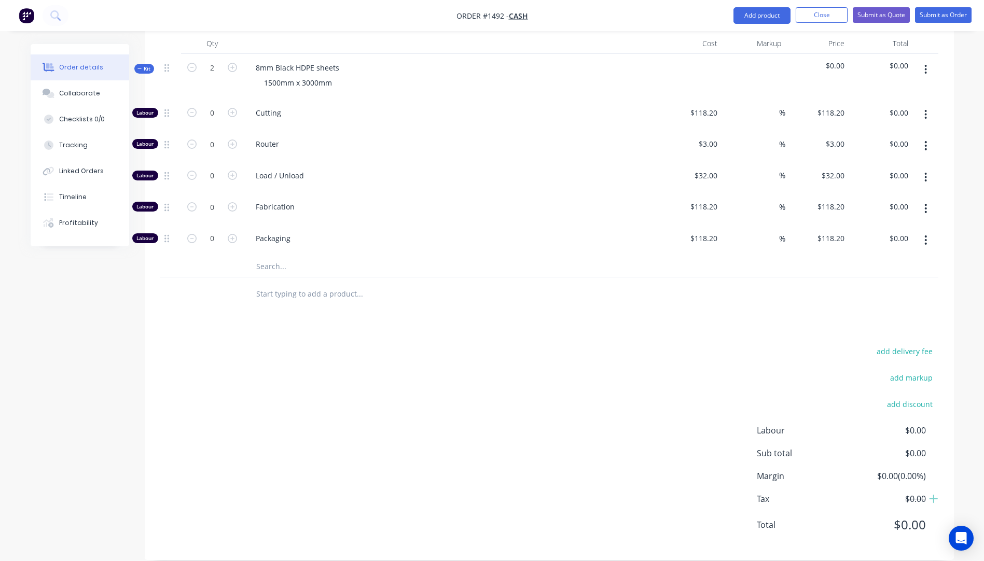
click at [278, 256] on input "text" at bounding box center [360, 266] width 208 height 21
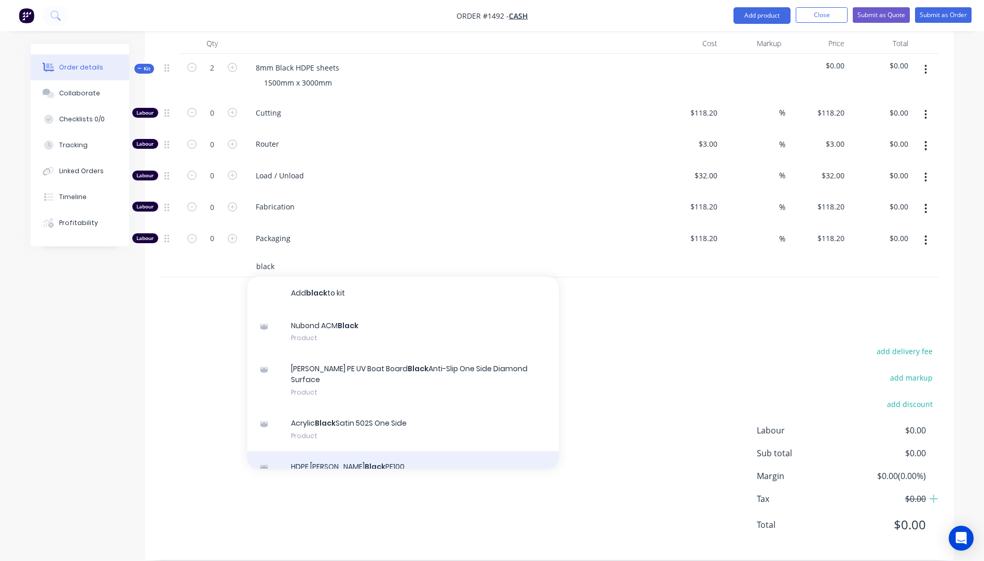
type input "black"
click at [369, 451] on div "HDPE Simona Black PE100 Product" at bounding box center [402, 473] width 311 height 44
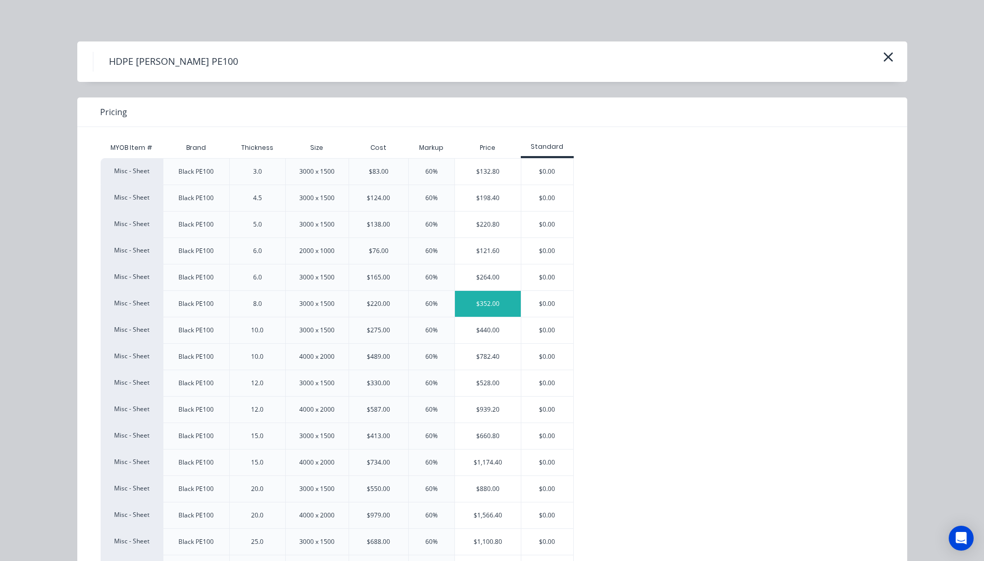
click at [488, 300] on div "$352.00" at bounding box center [488, 304] width 66 height 26
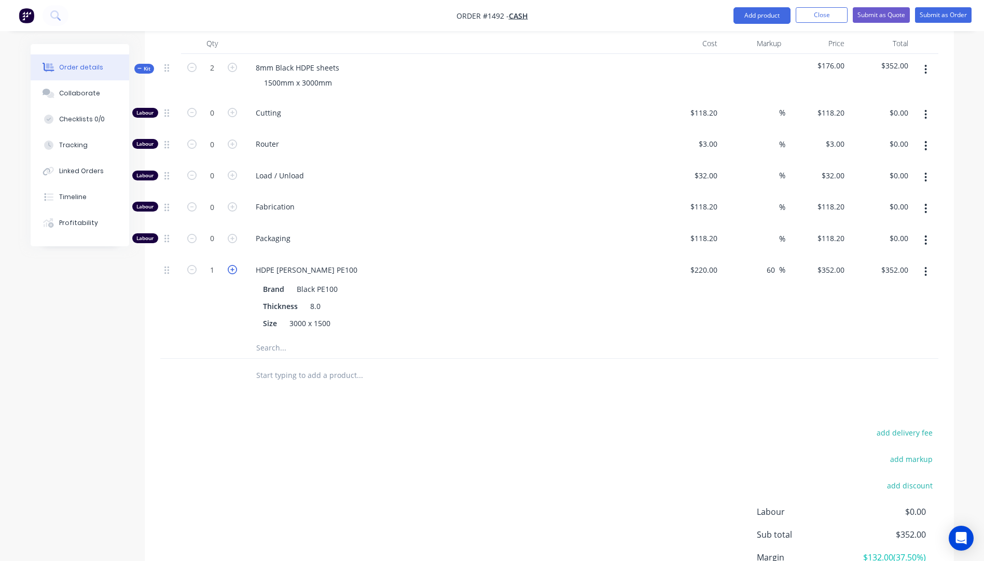
click at [230, 265] on icon "button" at bounding box center [232, 269] width 9 height 9
type input "2"
type input "$704.00"
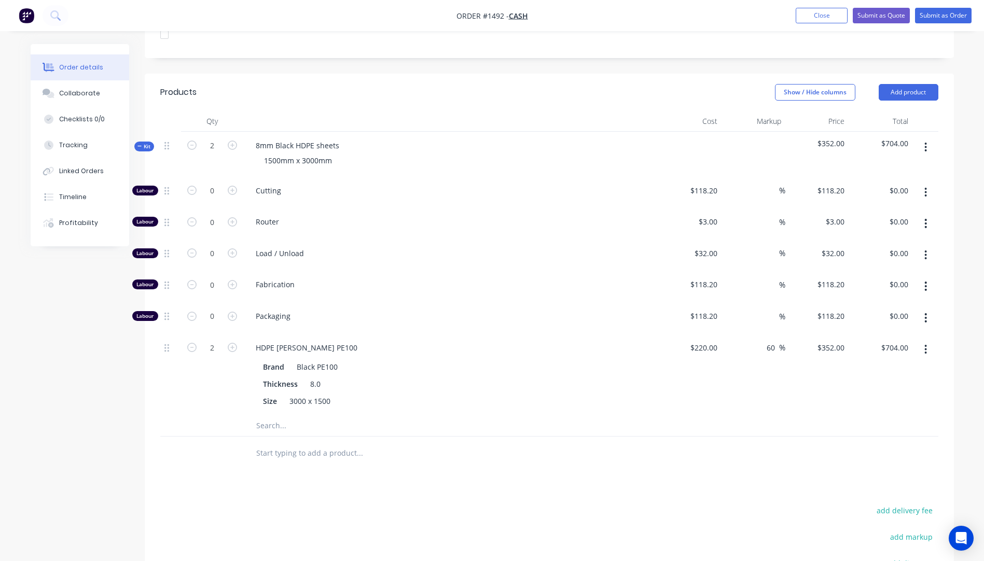
scroll to position [297, 0]
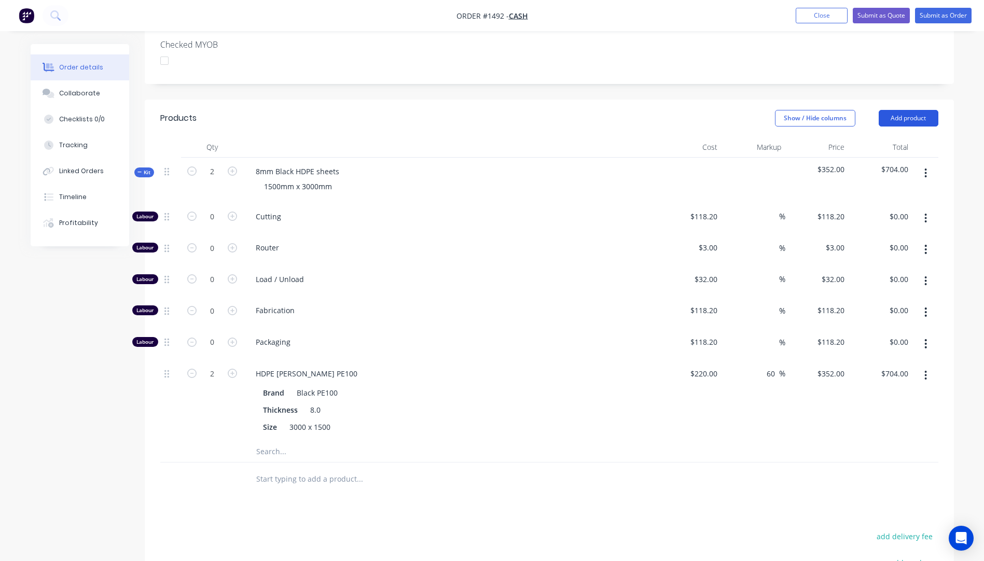
click at [908, 110] on button "Add product" at bounding box center [909, 118] width 60 height 17
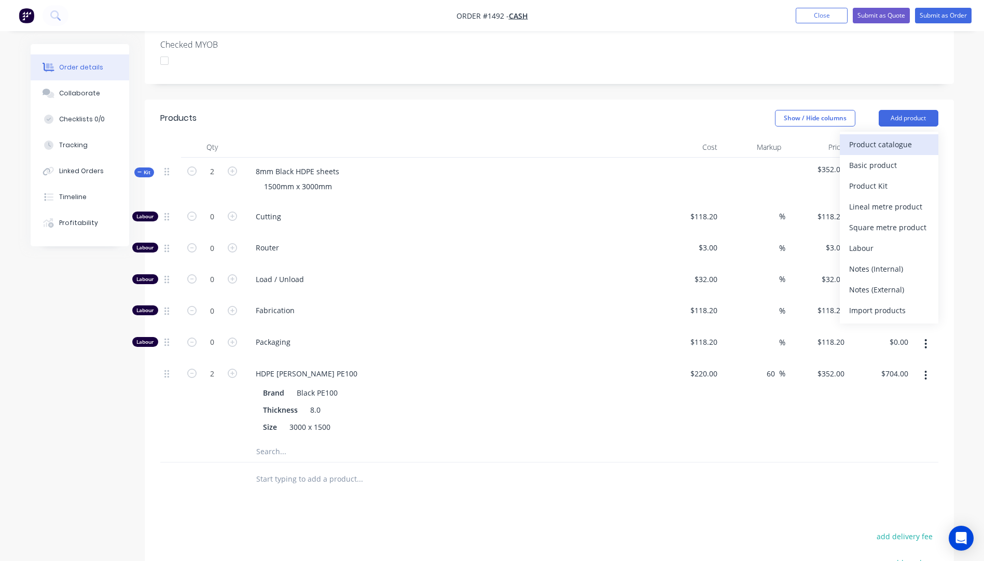
click at [877, 137] on div "Product catalogue" at bounding box center [889, 144] width 80 height 15
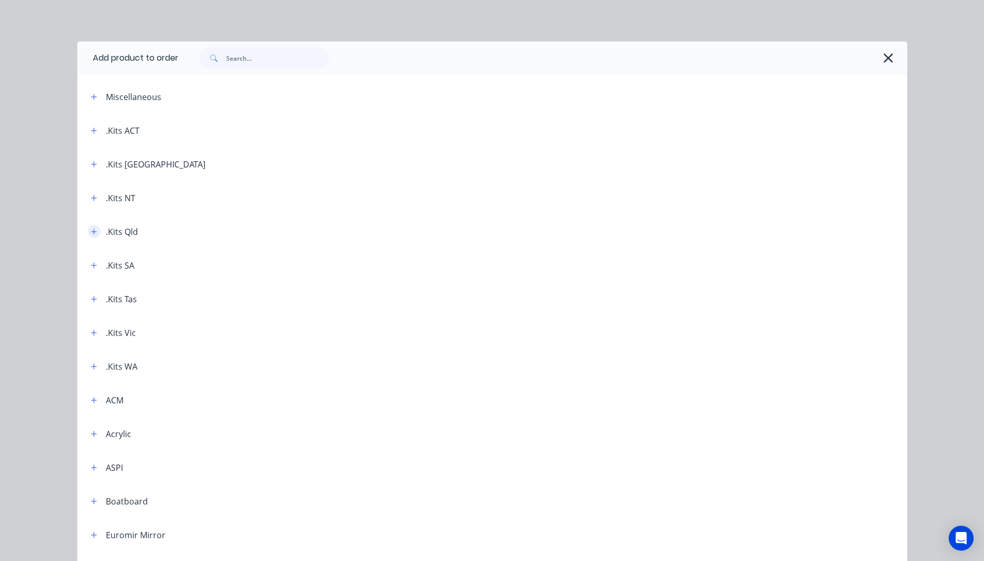
click at [93, 234] on icon "button" at bounding box center [94, 231] width 6 height 7
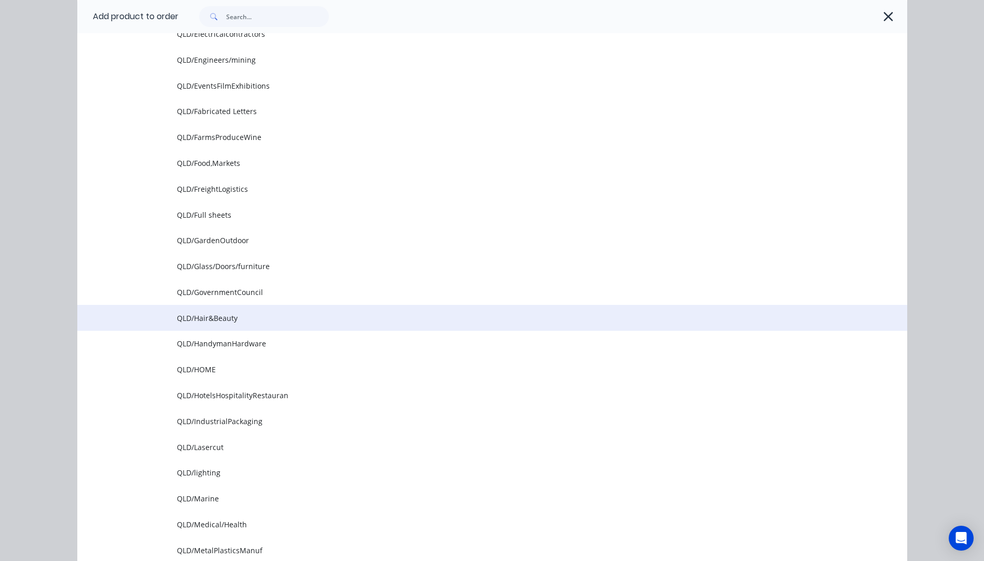
scroll to position [623, 0]
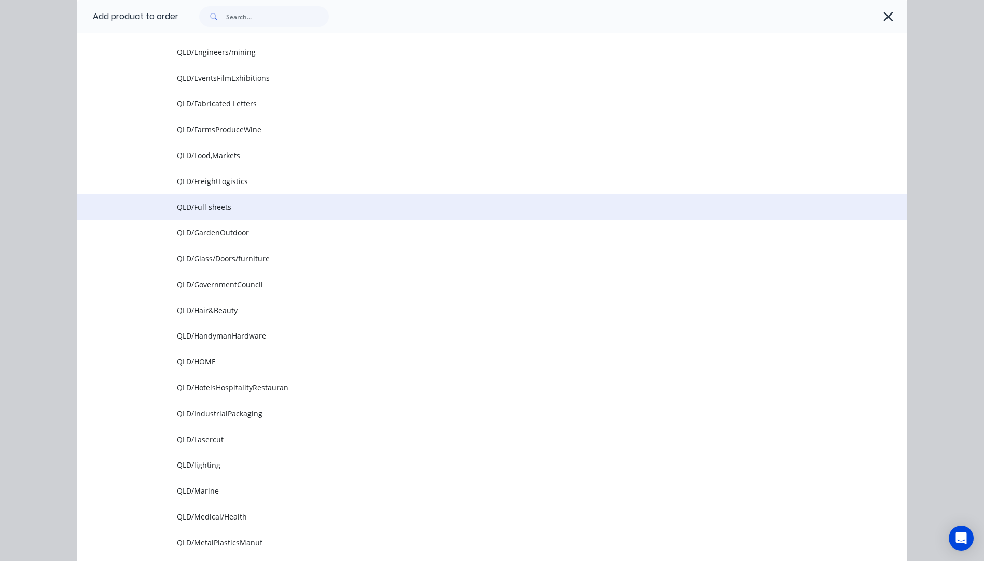
click at [209, 208] on span "QLD/Full sheets" at bounding box center [469, 207] width 584 height 11
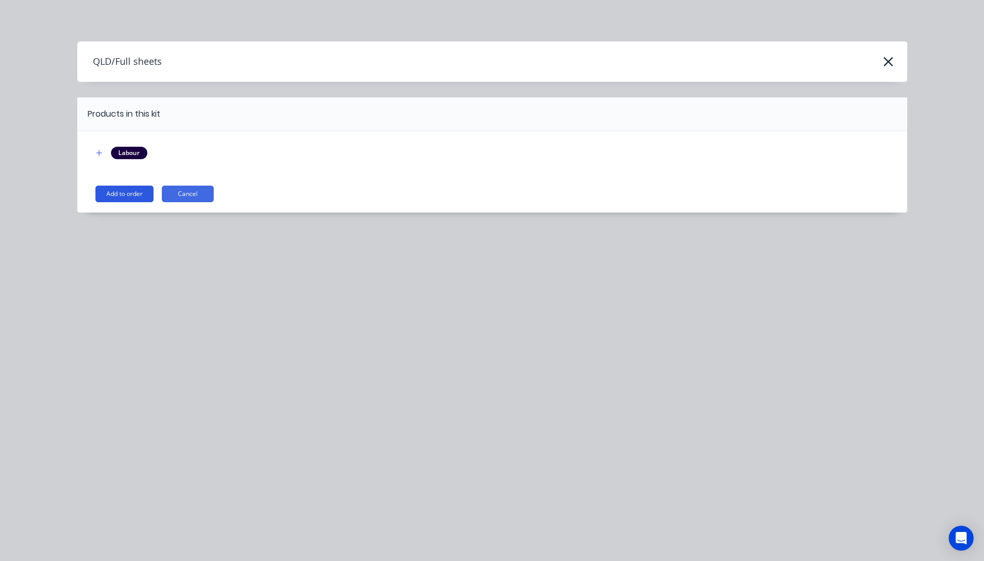
click at [112, 194] on button "Add to order" at bounding box center [124, 194] width 58 height 17
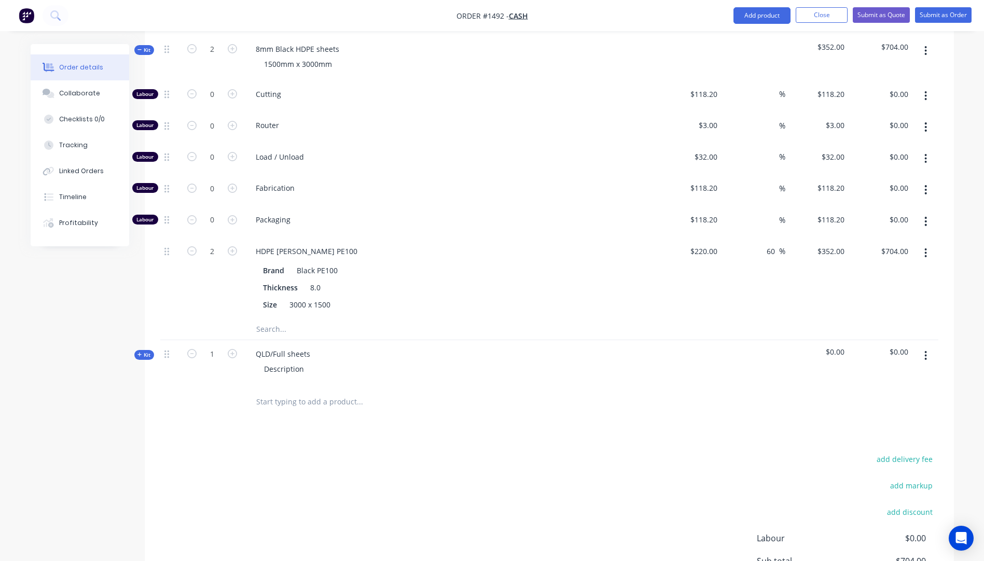
scroll to position [504, 0]
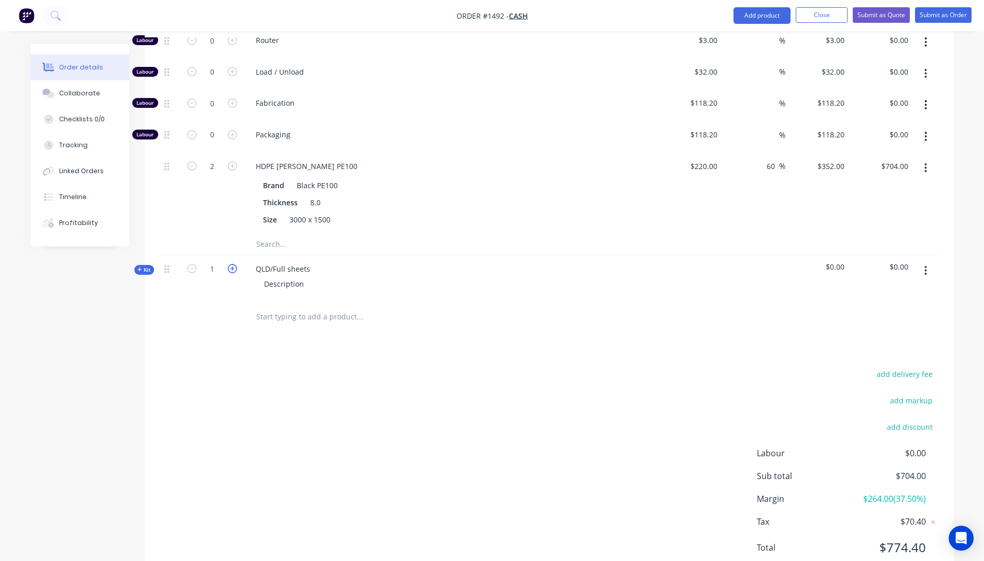
click at [234, 264] on icon "button" at bounding box center [232, 268] width 9 height 9
type input "2"
click at [264, 261] on div "QLD/Full sheets" at bounding box center [282, 268] width 71 height 15
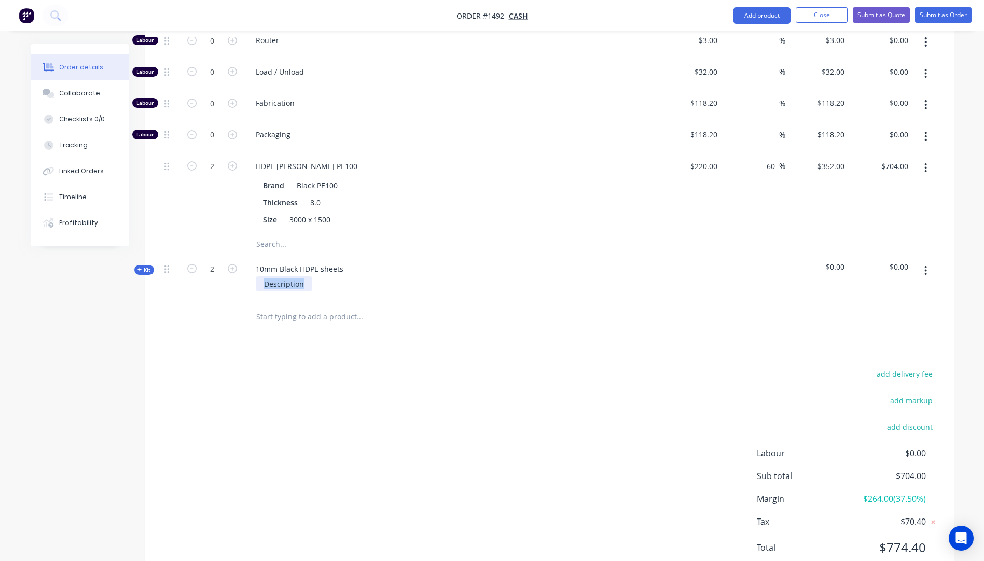
drag, startPoint x: 310, startPoint y: 270, endPoint x: 241, endPoint y: 272, distance: 69.0
click at [241, 272] on div "Kit 2 10mm Black HDPE sheets Description $0.00 $0.00" at bounding box center [549, 277] width 778 height 45
click at [296, 342] on div "Products Show / Hide columns Add product Qty Cost Markup Price Total Kit 2 8mm …" at bounding box center [549, 237] width 809 height 691
click at [142, 266] on span "Kit" at bounding box center [143, 270] width 13 height 8
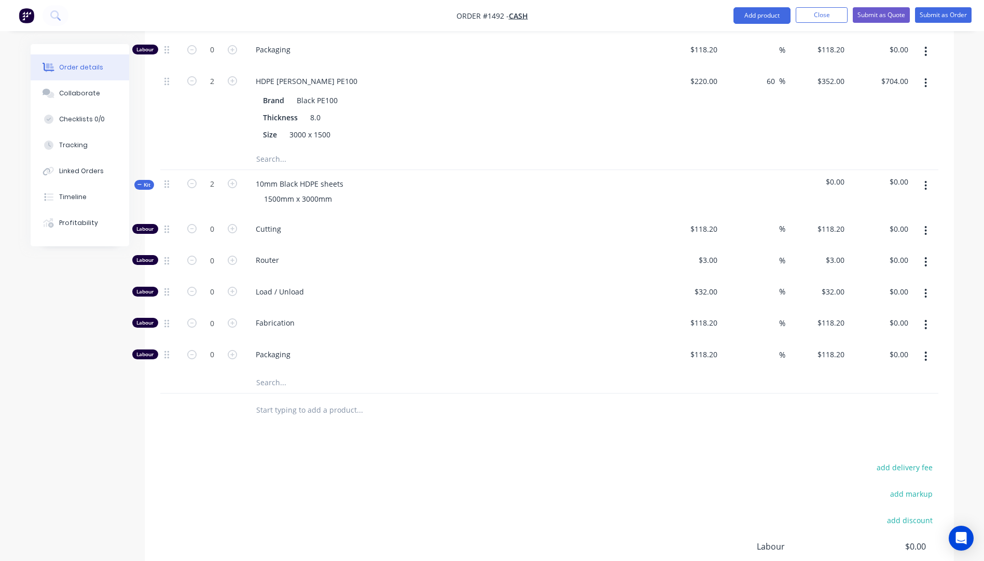
scroll to position [608, 0]
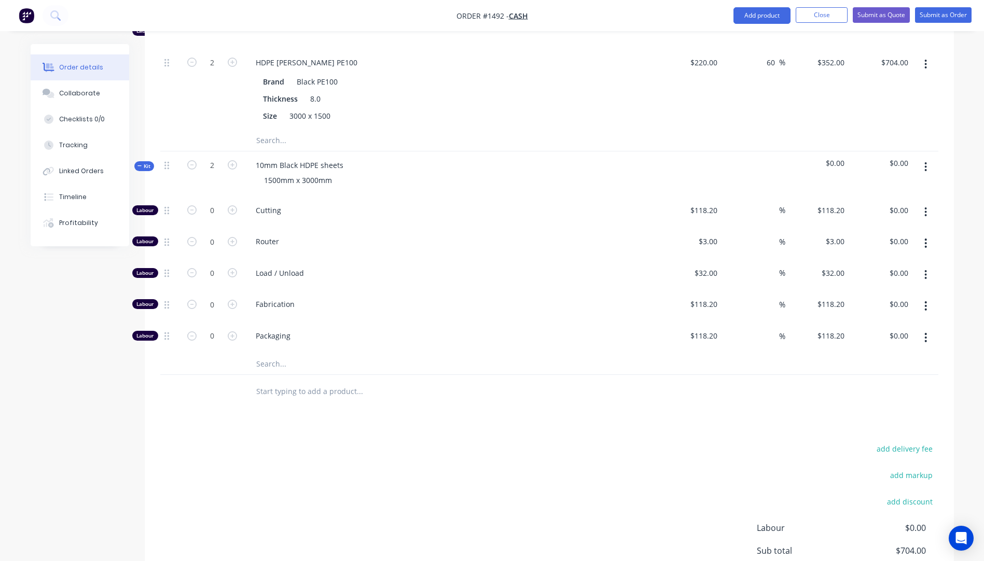
click at [274, 354] on input "text" at bounding box center [360, 364] width 208 height 21
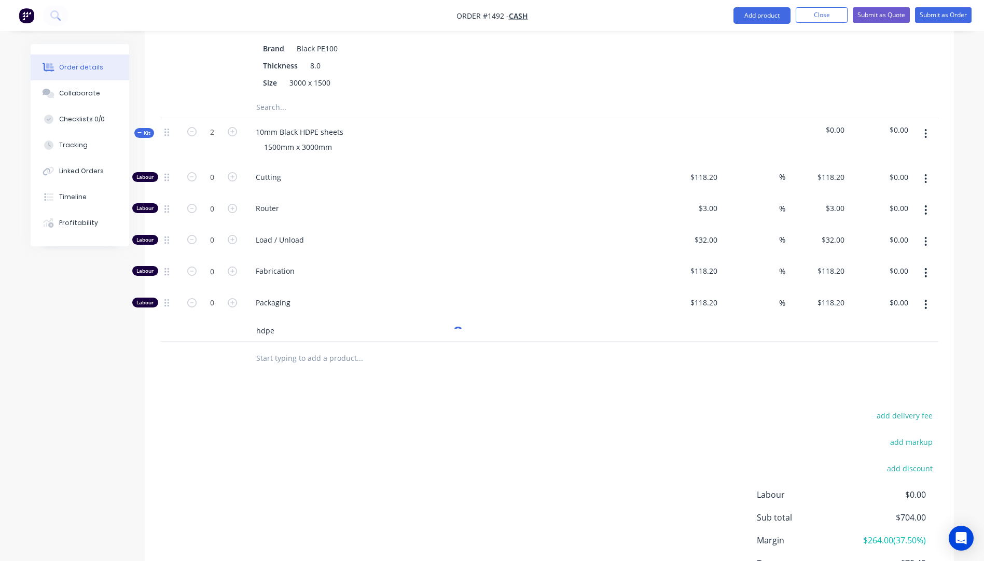
scroll to position [706, 0]
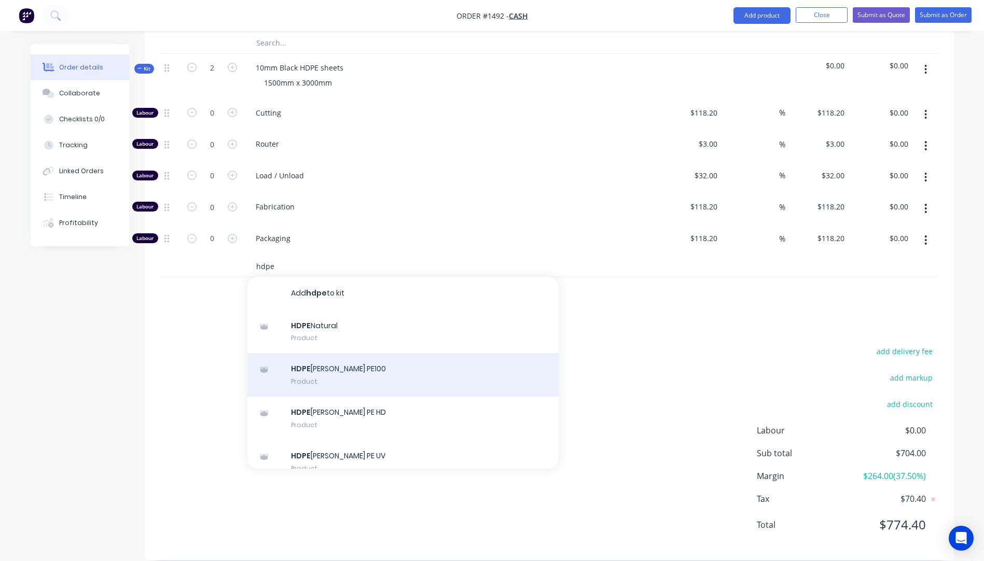
type input "hdpe"
click at [371, 366] on div "HDPE Simona Black PE100 Product" at bounding box center [402, 375] width 311 height 44
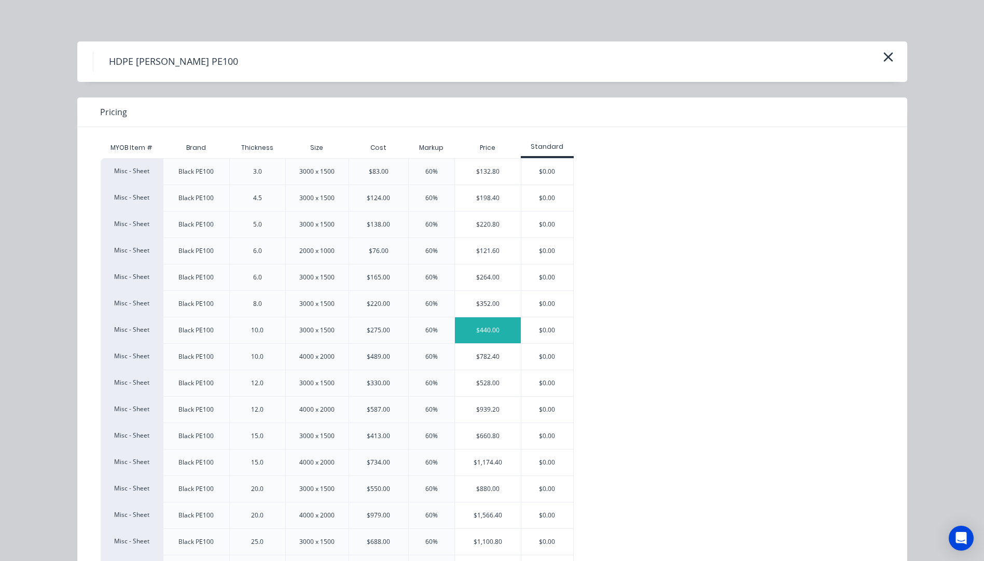
click at [489, 328] on div "$440.00" at bounding box center [488, 330] width 66 height 26
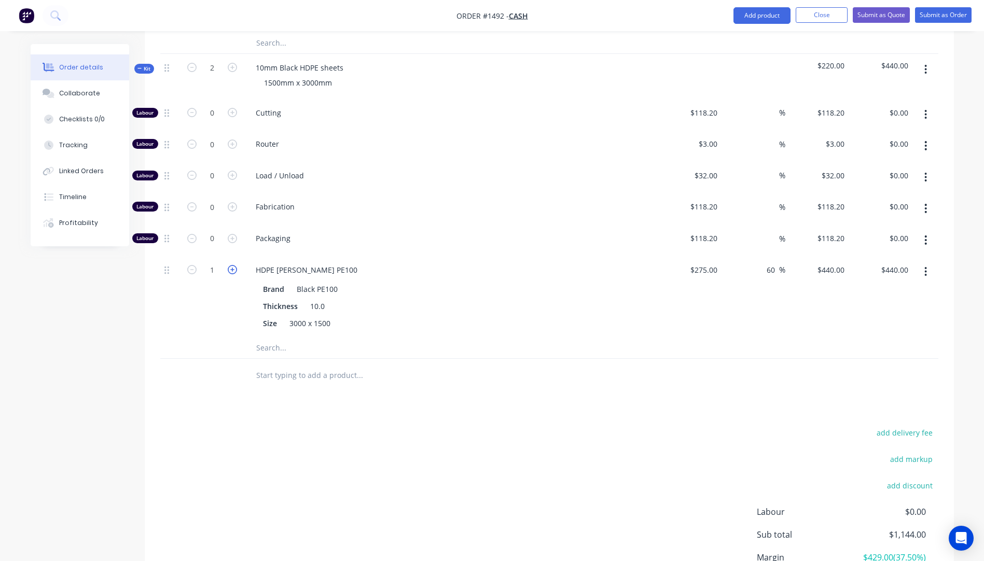
click at [232, 265] on icon "button" at bounding box center [232, 269] width 9 height 9
type input "2"
type input "$880.00"
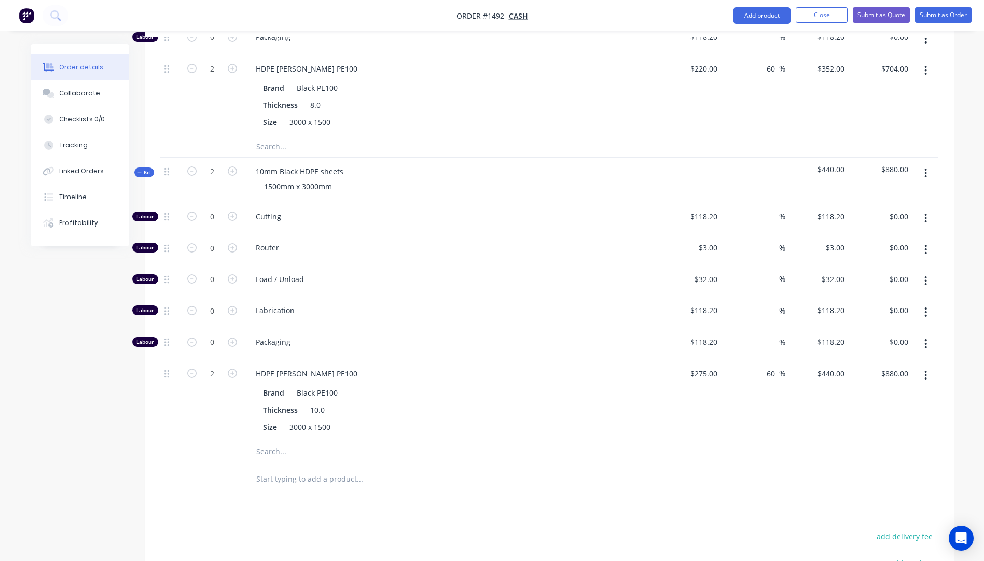
click at [274, 444] on input "text" at bounding box center [360, 451] width 208 height 21
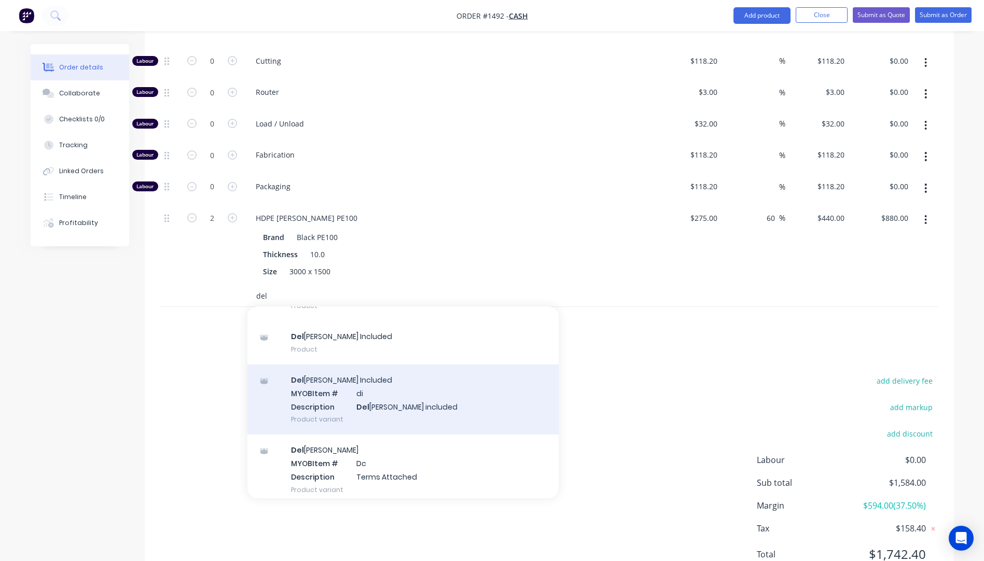
scroll to position [68, 0]
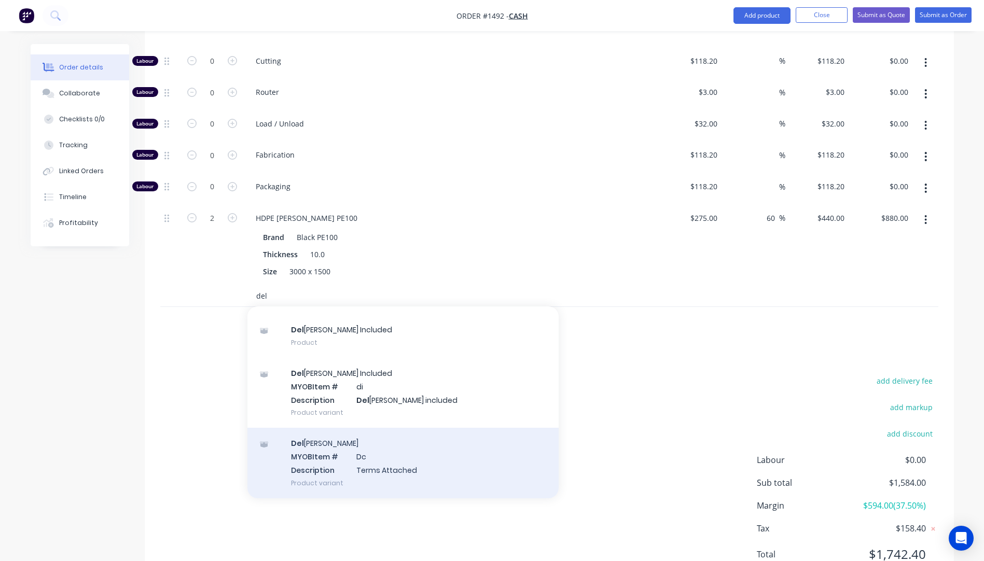
type input "del"
click at [355, 460] on div "Del ivery MYOB Item # Dc Description Terms Attached Product variant" at bounding box center [402, 463] width 311 height 70
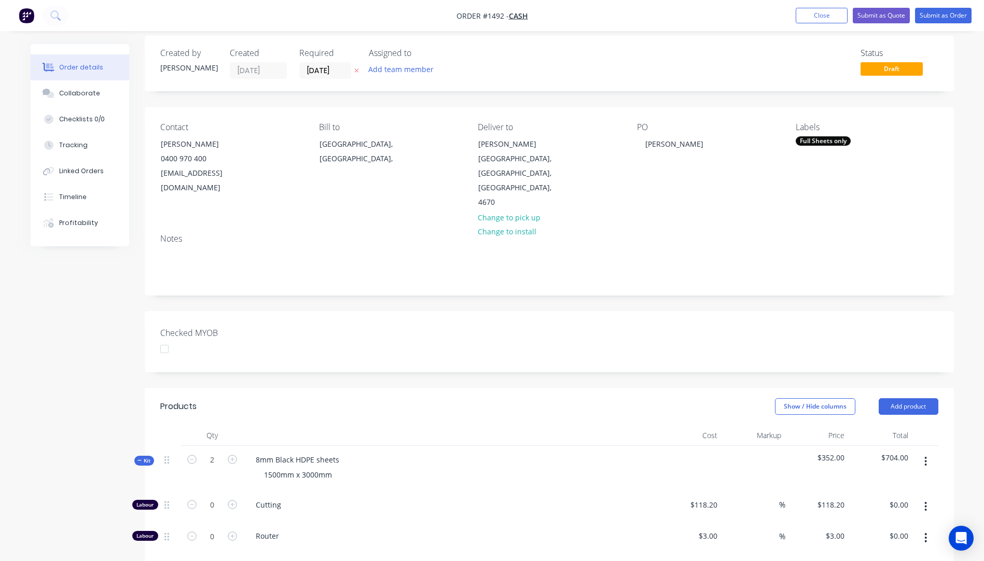
scroll to position [0, 0]
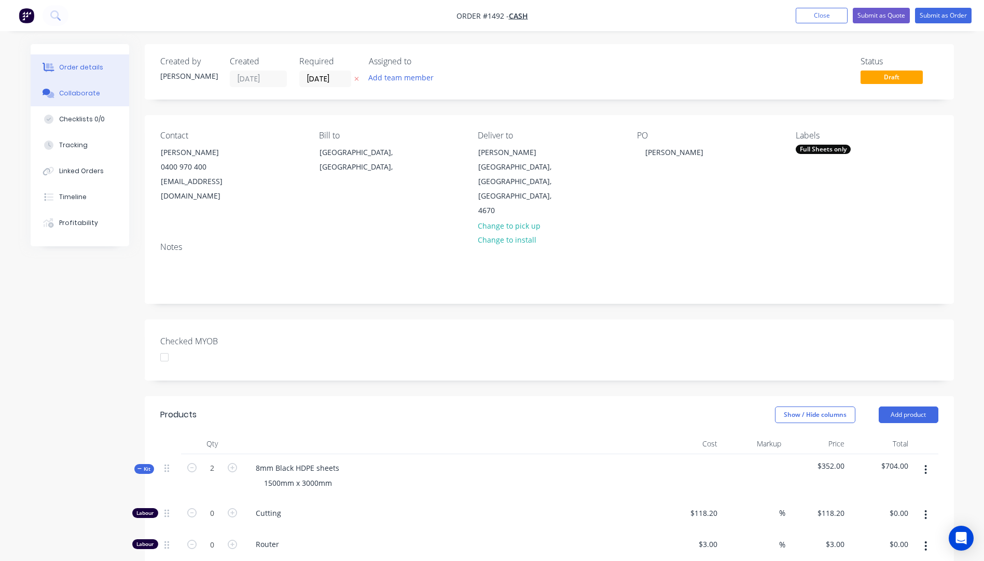
click at [82, 94] on div "Collaborate" at bounding box center [79, 93] width 41 height 9
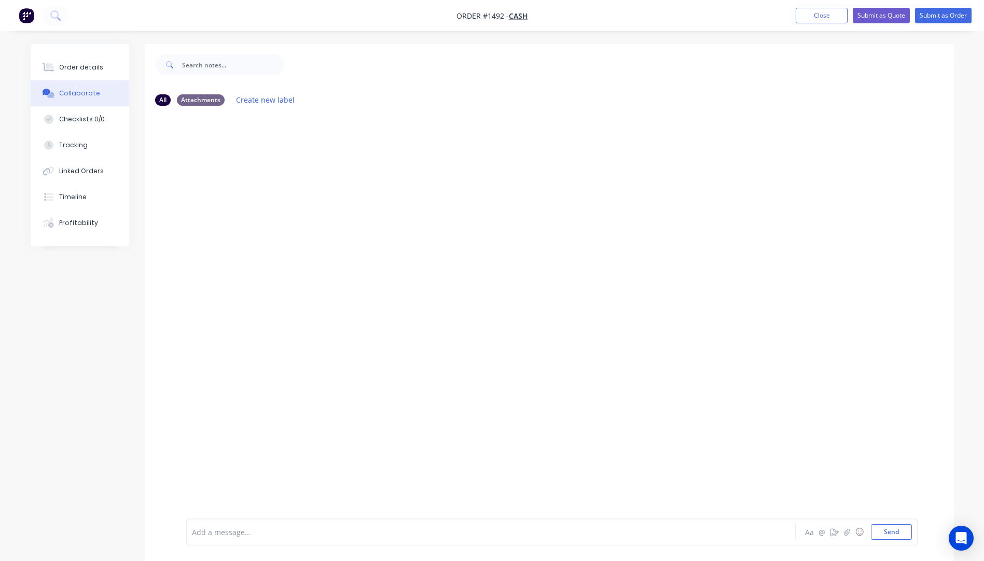
click at [228, 535] on div at bounding box center [462, 532] width 540 height 11
click at [233, 532] on div "KIS TNT" at bounding box center [462, 532] width 540 height 11
click at [890, 537] on button "Send" at bounding box center [891, 532] width 41 height 16
click at [80, 67] on div "Order details" at bounding box center [81, 67] width 44 height 9
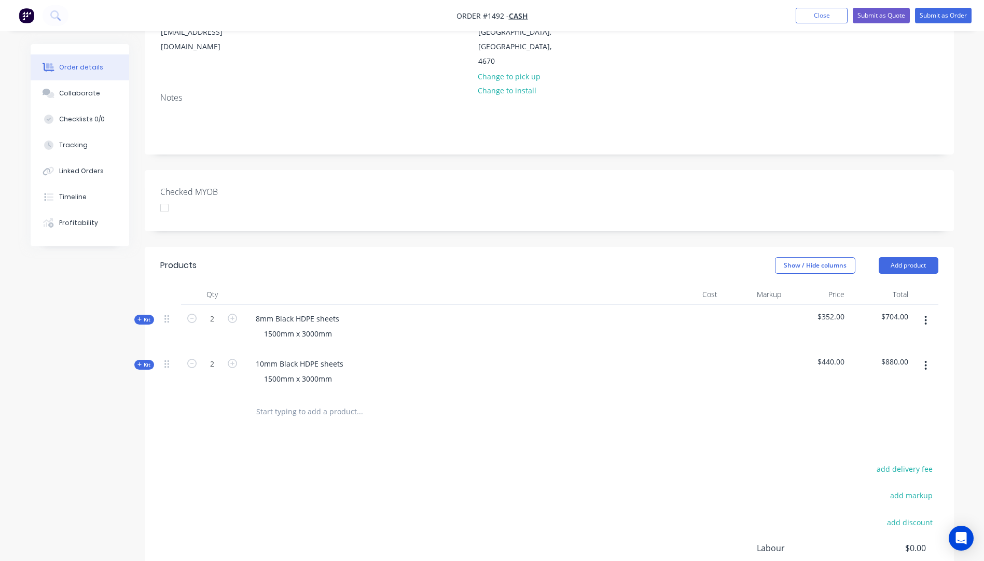
scroll to position [156, 0]
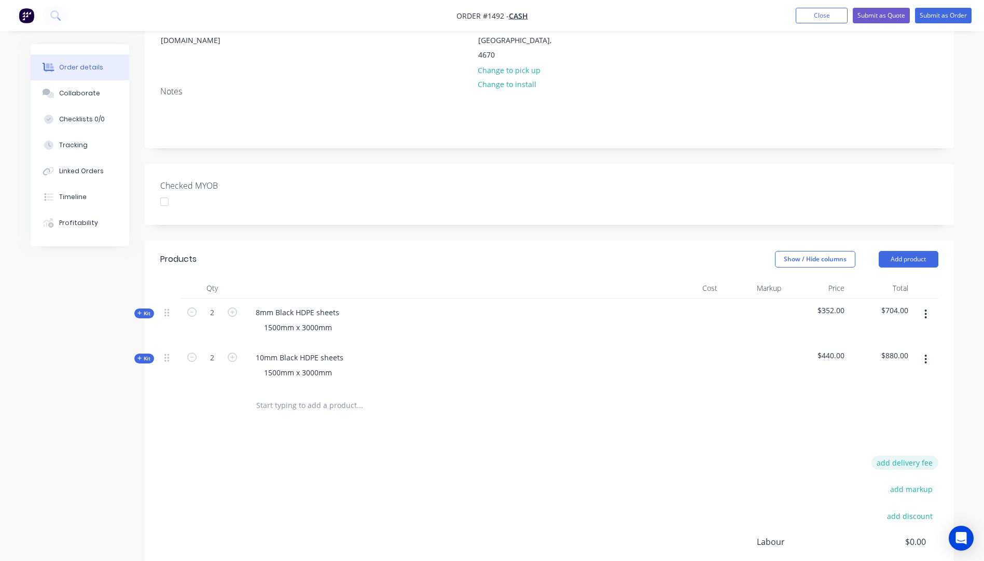
click at [919, 456] on button "add delivery fee" at bounding box center [905, 463] width 67 height 14
type input "287"
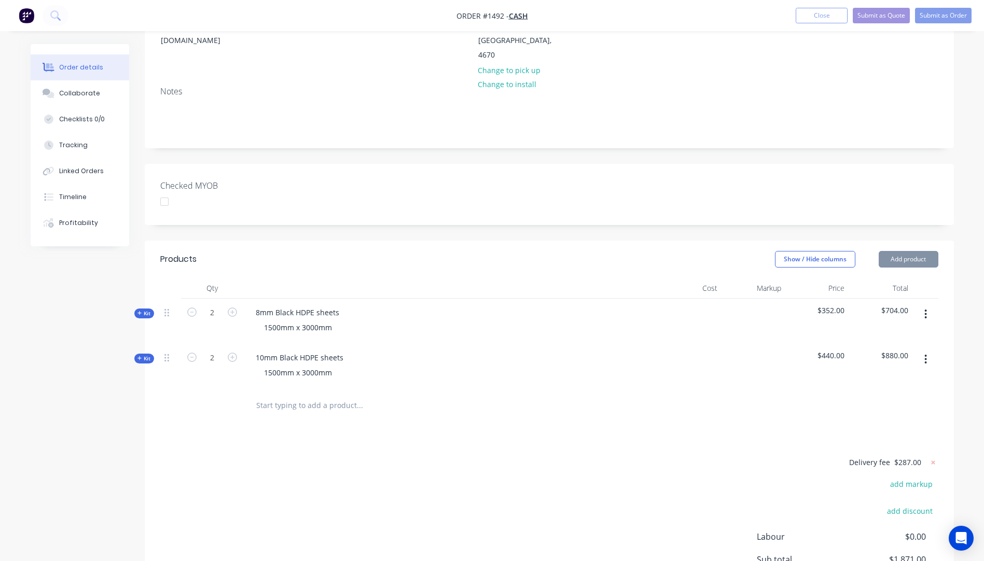
click at [680, 411] on div "Products Show / Hide columns Add product Qty Cost Markup Price Total Kit 2 8mm …" at bounding box center [549, 454] width 809 height 426
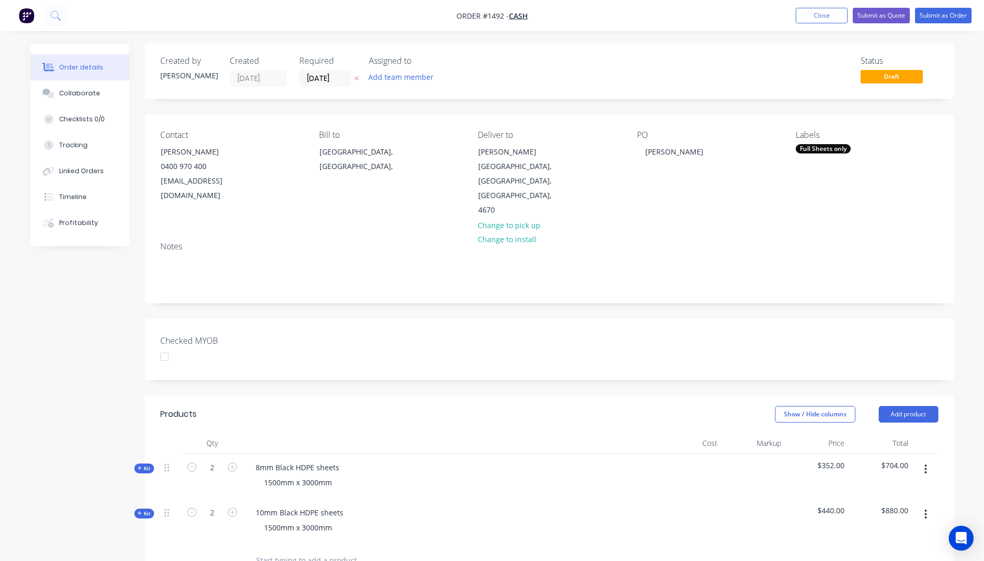
scroll to position [0, 0]
click at [858, 16] on button "Submit as Quote" at bounding box center [881, 16] width 57 height 16
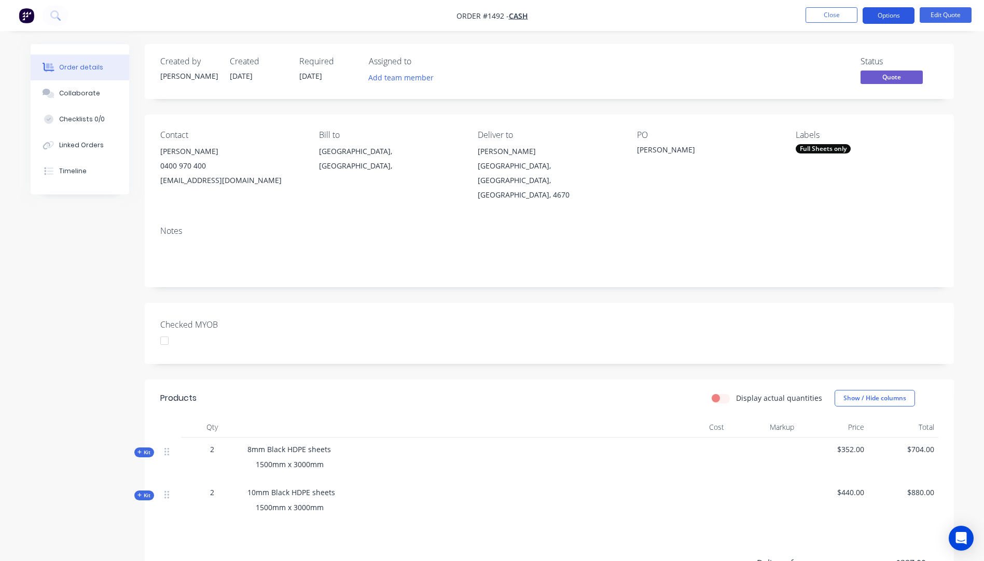
click at [888, 19] on button "Options" at bounding box center [889, 15] width 52 height 17
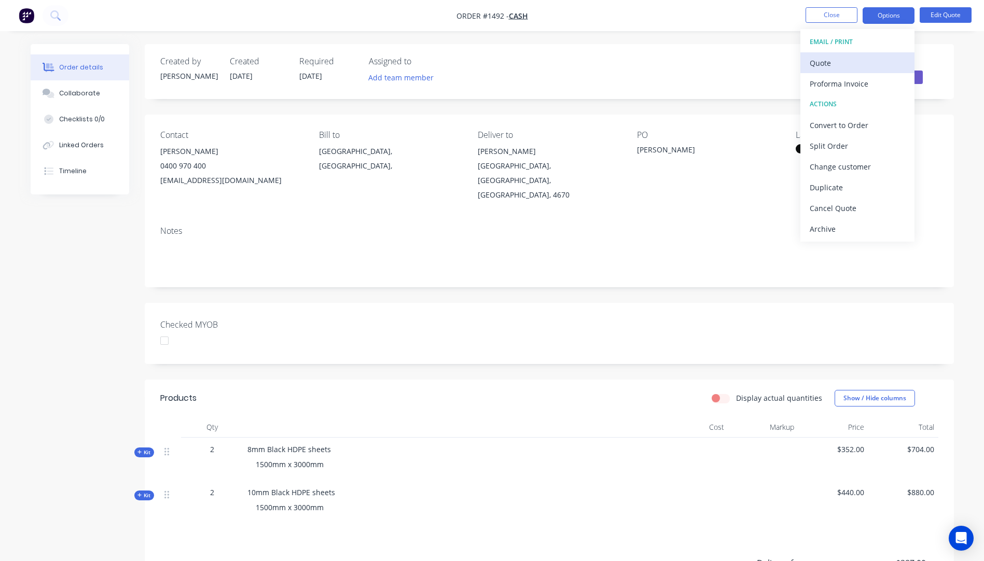
click at [836, 63] on div "Quote" at bounding box center [857, 63] width 95 height 15
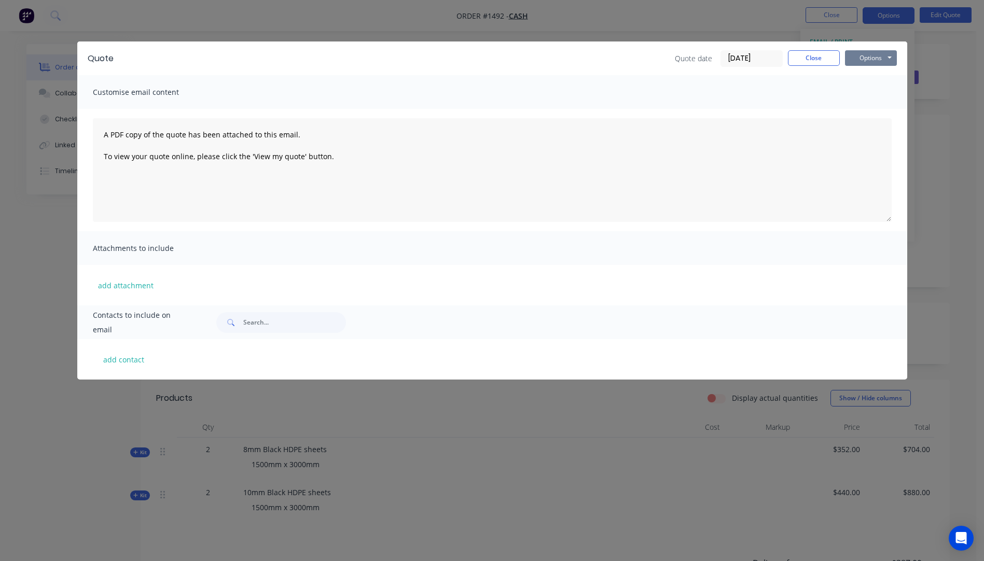
click at [864, 59] on button "Options" at bounding box center [871, 58] width 52 height 16
click at [870, 76] on button "Preview" at bounding box center [878, 76] width 66 height 17
click at [126, 360] on button "add contact" at bounding box center [124, 360] width 62 height 16
select select "AU"
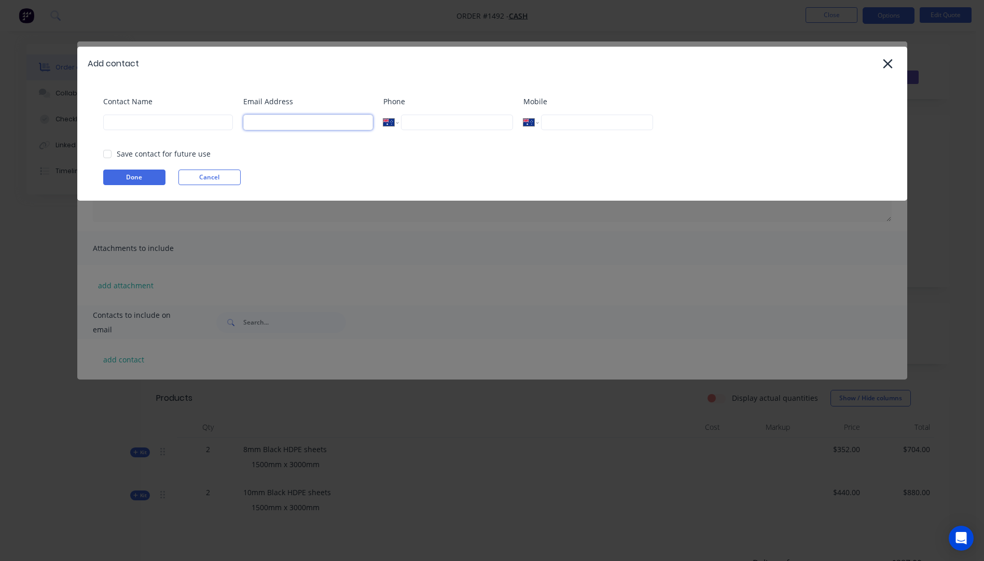
click at [303, 122] on input at bounding box center [308, 123] width 130 height 16
type input "horseychick66@hotmail.com.au"
click at [180, 127] on input at bounding box center [168, 123] width 130 height 16
type input "[PERSON_NAME]"
click at [141, 174] on button "Done" at bounding box center [134, 178] width 62 height 16
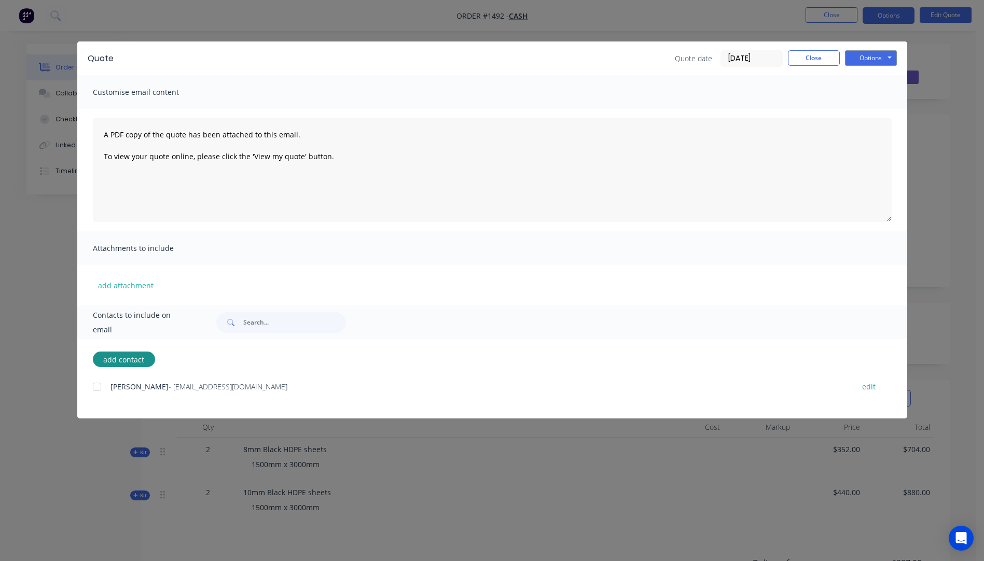
click at [99, 391] on div at bounding box center [97, 387] width 21 height 21
click at [142, 292] on button "add attachment" at bounding box center [126, 286] width 66 height 16
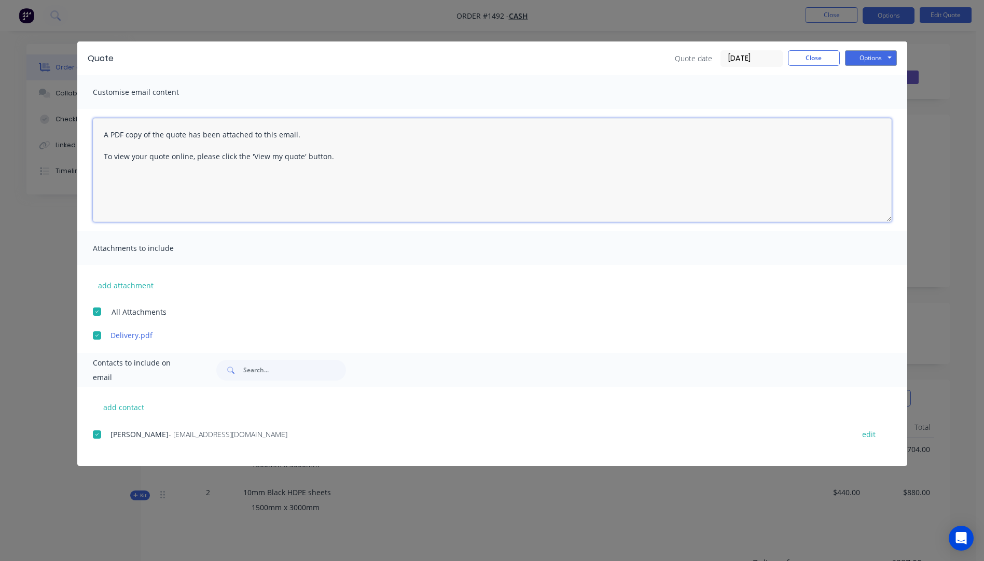
paste textarea "Hi, Please contact us if you have any questions. Regards, Darren sales@allstarp…"
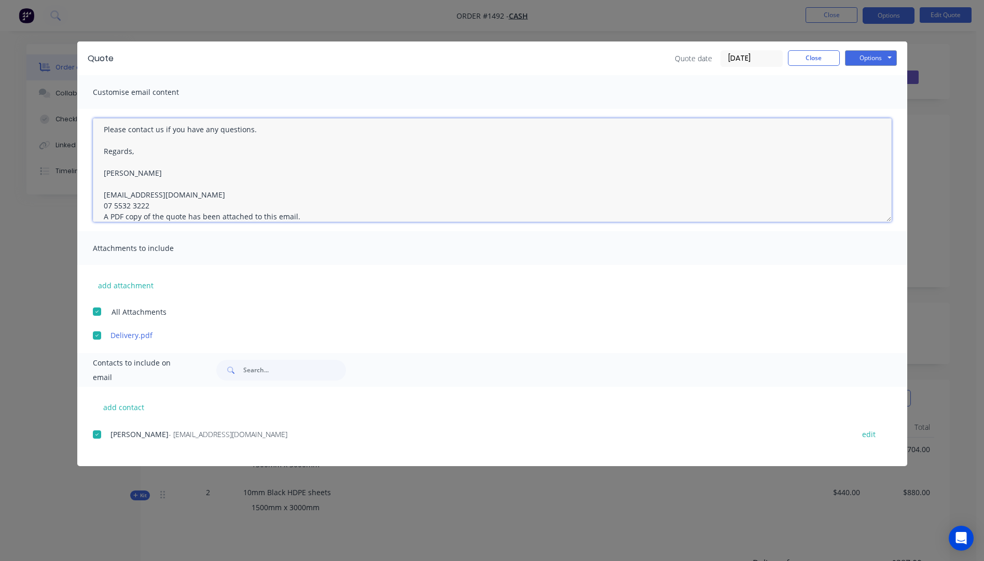
click at [153, 208] on textarea "Hi, Please contact us if you have any questions. Regards, Darren sales@allstarp…" at bounding box center [492, 170] width 799 height 104
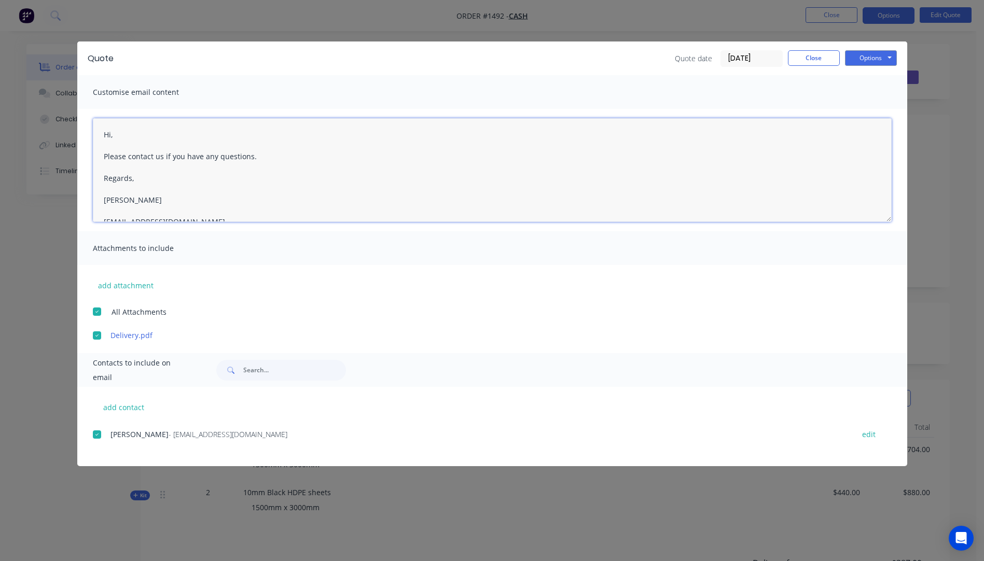
click at [122, 136] on textarea "Hi, Please contact us if you have any questions. Regards, Darren sales@allstarp…" at bounding box center [492, 170] width 799 height 104
click at [464, 177] on textarea "Hi Tracy, Please see attached quote, with pricing for 8mm and 10mm HDPE sheets.…" at bounding box center [492, 170] width 799 height 104
click at [476, 178] on textarea "Hi Tracy, Please see attached quote, with pricing for 8mm and 10mm HDPE sheets.…" at bounding box center [492, 170] width 799 height 104
click at [537, 176] on textarea "Hi Tracy, Please see attached quote, with pricing for 8mm and 10mm HDPE sheets.…" at bounding box center [492, 170] width 799 height 104
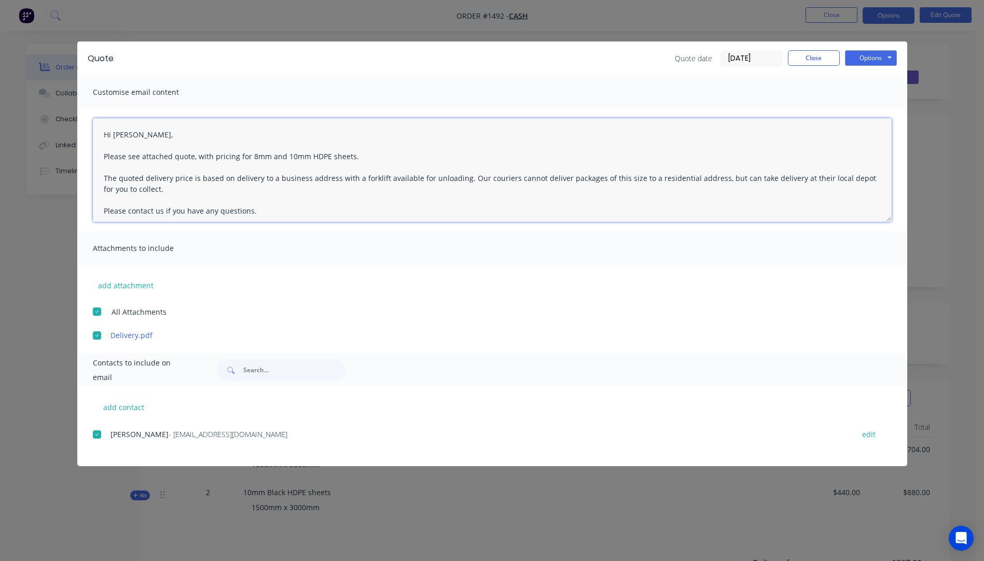
drag, startPoint x: 799, startPoint y: 179, endPoint x: 781, endPoint y: 205, distance: 31.4
click at [781, 205] on textarea "Hi Tracy, Please see attached quote, with pricing for 8mm and 10mm HDPE sheets.…" at bounding box center [492, 170] width 799 height 104
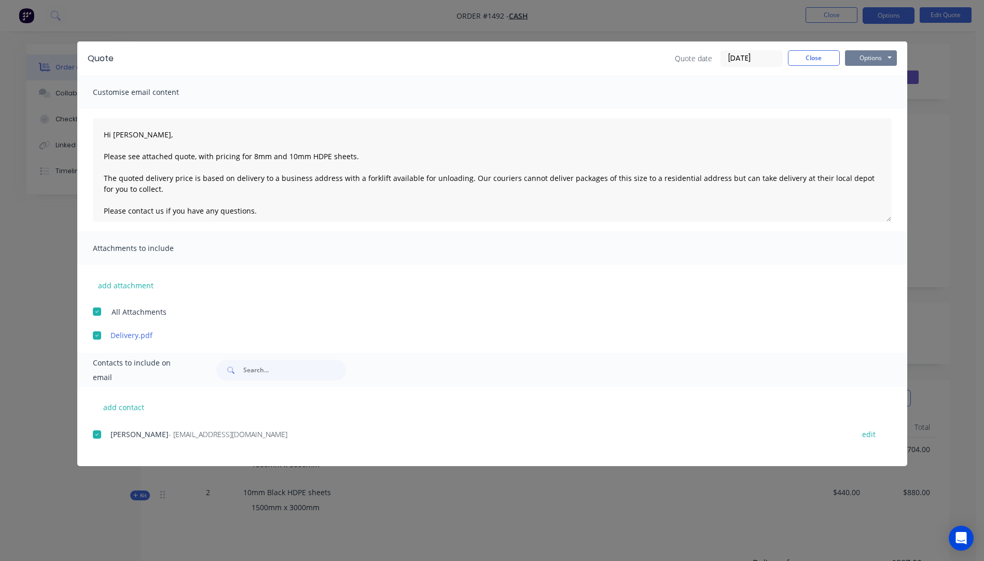
click at [861, 57] on button "Options" at bounding box center [871, 58] width 52 height 16
click at [872, 114] on button "Email" at bounding box center [878, 110] width 66 height 17
type textarea "A PDF copy of the quote has been attached to this email. To view your quote onl…"
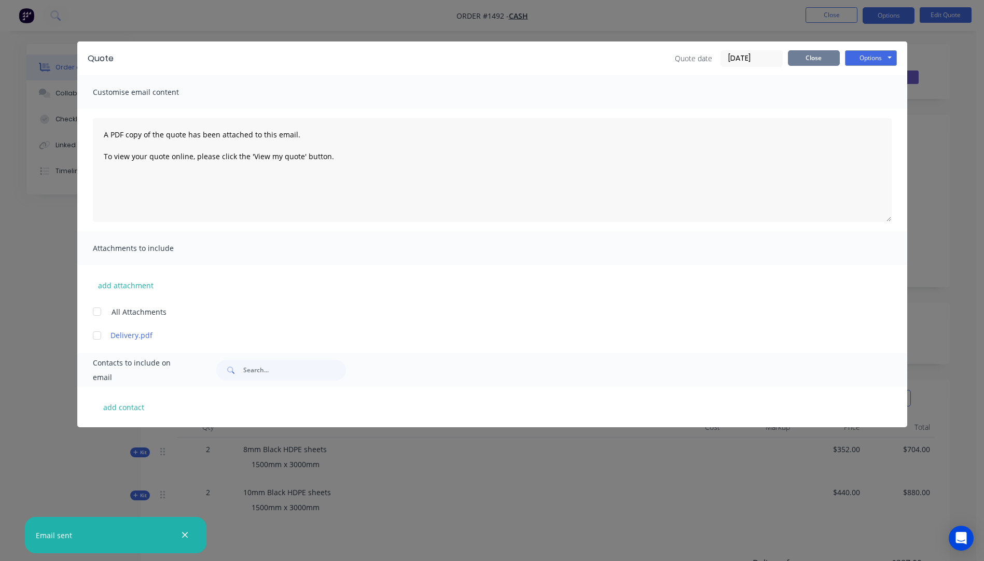
click at [811, 59] on button "Close" at bounding box center [814, 58] width 52 height 16
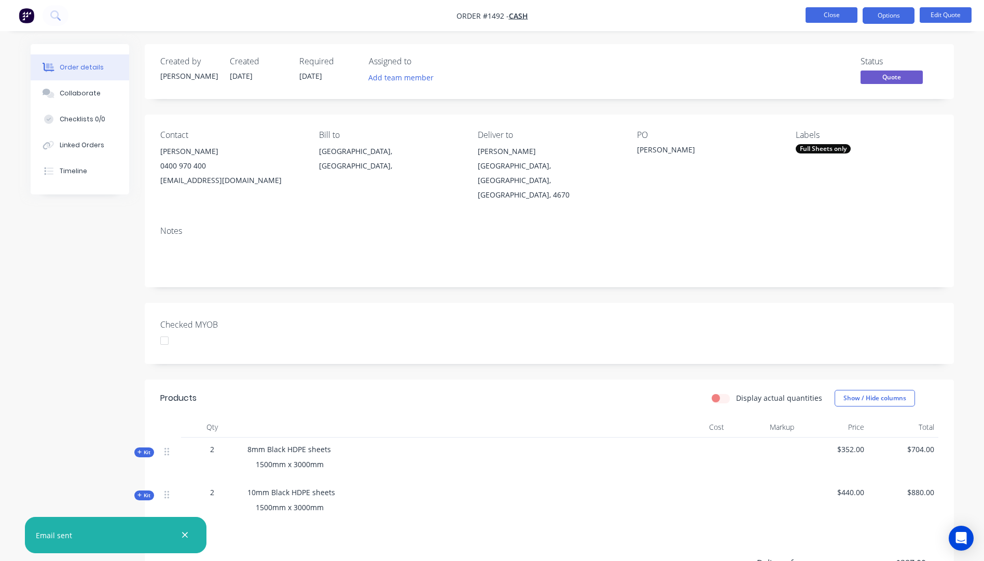
click at [827, 11] on button "Close" at bounding box center [832, 15] width 52 height 16
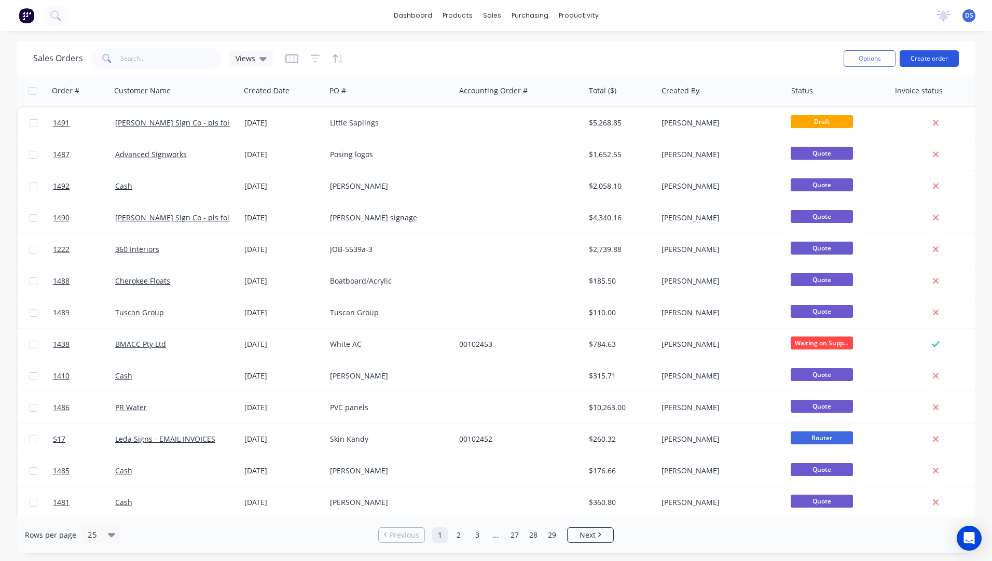
click at [931, 58] on button "Create order" at bounding box center [929, 58] width 59 height 17
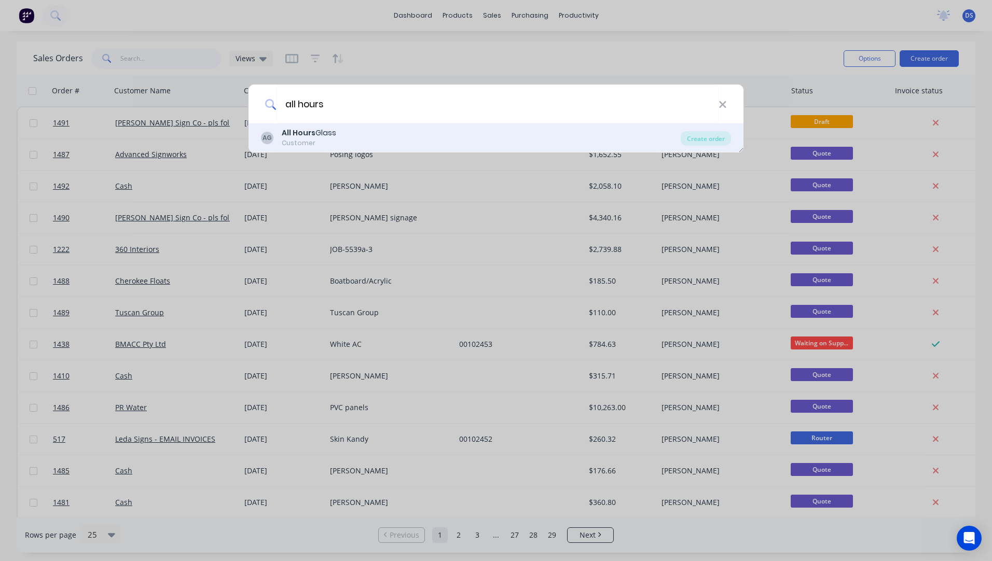
type input "all hours"
click at [309, 136] on b "All Hours" at bounding box center [299, 133] width 34 height 10
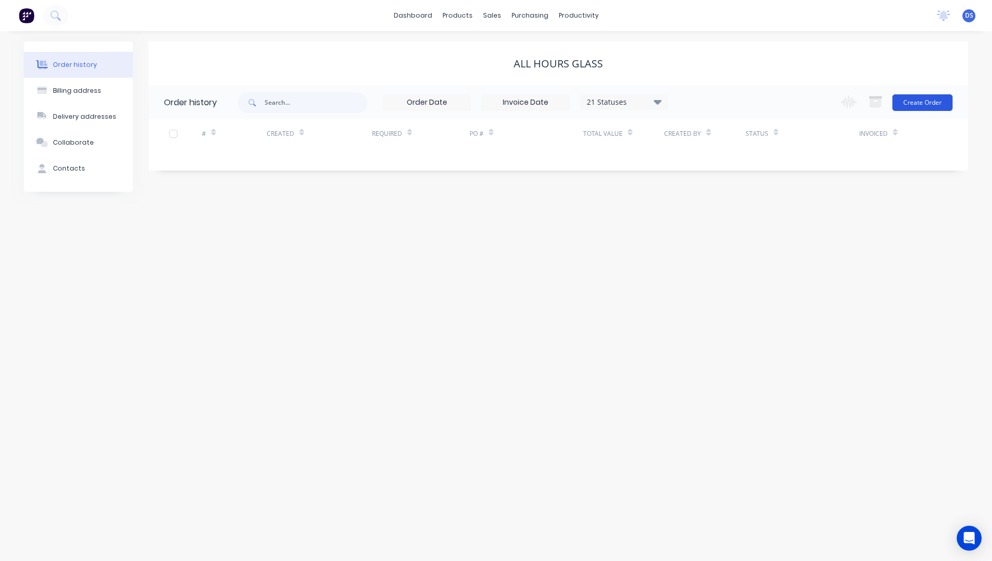
click at [933, 107] on button "Create Order" at bounding box center [922, 102] width 60 height 17
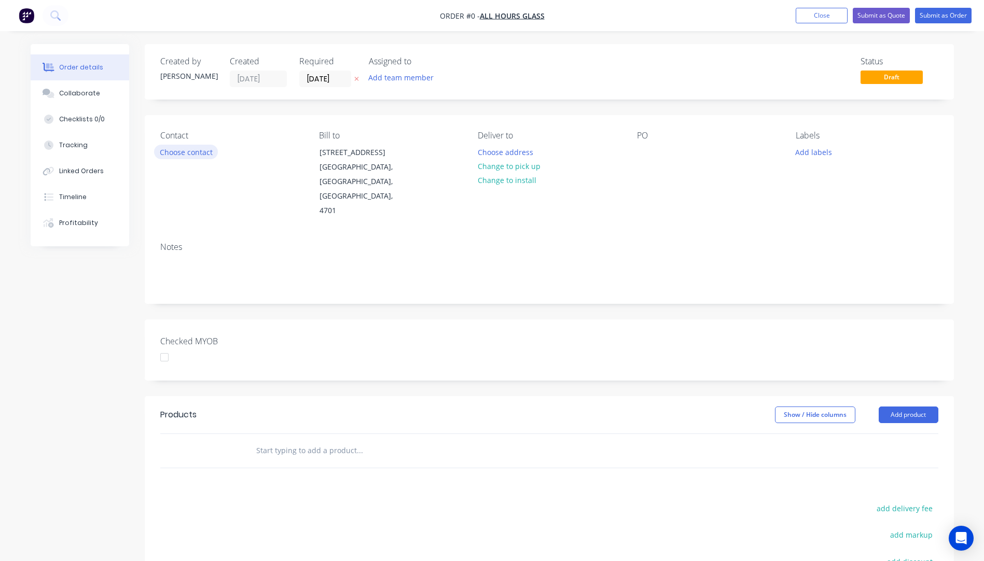
click at [167, 155] on button "Choose contact" at bounding box center [186, 152] width 64 height 14
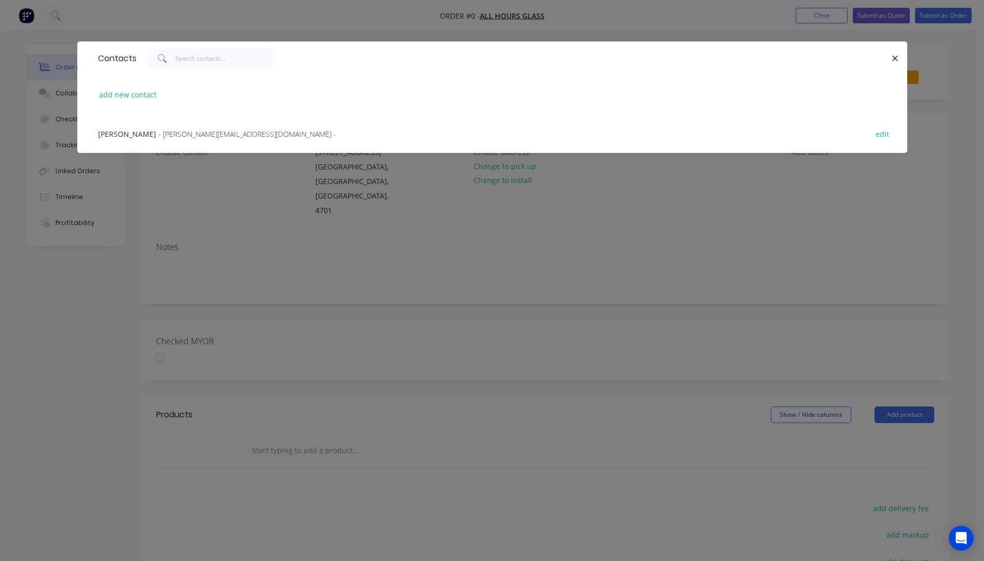
click at [174, 132] on span "- melissa@allhoursglass.com -" at bounding box center [247, 134] width 178 height 10
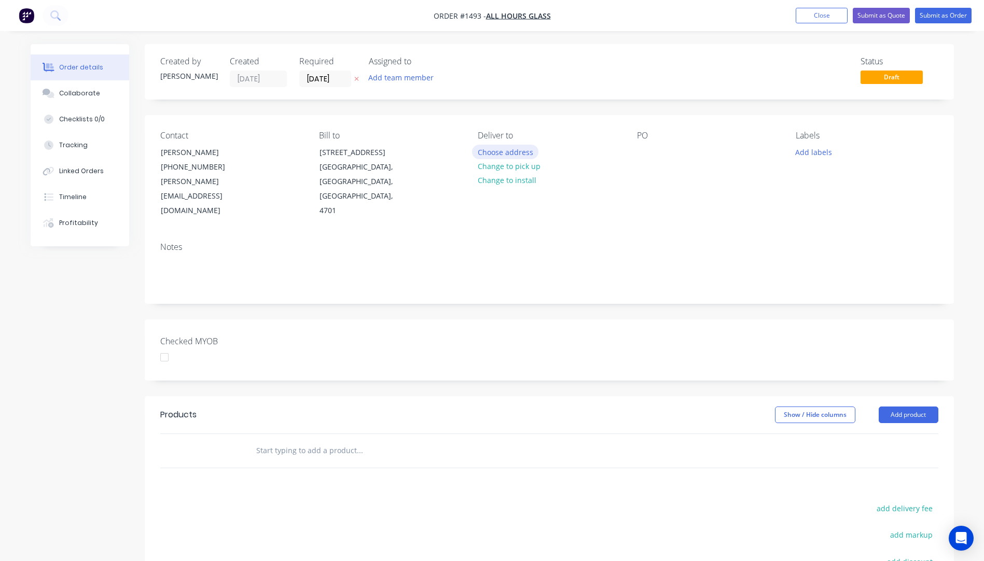
click at [508, 155] on button "Choose address" at bounding box center [505, 152] width 66 height 14
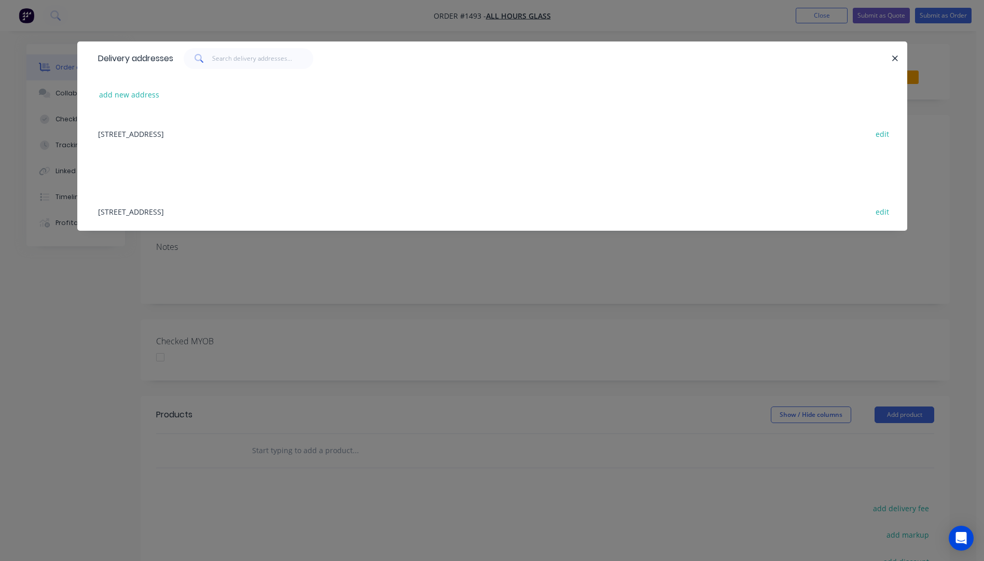
click at [238, 137] on div "45 Bridge Street, North Rockhampton, Queensland, Australia, 4701 edit" at bounding box center [492, 133] width 799 height 39
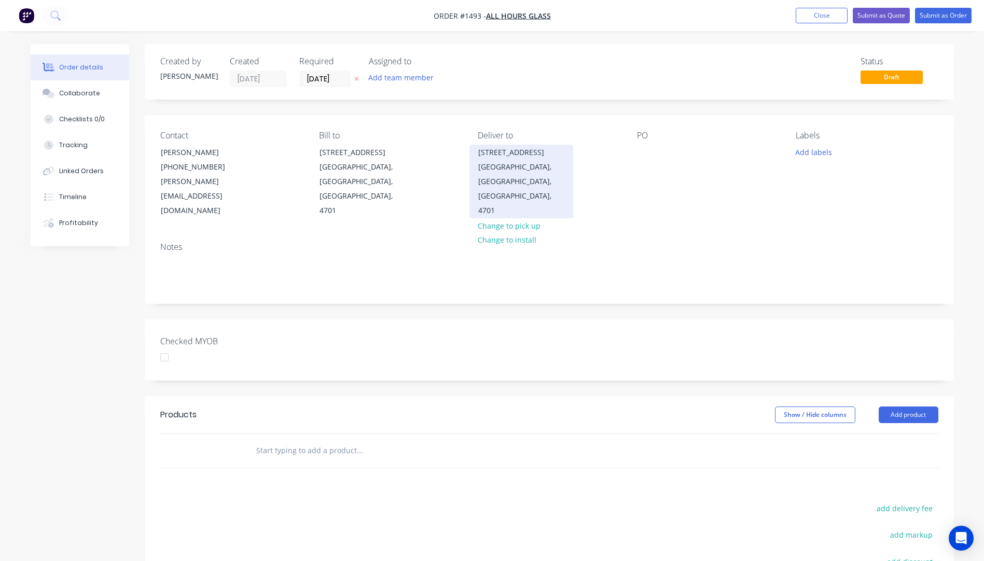
click at [495, 173] on div "North Rockhampton, Queensland, Australia, 4701" at bounding box center [521, 189] width 86 height 58
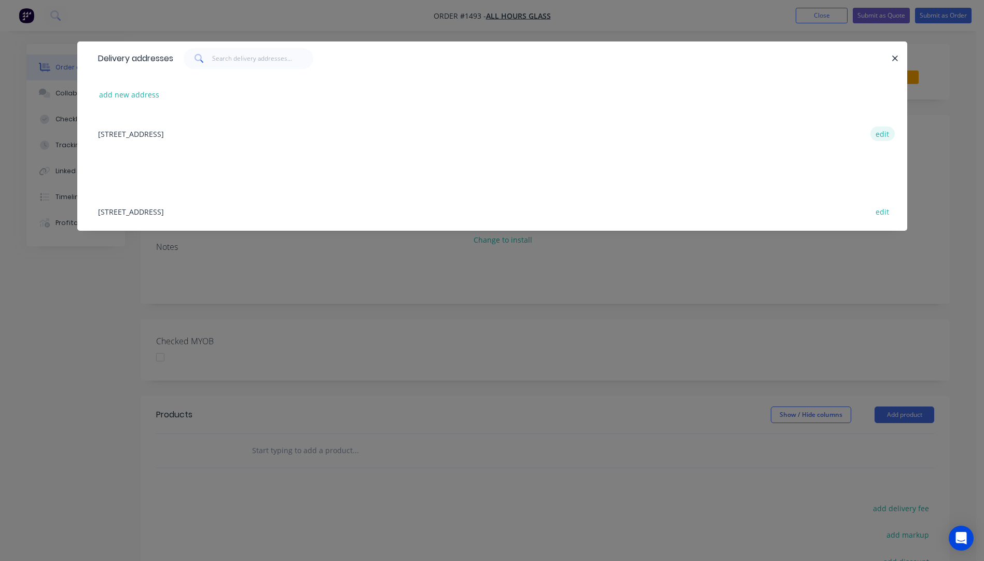
click at [881, 135] on button "edit" at bounding box center [883, 134] width 24 height 14
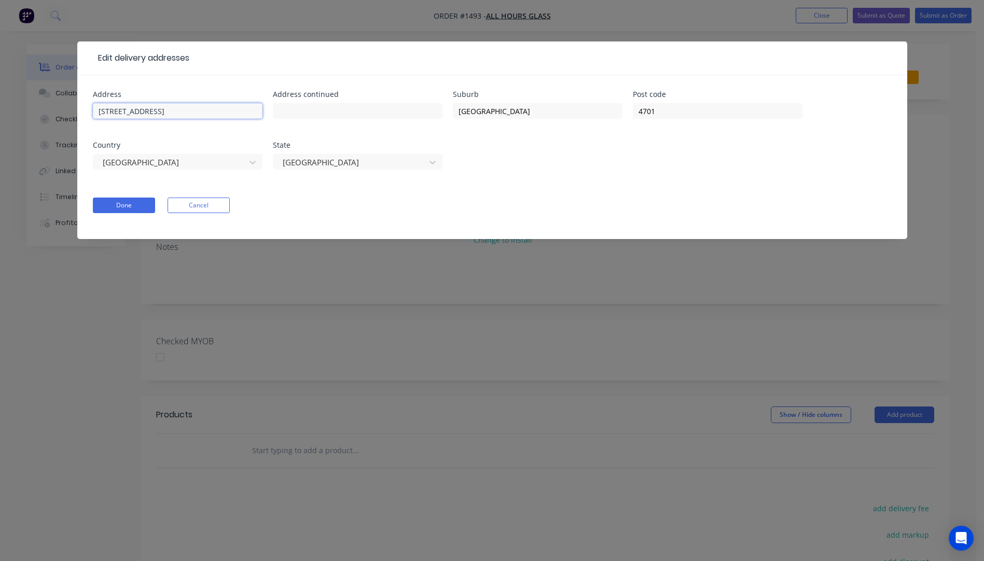
drag, startPoint x: 161, startPoint y: 111, endPoint x: 104, endPoint y: 108, distance: 57.7
click at [92, 107] on div "Address 45 Bridge Street Address continued Suburb North Rockhampton Post code 4…" at bounding box center [492, 157] width 830 height 164
paste input "45 Bridge Street"
type input "45 Bridge Street"
click at [163, 114] on input "text" at bounding box center [178, 111] width 170 height 16
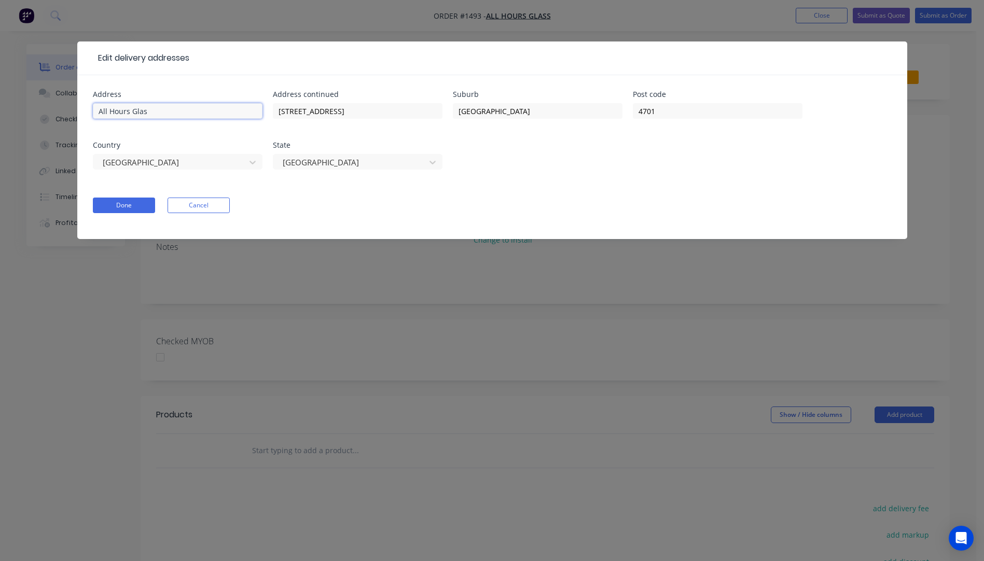
type input "All Hours Glass"
click at [146, 211] on button "Done" at bounding box center [124, 206] width 62 height 16
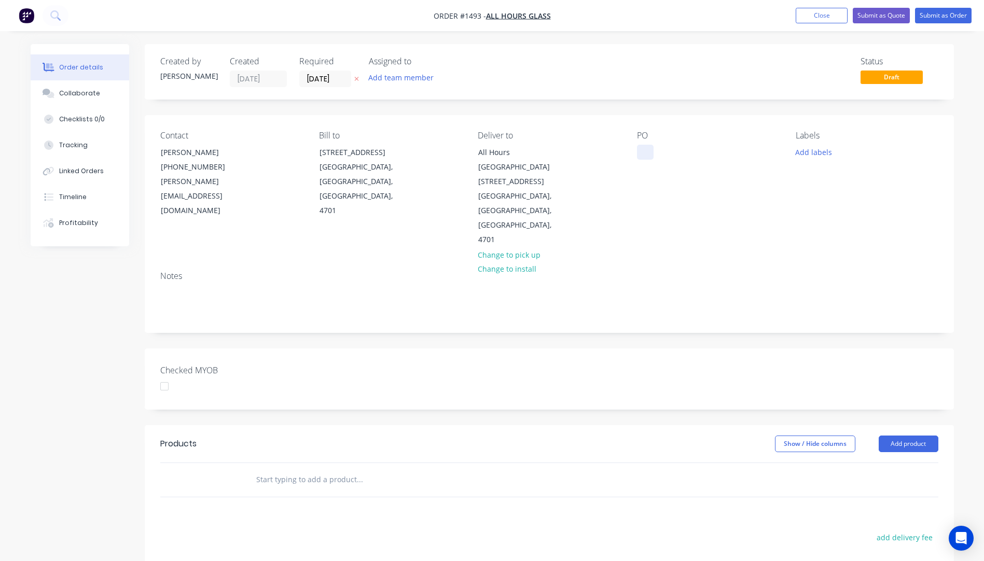
click at [641, 150] on div at bounding box center [645, 152] width 17 height 15
click at [798, 154] on button "Add labels" at bounding box center [814, 152] width 48 height 14
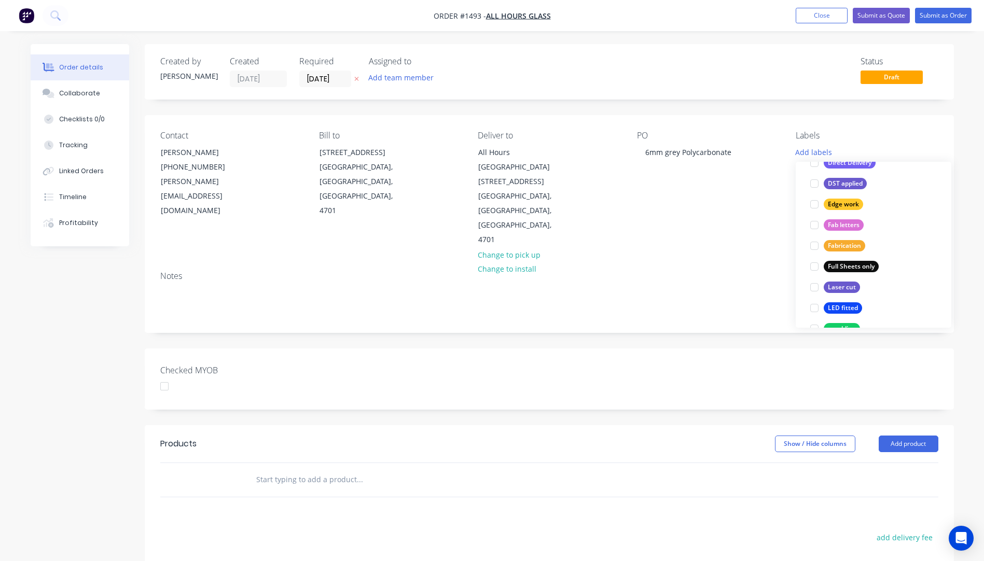
scroll to position [208, 0]
click at [846, 264] on div "Full Sheets only" at bounding box center [851, 265] width 55 height 11
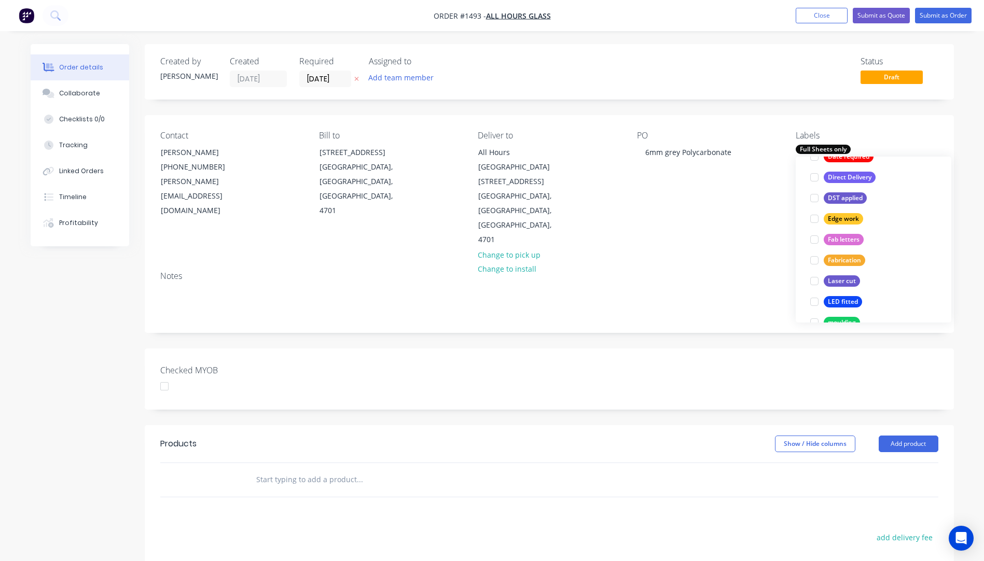
scroll to position [0, 0]
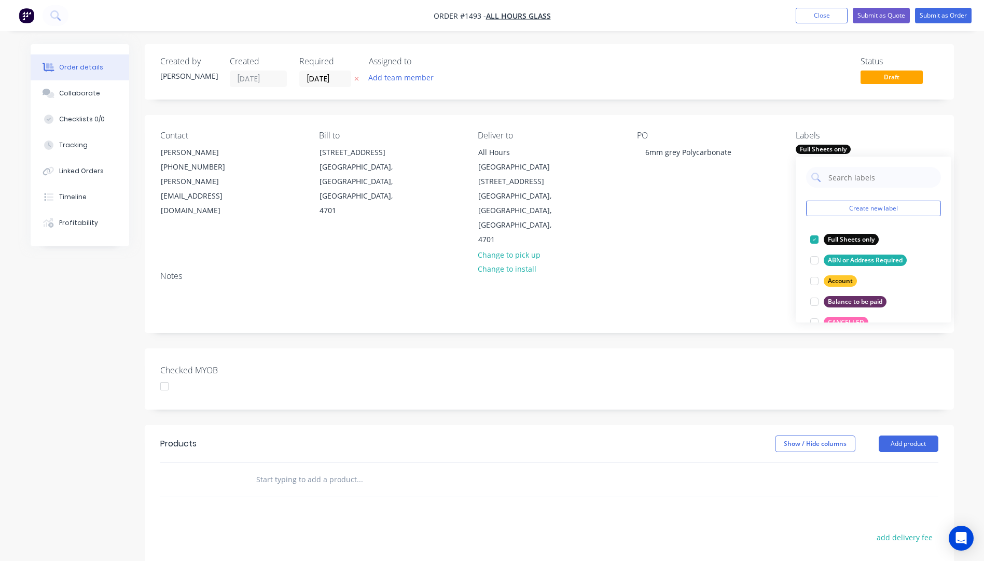
click at [744, 205] on div "PO 6mm grey Polycarbonate" at bounding box center [708, 189] width 142 height 117
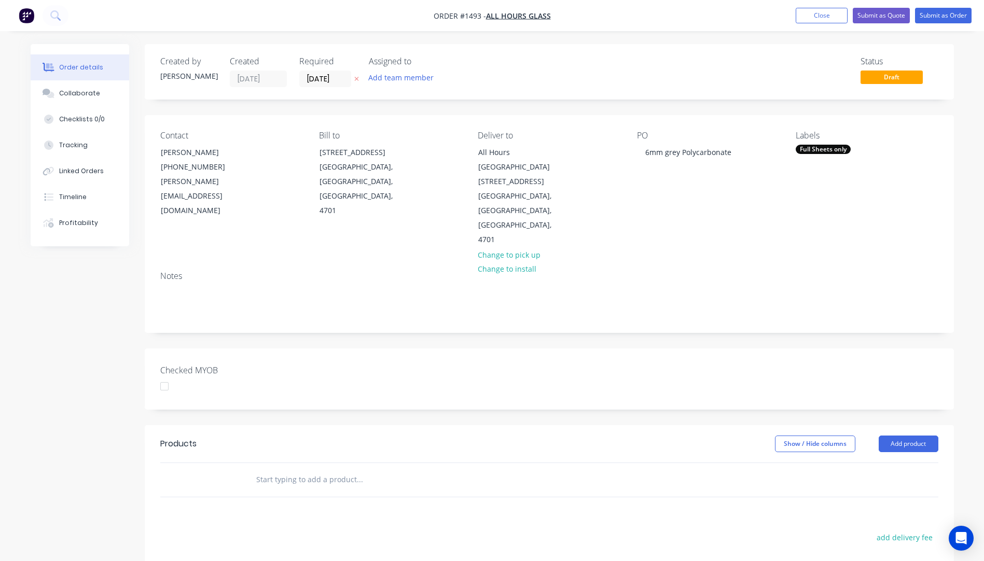
scroll to position [52, 0]
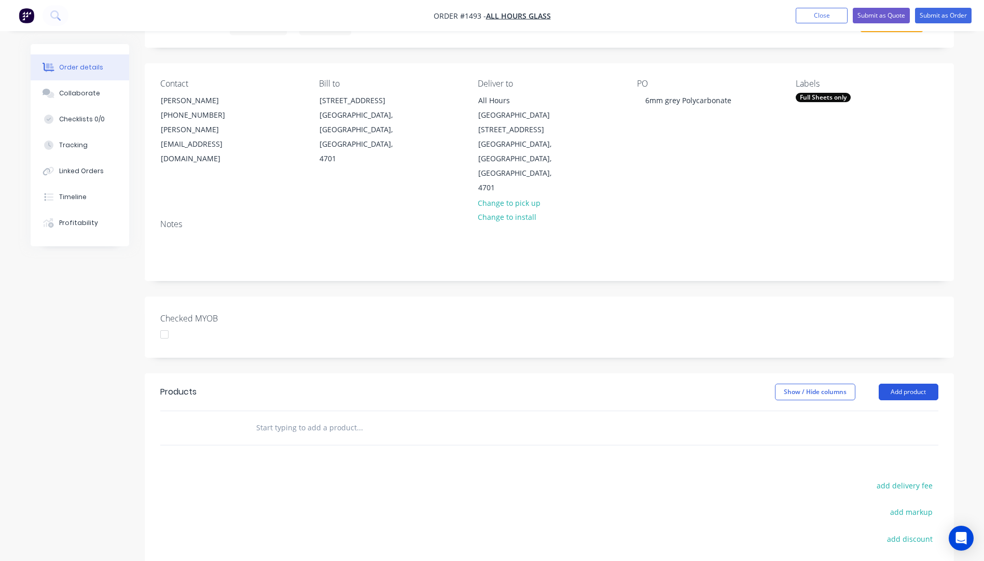
click at [910, 384] on button "Add product" at bounding box center [909, 392] width 60 height 17
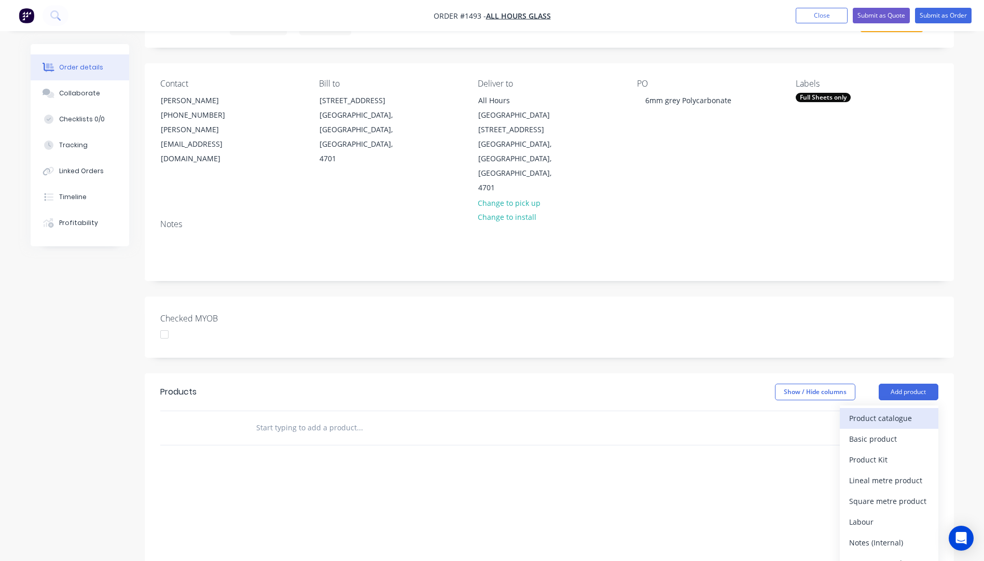
click at [892, 411] on div "Product catalogue" at bounding box center [889, 418] width 80 height 15
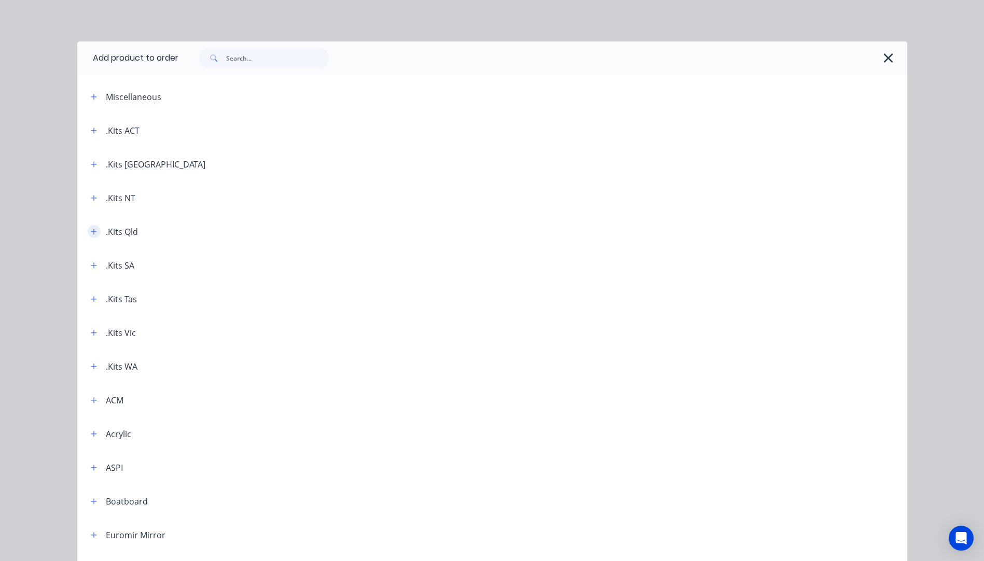
click at [92, 235] on icon "button" at bounding box center [94, 231] width 6 height 7
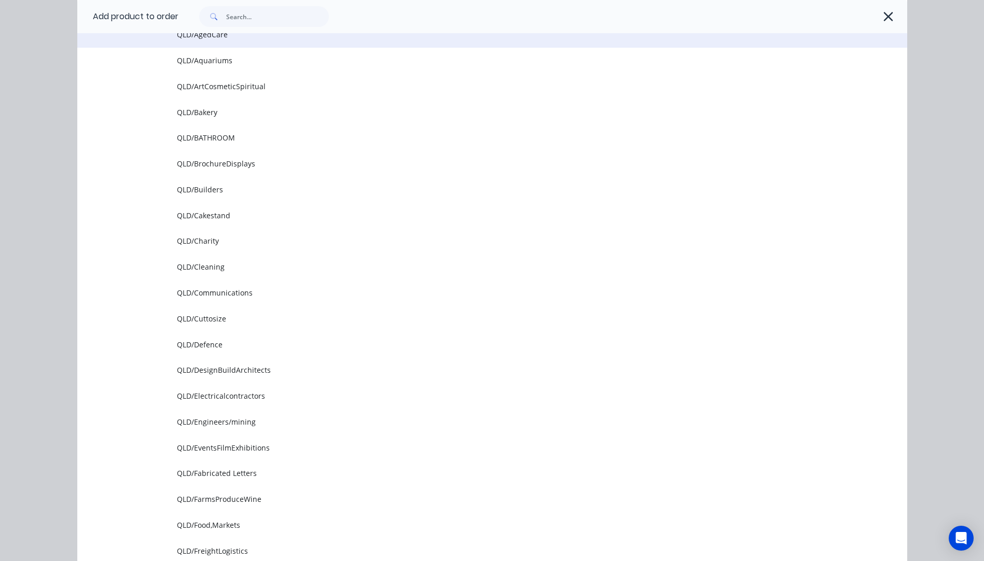
scroll to position [311, 0]
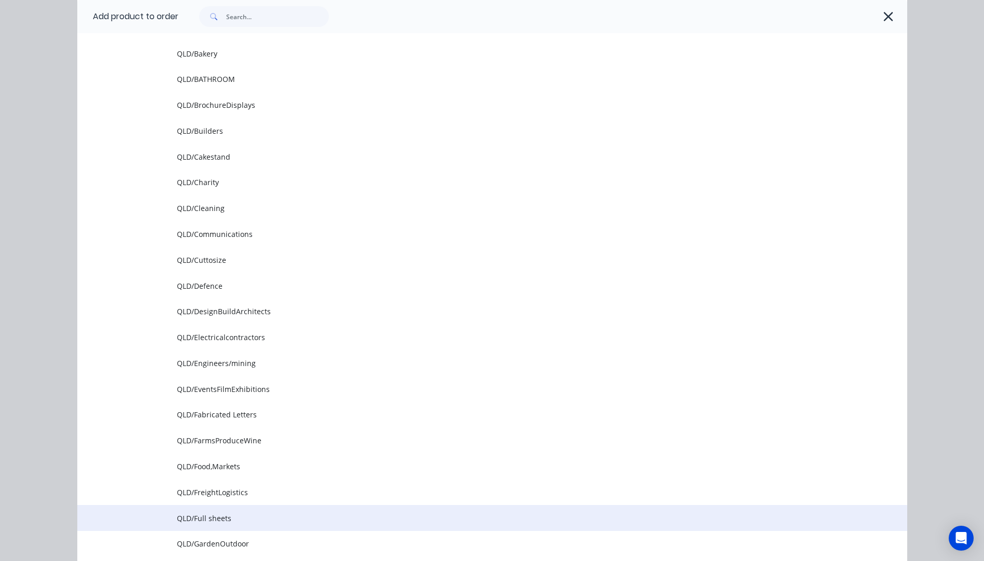
click at [209, 512] on td "QLD/Full sheets" at bounding box center [542, 518] width 730 height 26
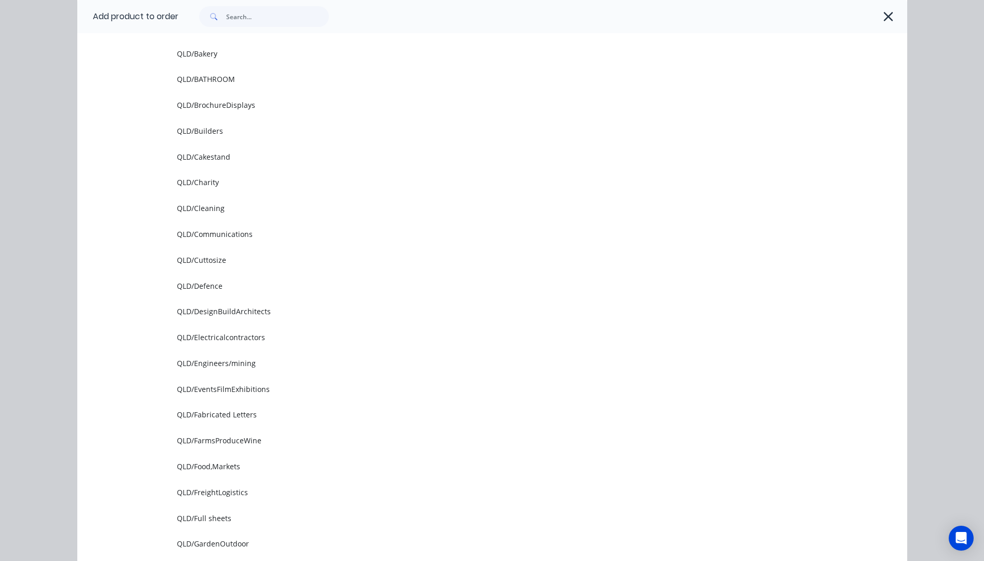
scroll to position [0, 0]
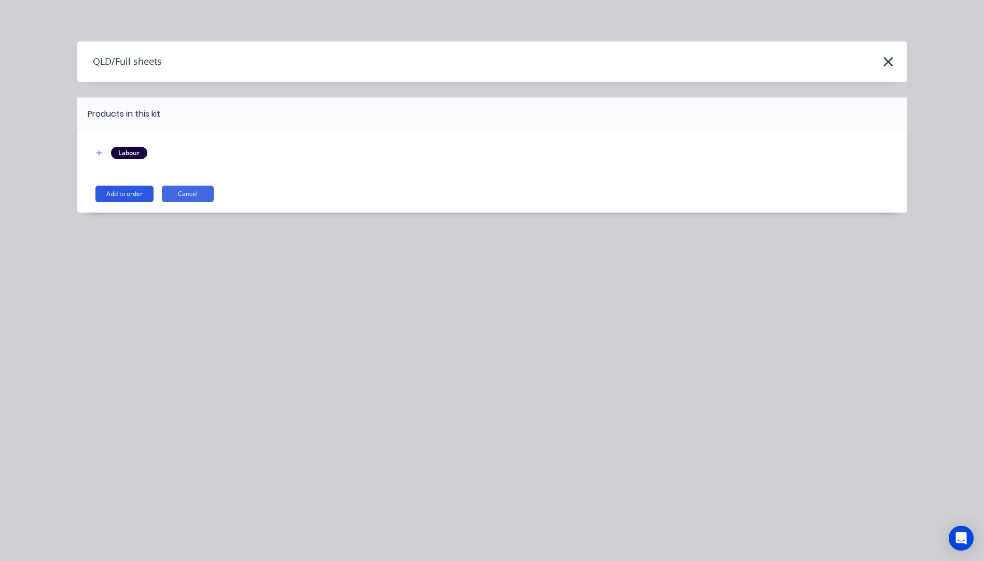
click at [129, 195] on button "Add to order" at bounding box center [124, 194] width 58 height 17
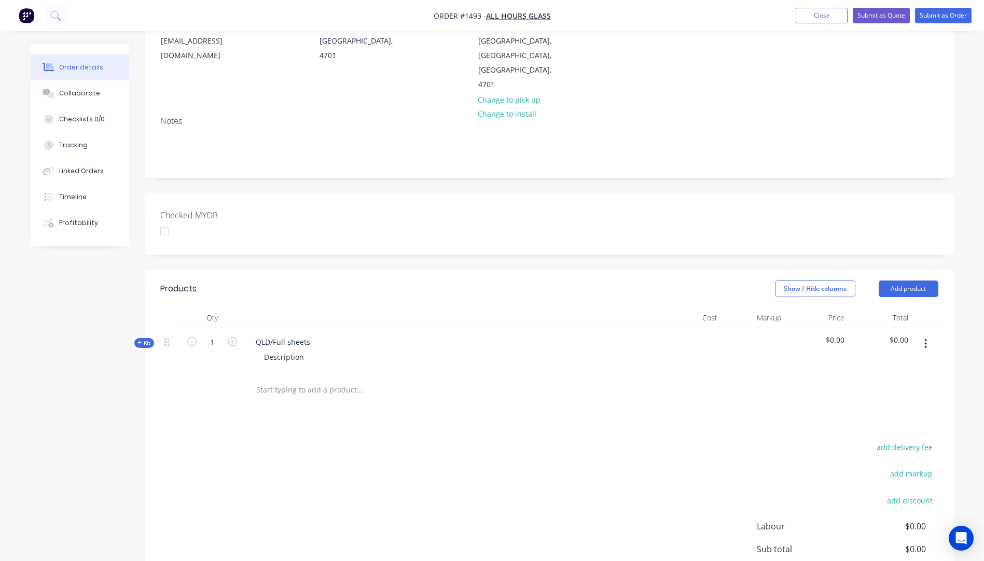
scroll to position [156, 0]
click at [220, 334] on input "1" at bounding box center [212, 342] width 27 height 16
type input "14"
drag, startPoint x: 310, startPoint y: 313, endPoint x: 257, endPoint y: 311, distance: 53.5
click at [257, 334] on div "QLD/Full sheets" at bounding box center [282, 341] width 71 height 15
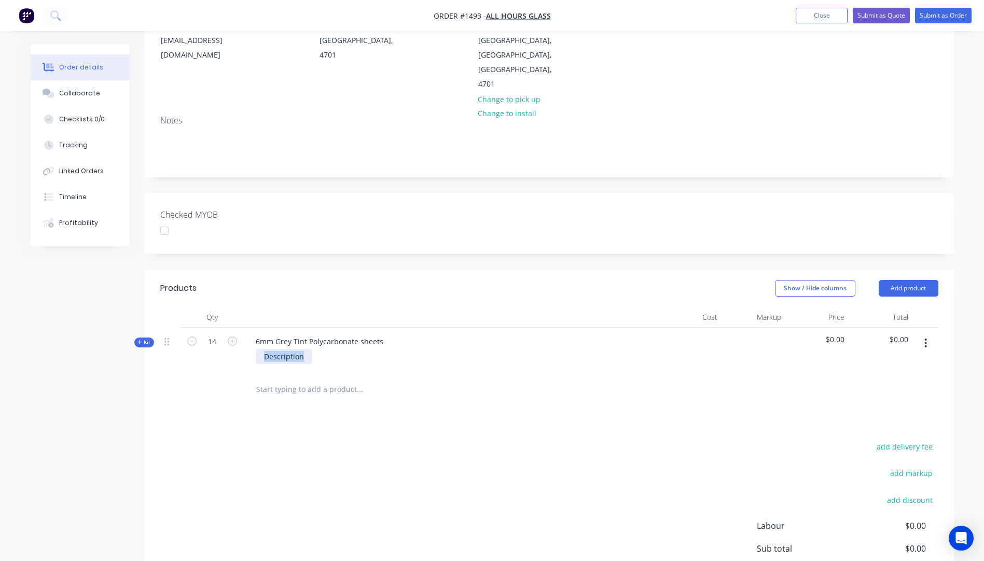
drag, startPoint x: 304, startPoint y: 327, endPoint x: 249, endPoint y: 330, distance: 55.1
click at [249, 349] on div "Description" at bounding box center [450, 356] width 407 height 15
click at [140, 340] on icon at bounding box center [139, 342] width 4 height 4
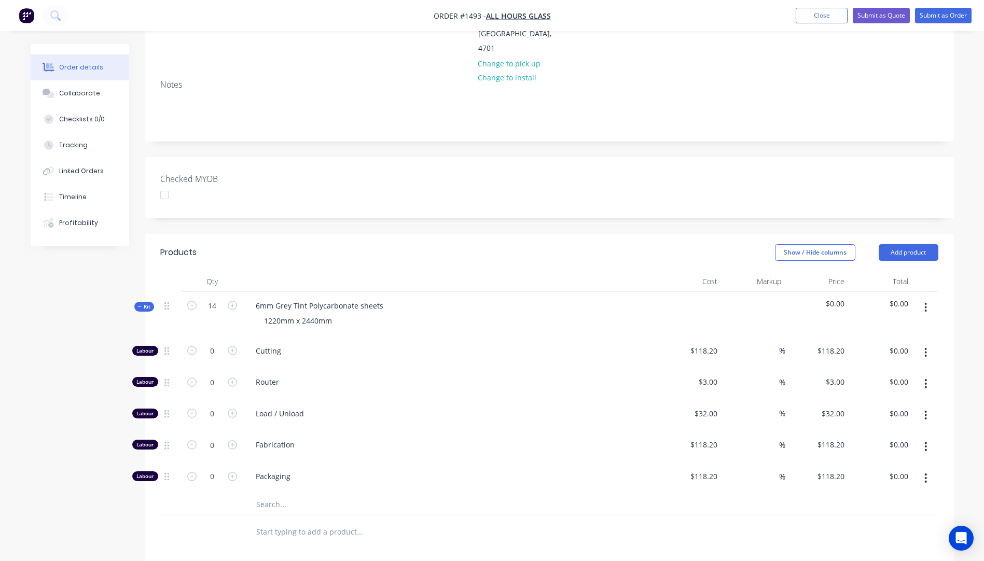
scroll to position [259, 0]
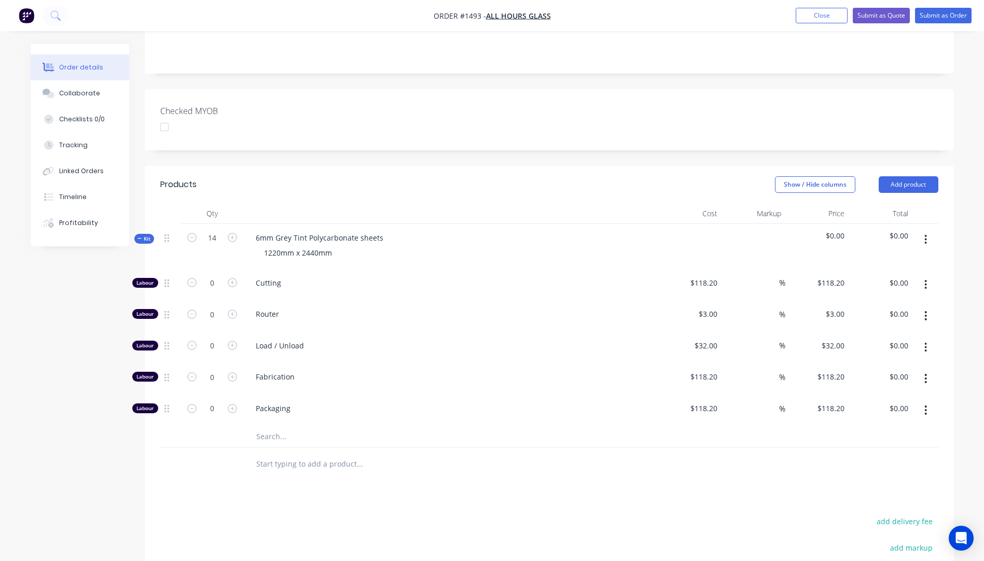
click at [265, 426] on input "text" at bounding box center [360, 436] width 208 height 21
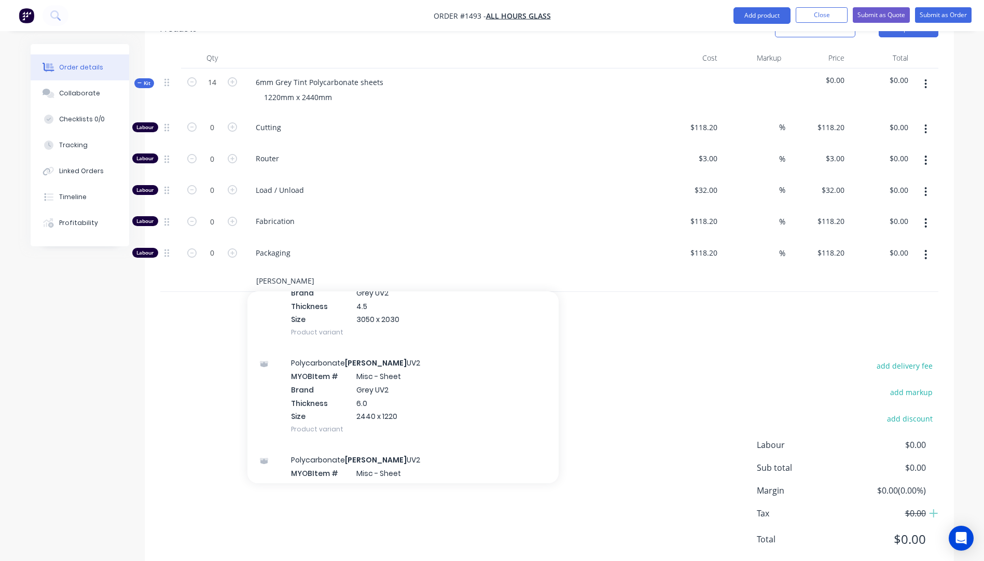
scroll to position [519, 0]
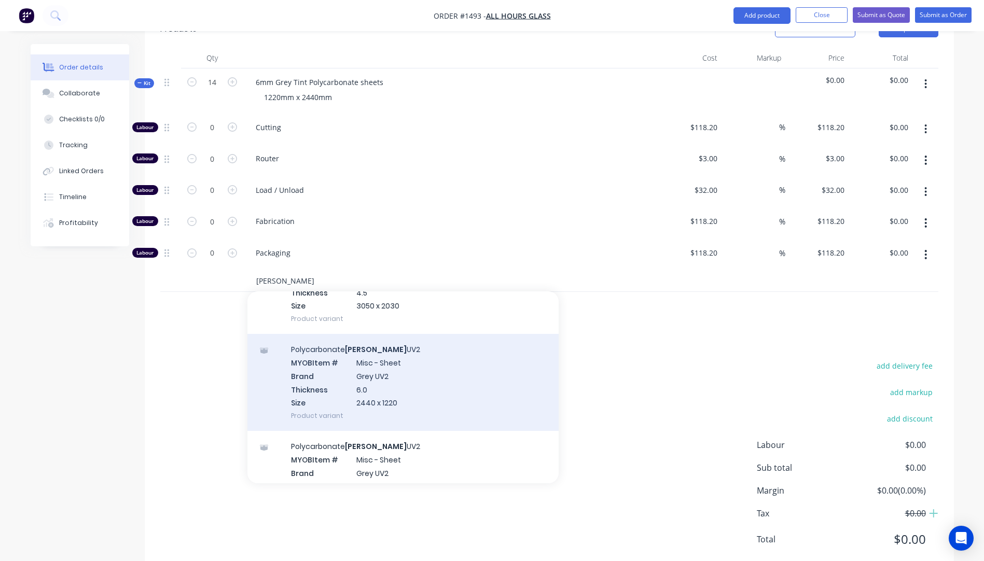
type input "hl grey"
click at [376, 365] on div "Polycarbonate HL Grey UV2 MYOB Item # Misc - Sheet Brand Grey UV2 Thickness 6.0…" at bounding box center [402, 382] width 311 height 97
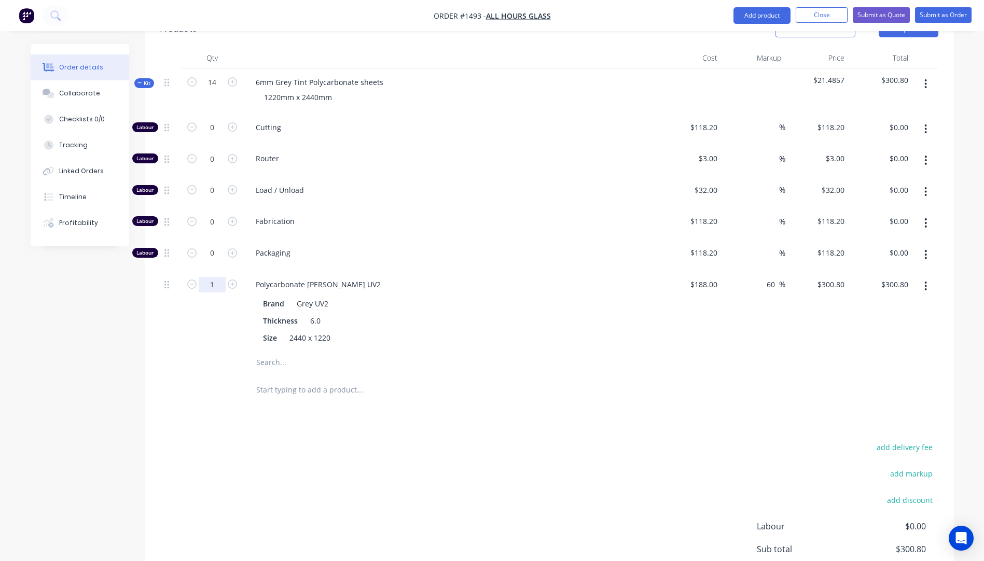
click at [216, 277] on input "1" at bounding box center [212, 285] width 27 height 16
type input "14"
type input "$4,211.20"
click at [489, 330] on div "Size 2440 x 1220" at bounding box center [449, 337] width 380 height 15
click at [771, 277] on input "60" at bounding box center [772, 284] width 13 height 15
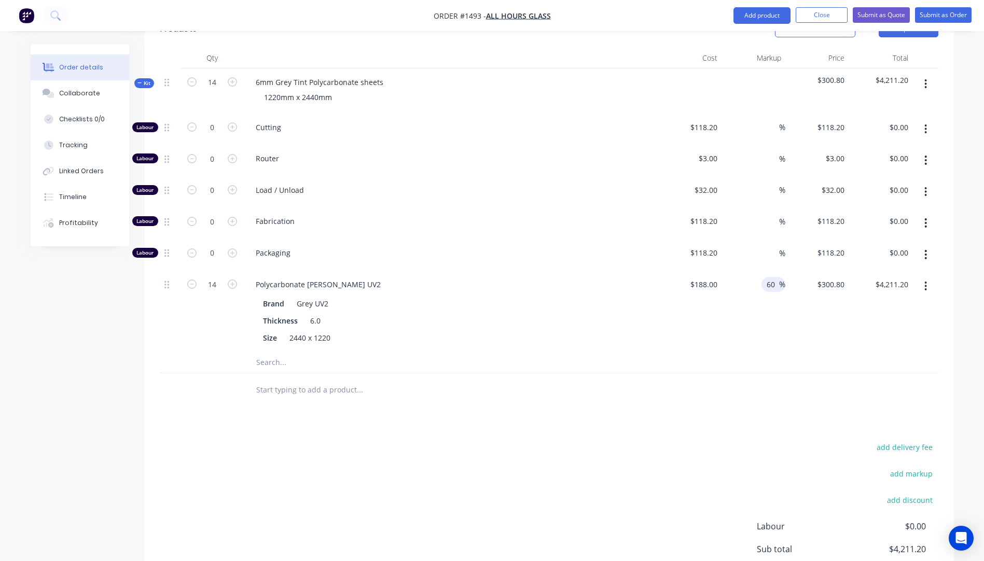
click at [771, 277] on input "60" at bounding box center [772, 284] width 13 height 15
type input "35"
type input "$253.80"
type input "$3,553.20"
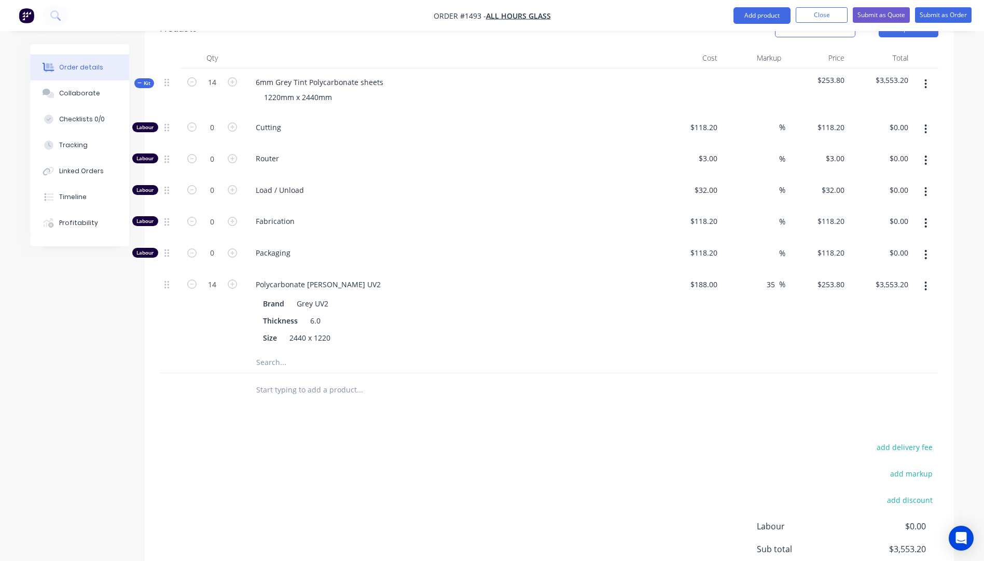
click at [573, 277] on div "Polycarbonate HL Grey UV2" at bounding box center [450, 284] width 407 height 15
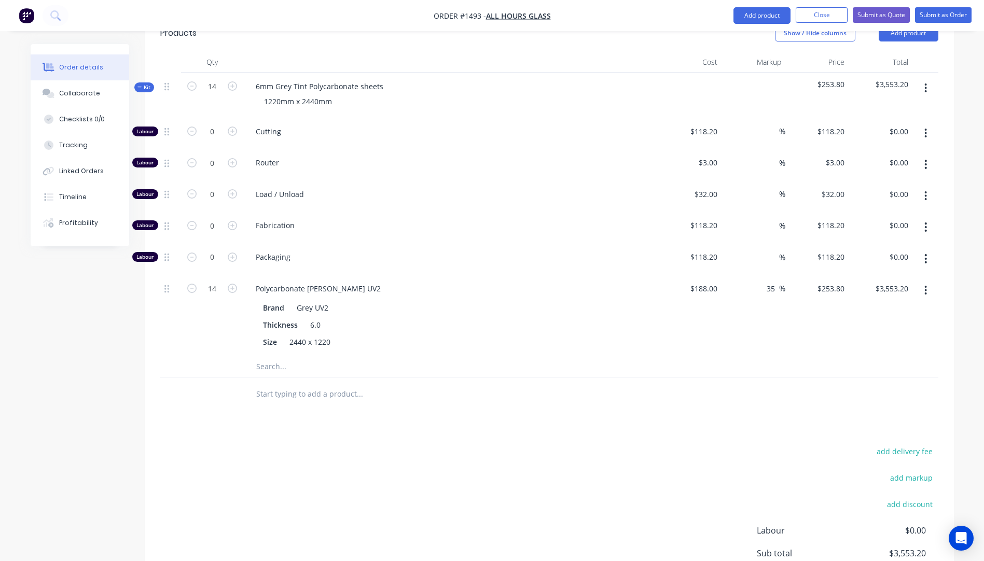
scroll to position [393, 0]
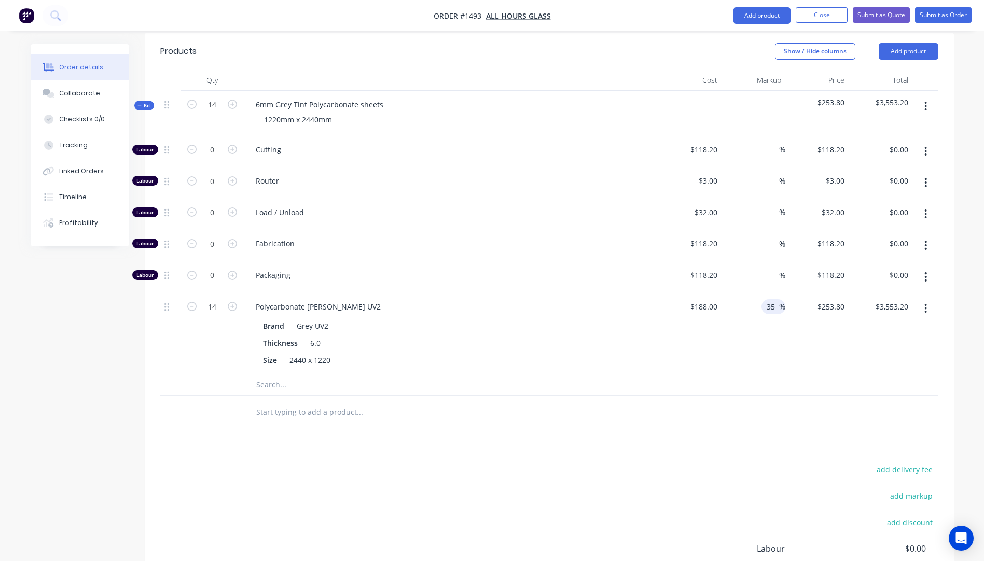
click at [779, 301] on span "%" at bounding box center [782, 307] width 6 height 12
click at [777, 299] on input "35" at bounding box center [772, 306] width 13 height 15
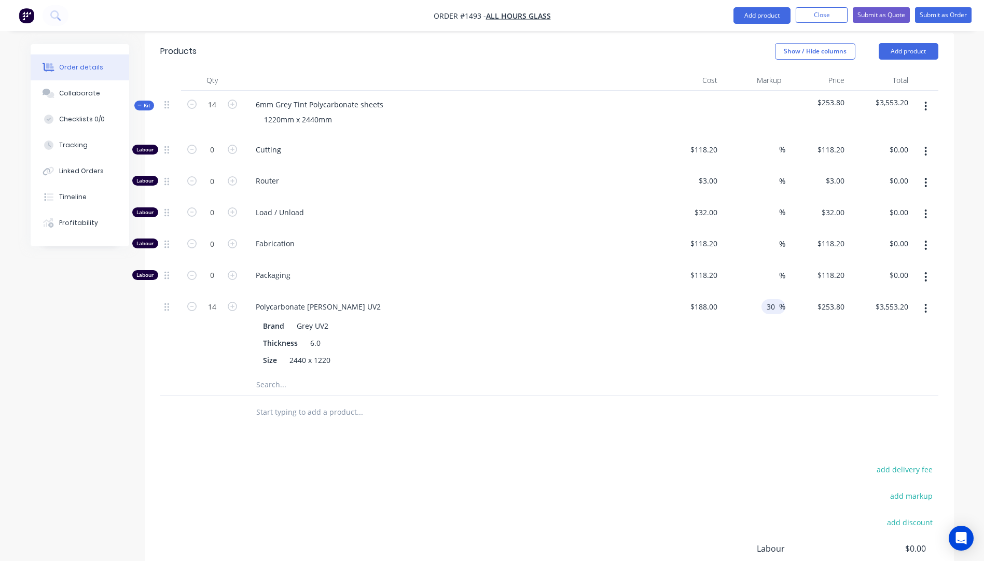
type input "30"
type input "$244.40"
type input "$3,421.60"
click at [678, 323] on div "$188.00 $188.00" at bounding box center [690, 333] width 64 height 81
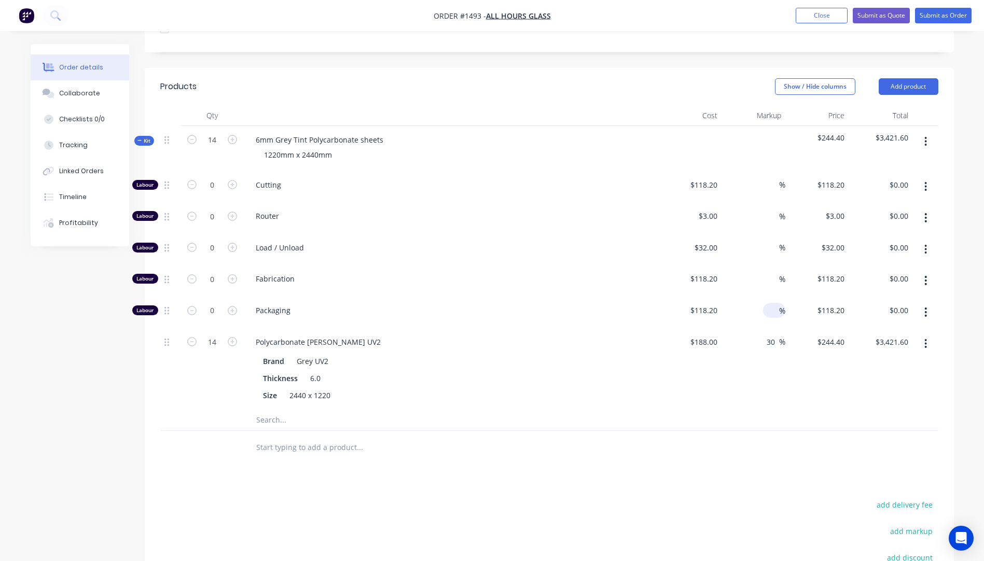
scroll to position [341, 0]
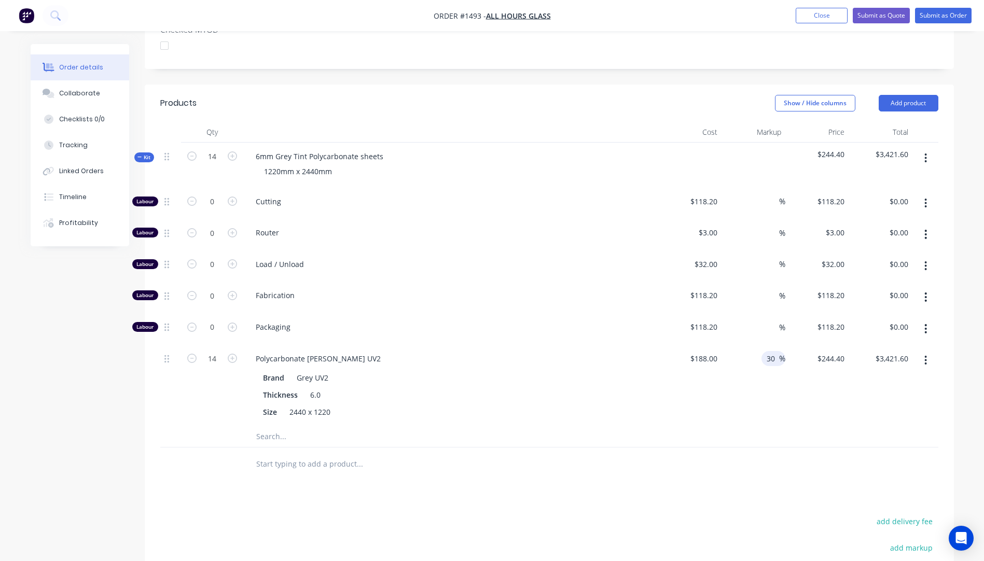
click at [775, 351] on input "30" at bounding box center [772, 358] width 13 height 15
type input "25"
type input "$235.00"
type input "$3,290.00"
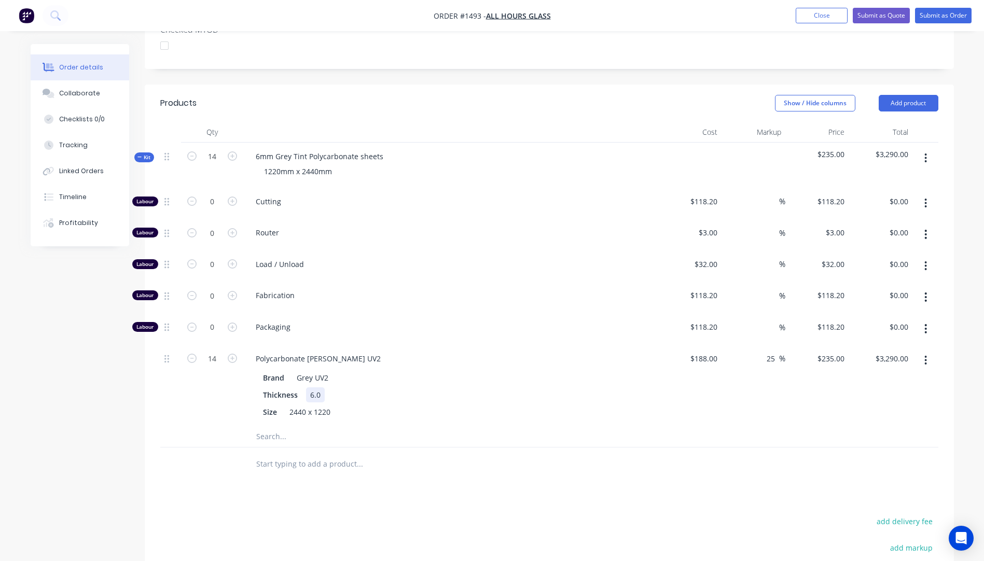
drag, startPoint x: 492, startPoint y: 364, endPoint x: 509, endPoint y: 363, distance: 17.7
click at [509, 388] on div "Thickness 6.0" at bounding box center [449, 395] width 380 height 15
click at [445, 426] on input "text" at bounding box center [360, 436] width 208 height 21
click at [92, 305] on div "Created by Darren Created 11/09/25 Required 11/09/25 Assigned to Add team membe…" at bounding box center [492, 224] width 923 height 1043
click at [82, 227] on div "Profitability" at bounding box center [78, 222] width 39 height 9
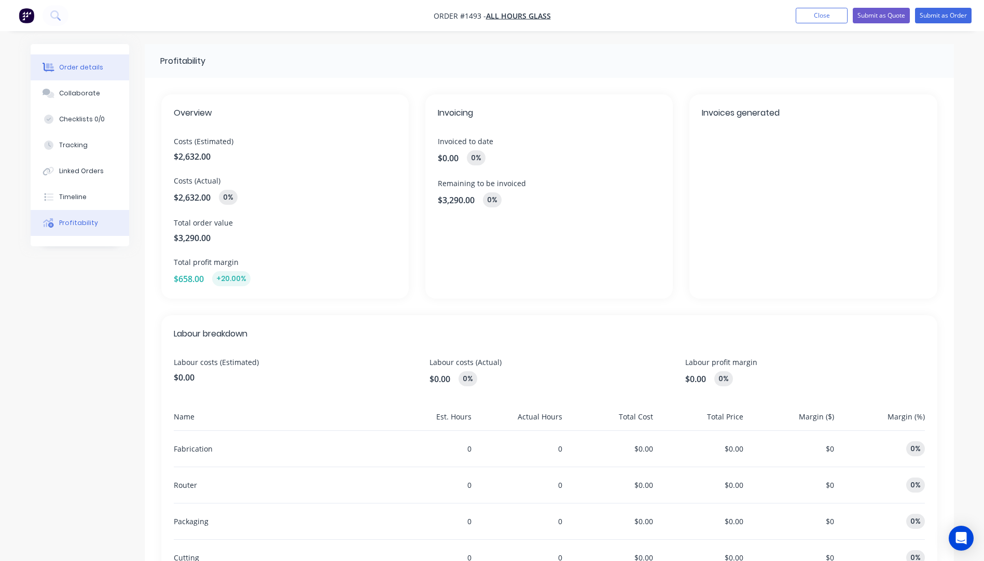
click at [86, 64] on div "Order details" at bounding box center [81, 67] width 44 height 9
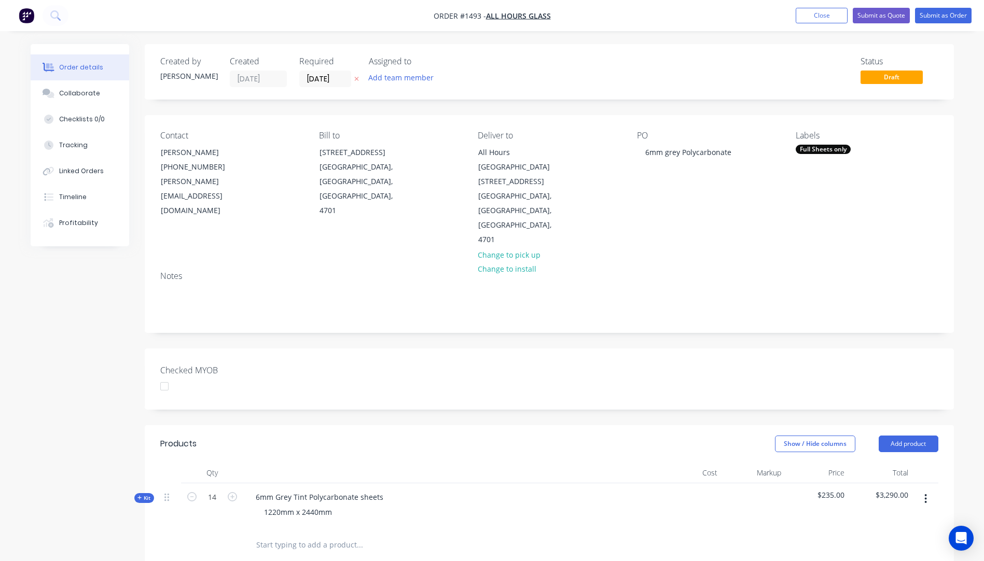
click at [355, 79] on icon "button" at bounding box center [356, 79] width 5 height 6
click at [78, 94] on div "Collaborate" at bounding box center [79, 93] width 41 height 9
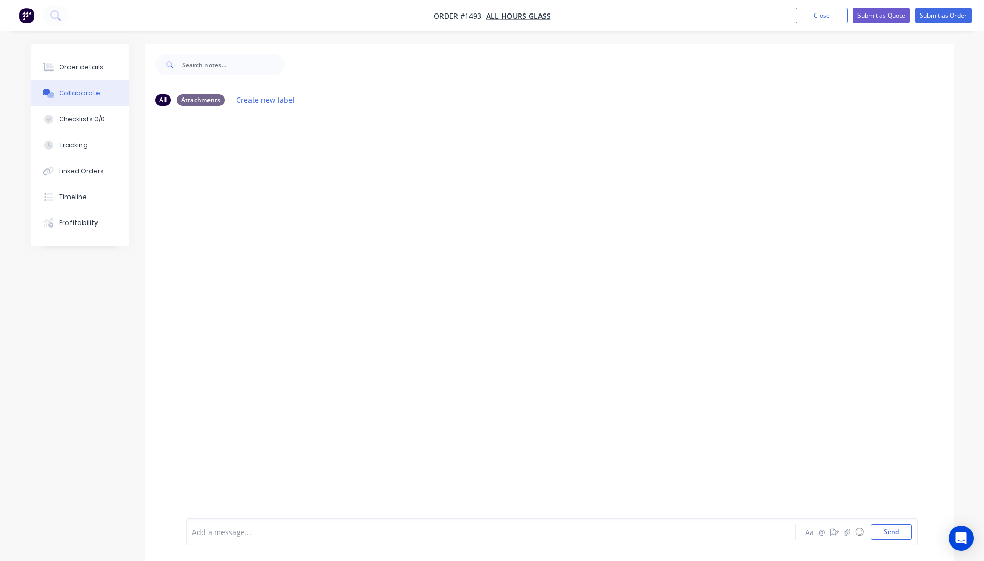
click at [270, 538] on div "Add a message..." at bounding box center [462, 532] width 540 height 16
click at [881, 531] on button "Send" at bounding box center [891, 532] width 41 height 16
click at [82, 67] on div "Order details" at bounding box center [81, 67] width 44 height 9
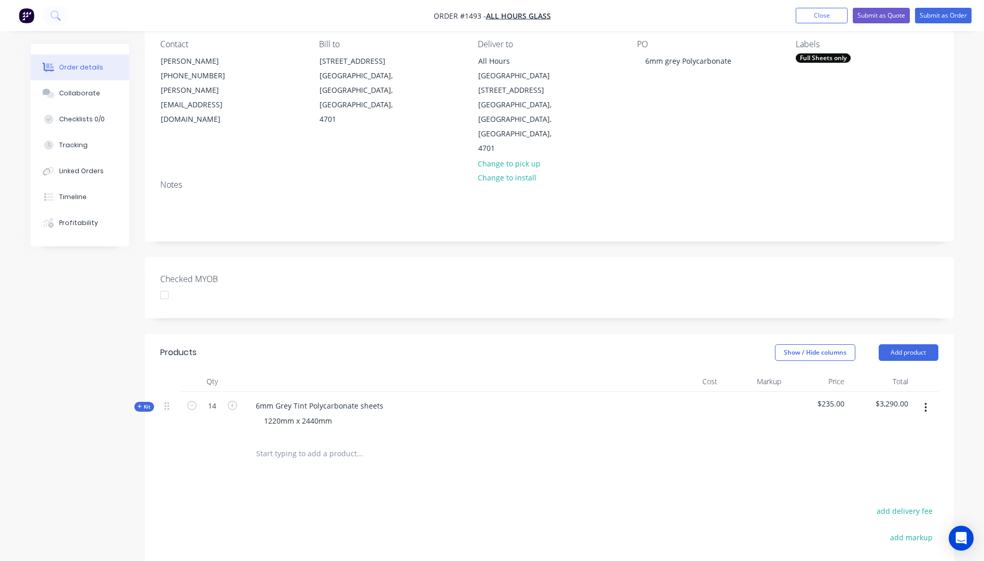
scroll to position [104, 0]
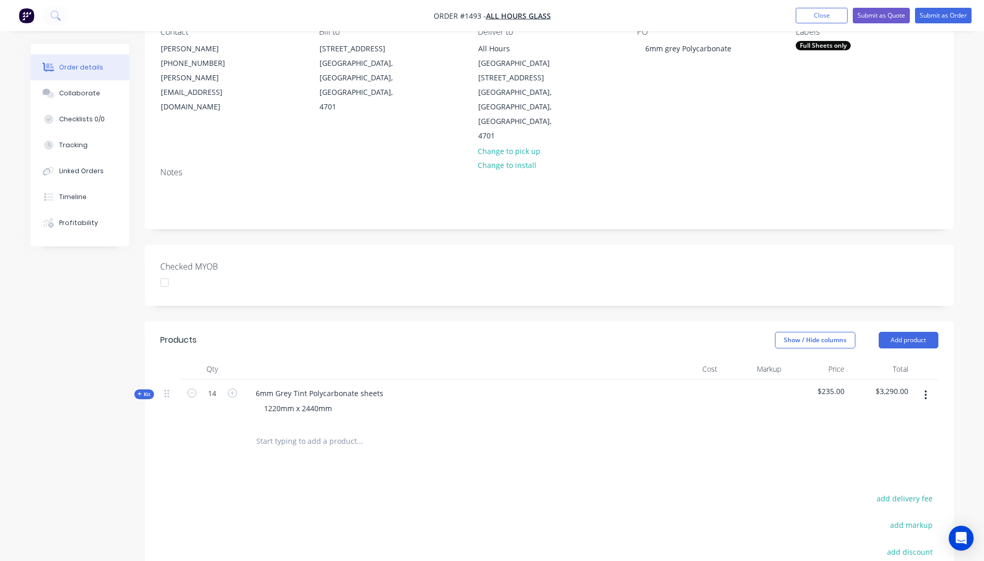
click at [136, 390] on div "Kit" at bounding box center [144, 395] width 20 height 10
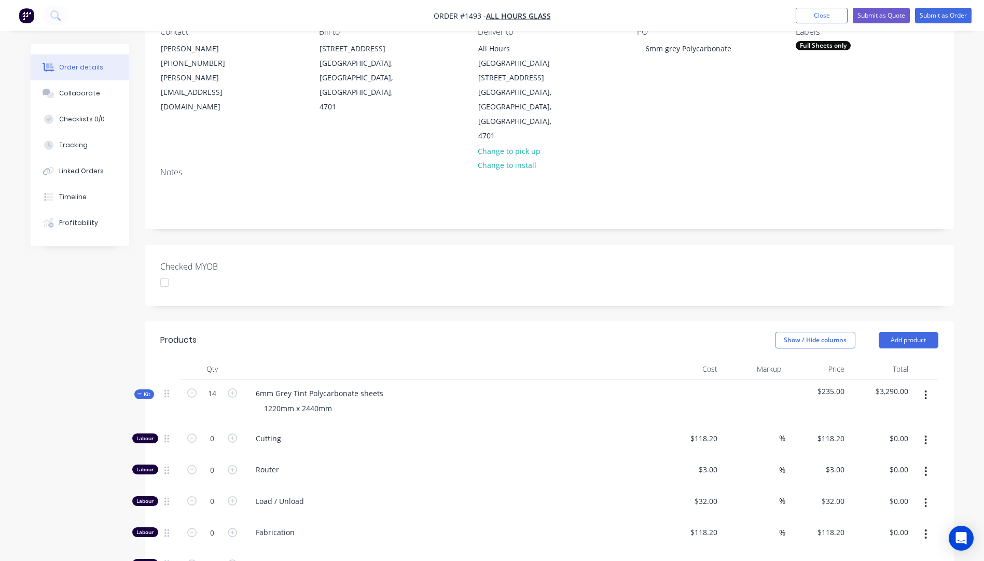
scroll to position [259, 0]
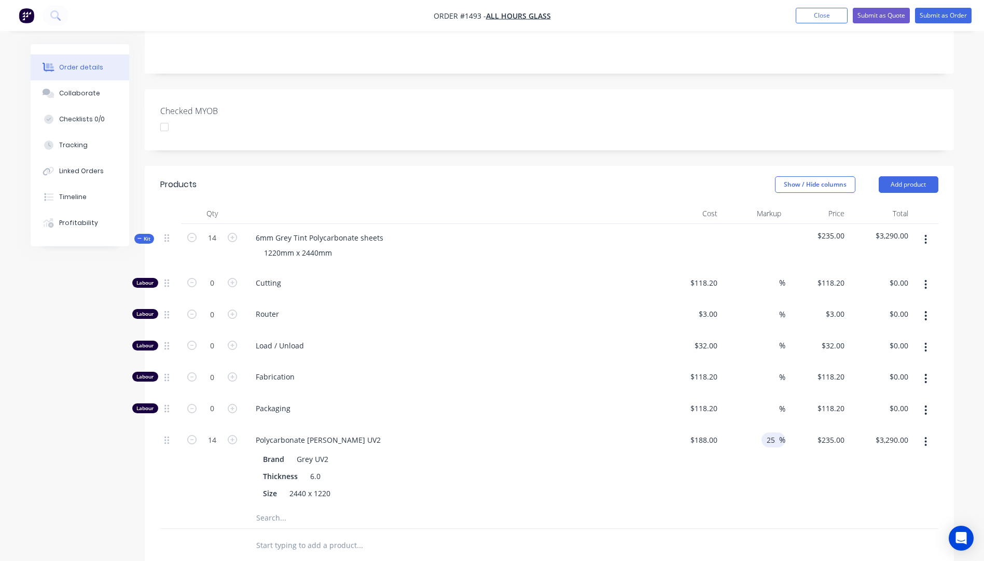
click at [776, 433] on input "25" at bounding box center [772, 440] width 13 height 15
type input "30"
type input "$244.40"
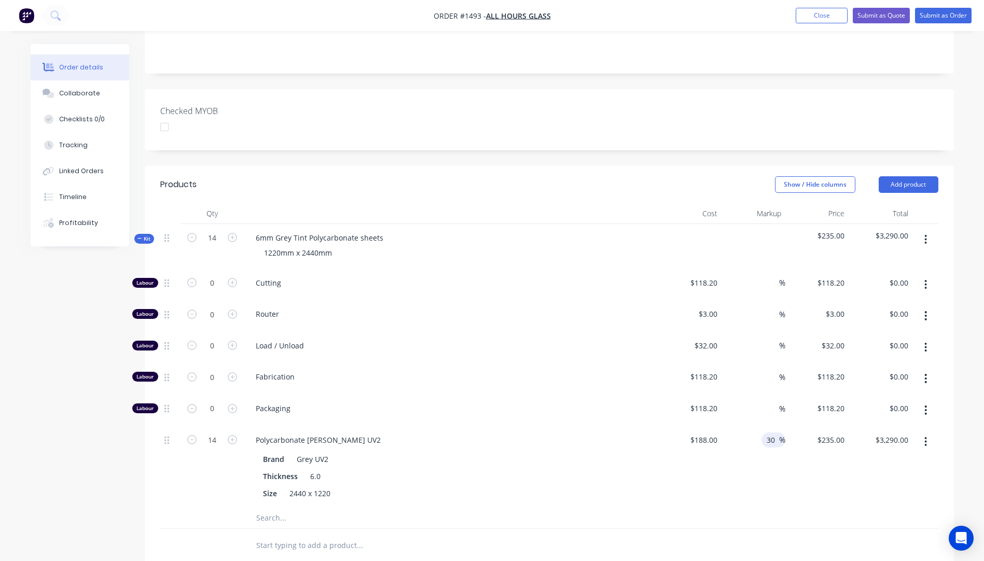
type input "$3,421.60"
click at [640, 426] on div "Polycarbonate HL Grey UV2 Brand Grey UV2 Thickness 6.0 Size 2440 x 1220" at bounding box center [450, 466] width 415 height 81
click at [66, 223] on div "Profitability" at bounding box center [78, 222] width 39 height 9
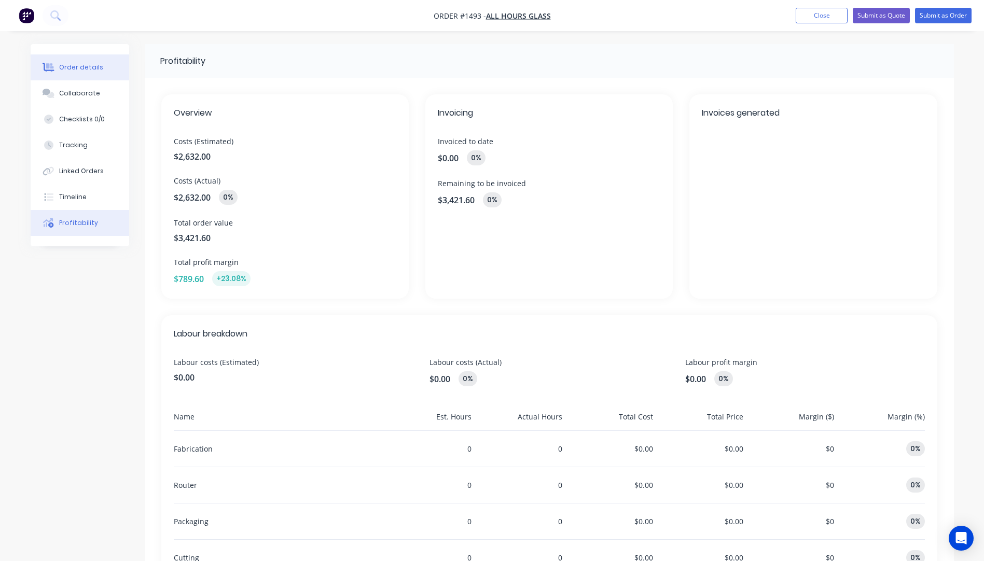
click at [89, 67] on div "Order details" at bounding box center [81, 67] width 44 height 9
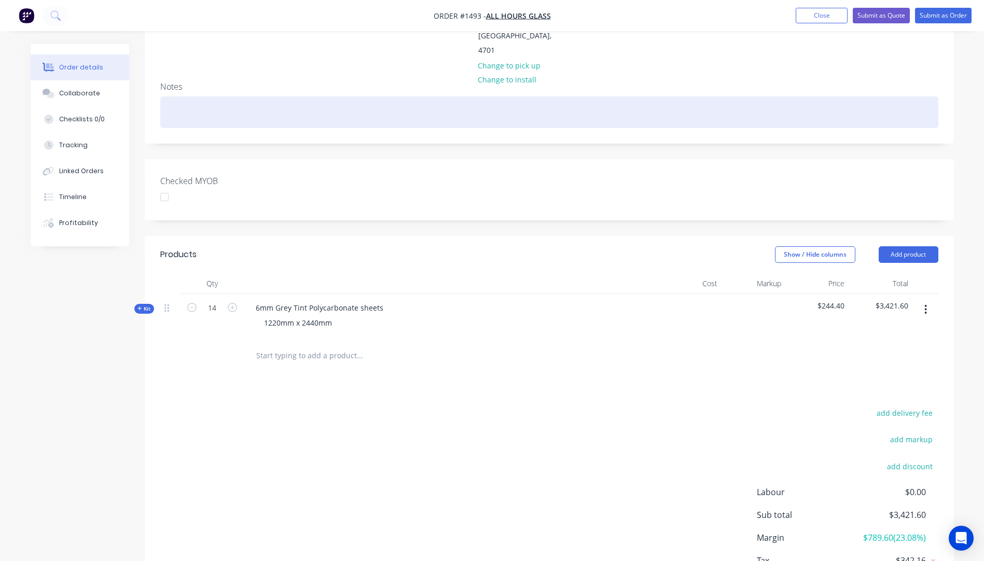
scroll to position [237, 0]
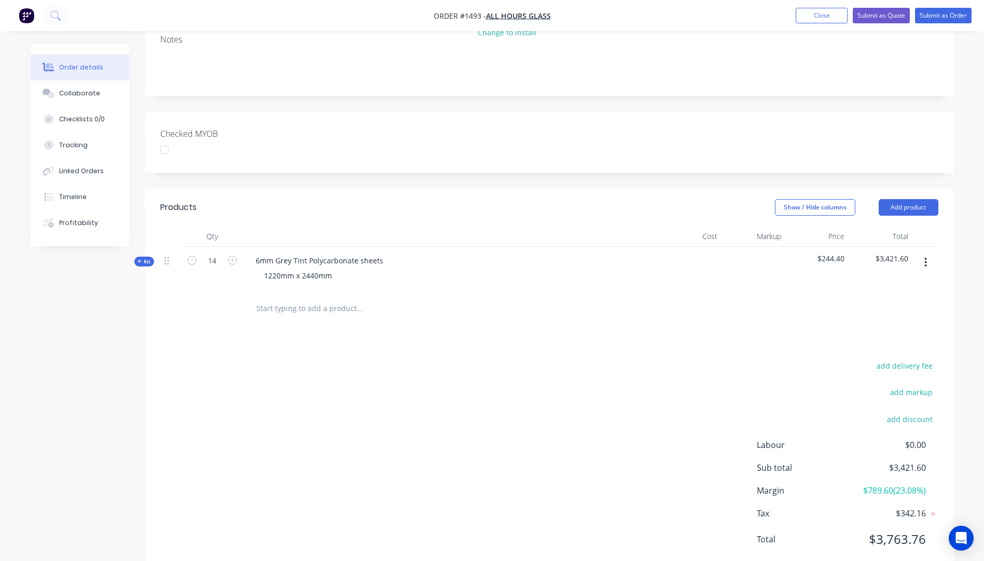
click at [140, 259] on icon at bounding box center [139, 261] width 5 height 5
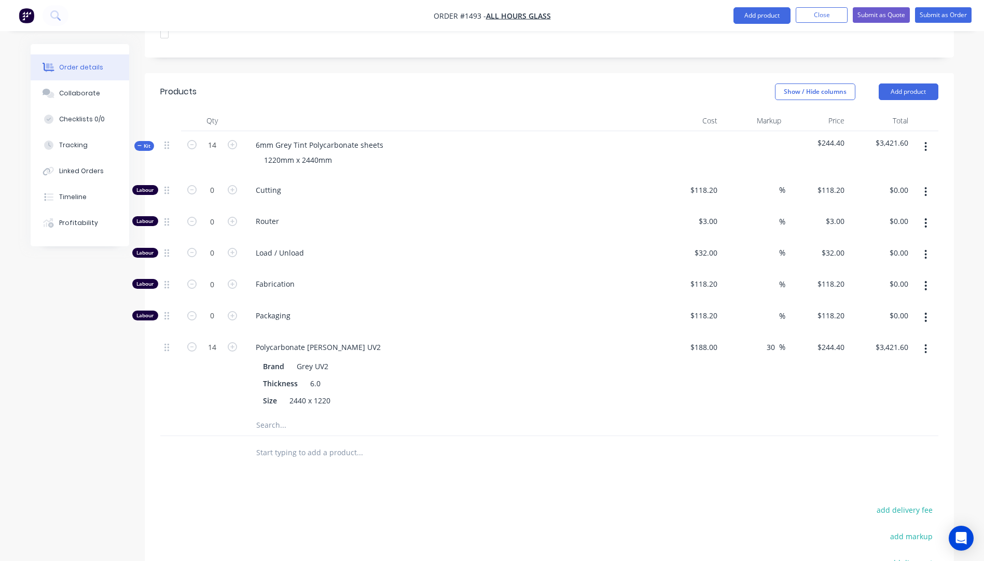
scroll to position [289, 0]
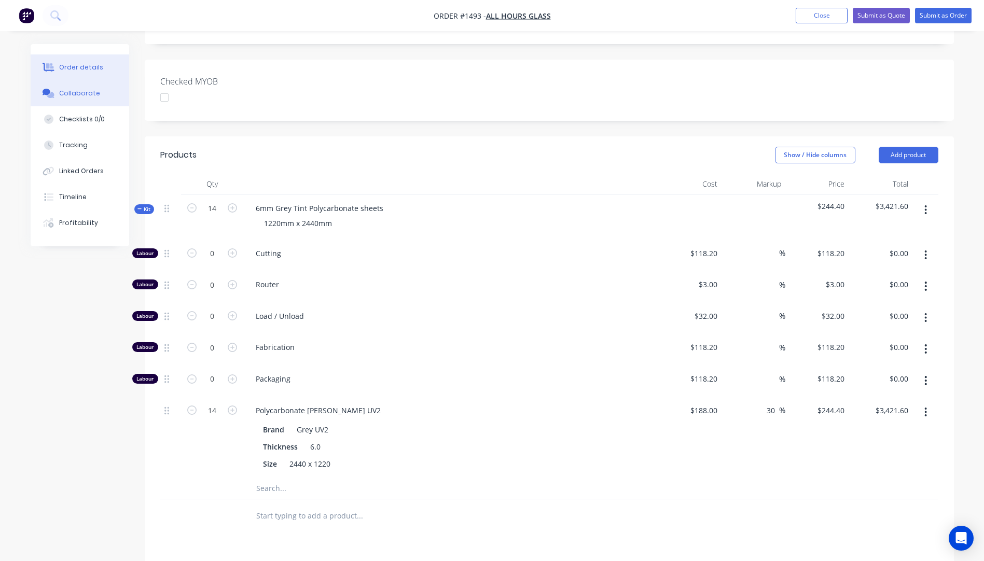
click at [78, 89] on div "Collaborate" at bounding box center [79, 93] width 41 height 9
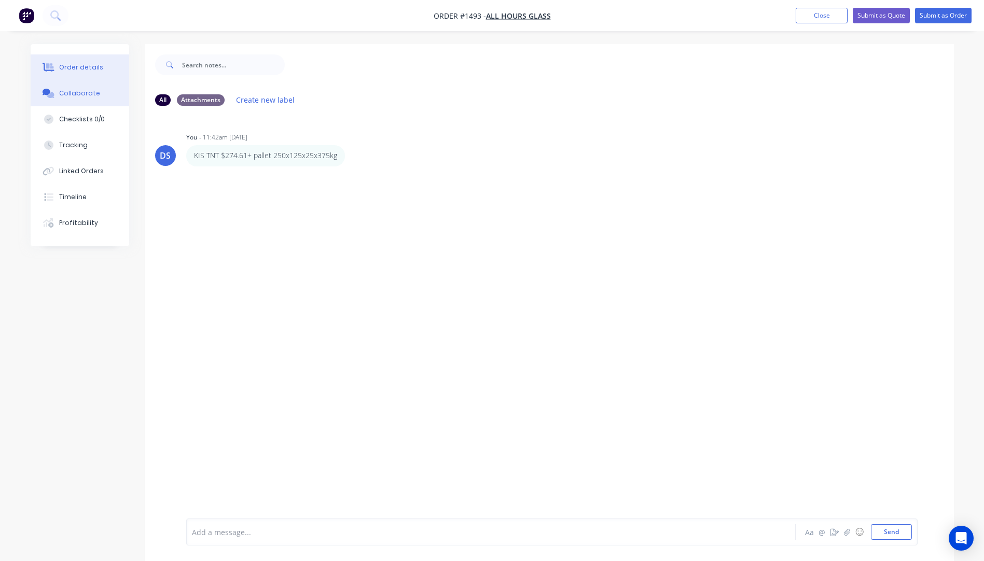
click at [78, 70] on div "Order details" at bounding box center [81, 67] width 44 height 9
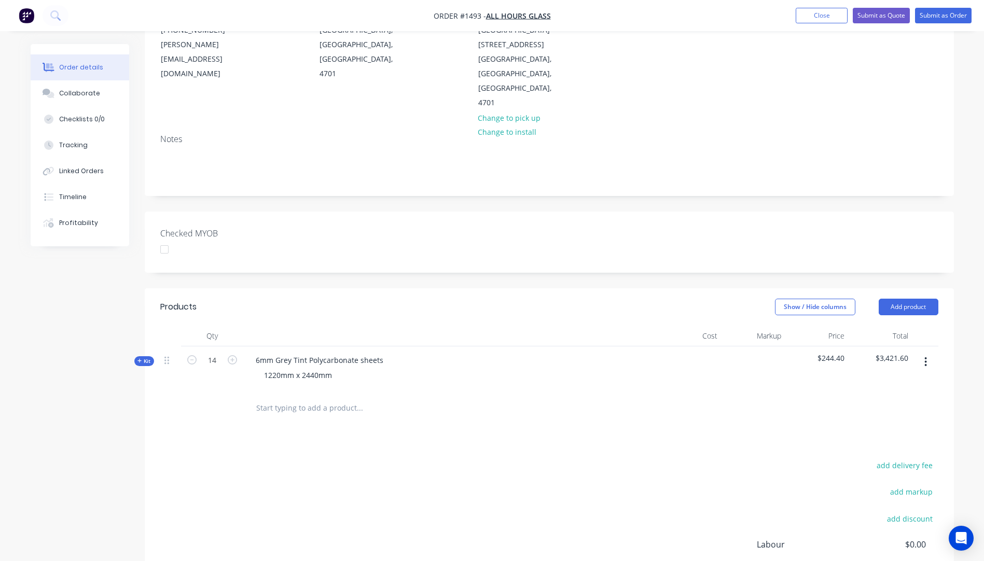
scroll to position [208, 0]
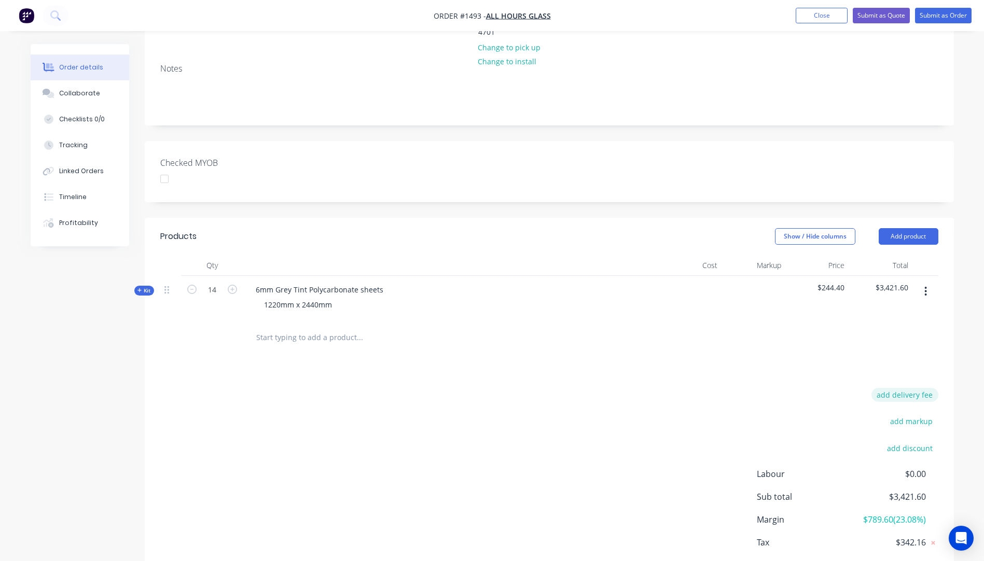
click at [902, 388] on button "add delivery fee" at bounding box center [905, 395] width 67 height 14
type input "340"
click at [598, 415] on div "Delivery fee Delivery fee Delivery fee name (Optional) 340 340 $0 add markup ad…" at bounding box center [549, 487] width 778 height 198
click at [137, 288] on icon at bounding box center [139, 290] width 5 height 5
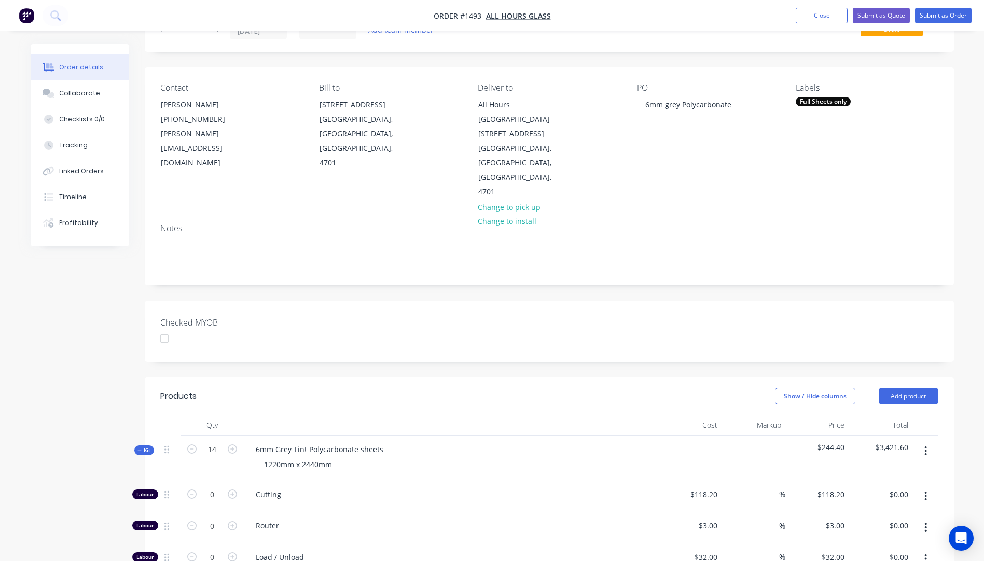
scroll to position [0, 0]
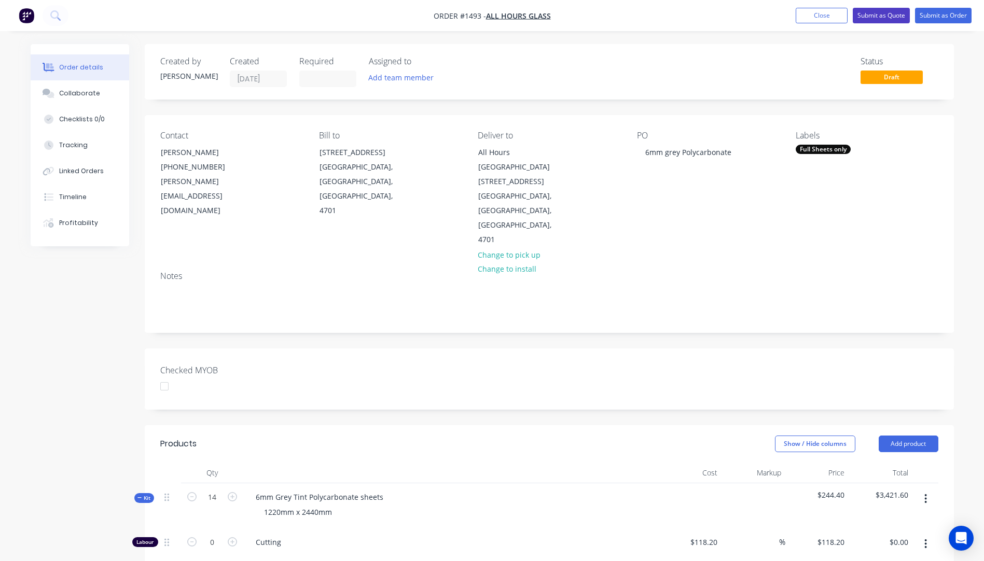
click at [879, 19] on button "Submit as Quote" at bounding box center [881, 16] width 57 height 16
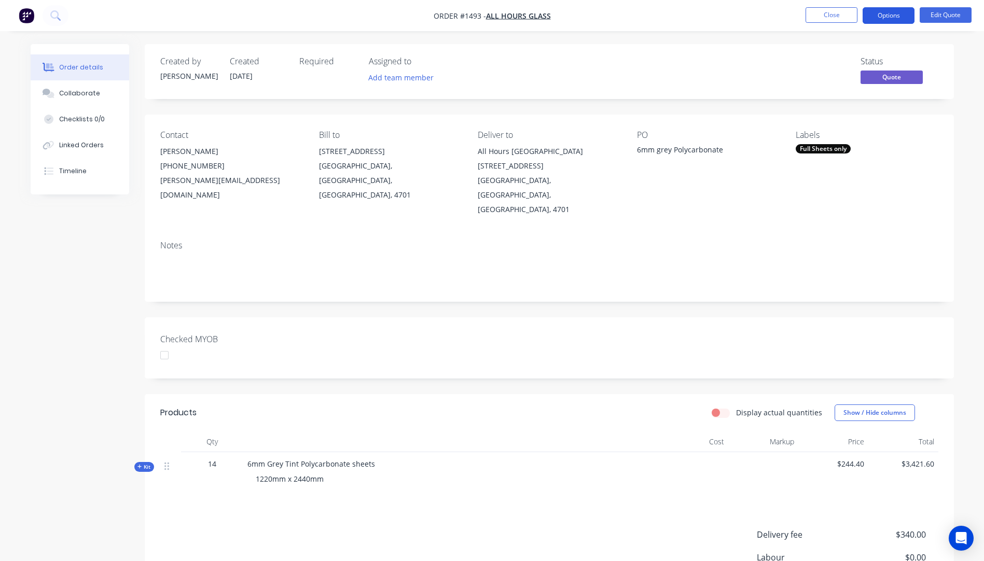
click at [886, 17] on button "Options" at bounding box center [889, 15] width 52 height 17
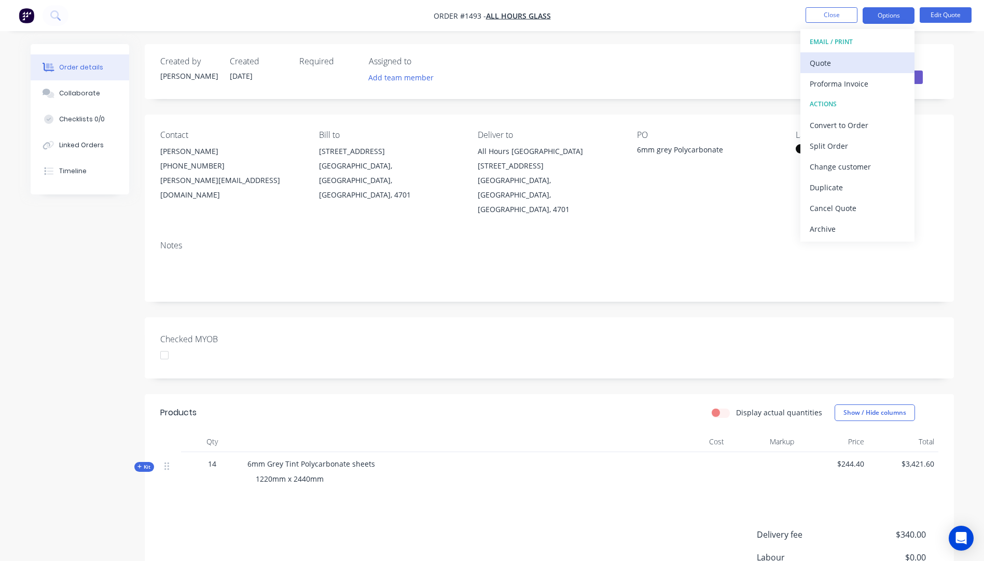
click at [820, 67] on div "Quote" at bounding box center [857, 63] width 95 height 15
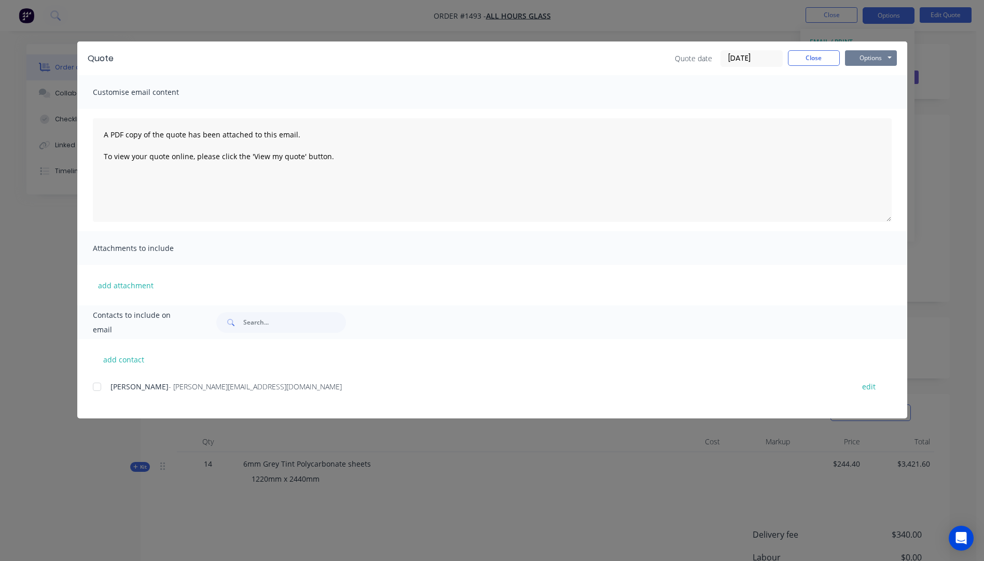
click at [862, 57] on button "Options" at bounding box center [871, 58] width 52 height 16
click at [867, 76] on button "Preview" at bounding box center [878, 76] width 66 height 17
click at [95, 389] on div at bounding box center [97, 387] width 21 height 21
click at [121, 287] on button "add attachment" at bounding box center [126, 286] width 66 height 16
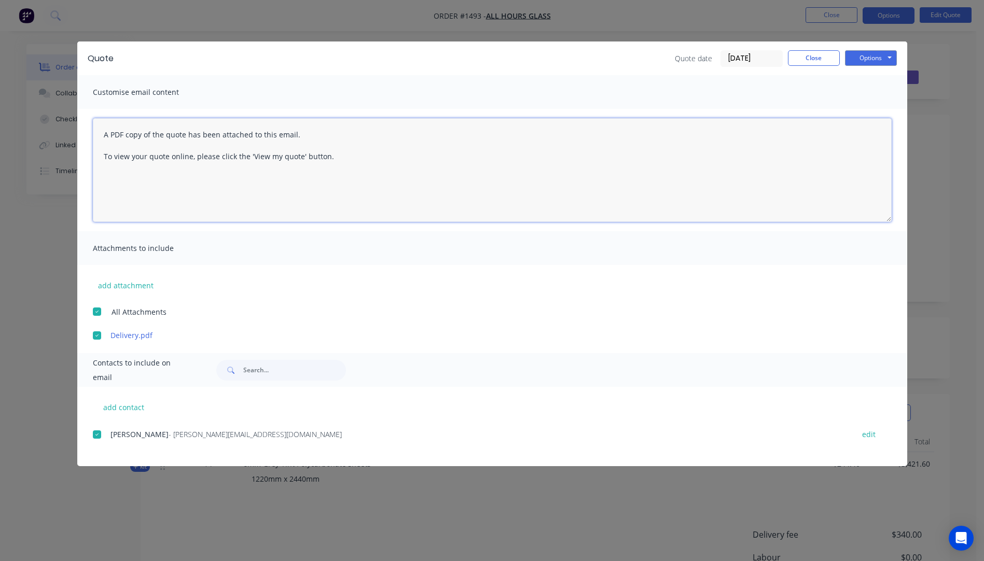
paste textarea "Hi, Please contact us if you have any questions. Regards, Darren sales@allstarp…"
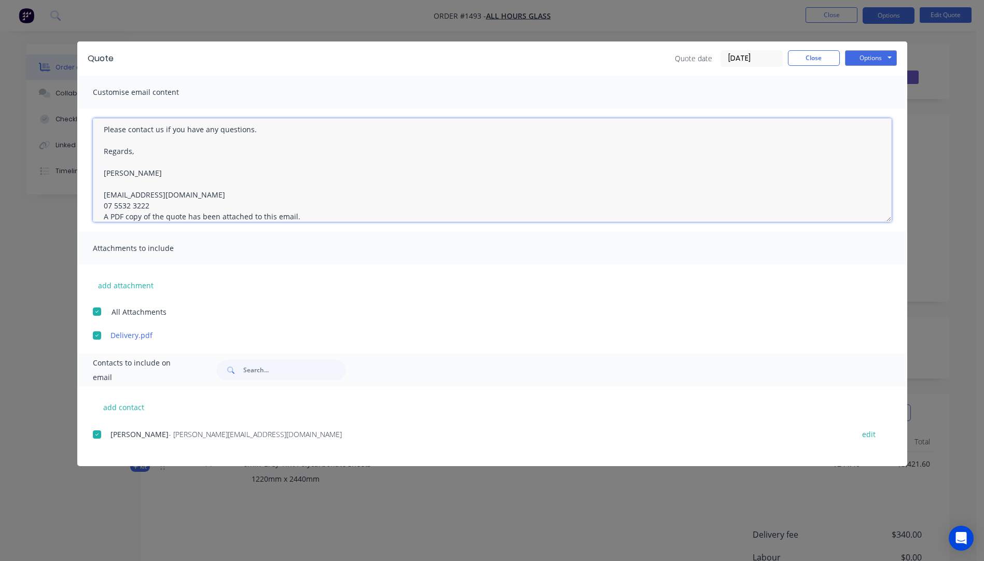
click at [157, 204] on textarea "Hi, Please contact us if you have any questions. Regards, Darren sales@allstarp…" at bounding box center [492, 170] width 799 height 104
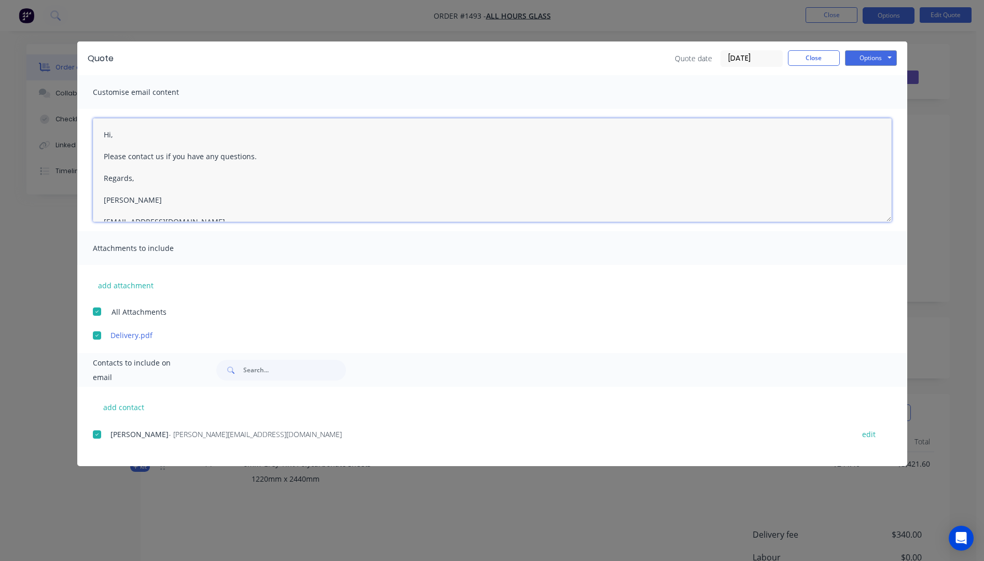
click at [117, 135] on textarea "Hi, Please contact us if you have any questions. Regards, Darren sales@allstarp…" at bounding box center [492, 170] width 799 height 104
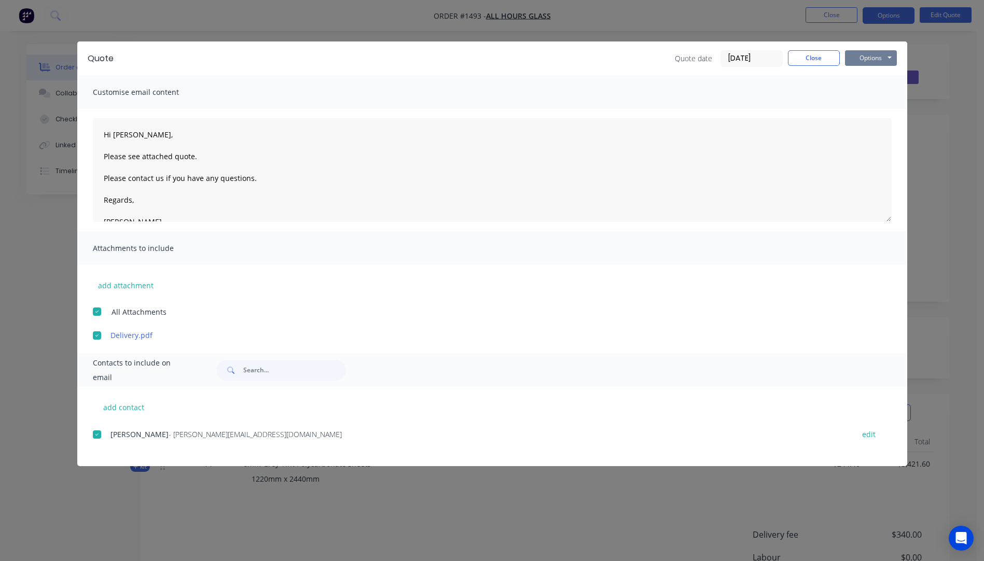
click at [866, 57] on button "Options" at bounding box center [871, 58] width 52 height 16
click at [871, 112] on button "Email" at bounding box center [878, 110] width 66 height 17
type textarea "A PDF copy of the quote has been attached to this email. To view your quote onl…"
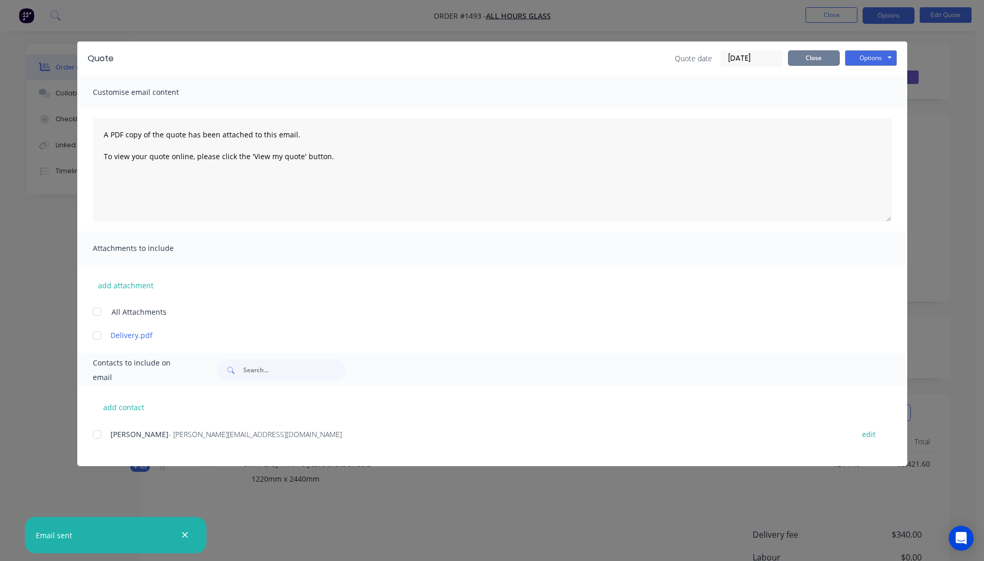
click at [810, 63] on button "Close" at bounding box center [814, 58] width 52 height 16
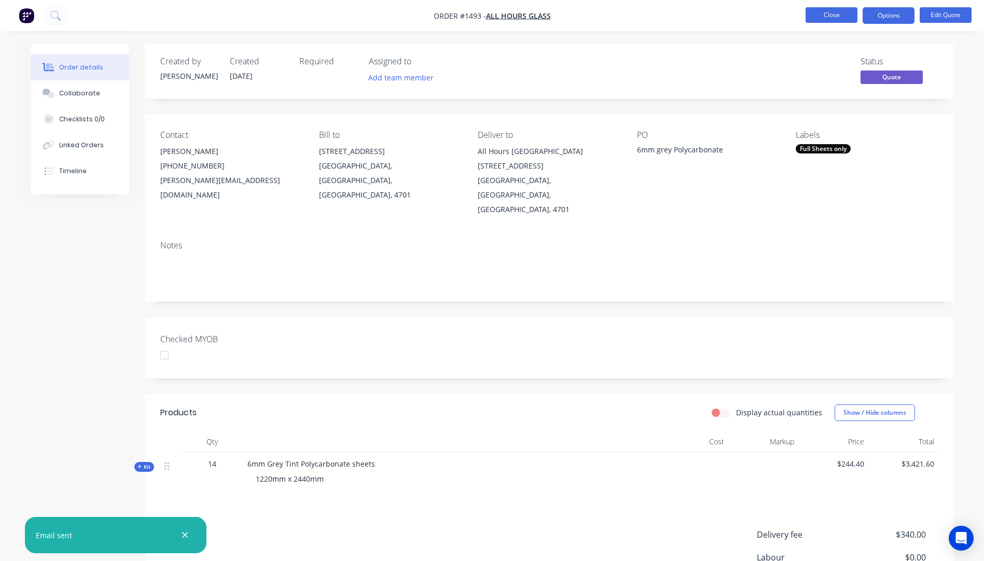
click at [834, 20] on button "Close" at bounding box center [832, 15] width 52 height 16
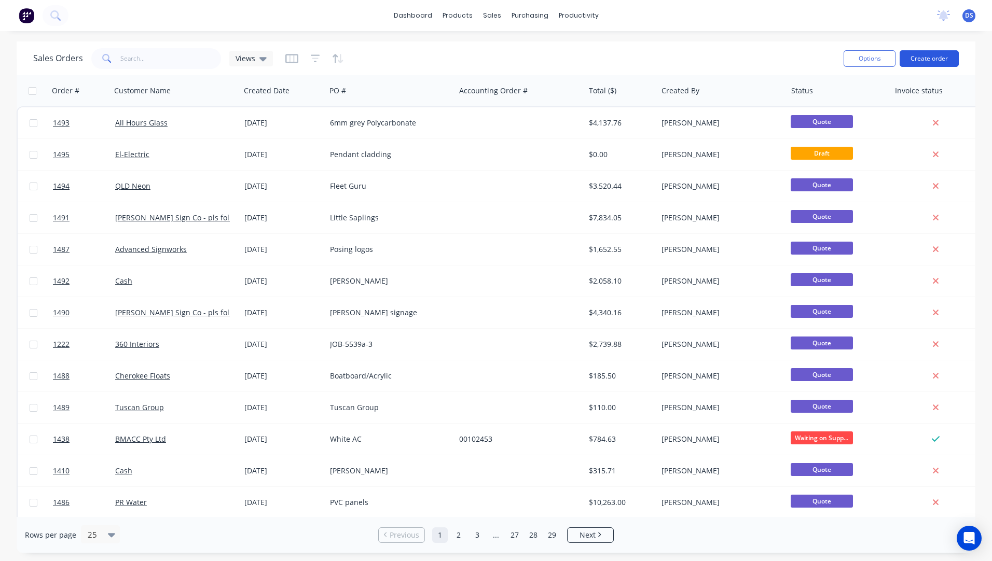
click at [910, 61] on button "Create order" at bounding box center [929, 58] width 59 height 17
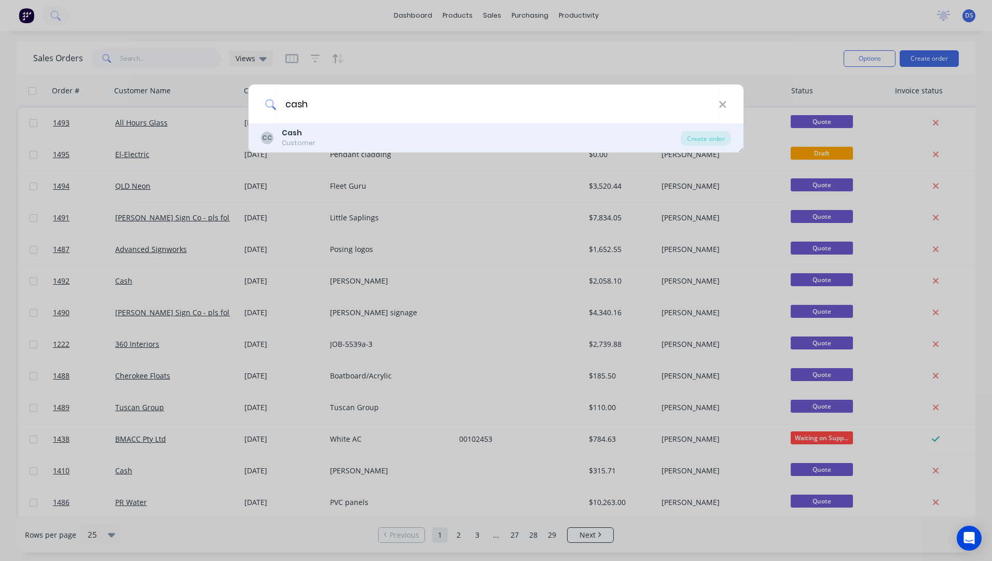
type input "cash"
click at [302, 147] on div "Customer" at bounding box center [299, 143] width 34 height 9
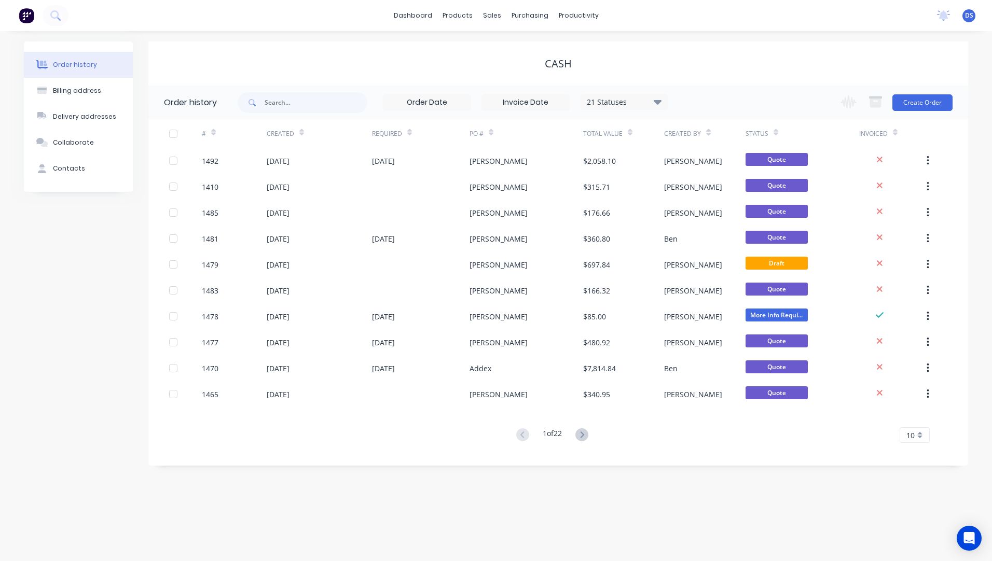
click at [922, 112] on div "Change order status Submitted Payment received Waiting on Supplier More Info Re…" at bounding box center [893, 103] width 118 height 34
click at [928, 107] on button "Create Order" at bounding box center [922, 102] width 60 height 17
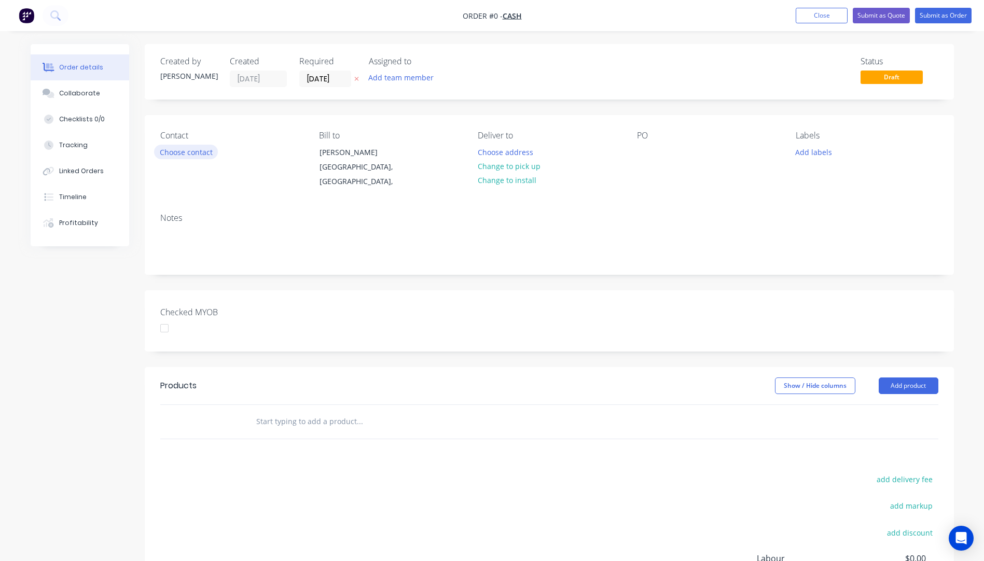
click at [202, 156] on button "Choose contact" at bounding box center [186, 152] width 64 height 14
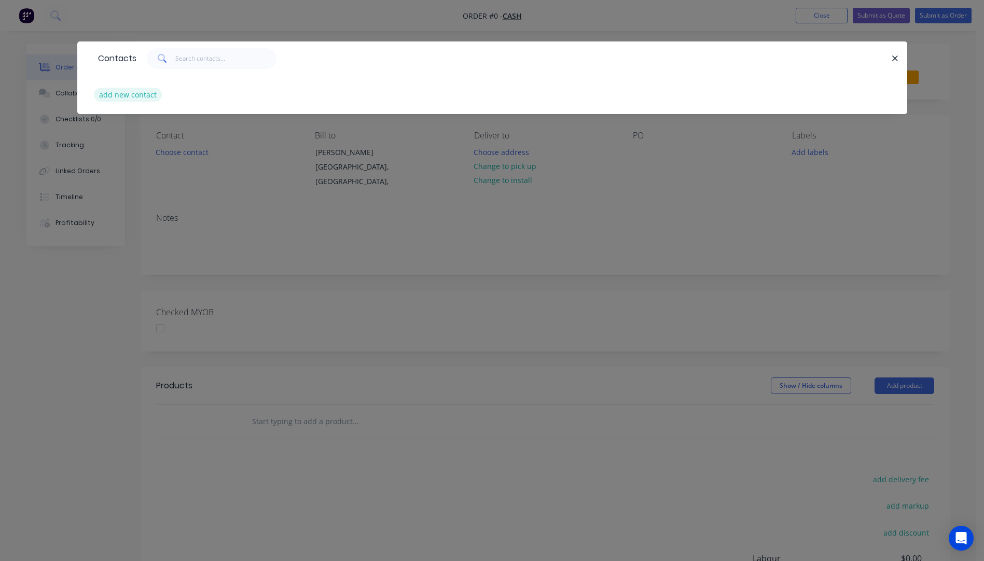
click at [126, 98] on button "add new contact" at bounding box center [128, 95] width 68 height 14
select select "AU"
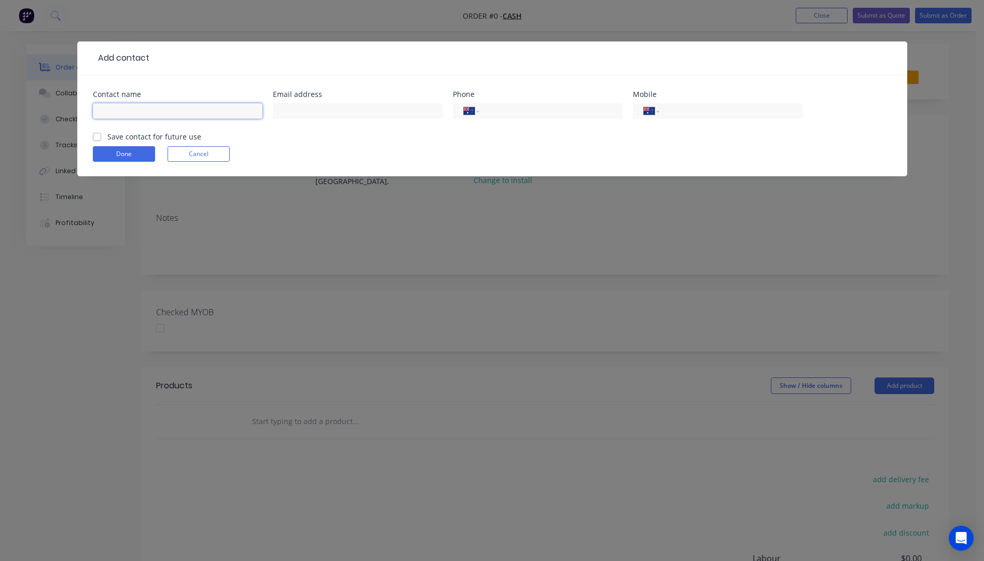
paste input "michael witts witts@bigpond.net.au +61416195966"
drag, startPoint x: 259, startPoint y: 109, endPoint x: 208, endPoint y: 112, distance: 51.5
click at [208, 112] on input "michael witts witts@bigpond.net.au +61416195966" at bounding box center [178, 111] width 170 height 16
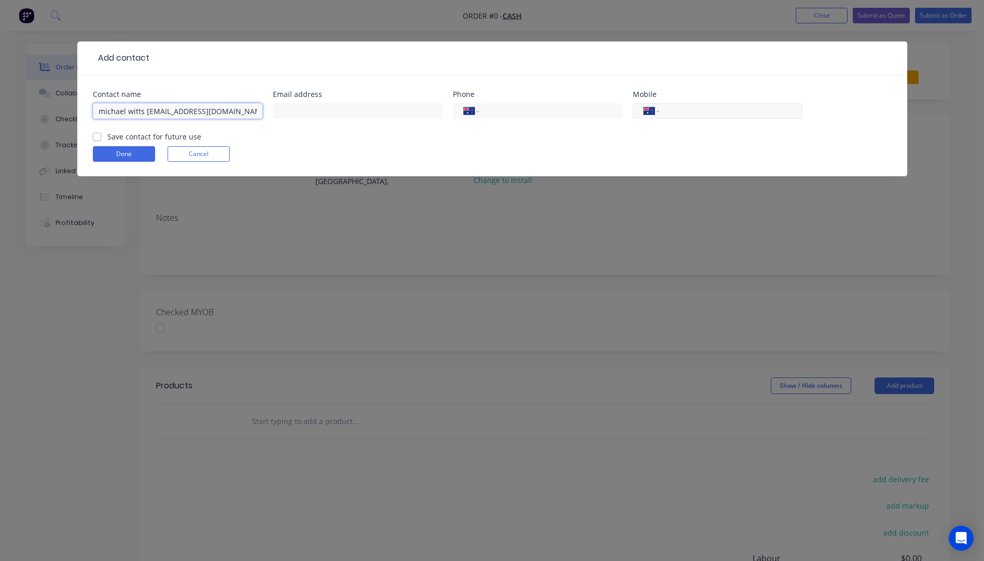
type input "michael witts witts@bigpond.net.au"
paste input "0416 195 966"
type input "0416 195 966"
drag, startPoint x: 218, startPoint y: 112, endPoint x: 146, endPoint y: 115, distance: 72.2
click at [146, 115] on input "michael witts witts@bigpond.net.au" at bounding box center [178, 111] width 170 height 16
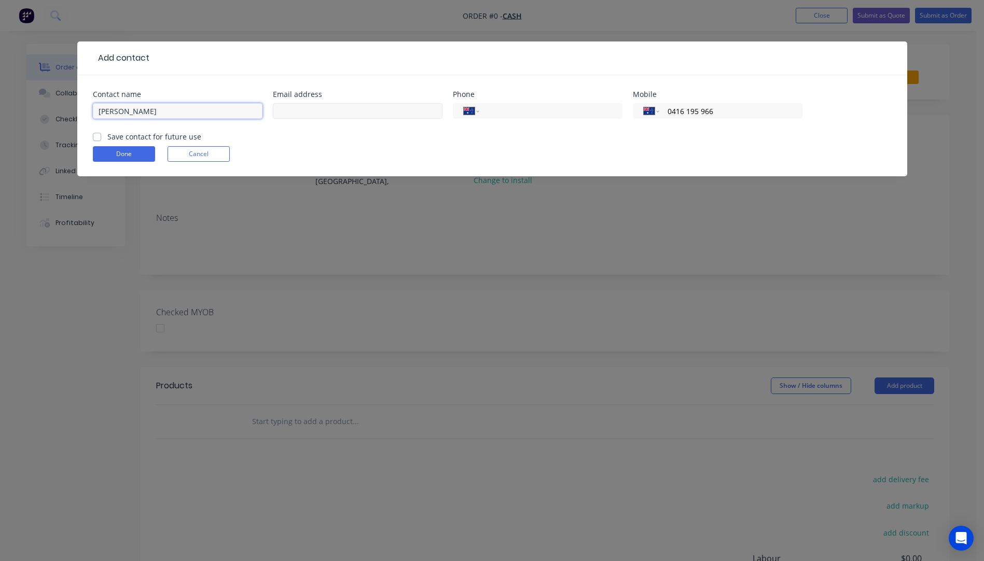
type input "michael witts"
paste input "witts@bigpond.net.au"
type input "witts@bigpond.net.au"
click at [104, 110] on input "michael witts" at bounding box center [178, 111] width 170 height 16
click at [147, 110] on input "[PERSON_NAME]" at bounding box center [178, 111] width 170 height 16
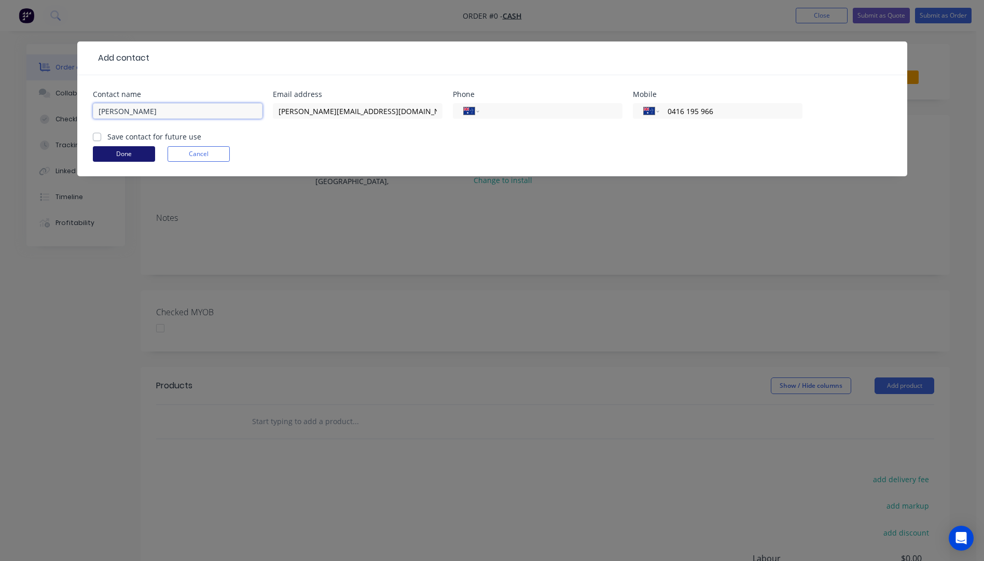
type input "[PERSON_NAME]"
click at [114, 153] on button "Done" at bounding box center [124, 154] width 62 height 16
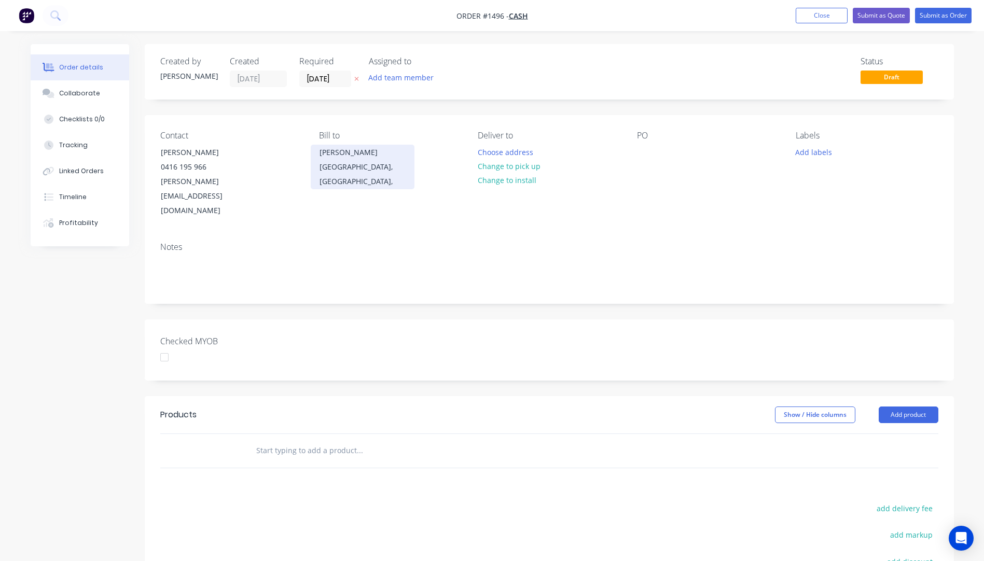
click at [343, 155] on div "Anji Kala" at bounding box center [363, 152] width 86 height 15
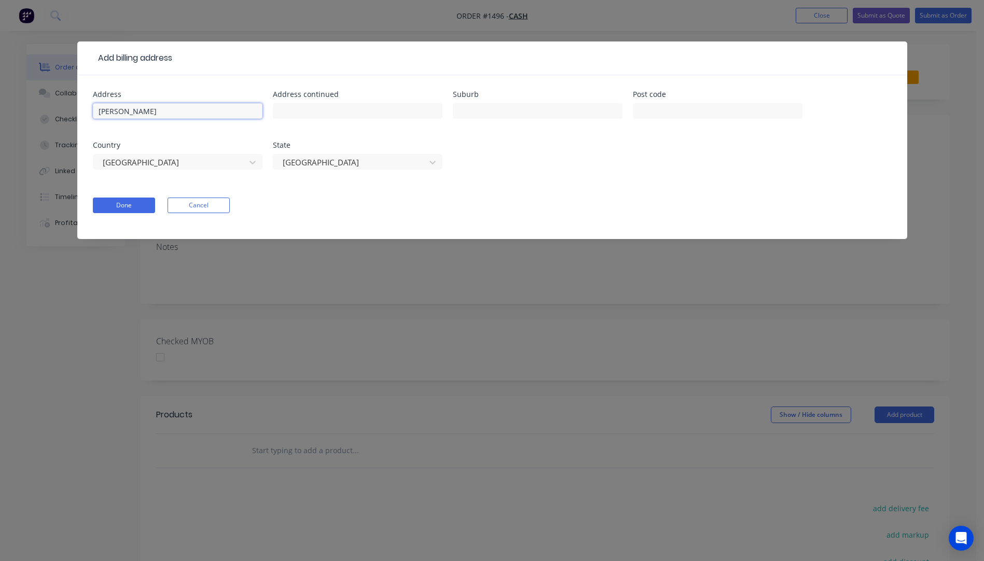
drag, startPoint x: 112, startPoint y: 104, endPoint x: 132, endPoint y: 104, distance: 20.8
click at [128, 104] on input "Anji Kala" at bounding box center [178, 111] width 170 height 16
click at [148, 114] on input "Anji Kala" at bounding box center [178, 111] width 170 height 16
drag, startPoint x: 148, startPoint y: 114, endPoint x: 63, endPoint y: 109, distance: 85.2
click at [63, 109] on div "Add billing address Address Anji Kala Address continued Suburb Post code Countr…" at bounding box center [492, 280] width 984 height 561
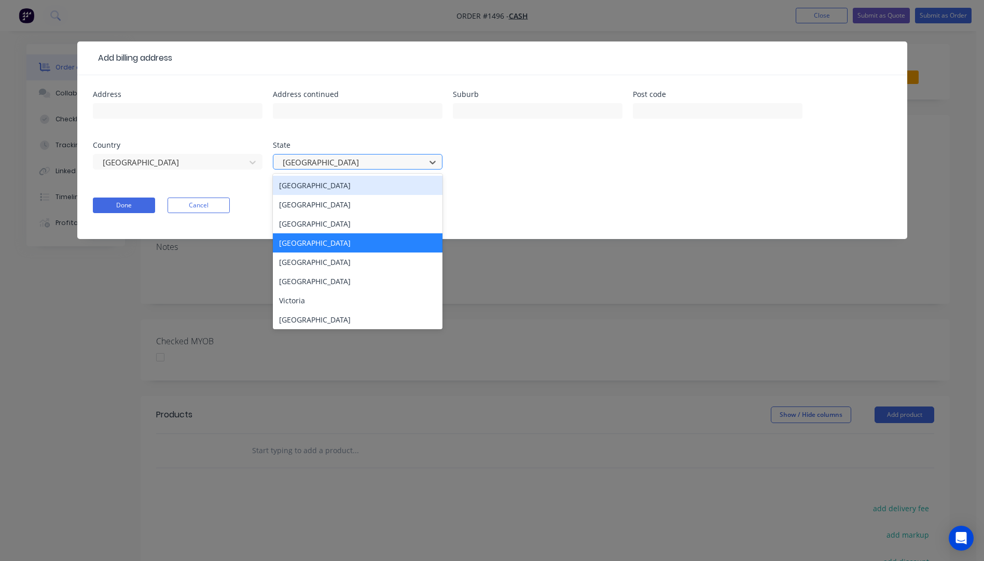
click at [353, 161] on div at bounding box center [351, 162] width 139 height 13
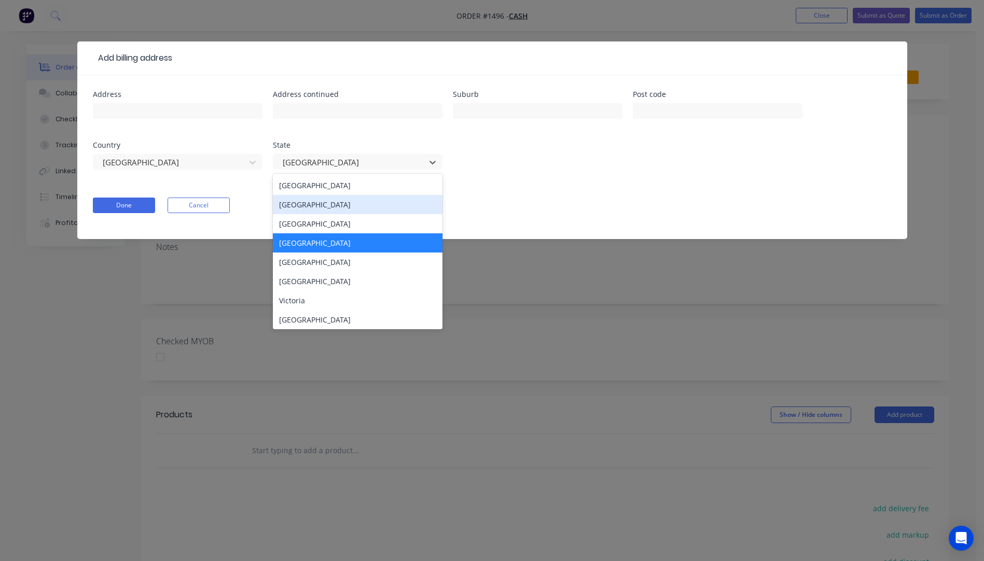
click at [324, 206] on div "New South Wales" at bounding box center [358, 204] width 170 height 19
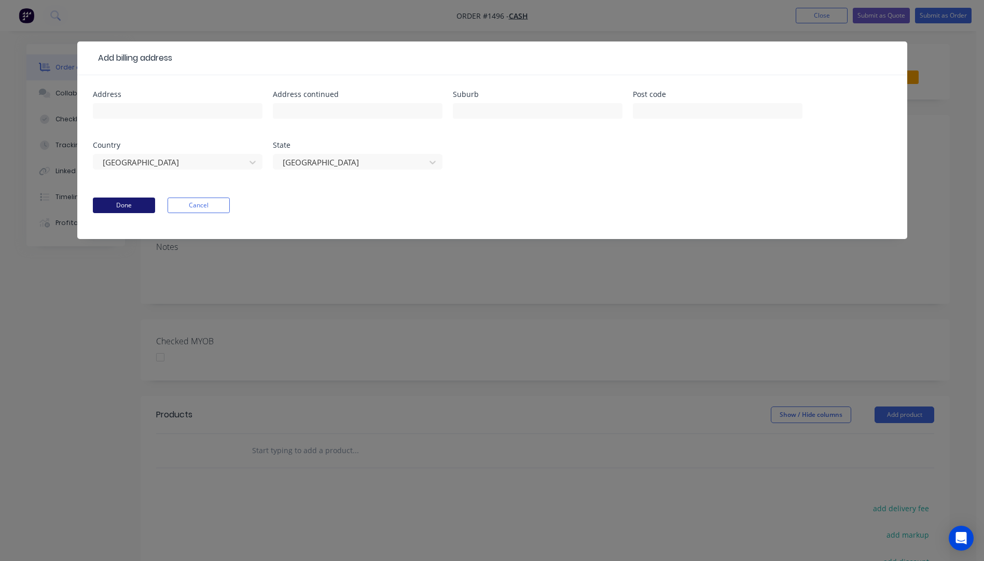
click at [129, 206] on button "Done" at bounding box center [124, 206] width 62 height 16
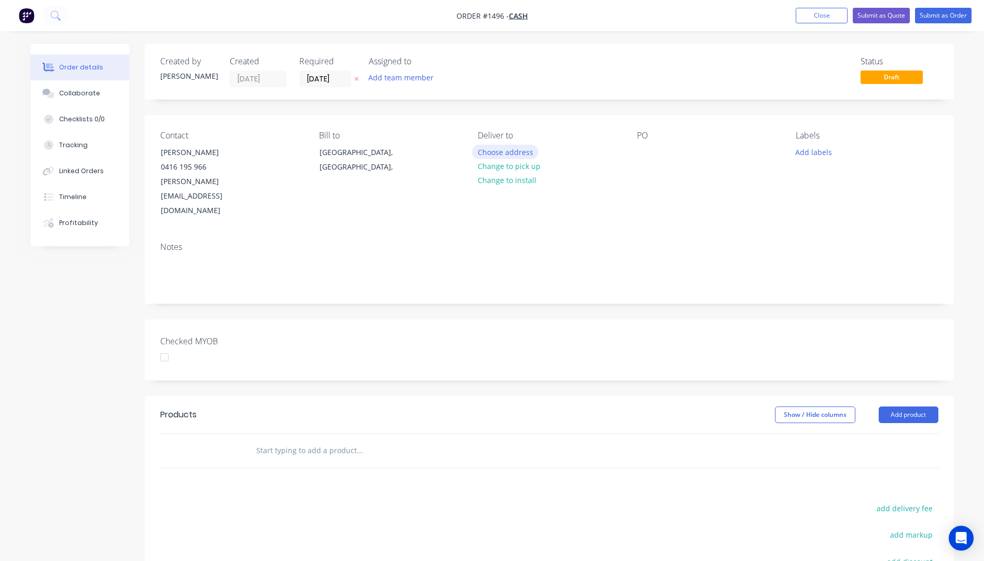
click at [519, 153] on button "Choose address" at bounding box center [505, 152] width 66 height 14
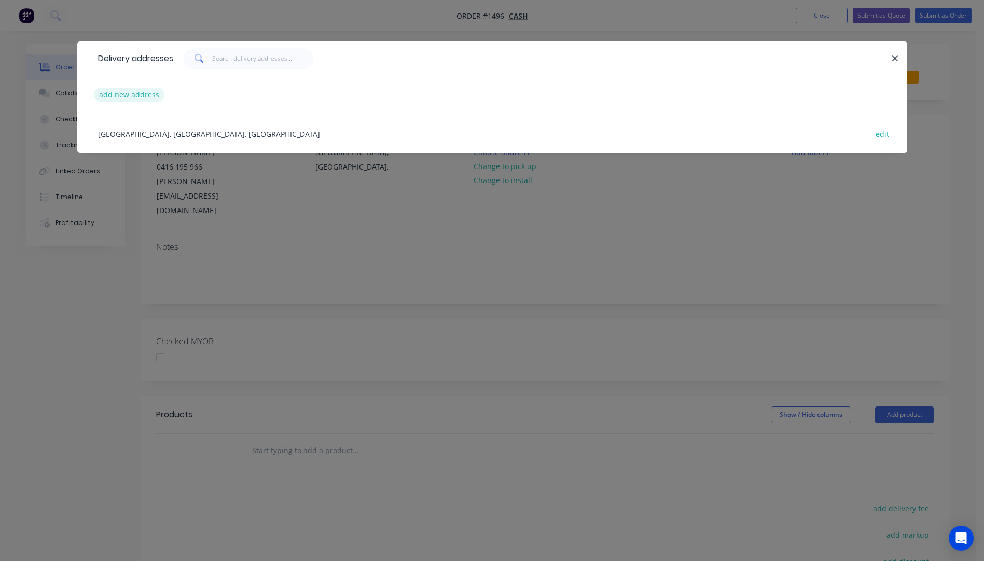
click at [132, 96] on button "add new address" at bounding box center [129, 95] width 71 height 14
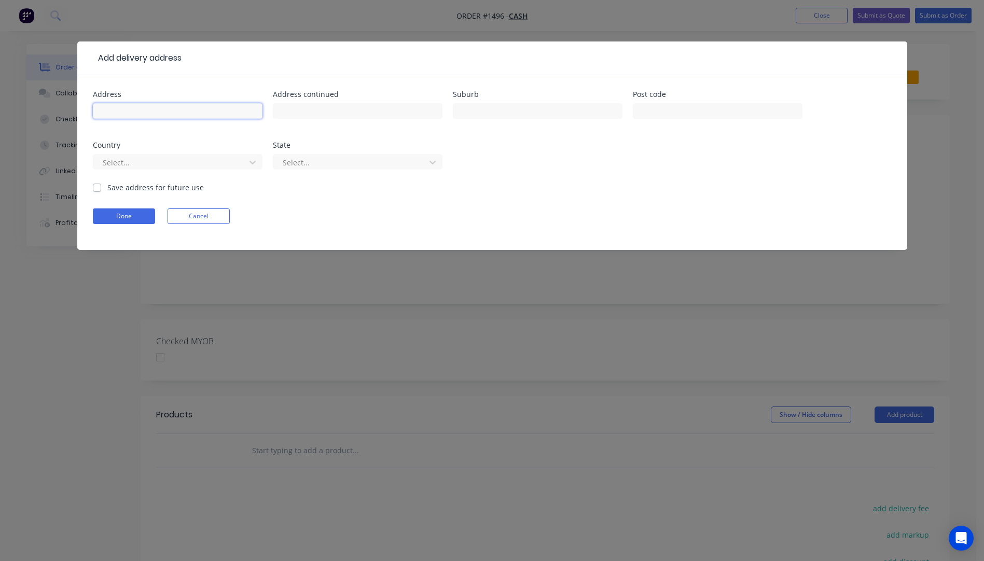
click at [127, 108] on input "text" at bounding box center [178, 111] width 170 height 16
type input "[PERSON_NAME]"
click at [539, 105] on input "text" at bounding box center [538, 111] width 170 height 16
type input "Castle Cove"
click at [702, 109] on input "text" at bounding box center [718, 111] width 170 height 16
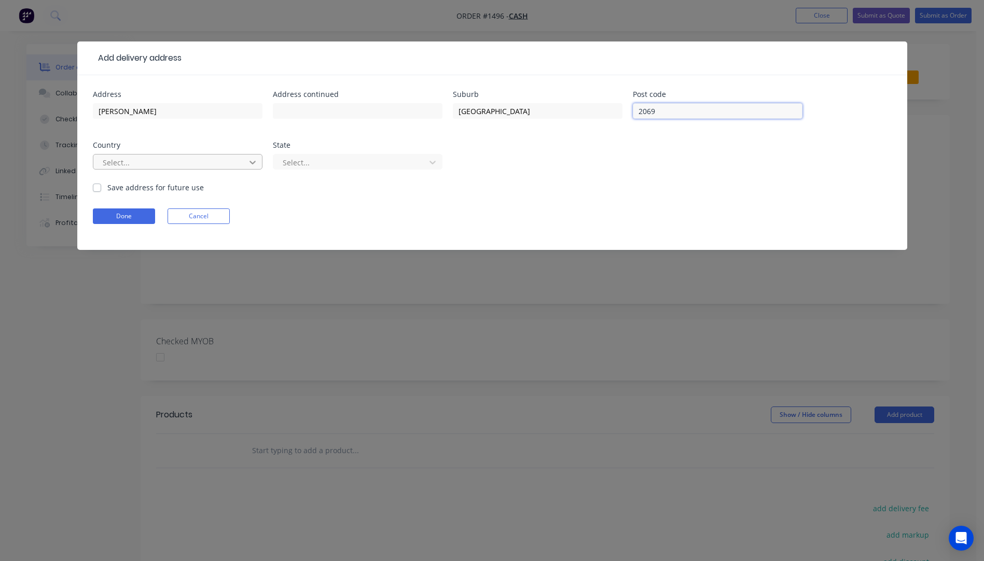
type input "2069"
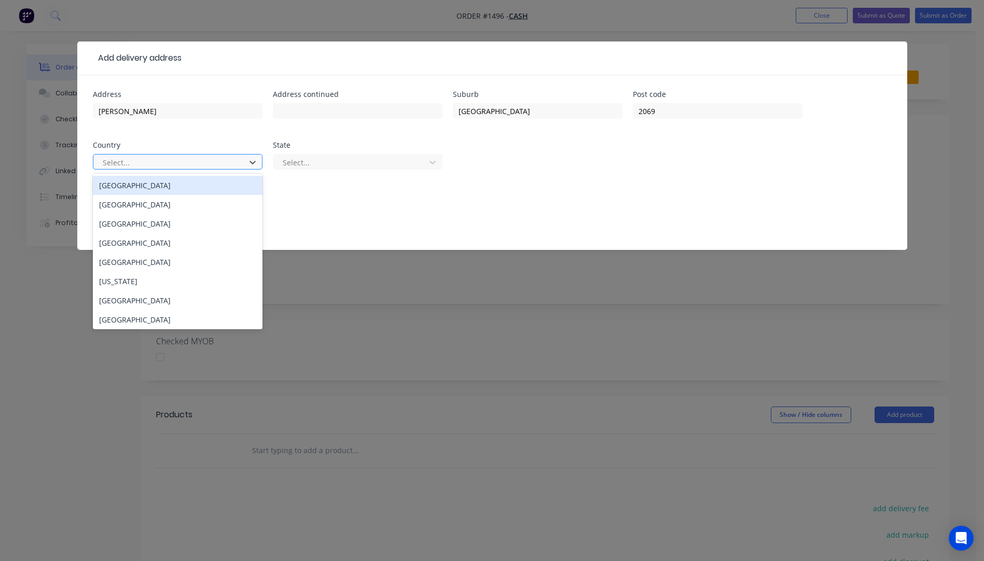
click at [132, 190] on div "Australia" at bounding box center [178, 185] width 170 height 19
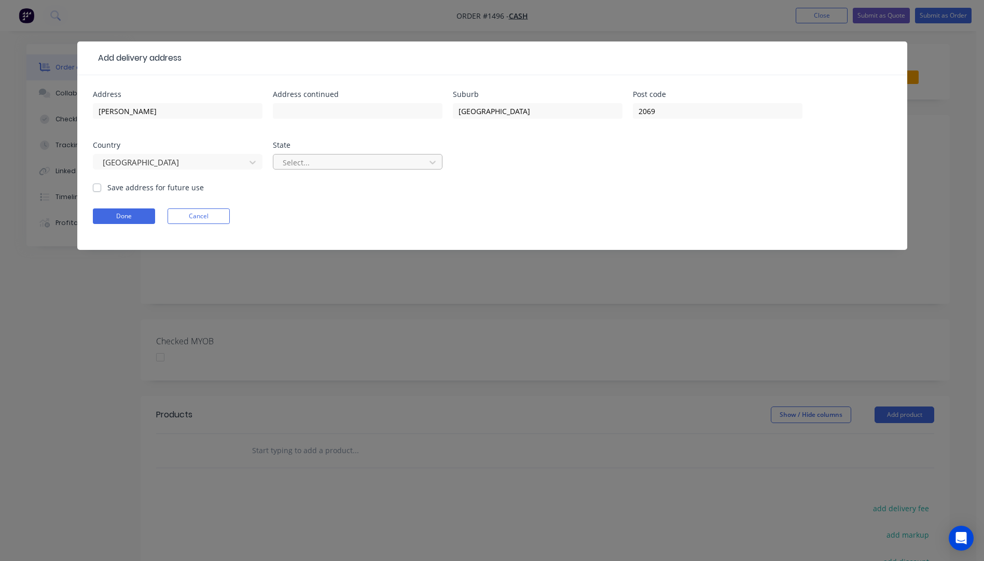
click at [327, 160] on div at bounding box center [351, 162] width 139 height 13
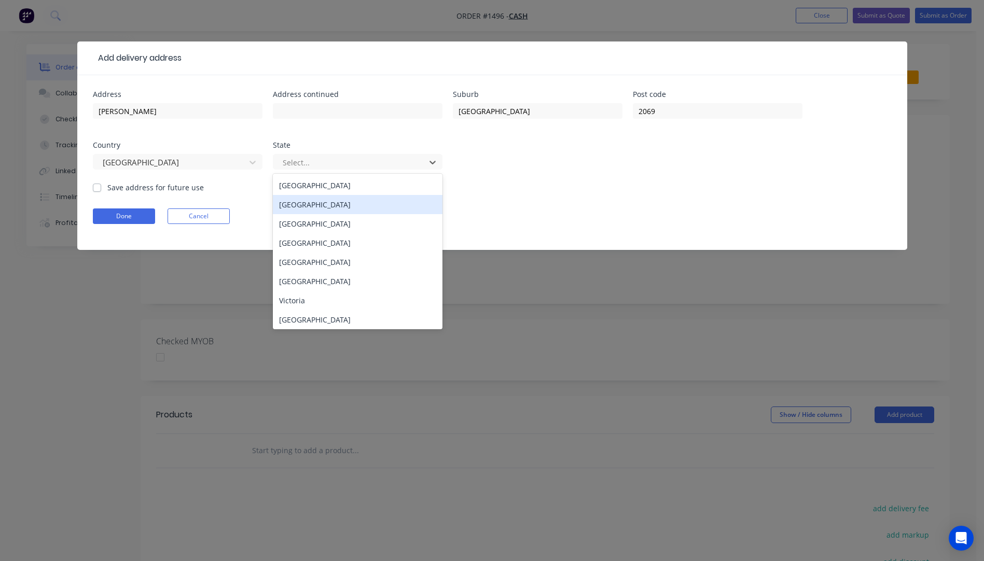
click at [306, 209] on div "New South Wales" at bounding box center [358, 204] width 170 height 19
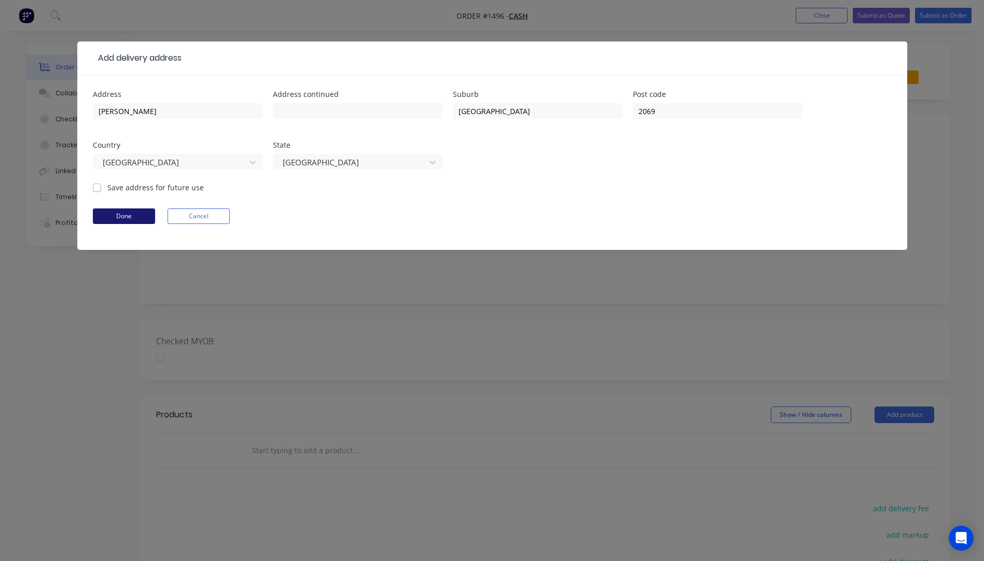
click at [134, 222] on button "Done" at bounding box center [124, 217] width 62 height 16
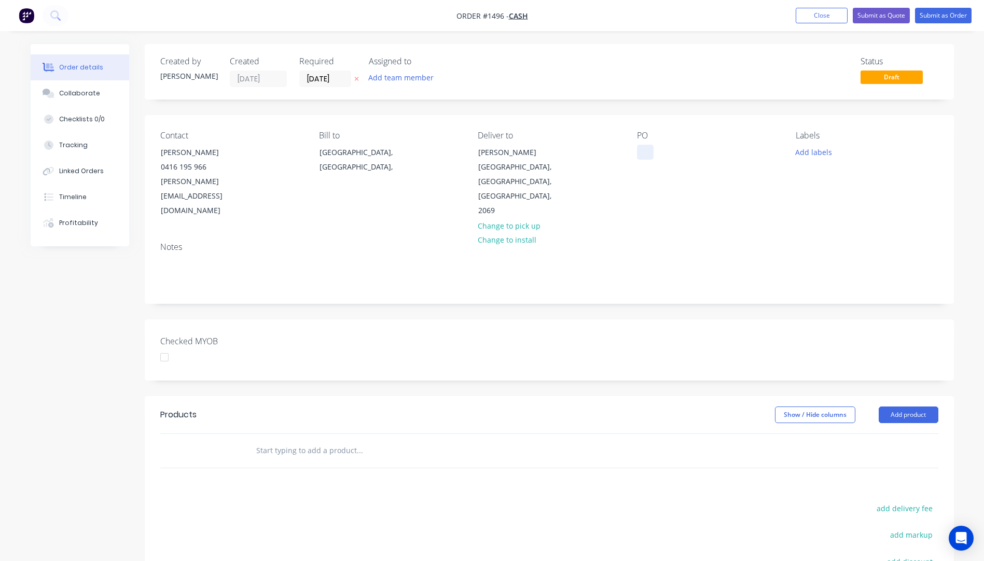
click at [637, 156] on div at bounding box center [645, 152] width 17 height 15
click at [811, 154] on button "Add labels" at bounding box center [814, 152] width 48 height 14
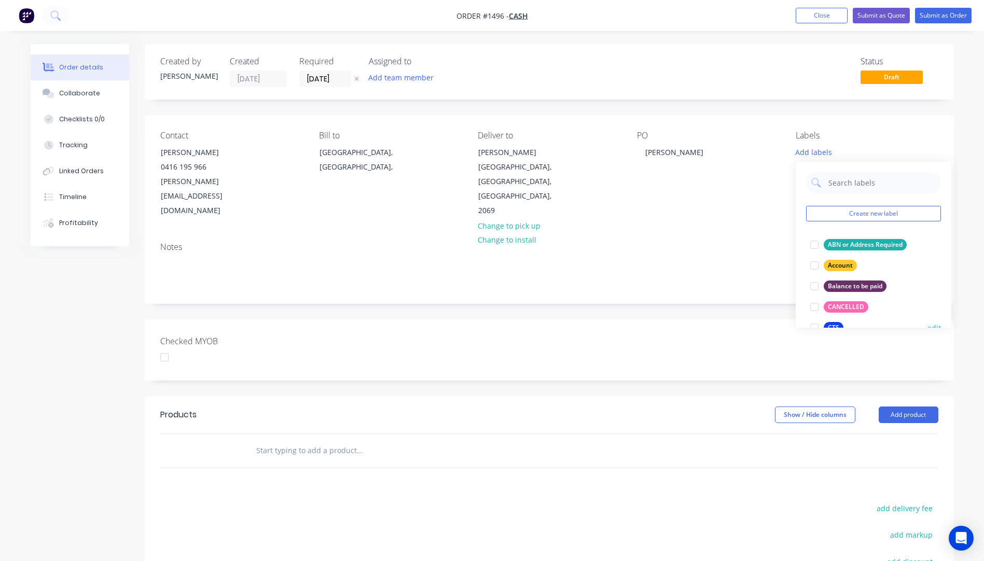
click at [825, 325] on div "CTS" at bounding box center [834, 327] width 20 height 11
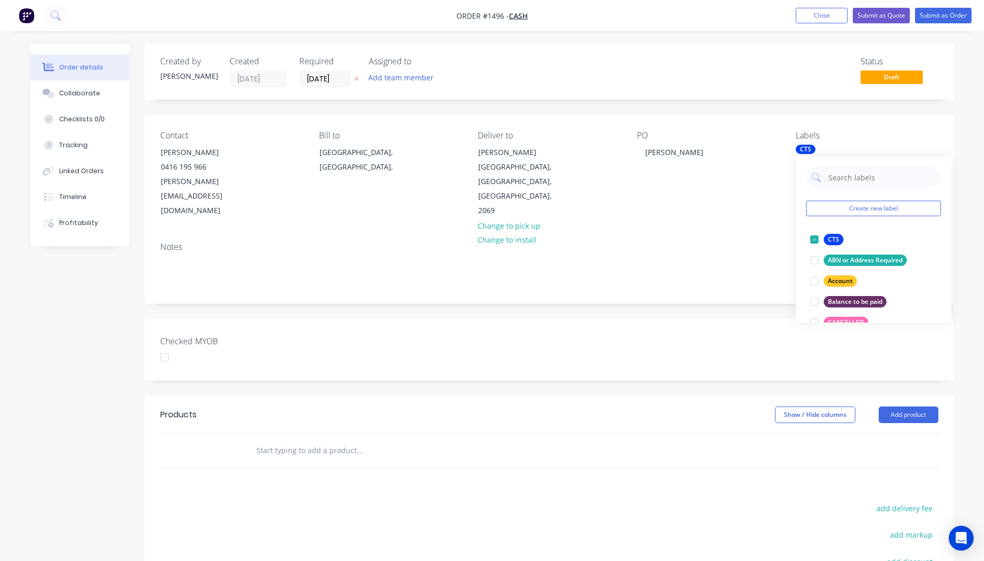
click at [725, 188] on div "PO Michael Witts" at bounding box center [708, 175] width 142 height 88
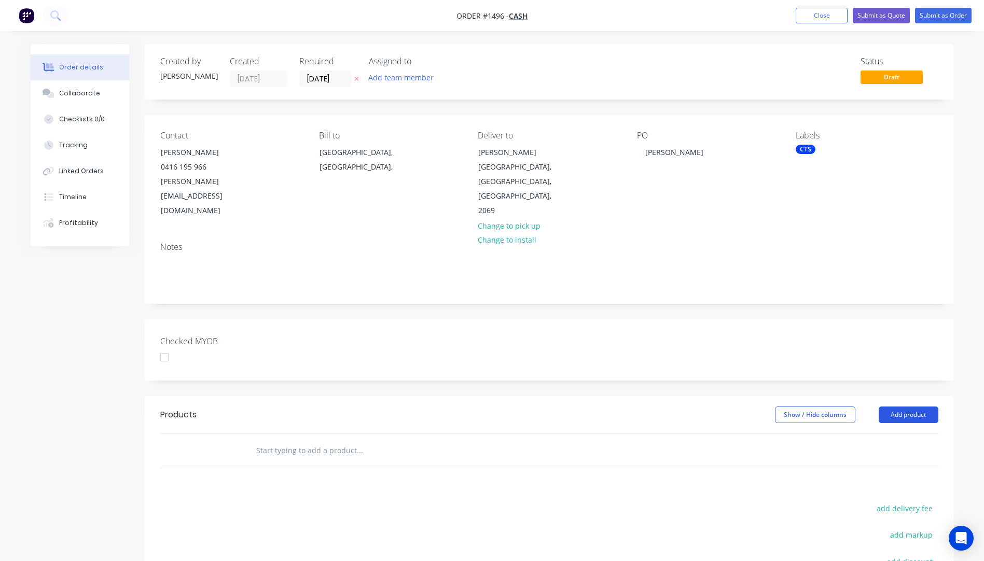
click at [909, 407] on button "Add product" at bounding box center [909, 415] width 60 height 17
click at [888, 434] on div "Product catalogue" at bounding box center [889, 441] width 80 height 15
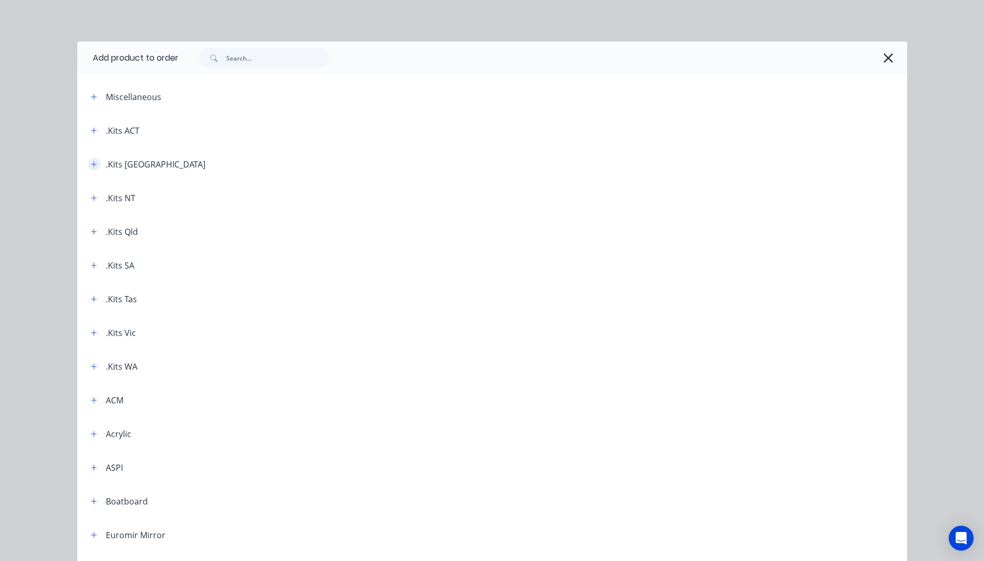
click at [91, 165] on icon "button" at bounding box center [94, 164] width 6 height 7
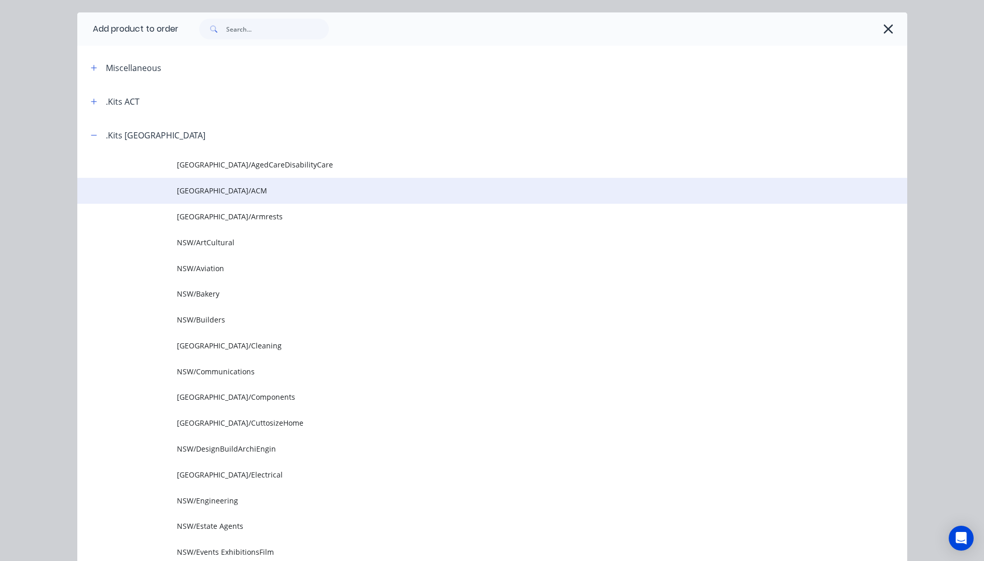
scroll to position [52, 0]
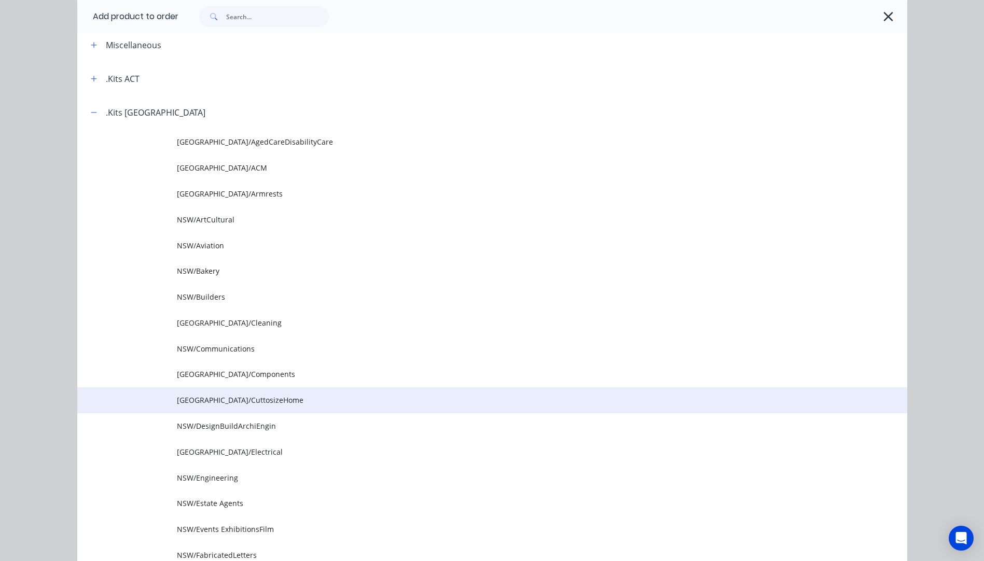
click at [211, 406] on td "NSW/CuttosizeHome" at bounding box center [542, 401] width 730 height 26
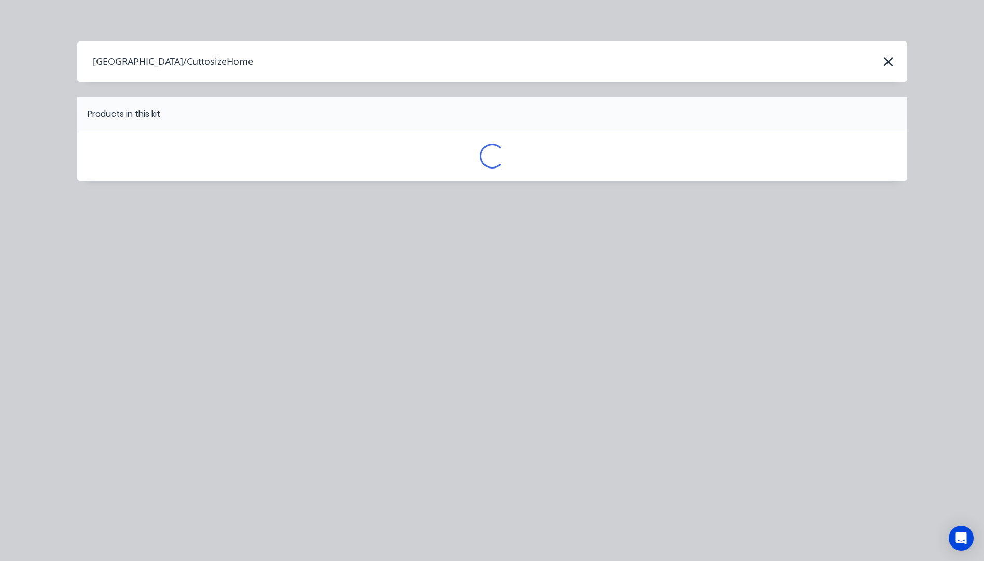
scroll to position [0, 0]
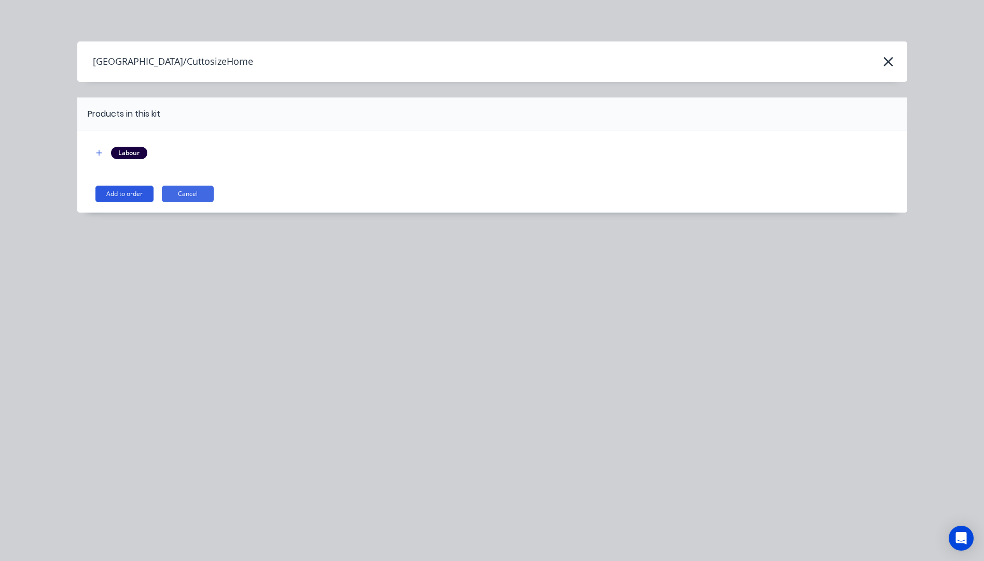
click at [127, 195] on button "Add to order" at bounding box center [124, 194] width 58 height 17
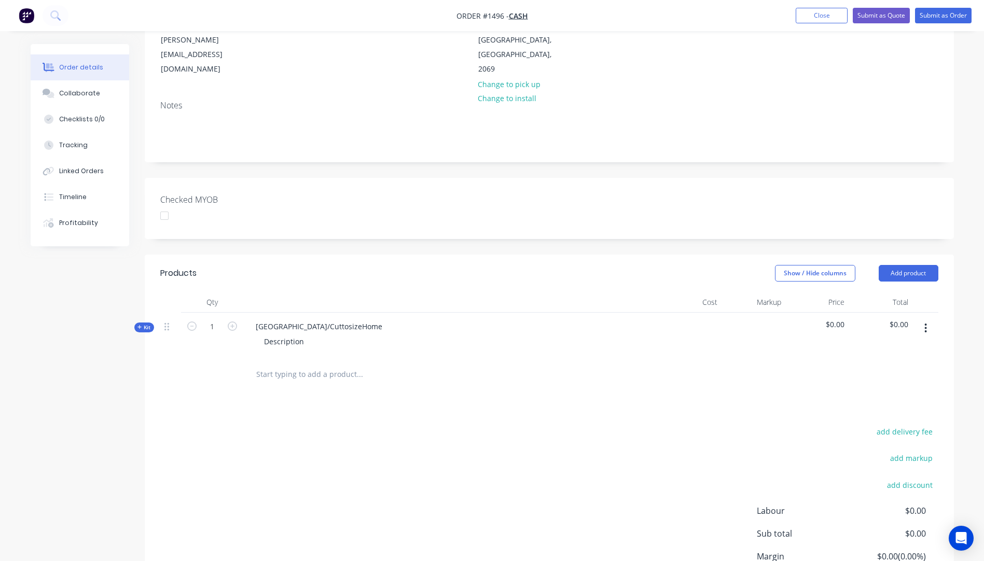
scroll to position [156, 0]
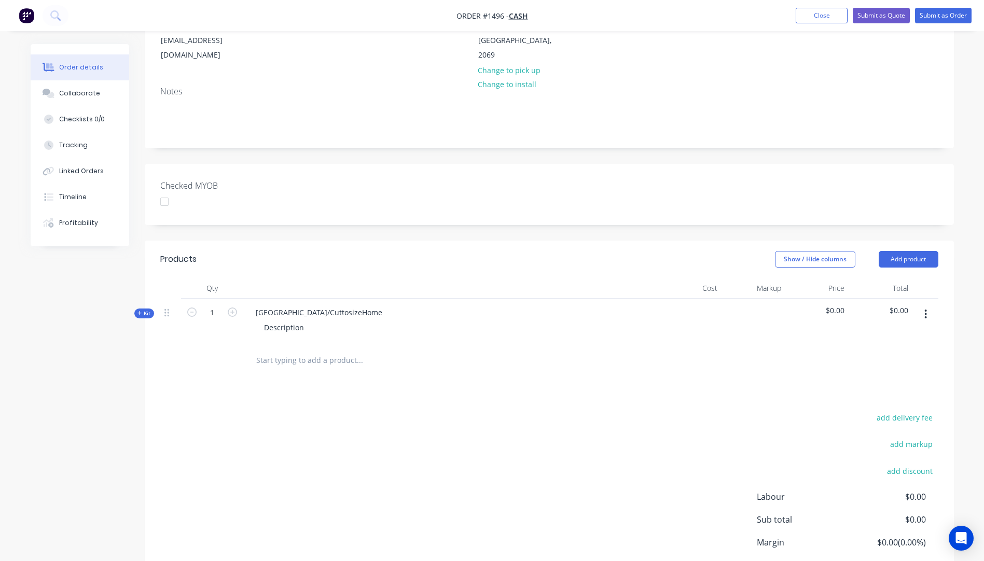
click at [137, 311] on icon at bounding box center [139, 313] width 5 height 5
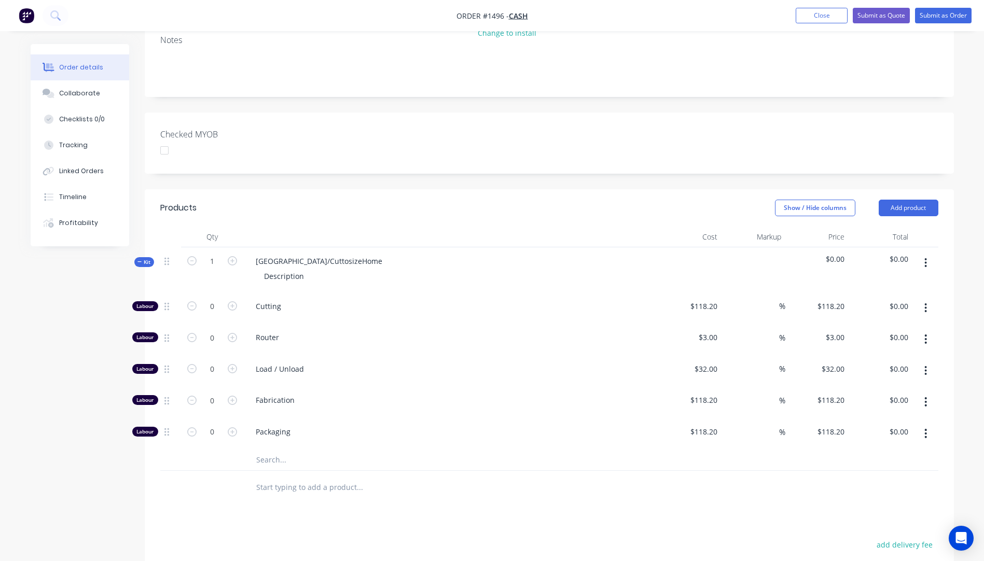
scroll to position [208, 0]
click at [231, 256] on icon "button" at bounding box center [232, 260] width 9 height 9
type input "4"
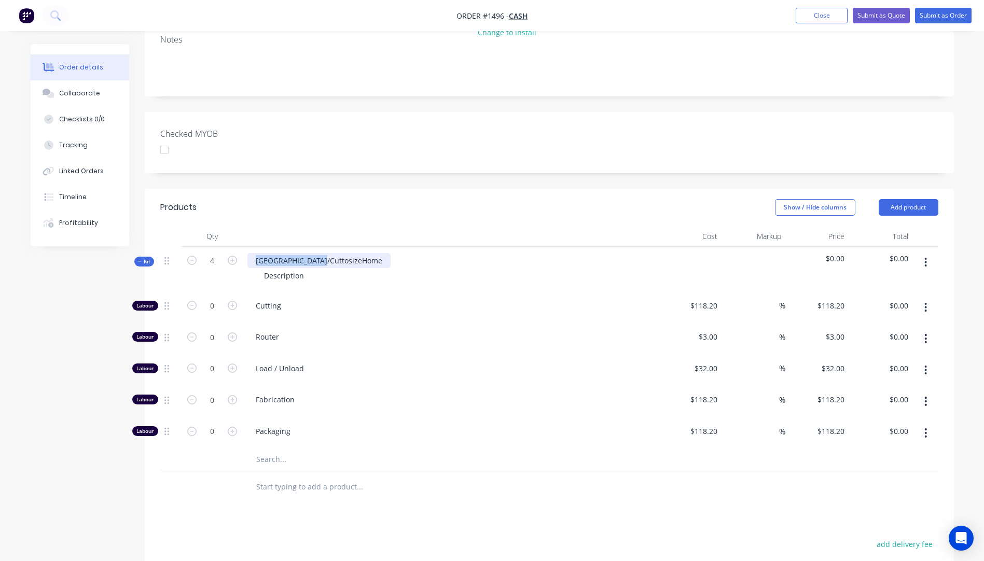
drag, startPoint x: 327, startPoint y: 233, endPoint x: 256, endPoint y: 225, distance: 71.6
click at [256, 253] on div "NSW/CuttosizeHome" at bounding box center [318, 260] width 143 height 15
drag, startPoint x: 306, startPoint y: 249, endPoint x: 259, endPoint y: 246, distance: 46.2
click at [259, 268] on div "Description" at bounding box center [284, 275] width 57 height 15
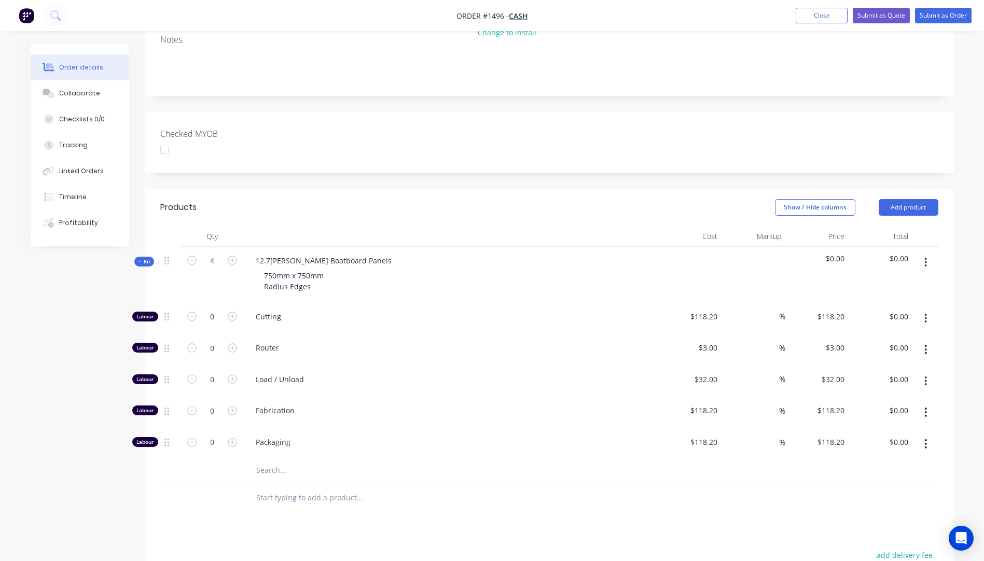
click at [362, 334] on div "Router" at bounding box center [450, 350] width 415 height 32
click at [268, 460] on input "text" at bounding box center [360, 470] width 208 height 21
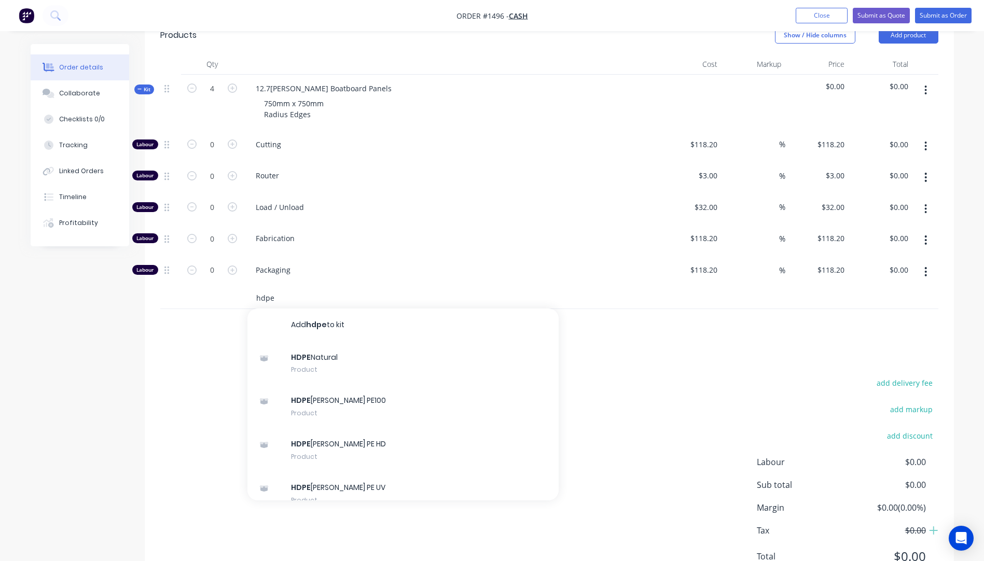
scroll to position [397, 0]
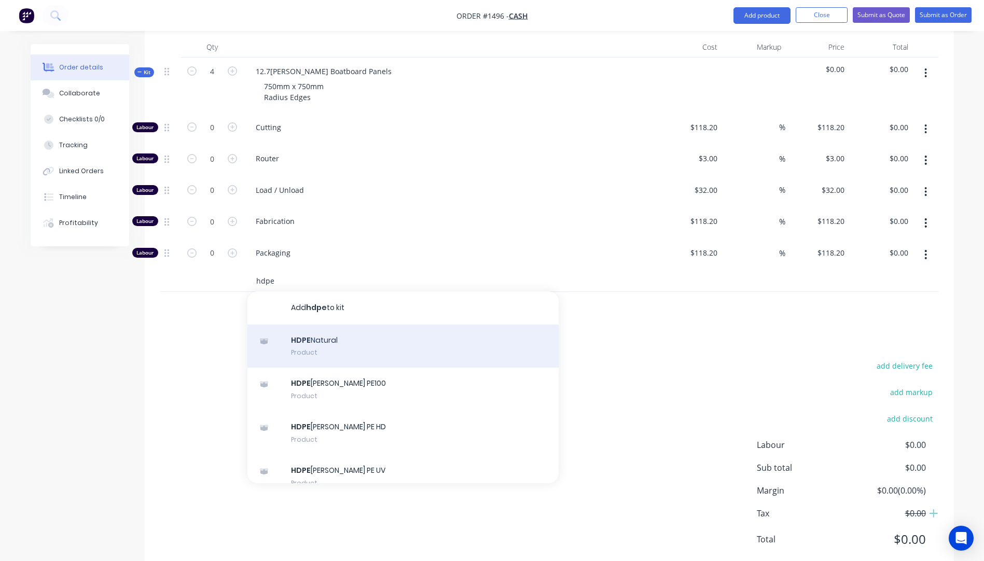
type input "hdpe"
click at [309, 325] on div "HDPE Natural Product" at bounding box center [402, 347] width 311 height 44
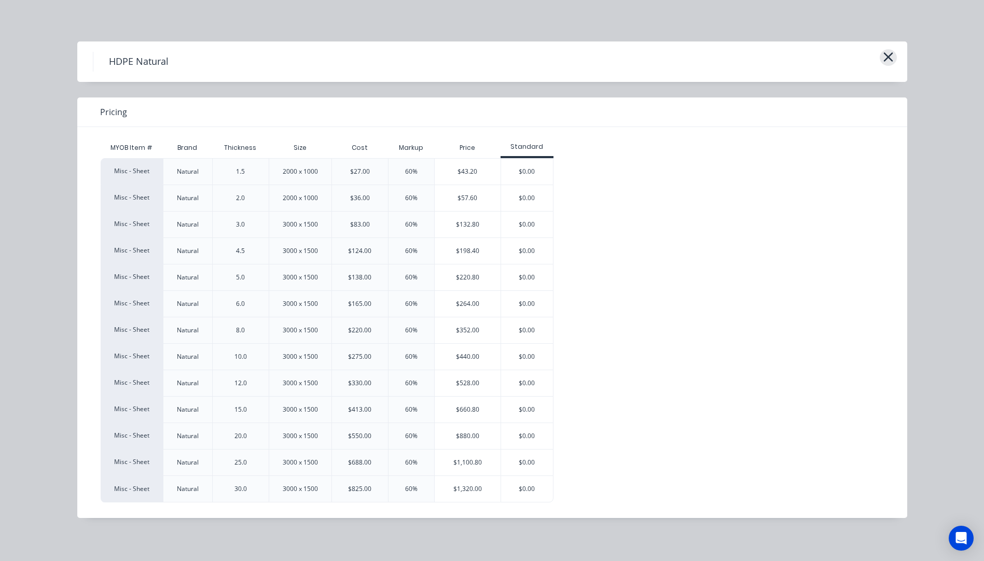
click at [890, 55] on icon "button" at bounding box center [887, 56] width 9 height 9
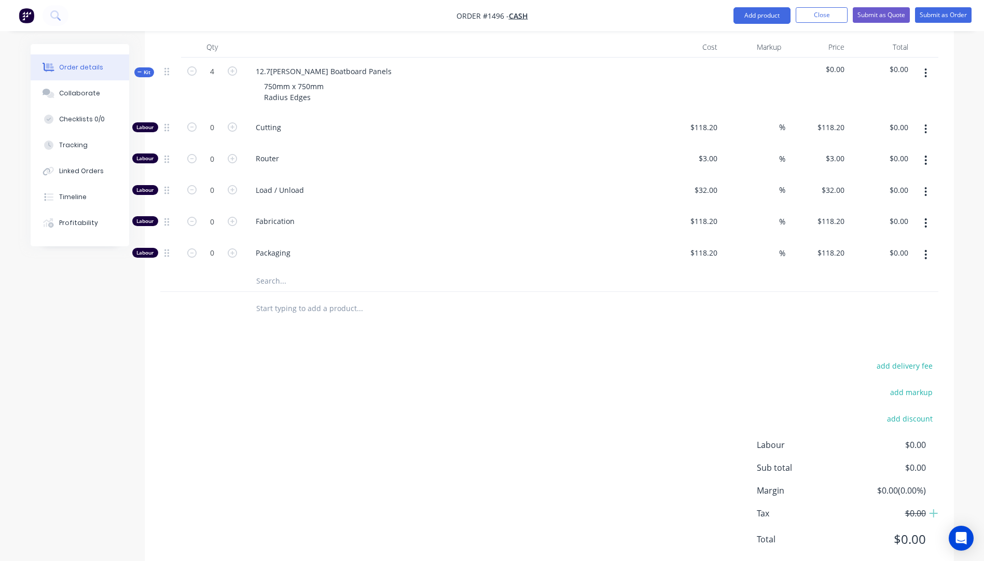
click at [263, 271] on input "text" at bounding box center [360, 281] width 208 height 21
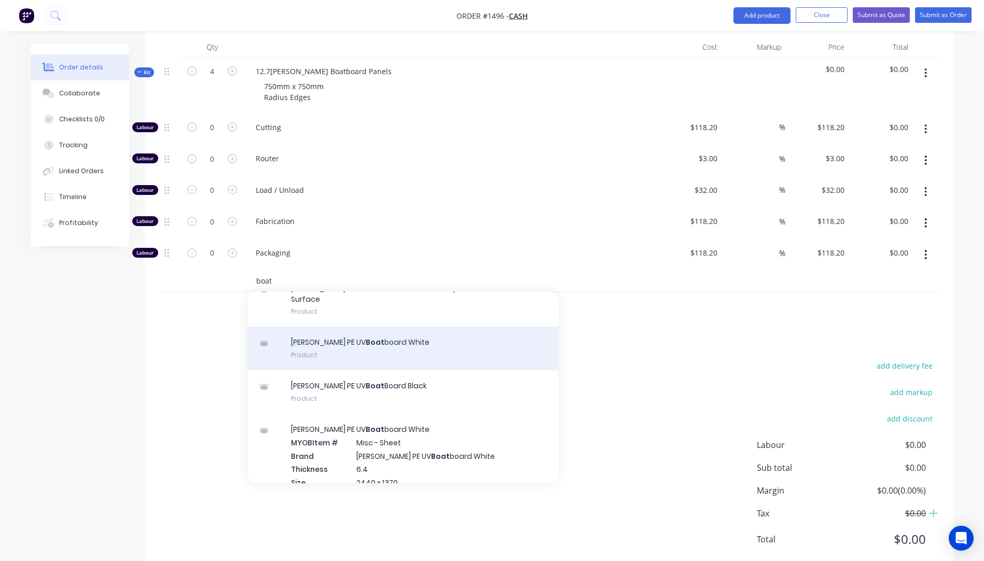
scroll to position [0, 0]
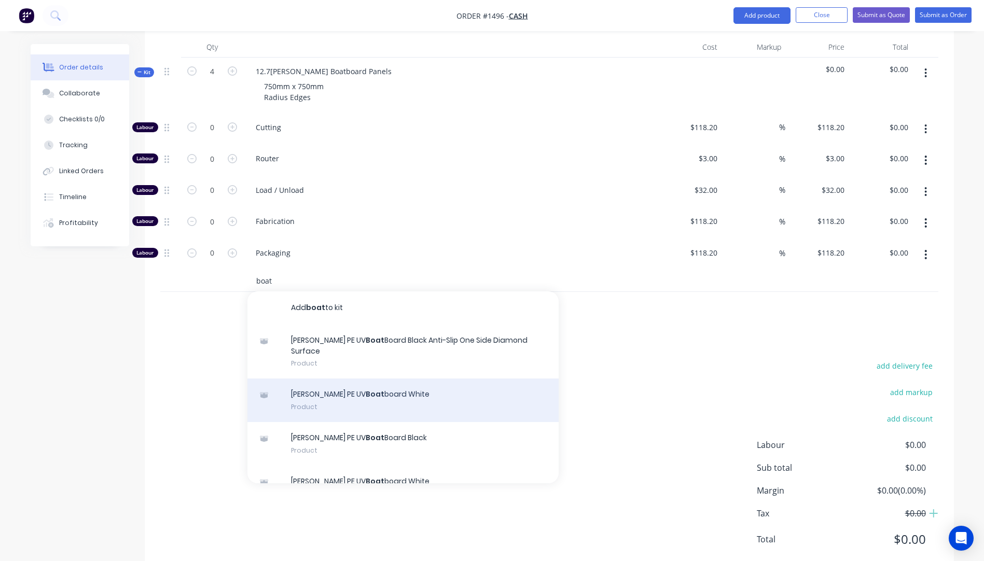
type input "boat"
click at [362, 379] on div "Simona PE UV Boat board White Product" at bounding box center [402, 401] width 311 height 44
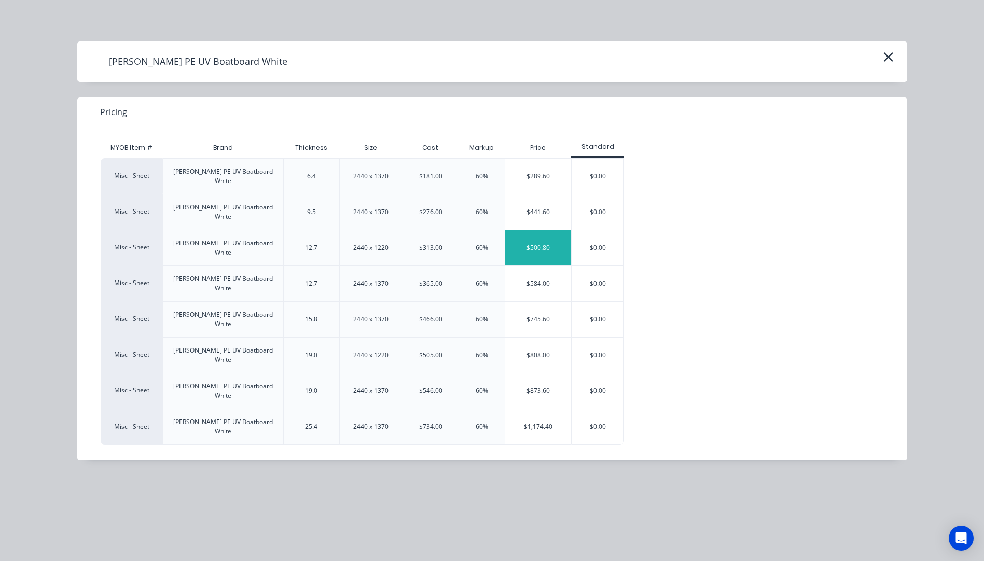
click at [540, 230] on div "$500.80" at bounding box center [538, 247] width 66 height 35
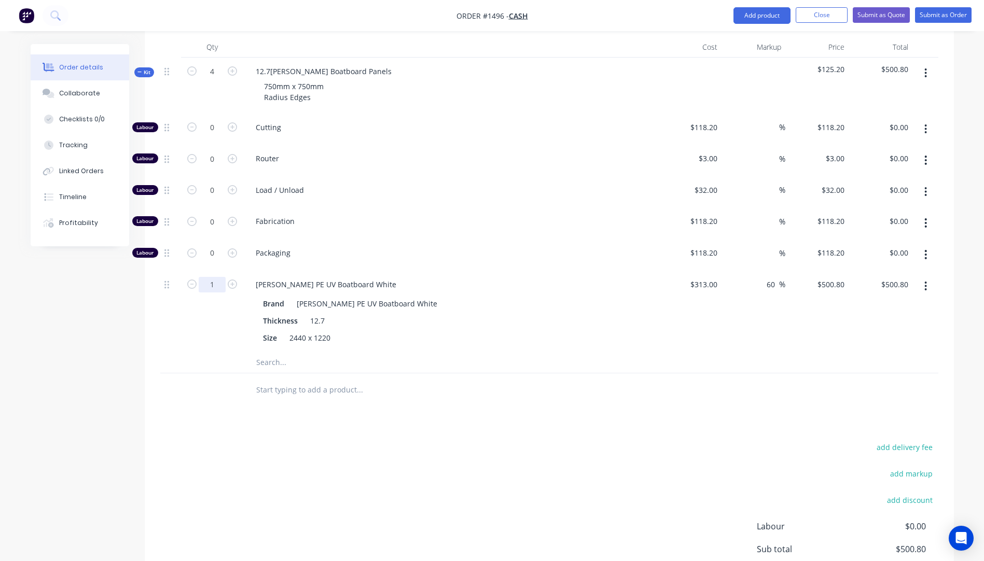
click at [219, 277] on input "1" at bounding box center [212, 285] width 27 height 16
type input "1.35"
type input "$676.08"
click at [435, 330] on div "Size 2440 x 1220" at bounding box center [449, 337] width 380 height 15
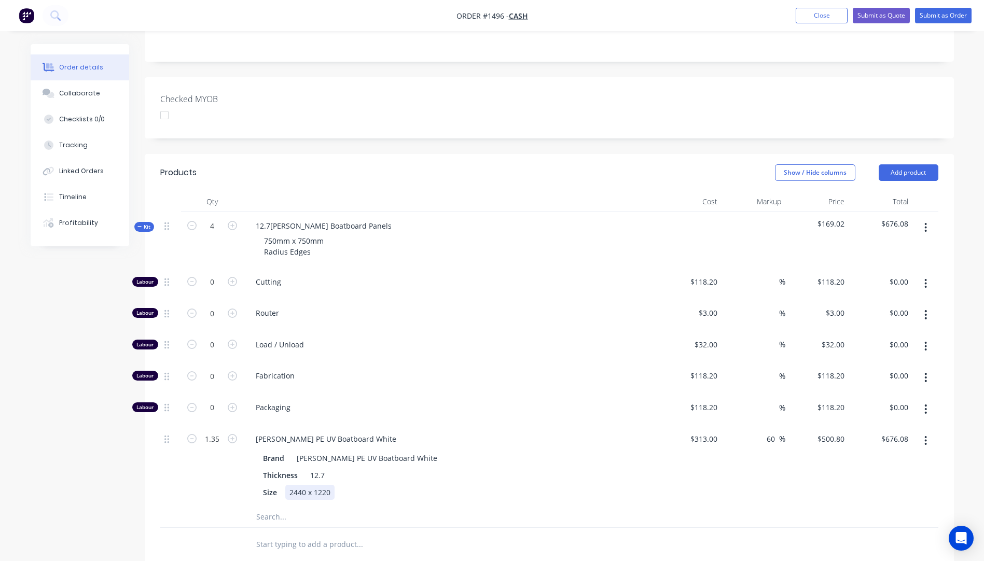
scroll to position [241, 0]
click at [232, 278] on icon "button" at bounding box center [232, 282] width 9 height 9
type input "1"
type input "$118.20"
click at [231, 278] on icon "button" at bounding box center [232, 282] width 9 height 9
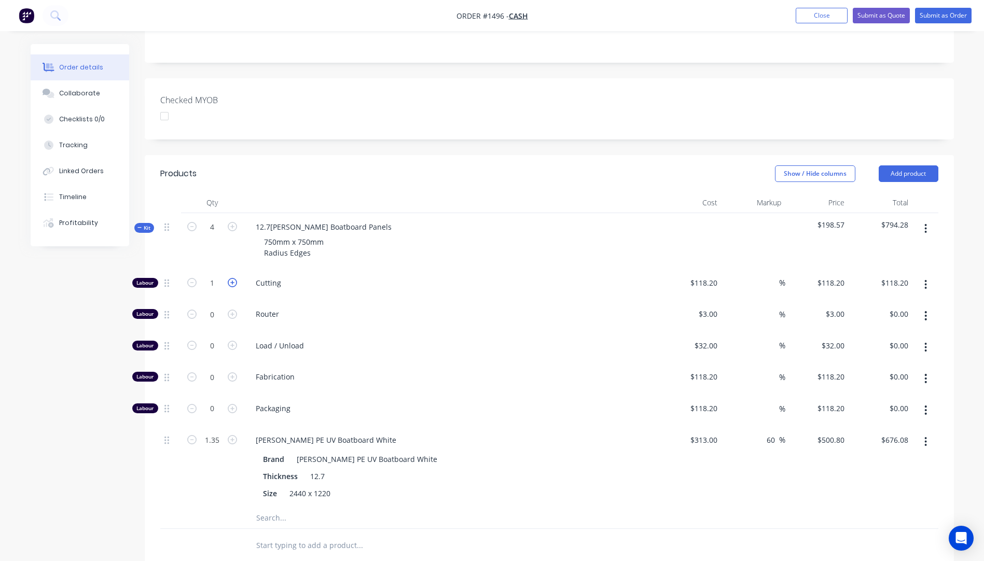
type input "2"
type input "$236.40"
click at [215, 275] on input "2" at bounding box center [212, 283] width 27 height 16
type input "0.35"
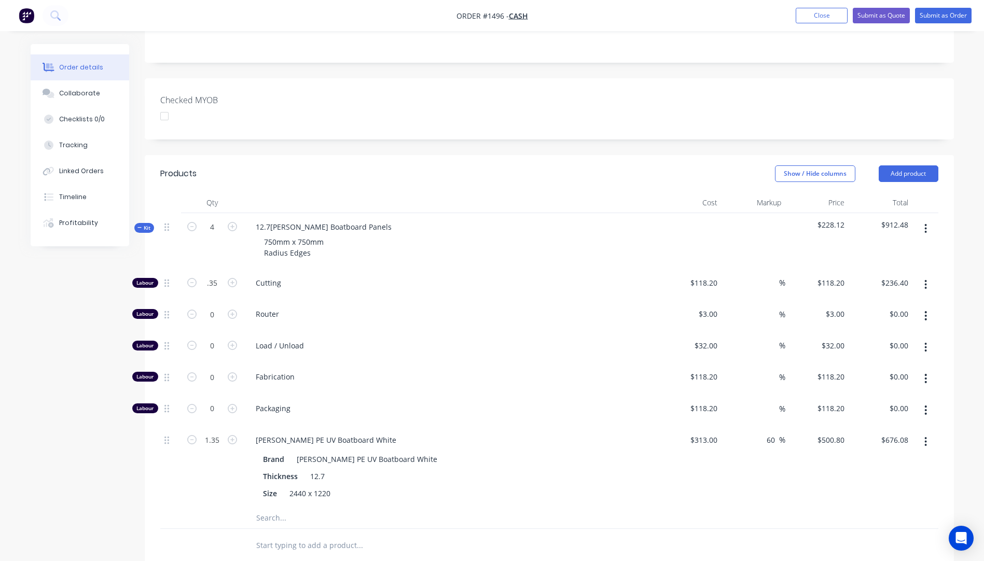
type input "$41.37"
click at [209, 237] on div "4" at bounding box center [212, 241] width 62 height 56
click at [231, 278] on icon "button" at bounding box center [232, 282] width 9 height 9
type input "1.35"
type input "$159.57"
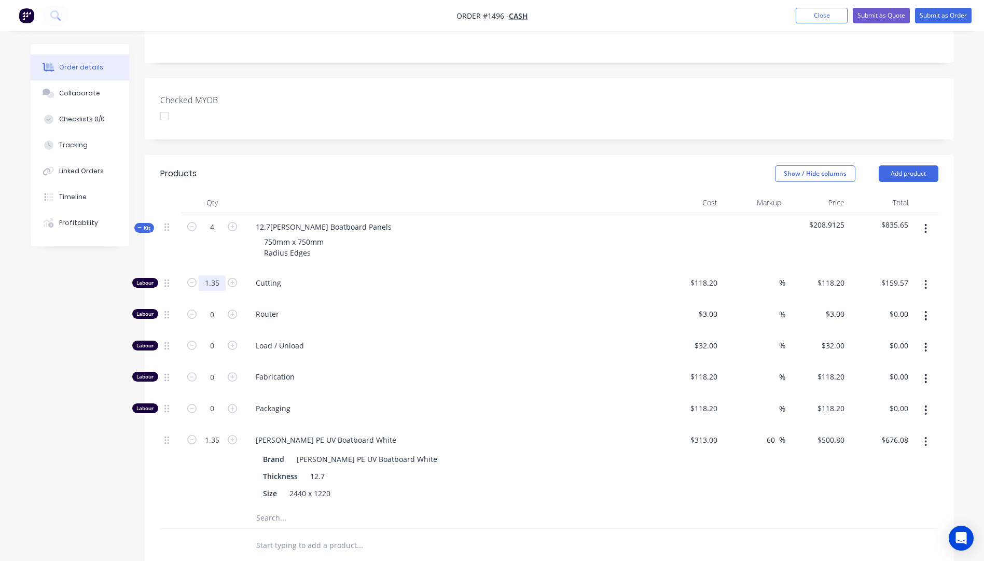
click at [224, 275] on input "1.35" at bounding box center [212, 283] width 27 height 16
type input "0.5"
type input "$59.10"
click at [212, 228] on div "4" at bounding box center [212, 241] width 62 height 56
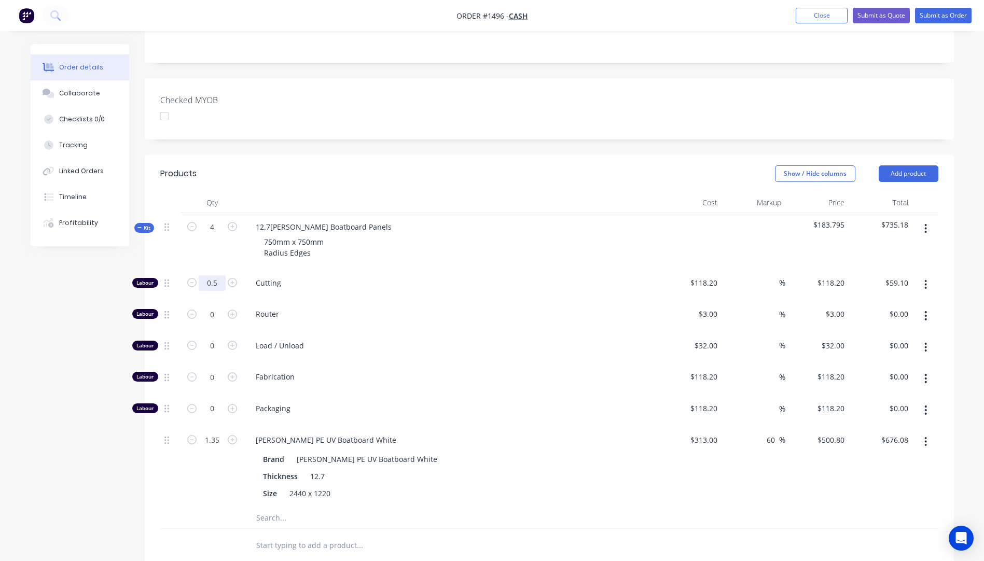
click at [219, 275] on input "0.5" at bounding box center [212, 283] width 27 height 16
type input "0.6"
type input "$70.92"
click at [210, 214] on div "4" at bounding box center [212, 241] width 62 height 56
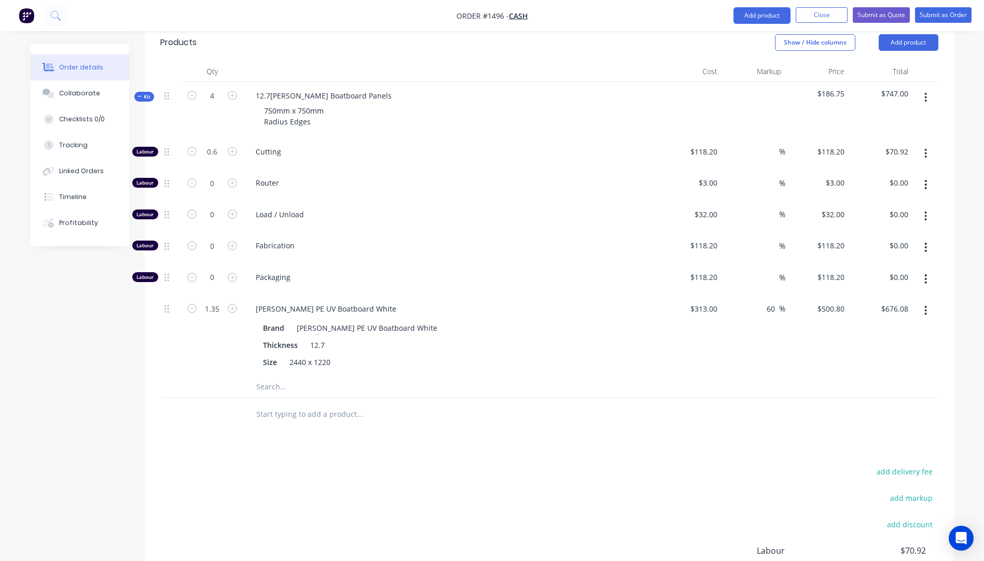
scroll to position [397, 0]
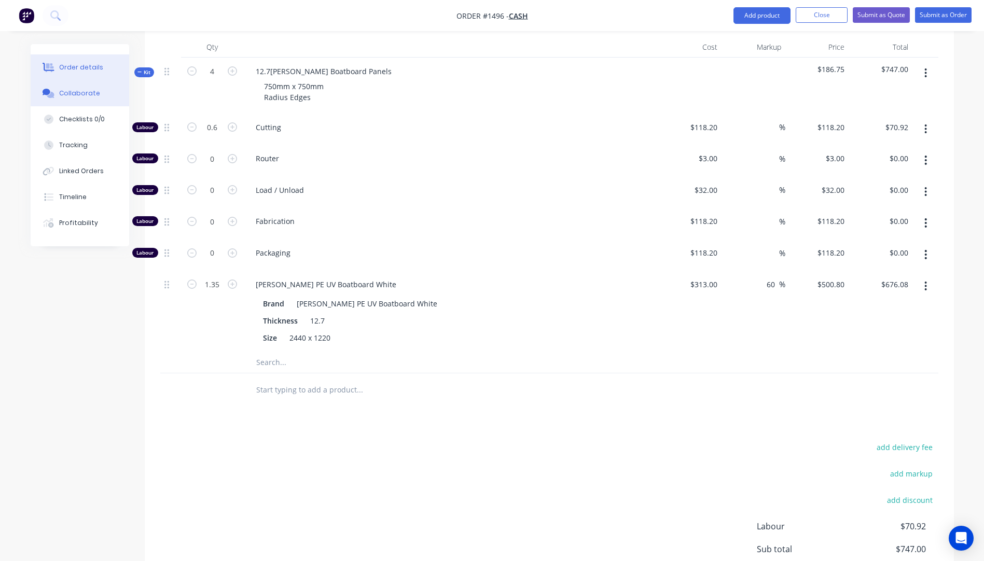
click at [75, 95] on div "Collaborate" at bounding box center [79, 93] width 41 height 9
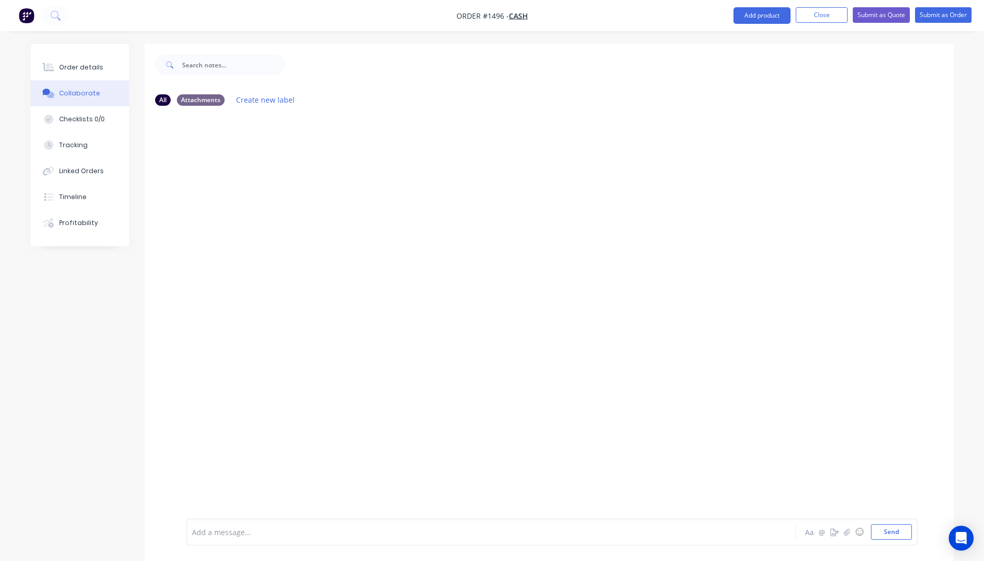
click at [245, 534] on div at bounding box center [462, 532] width 540 height 11
click at [898, 533] on button "Send" at bounding box center [891, 532] width 41 height 16
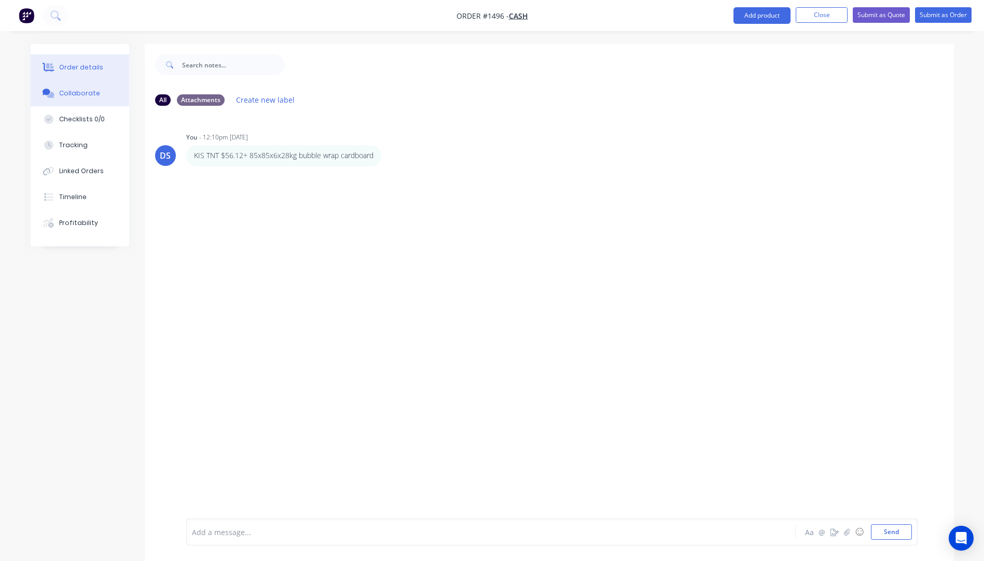
click at [82, 65] on div "Order details" at bounding box center [81, 67] width 44 height 9
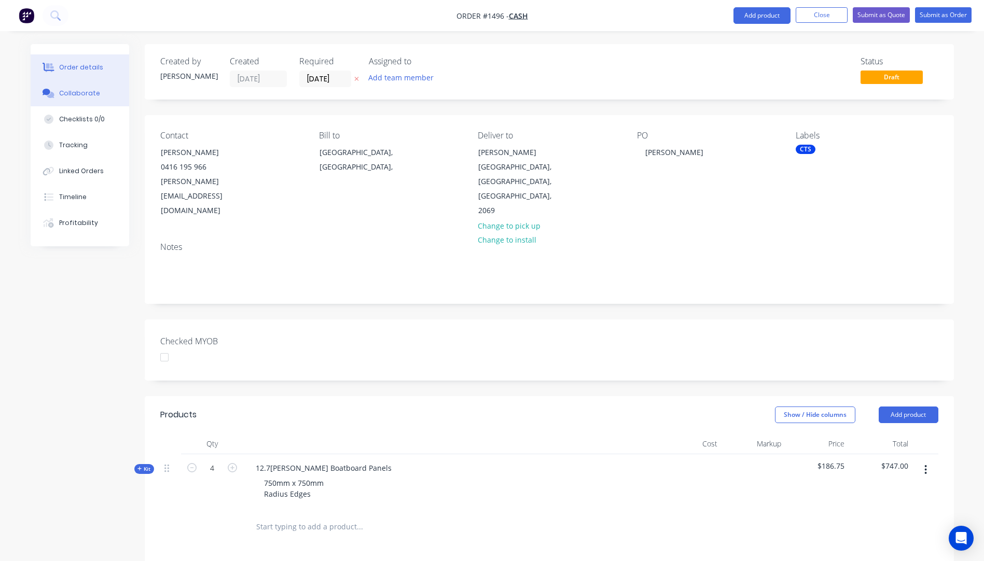
click at [65, 87] on button "Collaborate" at bounding box center [80, 93] width 99 height 26
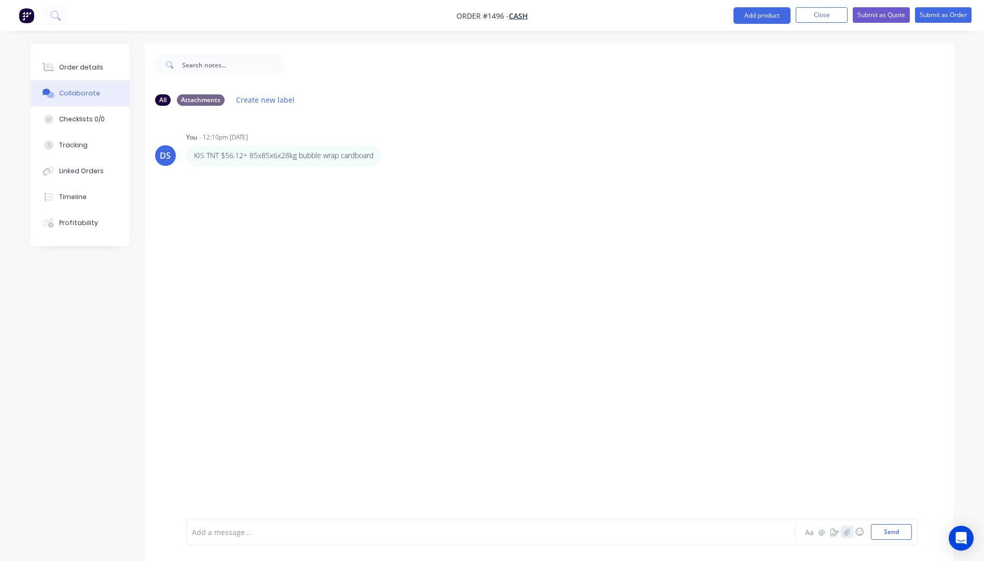
click at [849, 530] on icon "button" at bounding box center [847, 532] width 6 height 7
click at [896, 535] on button "Send" at bounding box center [891, 532] width 41 height 16
click at [84, 65] on div "Order details" at bounding box center [81, 67] width 44 height 9
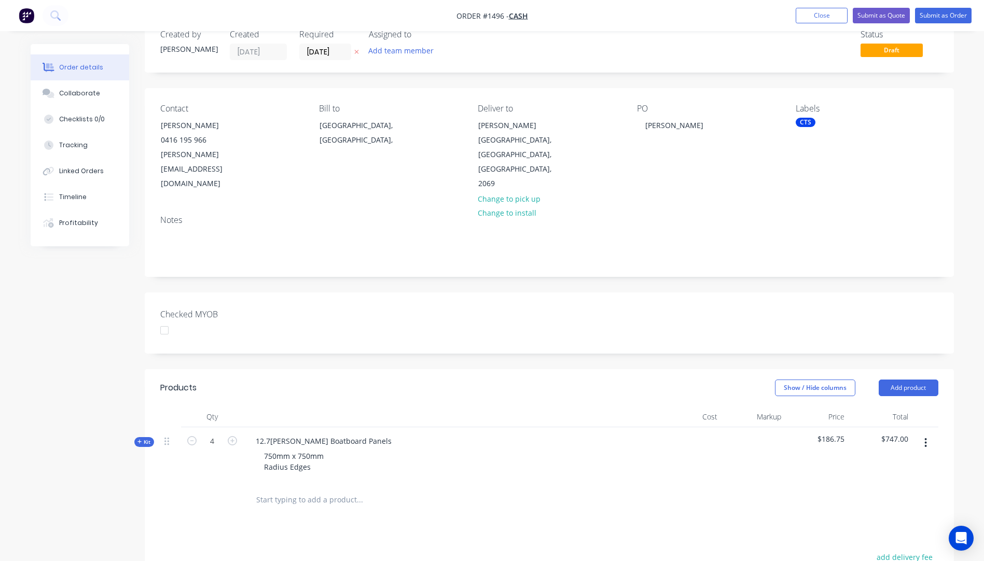
scroll to position [52, 0]
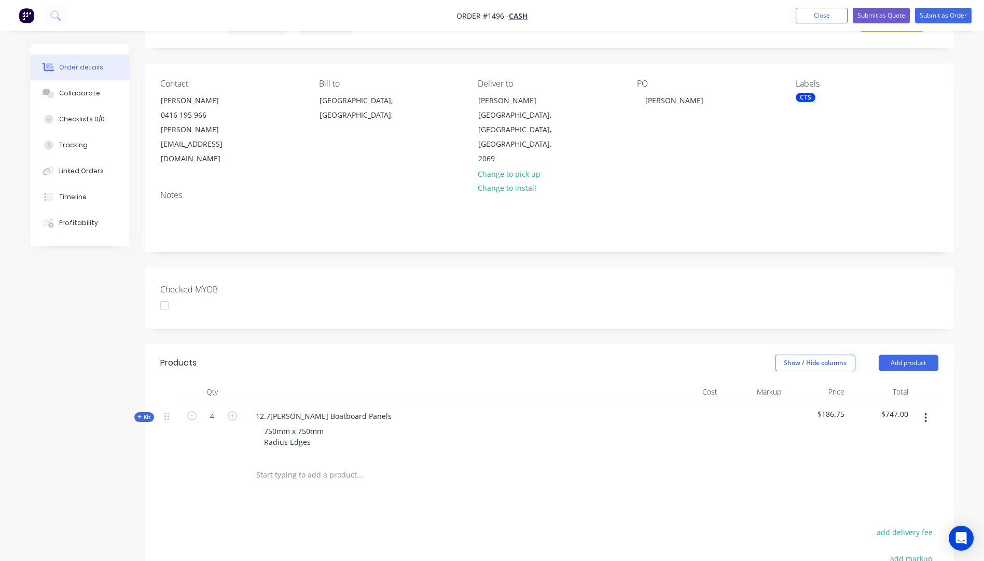
click at [140, 415] on icon at bounding box center [139, 417] width 5 height 5
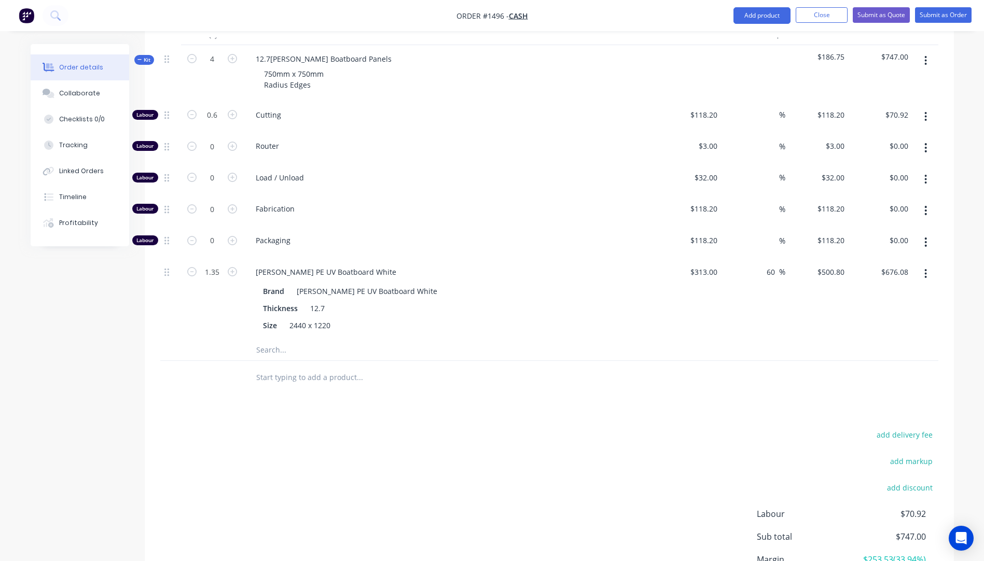
scroll to position [415, 0]
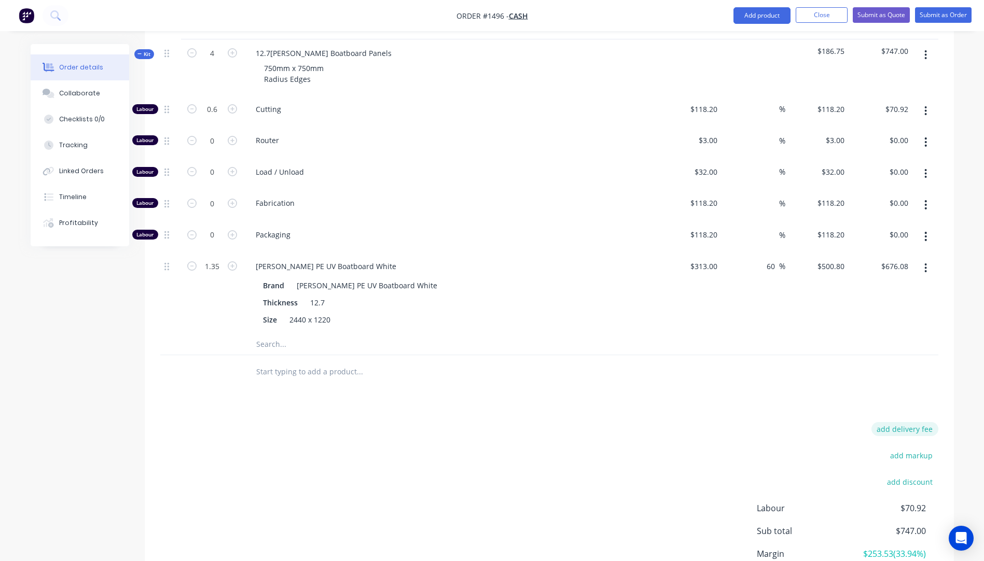
click at [909, 422] on button "add delivery fee" at bounding box center [905, 429] width 67 height 14
type input "75"
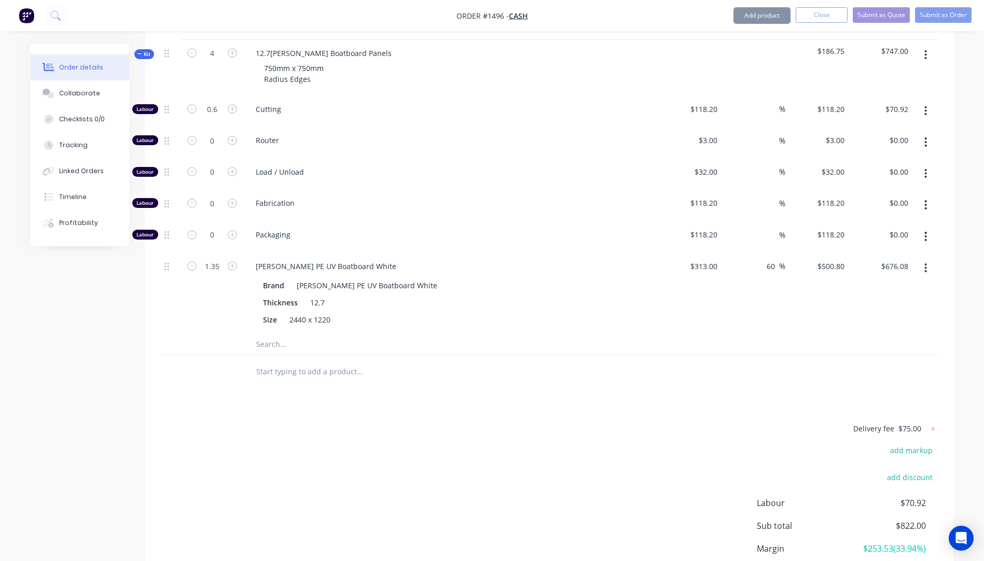
click at [684, 482] on div "Delivery fee $75.00 add markup add discount Labour $70.92 Sub total $822.00 Mar…" at bounding box center [549, 519] width 778 height 195
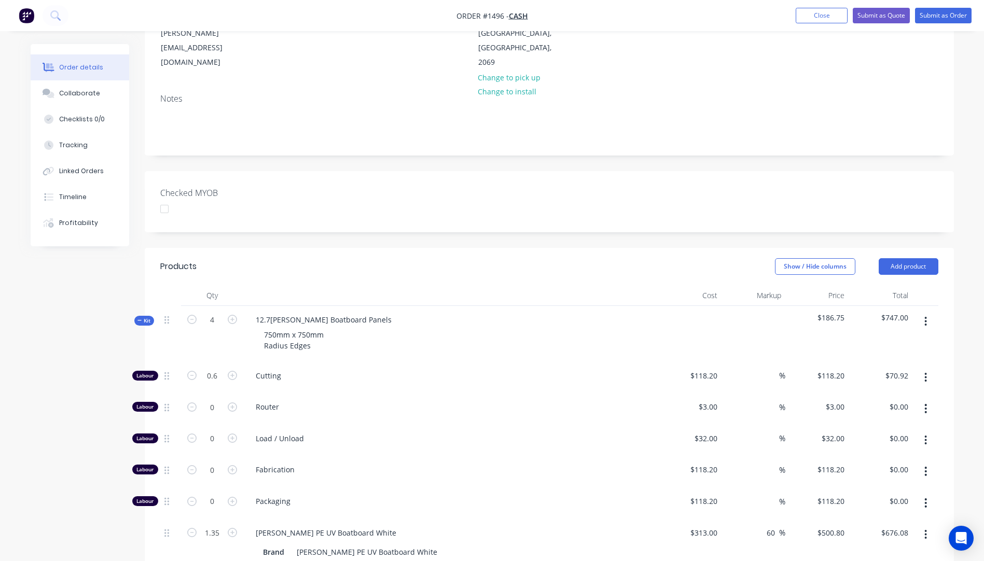
scroll to position [156, 0]
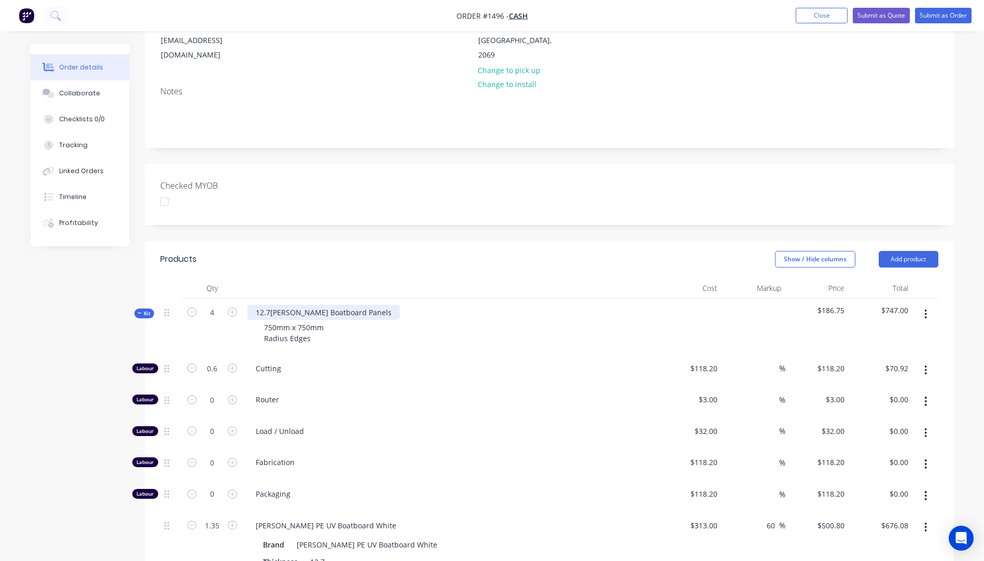
click at [287, 305] on div "12.7mm White Boatboard Panels" at bounding box center [323, 312] width 153 height 15
click at [459, 386] on div "Router" at bounding box center [450, 402] width 415 height 32
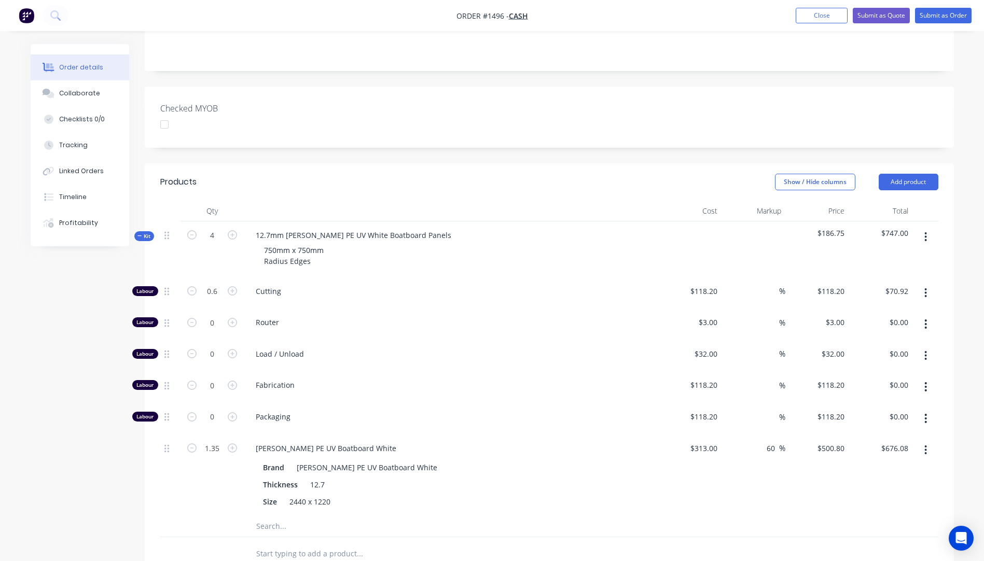
scroll to position [208, 0]
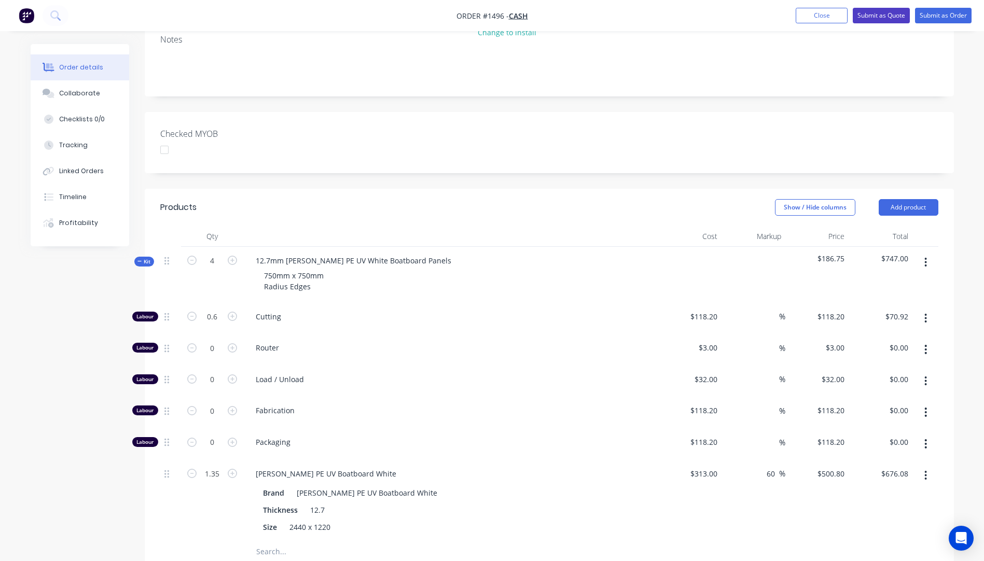
click at [876, 15] on button "Submit as Quote" at bounding box center [881, 16] width 57 height 16
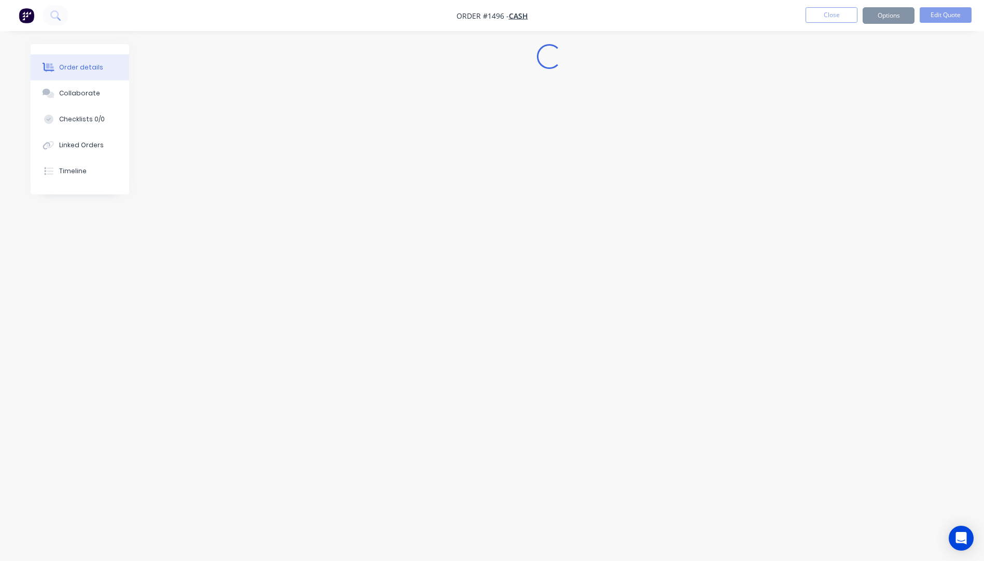
scroll to position [0, 0]
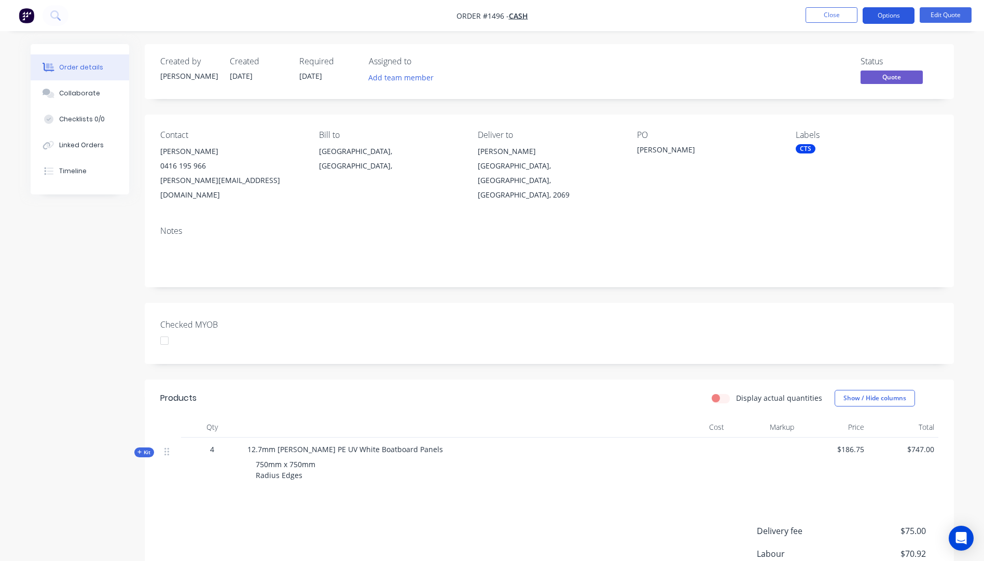
click at [884, 17] on button "Options" at bounding box center [889, 15] width 52 height 17
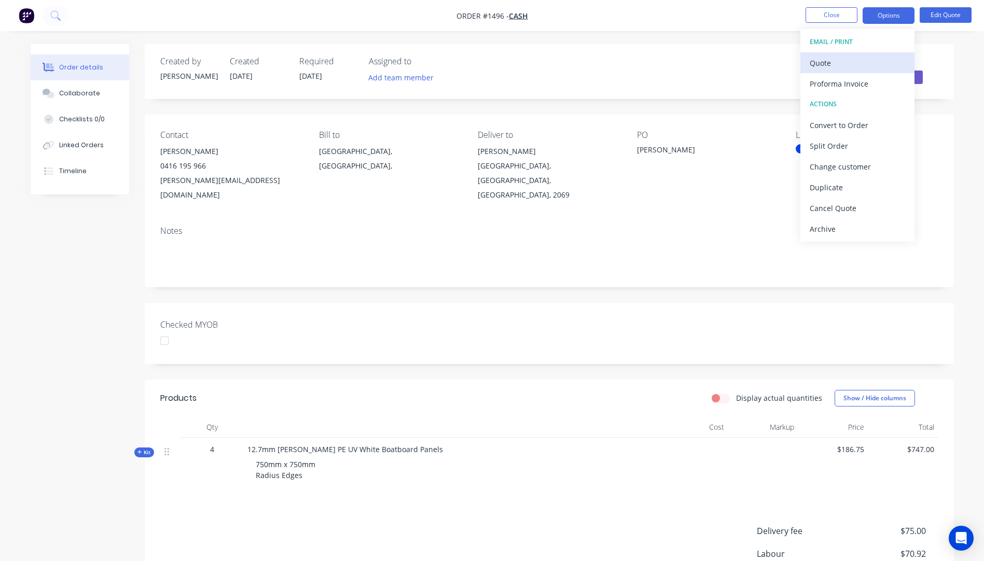
click at [834, 66] on div "Quote" at bounding box center [857, 63] width 95 height 15
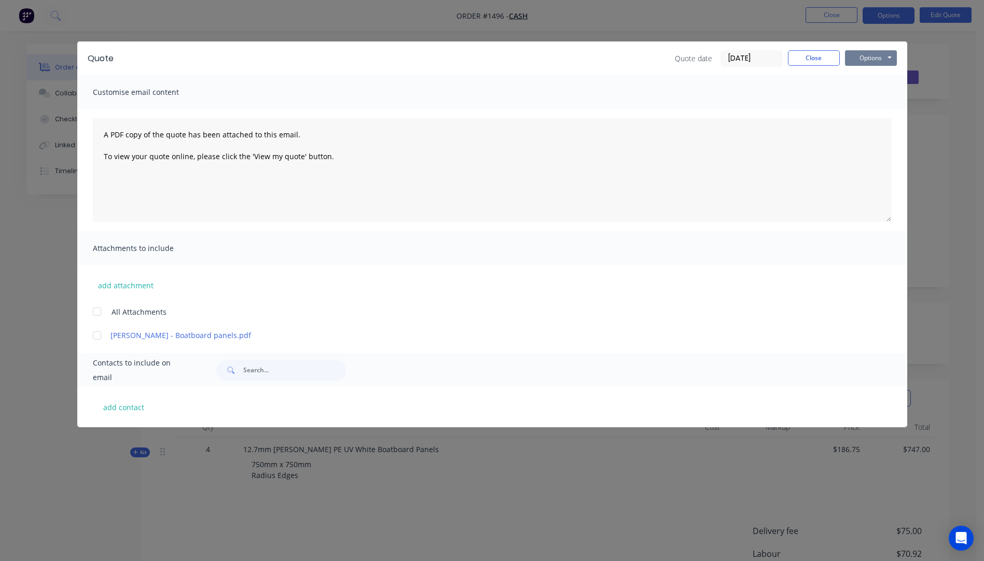
click at [862, 62] on button "Options" at bounding box center [871, 58] width 52 height 16
click at [869, 75] on button "Preview" at bounding box center [878, 76] width 66 height 17
click at [99, 338] on div at bounding box center [97, 335] width 21 height 21
click at [124, 288] on button "add attachment" at bounding box center [126, 286] width 66 height 16
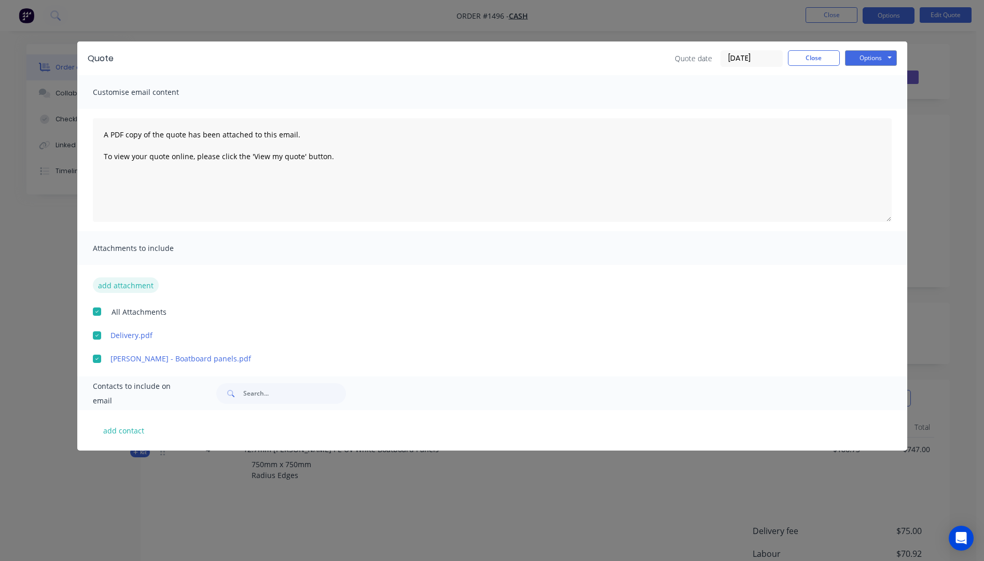
click at [121, 286] on button "add attachment" at bounding box center [126, 286] width 66 height 16
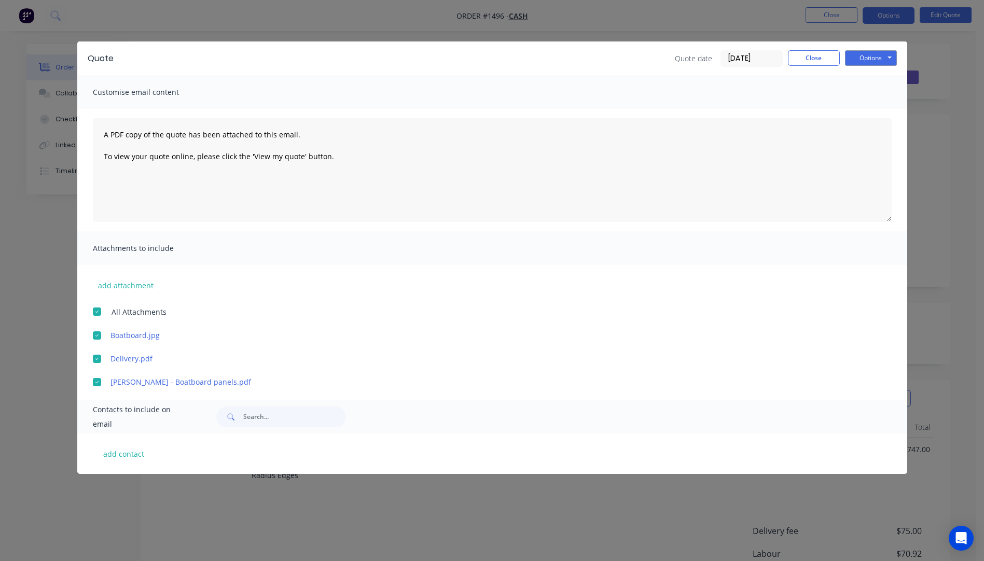
click at [98, 385] on div at bounding box center [97, 382] width 21 height 21
click at [124, 457] on button "add contact" at bounding box center [124, 454] width 62 height 16
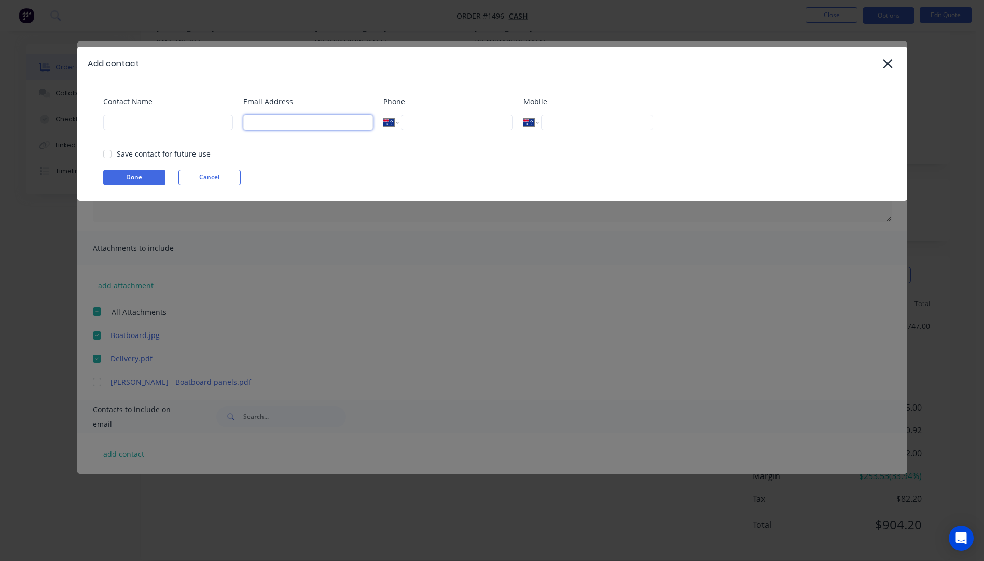
click at [284, 124] on input at bounding box center [308, 123] width 130 height 16
click at [135, 125] on input at bounding box center [168, 123] width 130 height 16
click at [139, 128] on input at bounding box center [168, 123] width 130 height 16
click at [149, 184] on button "Done" at bounding box center [134, 178] width 62 height 16
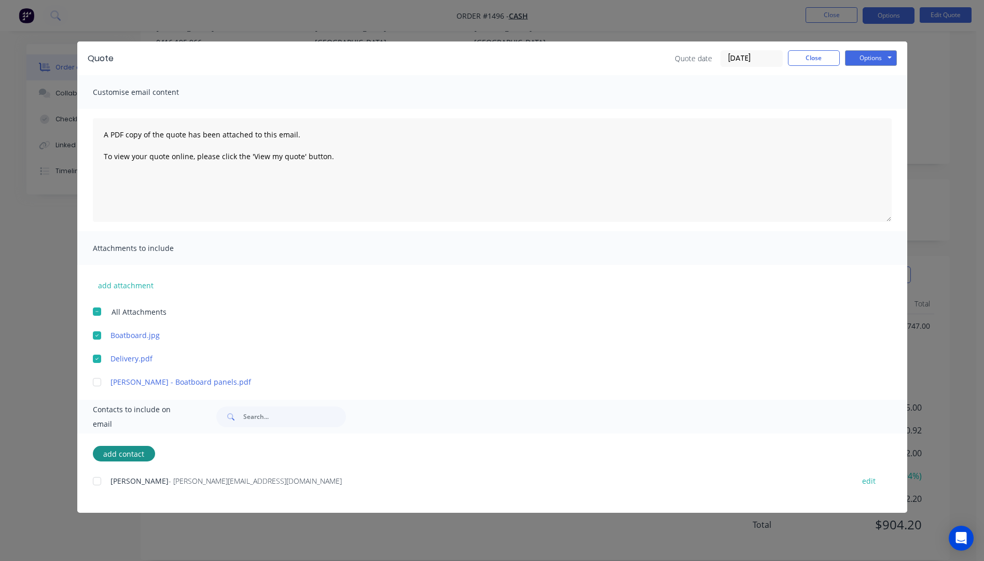
click at [99, 484] on div at bounding box center [97, 481] width 21 height 21
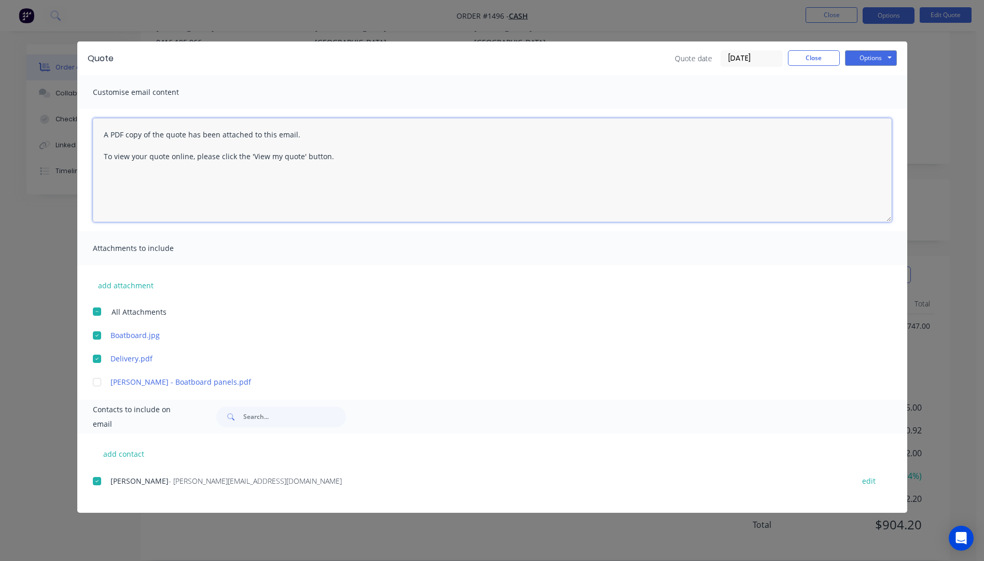
paste textarea "Hi, Please contact us if you have any questions. Regards, Darren sales@allstarp…"
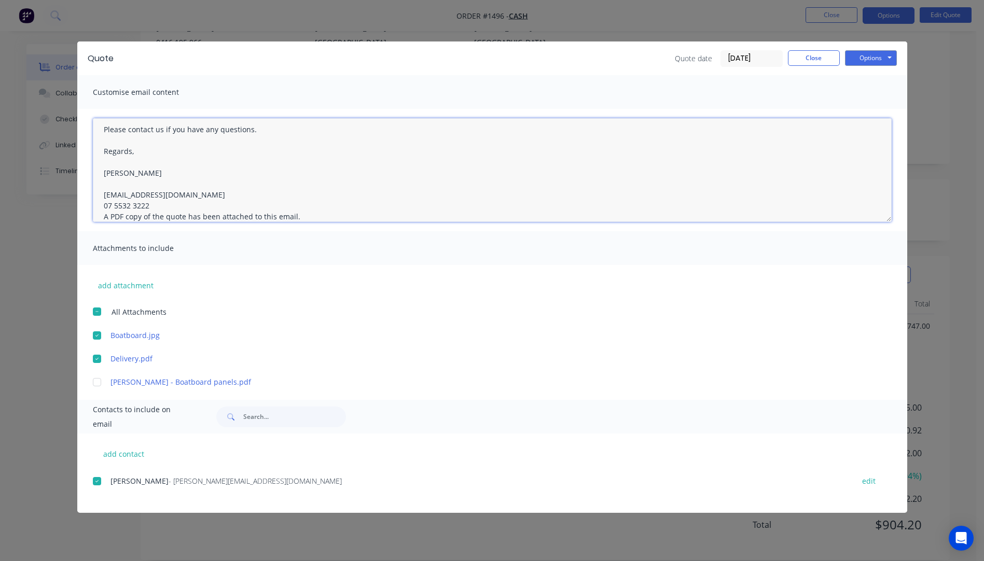
click at [151, 206] on textarea "Hi, Please contact us if you have any questions. Regards, Darren sales@allstarp…" at bounding box center [492, 170] width 799 height 104
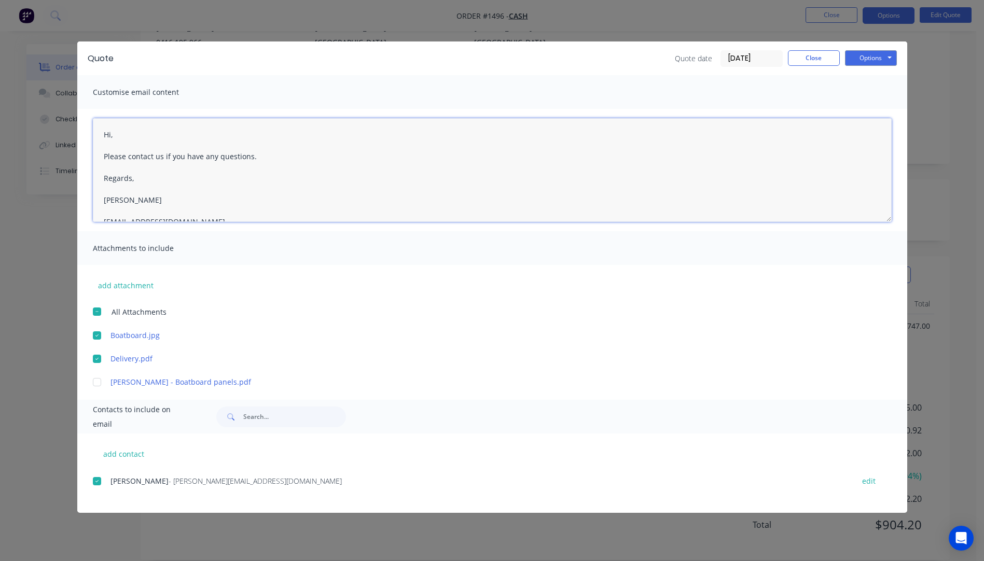
click at [115, 136] on textarea "Hi, Please contact us if you have any questions. Regards, Darren sales@allstarp…" at bounding box center [492, 170] width 799 height 104
click at [149, 136] on textarea "Hi Michael, Please contact us if you have any questions. Regards, Darren sales@…" at bounding box center [492, 170] width 799 height 104
click at [336, 178] on textarea "Hi Michael, Please see attached quote. The HDPE boatboard is textured on both s…" at bounding box center [492, 170] width 799 height 104
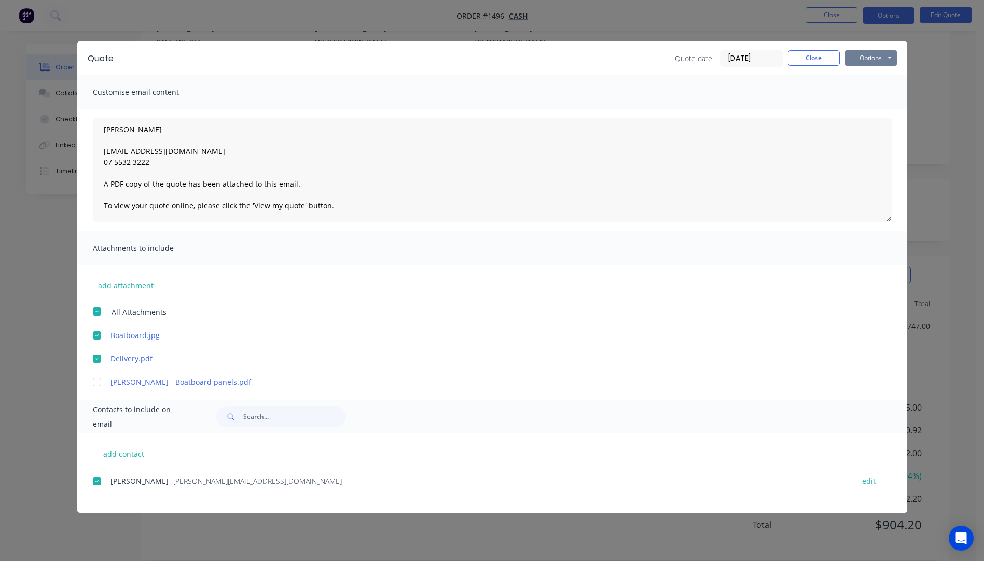
click at [871, 60] on button "Options" at bounding box center [871, 58] width 52 height 16
click at [867, 114] on button "Email" at bounding box center [878, 110] width 66 height 17
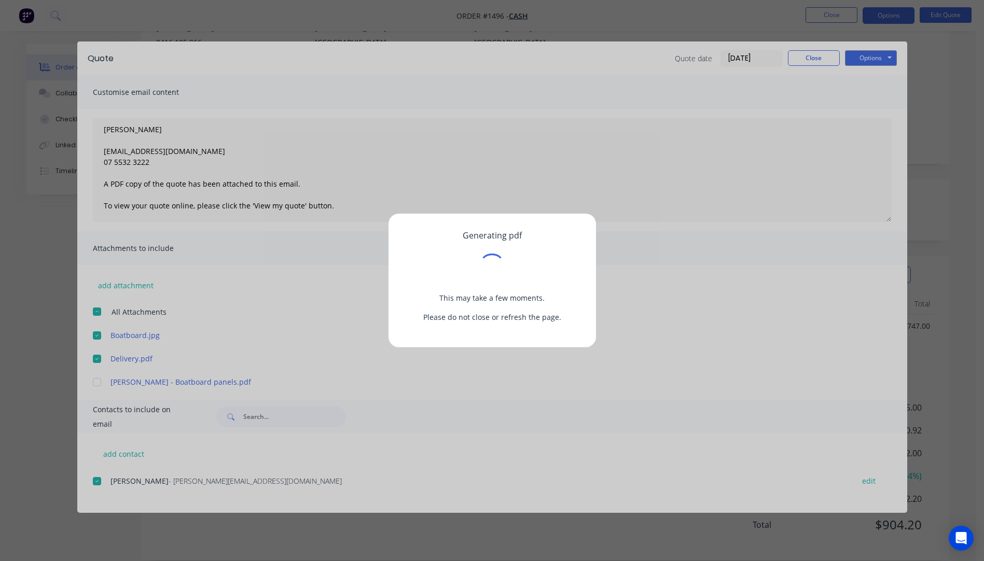
scroll to position [0, 0]
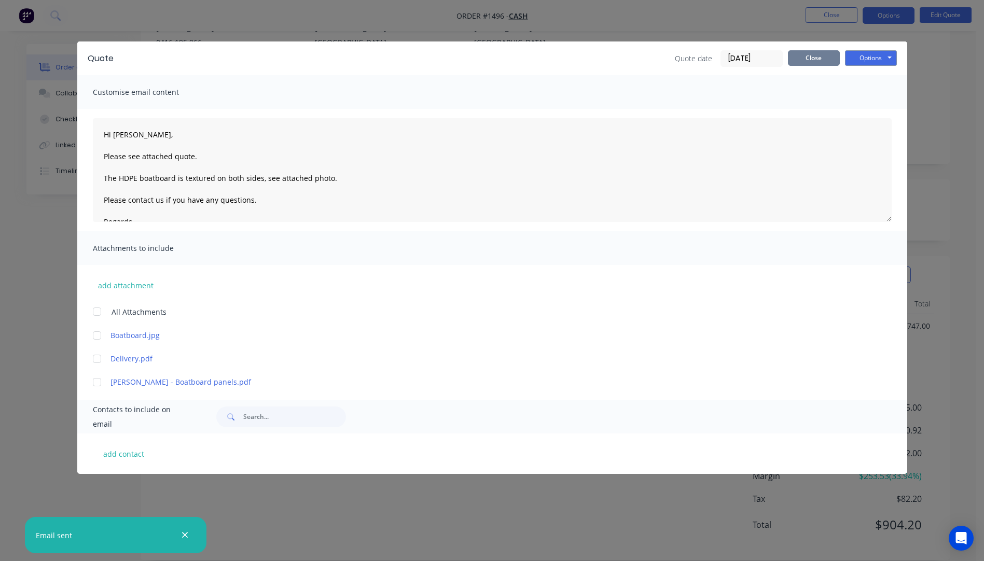
click at [801, 57] on button "Close" at bounding box center [814, 58] width 52 height 16
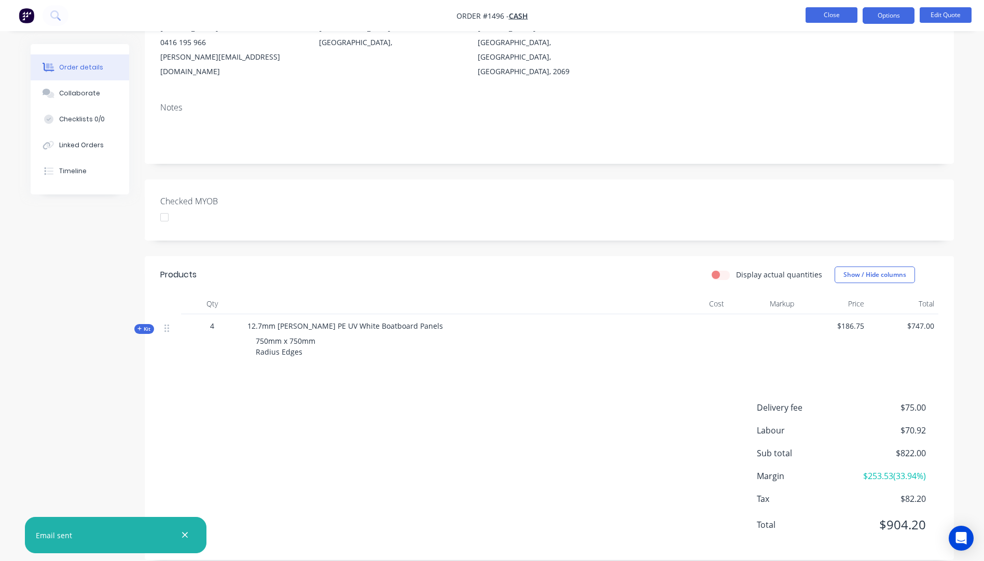
click at [826, 22] on button "Close" at bounding box center [832, 15] width 52 height 16
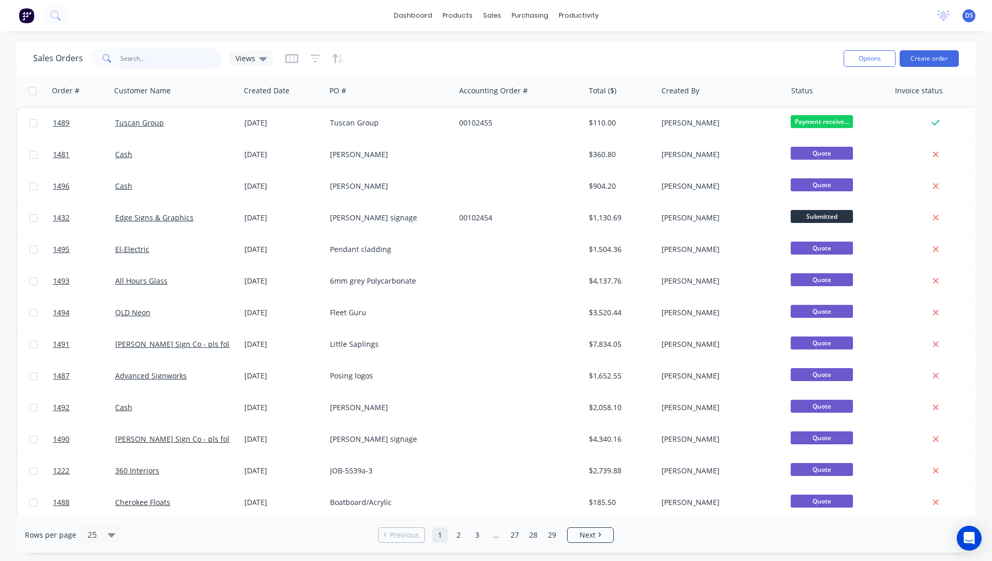
click at [145, 64] on input "text" at bounding box center [170, 58] width 101 height 21
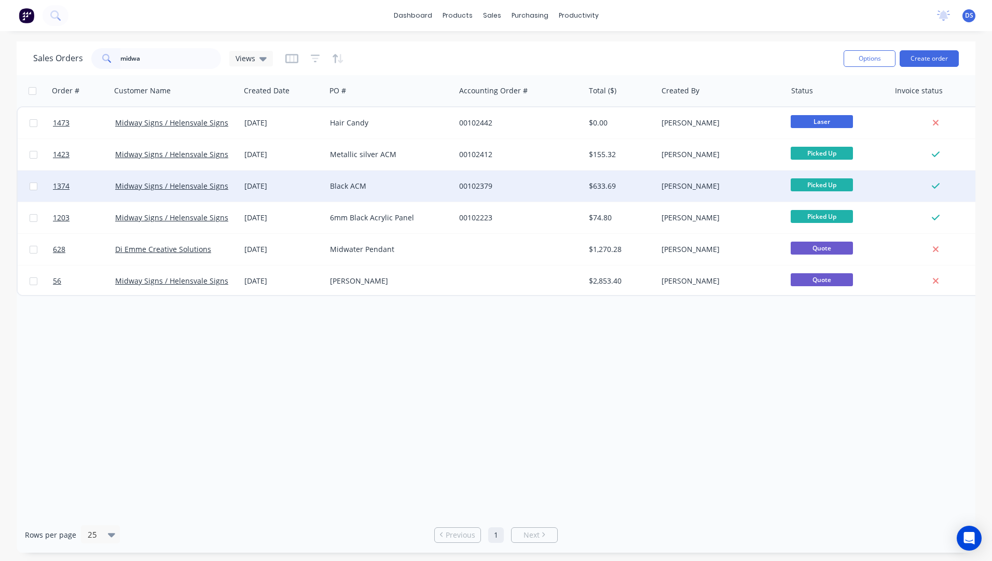
click at [203, 192] on div "Midway Signs / Helensvale Signs" at bounding box center [175, 186] width 129 height 31
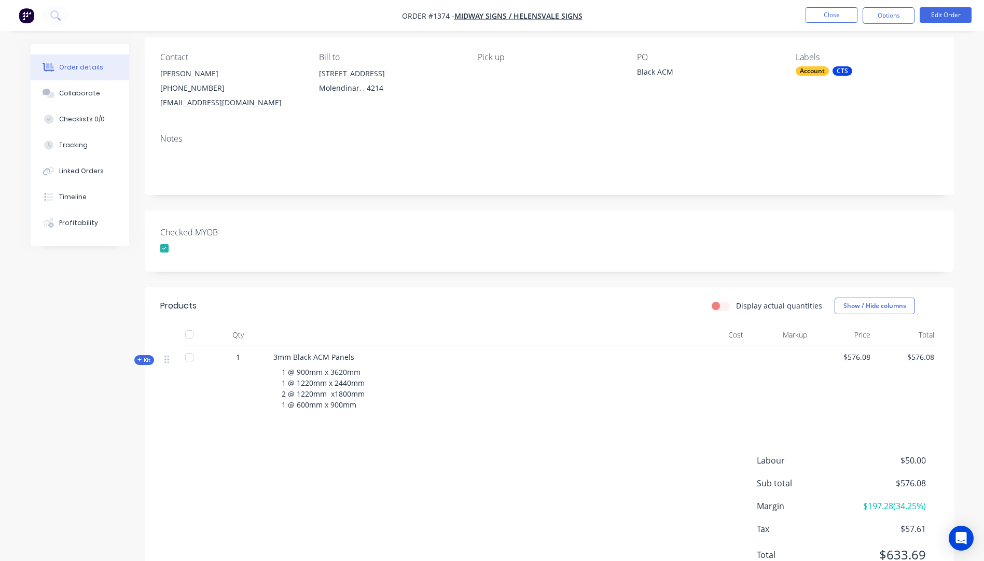
scroll to position [104, 0]
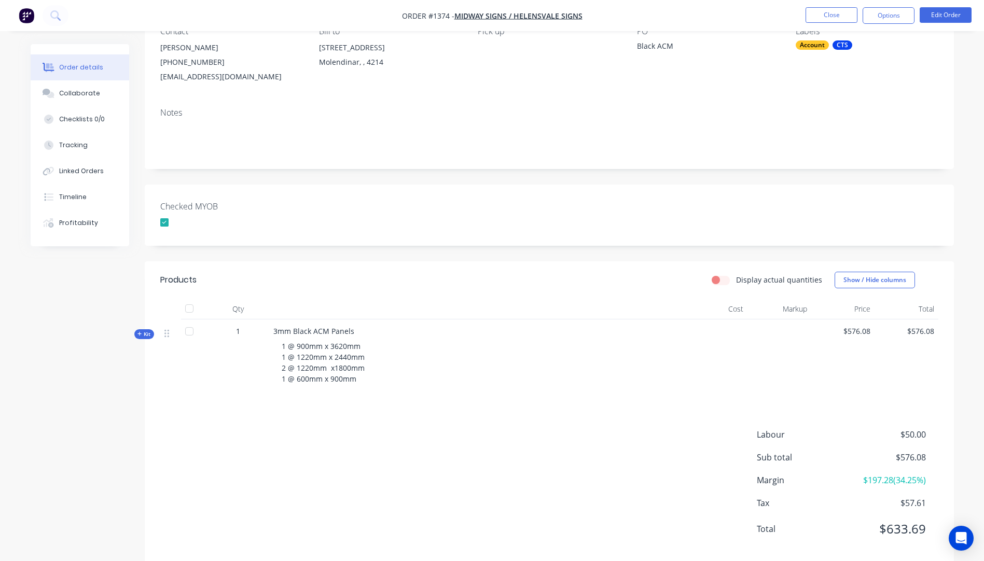
click at [138, 336] on icon at bounding box center [139, 333] width 5 height 5
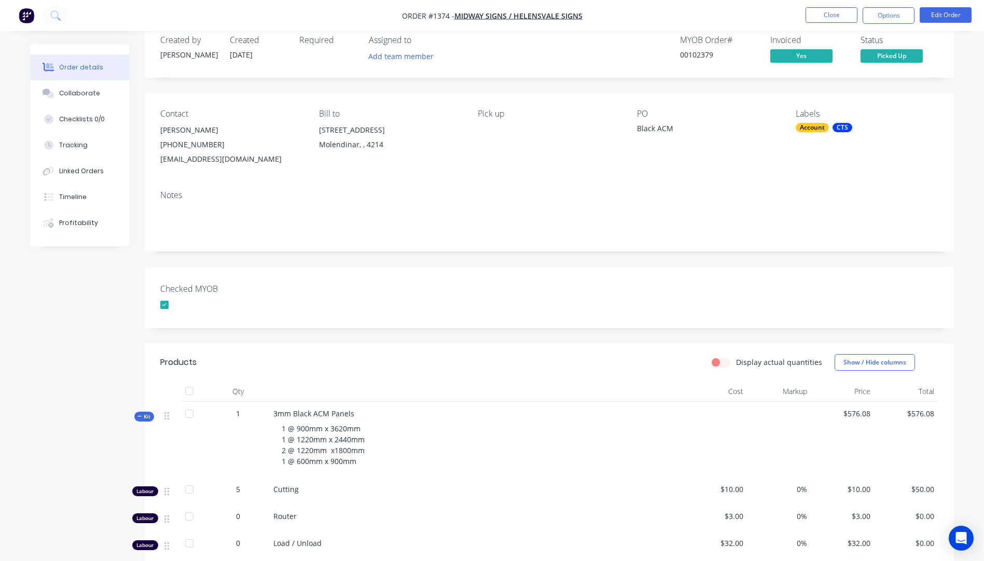
scroll to position [0, 0]
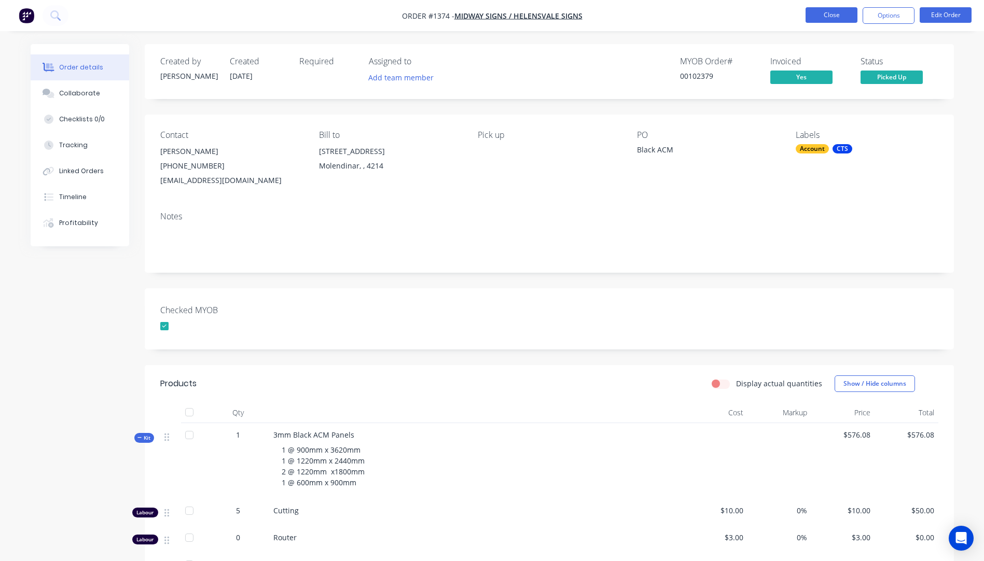
click at [838, 16] on button "Close" at bounding box center [832, 15] width 52 height 16
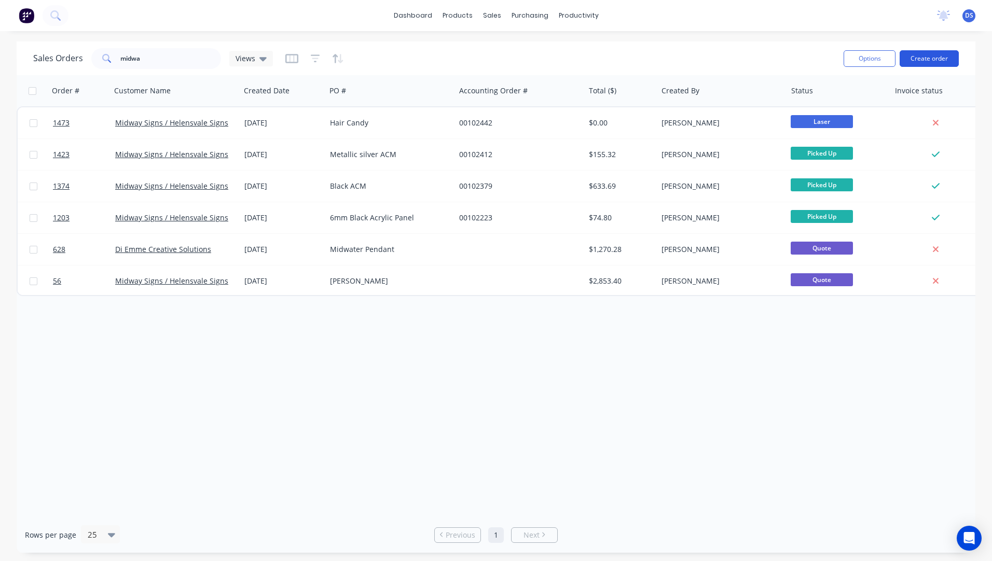
click at [918, 61] on button "Create order" at bounding box center [929, 58] width 59 height 17
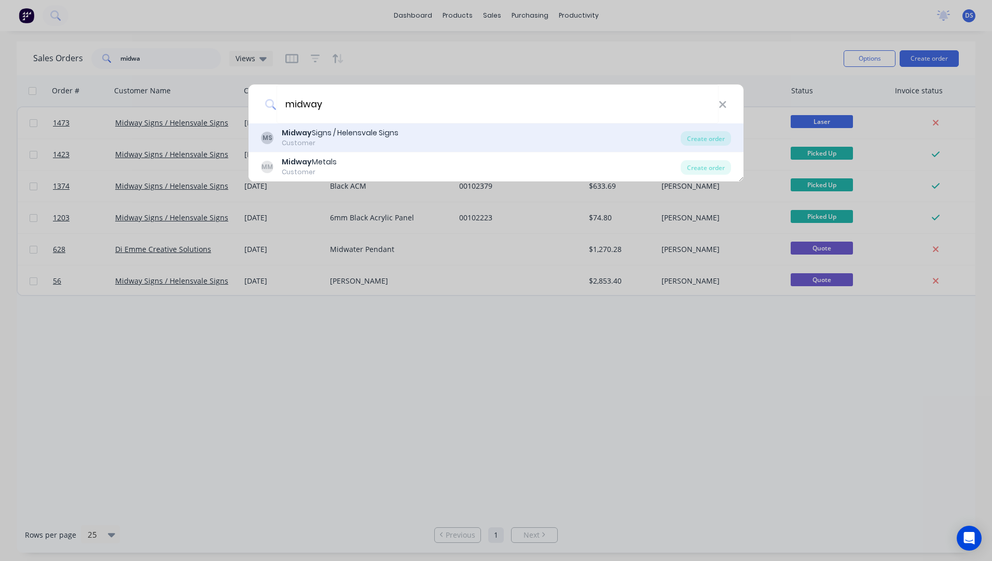
click at [310, 139] on div "Customer" at bounding box center [340, 143] width 117 height 9
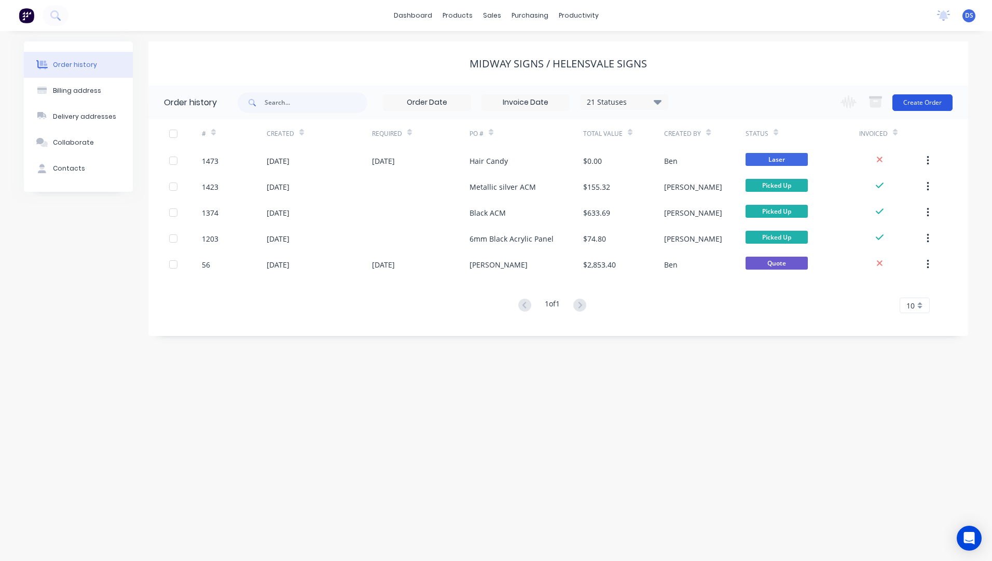
click at [928, 105] on button "Create Order" at bounding box center [922, 102] width 60 height 17
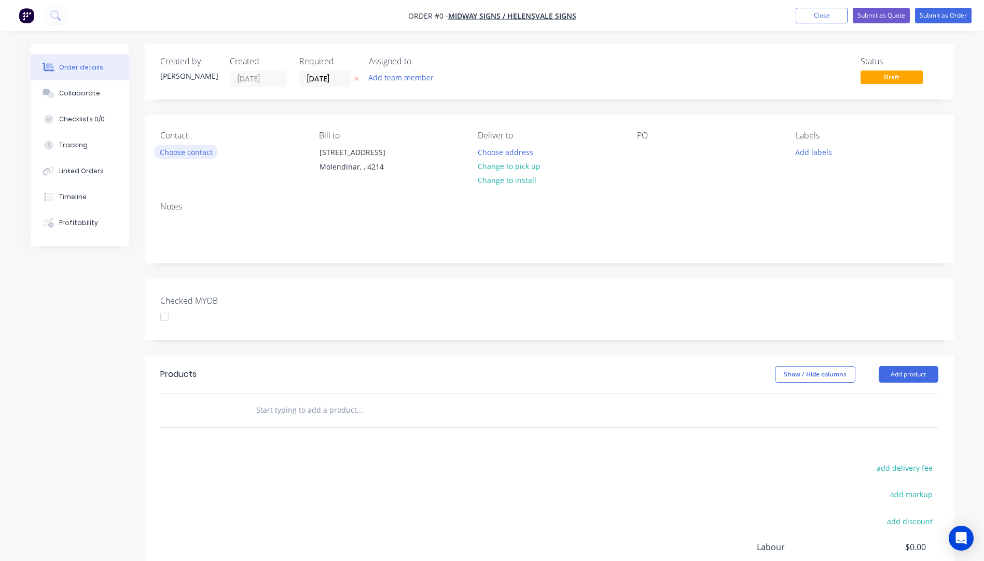
click at [200, 155] on button "Choose contact" at bounding box center [186, 152] width 64 height 14
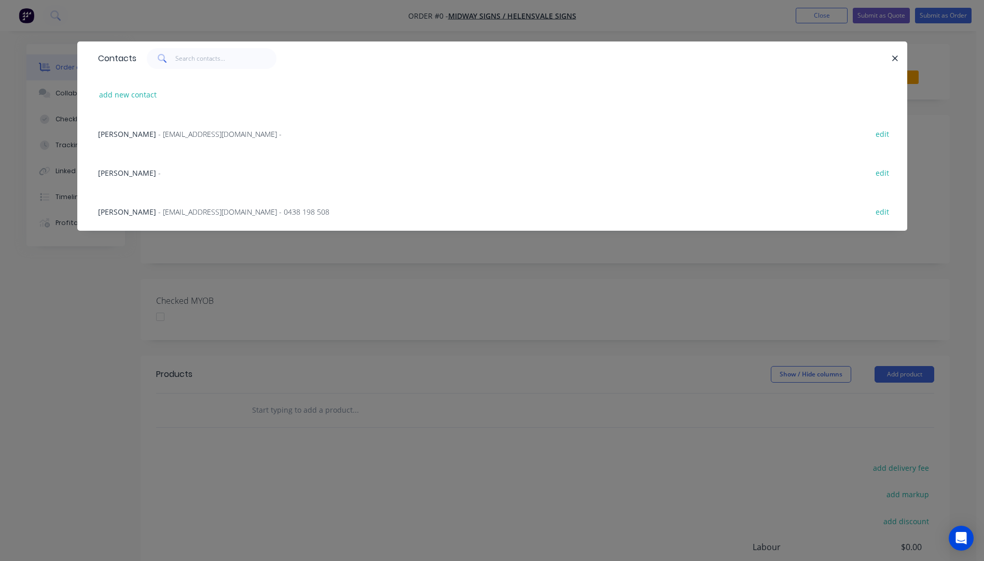
click at [110, 212] on span "Dean Walker" at bounding box center [127, 212] width 58 height 10
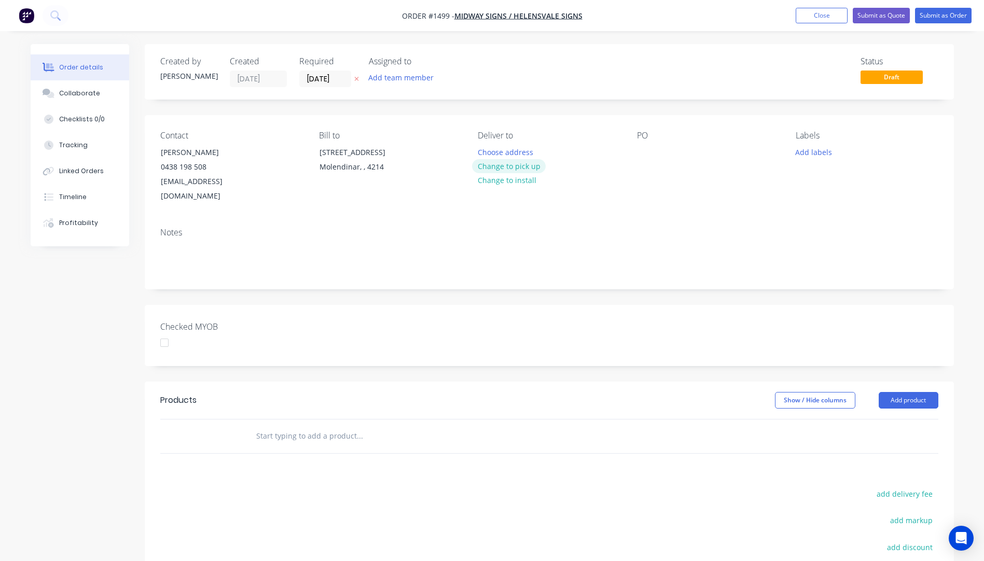
click at [519, 169] on button "Change to pick up" at bounding box center [509, 166] width 74 height 14
click at [638, 150] on div at bounding box center [645, 152] width 17 height 15
click at [812, 153] on button "Add labels" at bounding box center [814, 152] width 48 height 14
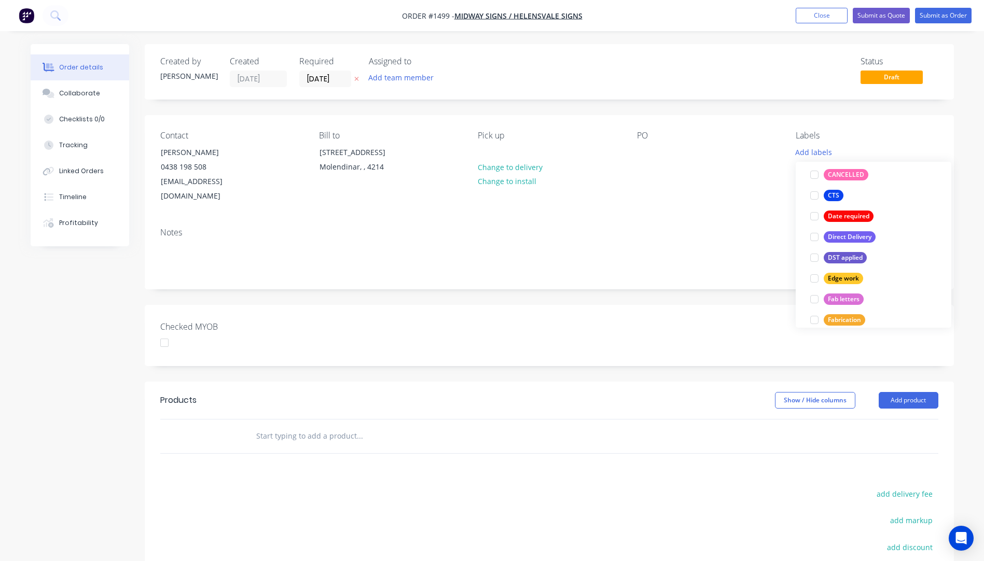
scroll to position [156, 0]
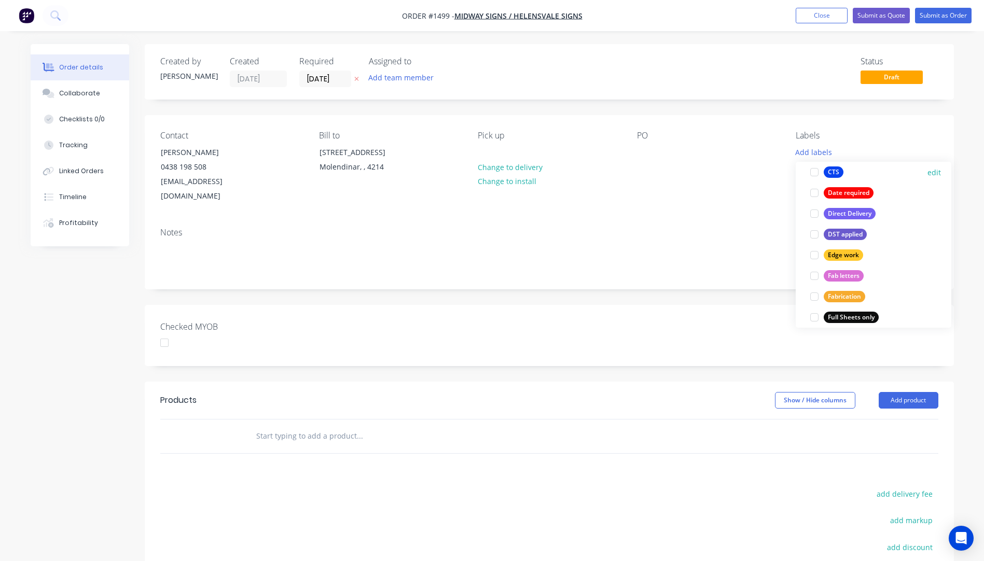
click at [835, 176] on div "CTS" at bounding box center [834, 172] width 20 height 11
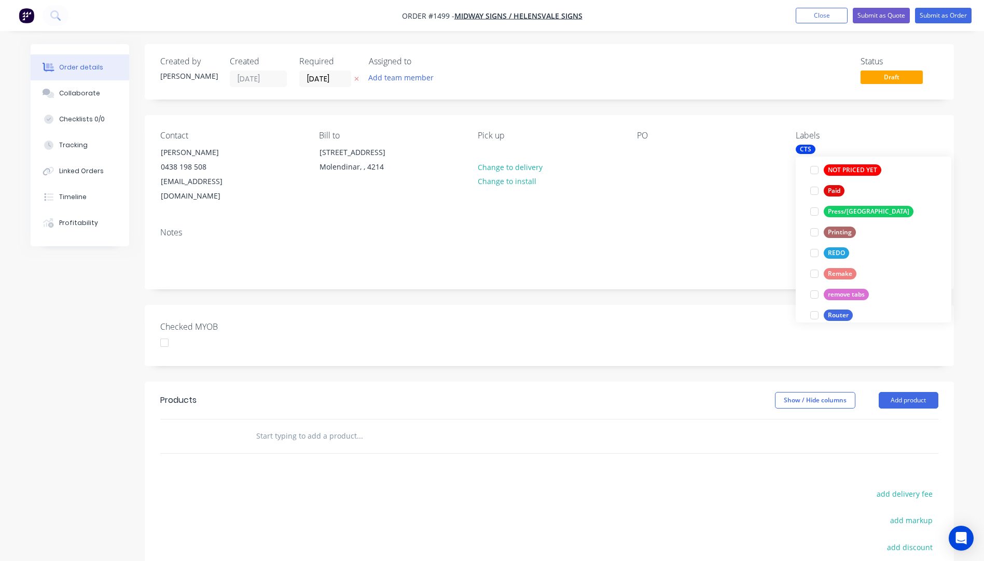
scroll to position [384, 0]
click at [827, 250] on div "REDO" at bounding box center [836, 249] width 25 height 11
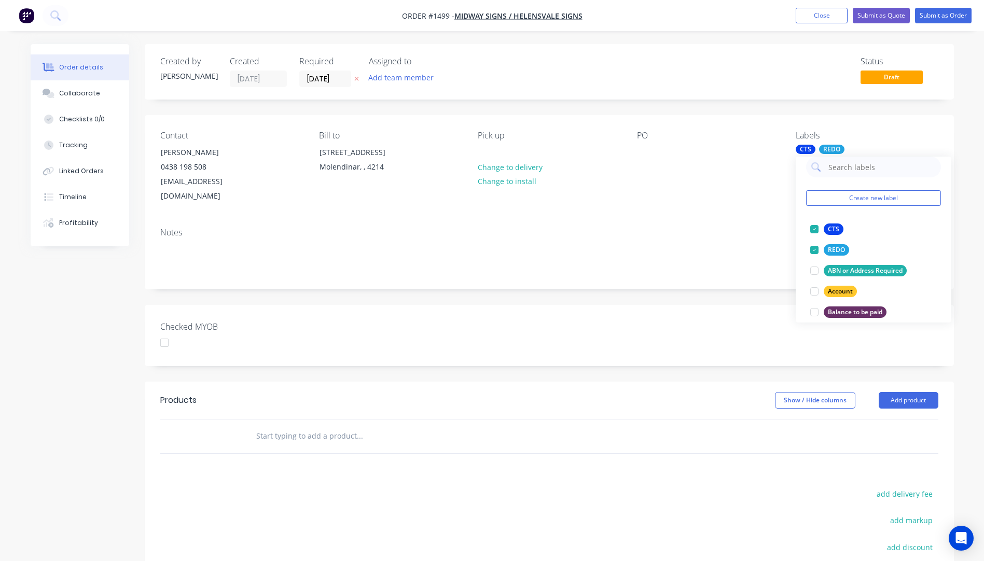
click at [768, 228] on div "Notes" at bounding box center [549, 233] width 778 height 10
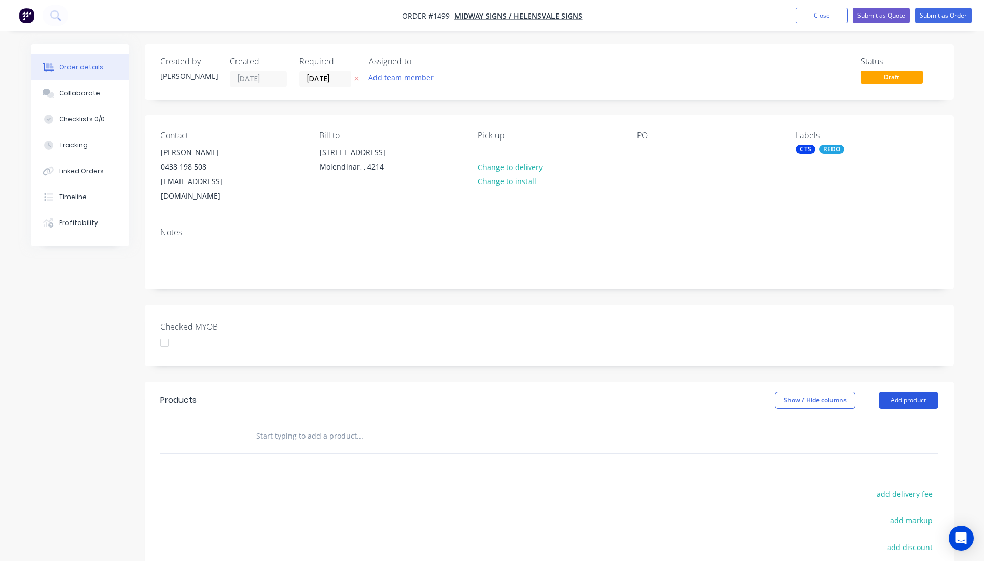
click at [908, 392] on button "Add product" at bounding box center [909, 400] width 60 height 17
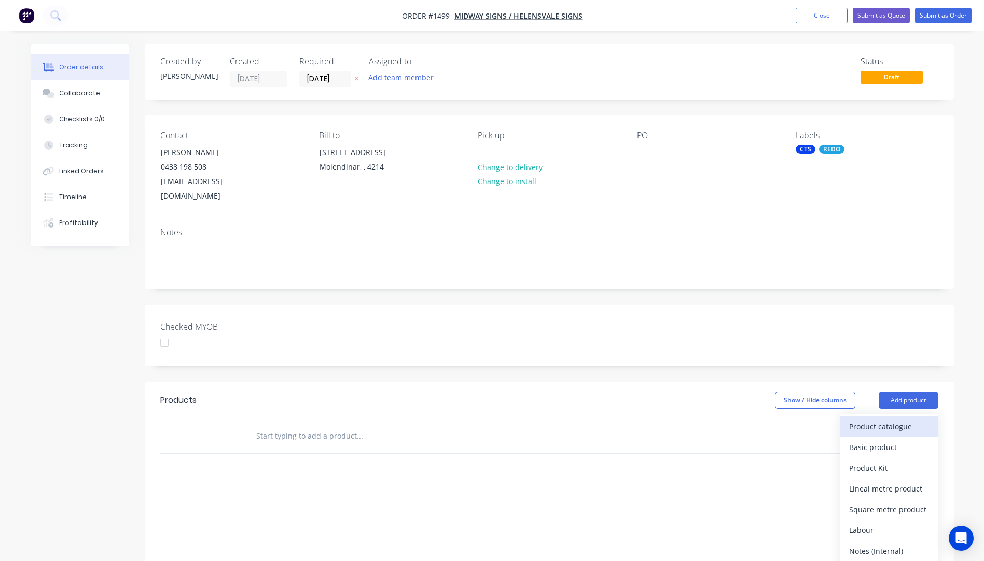
click at [895, 419] on div "Product catalogue" at bounding box center [889, 426] width 80 height 15
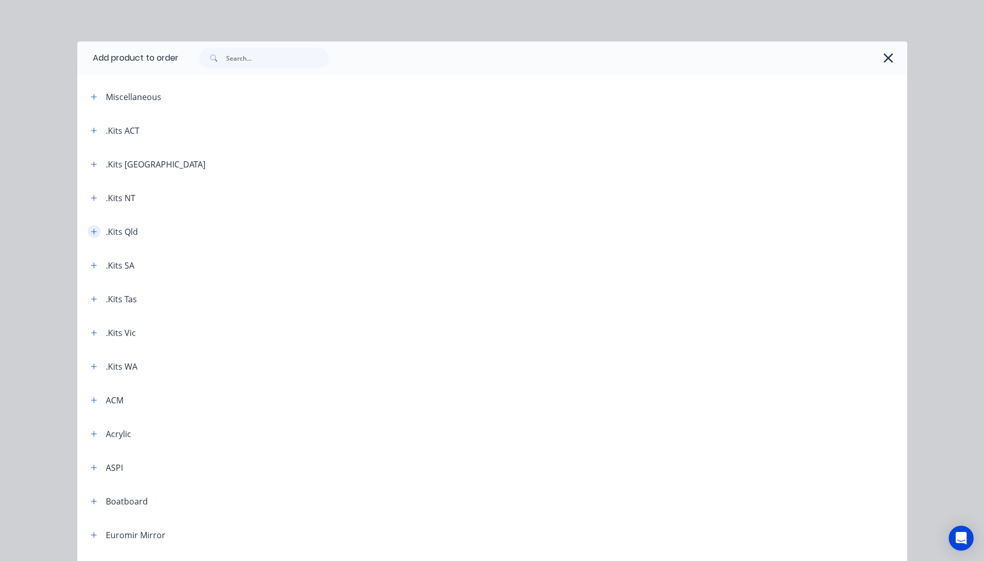
click at [91, 235] on icon "button" at bounding box center [94, 231] width 6 height 7
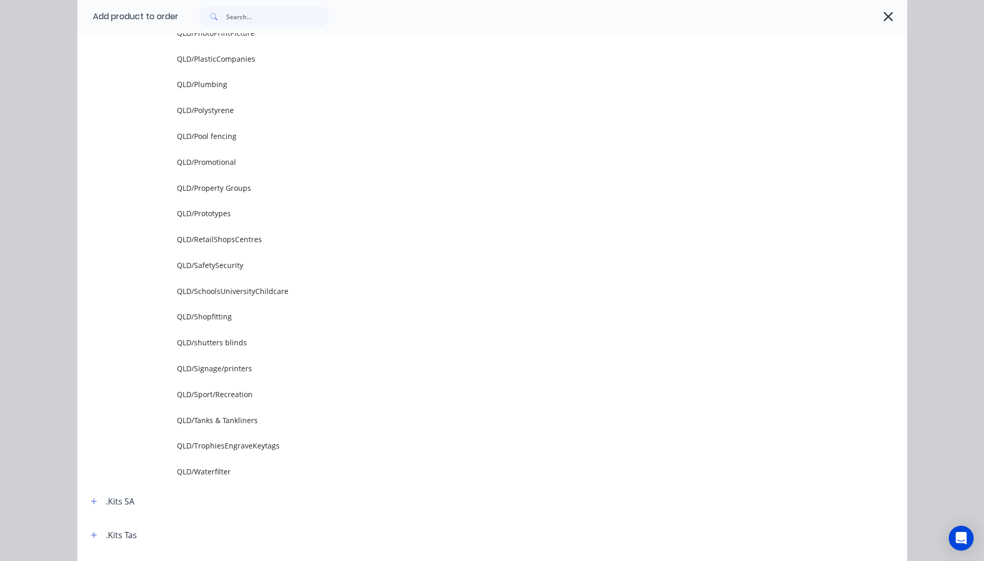
scroll to position [1453, 0]
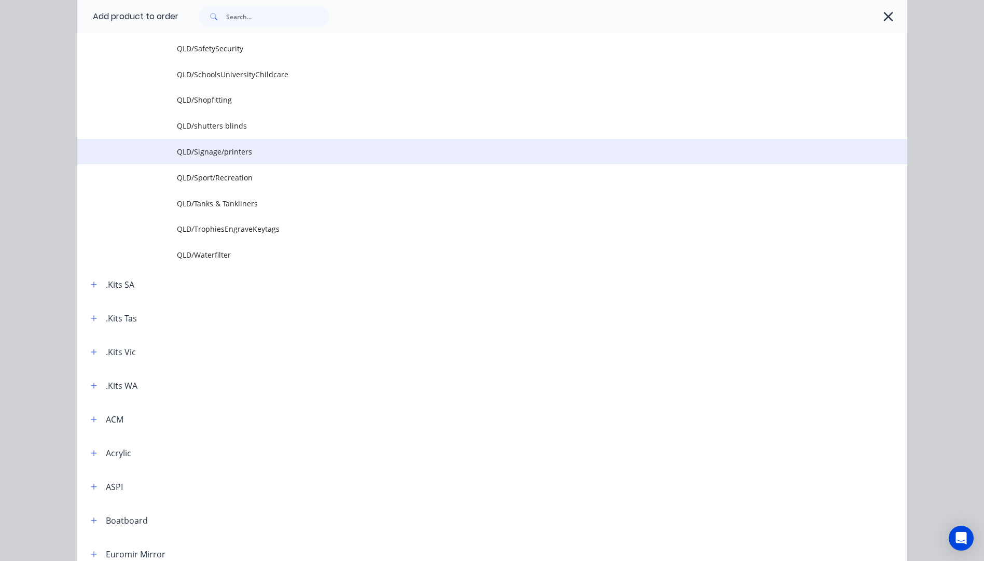
click at [208, 151] on span "QLD/Signage/printers" at bounding box center [469, 151] width 584 height 11
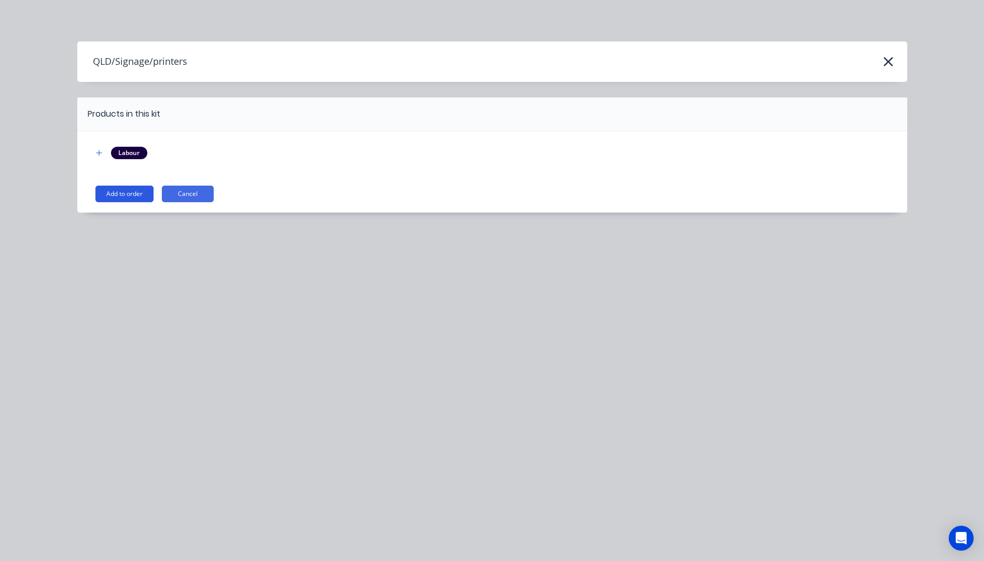
click at [122, 201] on button "Add to order" at bounding box center [124, 194] width 58 height 17
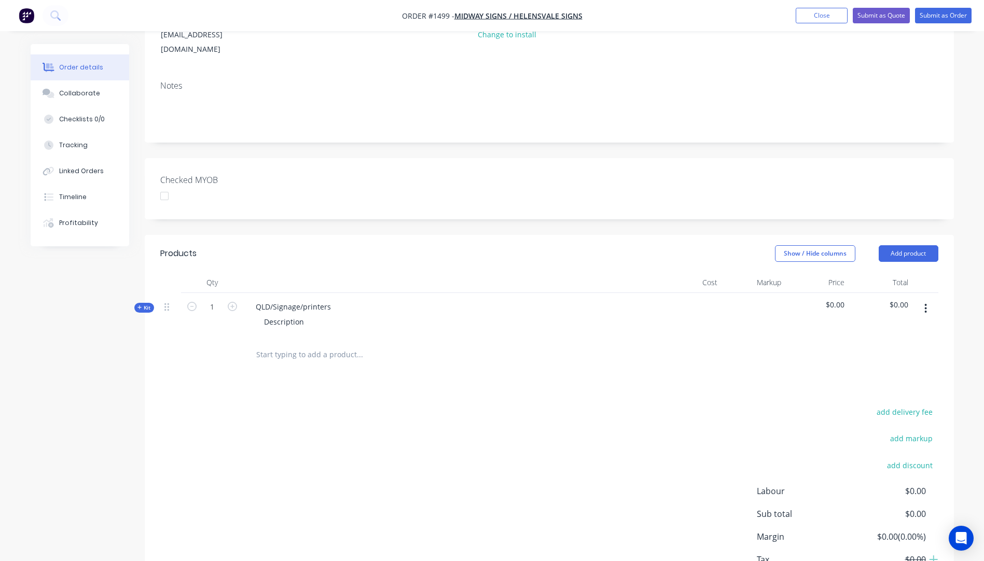
scroll to position [156, 0]
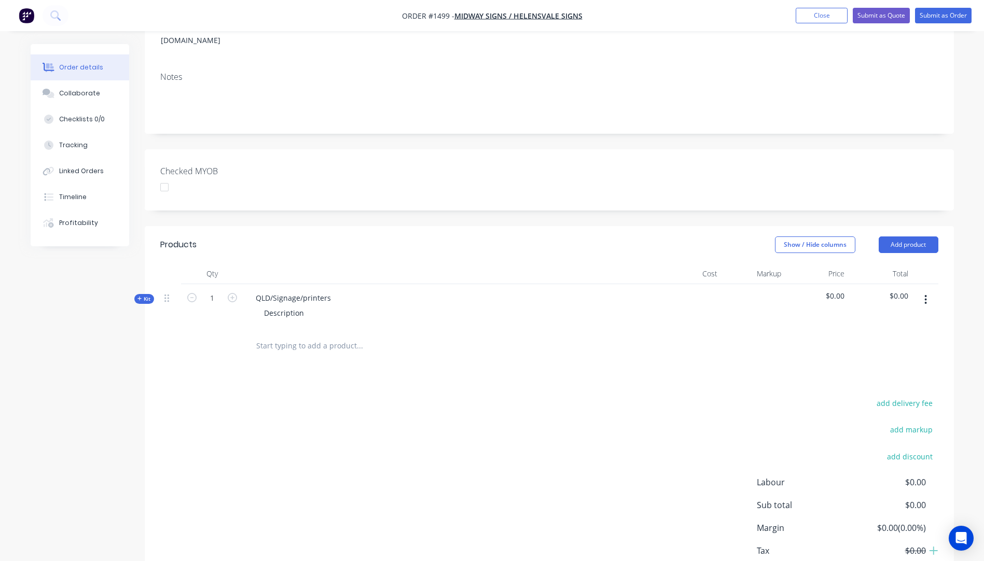
click at [139, 296] on icon at bounding box center [139, 298] width 5 height 5
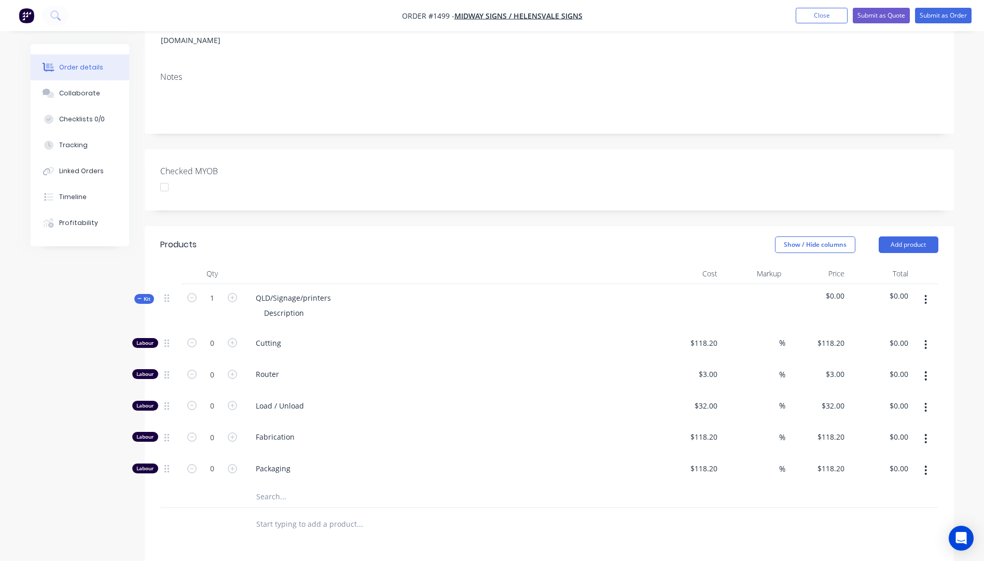
scroll to position [259, 0]
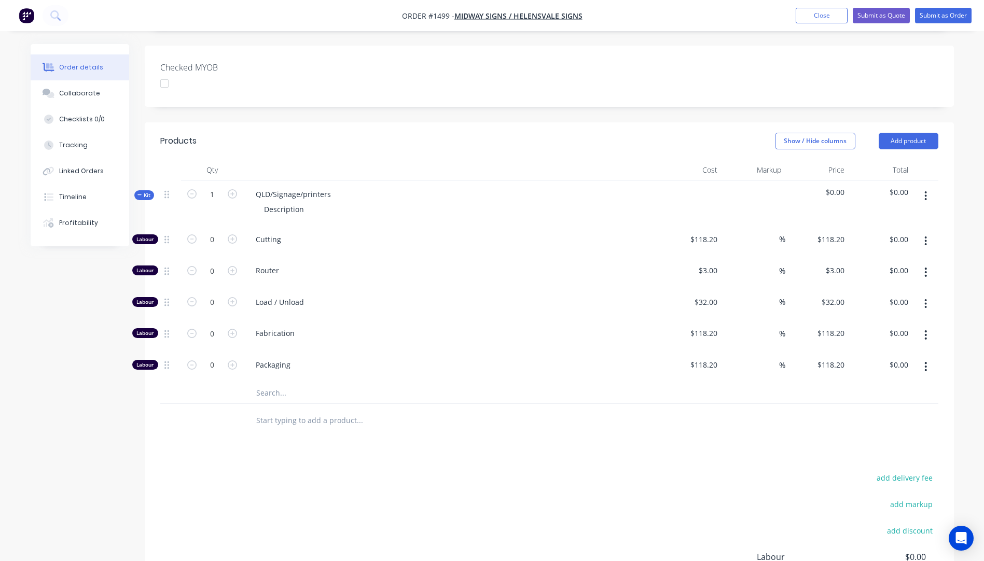
click at [271, 383] on input "text" at bounding box center [360, 393] width 208 height 21
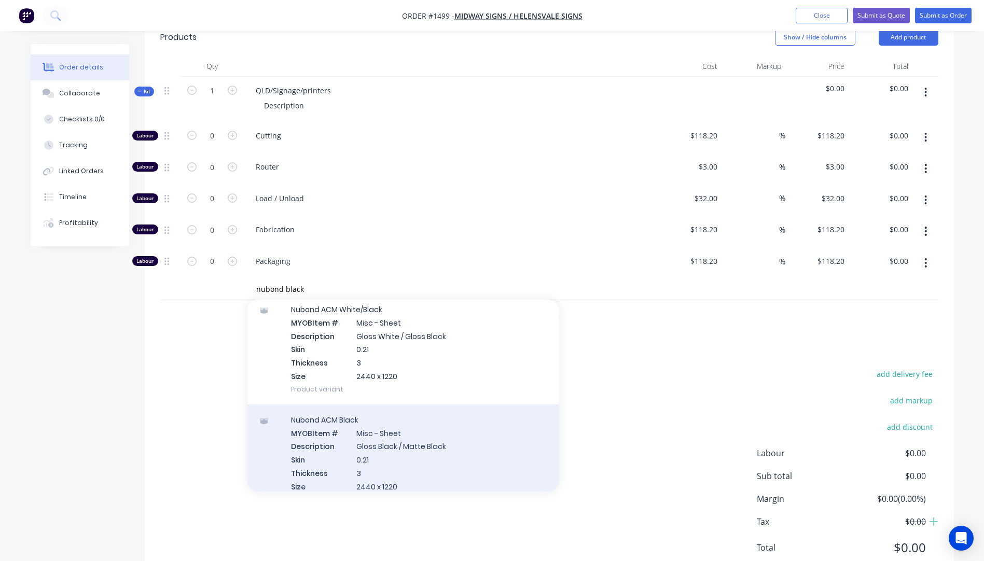
click at [363, 455] on div "Nubond ACM Black MYOB Item # Misc - Sheet Description Gloss Black / Matte Black…" at bounding box center [402, 460] width 311 height 110
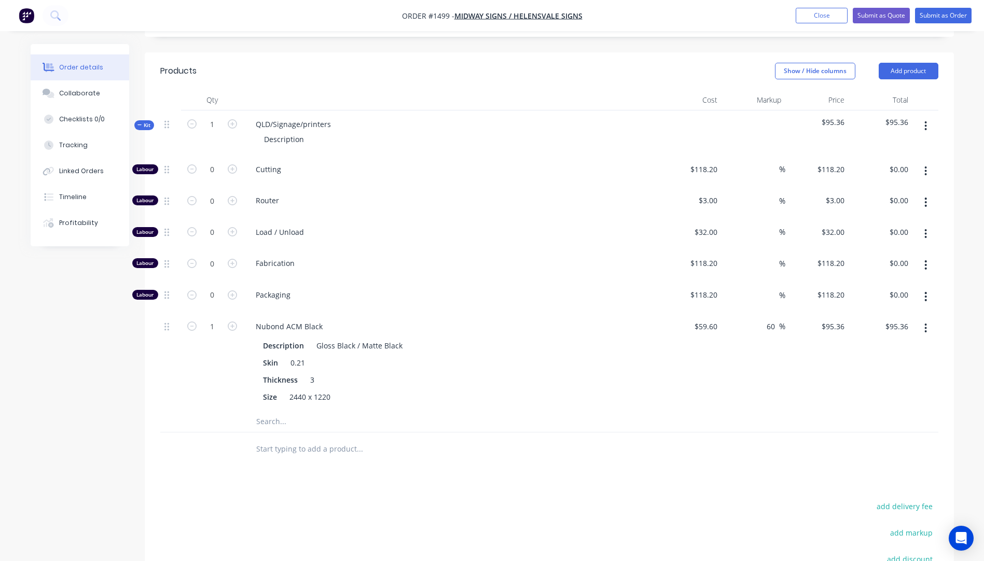
scroll to position [311, 0]
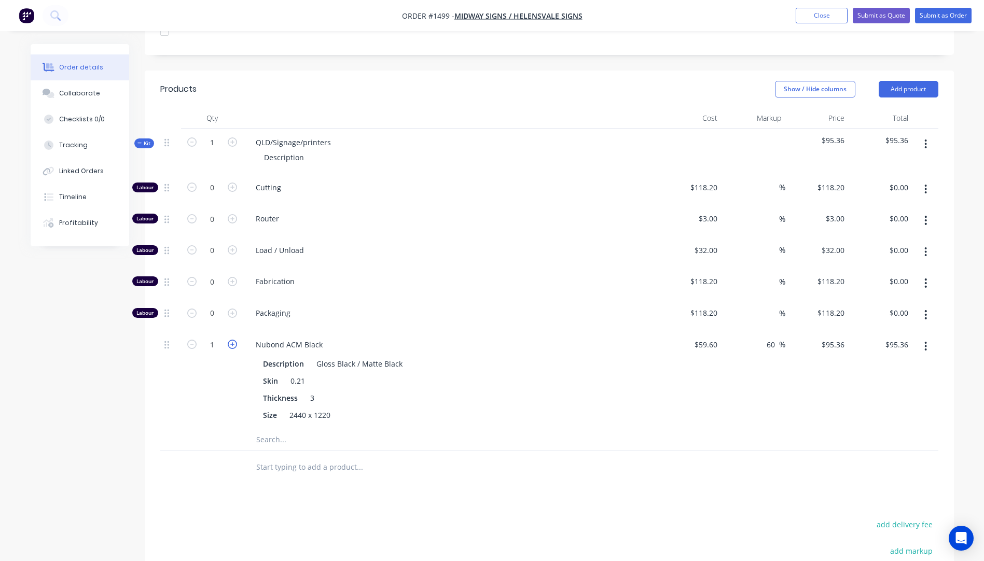
click at [231, 340] on icon "button" at bounding box center [232, 344] width 9 height 9
click at [706, 337] on input "59.6" at bounding box center [708, 344] width 28 height 15
click at [638, 356] on div "Description Gloss Black / Matte Black" at bounding box center [449, 363] width 380 height 15
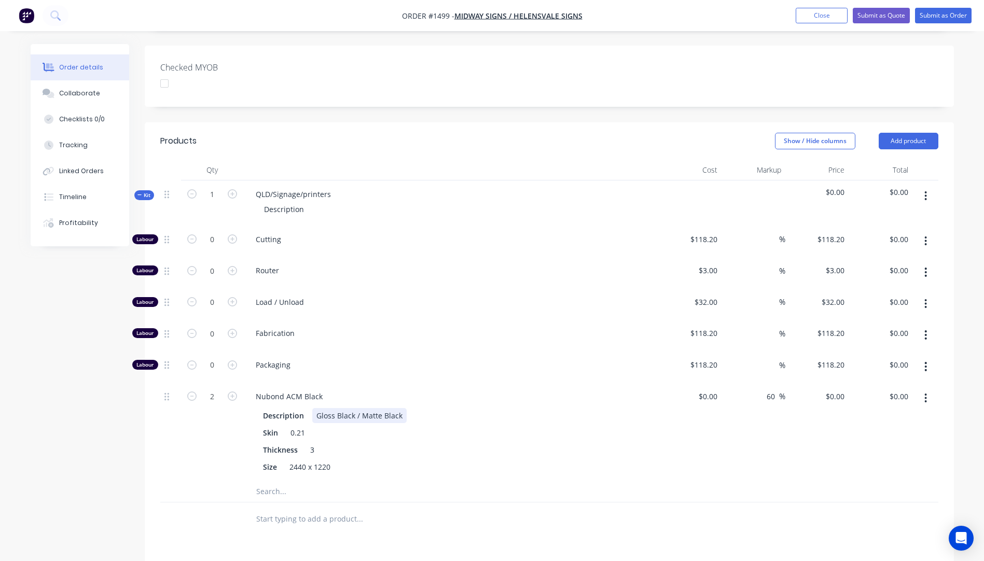
scroll to position [208, 0]
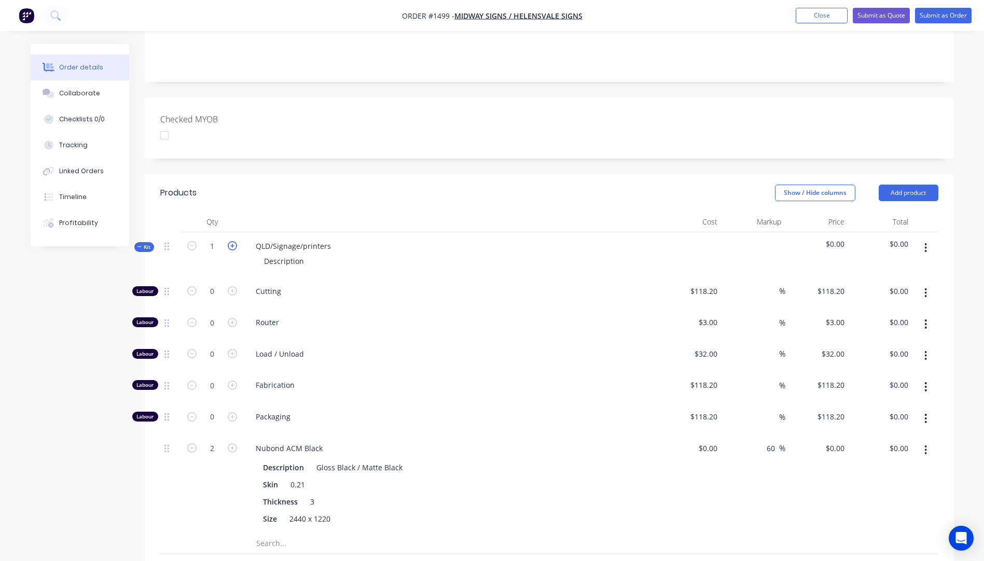
click at [233, 241] on icon "button" at bounding box center [232, 245] width 9 height 9
click at [195, 444] on icon "button" at bounding box center [191, 448] width 9 height 9
drag, startPoint x: 330, startPoint y: 235, endPoint x: 252, endPoint y: 231, distance: 77.9
click at [252, 239] on div "QLD/Signage/printers" at bounding box center [293, 246] width 92 height 15
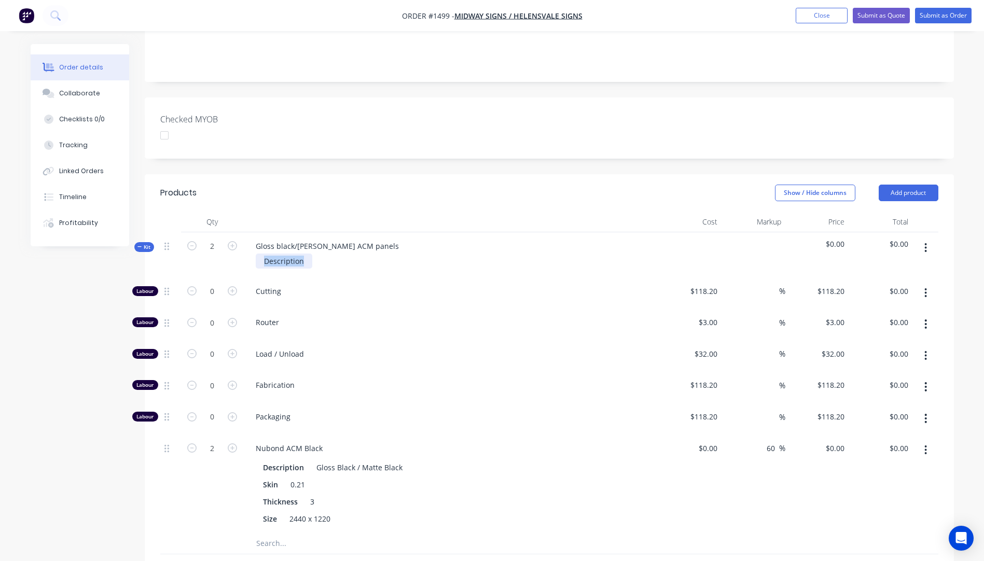
drag, startPoint x: 304, startPoint y: 249, endPoint x: 259, endPoint y: 246, distance: 45.2
click at [259, 254] on div "Description" at bounding box center [284, 261] width 57 height 15
click at [399, 314] on div "Router" at bounding box center [450, 325] width 415 height 32
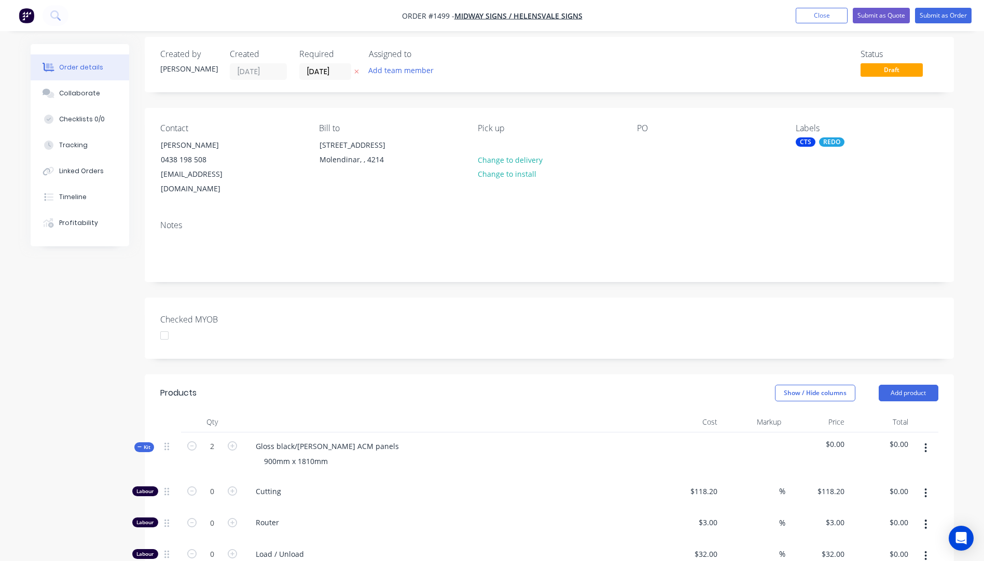
scroll to position [0, 0]
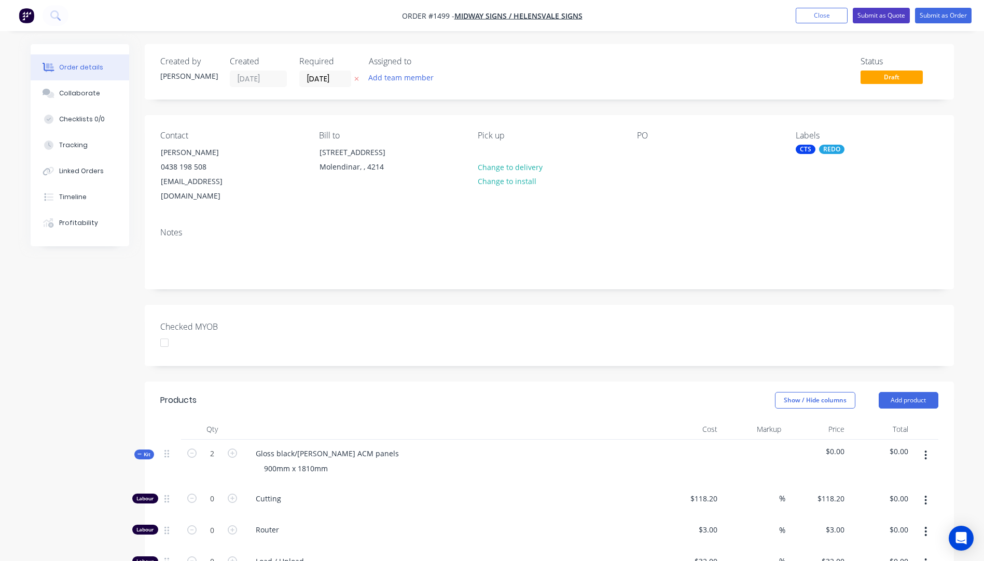
click at [874, 19] on button "Submit as Quote" at bounding box center [881, 16] width 57 height 16
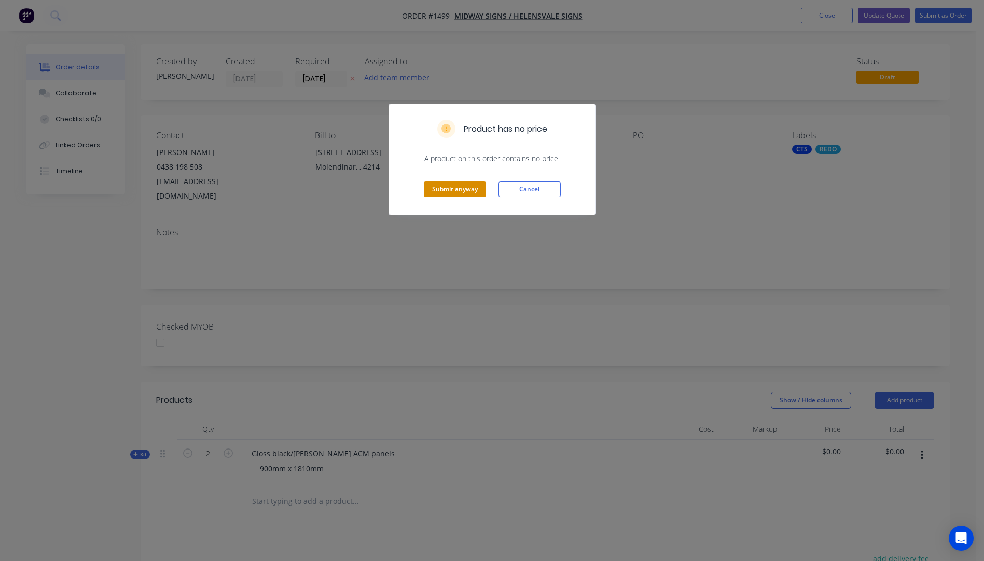
click at [467, 191] on button "Submit anyway" at bounding box center [455, 190] width 62 height 16
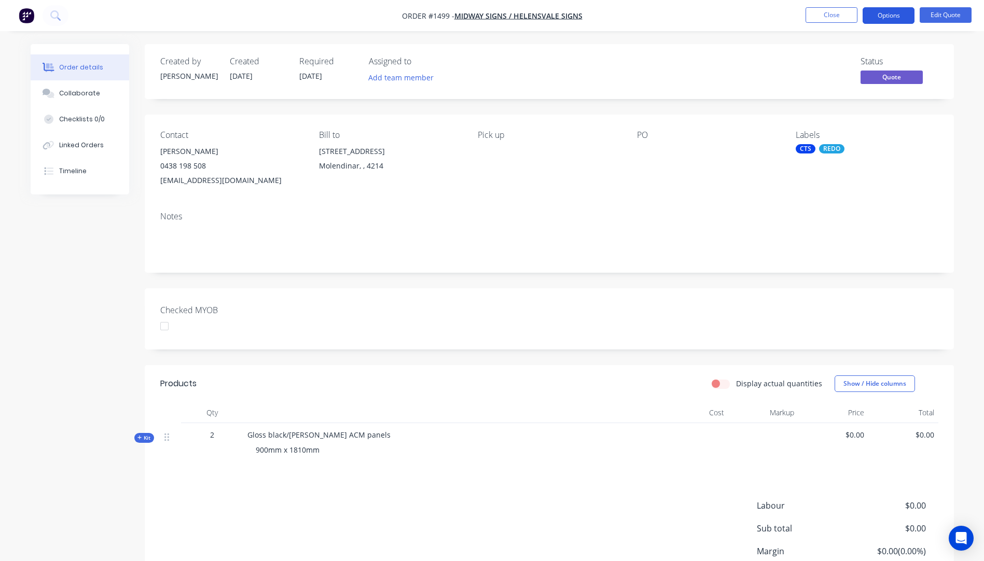
click at [877, 20] on button "Options" at bounding box center [889, 15] width 52 height 17
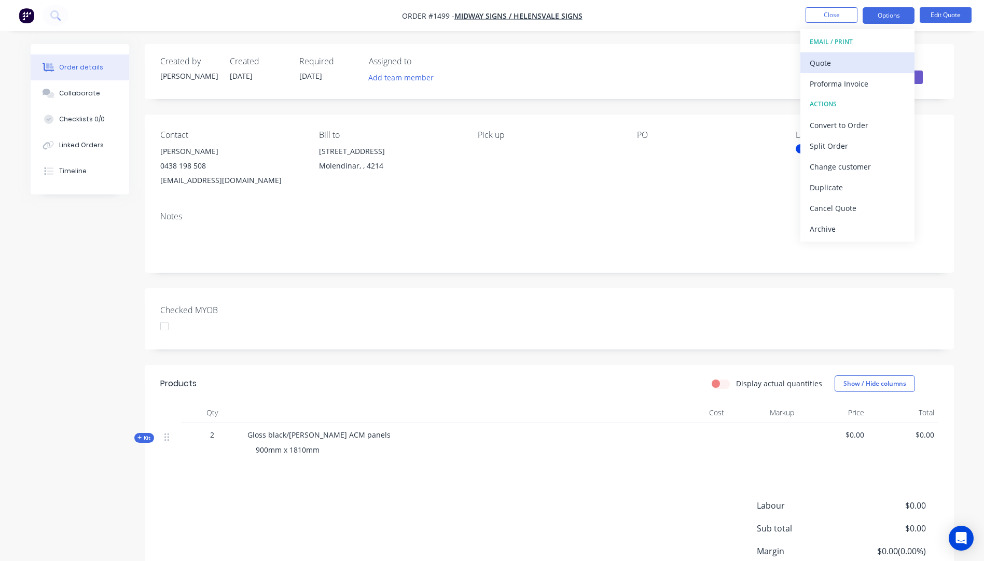
click at [823, 62] on div "Quote" at bounding box center [857, 63] width 95 height 15
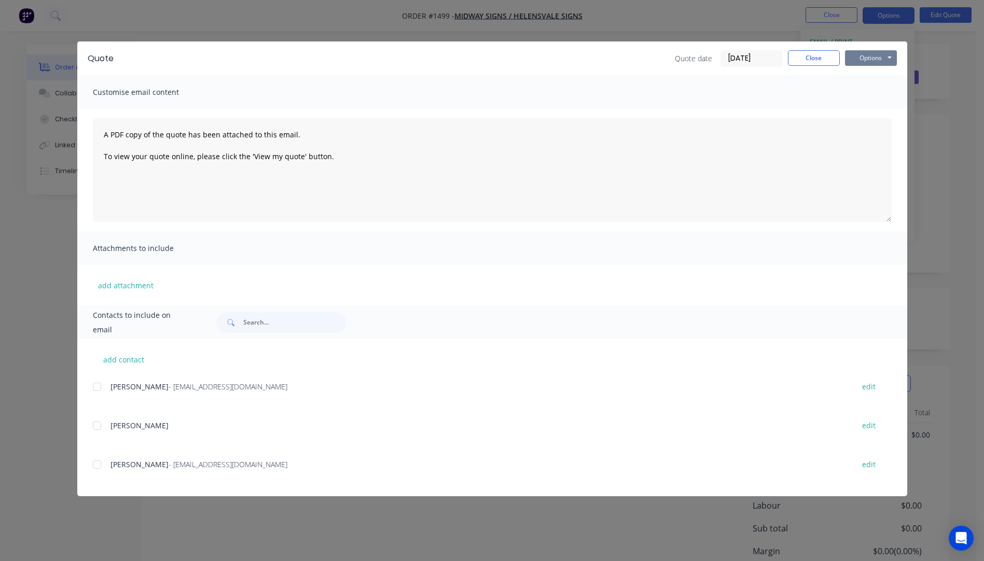
click at [864, 57] on button "Options" at bounding box center [871, 58] width 52 height 16
click at [864, 74] on button "Preview" at bounding box center [878, 76] width 66 height 17
click at [812, 56] on button "Close" at bounding box center [814, 58] width 52 height 16
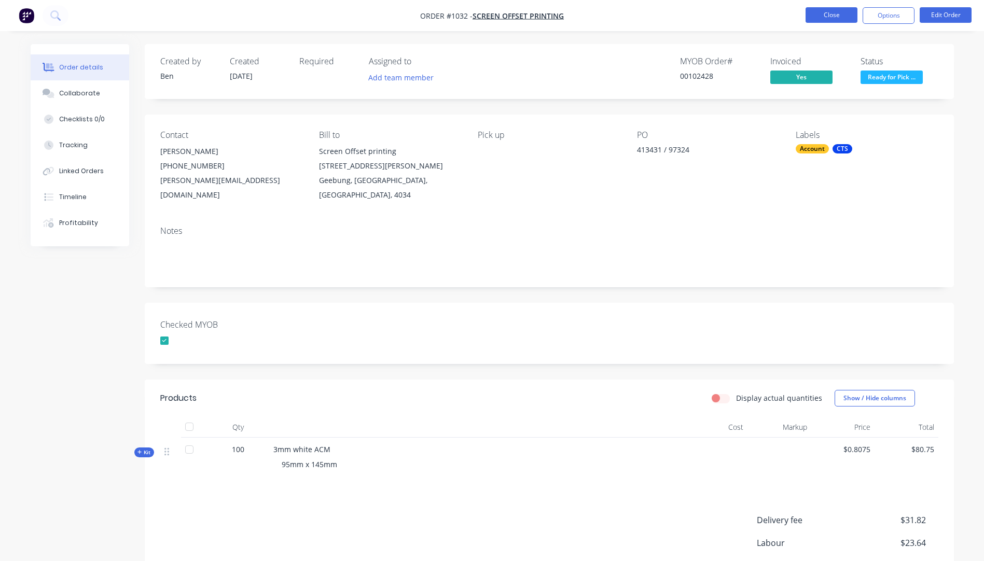
click at [825, 15] on button "Close" at bounding box center [832, 15] width 52 height 16
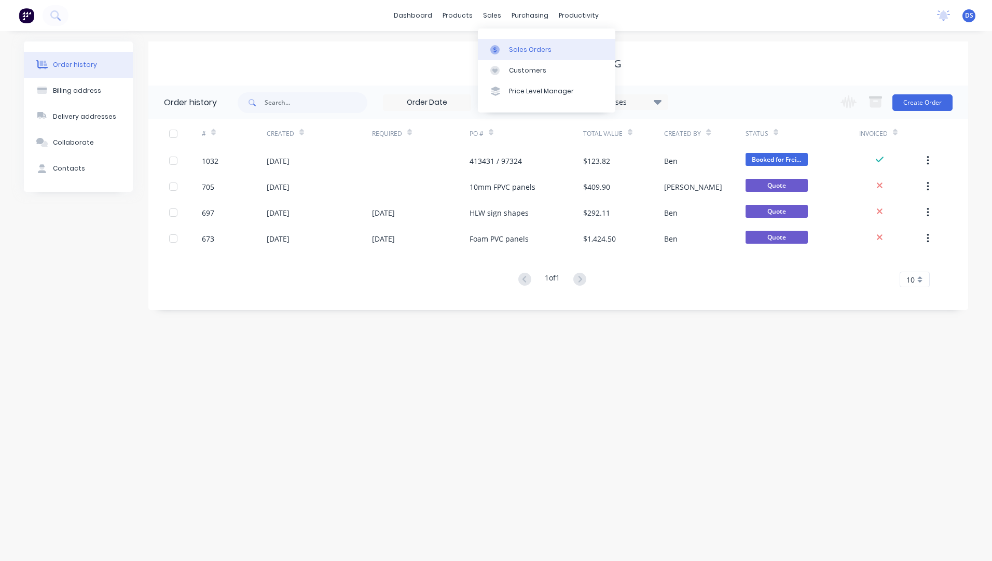
click at [530, 47] on div "Sales Orders" at bounding box center [530, 49] width 43 height 9
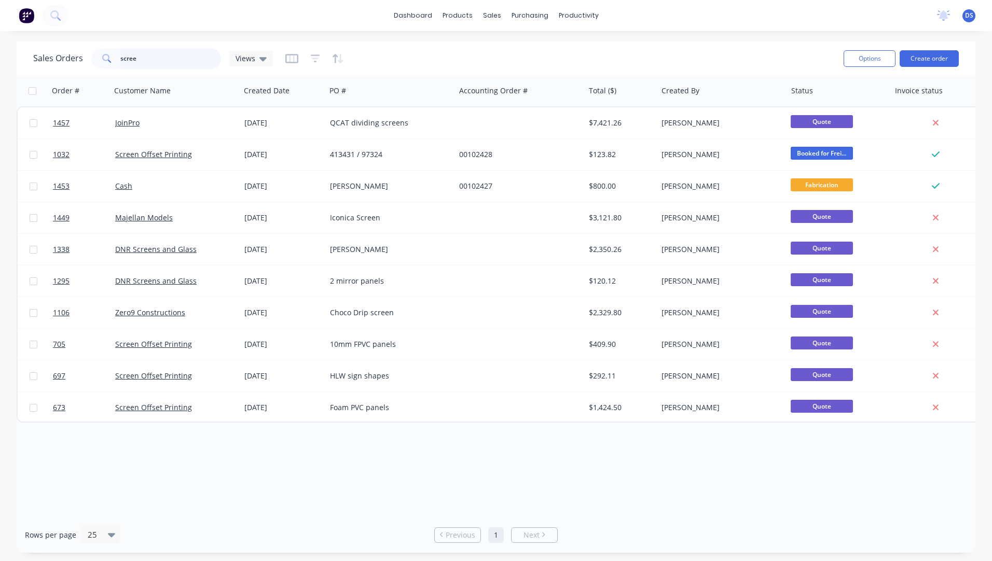
click at [158, 61] on input "scree" at bounding box center [170, 58] width 101 height 21
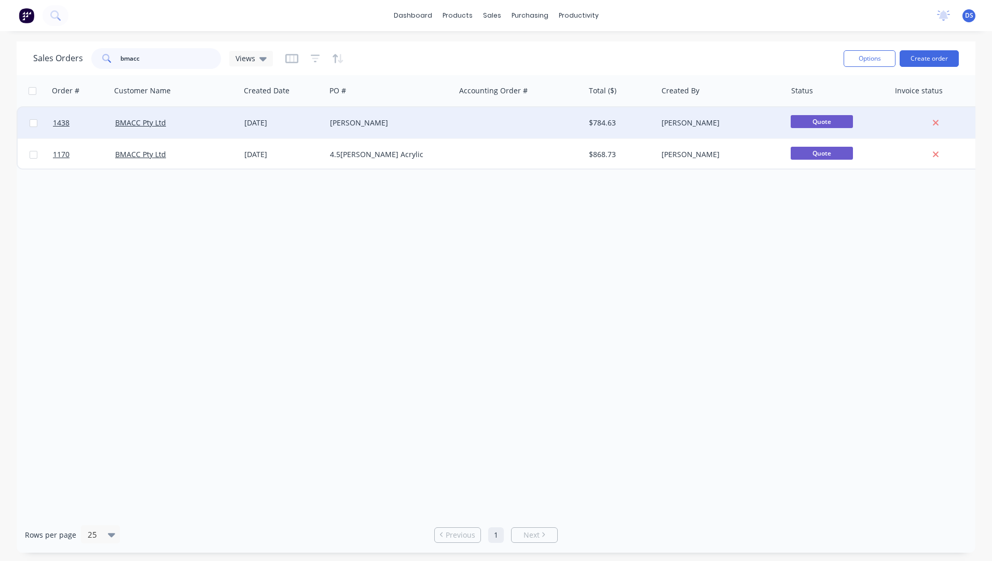
type input "bmacc"
click at [348, 123] on div "[PERSON_NAME]" at bounding box center [387, 123] width 115 height 10
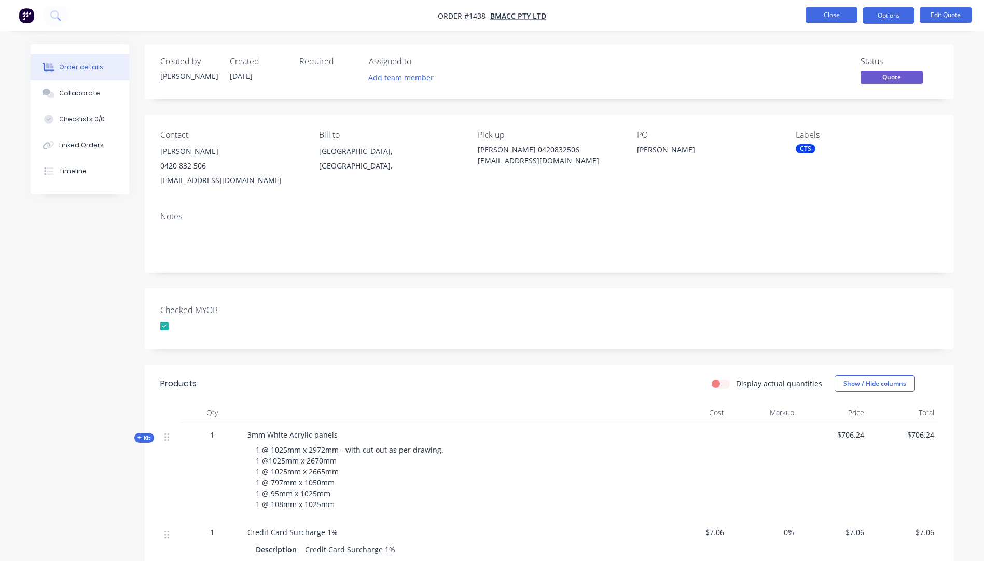
click at [820, 16] on button "Close" at bounding box center [832, 15] width 52 height 16
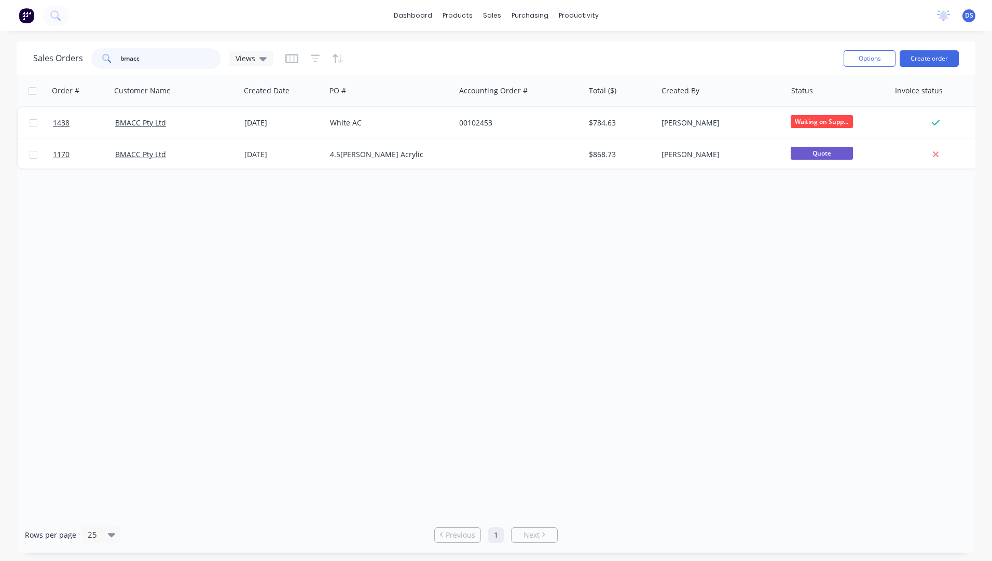
drag, startPoint x: 161, startPoint y: 58, endPoint x: 101, endPoint y: 58, distance: 60.7
click at [101, 58] on div "bmacc" at bounding box center [156, 58] width 130 height 21
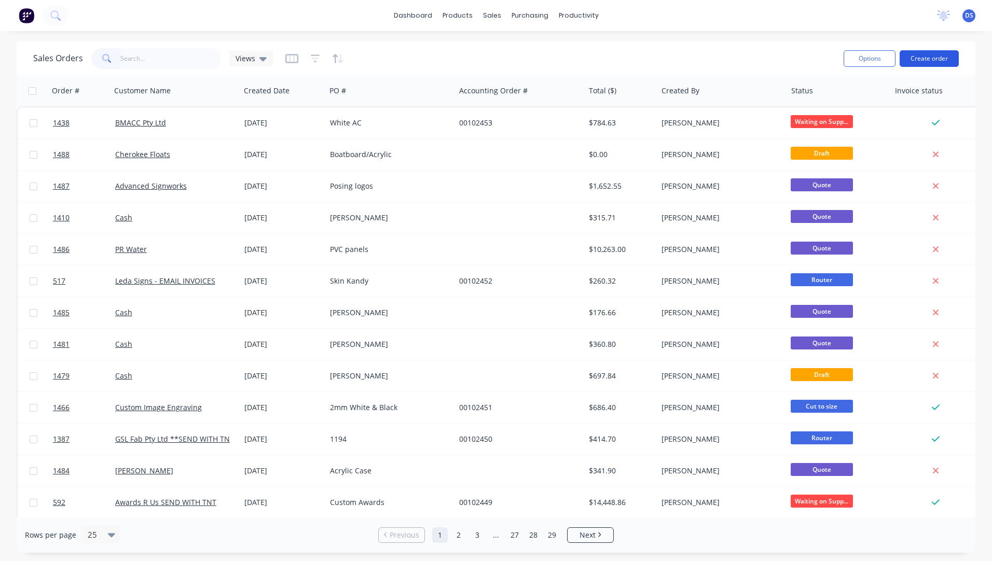
click at [925, 62] on button "Create order" at bounding box center [929, 58] width 59 height 17
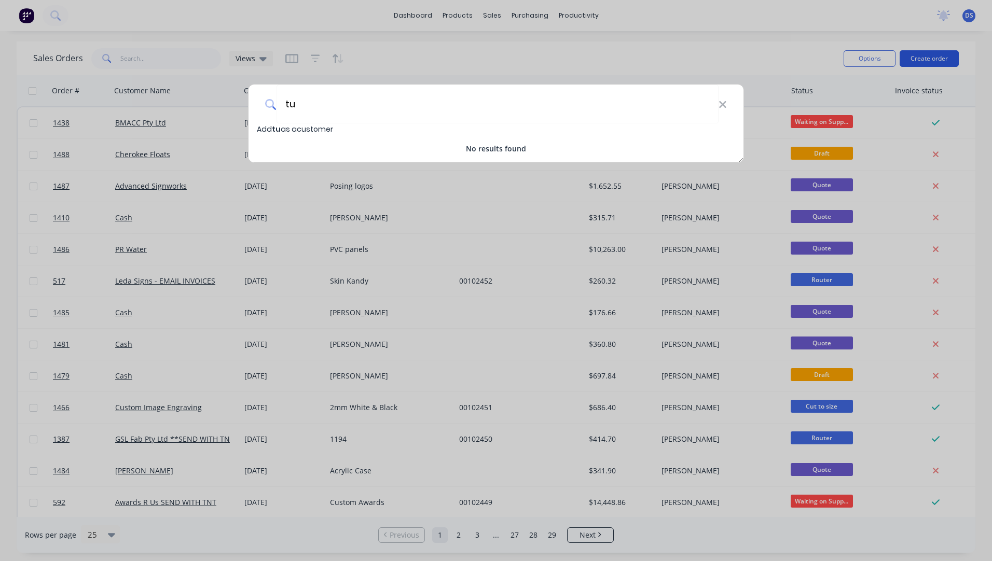
type input "t"
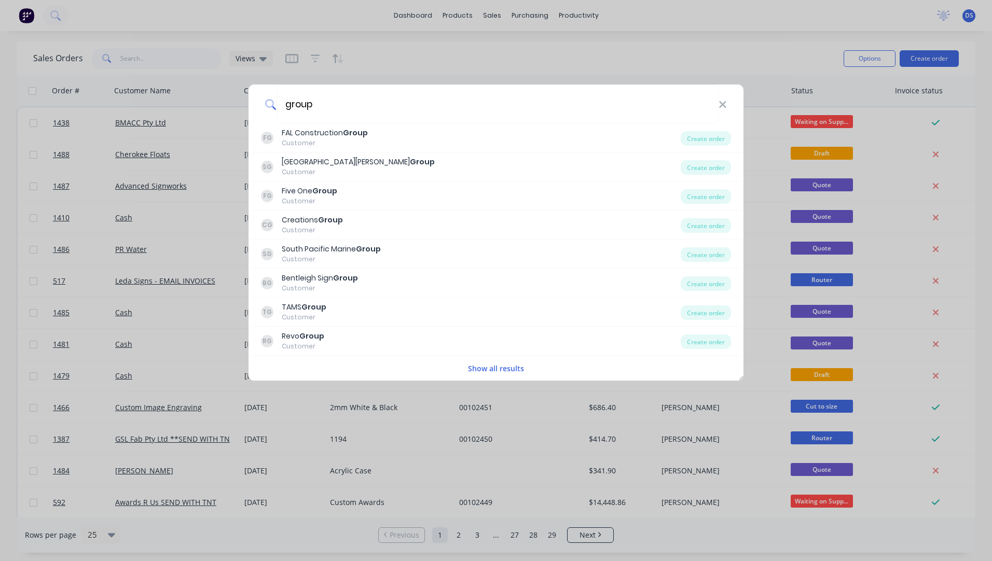
type input "group"
click at [504, 369] on button "Show all results" at bounding box center [496, 369] width 62 height 12
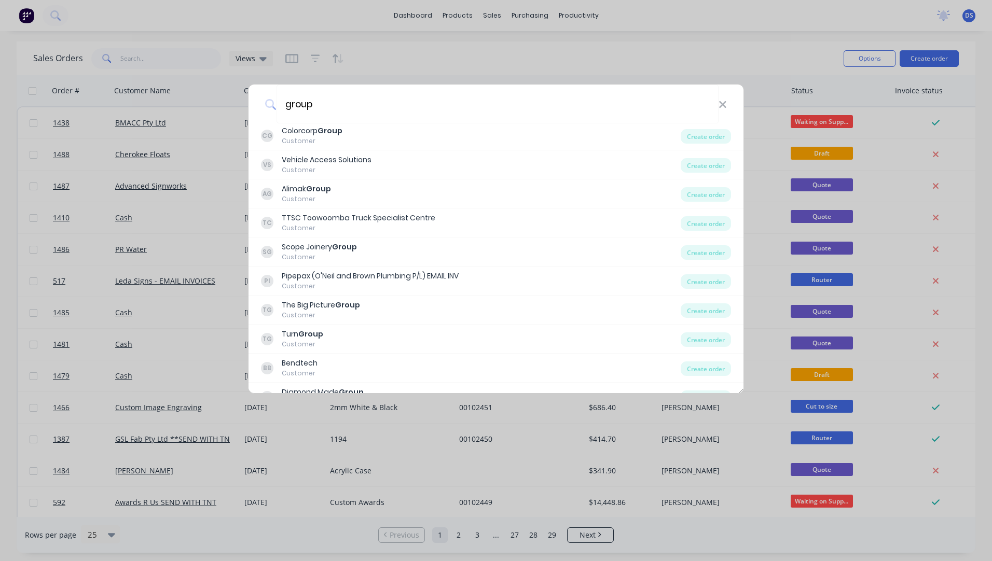
scroll to position [1971, 0]
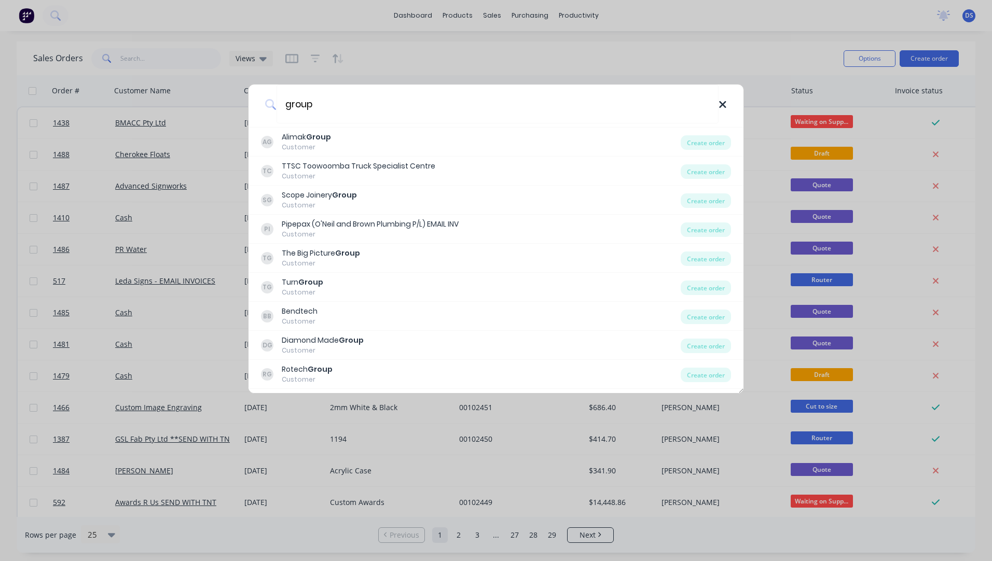
click at [723, 108] on icon at bounding box center [723, 104] width 8 height 11
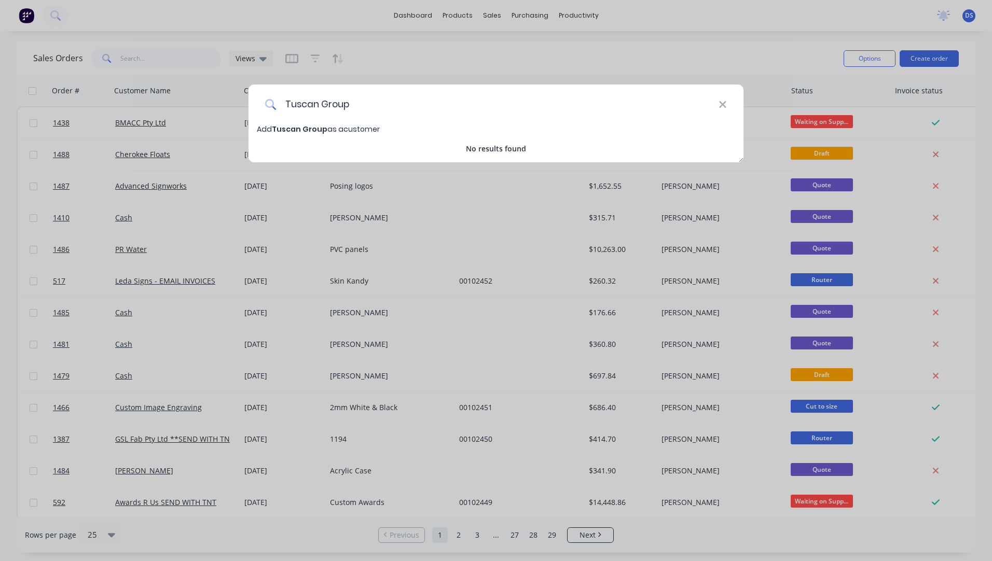
type input "Tuscan Group"
click at [293, 131] on span "Tuscan Group" at bounding box center [300, 129] width 56 height 10
select select "AU"
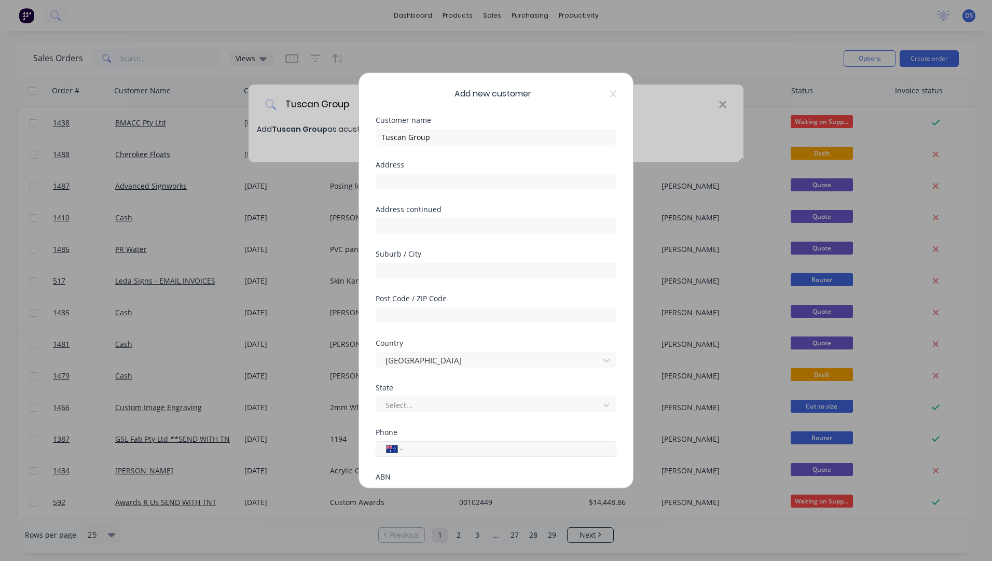
click at [445, 449] on input "tel" at bounding box center [508, 450] width 196 height 12
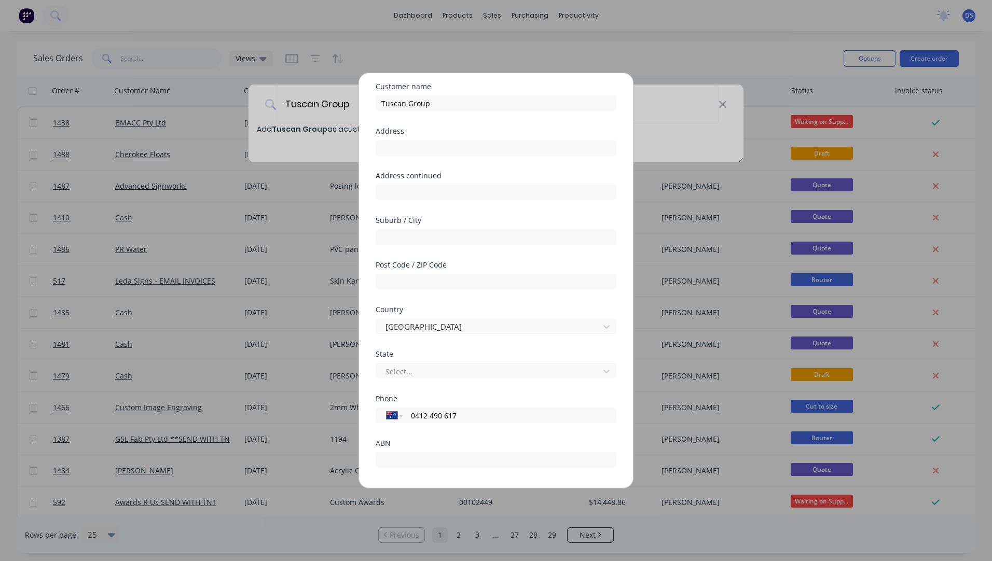
scroll to position [52, 0]
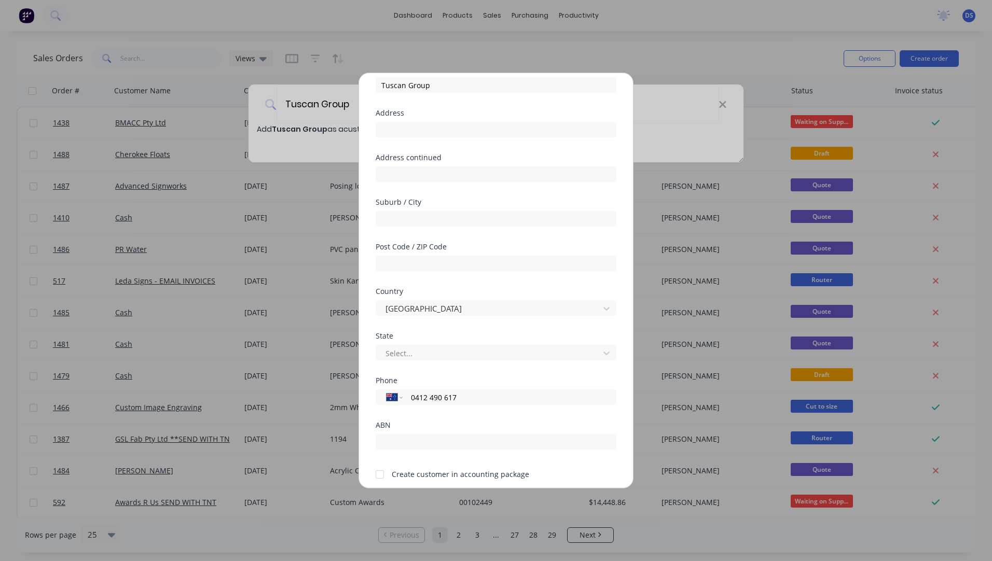
type input "0412 490 617"
click at [380, 479] on div at bounding box center [379, 474] width 21 height 21
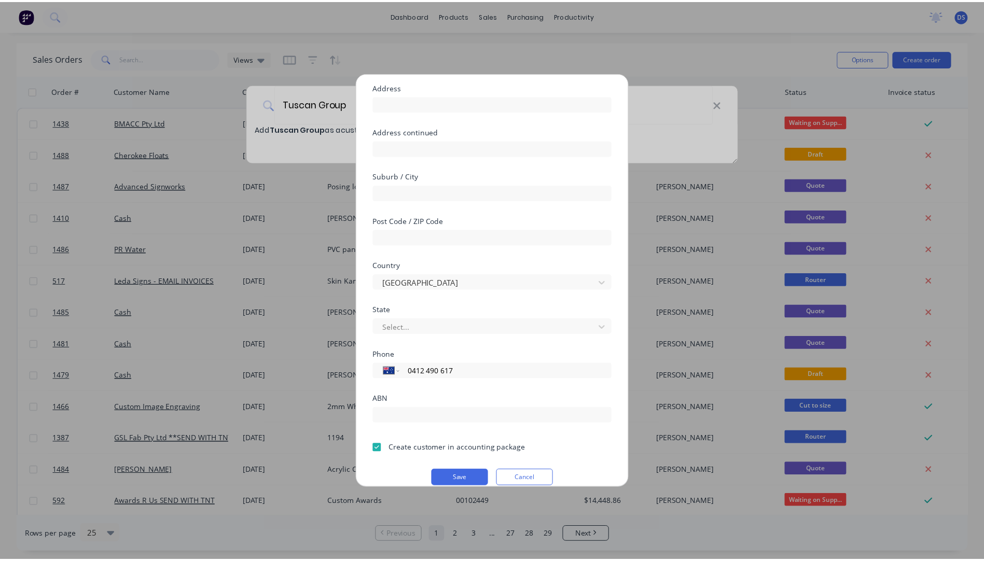
scroll to position [91, 0]
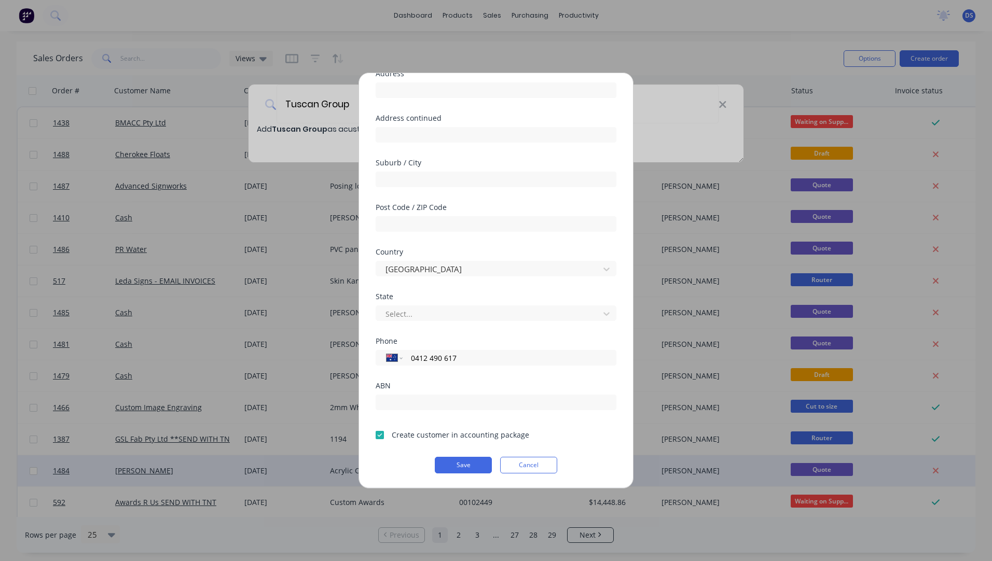
click at [467, 462] on button "Save" at bounding box center [463, 465] width 57 height 17
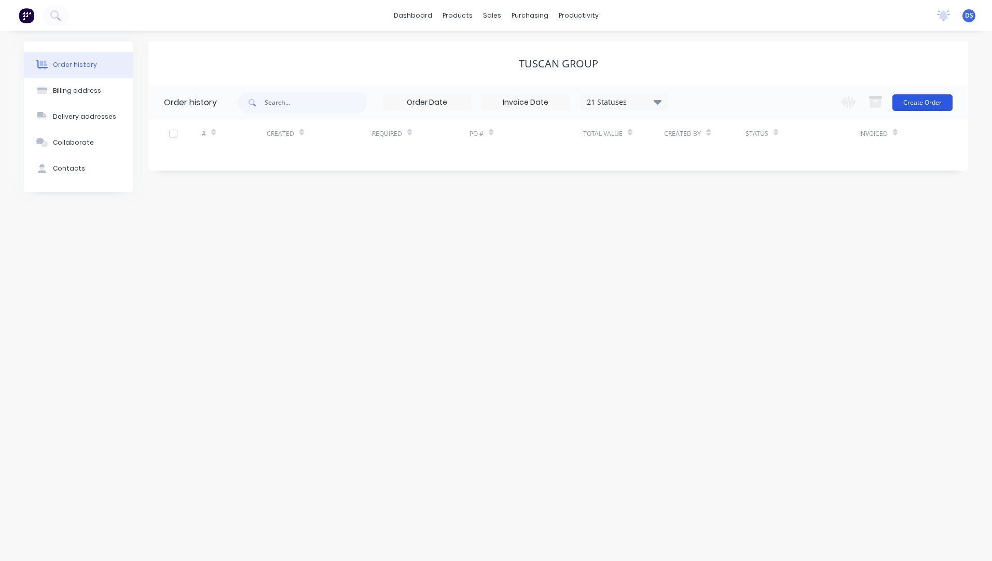
click at [928, 105] on button "Create Order" at bounding box center [922, 102] width 60 height 17
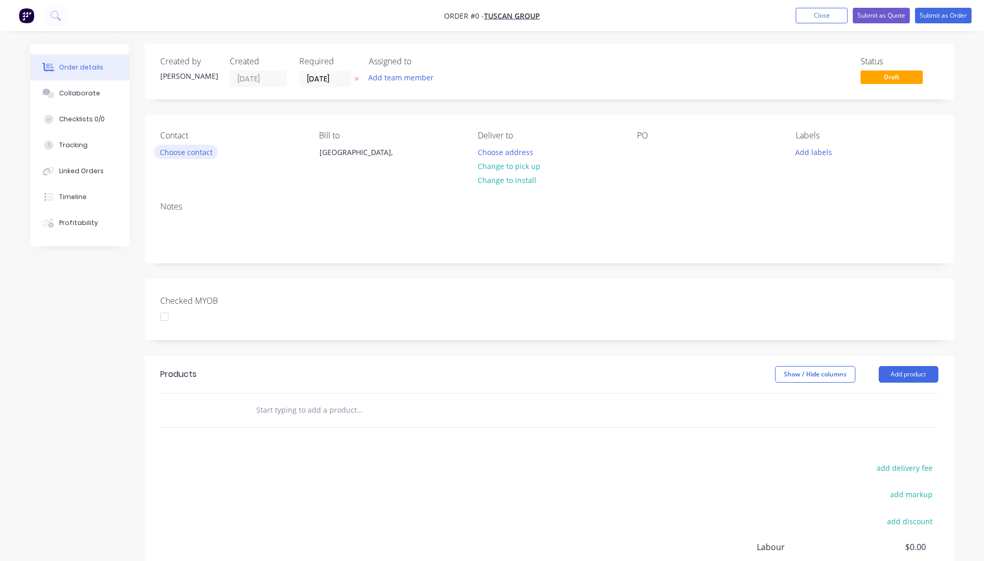
click at [183, 154] on button "Choose contact" at bounding box center [186, 152] width 64 height 14
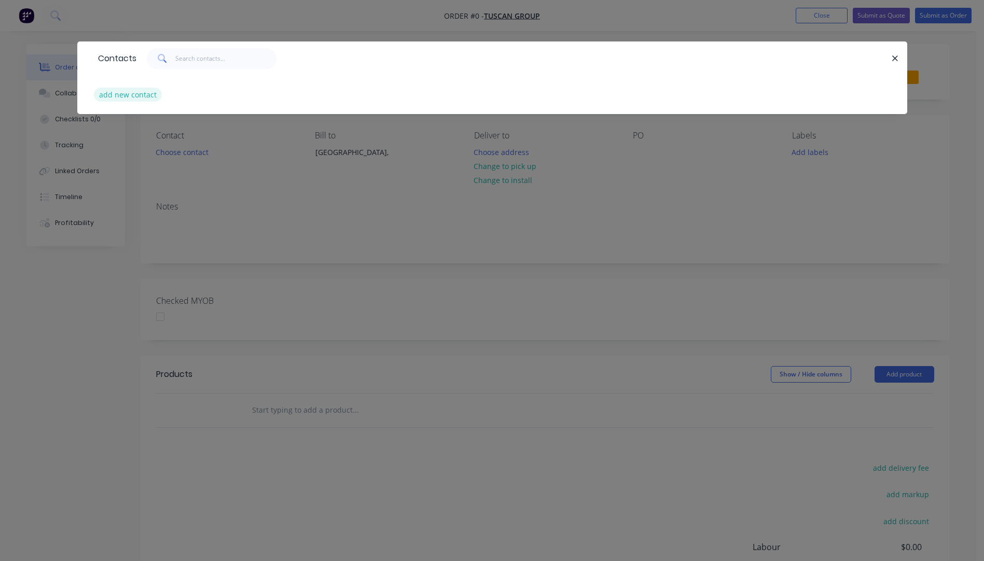
click at [125, 97] on button "add new contact" at bounding box center [128, 95] width 68 height 14
select select "AU"
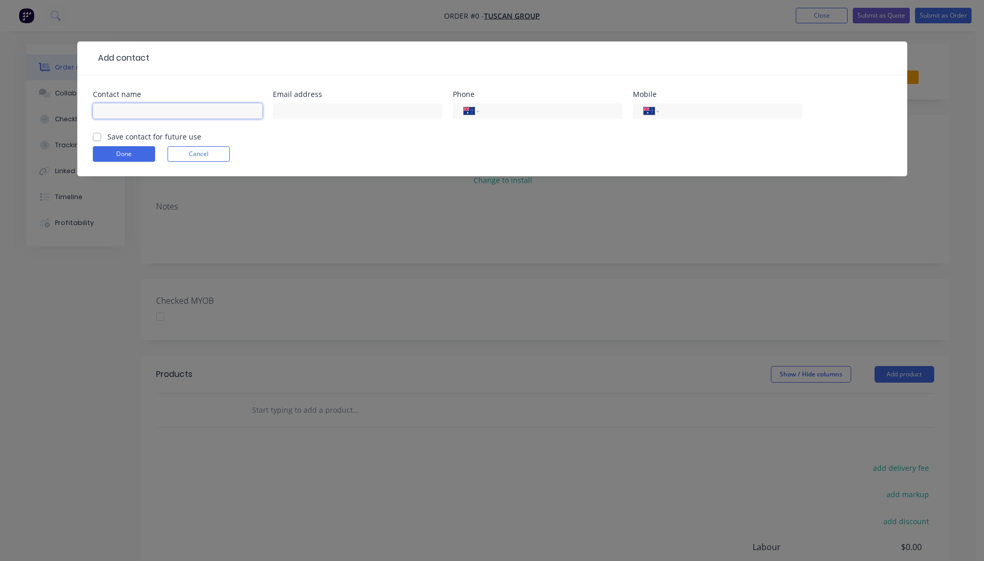
drag, startPoint x: 141, startPoint y: 115, endPoint x: 147, endPoint y: 115, distance: 6.2
click at [143, 115] on input "text" at bounding box center [178, 111] width 170 height 16
type input "Paul"
click at [714, 114] on input "tel" at bounding box center [729, 111] width 125 height 12
type input "0412 490 617"
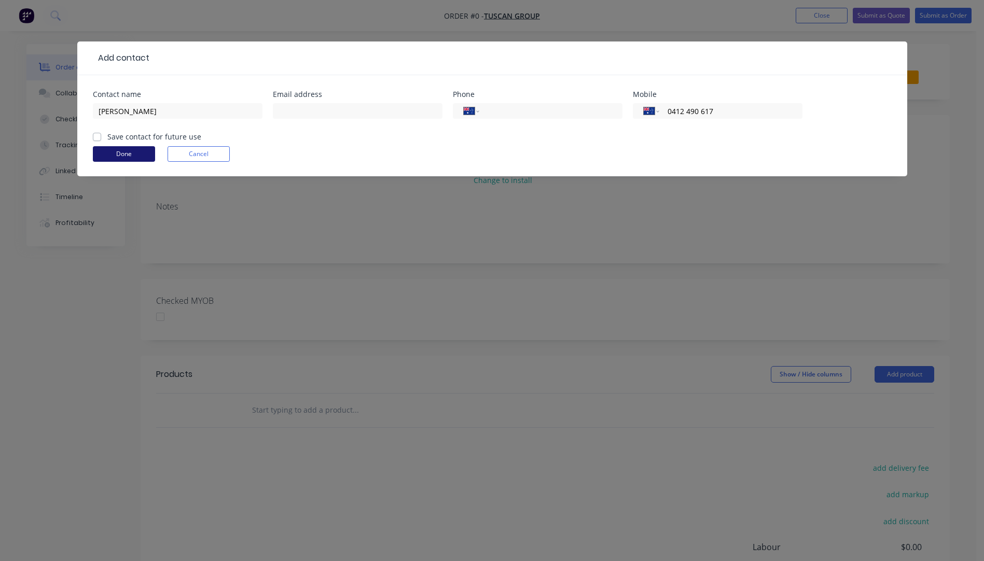
click at [126, 157] on button "Done" at bounding box center [124, 154] width 62 height 16
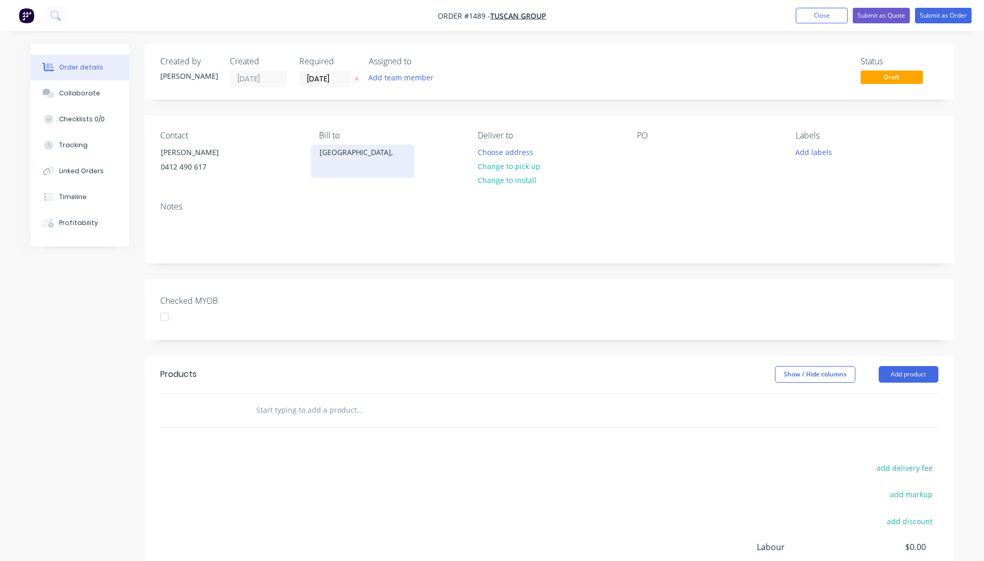
click at [341, 156] on div "Australia," at bounding box center [363, 152] width 86 height 15
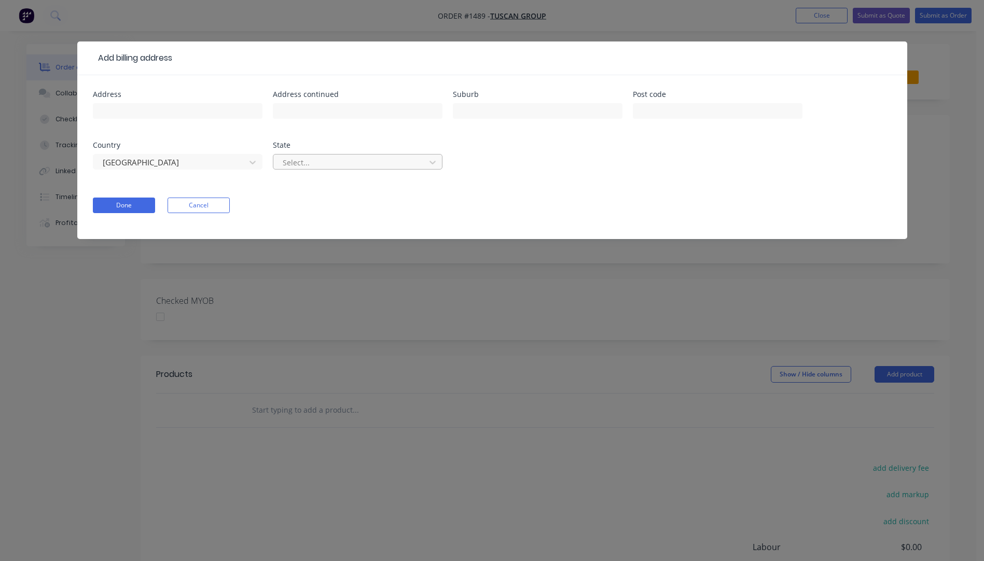
click at [312, 162] on div at bounding box center [351, 162] width 139 height 13
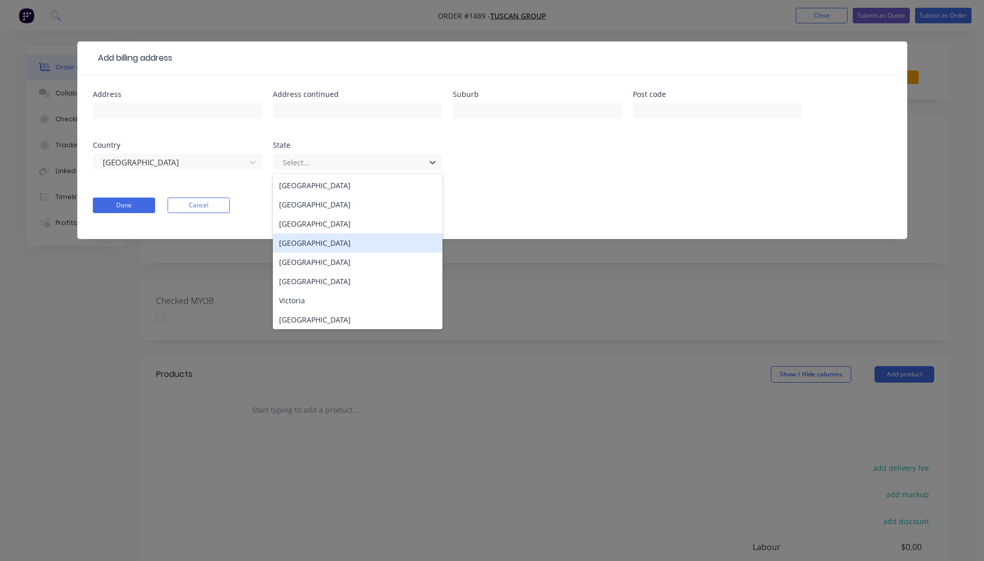
click at [311, 241] on div "[GEOGRAPHIC_DATA]" at bounding box center [358, 242] width 170 height 19
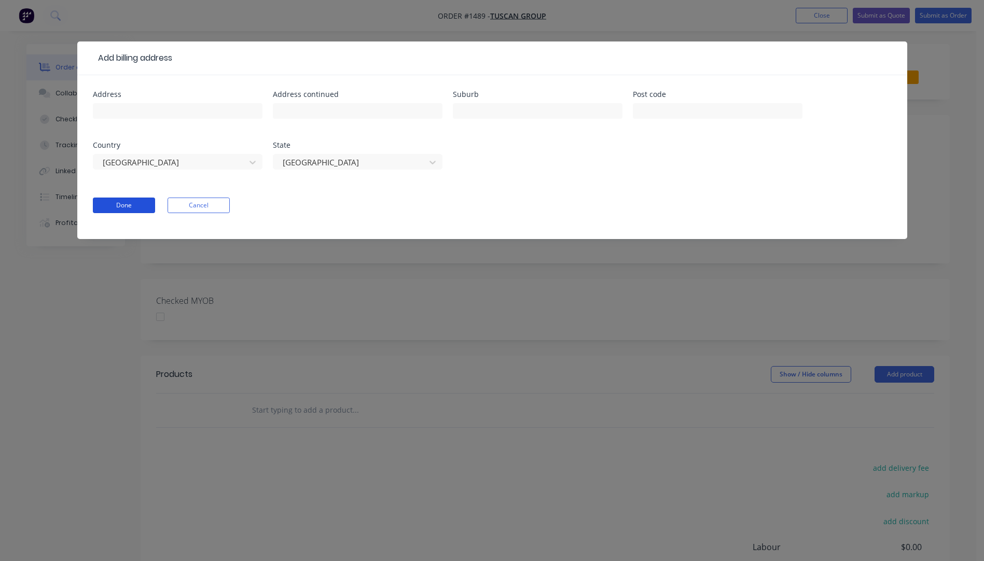
drag, startPoint x: 129, startPoint y: 207, endPoint x: 183, endPoint y: 214, distance: 54.4
click at [131, 207] on button "Done" at bounding box center [124, 206] width 62 height 16
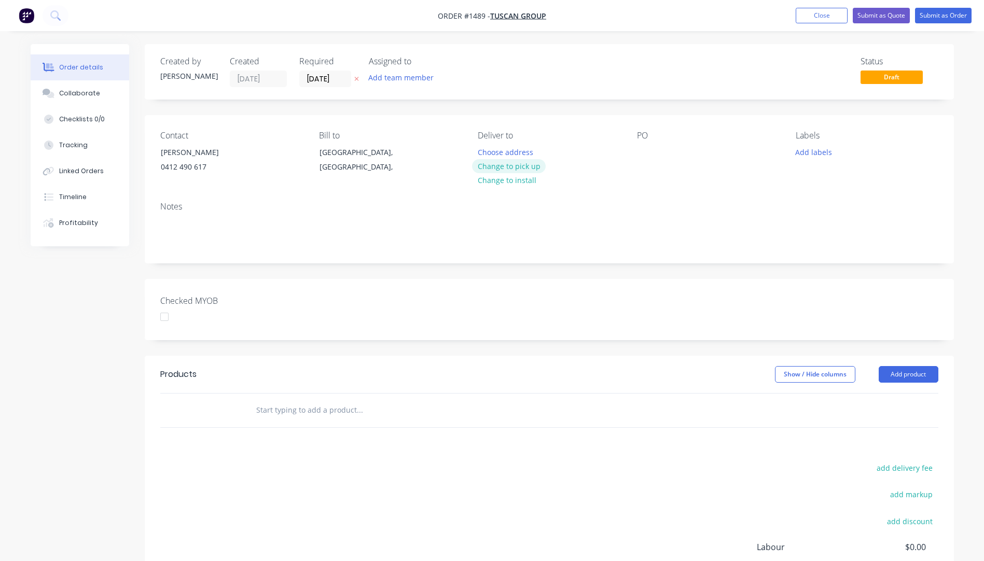
click at [500, 170] on button "Change to pick up" at bounding box center [509, 166] width 74 height 14
click at [490, 150] on div at bounding box center [486, 152] width 17 height 15
click at [642, 149] on div at bounding box center [645, 152] width 17 height 15
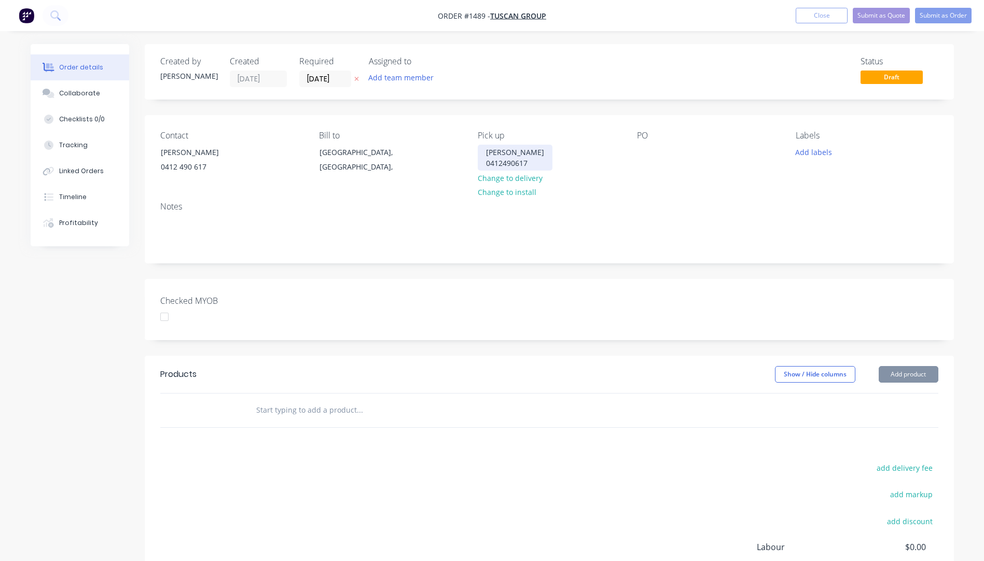
click at [487, 152] on div "Paul 0412490617" at bounding box center [515, 158] width 75 height 26
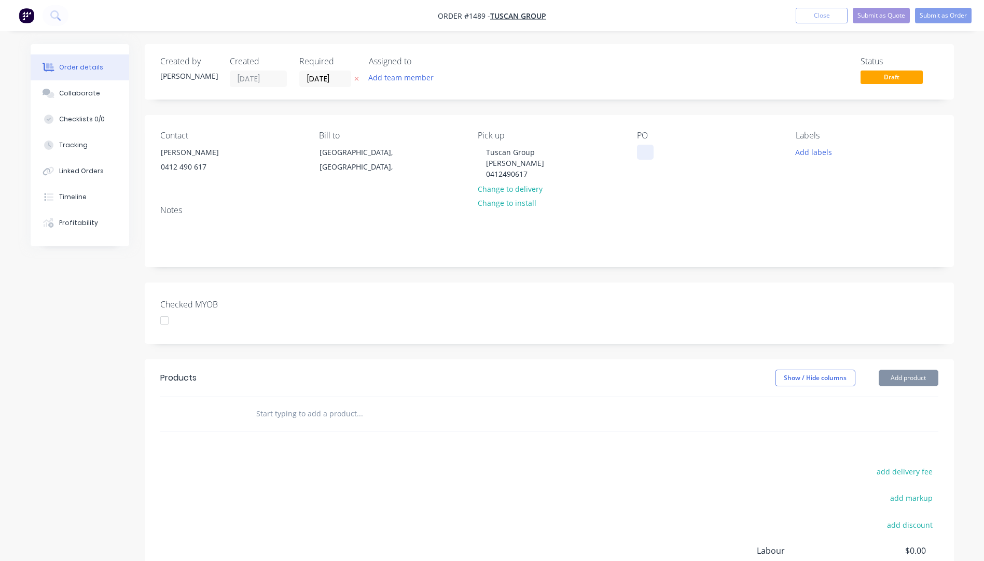
click at [646, 151] on div at bounding box center [645, 152] width 17 height 15
click at [486, 151] on div "Tuscan Group Paul 0412490617" at bounding box center [515, 163] width 75 height 37
click at [644, 158] on div at bounding box center [645, 152] width 17 height 15
click at [814, 155] on button "Add labels" at bounding box center [814, 152] width 48 height 14
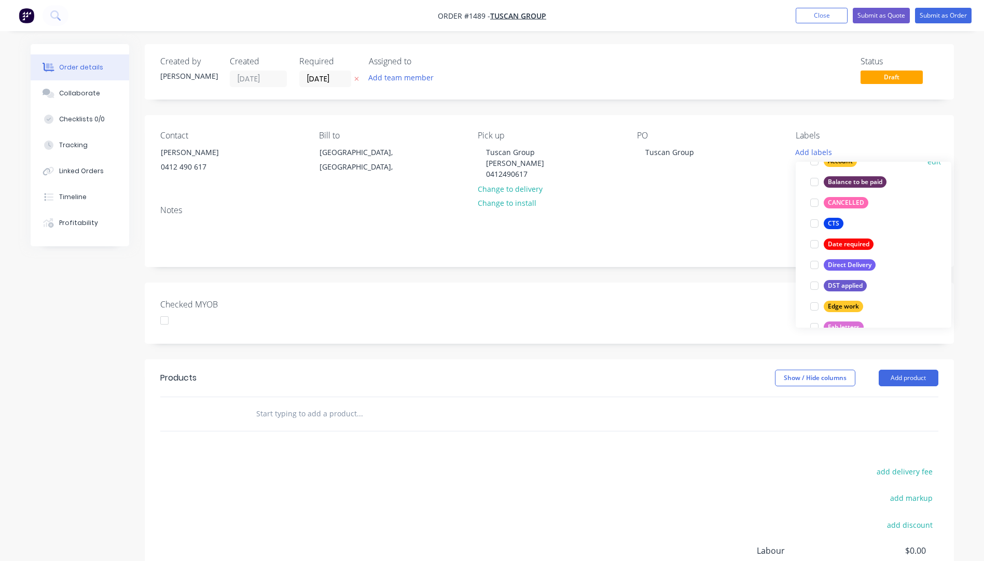
scroll to position [156, 0]
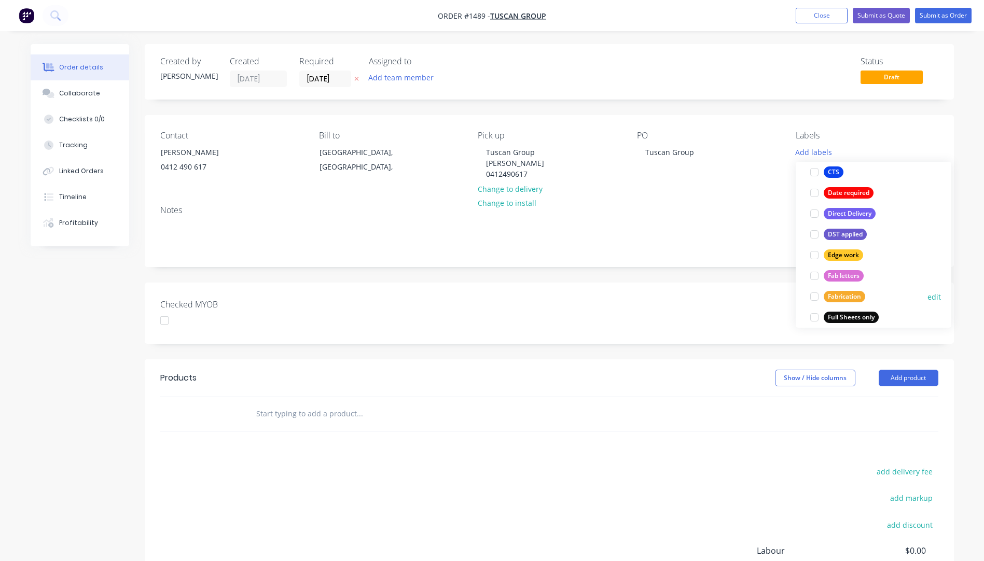
click at [841, 295] on div "Fabrication" at bounding box center [845, 296] width 42 height 11
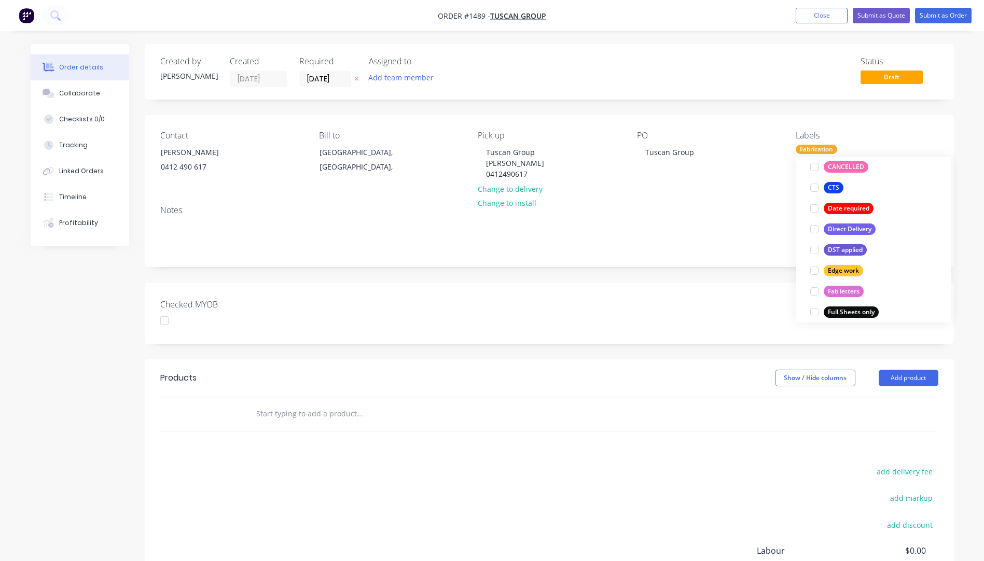
scroll to position [0, 0]
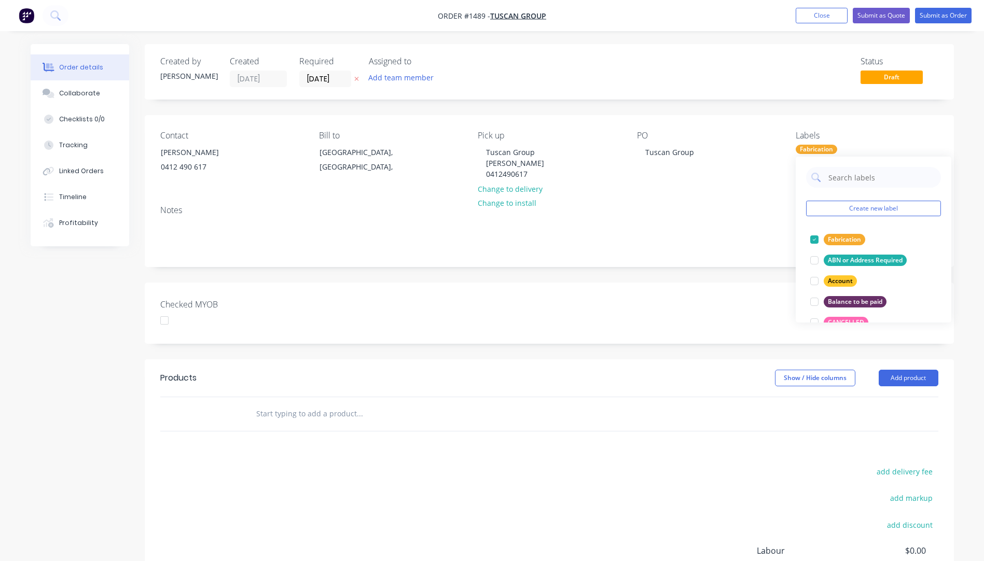
click at [741, 174] on div "PO Tuscan Group" at bounding box center [708, 156] width 142 height 51
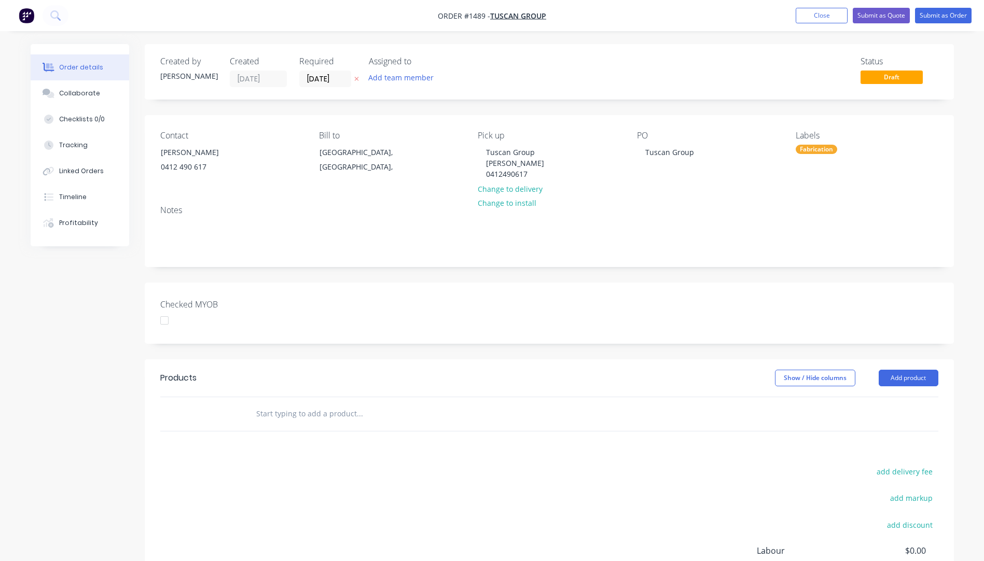
click at [356, 80] on icon "button" at bounding box center [356, 79] width 5 height 6
click at [921, 378] on button "Add product" at bounding box center [909, 378] width 60 height 17
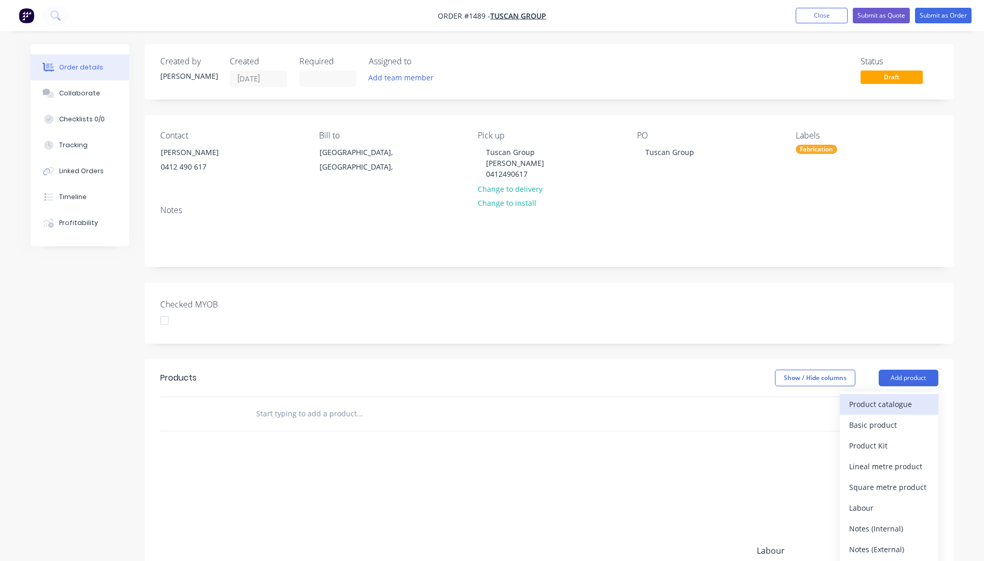
click at [895, 404] on div "Product catalogue" at bounding box center [889, 404] width 80 height 15
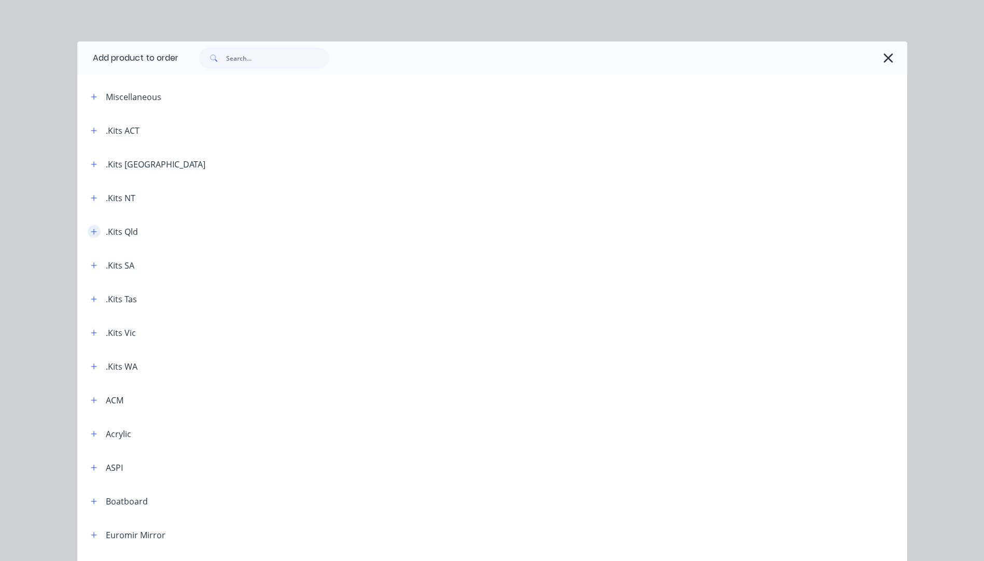
click at [91, 232] on icon "button" at bounding box center [94, 231] width 6 height 7
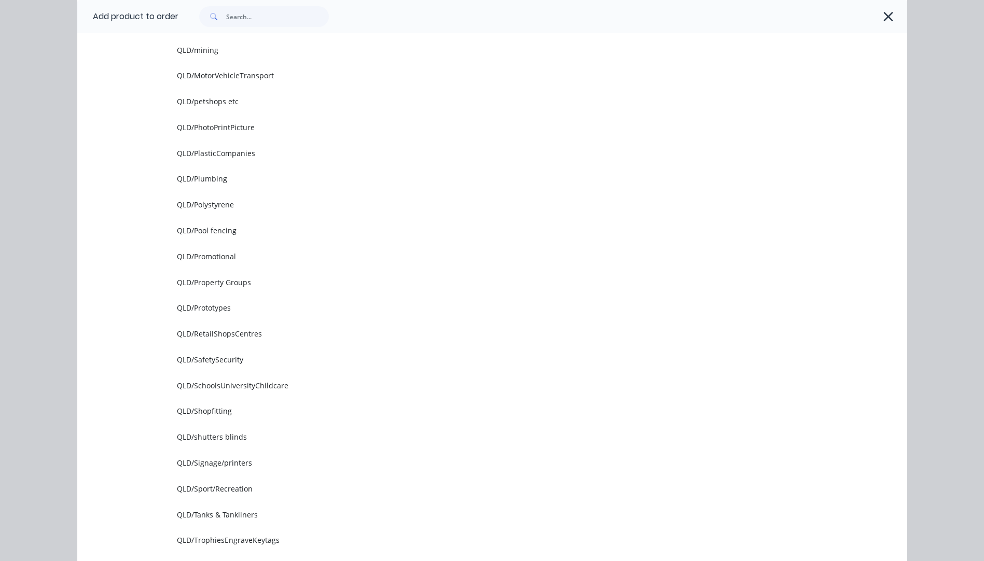
scroll to position [1038, 0]
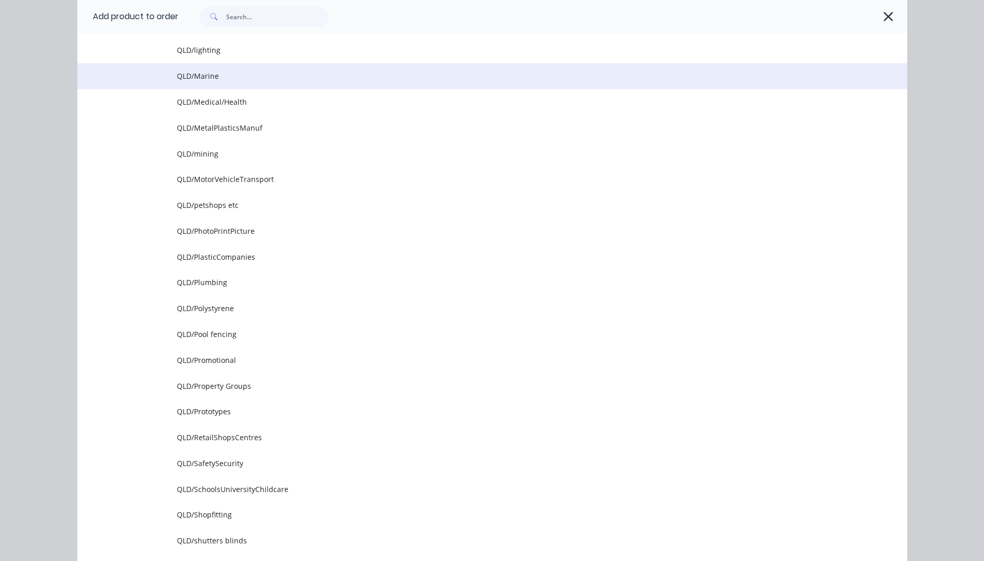
click at [200, 75] on span "QLD/Marine" at bounding box center [469, 76] width 584 height 11
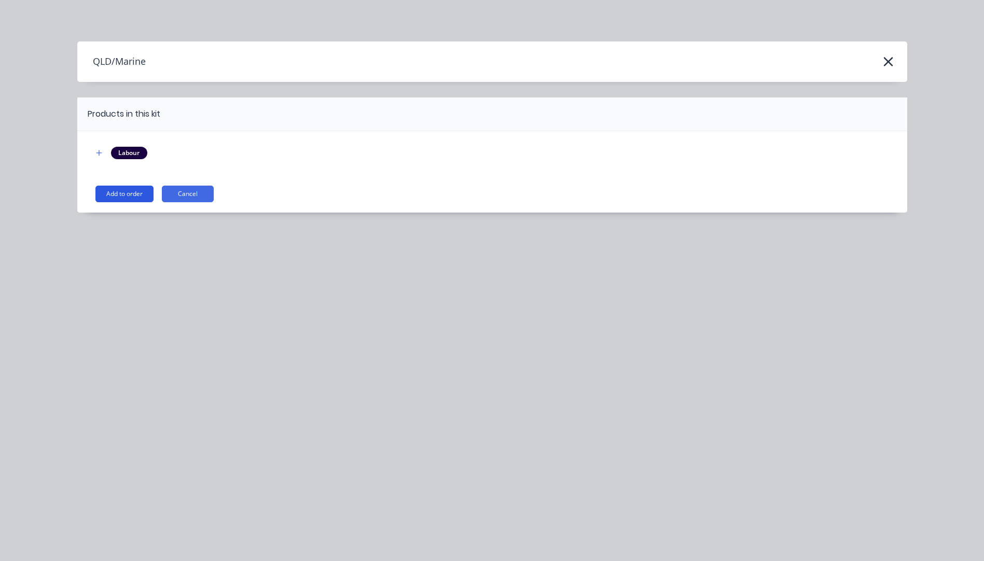
click at [118, 190] on button "Add to order" at bounding box center [124, 194] width 58 height 17
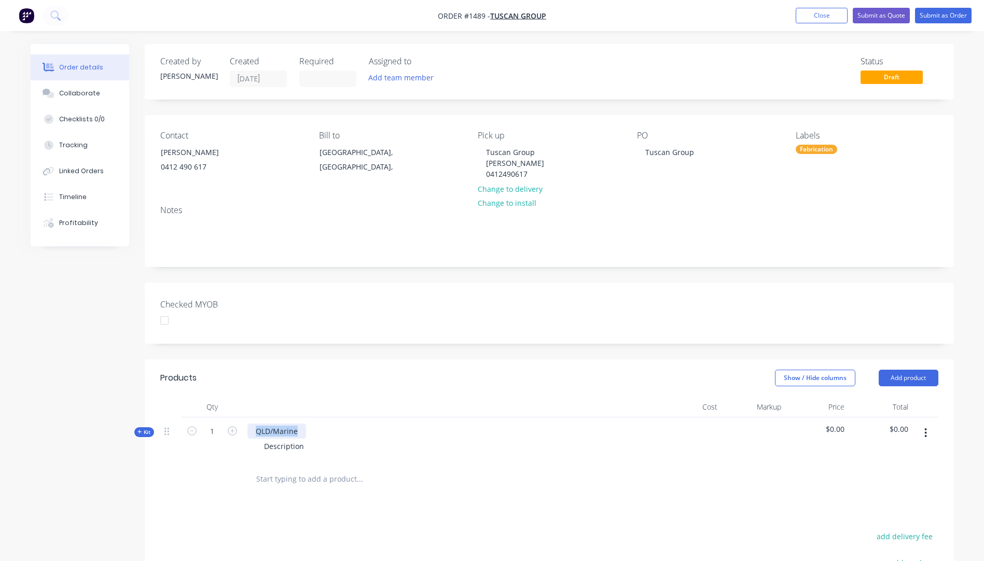
drag, startPoint x: 303, startPoint y: 433, endPoint x: 248, endPoint y: 425, distance: 55.5
click at [248, 425] on div "QLD/Marine" at bounding box center [276, 431] width 59 height 15
drag, startPoint x: 308, startPoint y: 446, endPoint x: 252, endPoint y: 446, distance: 56.5
click at [252, 446] on div "Description" at bounding box center [450, 446] width 407 height 15
click at [135, 432] on div "Kit" at bounding box center [144, 432] width 20 height 10
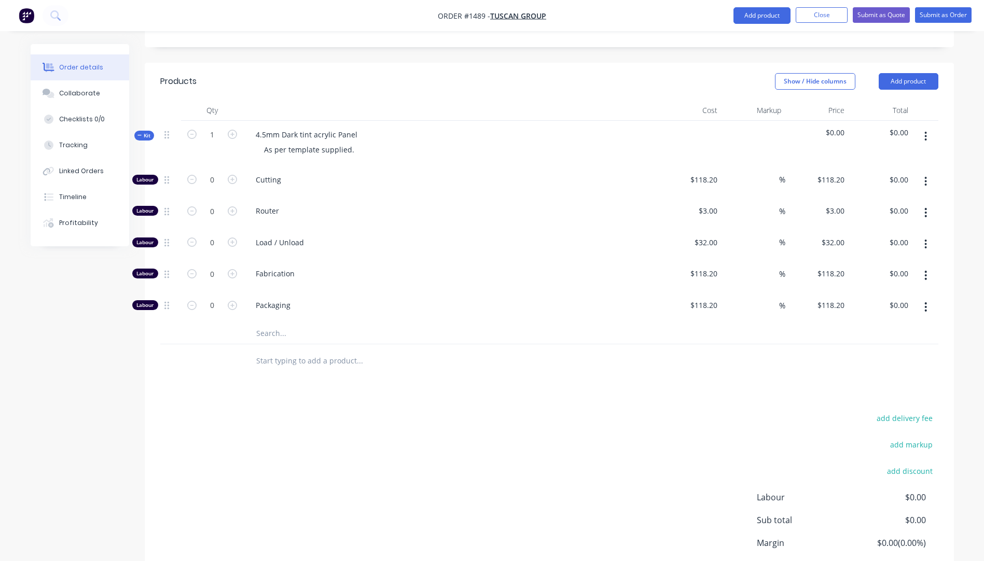
scroll to position [378, 0]
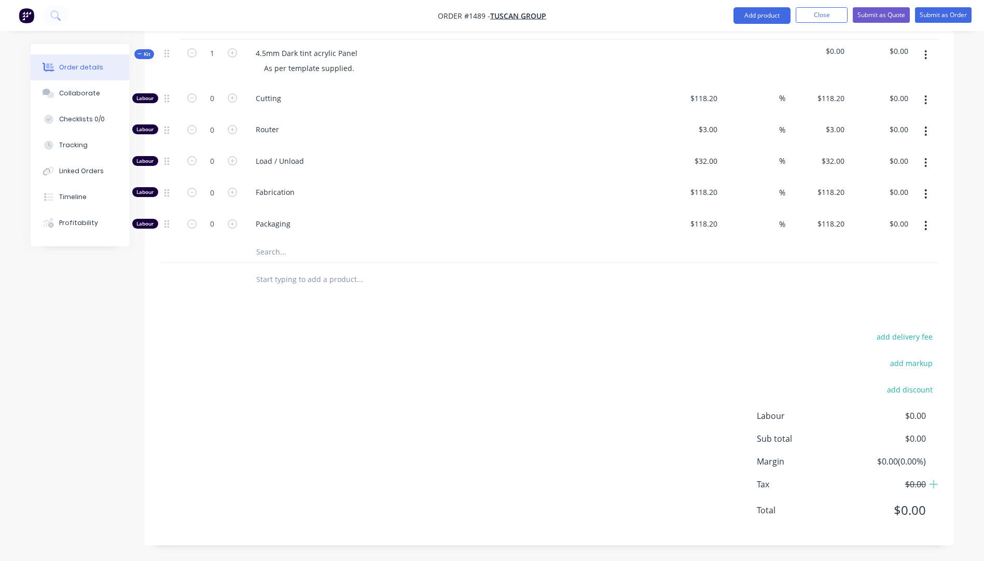
click at [273, 254] on input "text" at bounding box center [360, 252] width 208 height 21
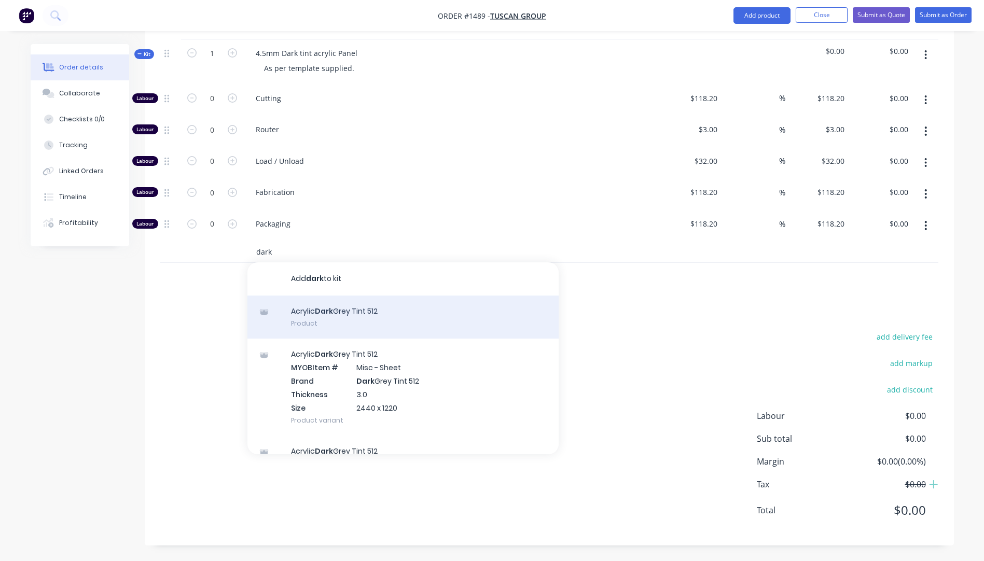
type input "dark"
click at [329, 314] on div "Acrylic Dark Grey Tint 512 Product" at bounding box center [402, 318] width 311 height 44
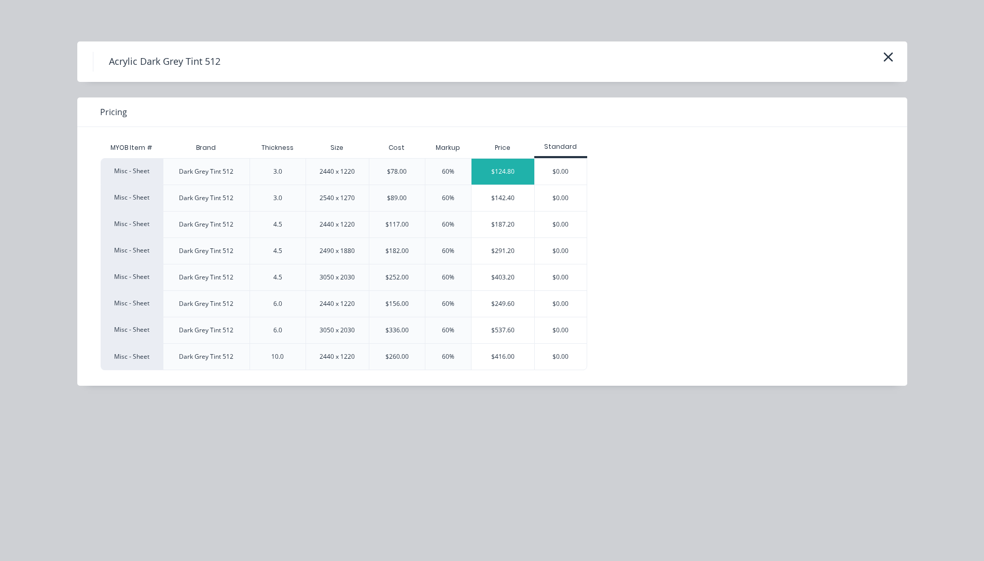
click at [513, 177] on div "$124.80" at bounding box center [503, 172] width 63 height 26
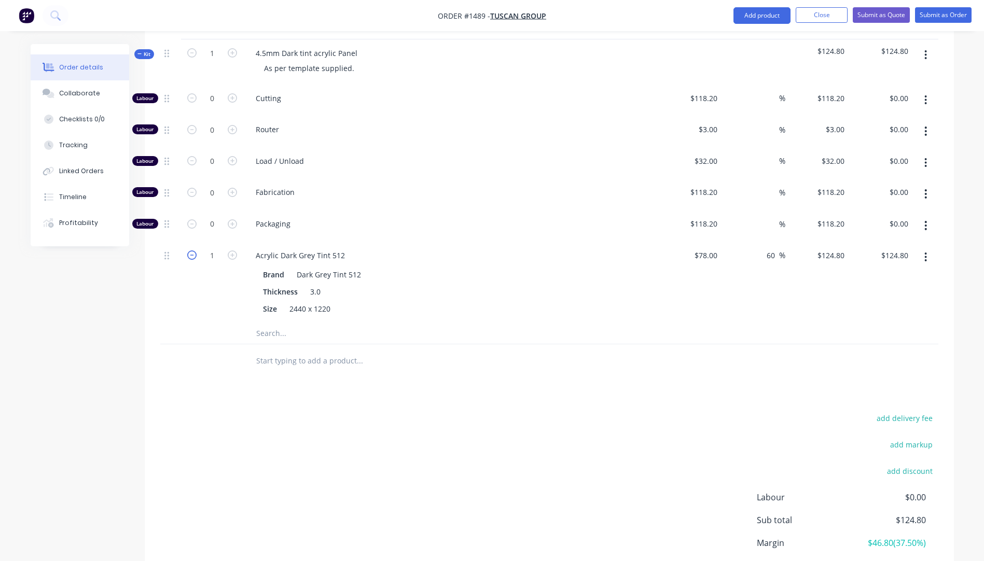
click at [195, 253] on icon "button" at bounding box center [191, 255] width 9 height 9
type input "0"
type input "$0.00"
click at [234, 192] on icon "button" at bounding box center [232, 192] width 9 height 9
type input "1"
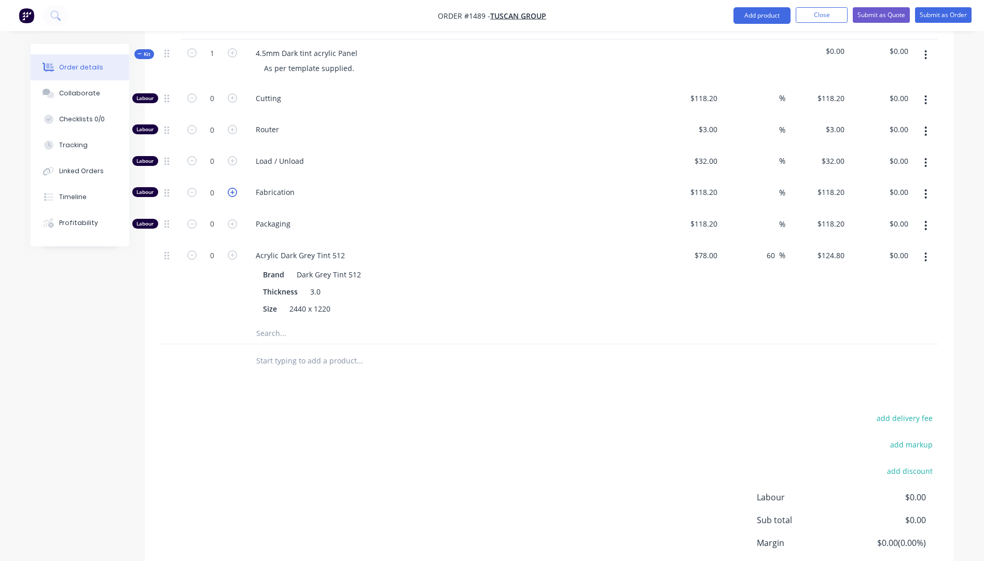
type input "$118.20"
click at [700, 188] on input "118.2" at bounding box center [705, 192] width 32 height 15
type input "$100.00"
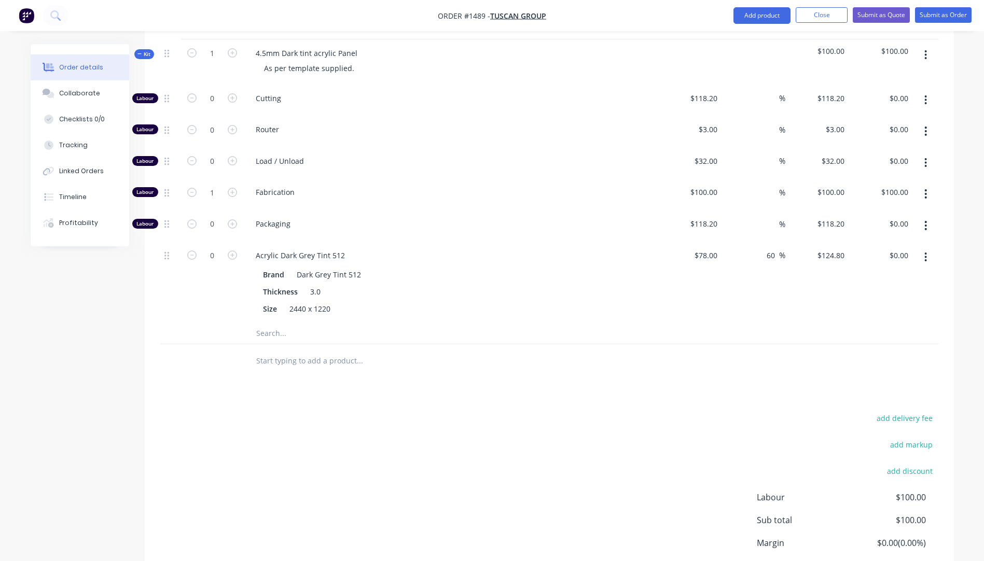
click at [597, 226] on span "Packaging" at bounding box center [455, 223] width 398 height 11
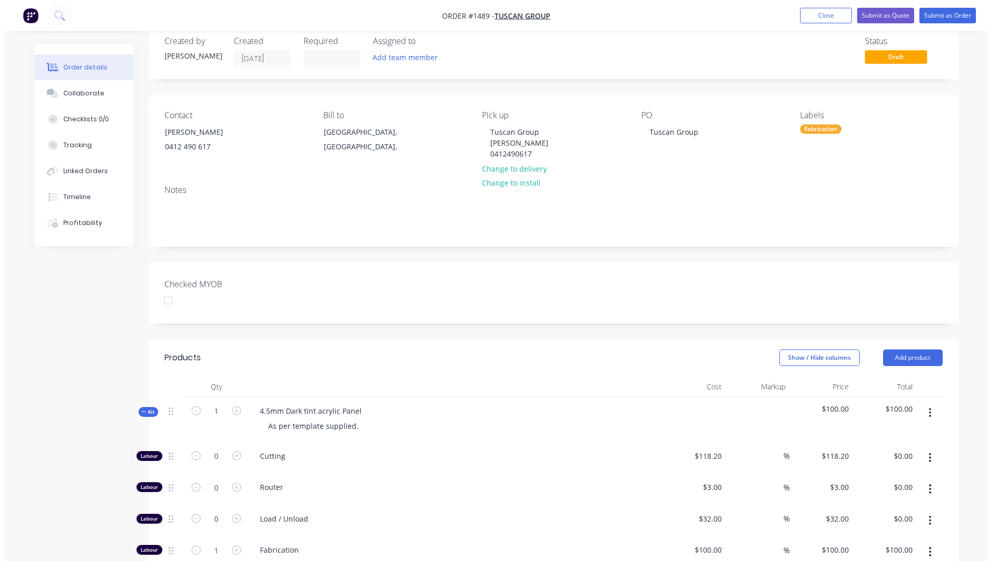
scroll to position [0, 0]
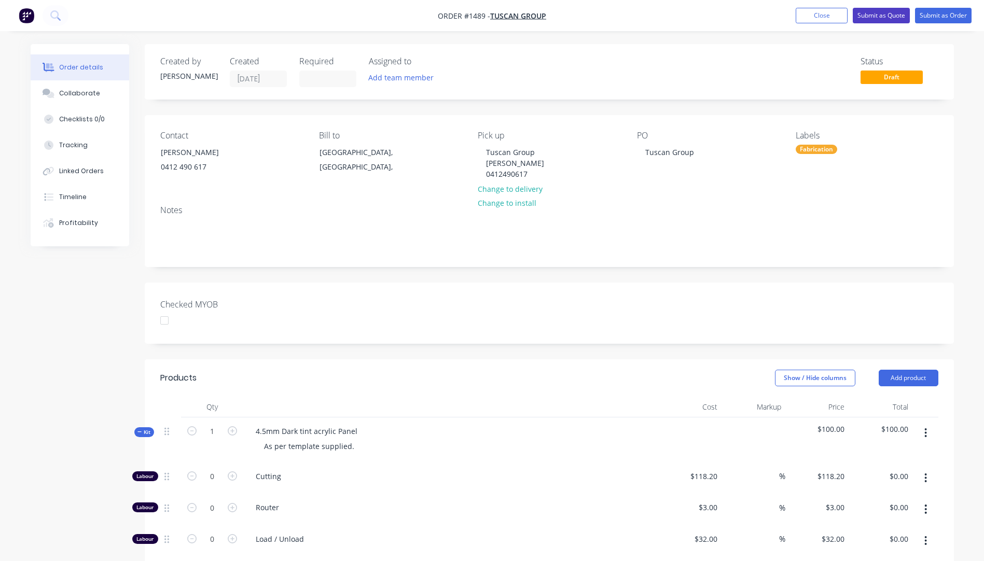
click at [878, 20] on button "Submit as Quote" at bounding box center [881, 16] width 57 height 16
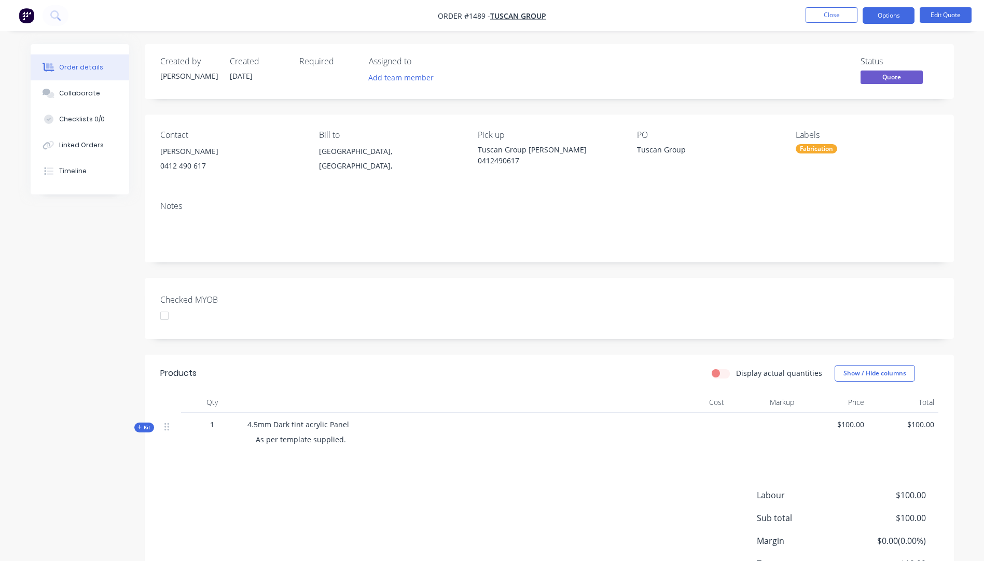
click at [878, 20] on button "Options" at bounding box center [889, 15] width 52 height 17
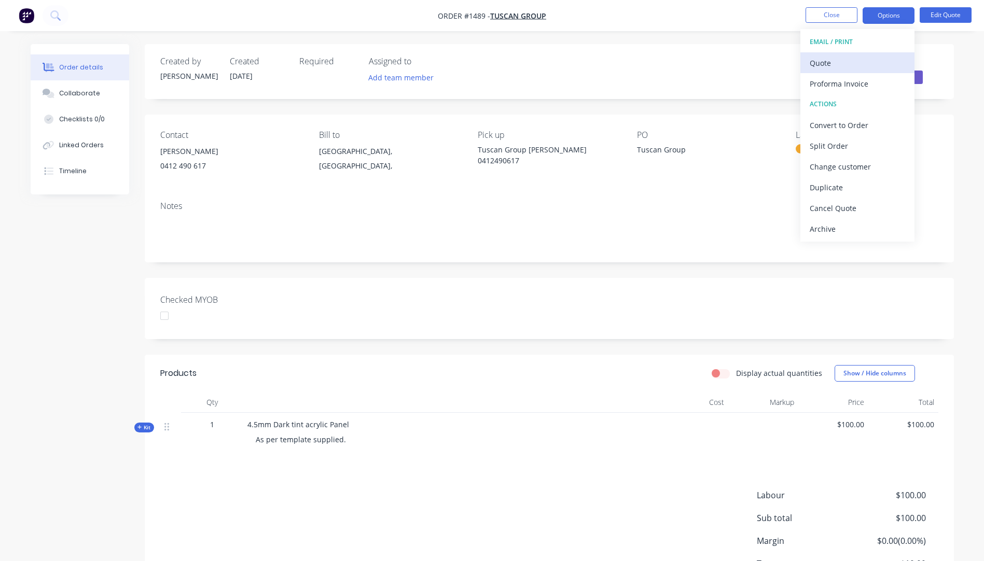
click at [826, 67] on div "Quote" at bounding box center [857, 63] width 95 height 15
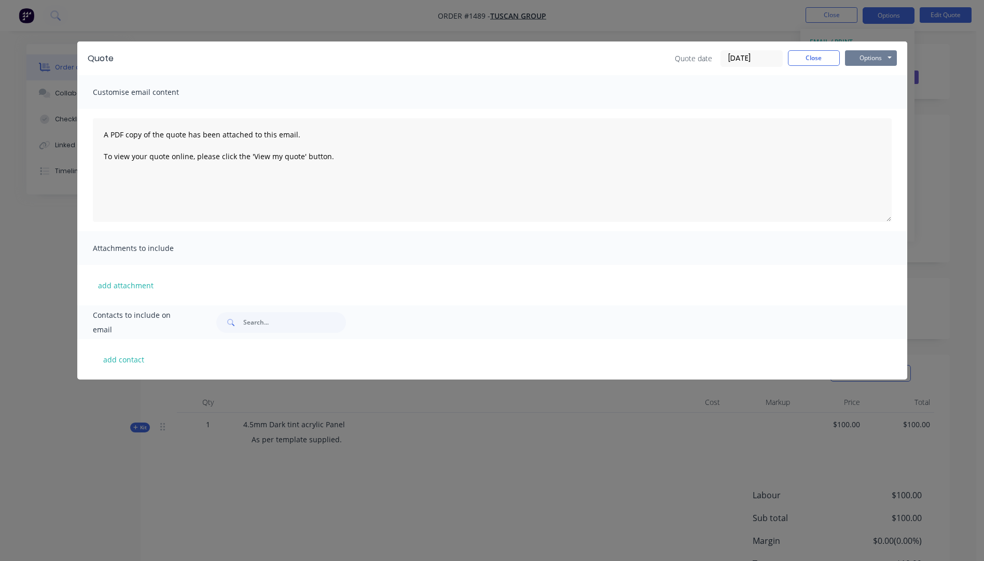
click at [860, 62] on button "Options" at bounding box center [871, 58] width 52 height 16
click at [877, 76] on button "Preview" at bounding box center [878, 76] width 66 height 17
click at [801, 63] on button "Close" at bounding box center [814, 58] width 52 height 16
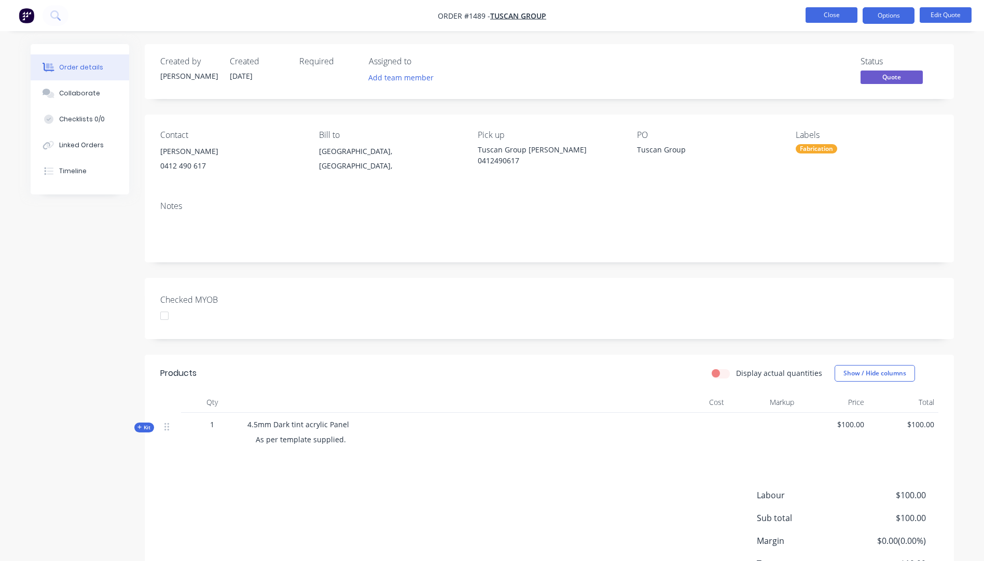
click at [834, 19] on button "Close" at bounding box center [832, 15] width 52 height 16
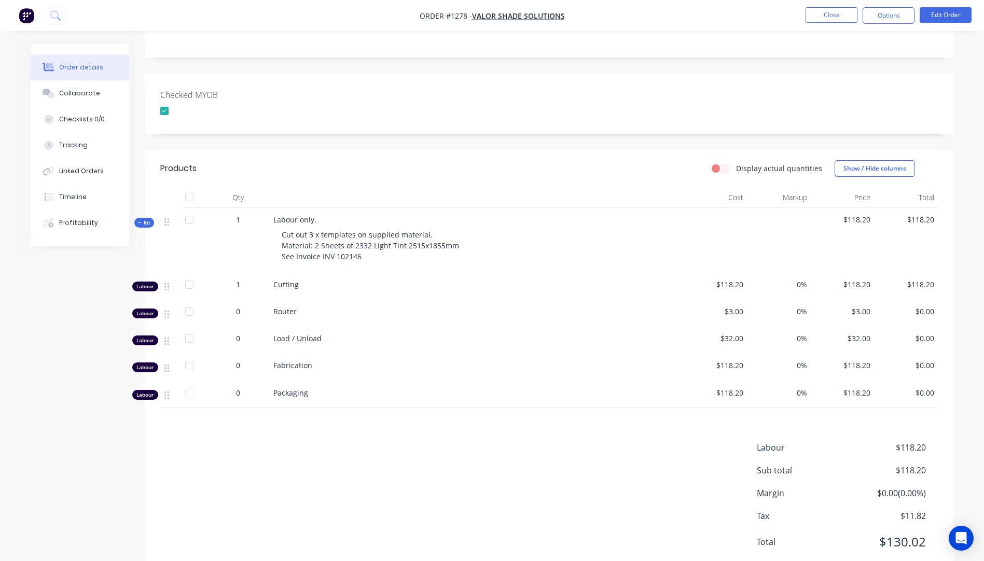
scroll to position [215, 0]
click at [821, 14] on button "Close" at bounding box center [832, 15] width 52 height 16
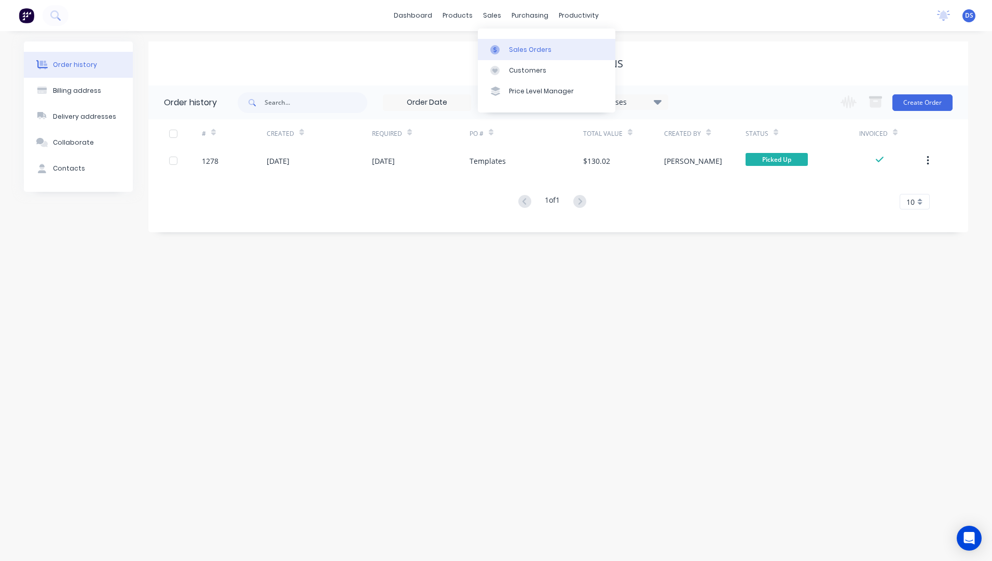
click at [520, 51] on div "Sales Orders" at bounding box center [530, 49] width 43 height 9
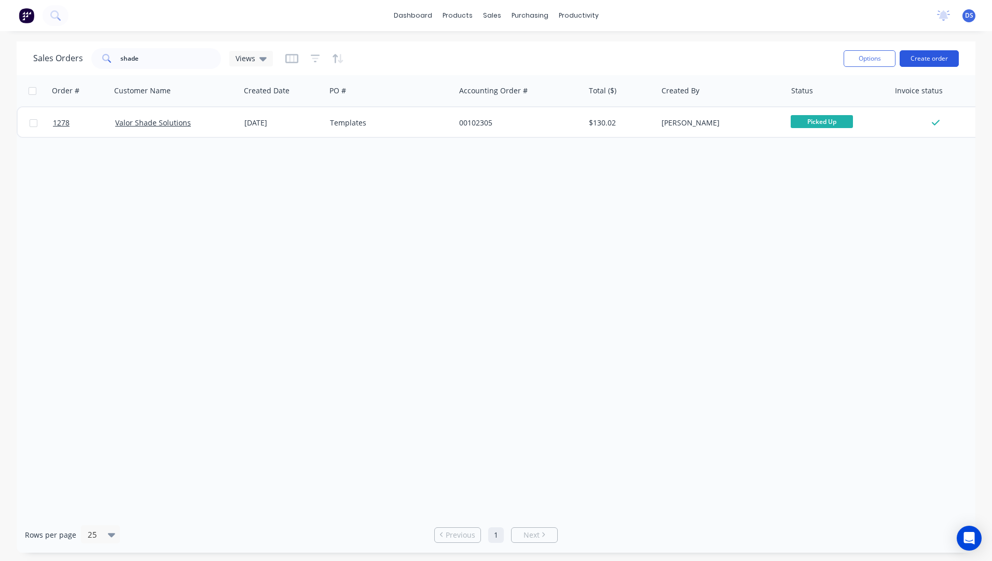
click at [913, 58] on button "Create order" at bounding box center [929, 58] width 59 height 17
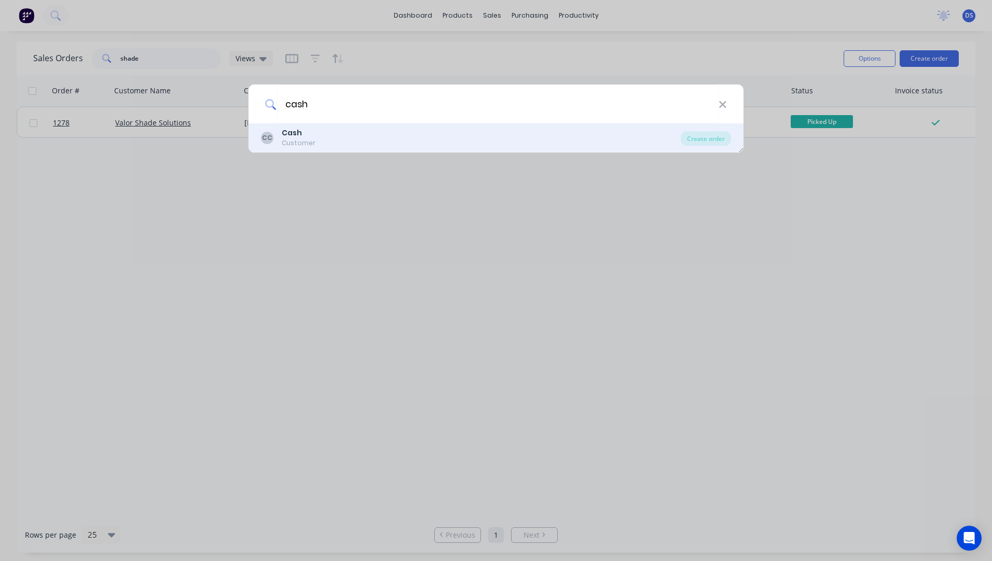
type input "cash"
click at [299, 140] on div "Customer" at bounding box center [299, 143] width 34 height 9
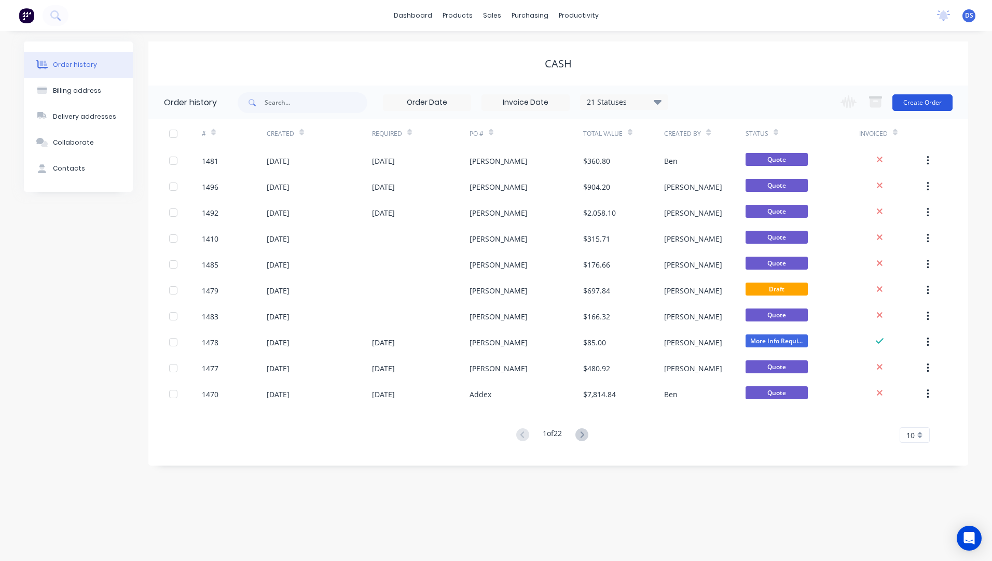
click at [916, 107] on button "Create Order" at bounding box center [922, 102] width 60 height 17
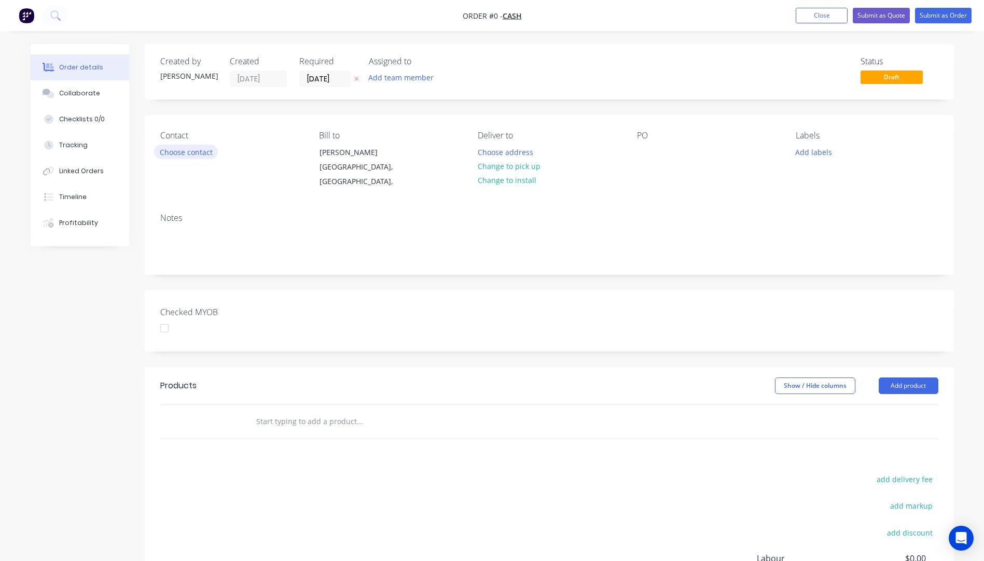
click at [187, 155] on button "Choose contact" at bounding box center [186, 152] width 64 height 14
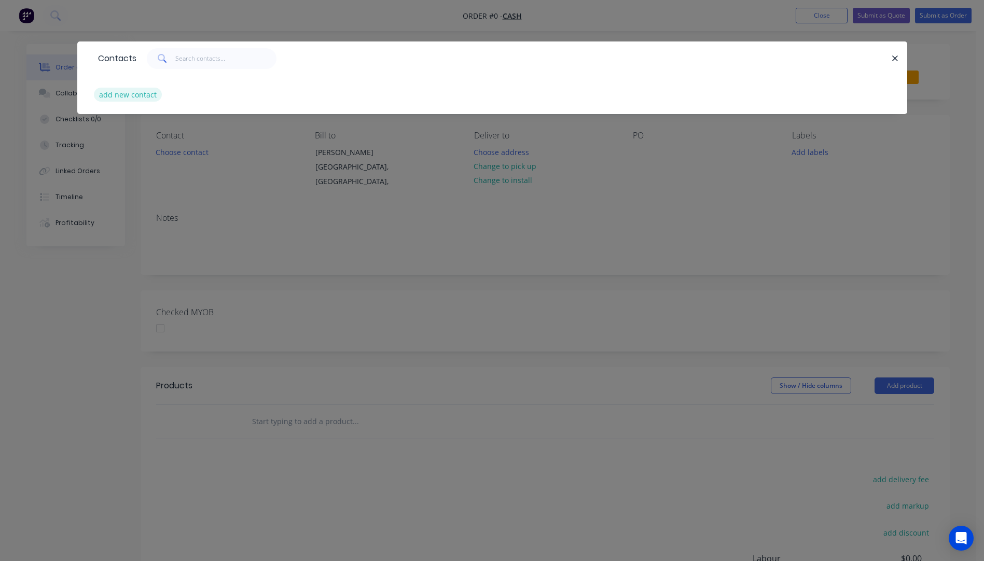
click at [116, 100] on button "add new contact" at bounding box center [128, 95] width 68 height 14
select select "AU"
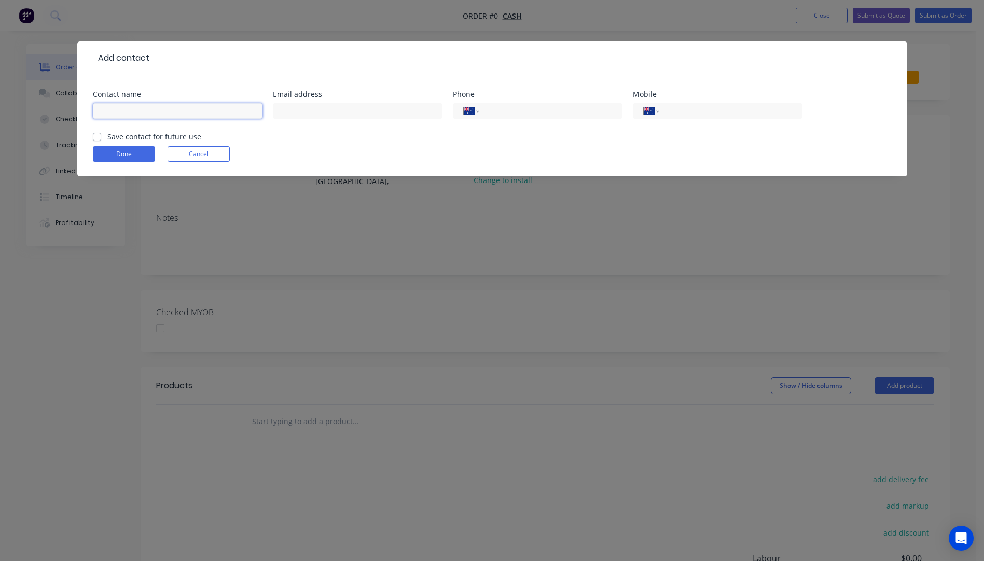
paste input "[PERSON_NAME] <[EMAIL_ADDRESS][DOMAIN_NAME]"
drag, startPoint x: 256, startPoint y: 110, endPoint x: 161, endPoint y: 110, distance: 94.4
click at [161, 110] on input "[PERSON_NAME] <[EMAIL_ADDRESS][DOMAIN_NAME]" at bounding box center [178, 111] width 170 height 16
type input "[PERSON_NAME] <"
paste input "[EMAIL_ADDRESS][DOMAIN_NAME]"
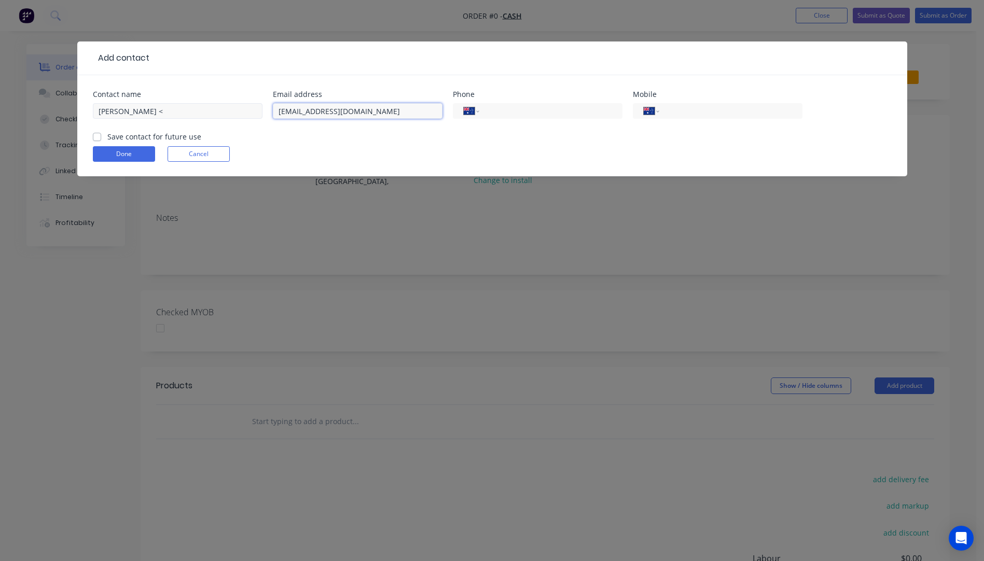
type input "[EMAIL_ADDRESS][DOMAIN_NAME]"
click at [164, 110] on input "[PERSON_NAME] <" at bounding box center [178, 111] width 170 height 16
type input "[PERSON_NAME]"
click at [180, 57] on div at bounding box center [520, 58] width 742 height 12
click at [686, 110] on input "tel" at bounding box center [729, 111] width 125 height 12
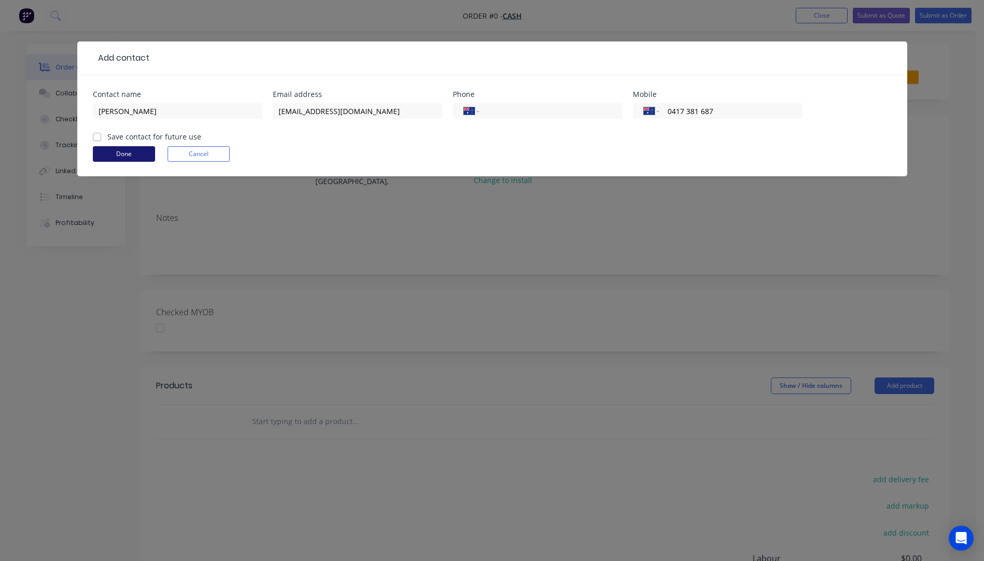
type input "0417 381 687"
click at [132, 158] on button "Done" at bounding box center [124, 154] width 62 height 16
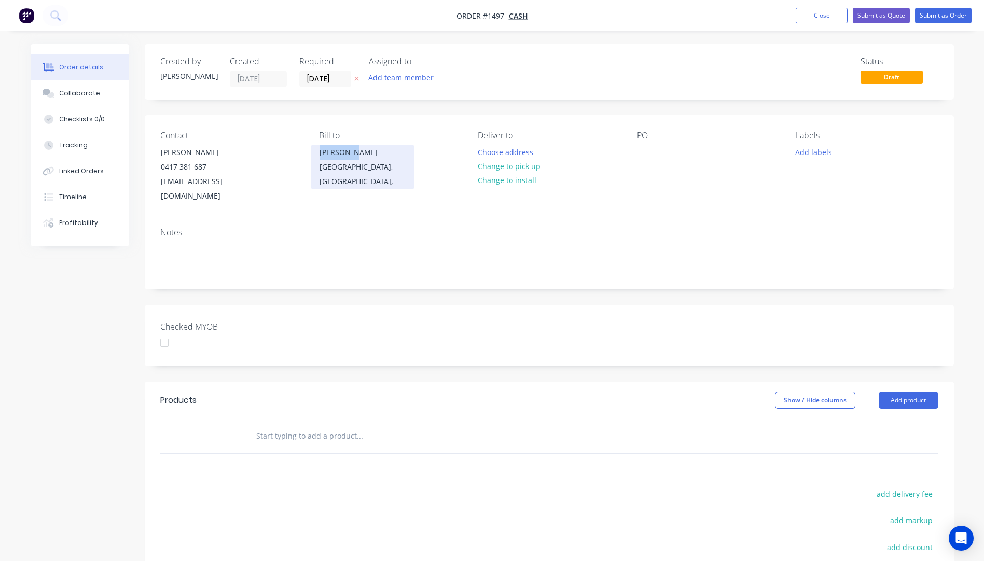
drag, startPoint x: 356, startPoint y: 153, endPoint x: 312, endPoint y: 150, distance: 43.7
click at [312, 150] on div "Anji Kala [GEOGRAPHIC_DATA], [GEOGRAPHIC_DATA]," at bounding box center [363, 167] width 104 height 45
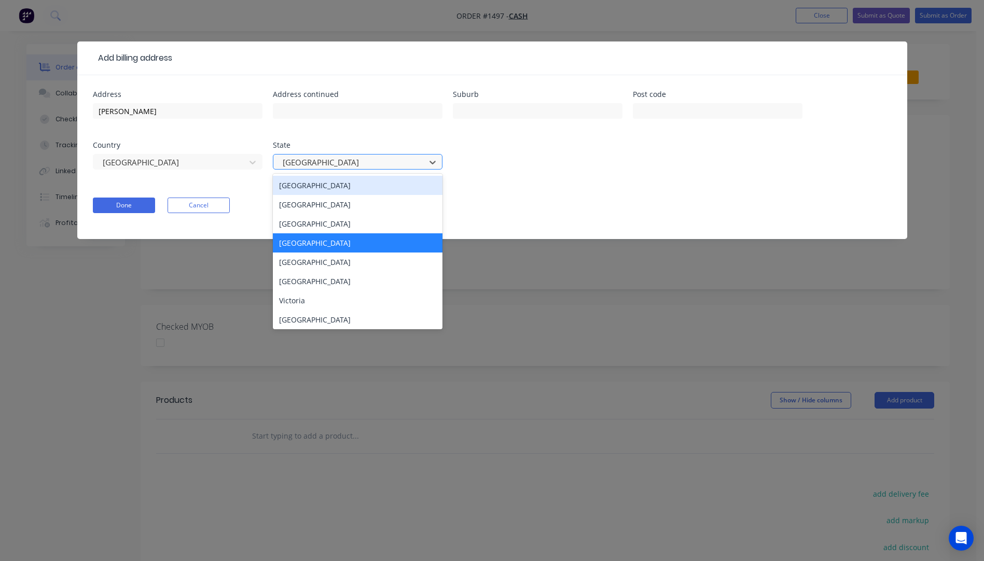
drag, startPoint x: 312, startPoint y: 150, endPoint x: 328, endPoint y: 163, distance: 20.3
click at [328, 163] on div at bounding box center [351, 162] width 139 height 13
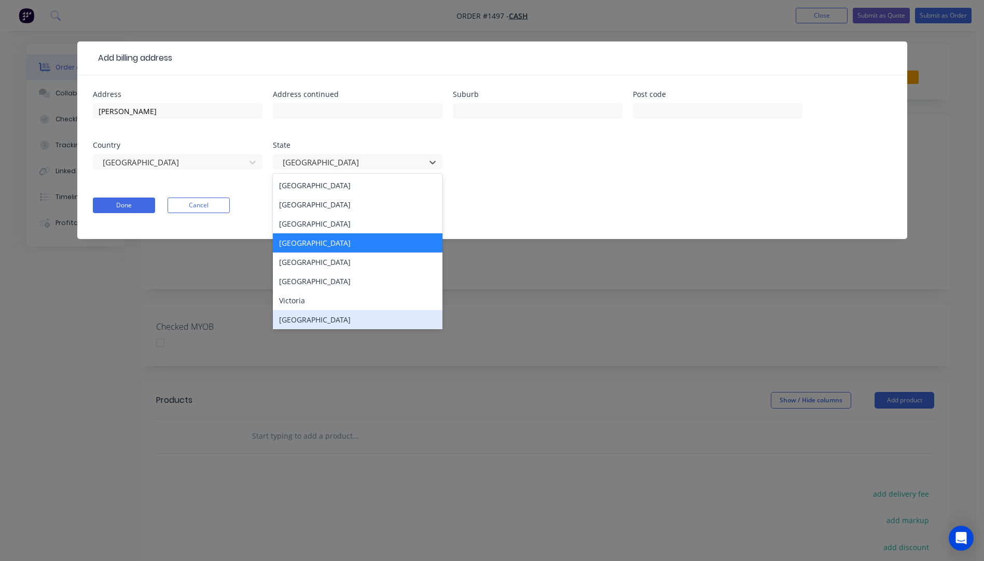
click at [308, 325] on div "[GEOGRAPHIC_DATA]" at bounding box center [358, 319] width 170 height 19
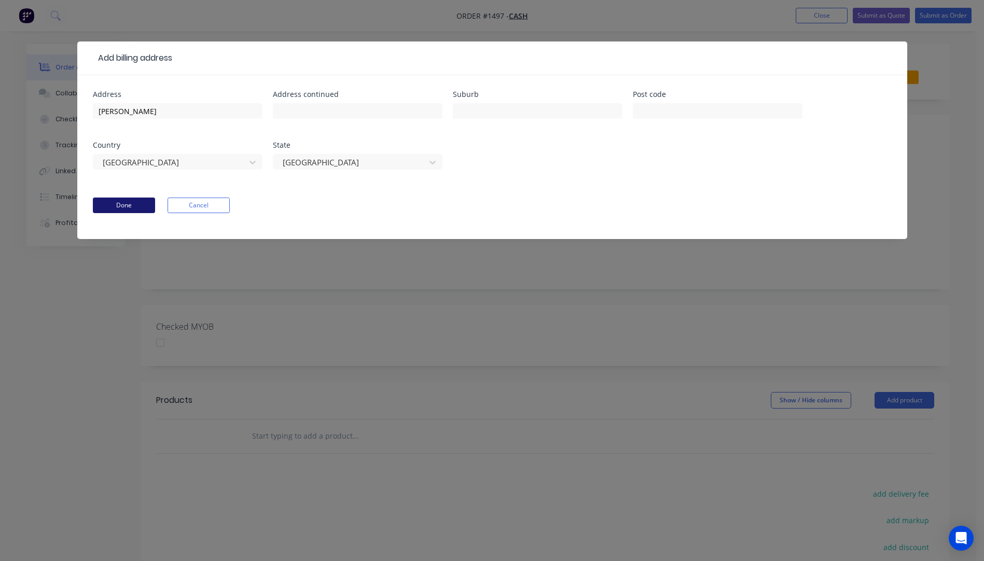
click at [121, 209] on button "Done" at bounding box center [124, 206] width 62 height 16
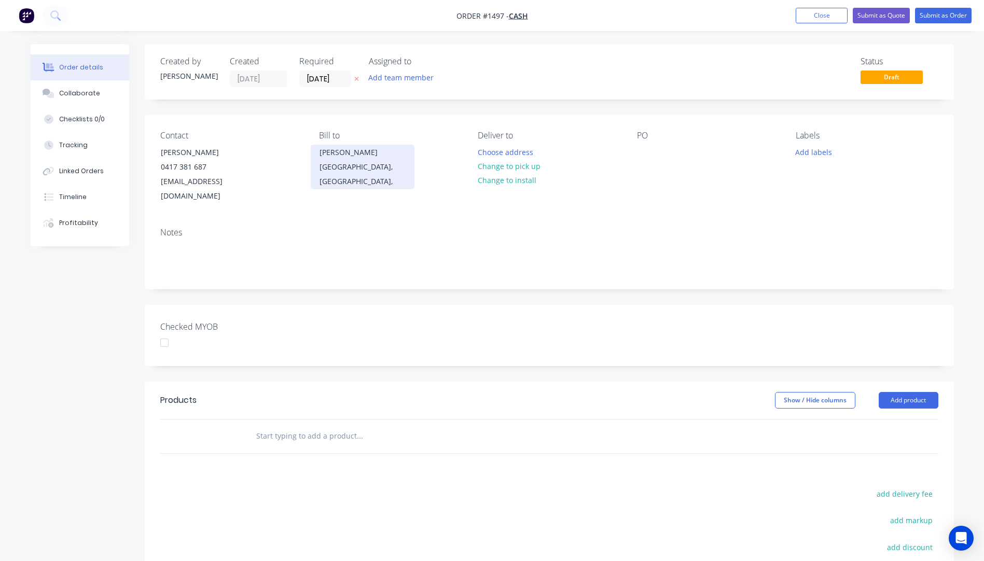
click at [329, 162] on div "[GEOGRAPHIC_DATA], [GEOGRAPHIC_DATA]," at bounding box center [363, 174] width 86 height 29
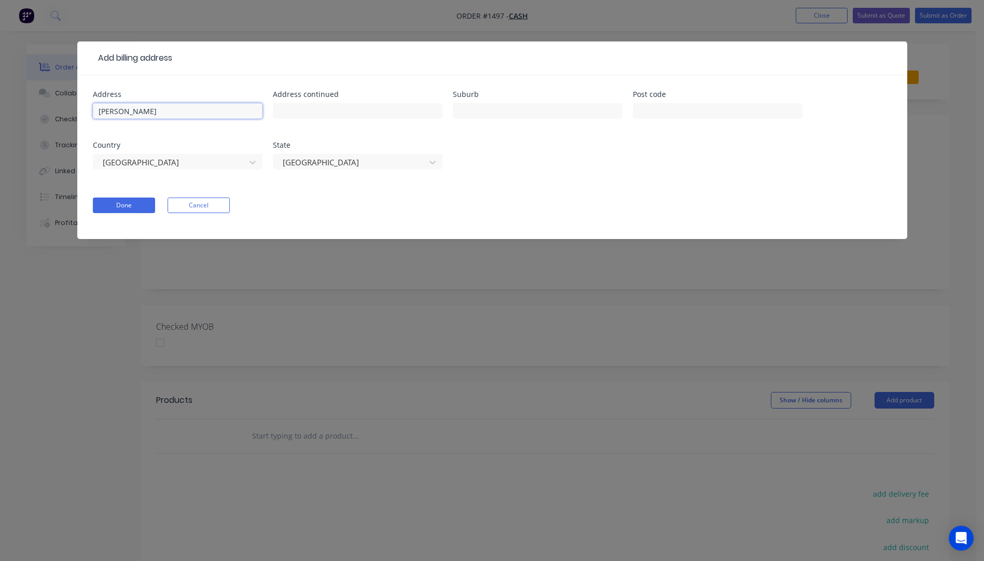
drag, startPoint x: 136, startPoint y: 113, endPoint x: 76, endPoint y: 110, distance: 60.2
click at [81, 113] on div "Address Anji Kala Address continued Suburb Post code Country Australia State We…" at bounding box center [492, 157] width 830 height 164
click at [134, 202] on button "Done" at bounding box center [124, 206] width 62 height 16
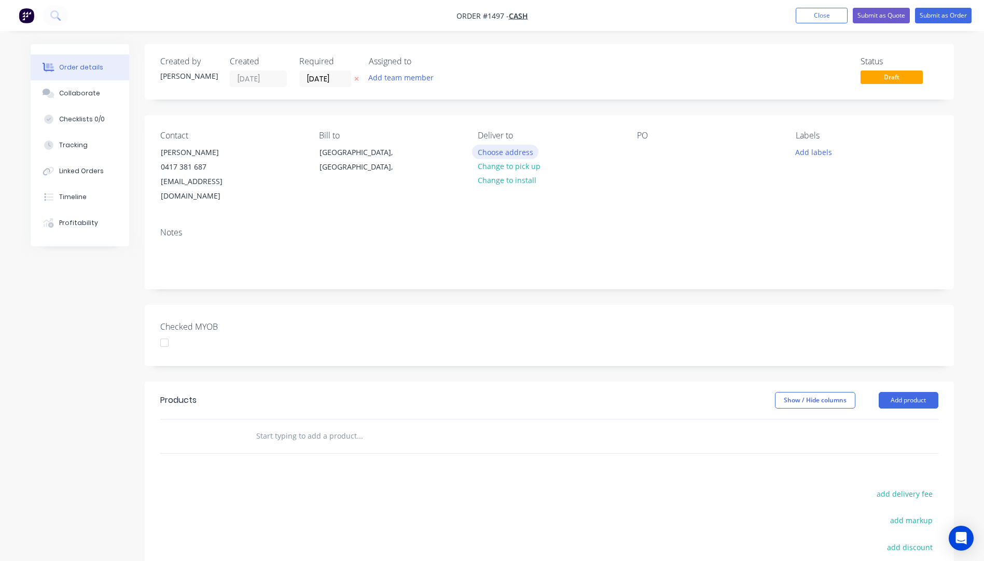
click at [518, 154] on button "Choose address" at bounding box center [505, 152] width 66 height 14
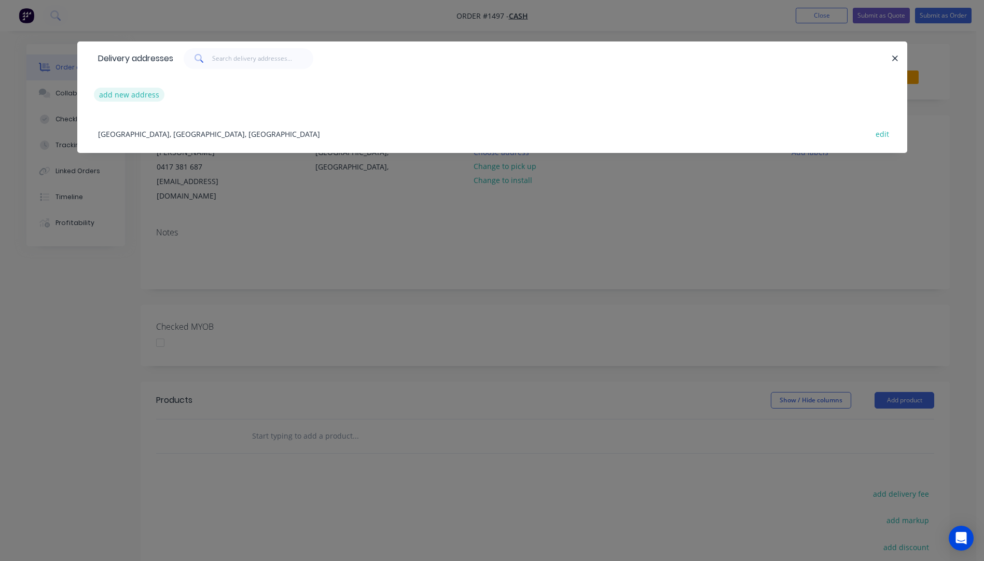
click at [132, 96] on button "add new address" at bounding box center [129, 95] width 71 height 14
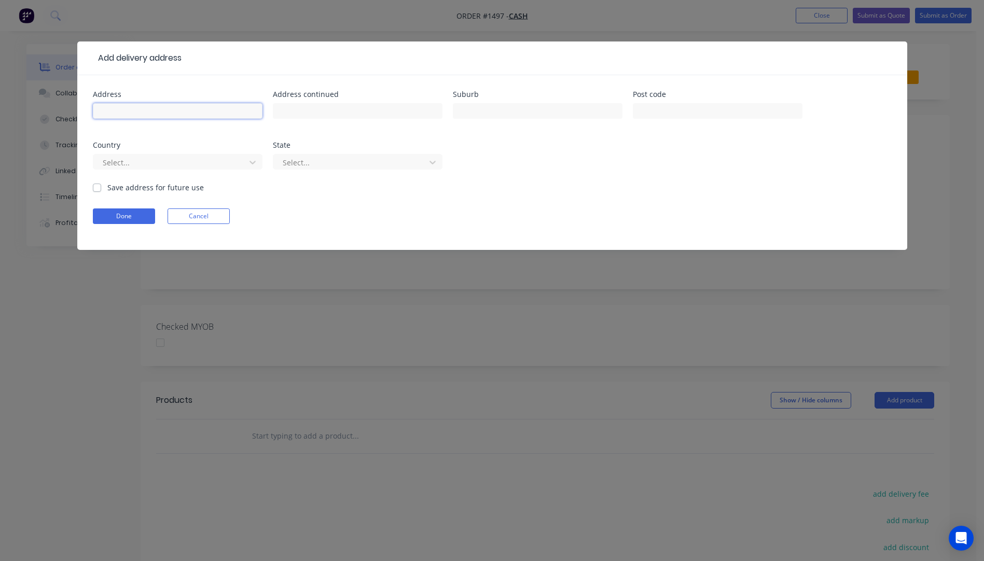
click at [143, 112] on input "text" at bounding box center [178, 111] width 170 height 16
type input "[PERSON_NAME]"
click at [315, 112] on input "text" at bounding box center [358, 111] width 170 height 16
type input "163 Athol Street"
click at [466, 115] on input "text" at bounding box center [538, 111] width 170 height 16
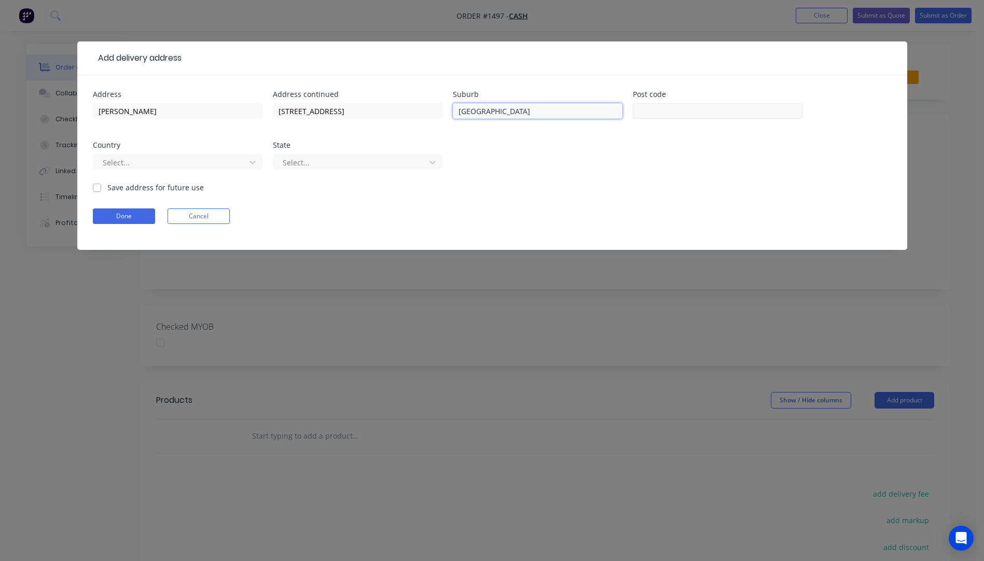
type input "Port Hedland"
click at [659, 112] on input "text" at bounding box center [718, 111] width 170 height 16
type input "6721"
click at [164, 162] on div at bounding box center [171, 162] width 139 height 13
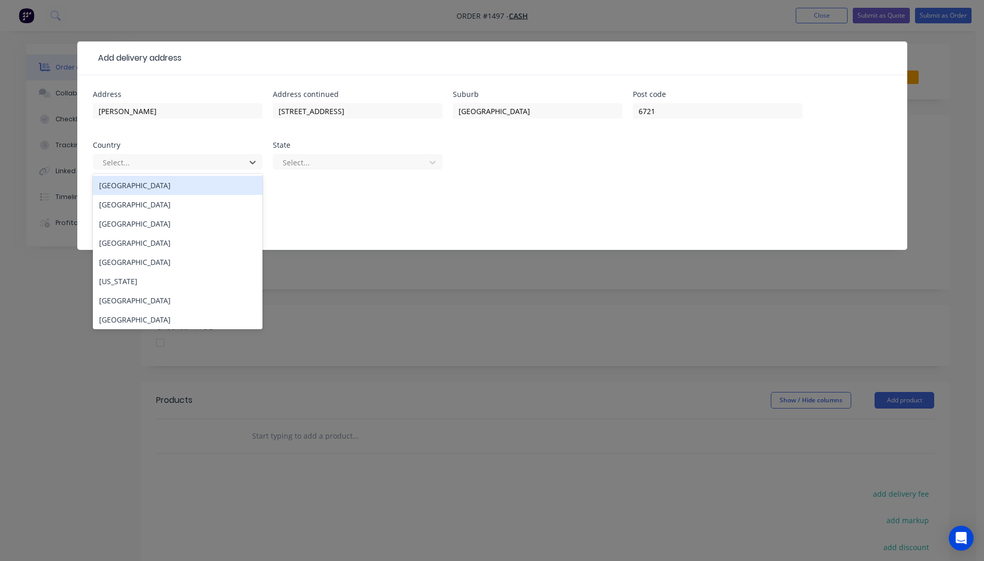
click at [145, 192] on div "Australia" at bounding box center [178, 185] width 170 height 19
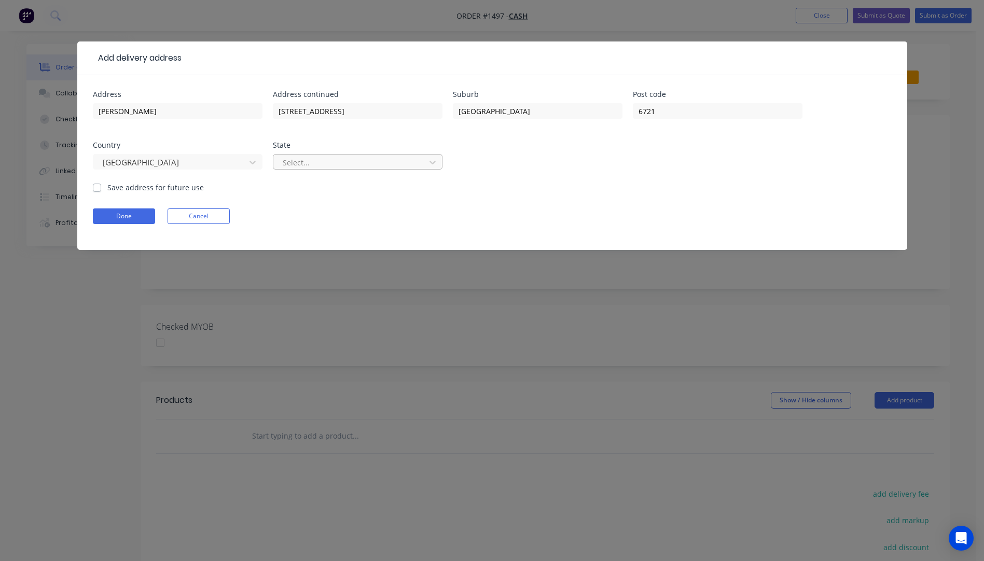
drag, startPoint x: 314, startPoint y: 171, endPoint x: 315, endPoint y: 165, distance: 5.3
click at [314, 170] on div "Select..." at bounding box center [358, 166] width 170 height 31
click at [316, 164] on div at bounding box center [351, 162] width 139 height 13
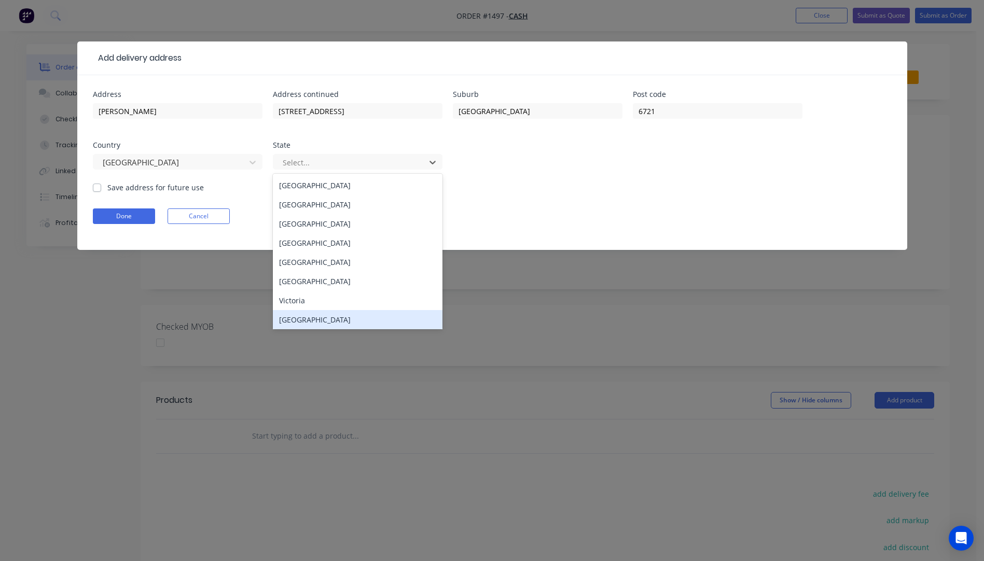
click at [308, 320] on div "Western Australia" at bounding box center [358, 319] width 170 height 19
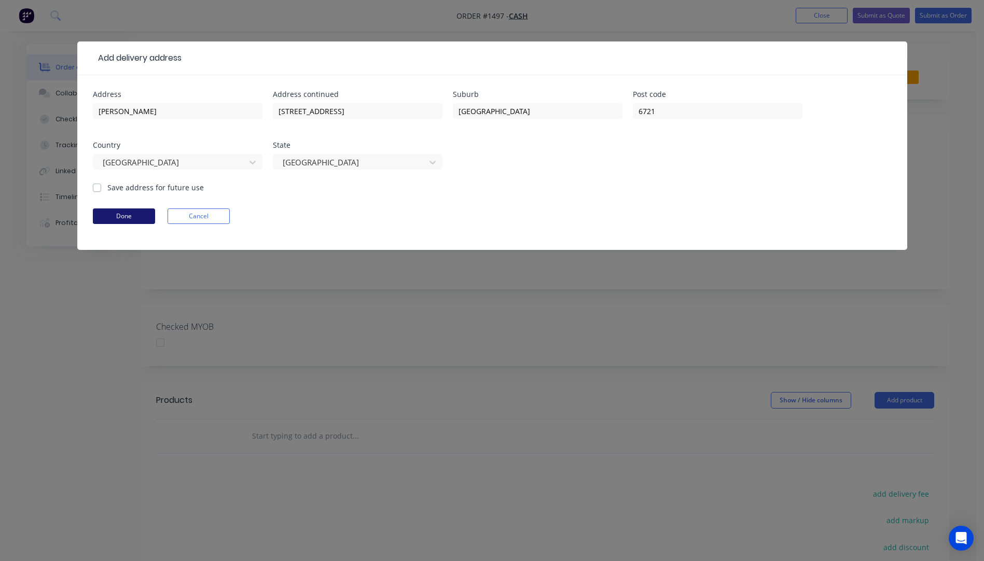
click at [135, 218] on button "Done" at bounding box center [124, 217] width 62 height 16
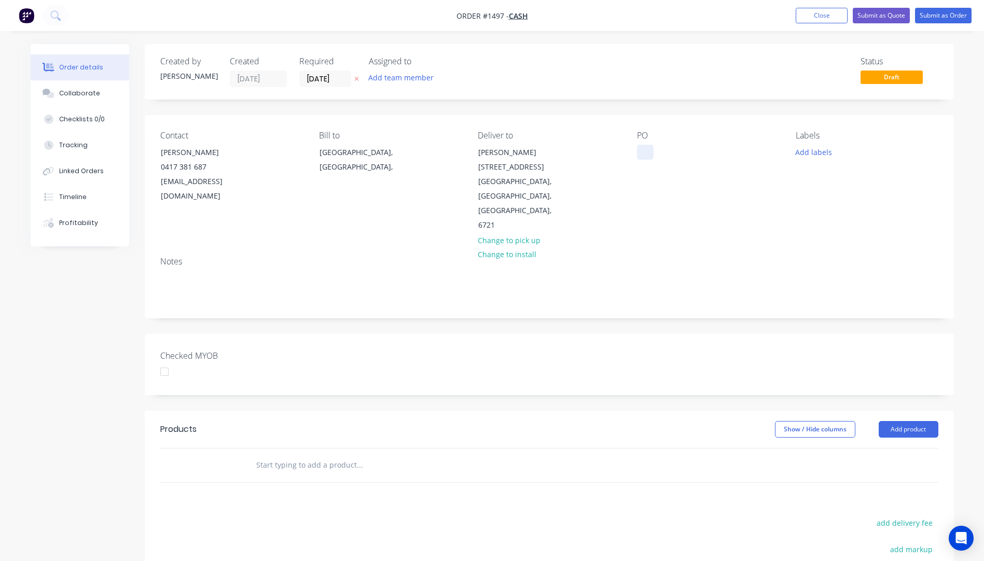
click at [642, 155] on div at bounding box center [645, 152] width 17 height 15
click at [808, 154] on button "Add labels" at bounding box center [814, 152] width 48 height 14
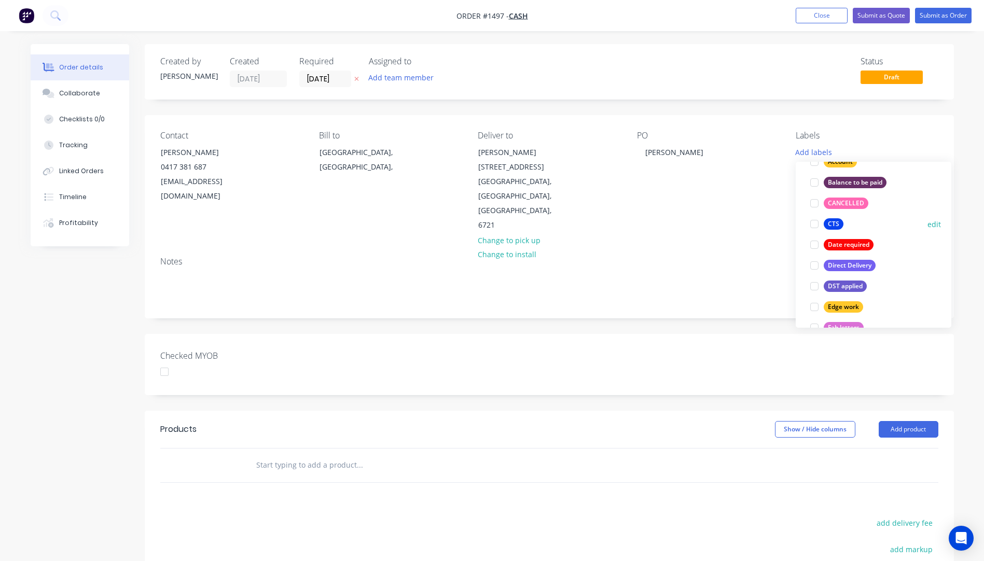
click at [834, 228] on div "CTS" at bounding box center [834, 223] width 20 height 11
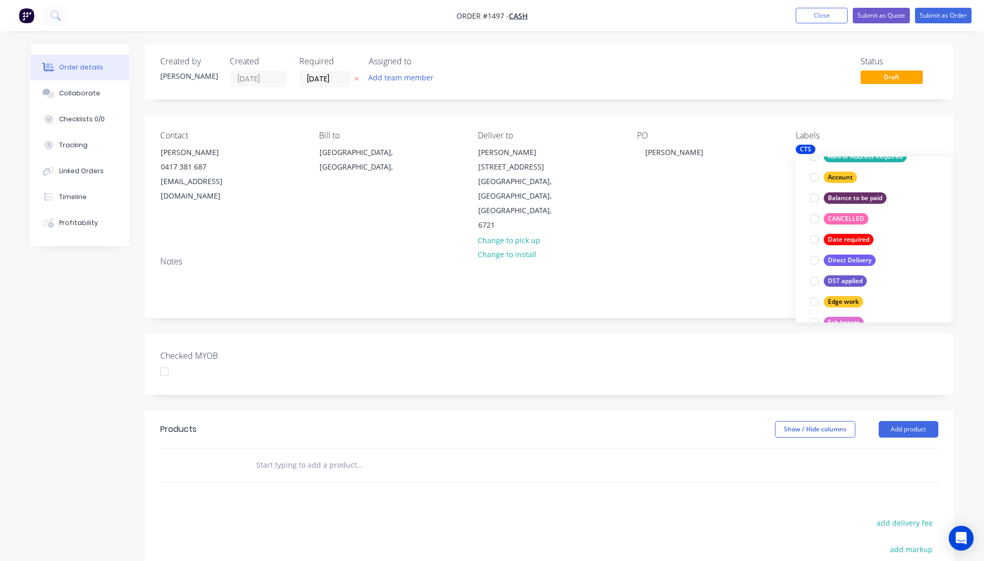
scroll to position [21, 0]
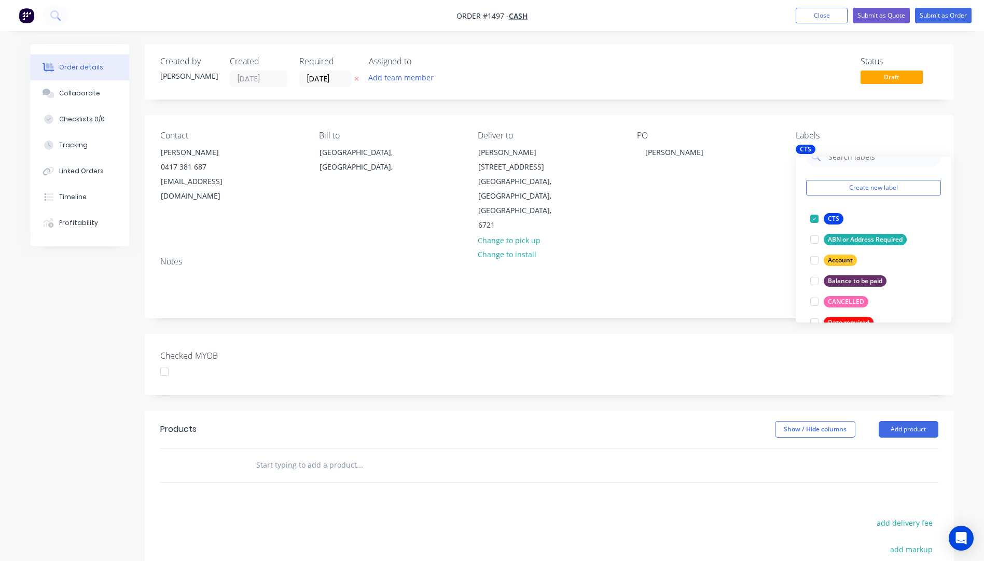
click at [704, 257] on div "Notes" at bounding box center [549, 262] width 778 height 10
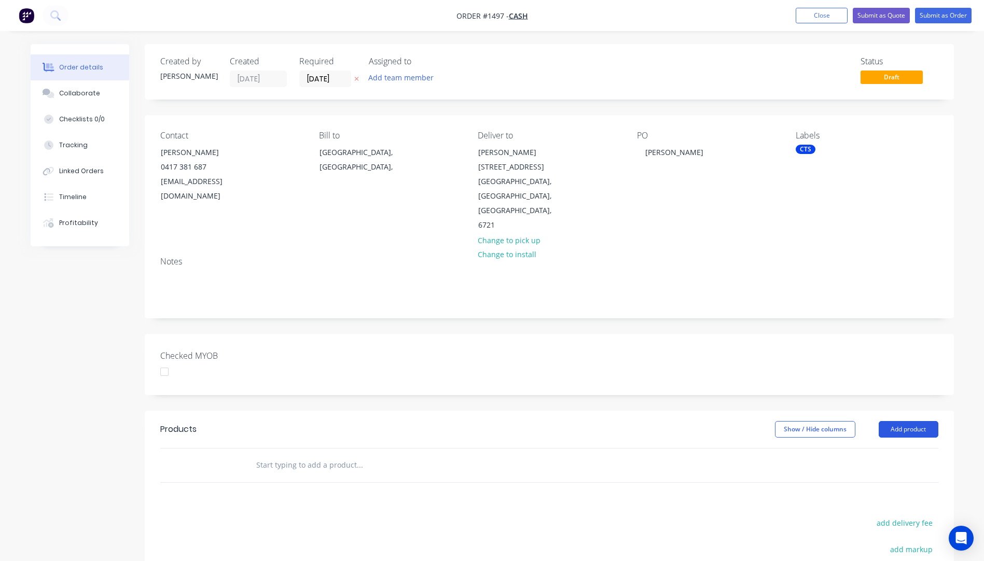
click at [909, 421] on button "Add product" at bounding box center [909, 429] width 60 height 17
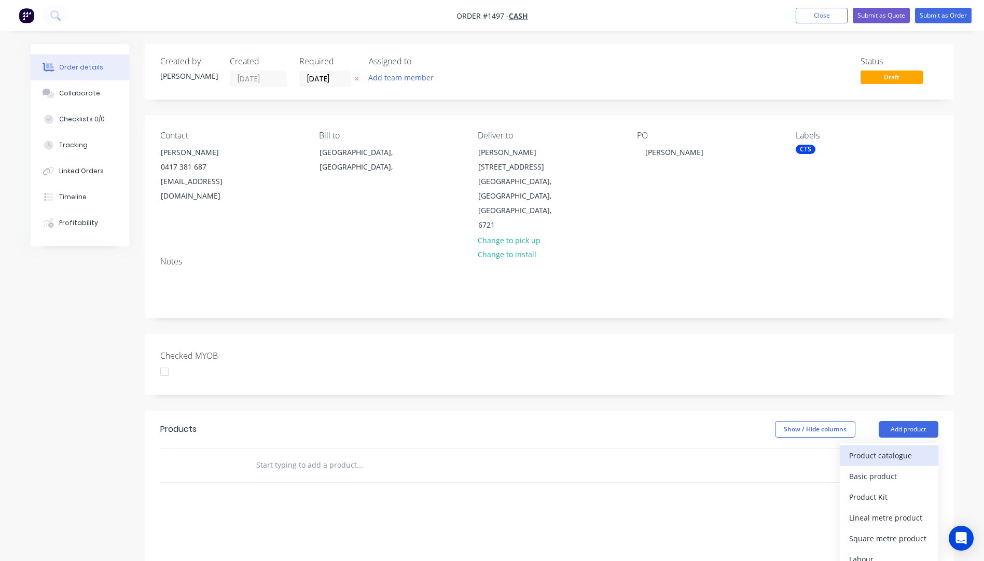
click at [893, 448] on div "Product catalogue" at bounding box center [889, 455] width 80 height 15
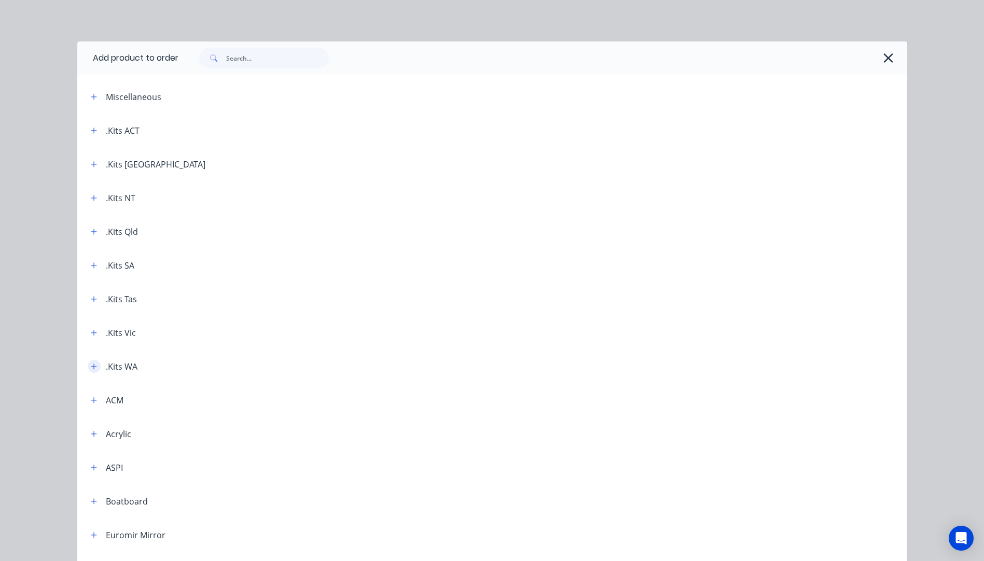
click at [90, 362] on button "button" at bounding box center [94, 366] width 13 height 13
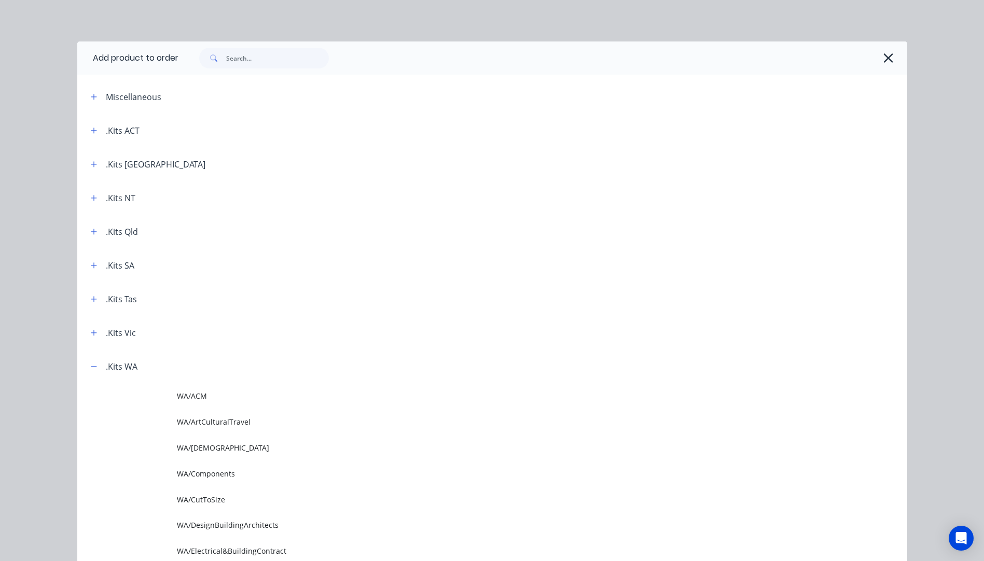
scroll to position [52, 0]
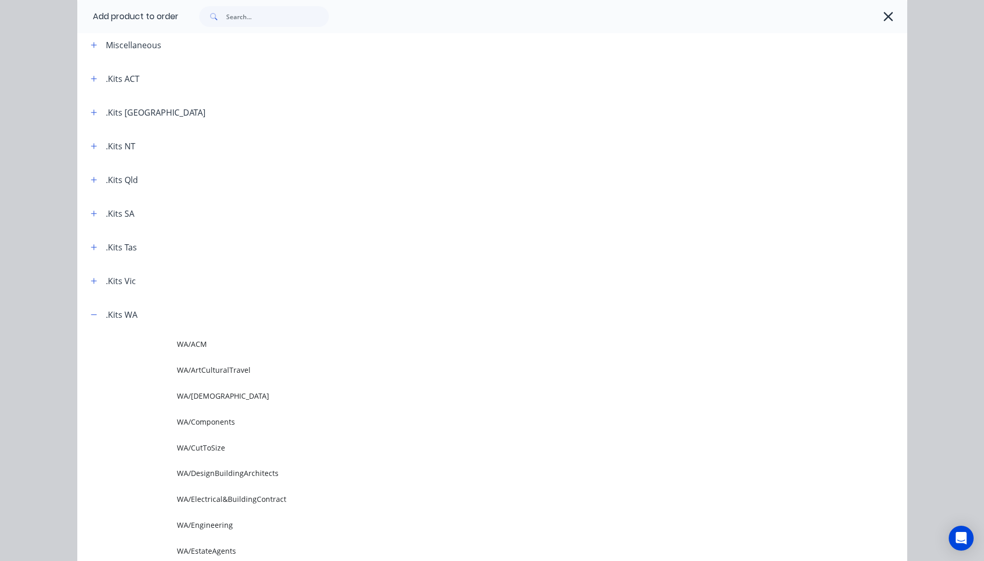
click at [206, 450] on span "WA/CutToSize" at bounding box center [469, 448] width 584 height 11
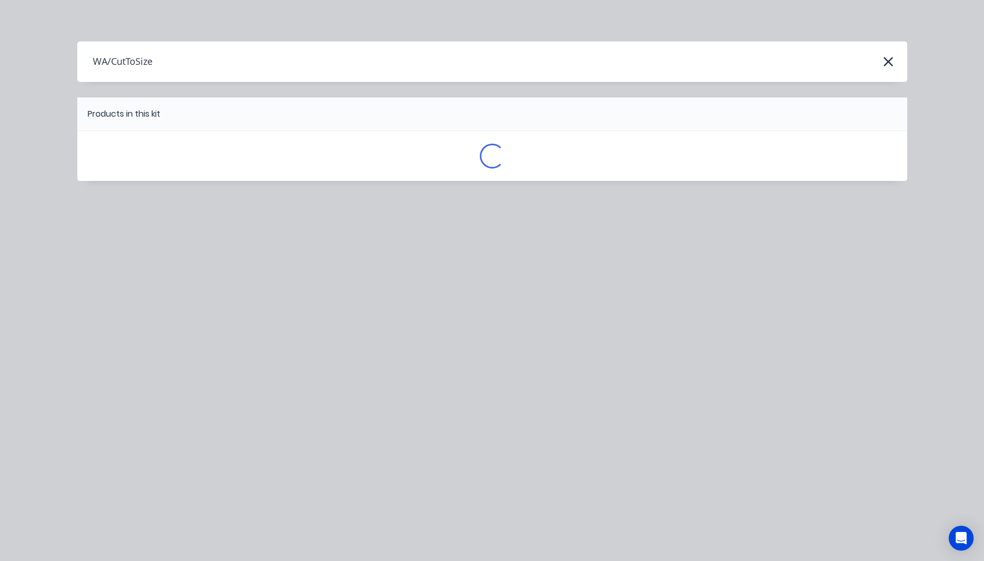
scroll to position [0, 0]
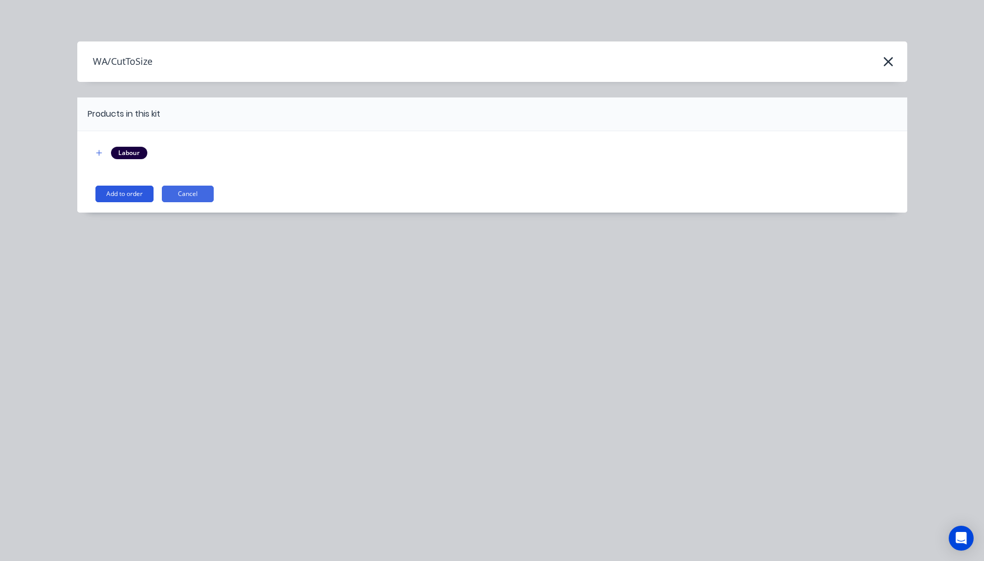
click at [145, 199] on button "Add to order" at bounding box center [124, 194] width 58 height 17
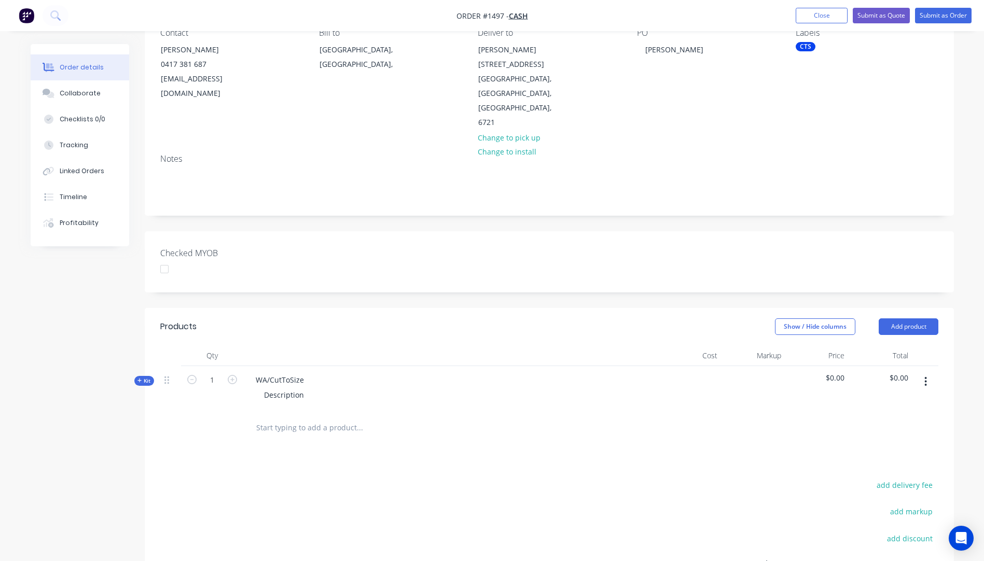
scroll to position [104, 0]
click at [140, 378] on icon at bounding box center [139, 380] width 4 height 4
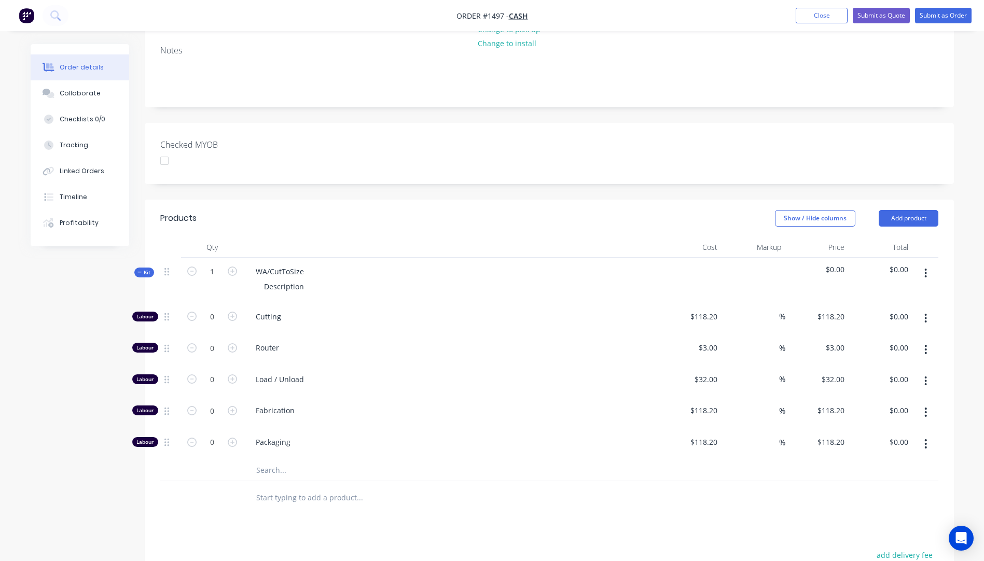
scroll to position [259, 0]
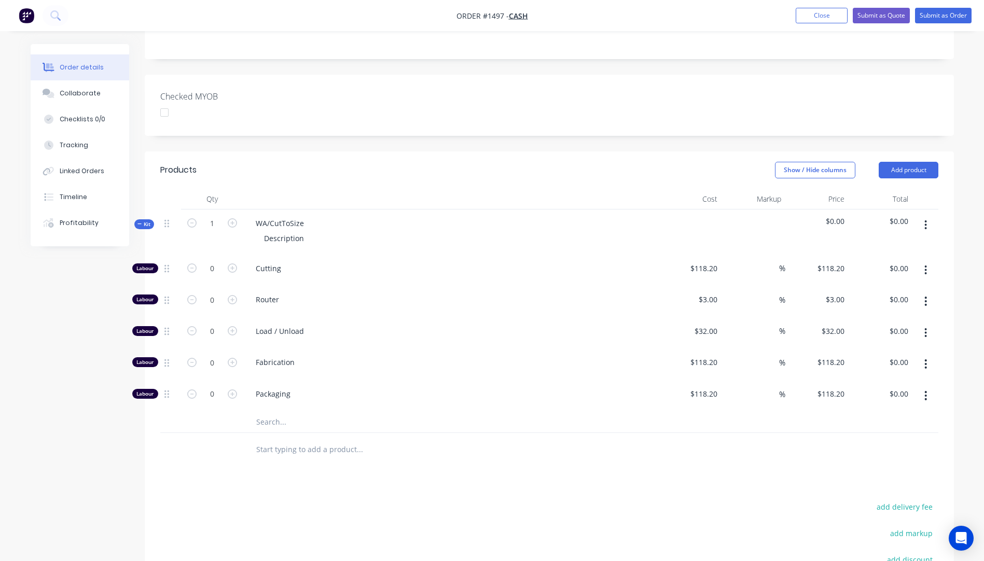
click at [277, 412] on input "text" at bounding box center [360, 422] width 208 height 21
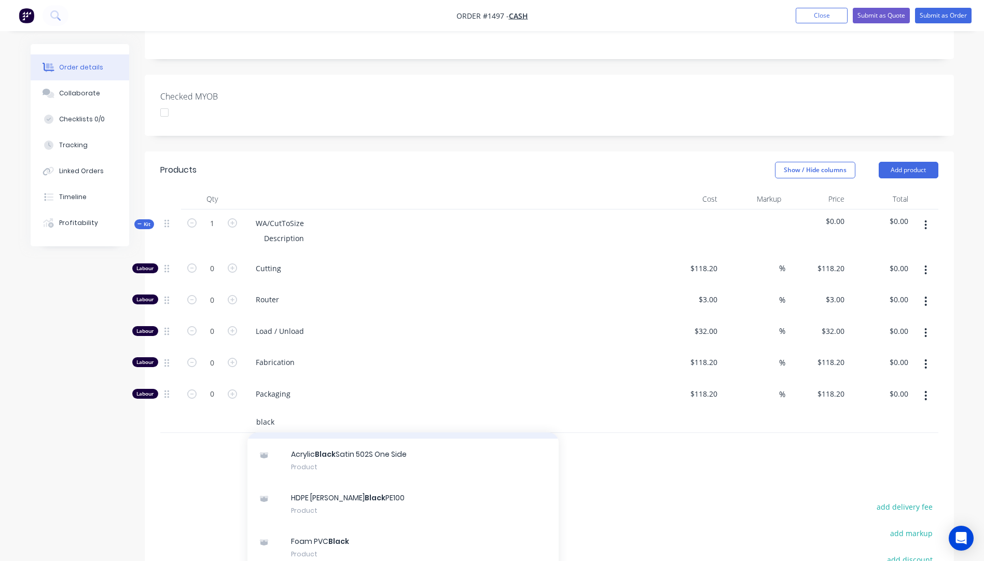
scroll to position [156, 0]
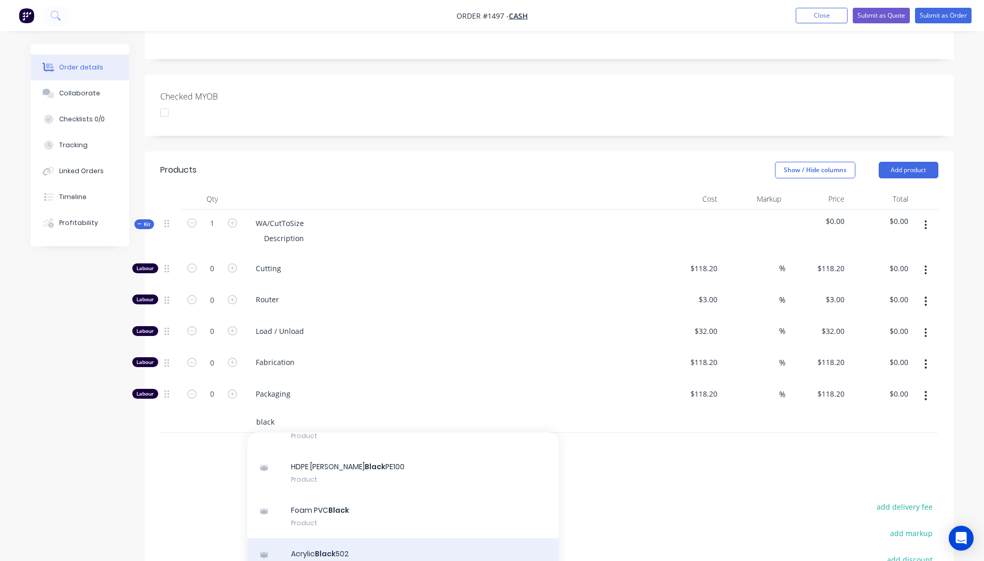
type input "black"
click at [336, 538] on div "Acrylic Black 502 Product" at bounding box center [402, 560] width 311 height 44
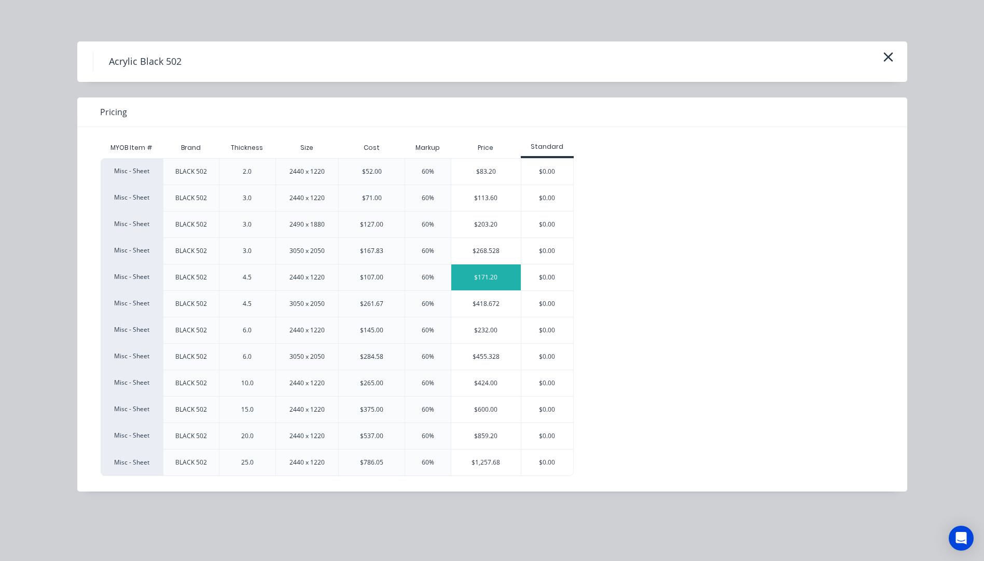
click at [489, 281] on div "$171.20" at bounding box center [486, 278] width 70 height 26
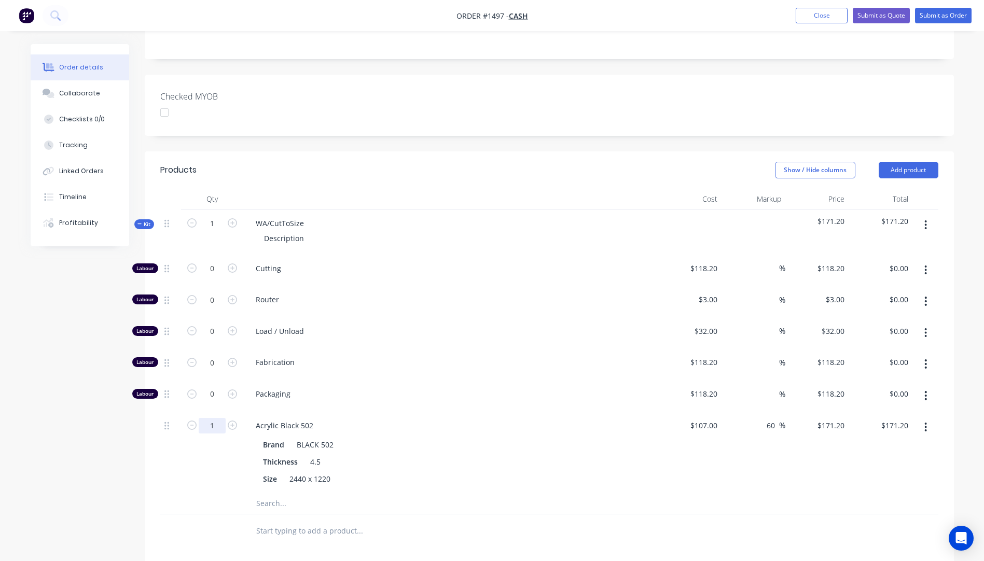
click at [215, 418] on input "1" at bounding box center [212, 426] width 27 height 16
type input "0.5"
type input "$85.60"
click at [215, 261] on input "0" at bounding box center [212, 269] width 27 height 16
type input "1"
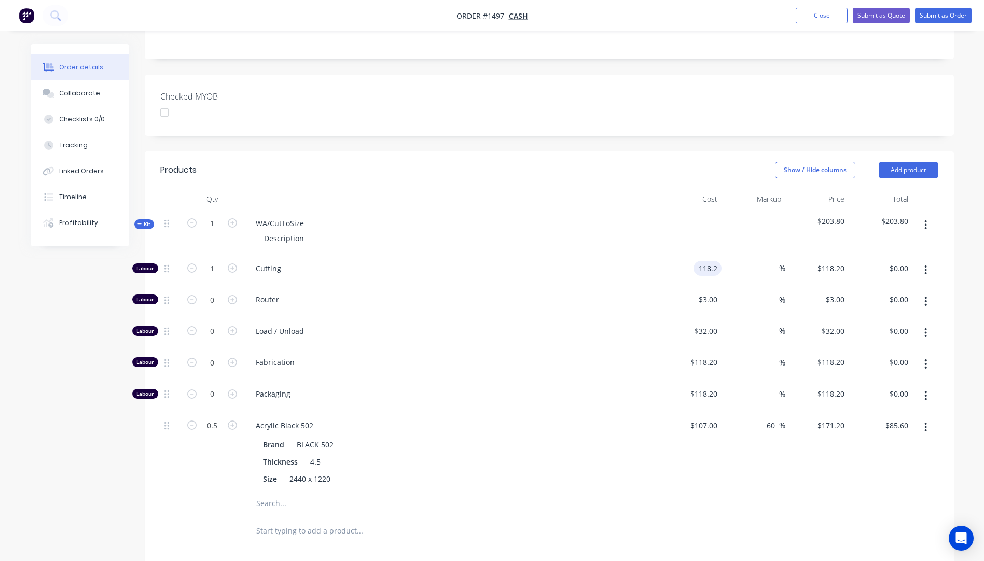
type input "118.2"
type input "$118.20"
click at [704, 261] on input "118.2" at bounding box center [710, 268] width 24 height 15
type input "$10.00"
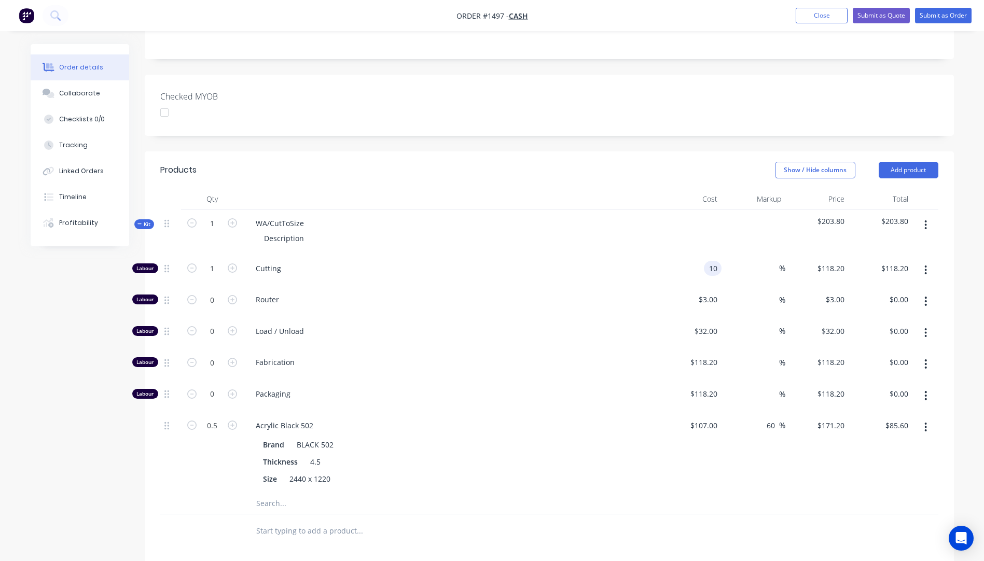
type input "$10.00"
click at [584, 317] on div "Load / Unload" at bounding box center [450, 333] width 415 height 32
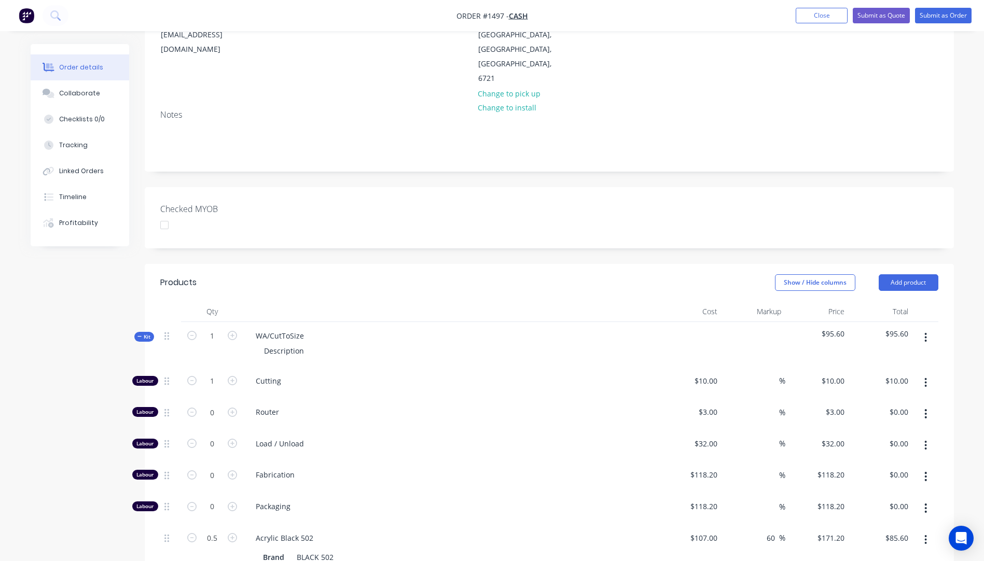
scroll to position [171, 0]
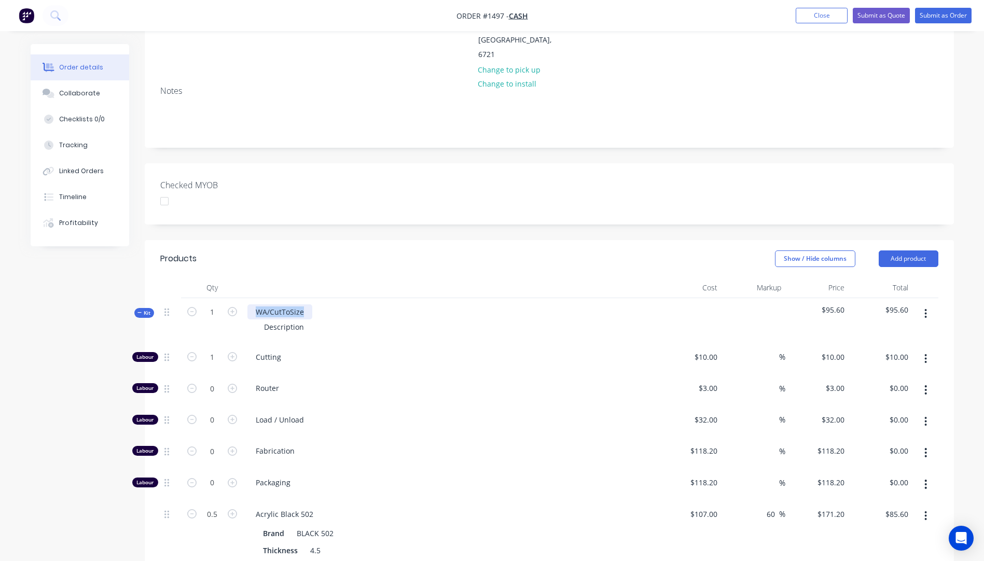
drag, startPoint x: 301, startPoint y: 283, endPoint x: 243, endPoint y: 285, distance: 57.6
click at [243, 298] on div "WA/CutToSize Description" at bounding box center [450, 320] width 415 height 45
drag, startPoint x: 306, startPoint y: 301, endPoint x: 263, endPoint y: 301, distance: 43.6
click at [263, 320] on div "Description" at bounding box center [284, 327] width 57 height 15
click at [283, 320] on div "2 @" at bounding box center [271, 327] width 30 height 15
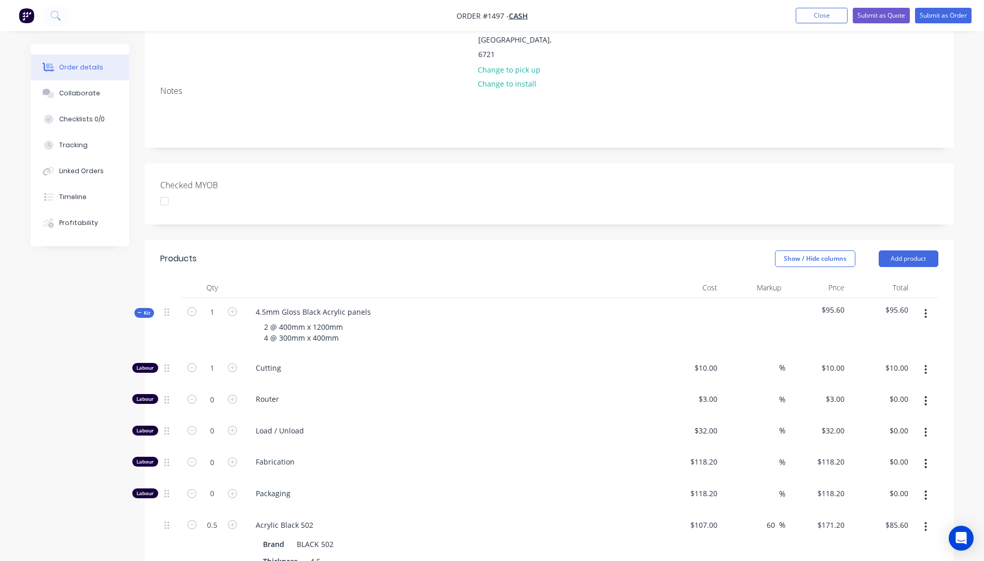
click at [423, 356] on div "Cutting" at bounding box center [450, 370] width 415 height 32
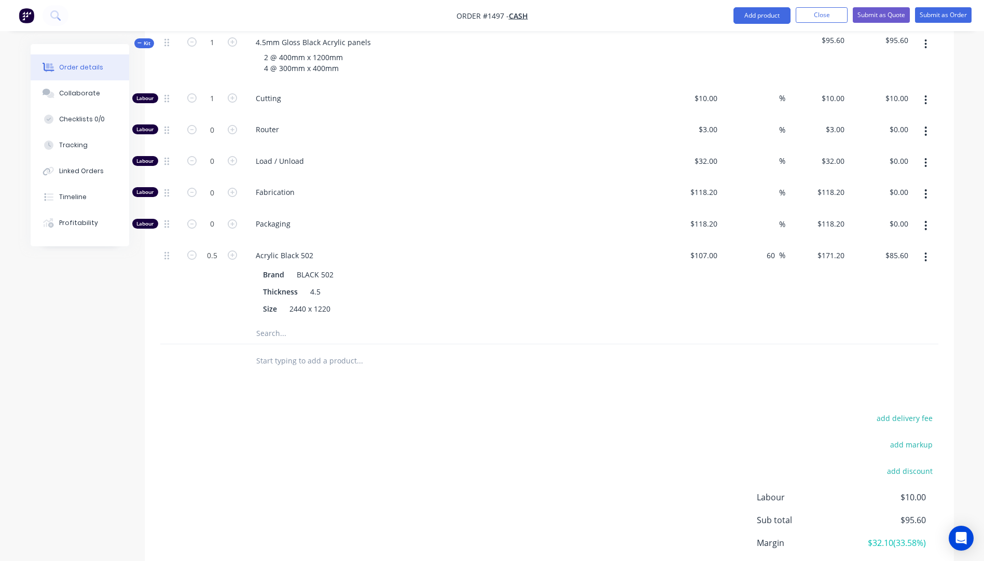
scroll to position [482, 0]
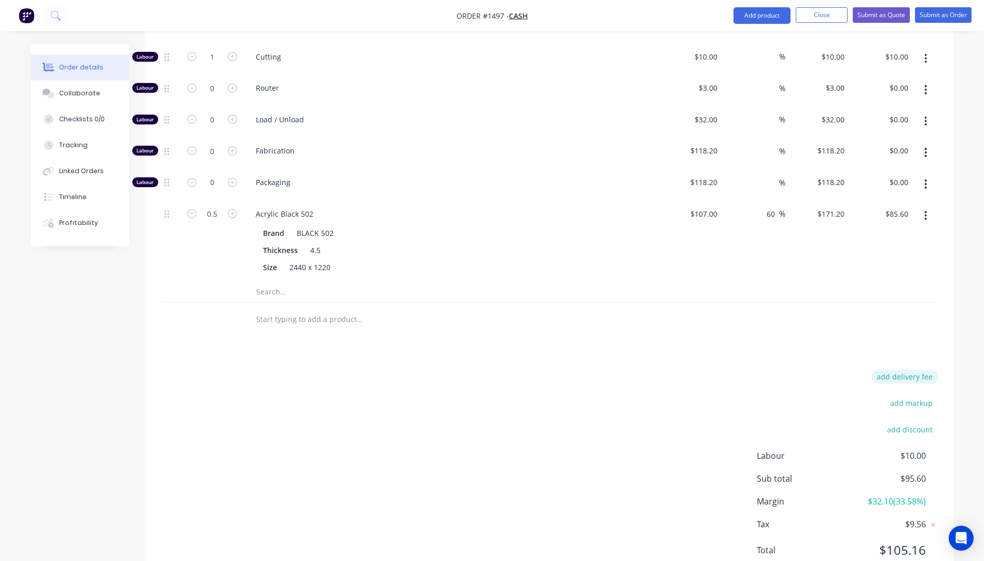
click at [908, 370] on button "add delivery fee" at bounding box center [905, 377] width 67 height 14
type input "142"
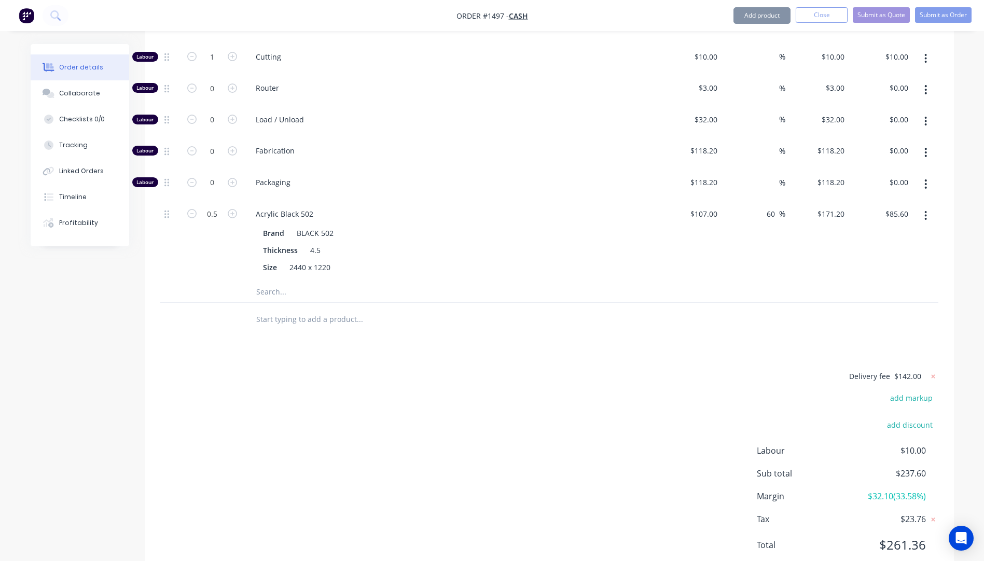
click at [755, 370] on div "Delivery fee $142.00 add markup add discount Labour $10.00 Sub total $237.60 Ma…" at bounding box center [549, 467] width 778 height 195
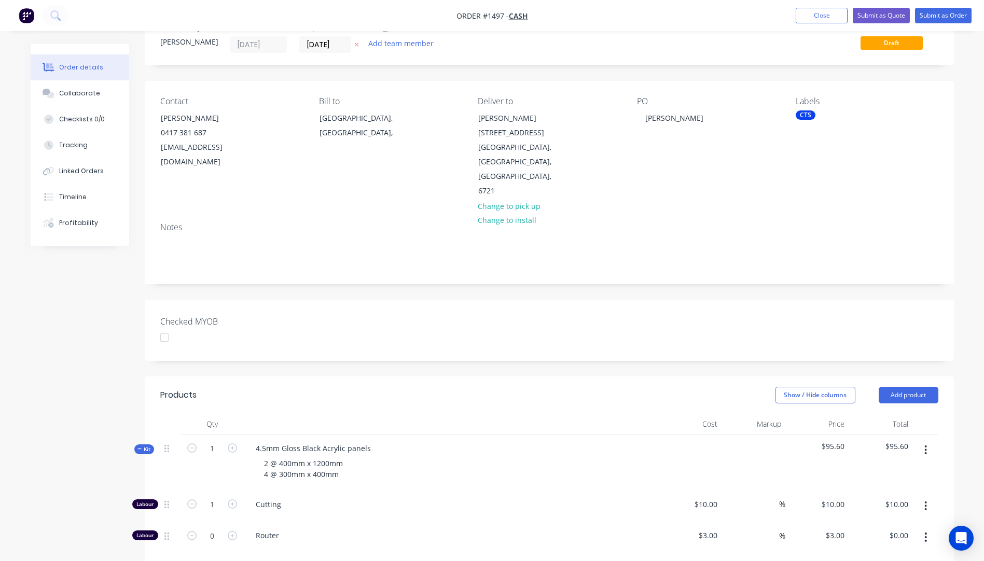
scroll to position [0, 0]
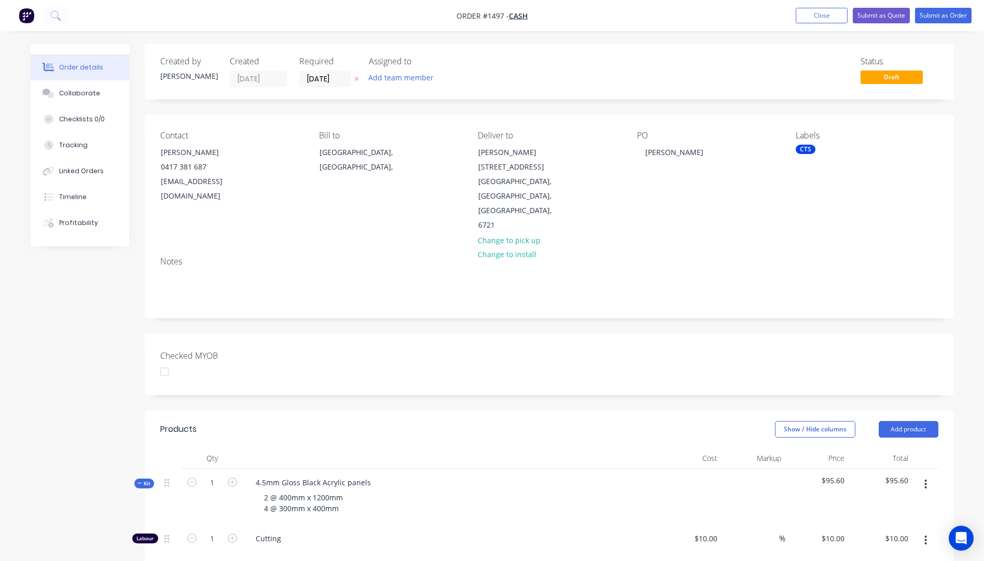
click at [356, 77] on icon "button" at bounding box center [356, 79] width 5 height 6
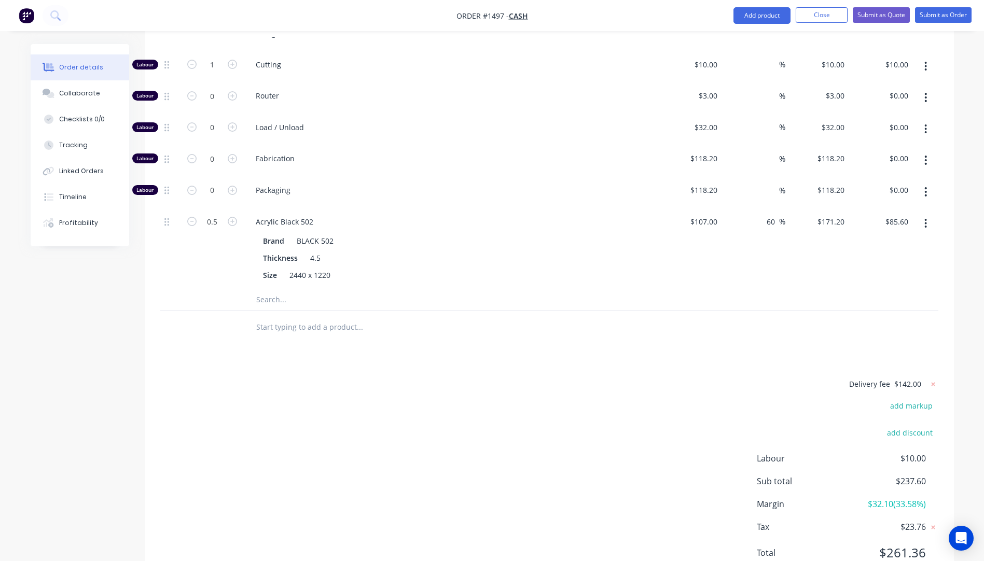
scroll to position [488, 0]
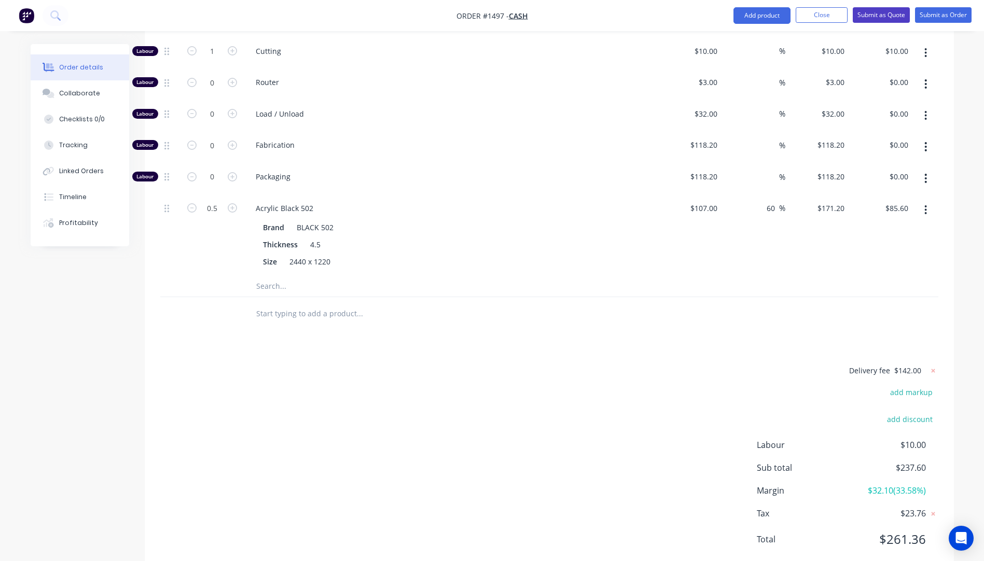
click at [878, 14] on button "Submit as Quote" at bounding box center [881, 15] width 57 height 16
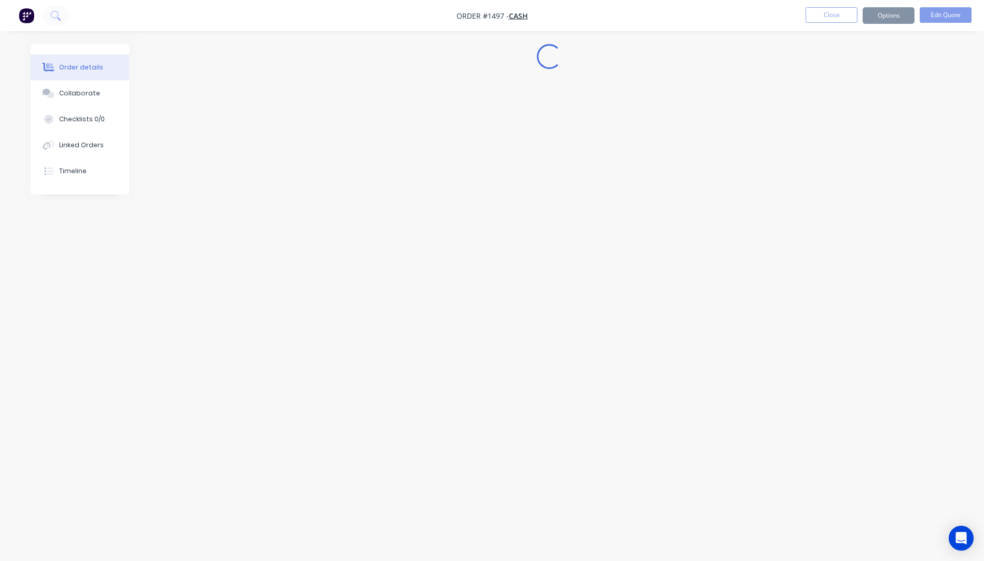
scroll to position [0, 0]
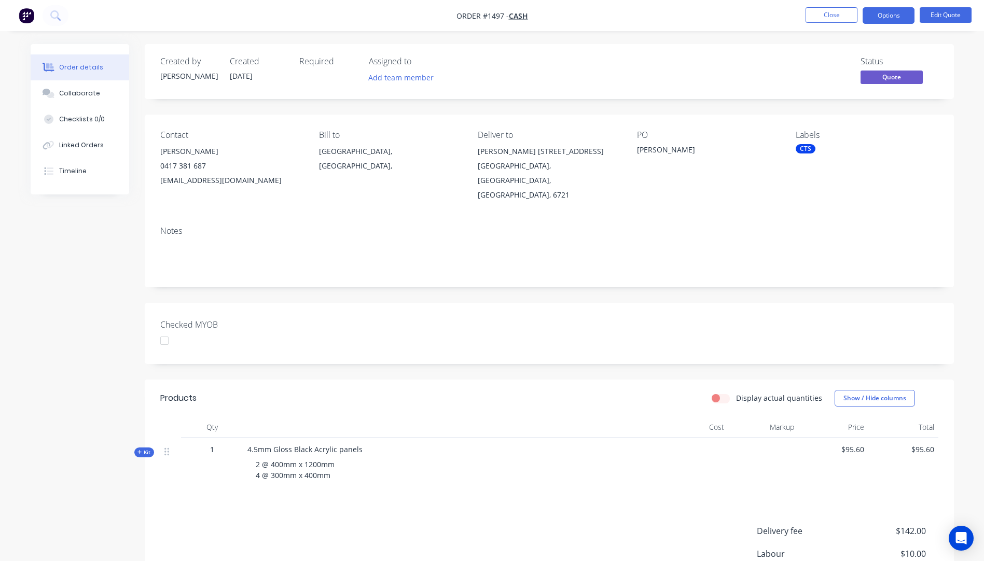
click at [878, 14] on button "Options" at bounding box center [889, 15] width 52 height 17
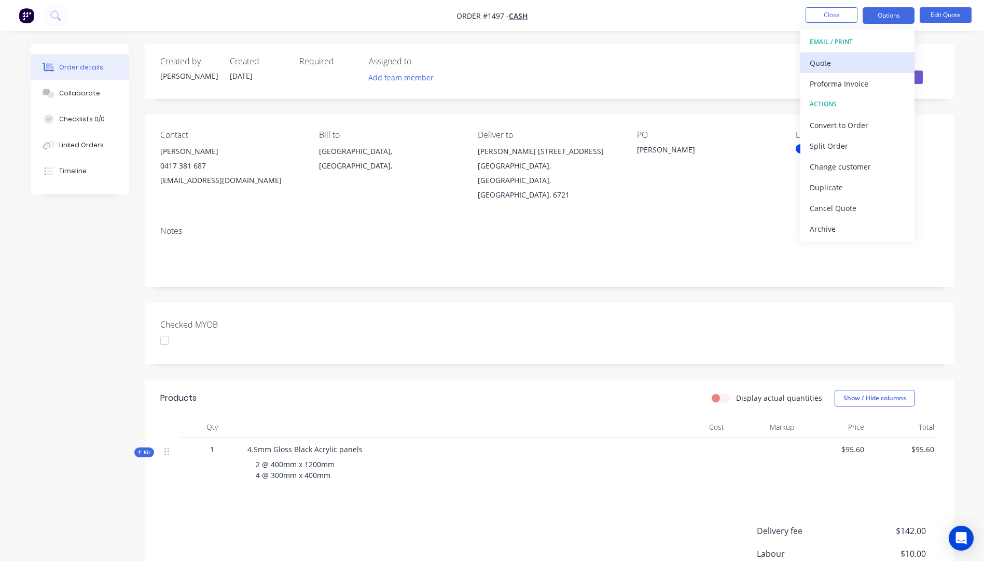
click at [818, 66] on div "Quote" at bounding box center [857, 63] width 95 height 15
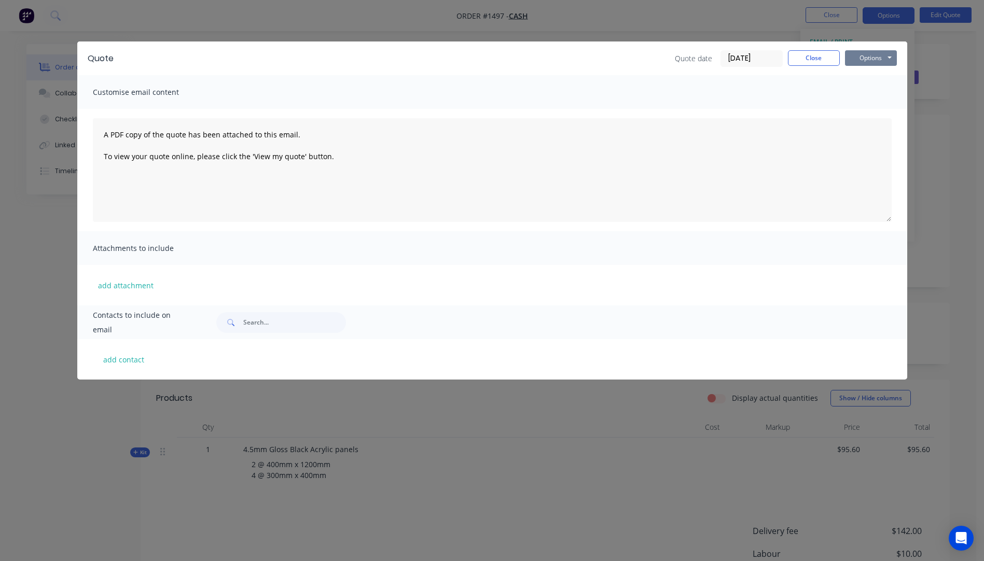
click at [856, 55] on button "Options" at bounding box center [871, 58] width 52 height 16
click at [865, 77] on button "Preview" at bounding box center [878, 76] width 66 height 17
click at [817, 61] on button "Close" at bounding box center [814, 58] width 52 height 16
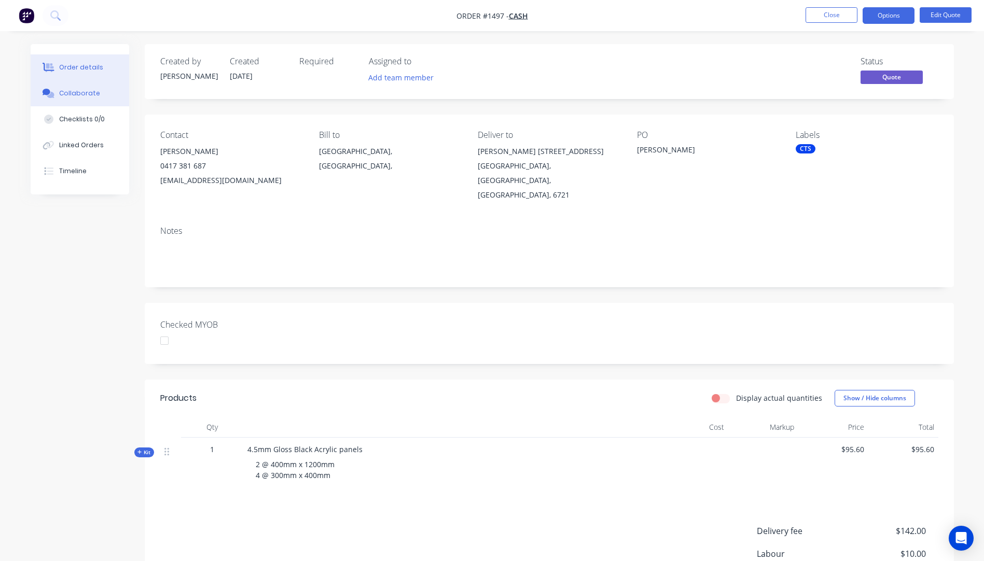
click at [78, 94] on div "Collaborate" at bounding box center [79, 93] width 41 height 9
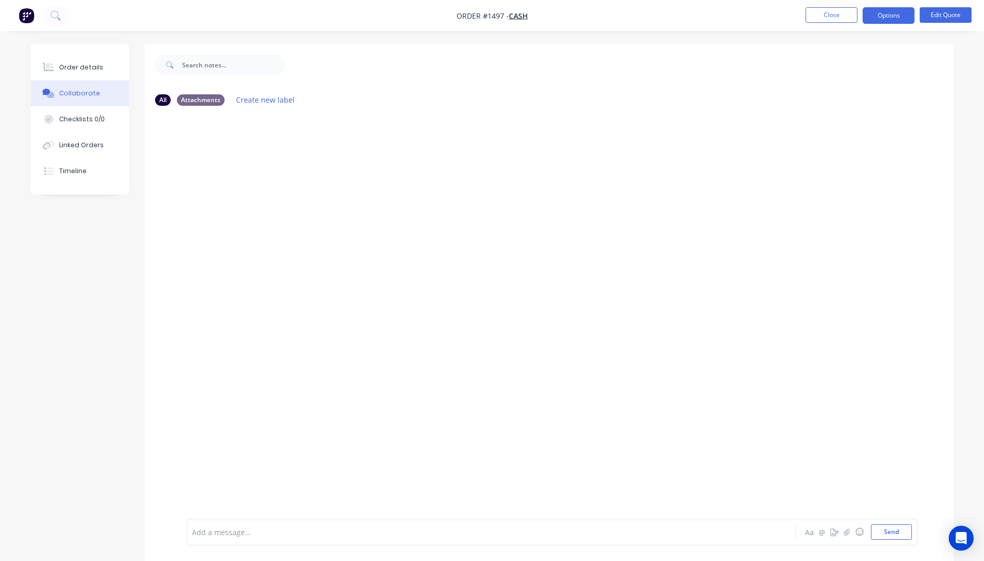
click at [251, 533] on div at bounding box center [462, 532] width 540 height 11
click at [902, 534] on button "Send" at bounding box center [891, 532] width 41 height 16
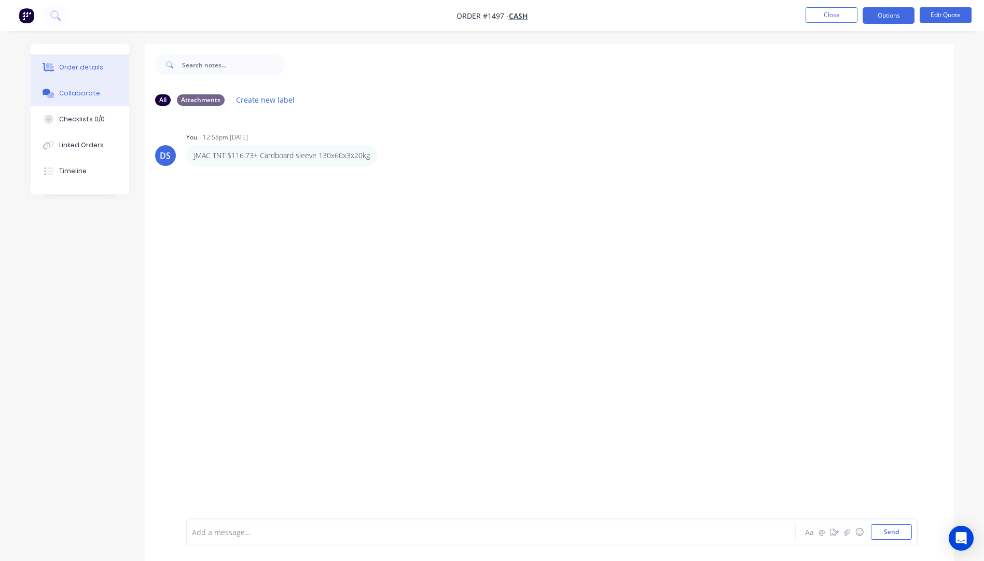
click at [83, 69] on div "Order details" at bounding box center [81, 67] width 44 height 9
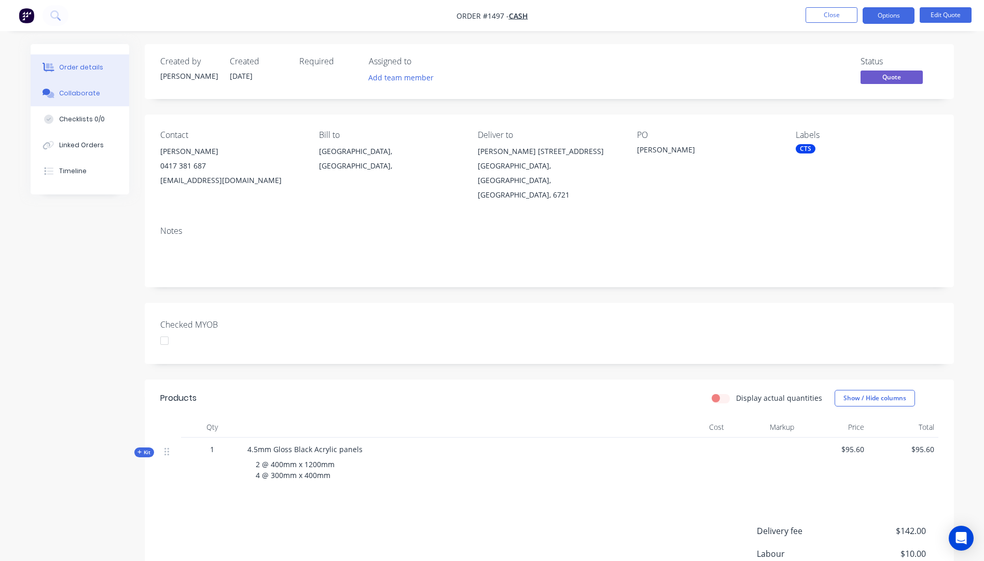
click at [86, 96] on div "Collaborate" at bounding box center [79, 93] width 41 height 9
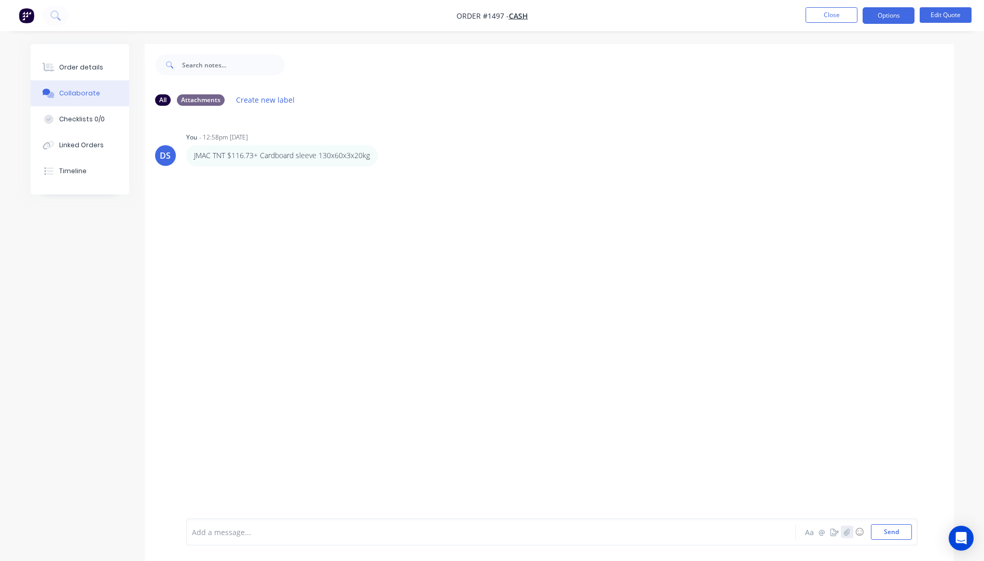
click at [848, 531] on icon "button" at bounding box center [847, 532] width 6 height 7
click at [888, 535] on button "Send" at bounding box center [891, 532] width 41 height 16
click at [81, 71] on div "Order details" at bounding box center [81, 67] width 44 height 9
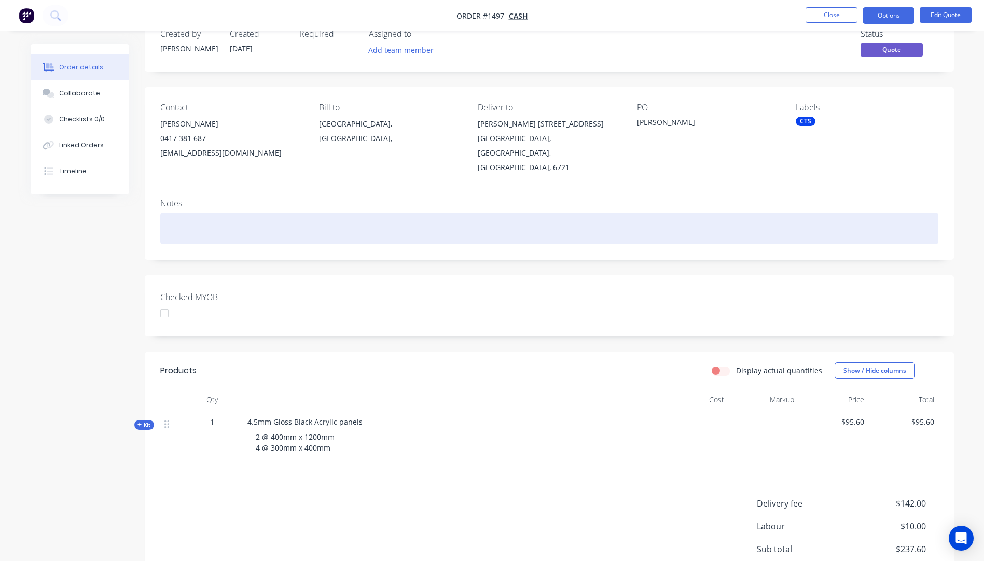
scroll to position [52, 0]
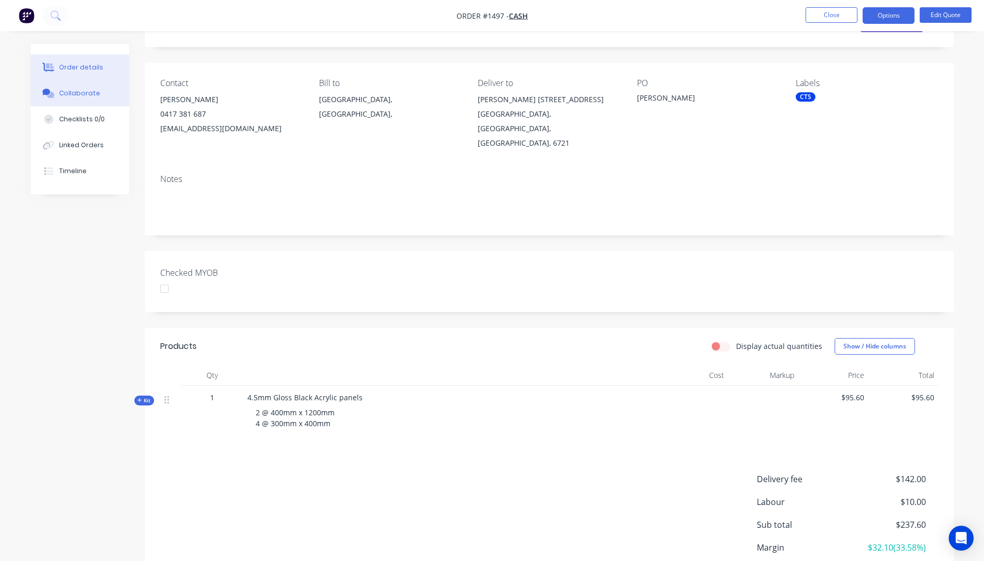
drag, startPoint x: 60, startPoint y: 94, endPoint x: 68, endPoint y: 94, distance: 8.3
click at [61, 94] on div "Collaborate" at bounding box center [79, 93] width 41 height 9
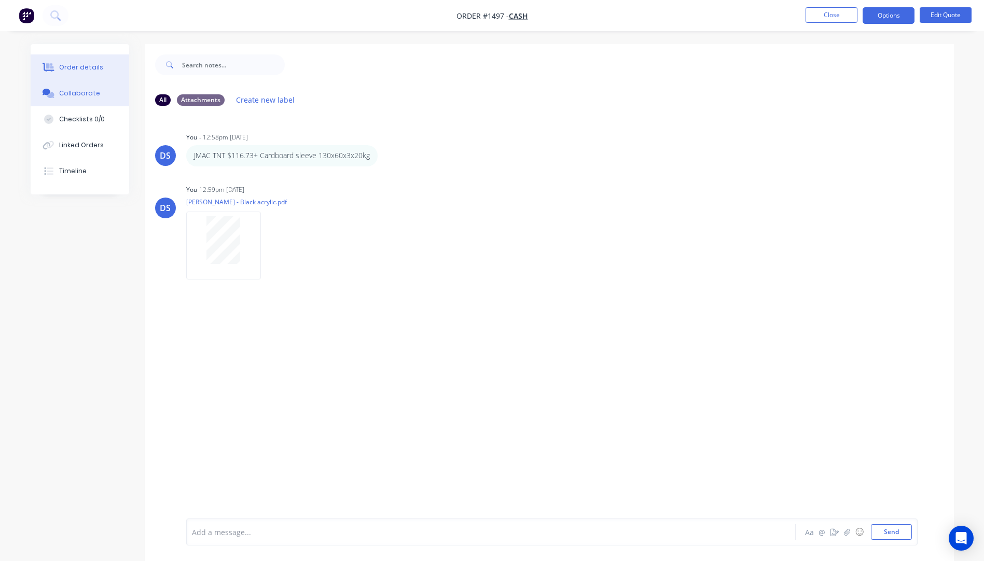
click at [72, 68] on div "Order details" at bounding box center [81, 67] width 44 height 9
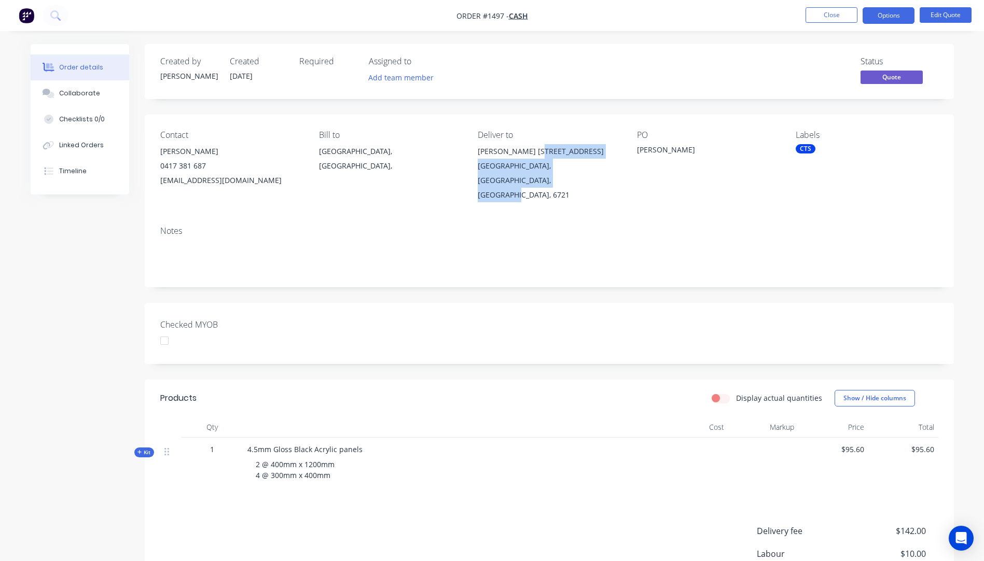
drag, startPoint x: 528, startPoint y: 183, endPoint x: 536, endPoint y: 157, distance: 27.7
click at [536, 157] on div "Wayne Kruizinga 163 Athol Street Port Hedland, Western Australia, Australia, 67…" at bounding box center [549, 173] width 142 height 58
copy div "163 Athol Street Port Hedland, Western Australia, Australia, 6721"
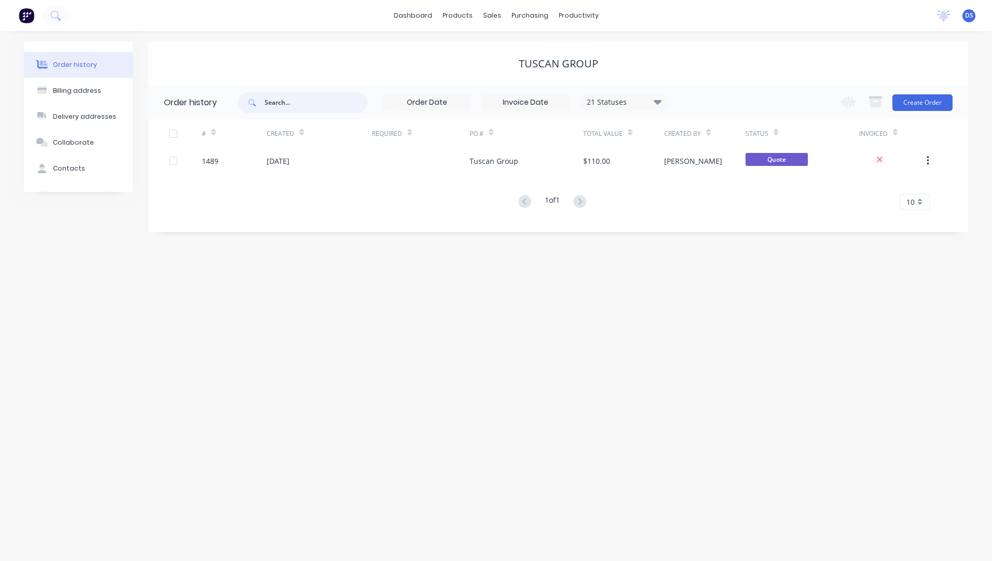
drag, startPoint x: 316, startPoint y: 104, endPoint x: 224, endPoint y: 95, distance: 93.3
click at [224, 95] on header "Order history 21 Statuses Invoice Status Invoiced Not Invoiced Partial Order St…" at bounding box center [558, 103] width 820 height 34
drag, startPoint x: 296, startPoint y: 107, endPoint x: 269, endPoint y: 103, distance: 27.4
click at [269, 103] on input "text" at bounding box center [316, 102] width 103 height 21
click at [284, 102] on input "text" at bounding box center [316, 102] width 103 height 21
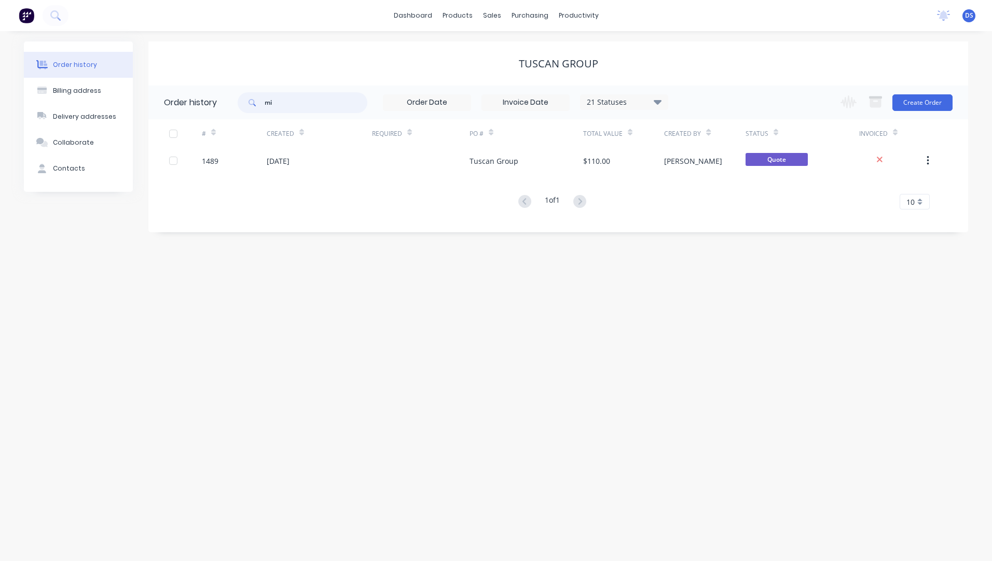
type input "mid"
drag, startPoint x: 307, startPoint y: 105, endPoint x: 259, endPoint y: 100, distance: 48.1
click at [259, 100] on div "mid" at bounding box center [303, 102] width 130 height 21
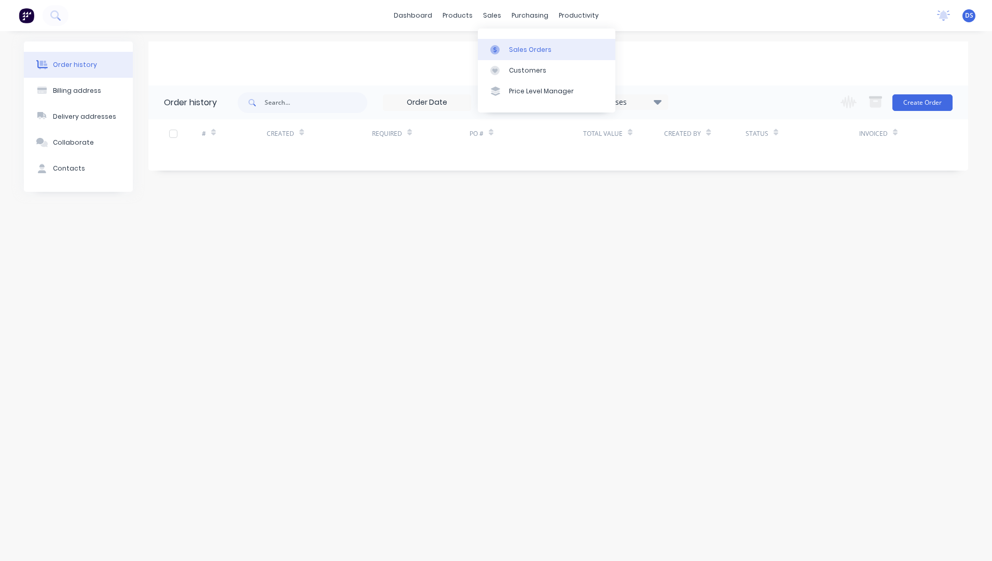
click at [516, 56] on link "Sales Orders" at bounding box center [546, 49] width 137 height 21
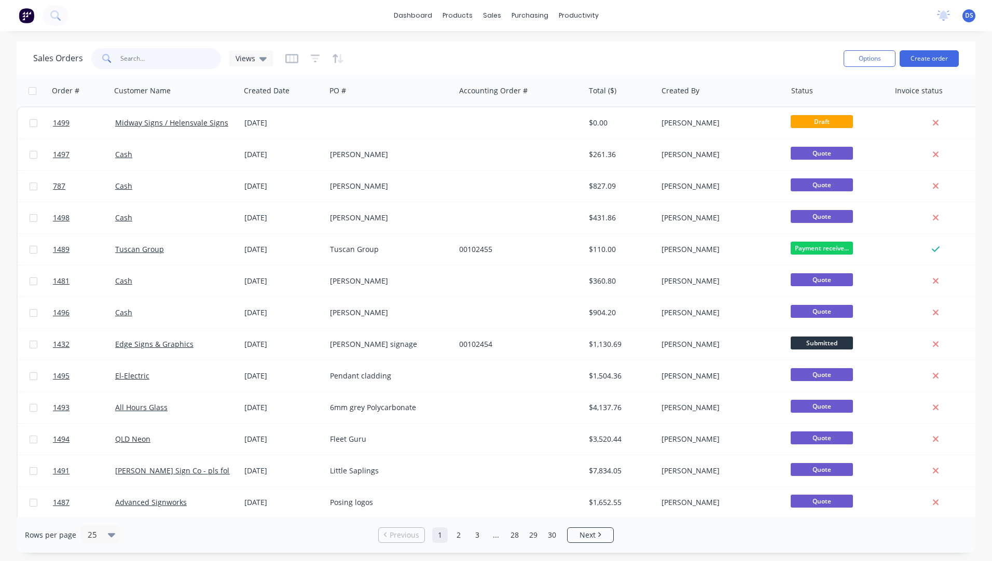
click at [173, 62] on input "text" at bounding box center [170, 58] width 101 height 21
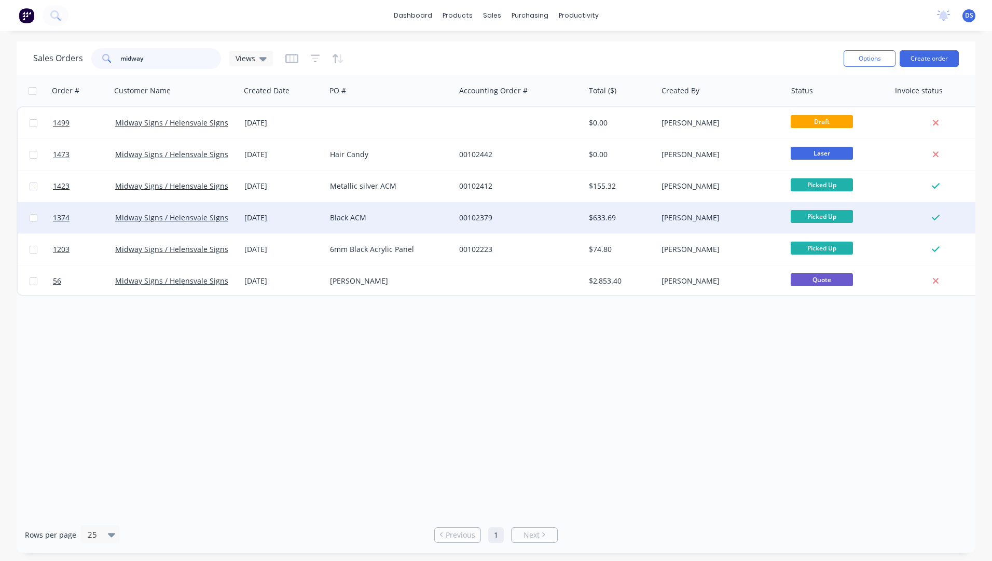
type input "midway"
click at [365, 225] on div "Black ACM" at bounding box center [390, 217] width 129 height 31
